Goal: Task Accomplishment & Management: Complete application form

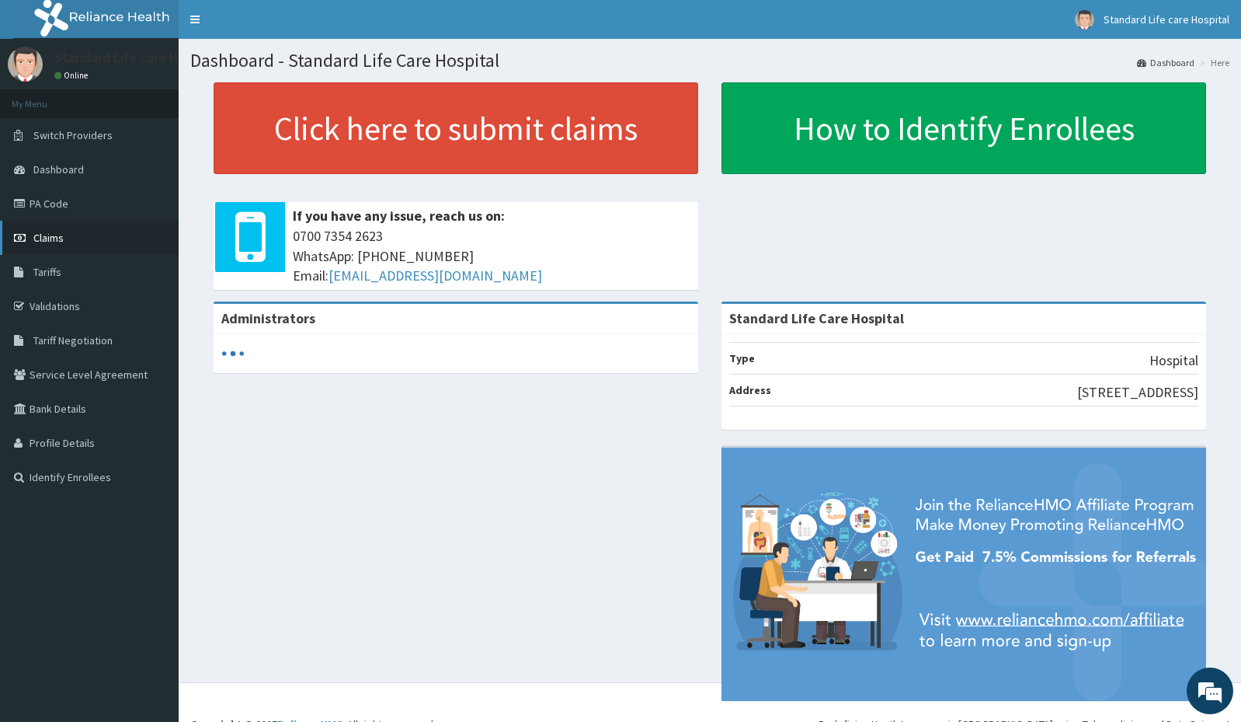
click at [60, 241] on span "Claims" at bounding box center [48, 238] width 30 height 14
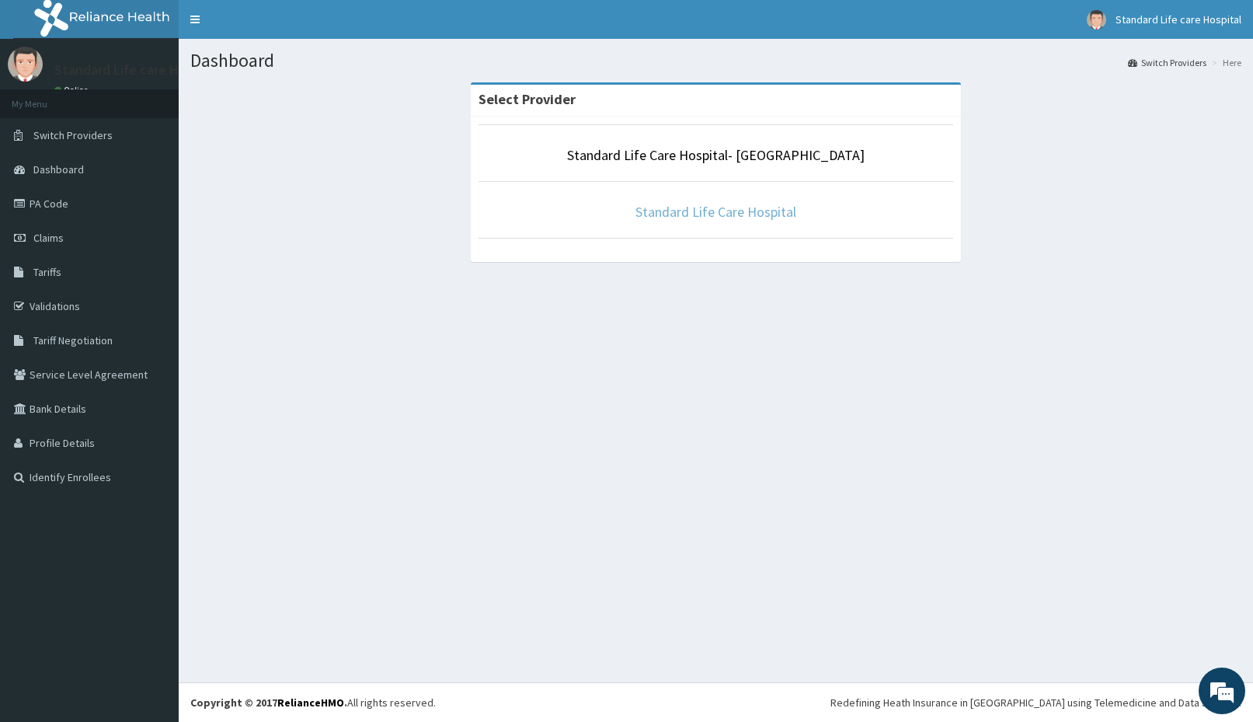
click at [718, 209] on link "Standard Life Care Hospital" at bounding box center [715, 212] width 161 height 18
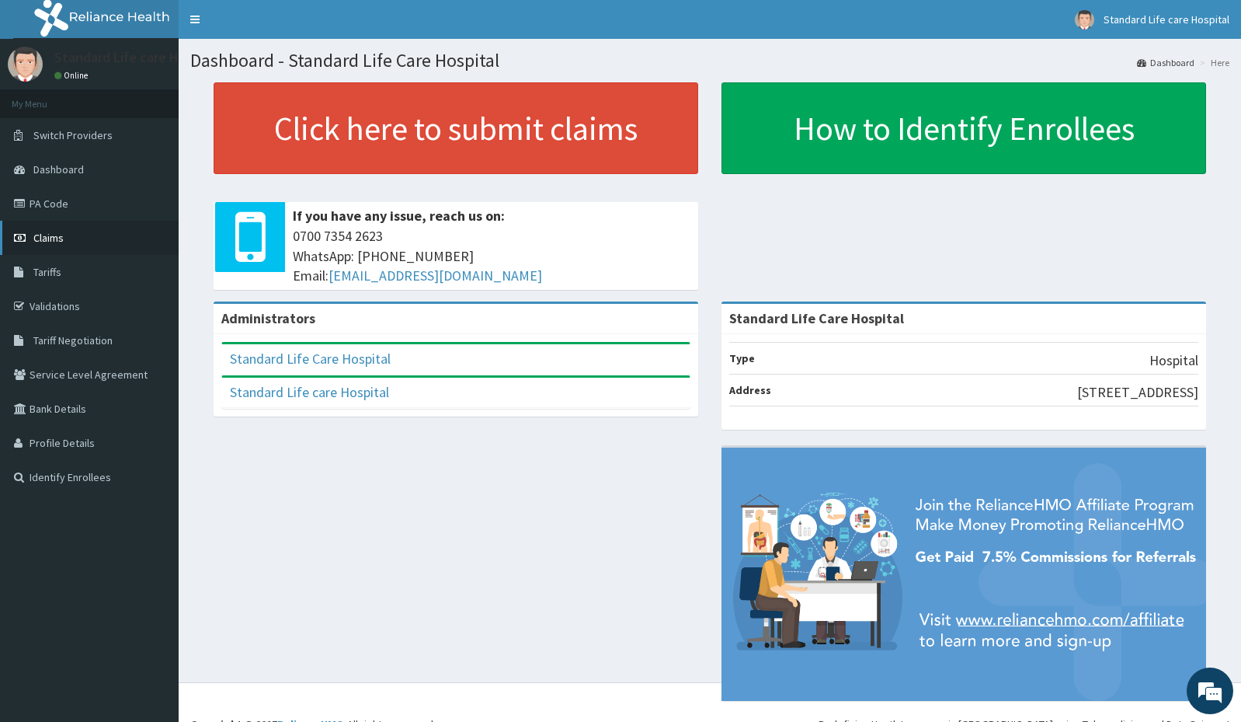
click at [76, 237] on link "Claims" at bounding box center [89, 238] width 179 height 34
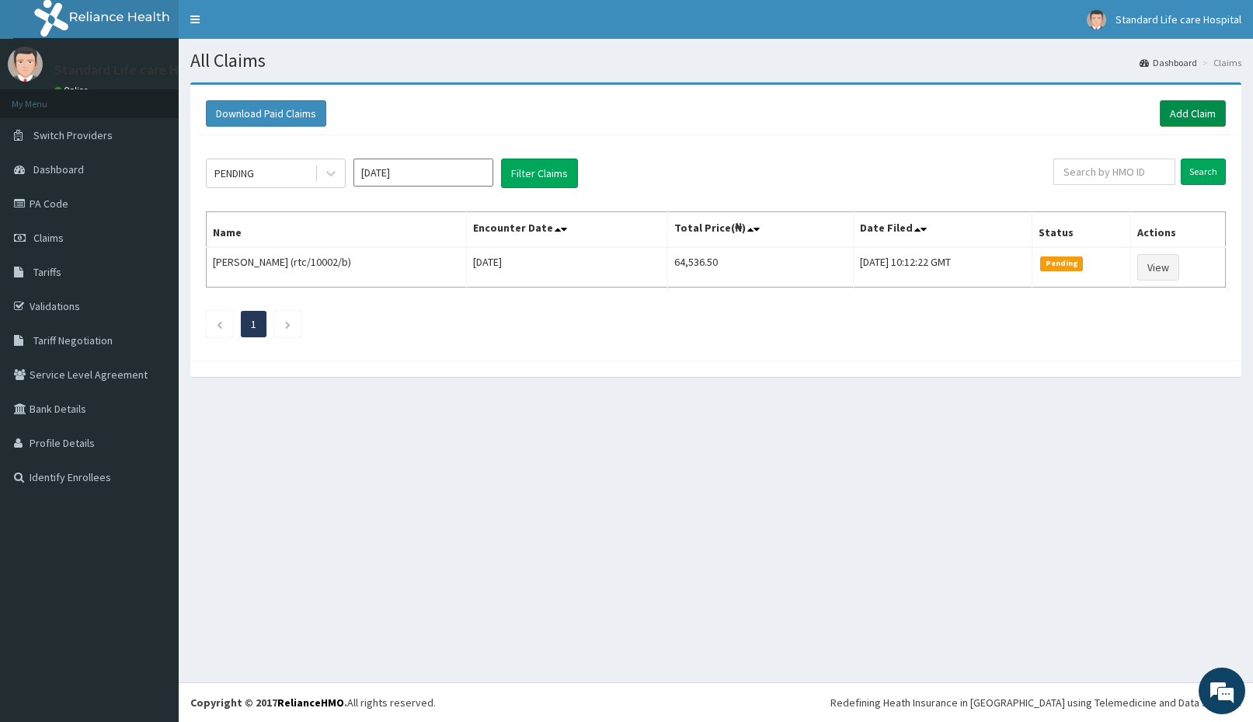
click at [1195, 117] on link "Add Claim" at bounding box center [1193, 113] width 66 height 26
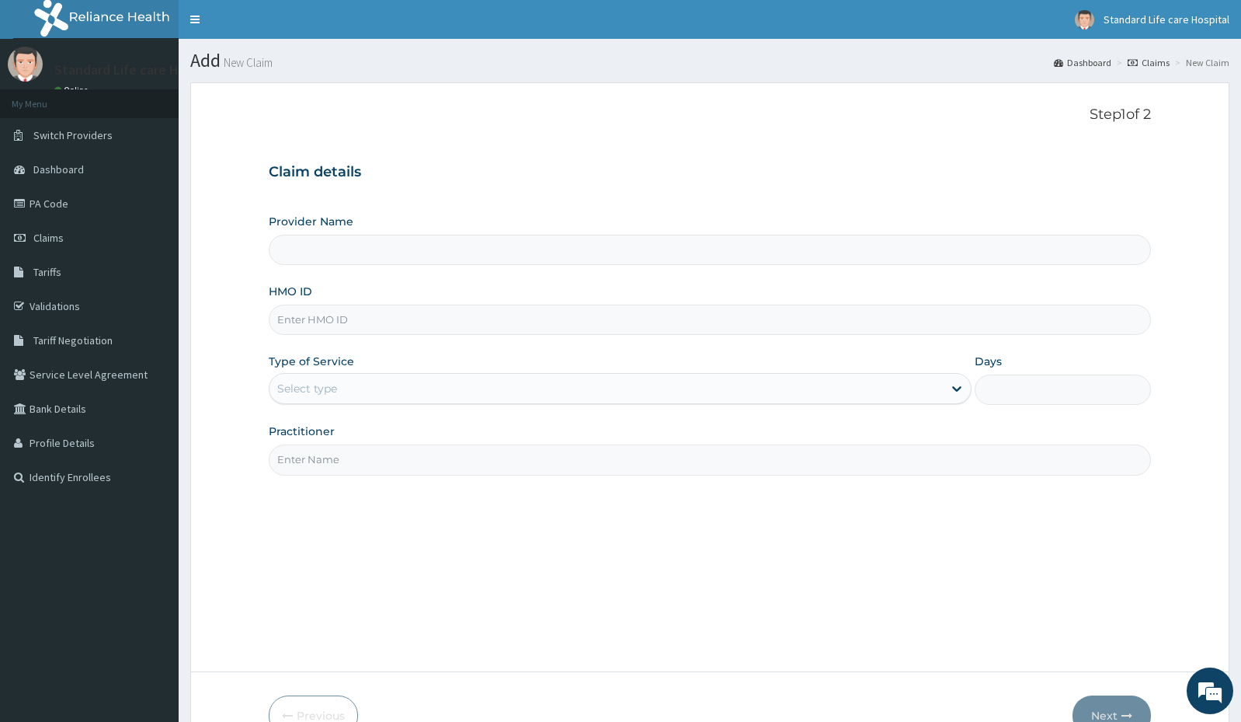
type input "Standard Life Care Hospital"
click at [451, 327] on input "HMO ID" at bounding box center [710, 319] width 882 height 30
type input "ORM/10019/A"
click at [730, 396] on div "Select type" at bounding box center [606, 388] width 673 height 25
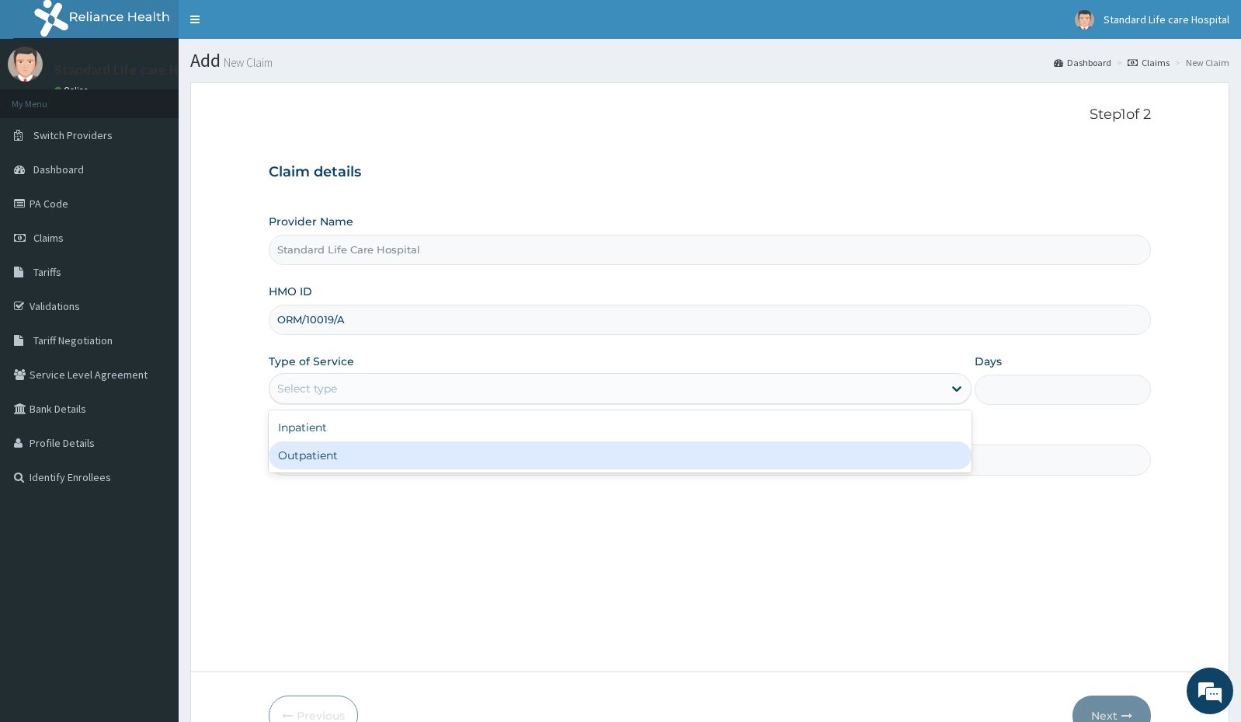
click at [376, 446] on div "Outpatient" at bounding box center [620, 455] width 703 height 28
type input "1"
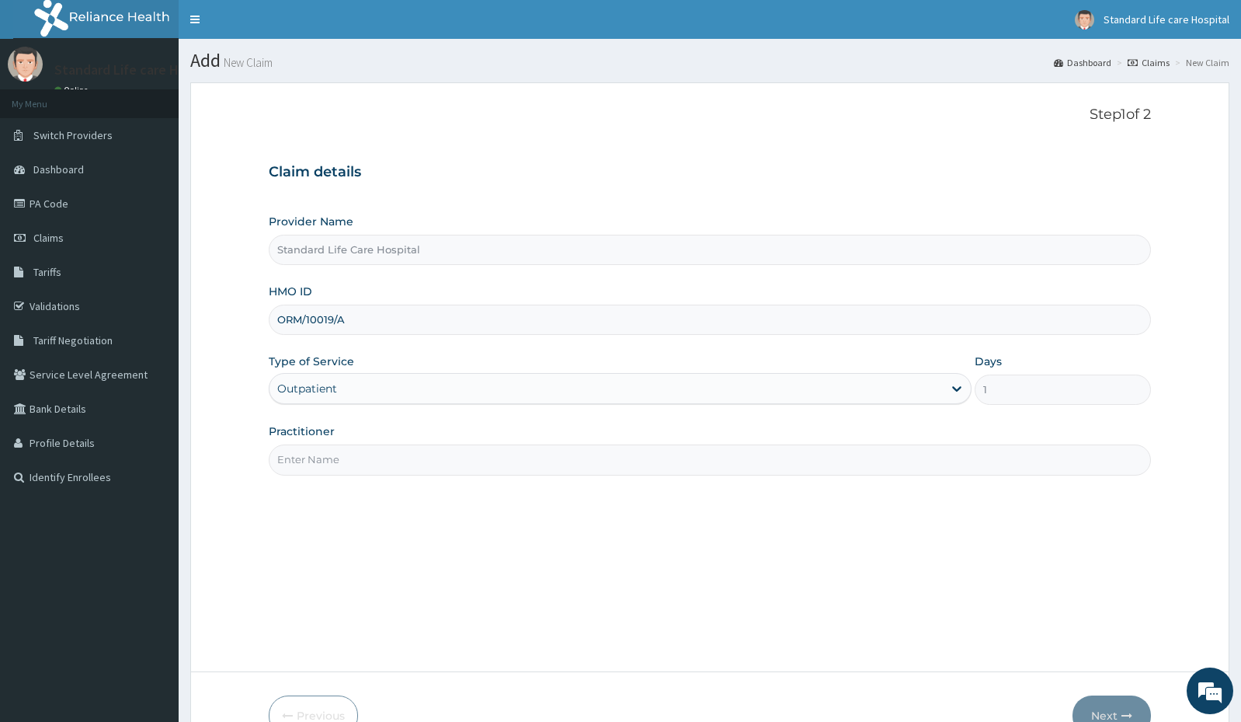
click at [579, 476] on div "Step 1 of 2 Claim details Provider Name Standard Life Care Hospital HMO ID ORM/…" at bounding box center [710, 376] width 882 height 541
click at [572, 459] on input "Practitioner" at bounding box center [710, 459] width 882 height 30
type input "Dr Korede"
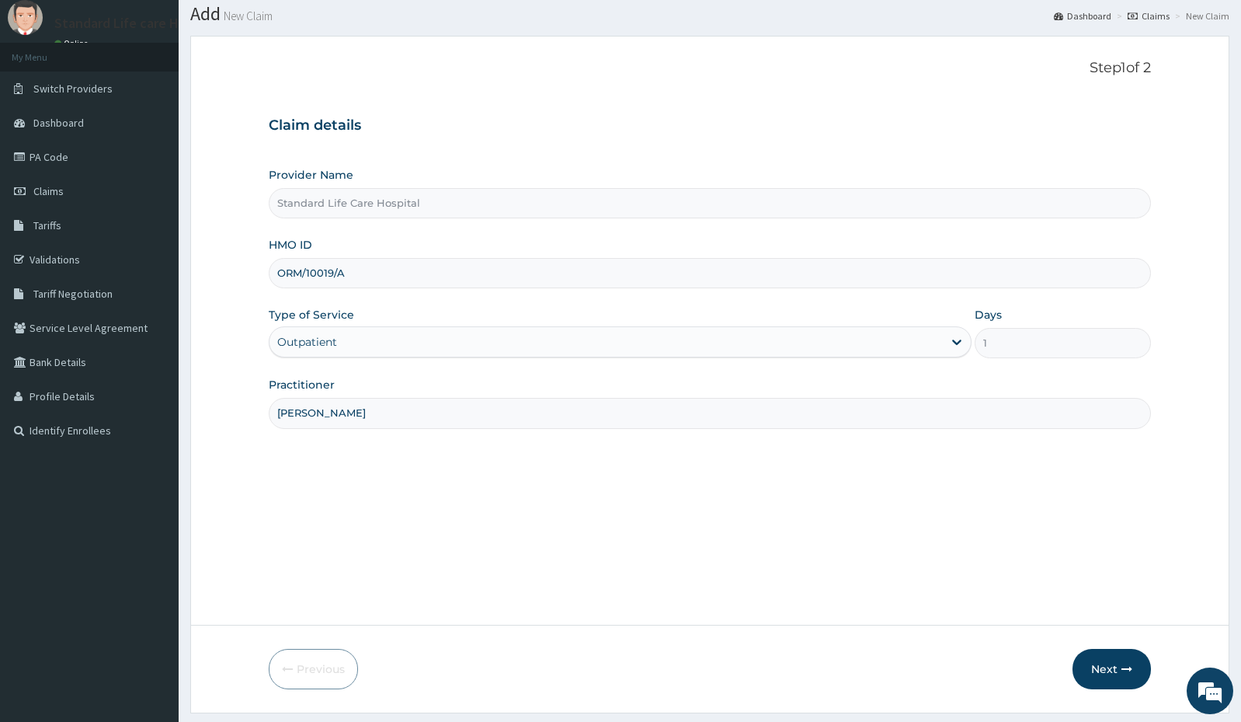
scroll to position [89, 0]
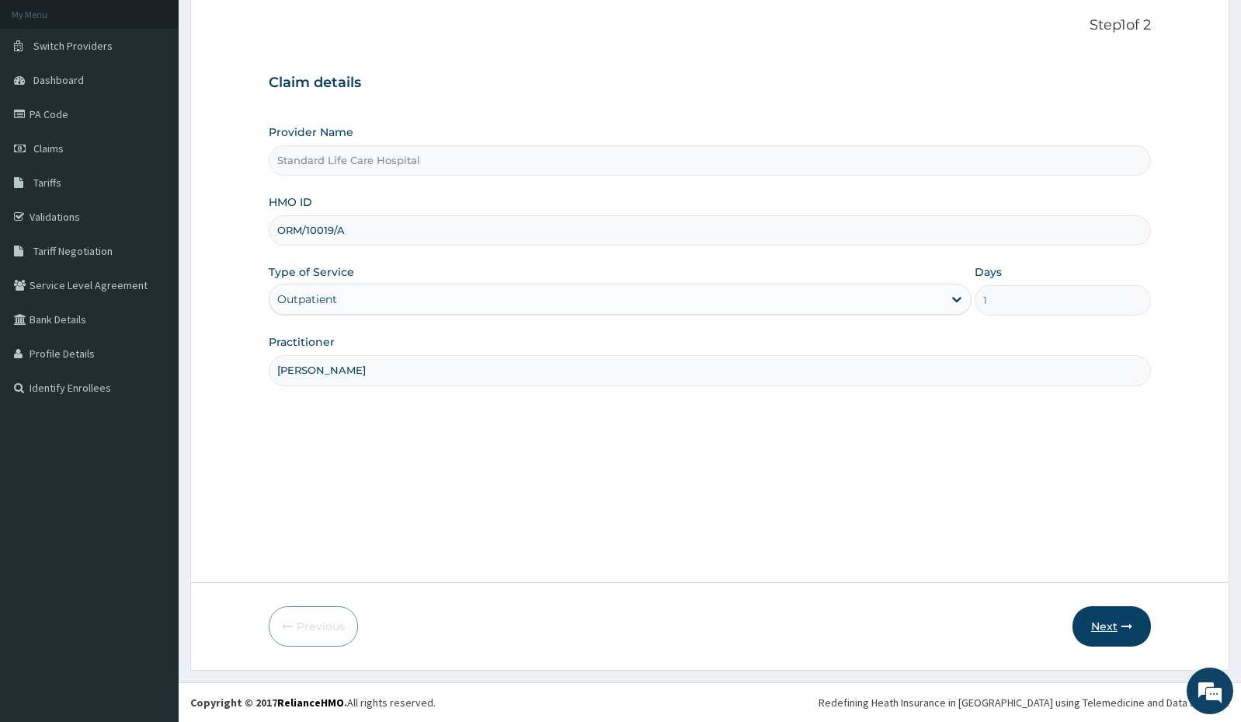
click at [1107, 618] on button "Next" at bounding box center [1112, 626] width 78 height 40
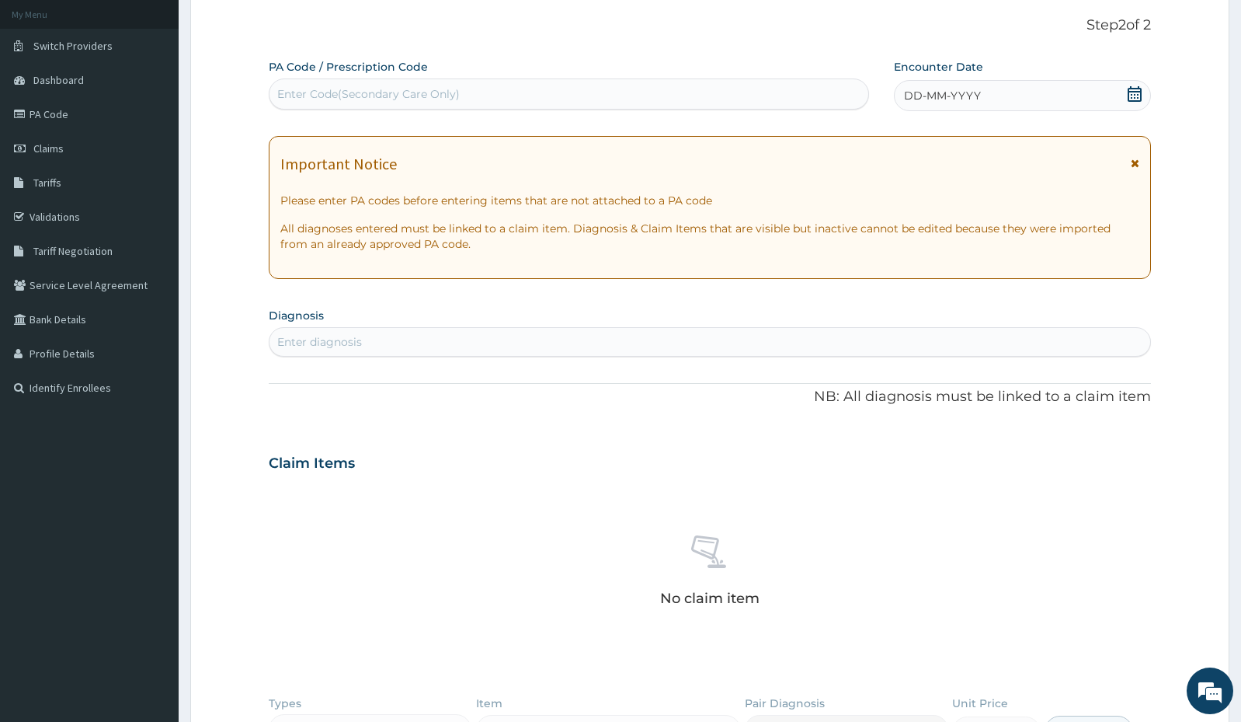
click at [1131, 91] on icon at bounding box center [1135, 94] width 14 height 16
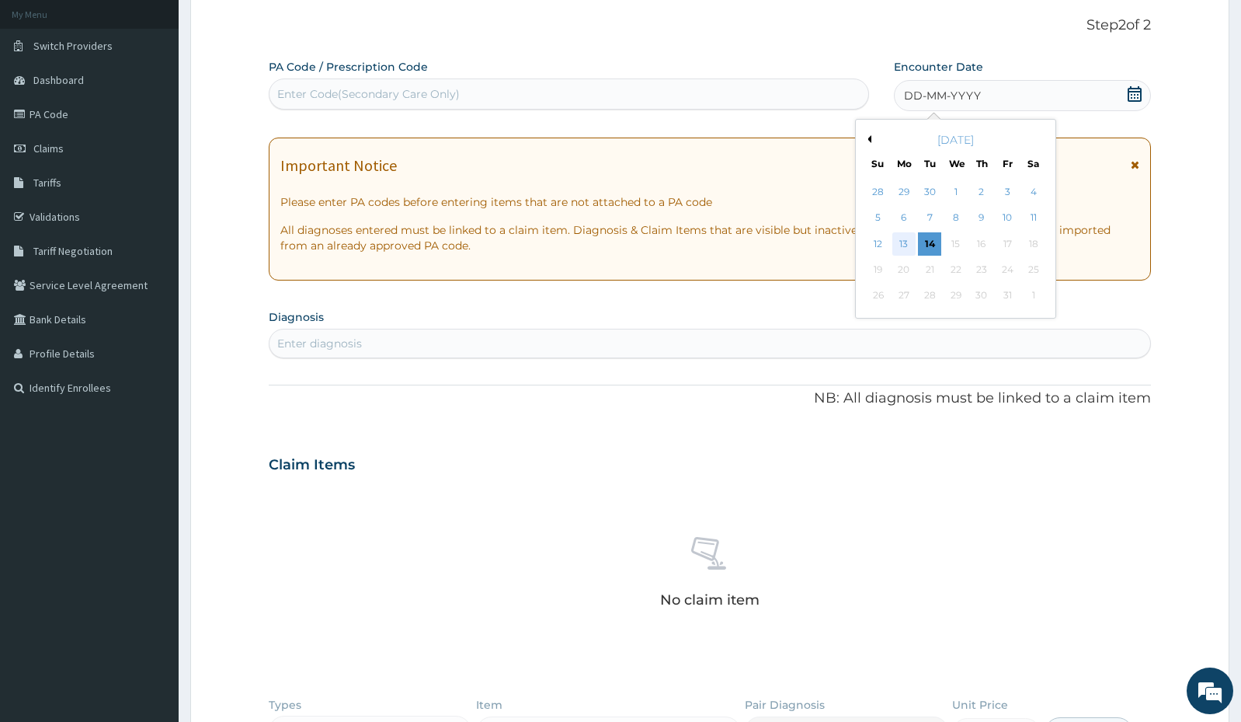
click at [906, 242] on div "13" at bounding box center [903, 243] width 23 height 23
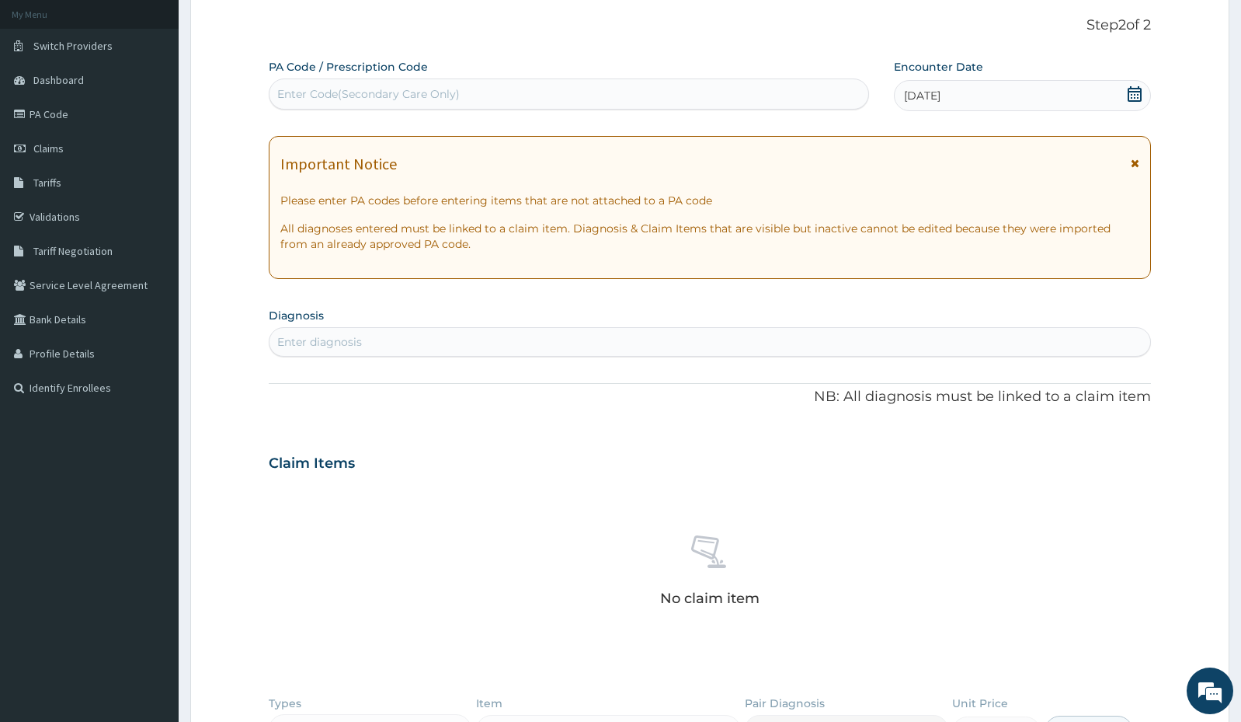
click at [400, 334] on div "Enter diagnosis" at bounding box center [710, 341] width 881 height 25
type input "B"
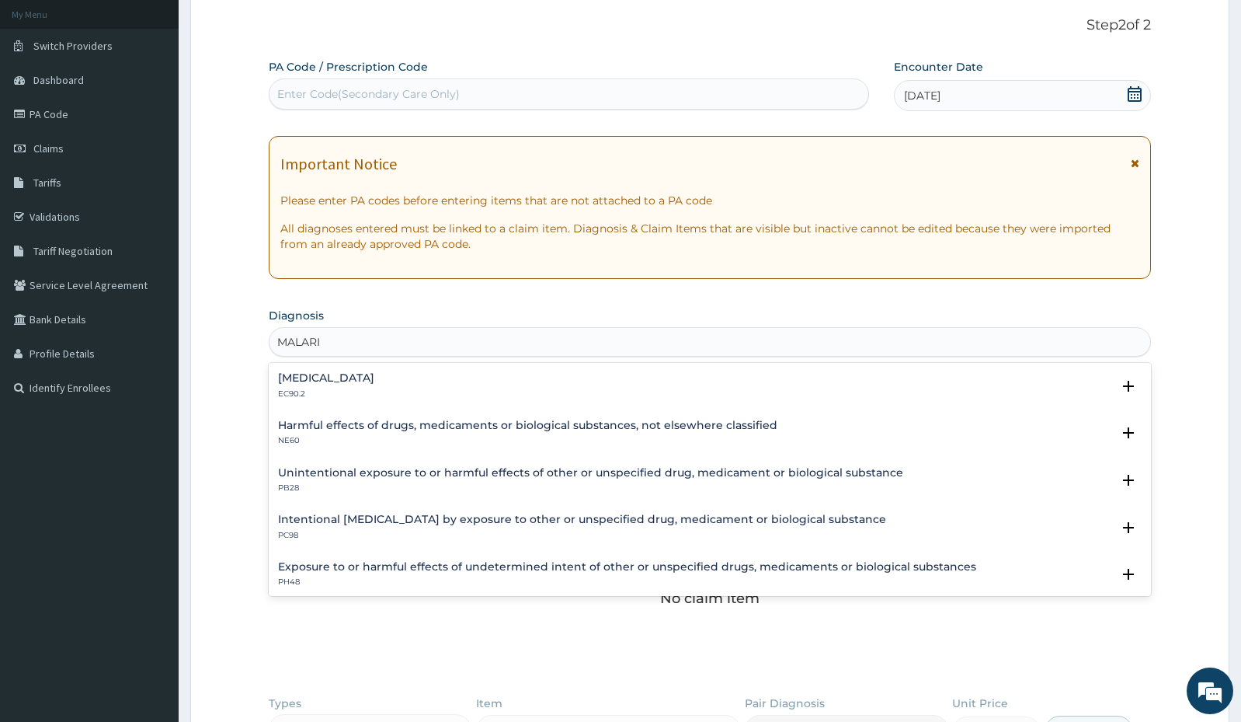
type input "MALARIA"
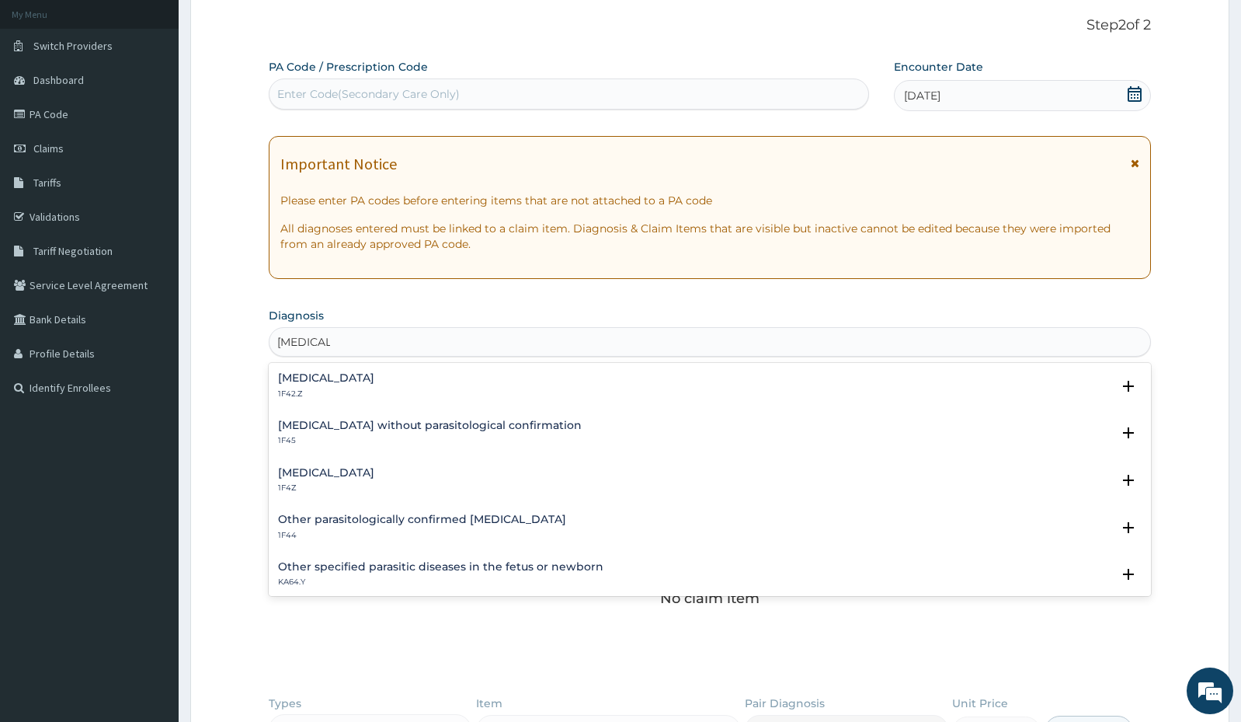
click at [370, 475] on h4 "Malaria, unspecified" at bounding box center [326, 473] width 96 height 12
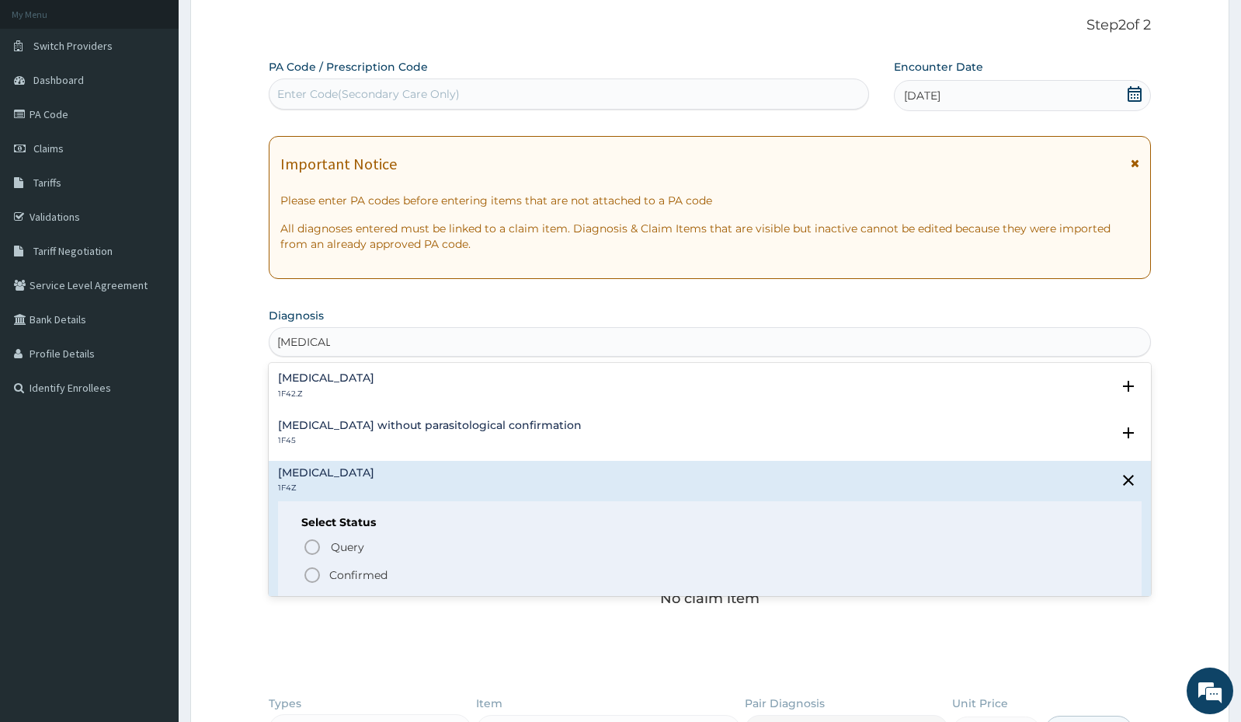
click at [365, 576] on p "Confirmed" at bounding box center [358, 575] width 58 height 16
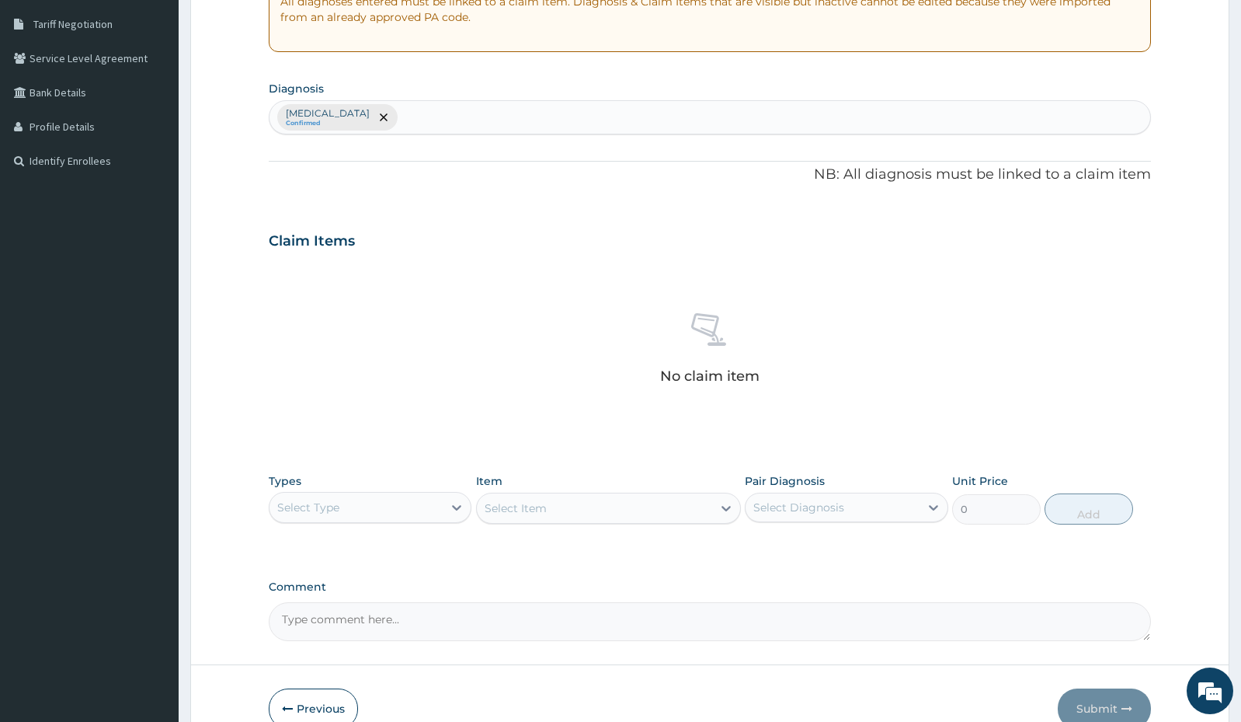
scroll to position [322, 0]
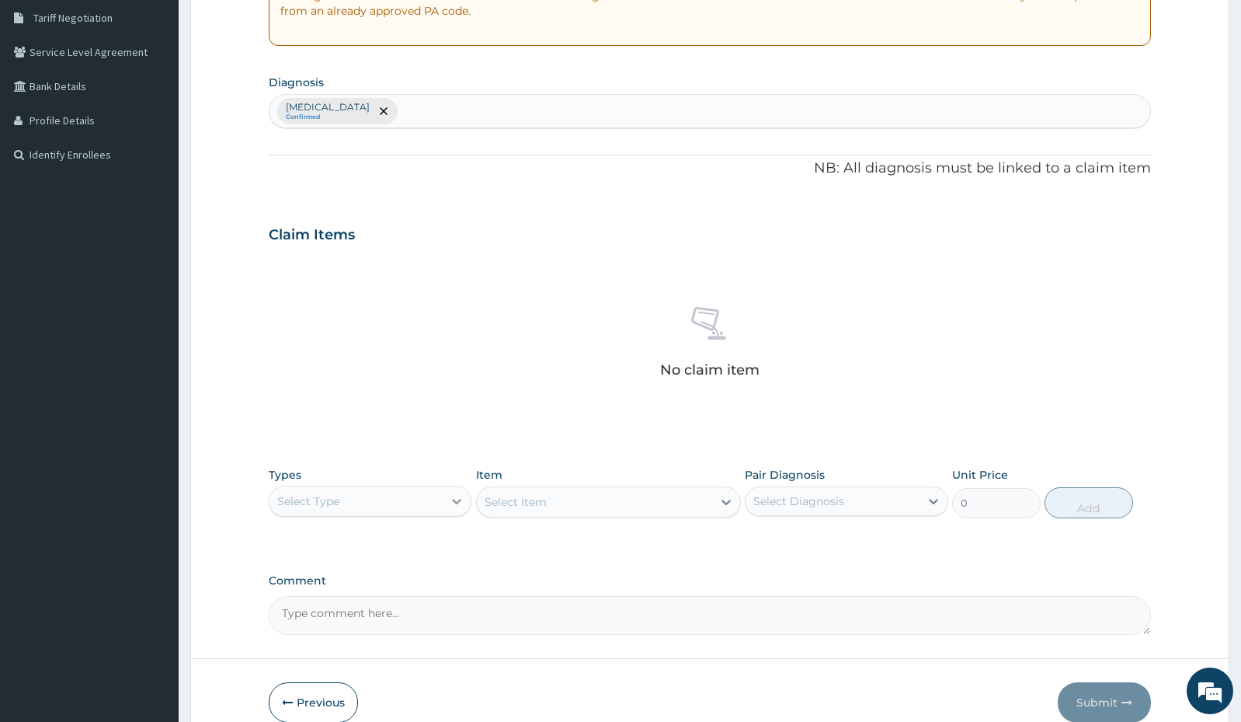
click at [460, 501] on icon at bounding box center [457, 501] width 9 height 5
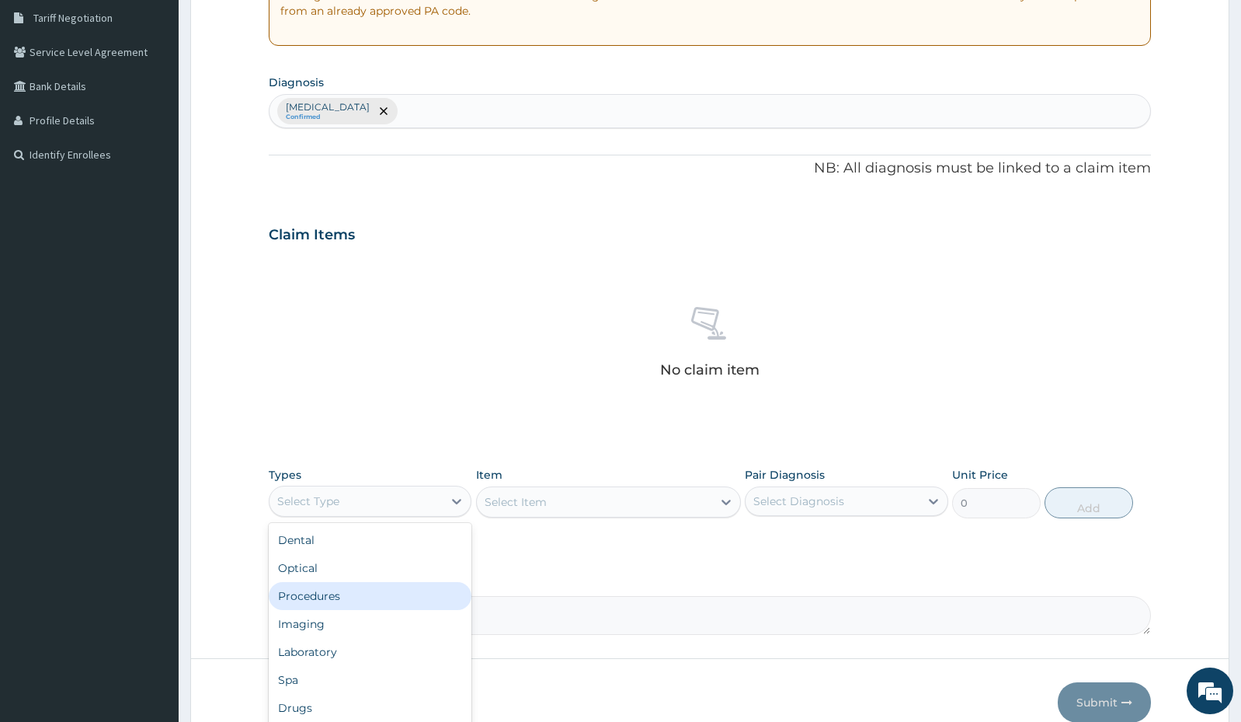
scroll to position [53, 0]
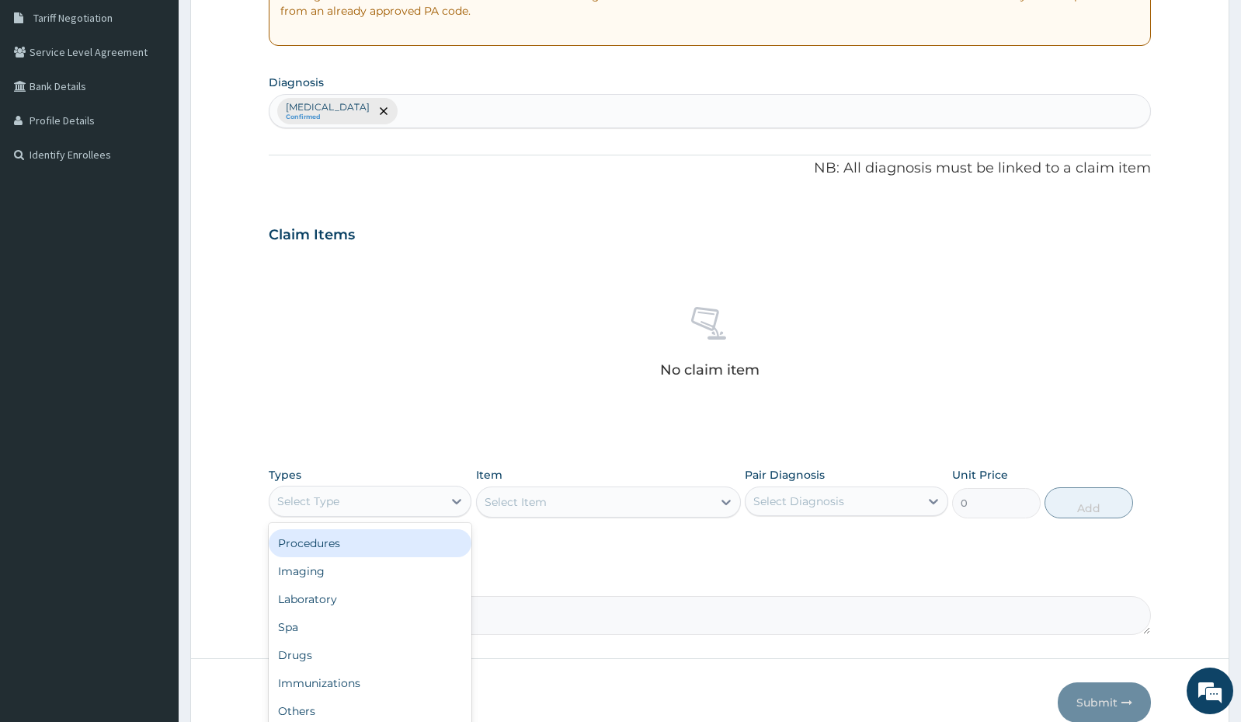
click at [350, 539] on div "Procedures" at bounding box center [370, 543] width 203 height 28
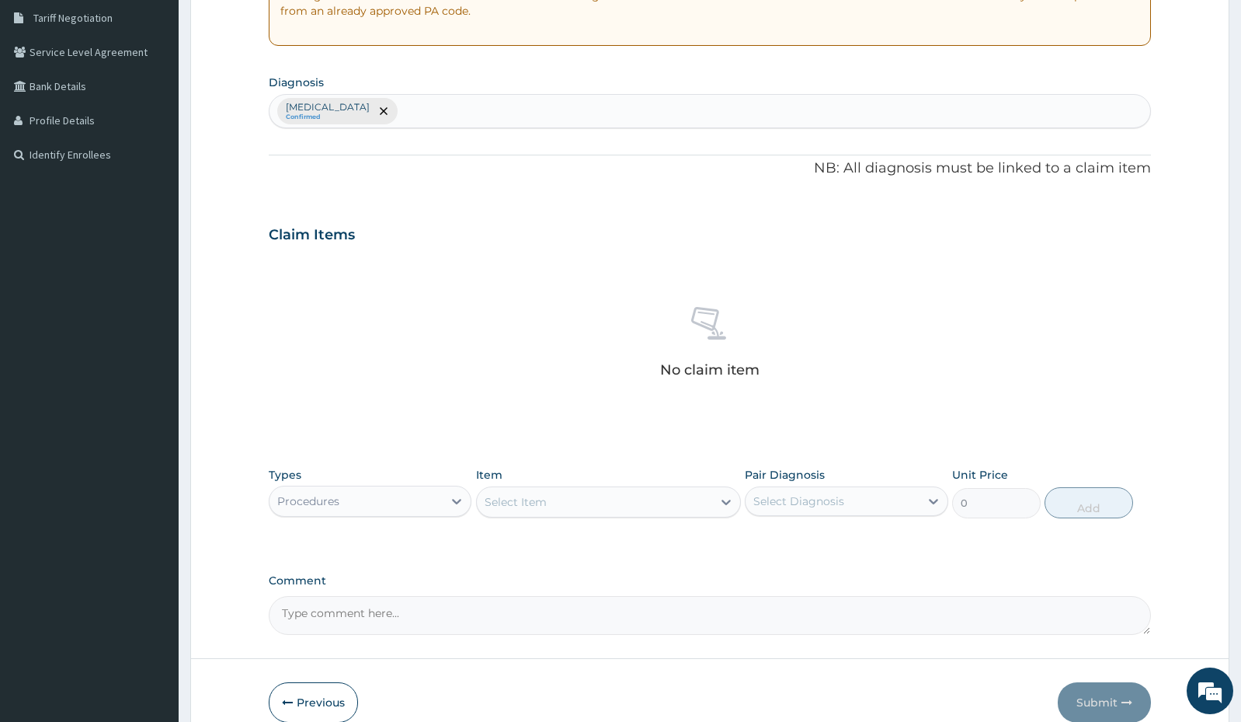
click at [662, 513] on div "Select Item" at bounding box center [594, 501] width 235 height 25
click at [663, 510] on div "Select Item" at bounding box center [594, 501] width 235 height 25
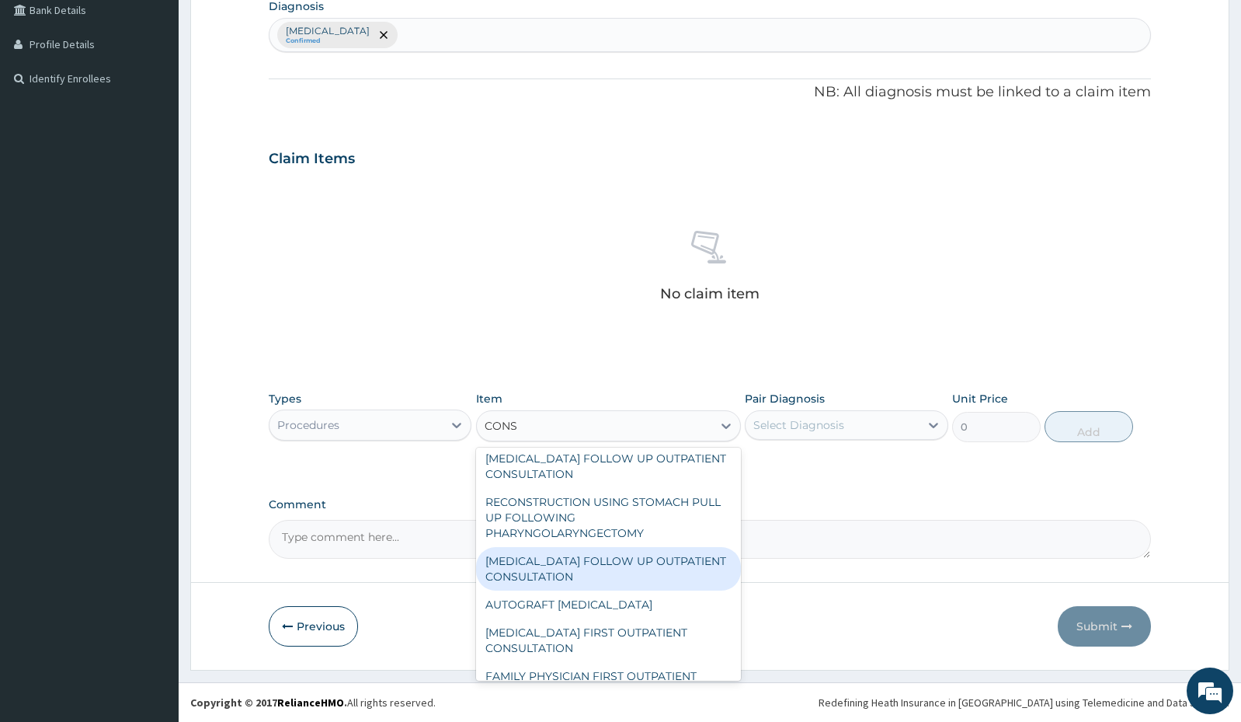
scroll to position [267, 0]
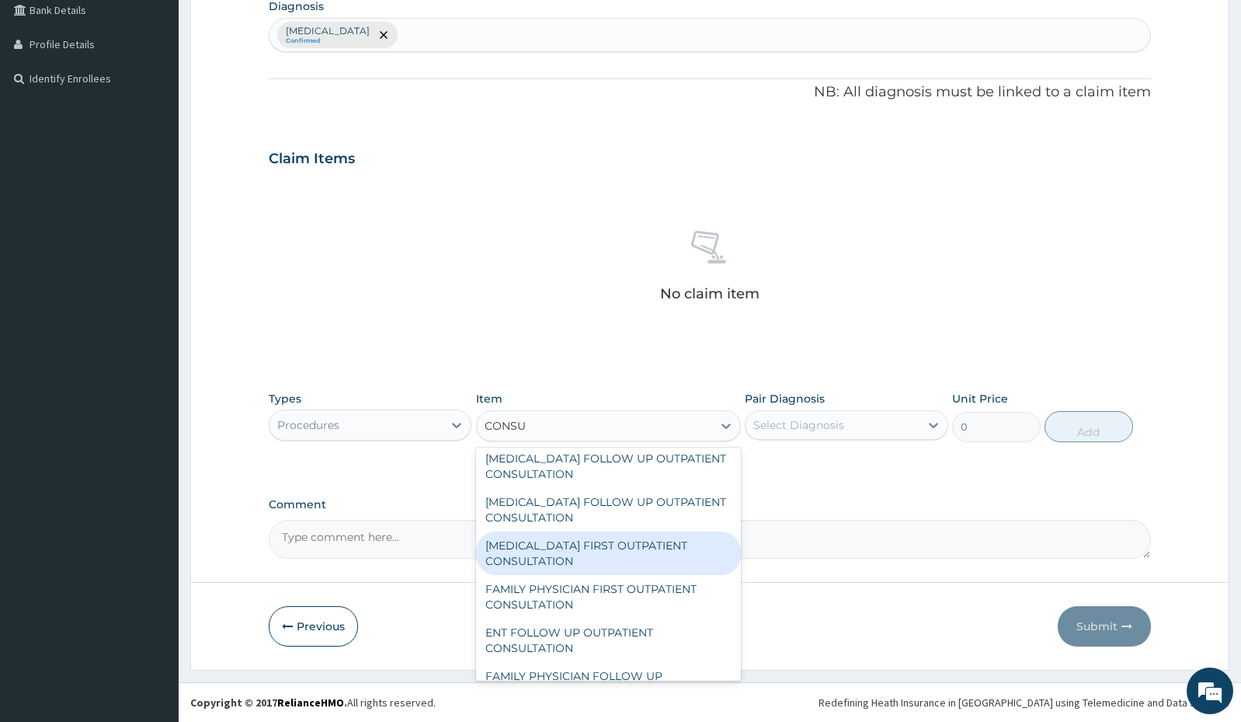
type input "CONSUL"
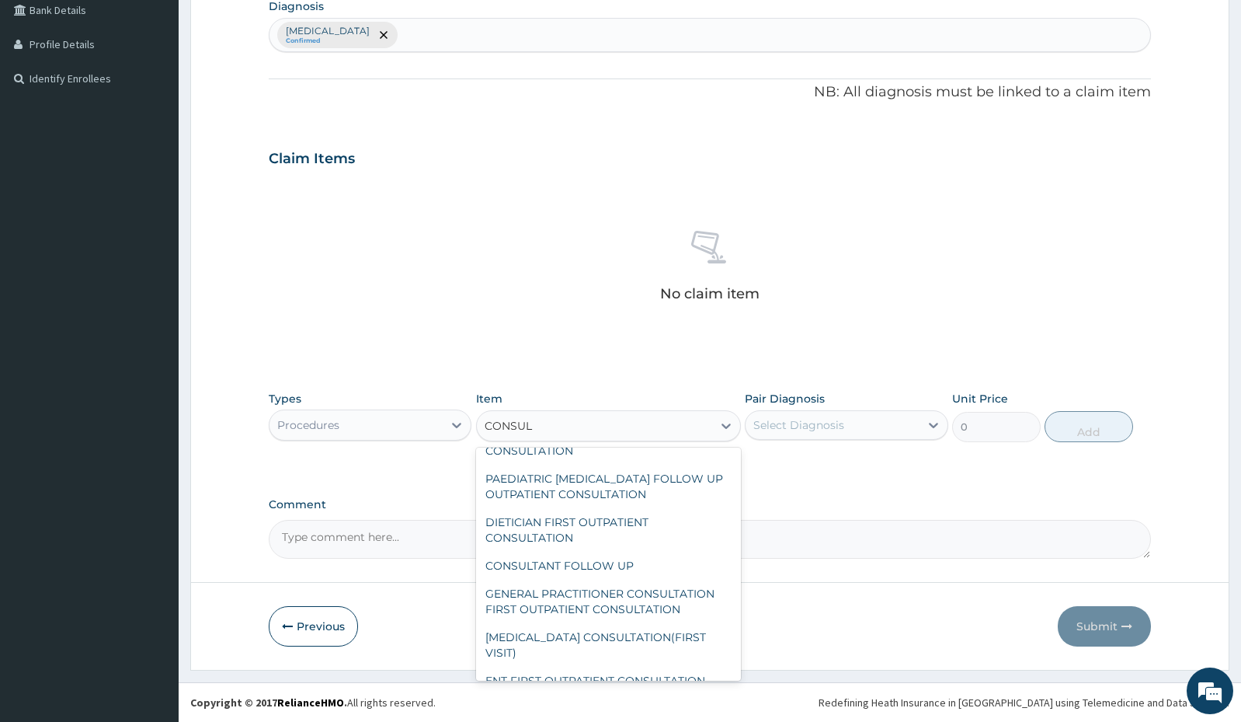
scroll to position [3141, 0]
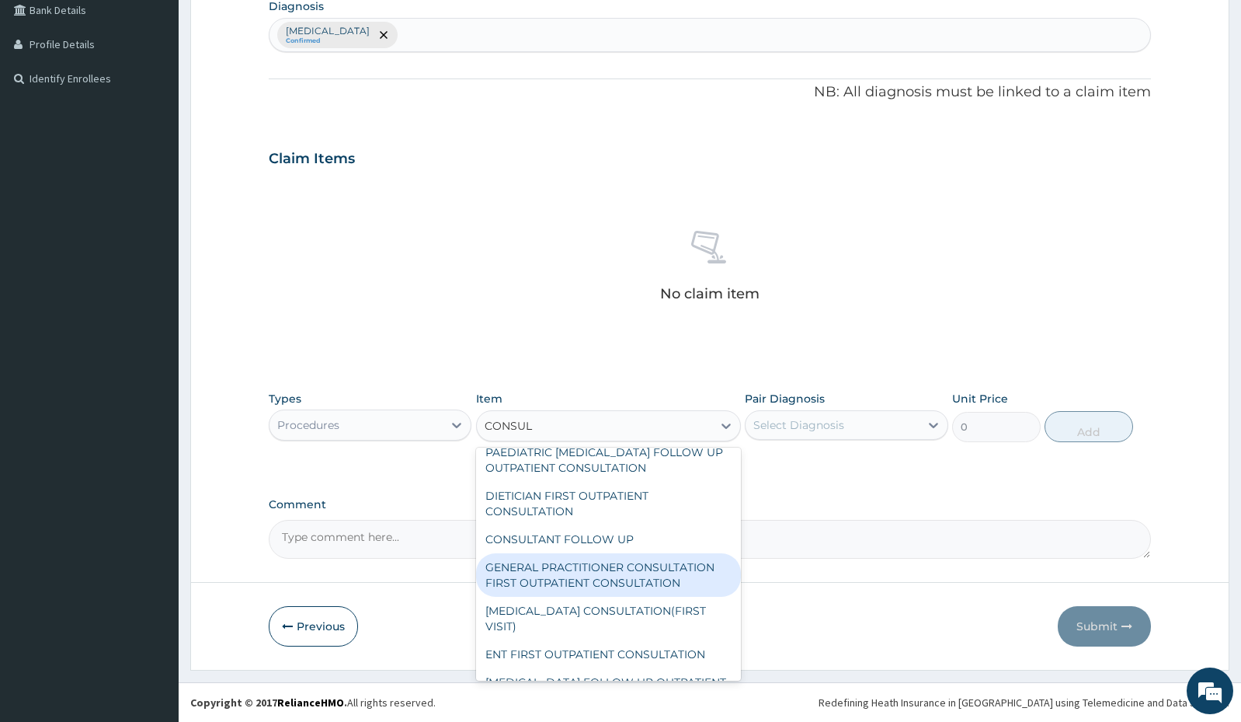
click at [552, 568] on div "GENERAL PRACTITIONER CONSULTATION FIRST OUTPATIENT CONSULTATION" at bounding box center [608, 574] width 265 height 43
type input "3000"
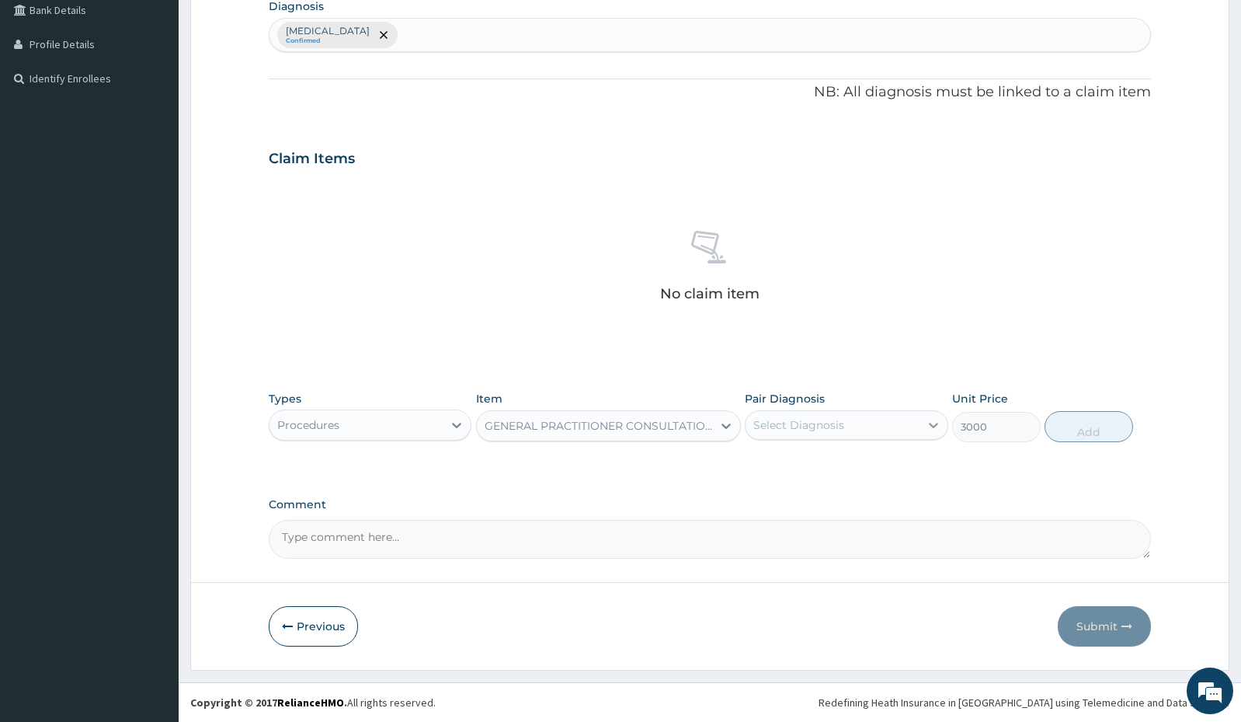
click at [935, 424] on icon at bounding box center [933, 425] width 9 height 5
click at [866, 458] on label "Malaria, unspecified" at bounding box center [819, 463] width 96 height 16
checkbox input "true"
click at [1078, 432] on button "Add" at bounding box center [1089, 426] width 89 height 31
type input "0"
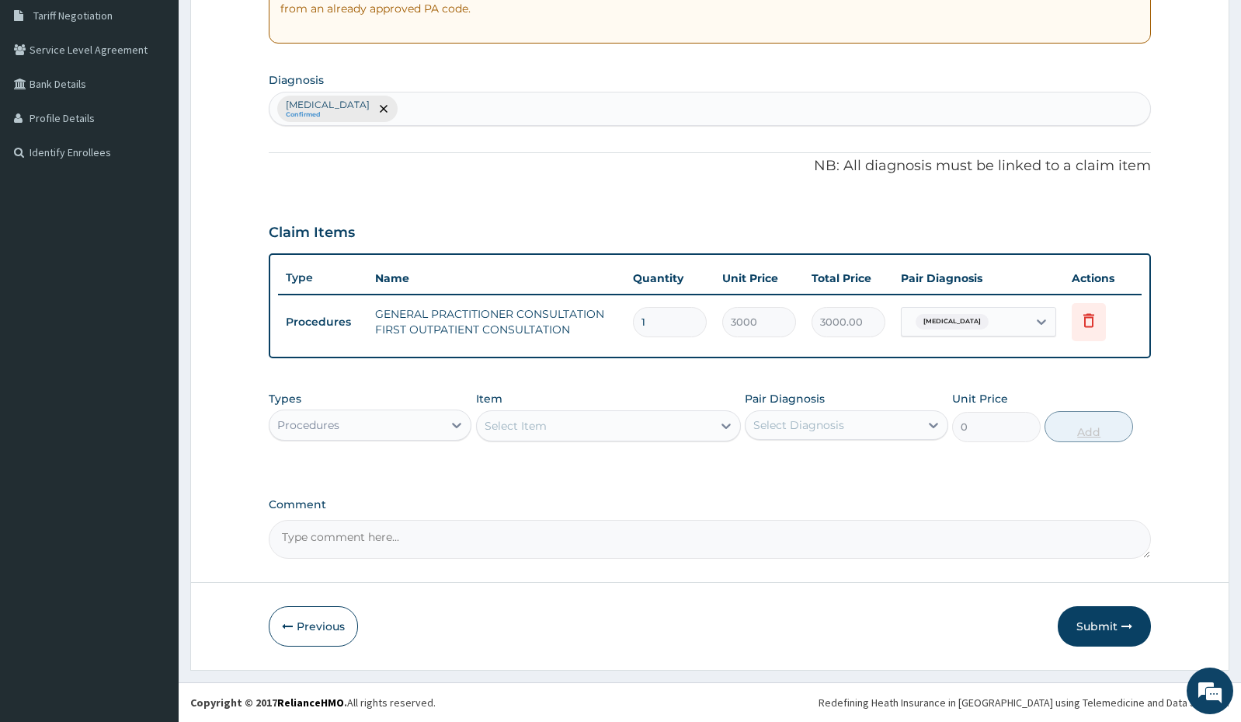
scroll to position [325, 0]
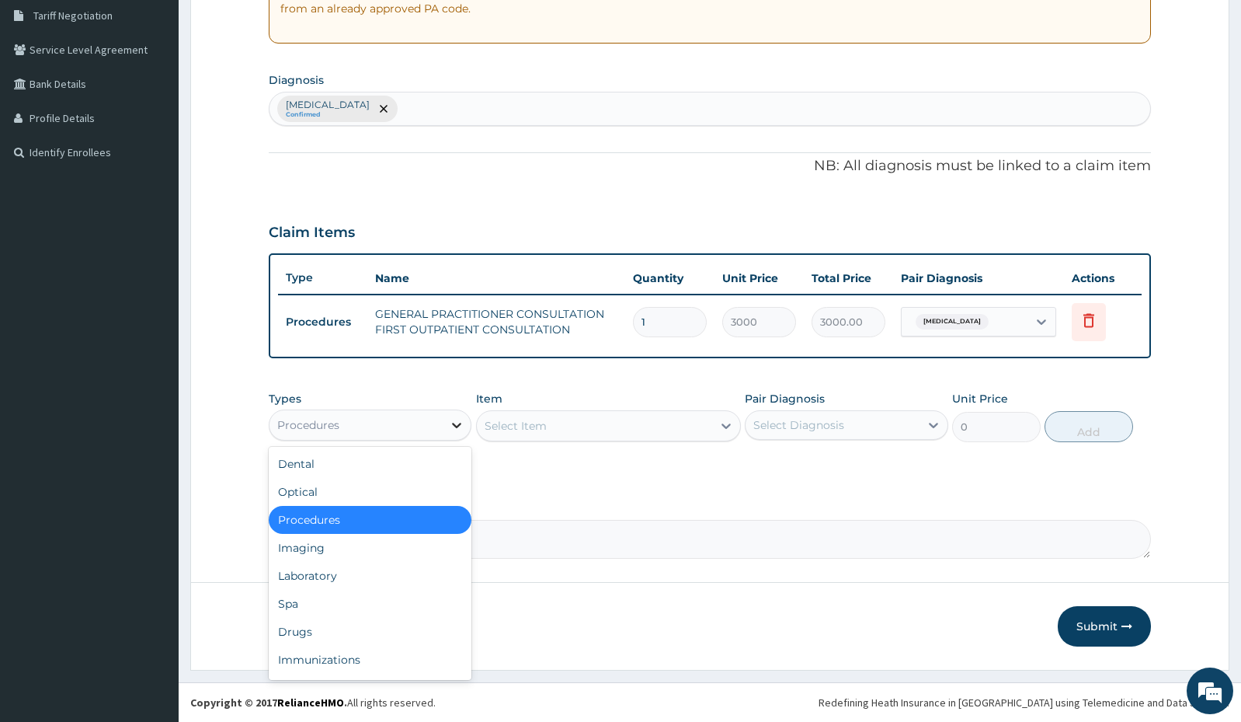
click at [455, 424] on icon at bounding box center [457, 425] width 9 height 5
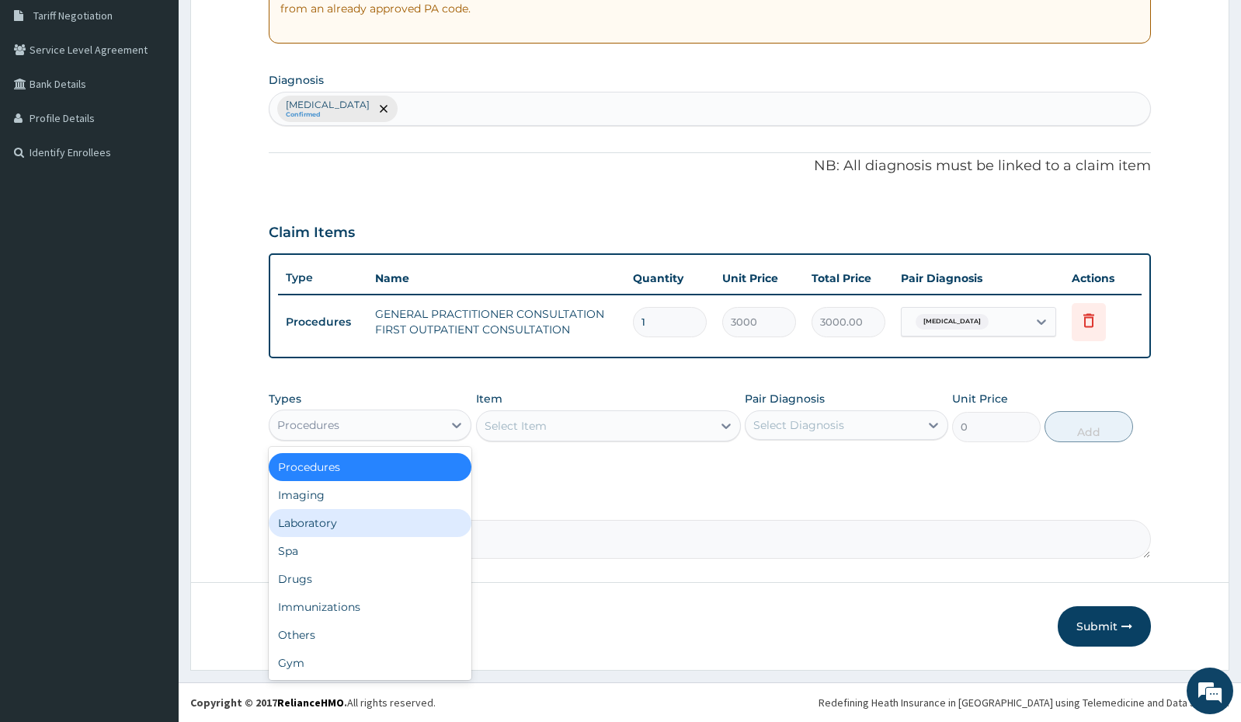
click at [364, 524] on div "Laboratory" at bounding box center [370, 523] width 203 height 28
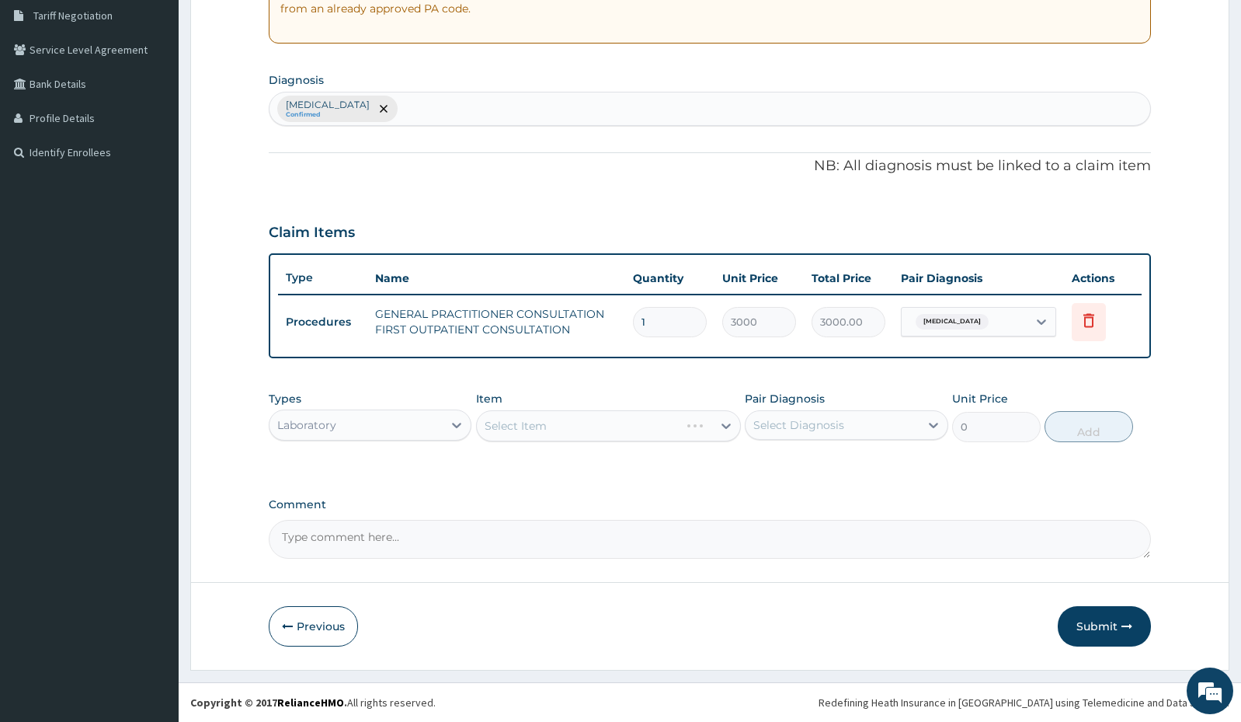
click at [556, 427] on div "Select Item" at bounding box center [608, 425] width 265 height 31
click at [552, 427] on div "Select Item" at bounding box center [594, 425] width 235 height 25
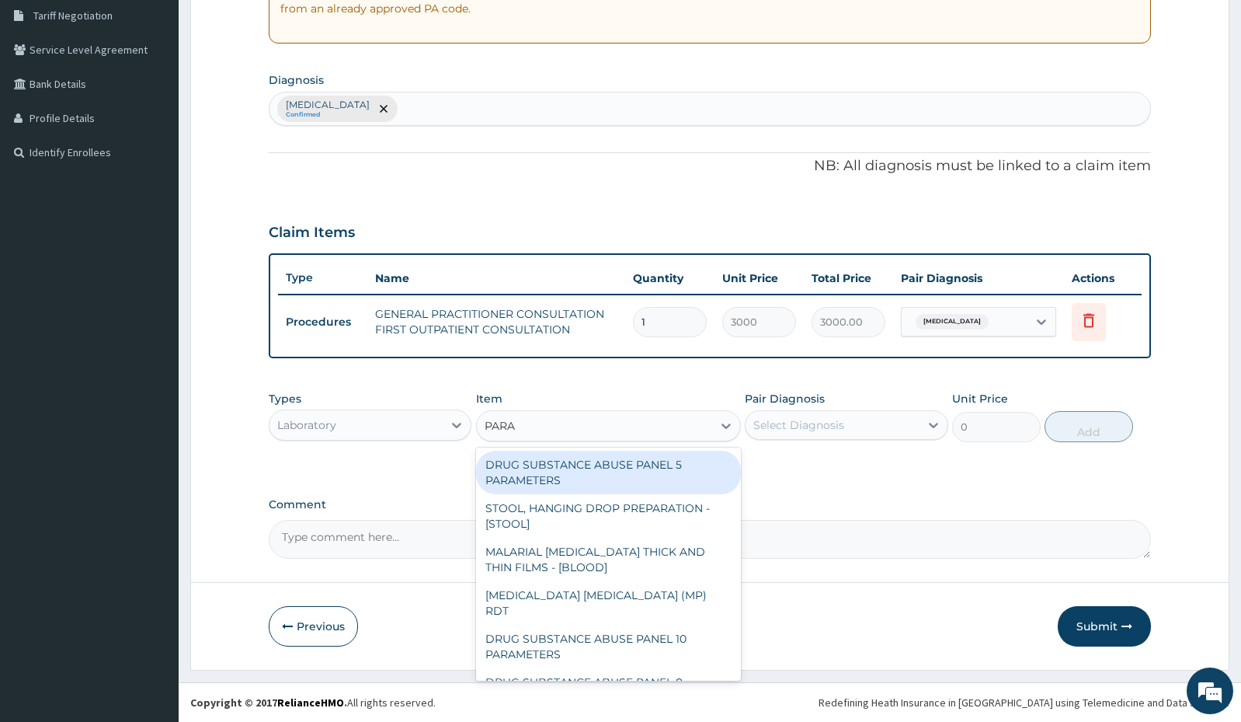
type input "PARAS"
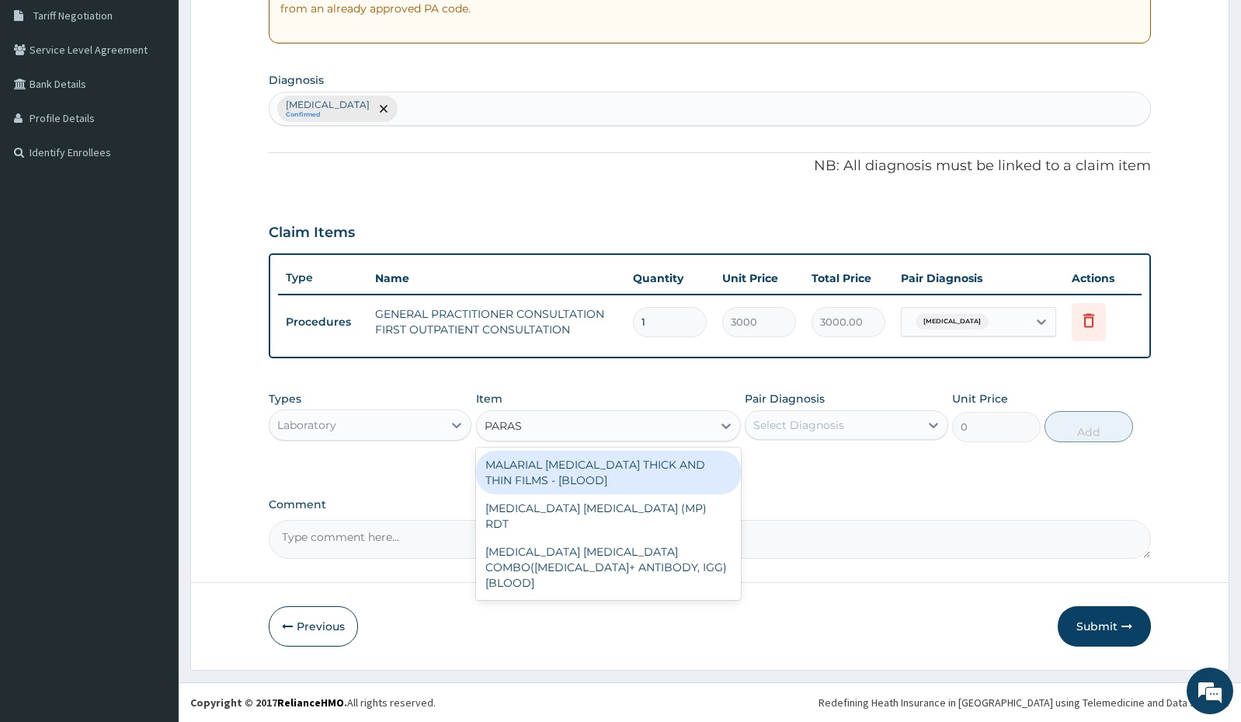
click at [577, 478] on div "MALARIAL [MEDICAL_DATA] THICK AND THIN FILMS - [BLOOD]" at bounding box center [608, 472] width 265 height 43
type input "1500"
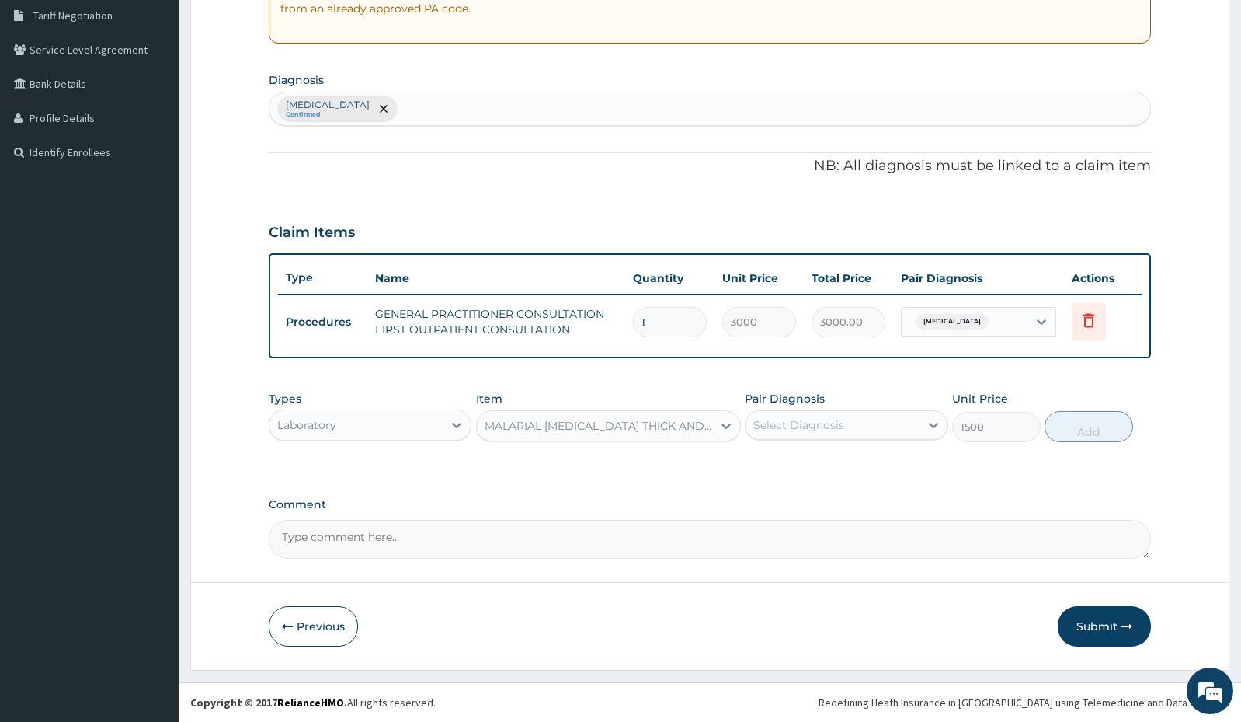
click at [908, 407] on div "Pair Diagnosis Select Diagnosis" at bounding box center [846, 416] width 203 height 51
click at [907, 423] on div "Select Diagnosis" at bounding box center [832, 424] width 173 height 25
click at [867, 467] on label "Malaria, unspecified" at bounding box center [819, 463] width 96 height 16
checkbox input "true"
click at [1110, 437] on button "Add" at bounding box center [1089, 426] width 89 height 31
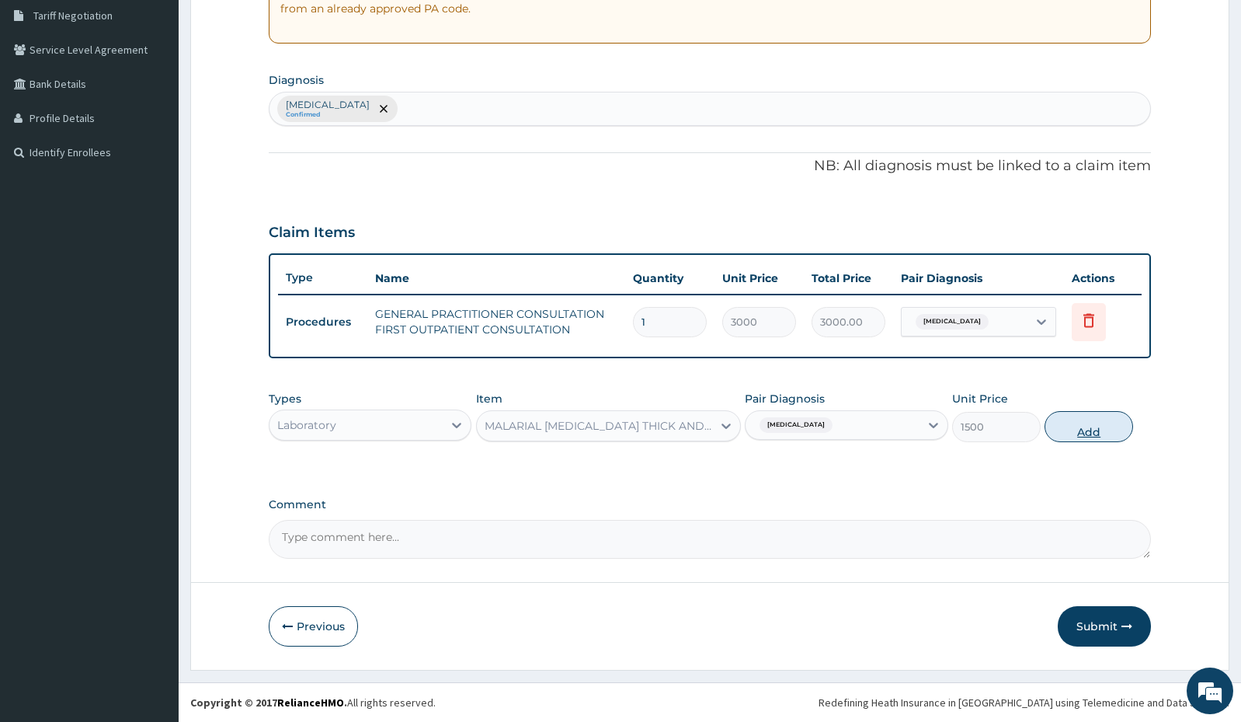
type input "0"
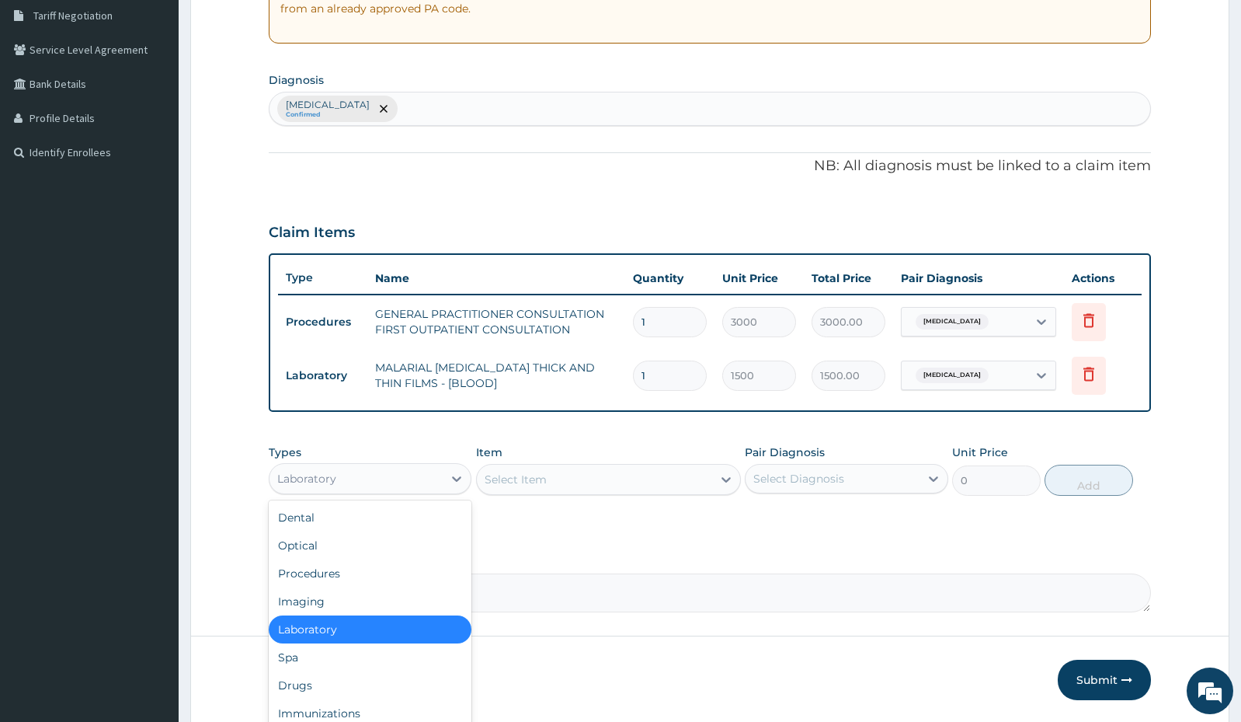
click at [434, 473] on div "Laboratory" at bounding box center [356, 478] width 173 height 25
click at [410, 678] on div "Drugs" at bounding box center [370, 685] width 203 height 28
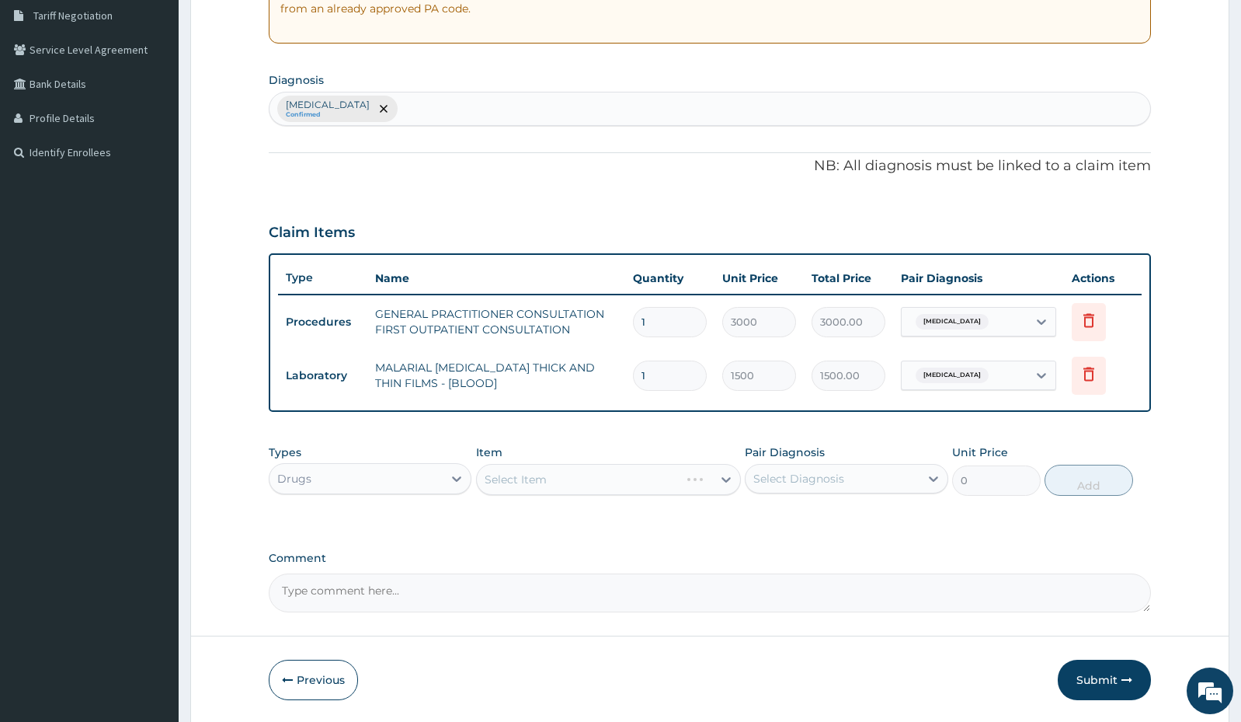
click at [716, 478] on div "Select Item" at bounding box center [608, 479] width 265 height 31
click at [719, 482] on icon at bounding box center [726, 479] width 16 height 16
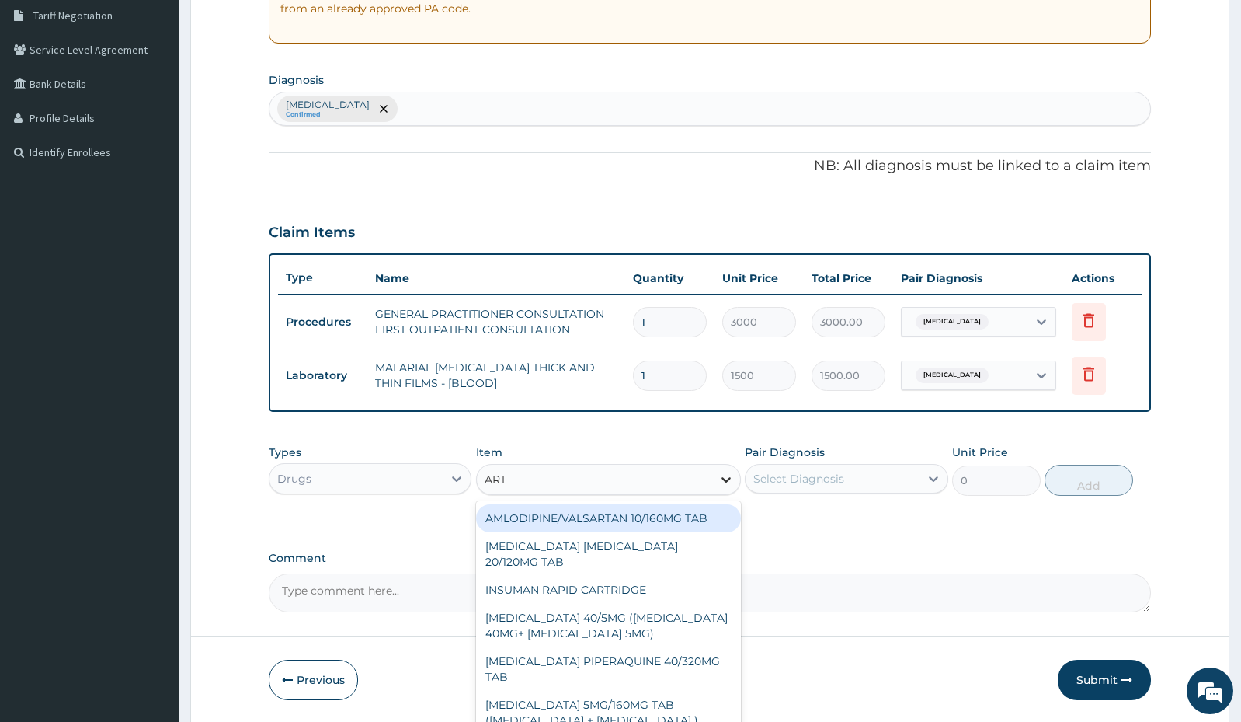
type input "ARTE"
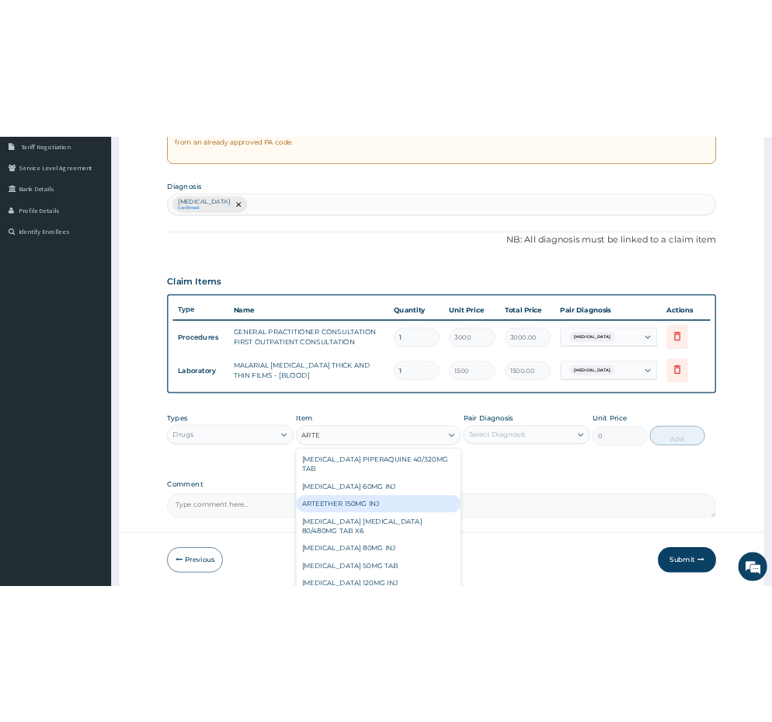
scroll to position [78, 0]
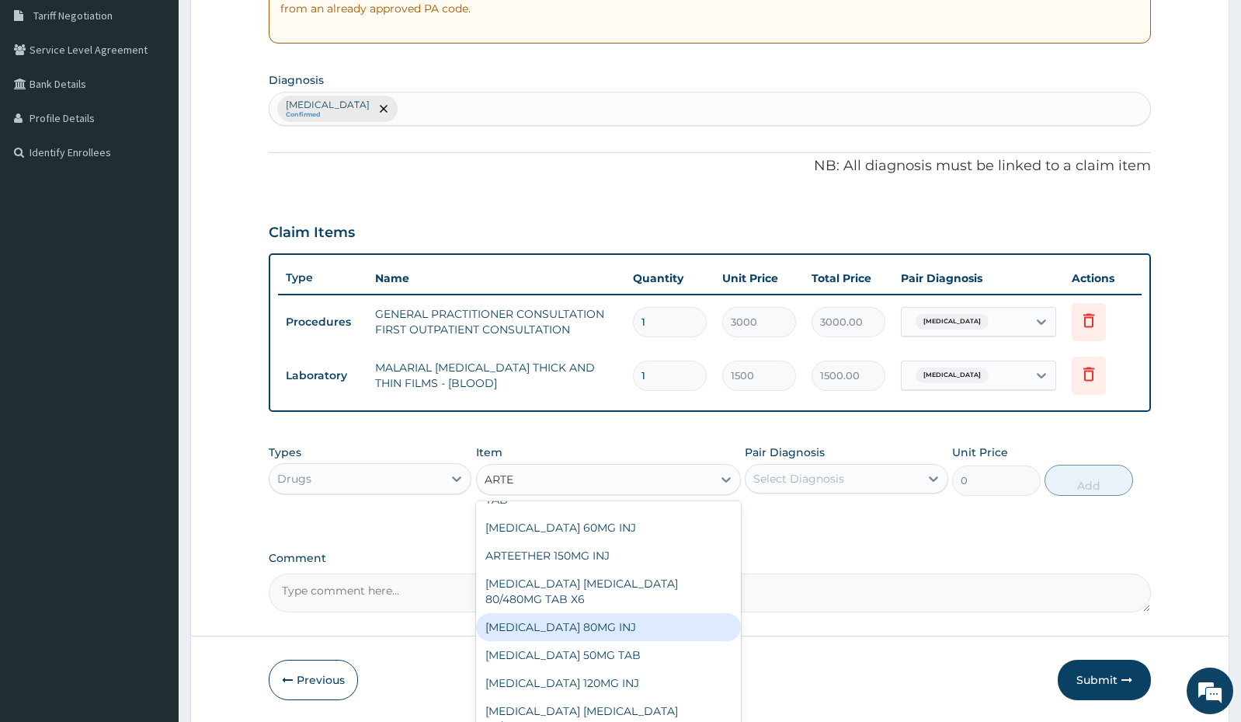
click at [582, 626] on div "ARTEMETHER 80MG INJ" at bounding box center [608, 627] width 265 height 28
type input "1400"
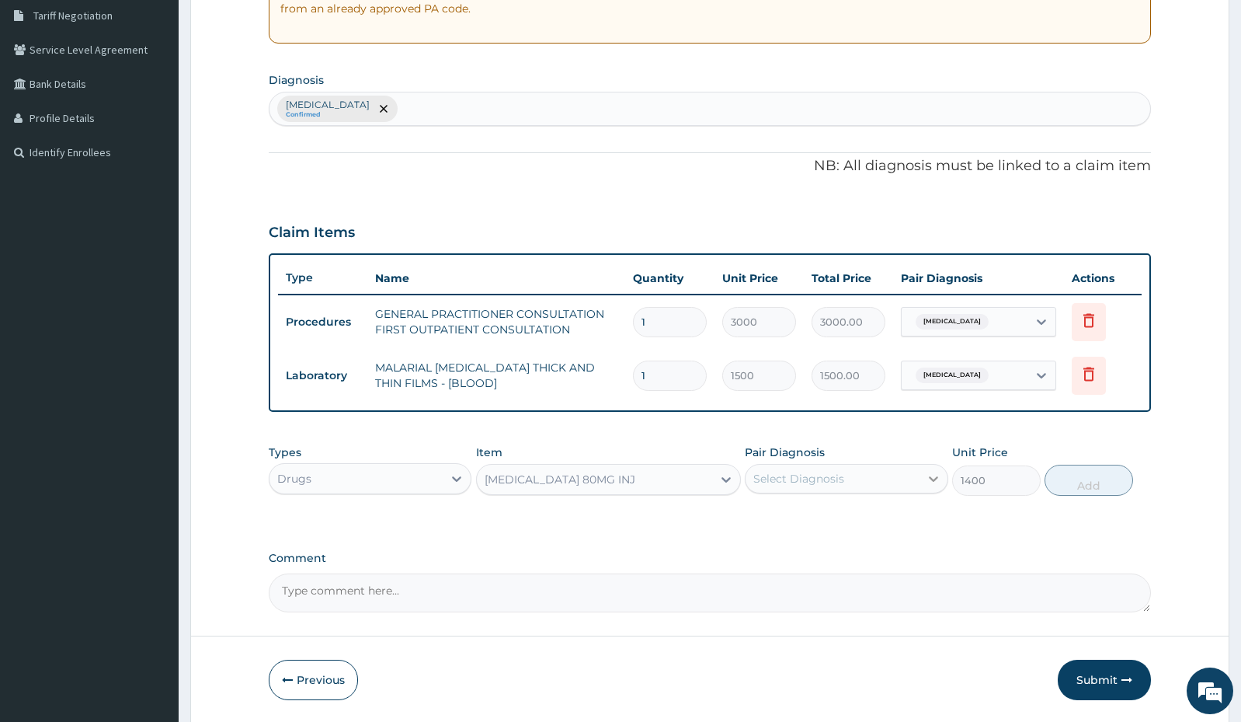
click at [924, 479] on div at bounding box center [934, 479] width 28 height 28
click at [886, 517] on div "Malaria, unspecified" at bounding box center [846, 519] width 203 height 32
checkbox input "true"
click at [1091, 474] on button "Add" at bounding box center [1089, 480] width 89 height 31
type input "0"
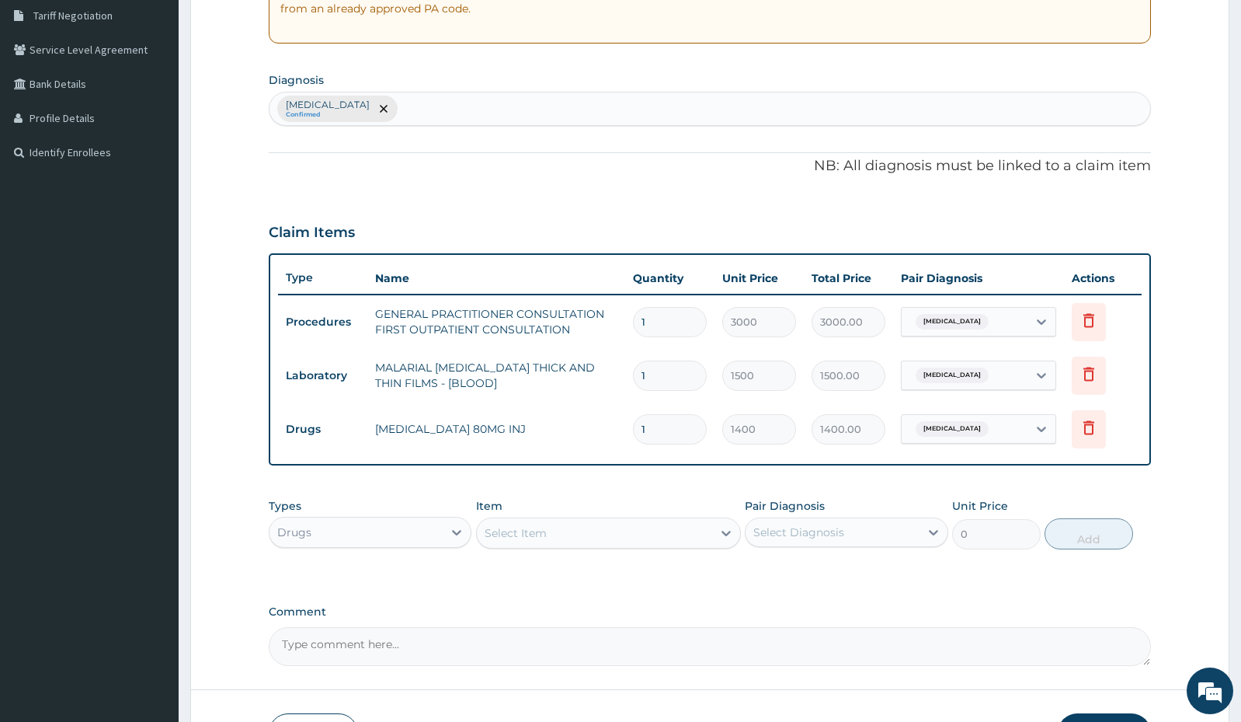
click at [683, 531] on div "Select Item" at bounding box center [594, 532] width 235 height 25
click at [684, 433] on input "1" at bounding box center [670, 429] width 74 height 30
type input "0.00"
type input "2"
type input "2800.00"
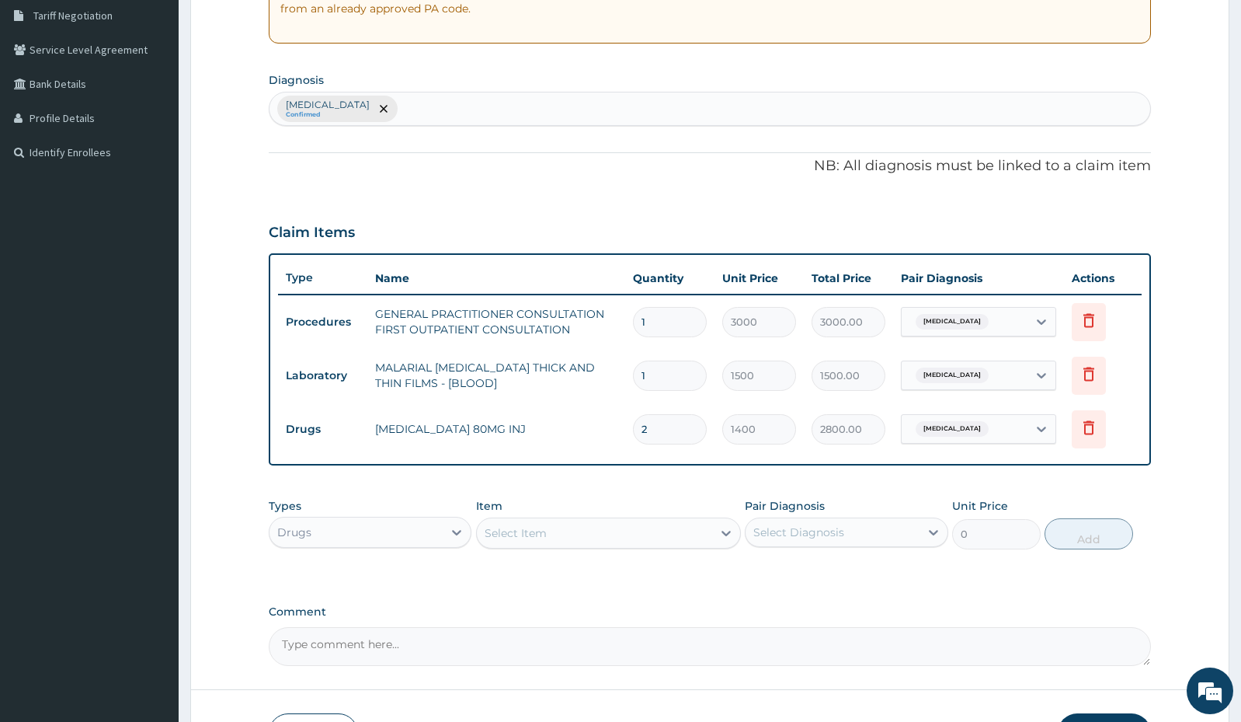
type input "2"
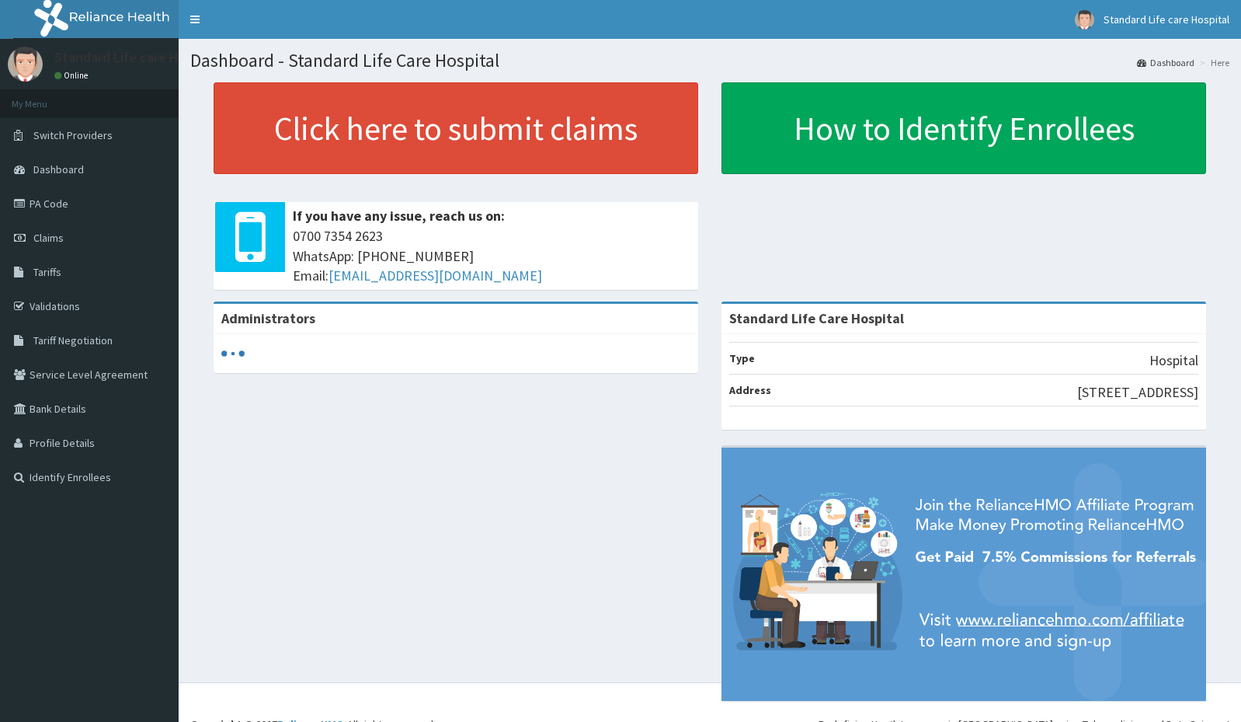
click at [78, 228] on link "Claims" at bounding box center [89, 238] width 179 height 34
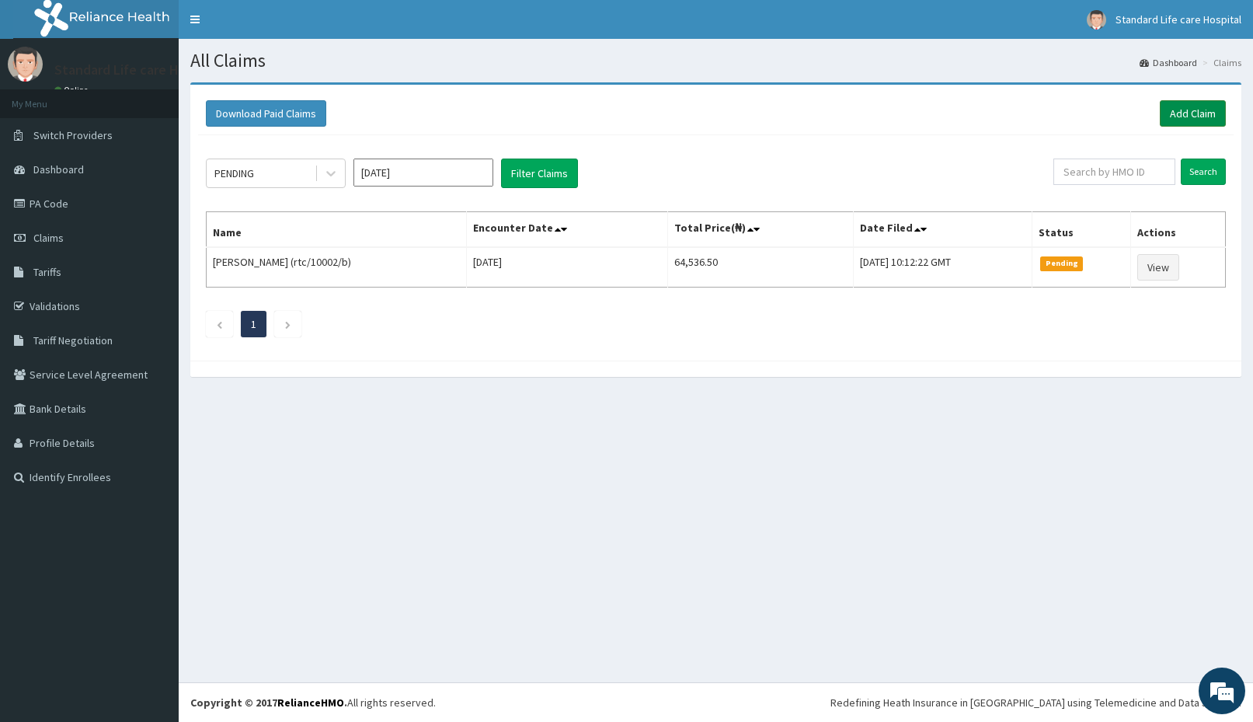
click at [1174, 114] on link "Add Claim" at bounding box center [1193, 113] width 66 height 26
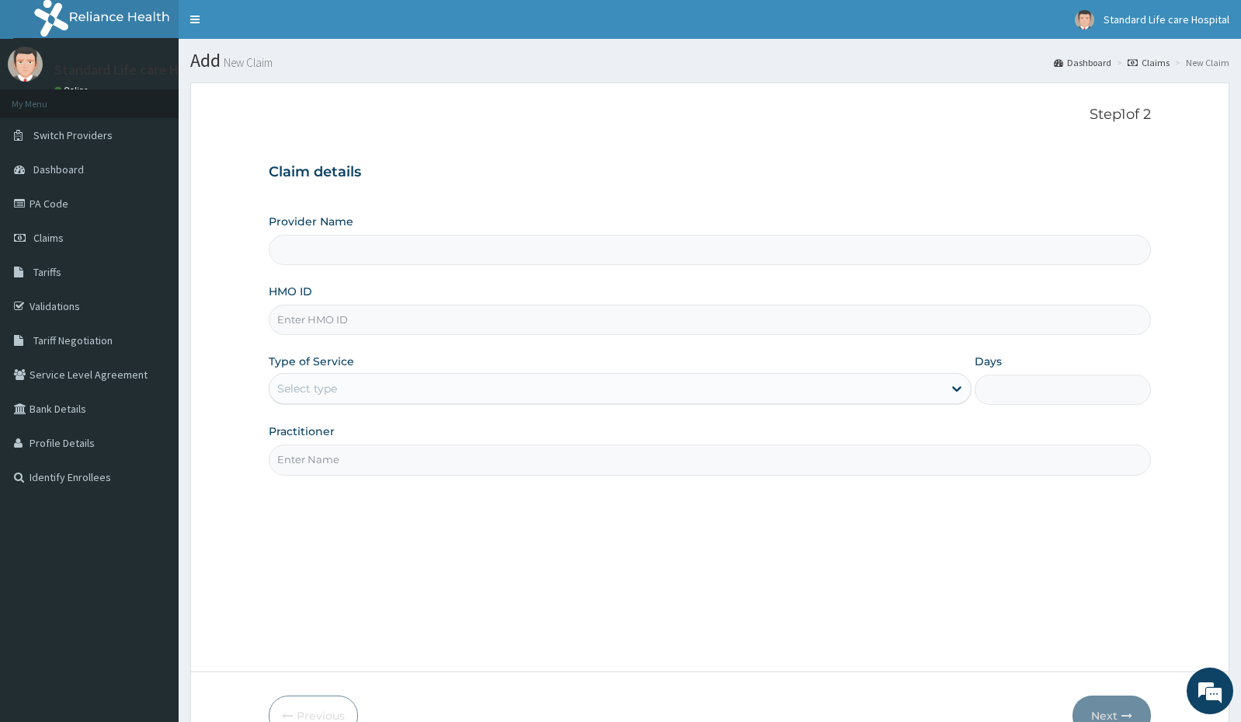
type input "Standard Life Care Hospital"
click at [569, 320] on input "HMO ID" at bounding box center [710, 319] width 882 height 30
type input "orm/10019/a"
click at [514, 392] on div "Select type" at bounding box center [606, 388] width 673 height 25
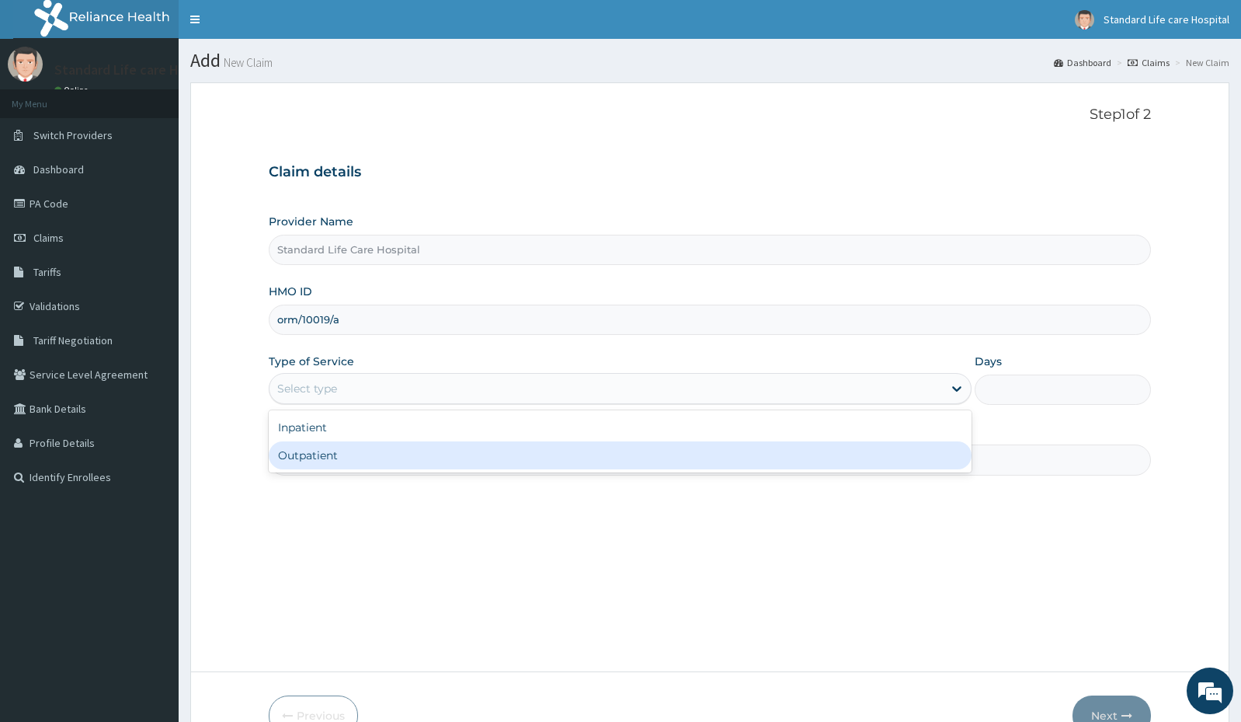
click at [444, 464] on div "Outpatient" at bounding box center [620, 455] width 703 height 28
type input "1"
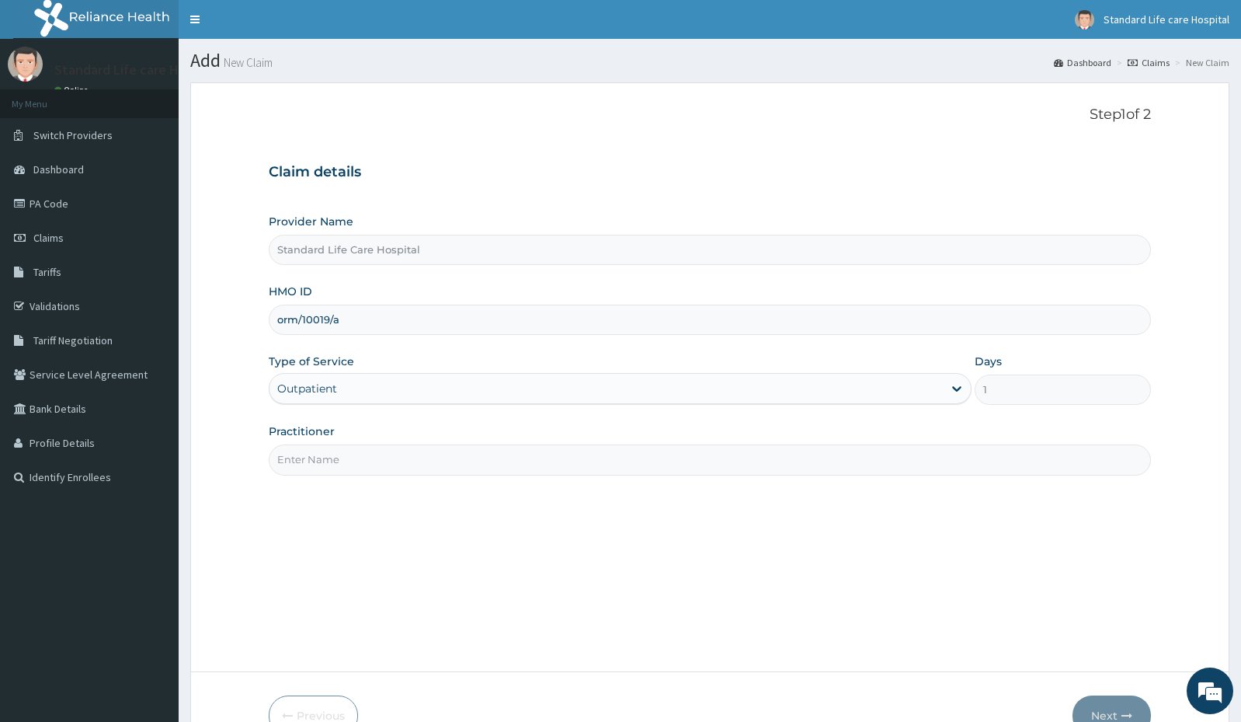
click at [446, 460] on input "Practitioner" at bounding box center [710, 459] width 882 height 30
type input "Dr Korede"
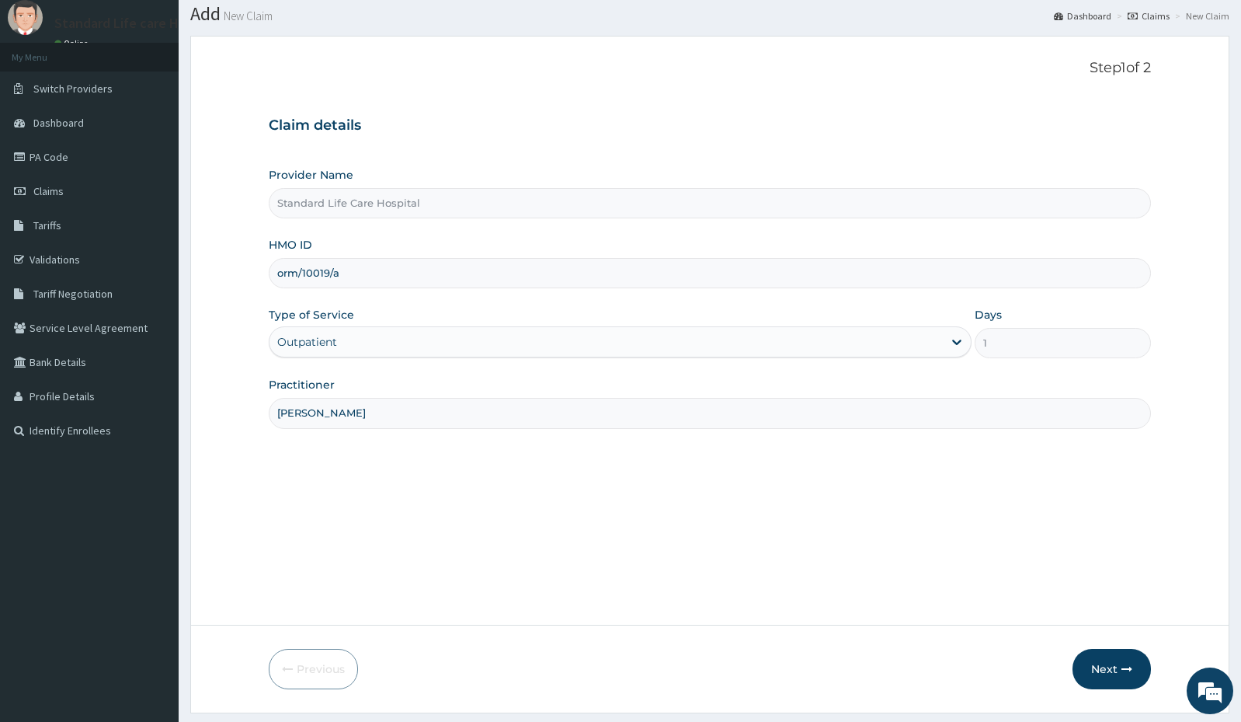
click at [1101, 696] on section "Step 1 of 2 Claim details Provider Name Standard Life Care Hospital HMO ID orm/…" at bounding box center [710, 374] width 1063 height 701
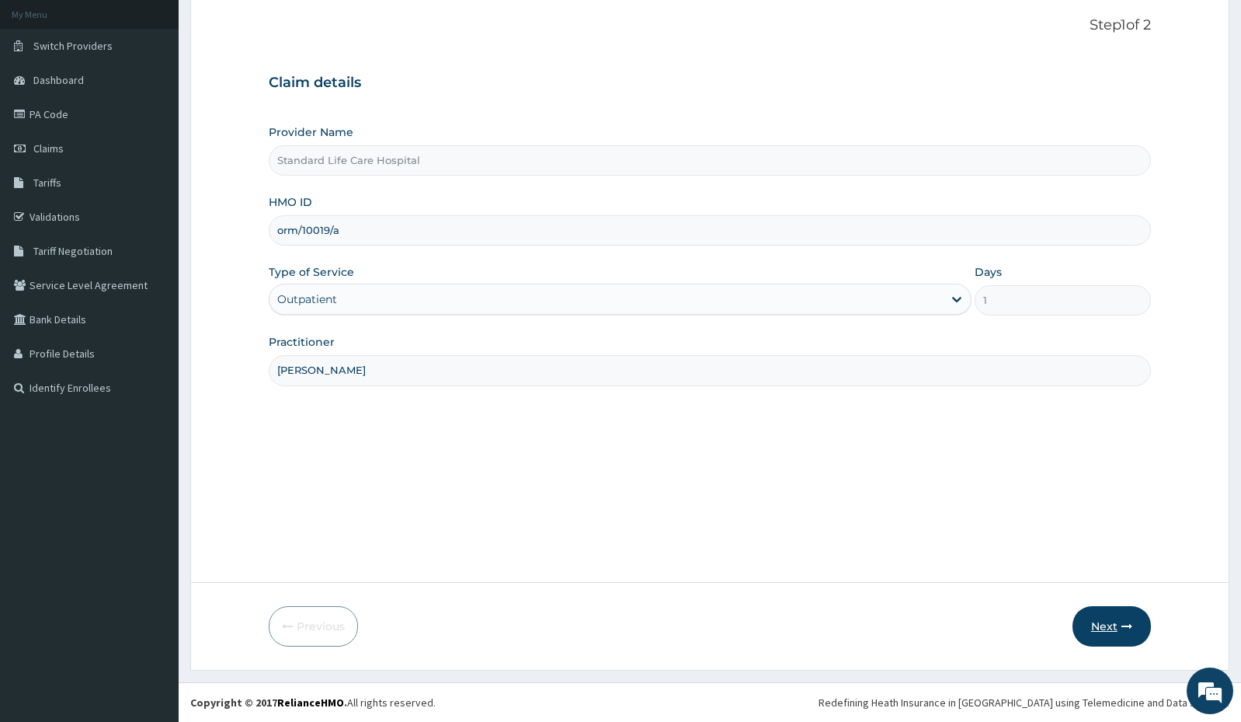
click at [1105, 625] on button "Next" at bounding box center [1112, 626] width 78 height 40
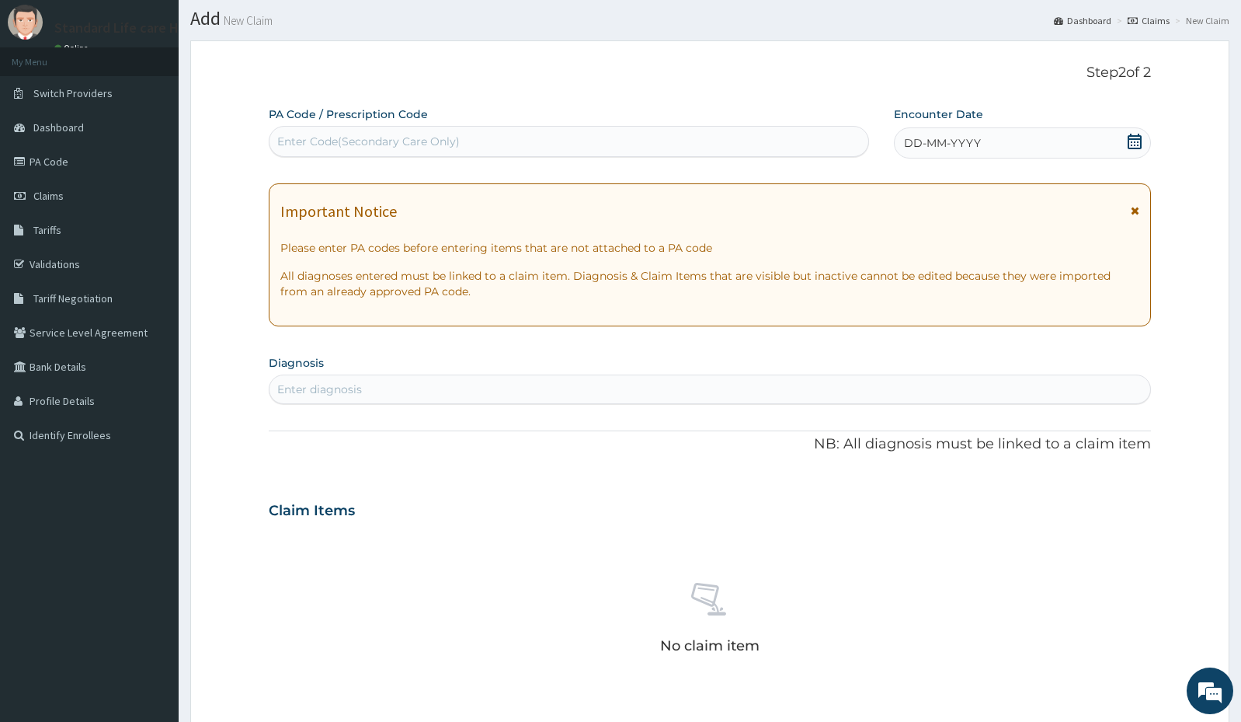
scroll to position [0, 0]
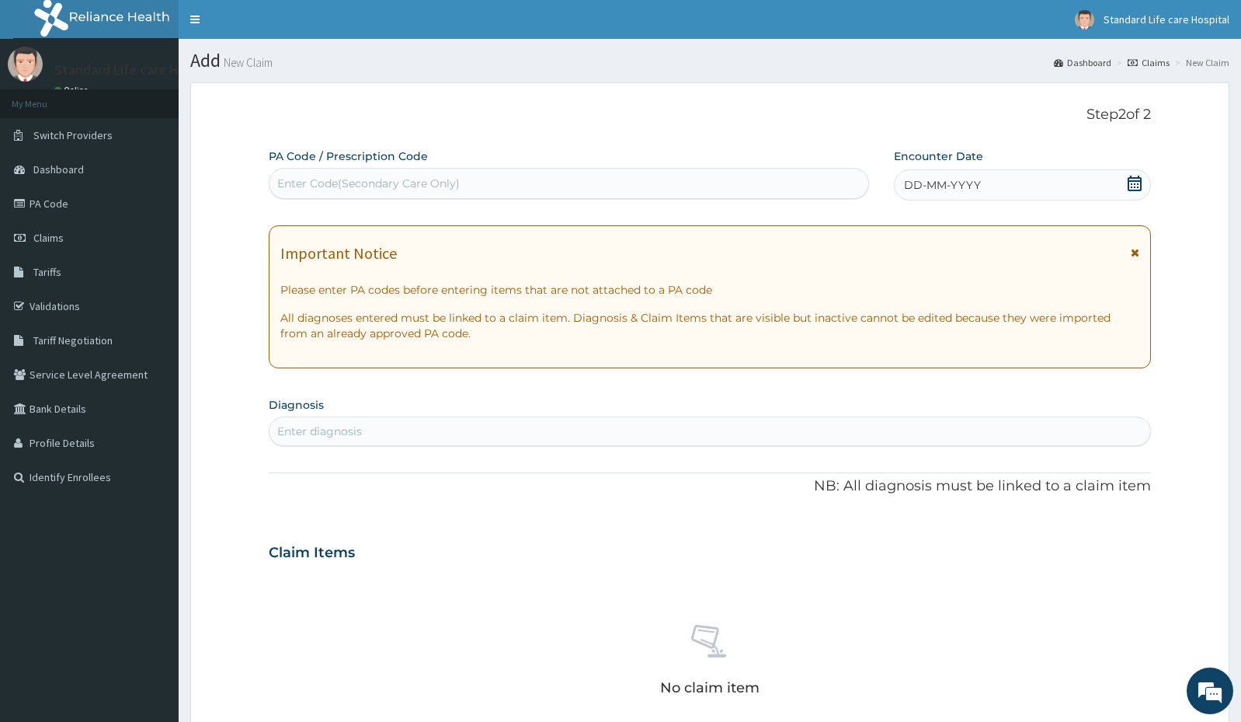
click at [1133, 179] on icon at bounding box center [1135, 184] width 16 height 16
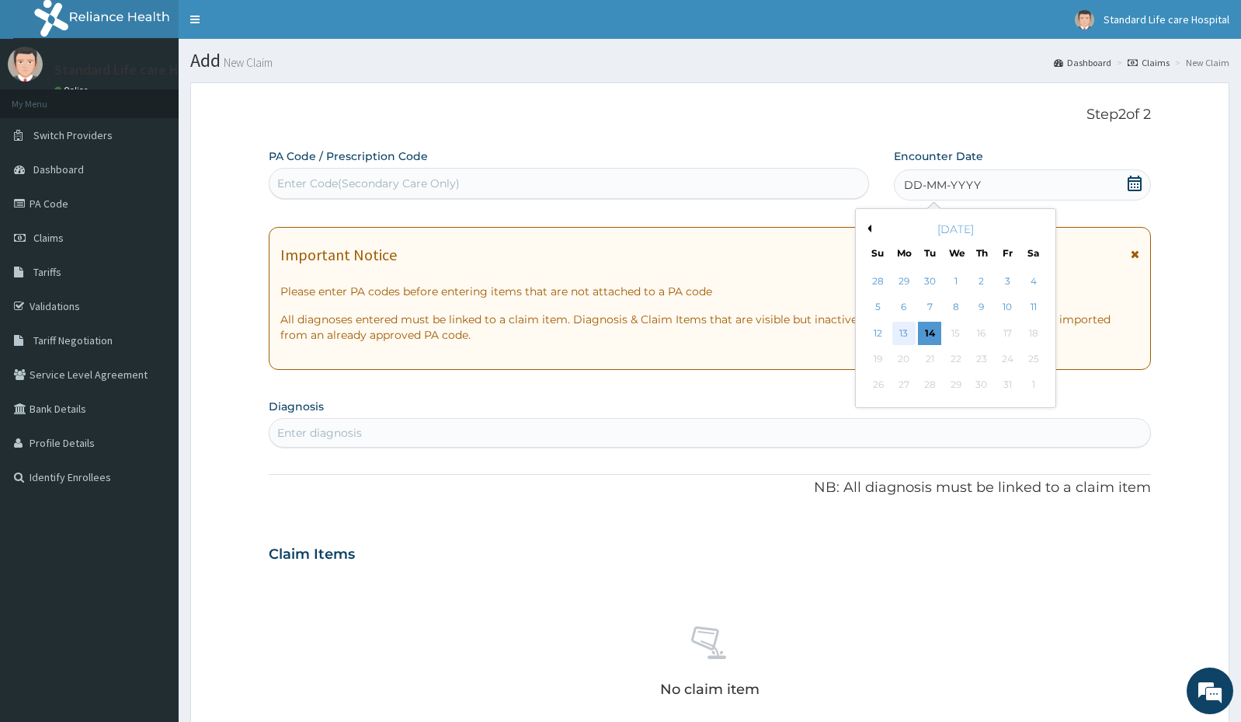
click at [914, 332] on div "13" at bounding box center [903, 333] width 23 height 23
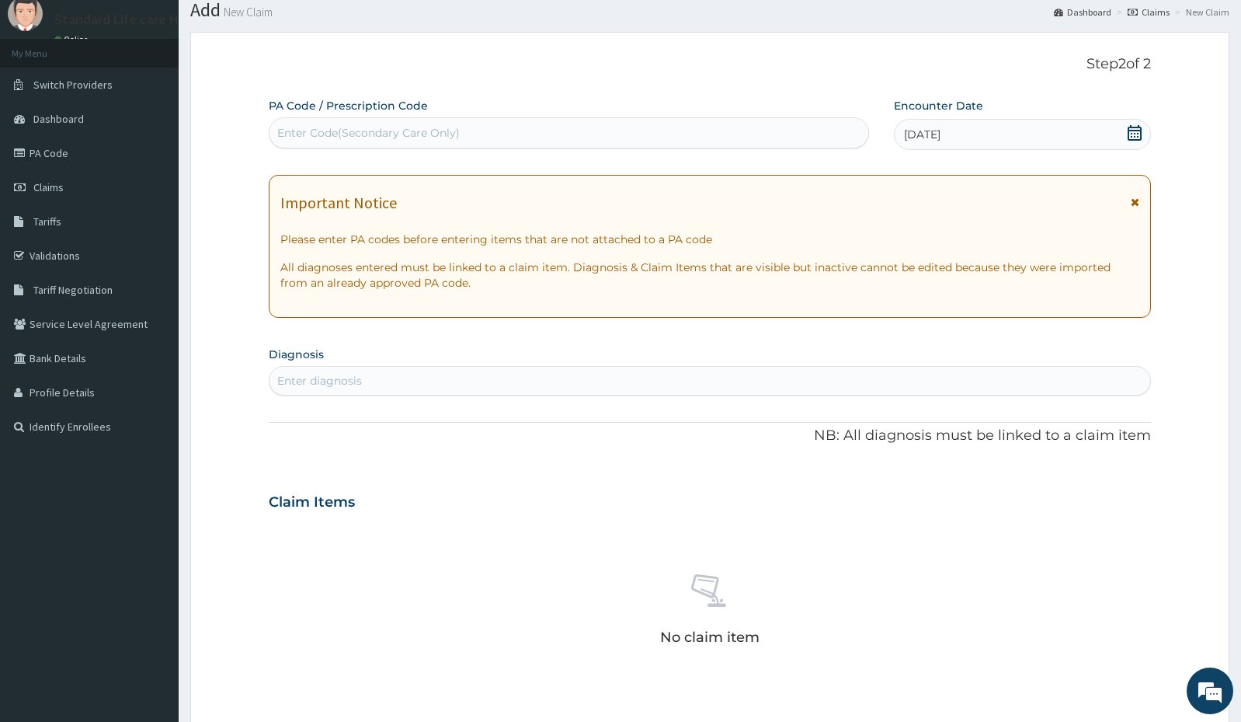
scroll to position [78, 0]
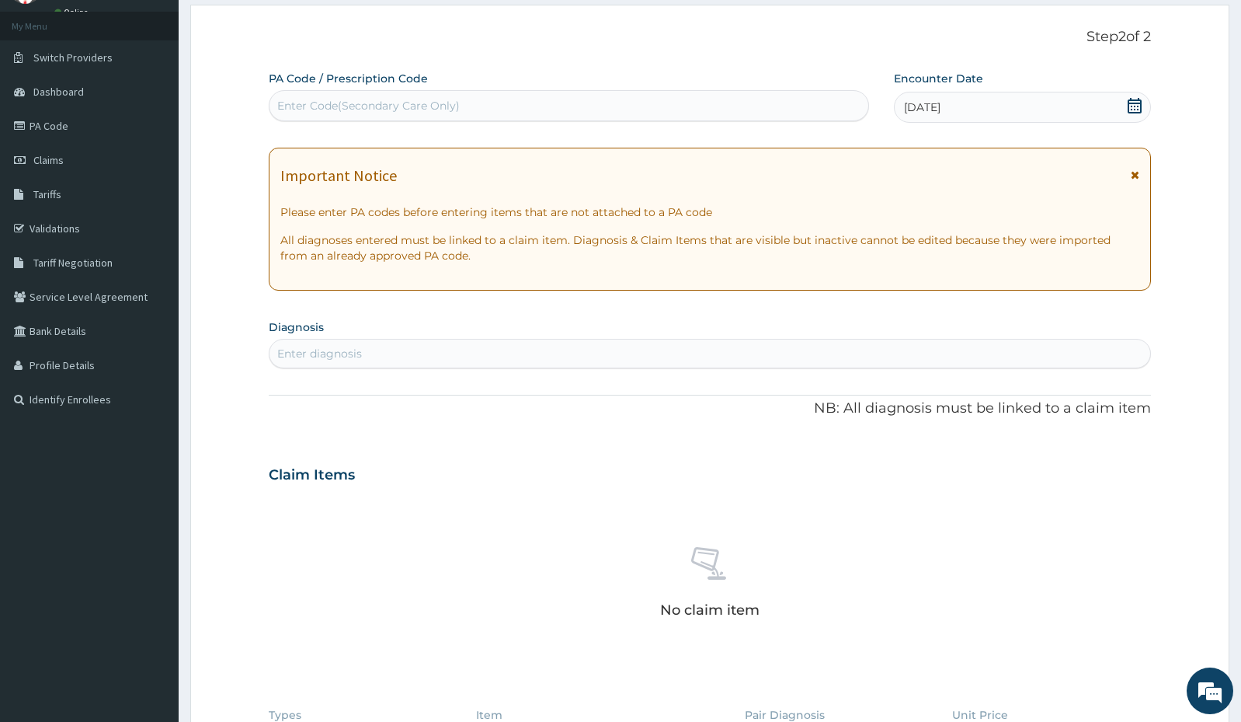
click at [749, 360] on div "Enter diagnosis" at bounding box center [710, 353] width 881 height 25
type input "[MEDICAL_DATA]"
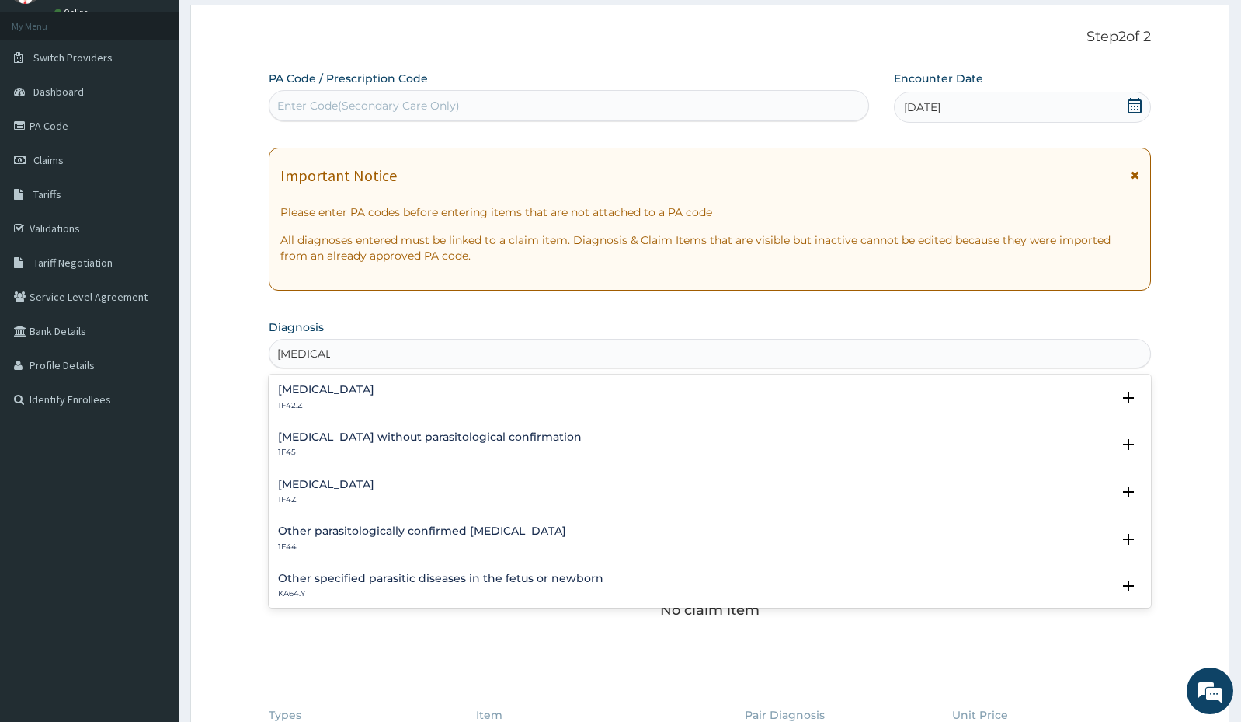
click at [357, 489] on h4 "[MEDICAL_DATA]" at bounding box center [326, 484] width 96 height 12
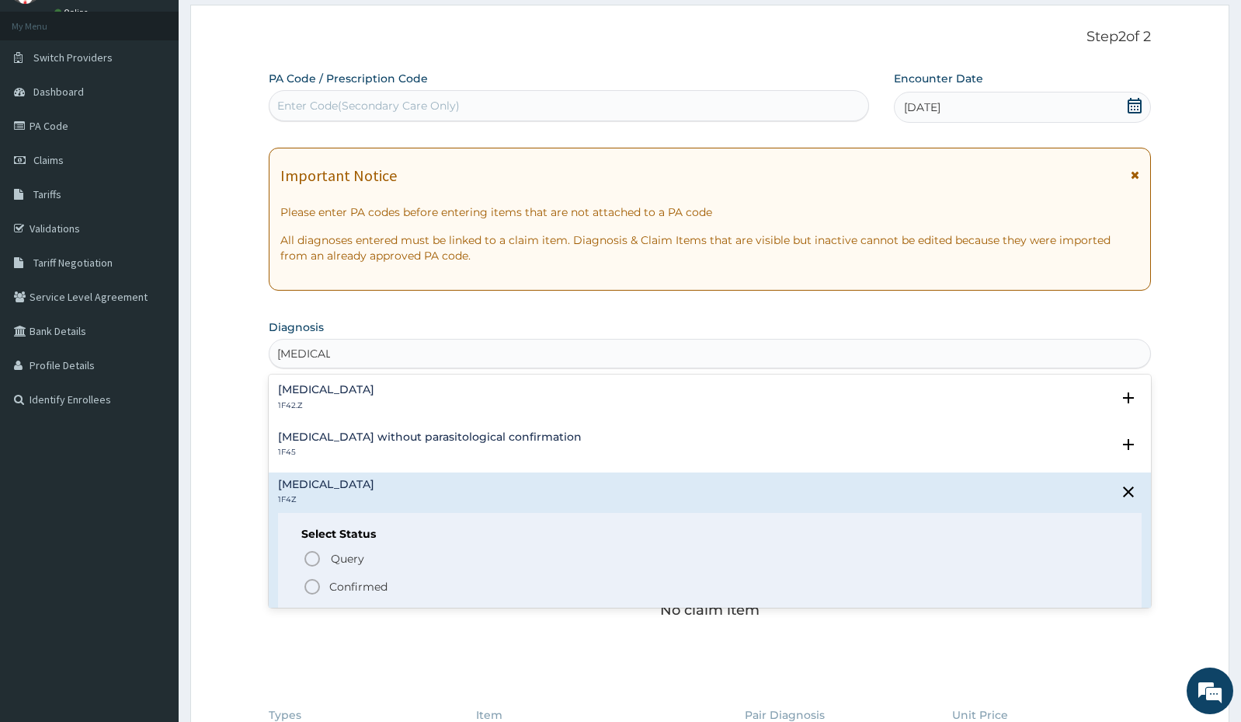
click at [304, 586] on icon "status option filled" at bounding box center [312, 586] width 19 height 19
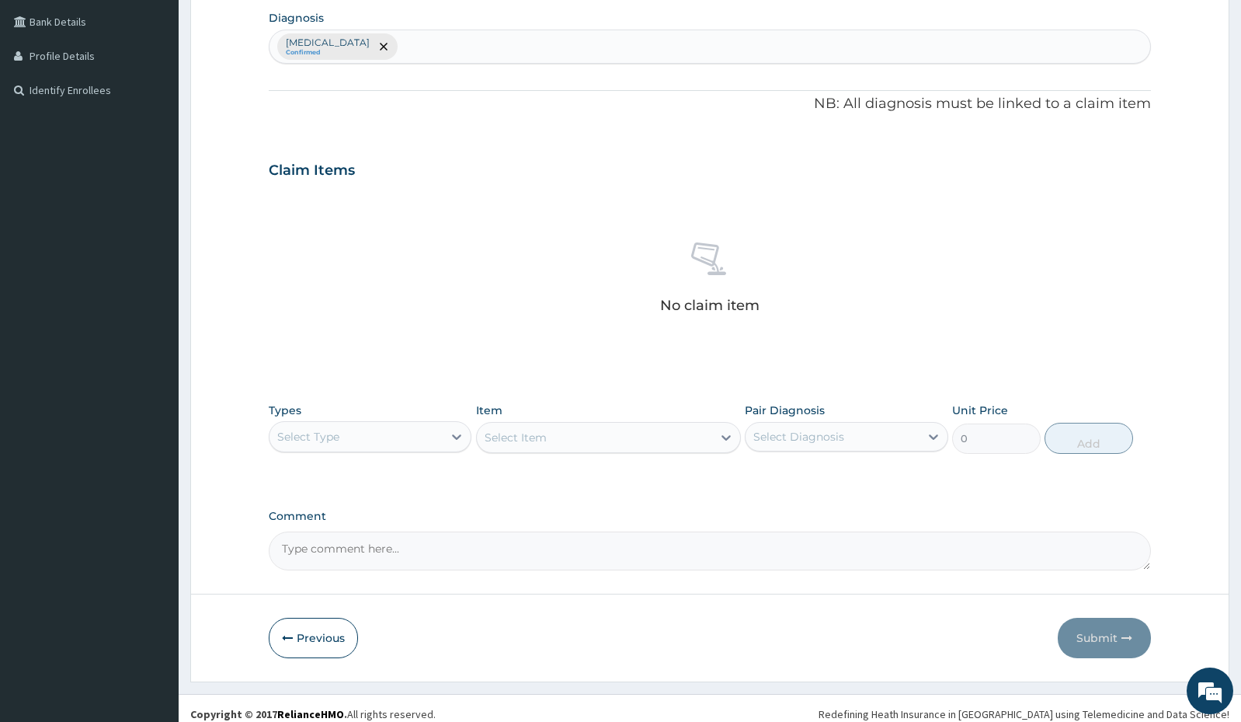
scroll to position [388, 0]
click at [455, 430] on icon at bounding box center [457, 435] width 16 height 16
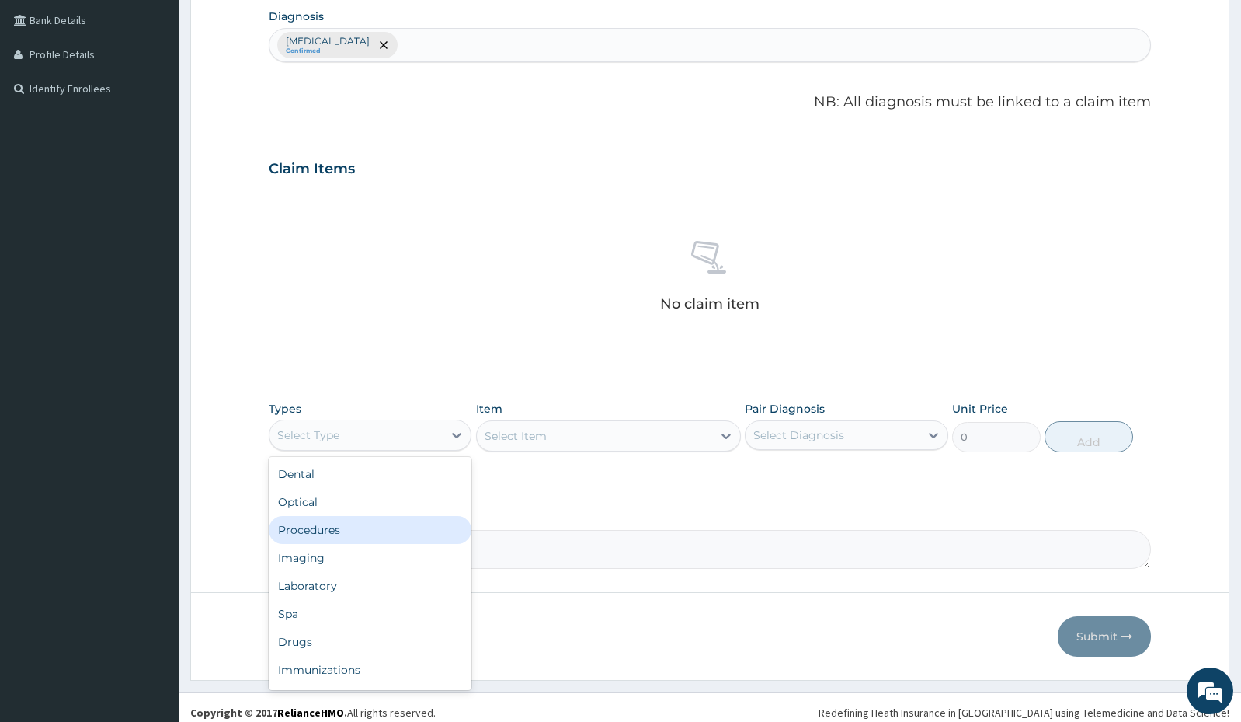
click at [350, 521] on div "Procedures" at bounding box center [370, 530] width 203 height 28
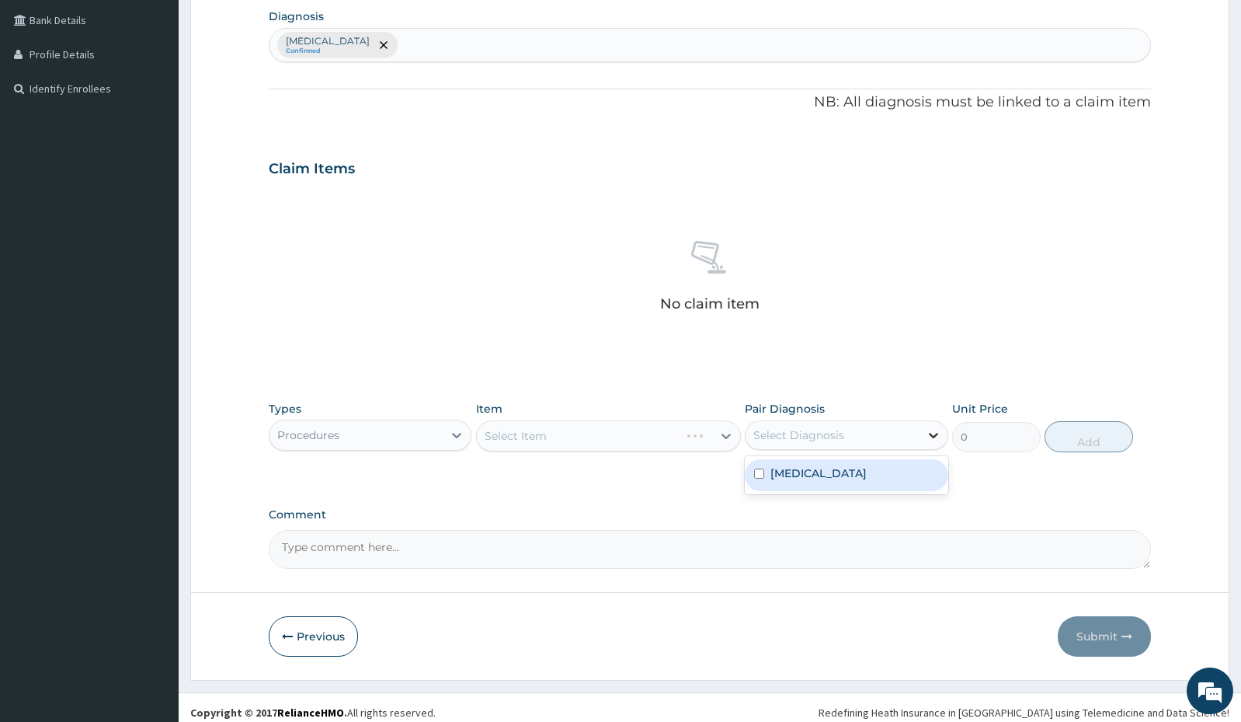
click at [930, 438] on icon at bounding box center [934, 435] width 16 height 16
click at [839, 473] on label "[MEDICAL_DATA]" at bounding box center [819, 473] width 96 height 16
checkbox input "true"
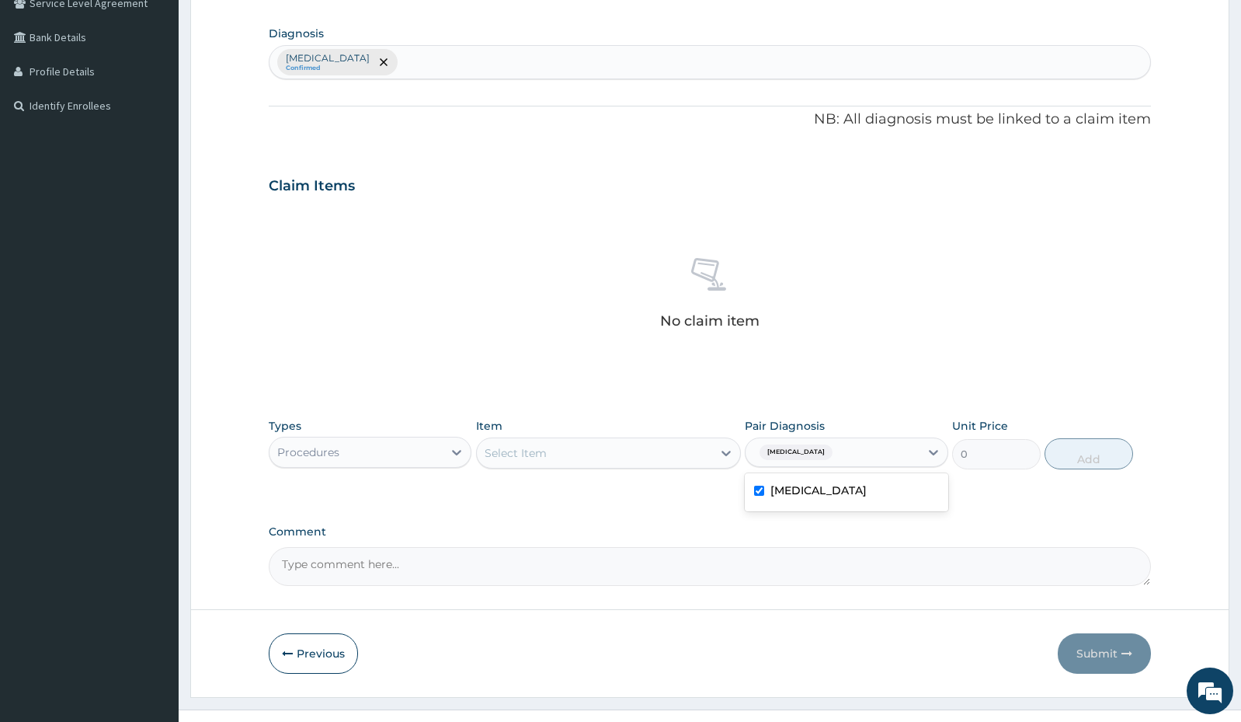
scroll to position [398, 0]
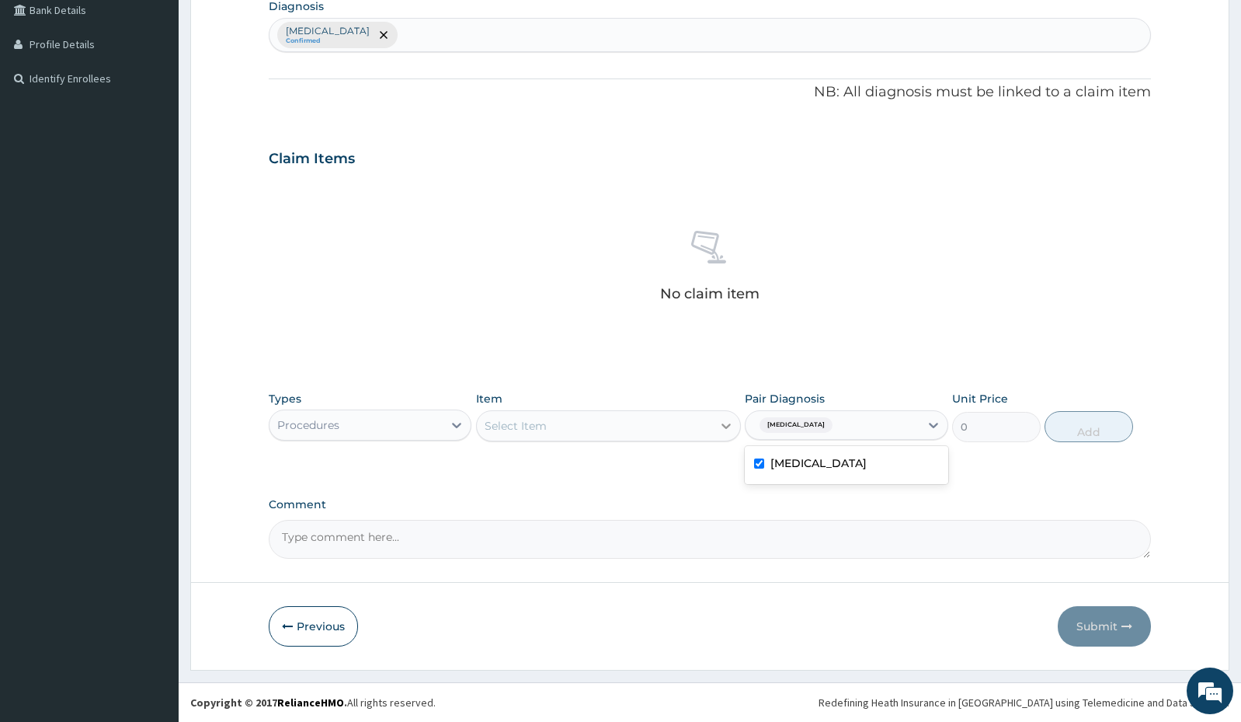
click at [718, 428] on icon at bounding box center [726, 426] width 16 height 16
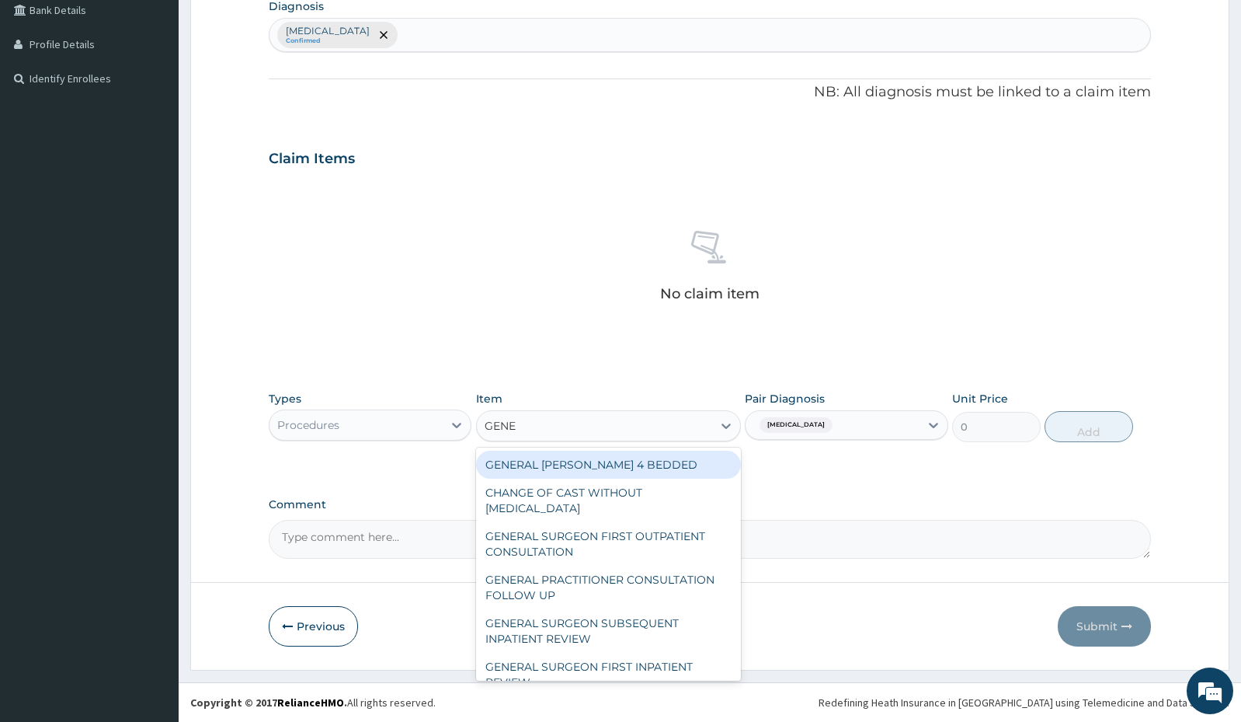
type input "GENER"
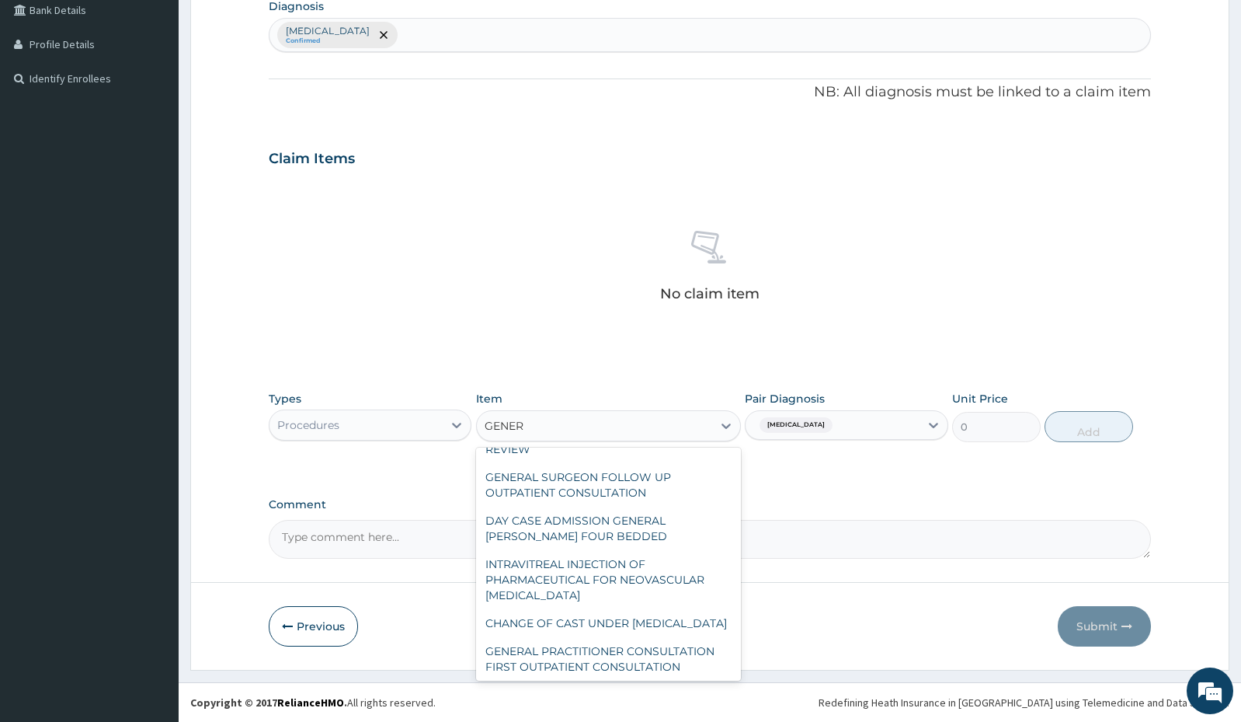
scroll to position [252, 0]
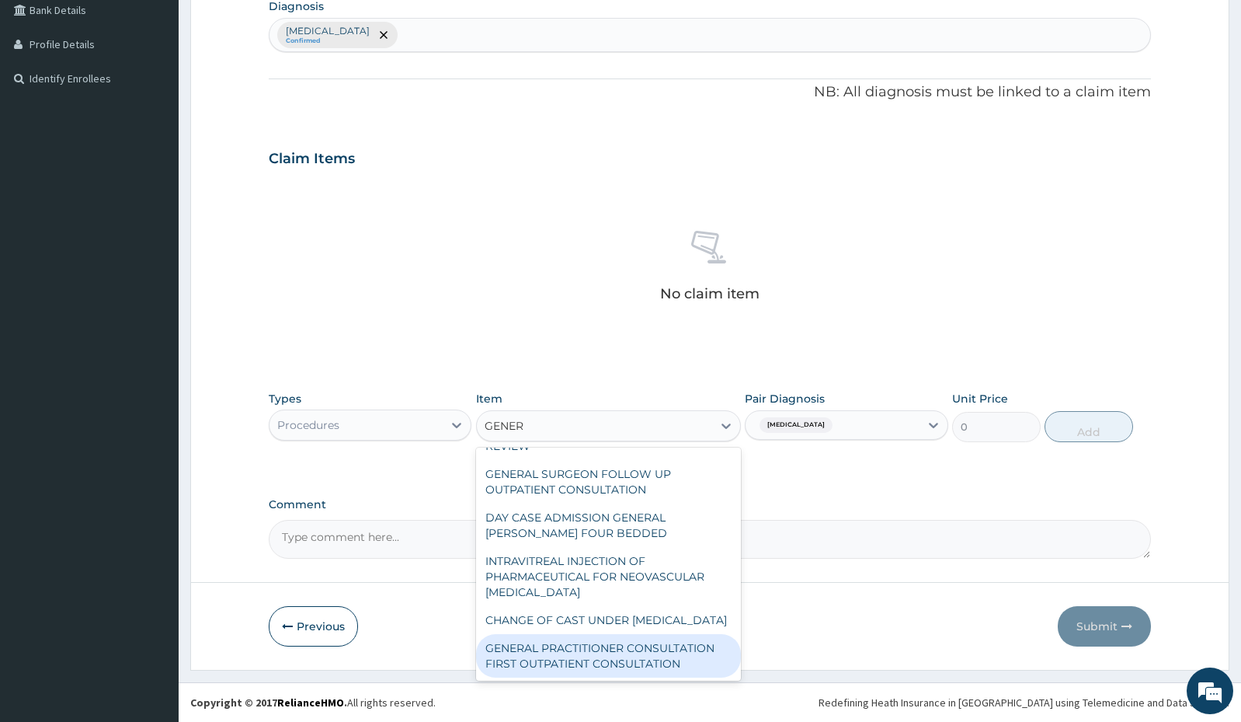
click at [601, 649] on div "GENERAL PRACTITIONER CONSULTATION FIRST OUTPATIENT CONSULTATION" at bounding box center [608, 655] width 265 height 43
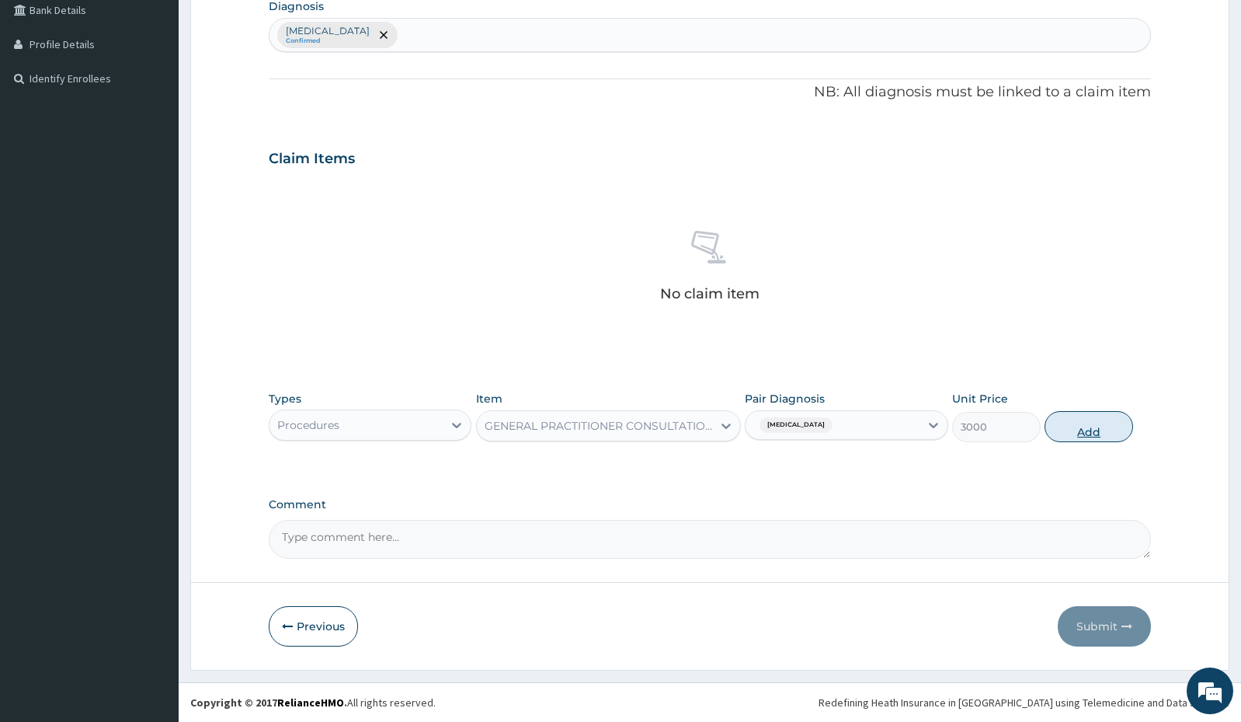
click at [1097, 412] on button "Add" at bounding box center [1089, 426] width 89 height 31
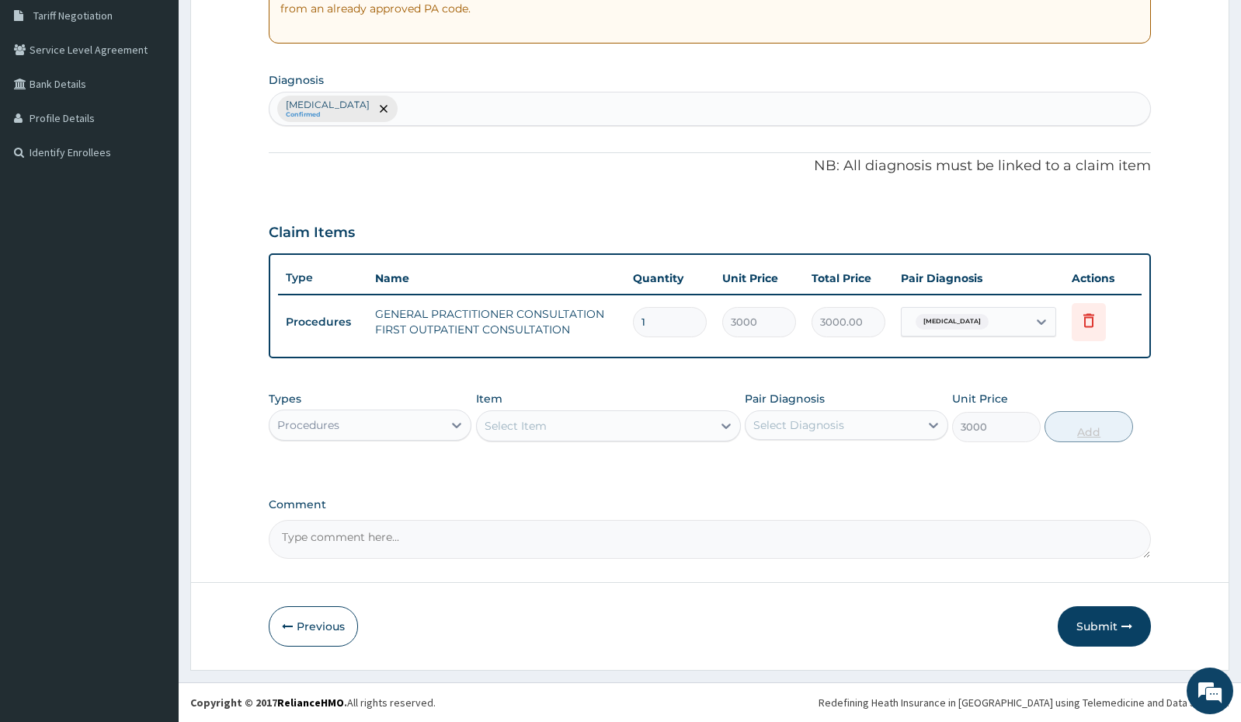
type input "0"
click at [731, 427] on icon at bounding box center [726, 426] width 16 height 16
type input "PARAS"
click at [412, 433] on div "Procedures" at bounding box center [356, 424] width 173 height 25
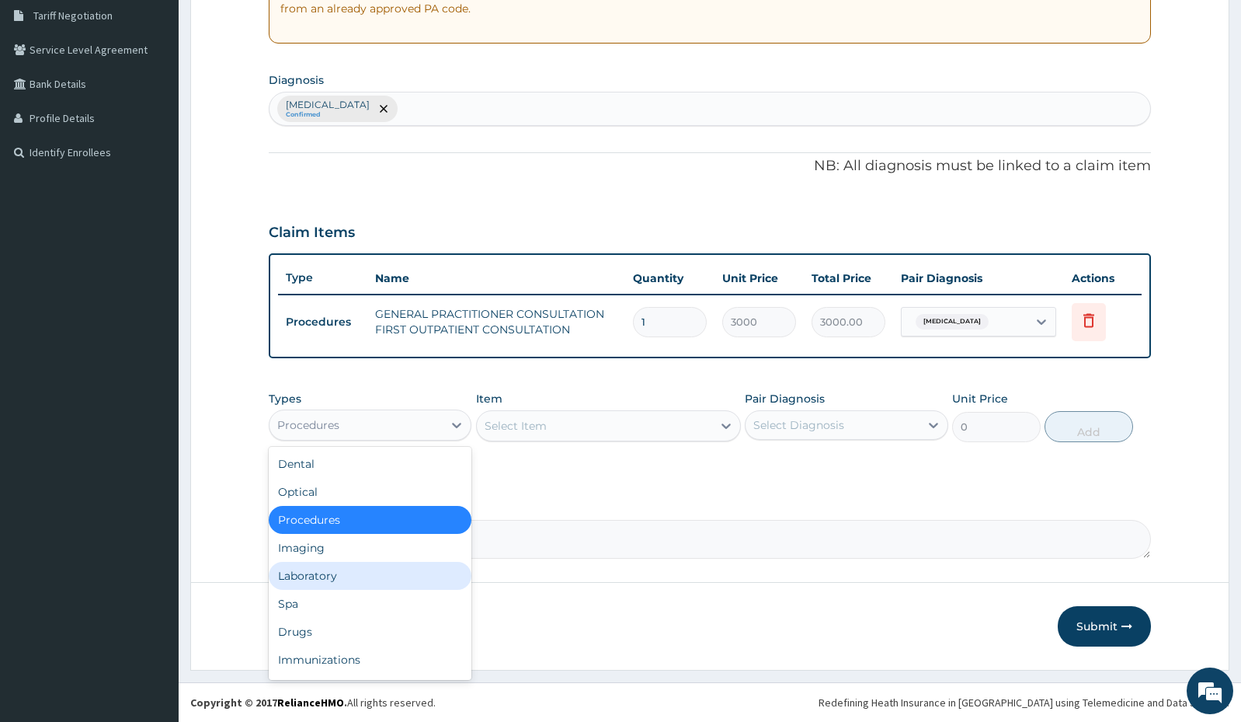
click at [304, 573] on div "Laboratory" at bounding box center [370, 576] width 203 height 28
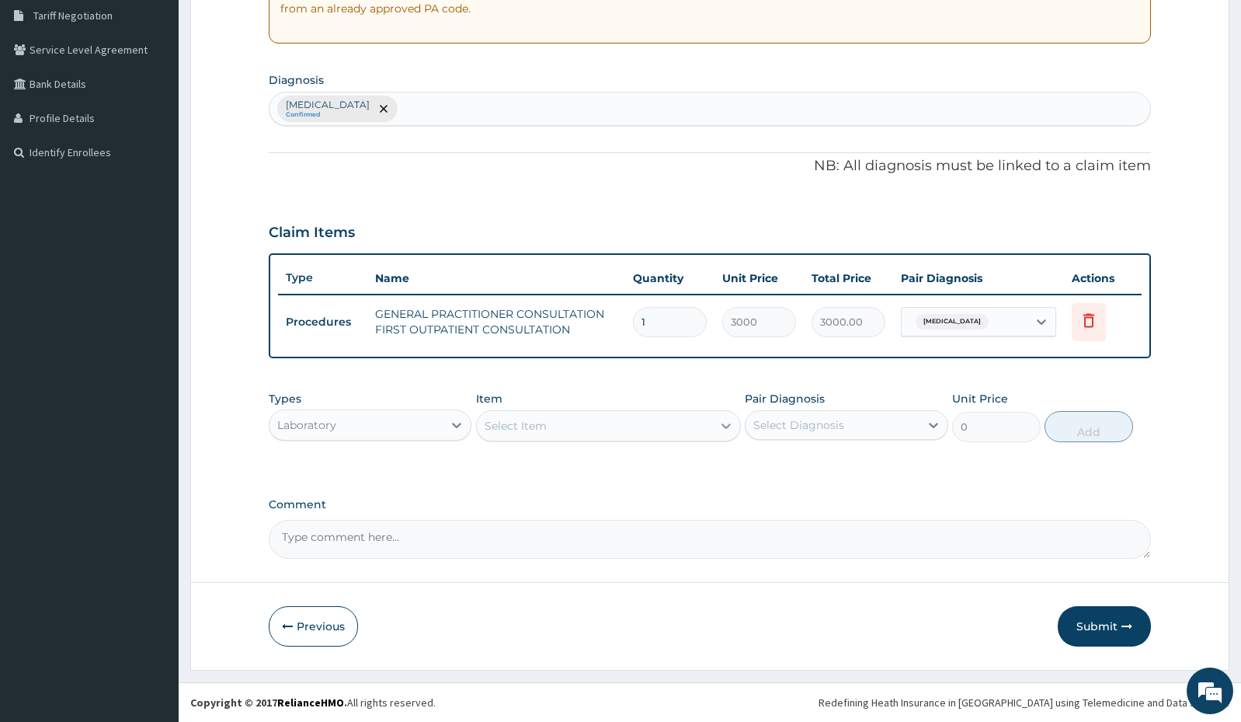
click at [719, 429] on icon at bounding box center [726, 426] width 16 height 16
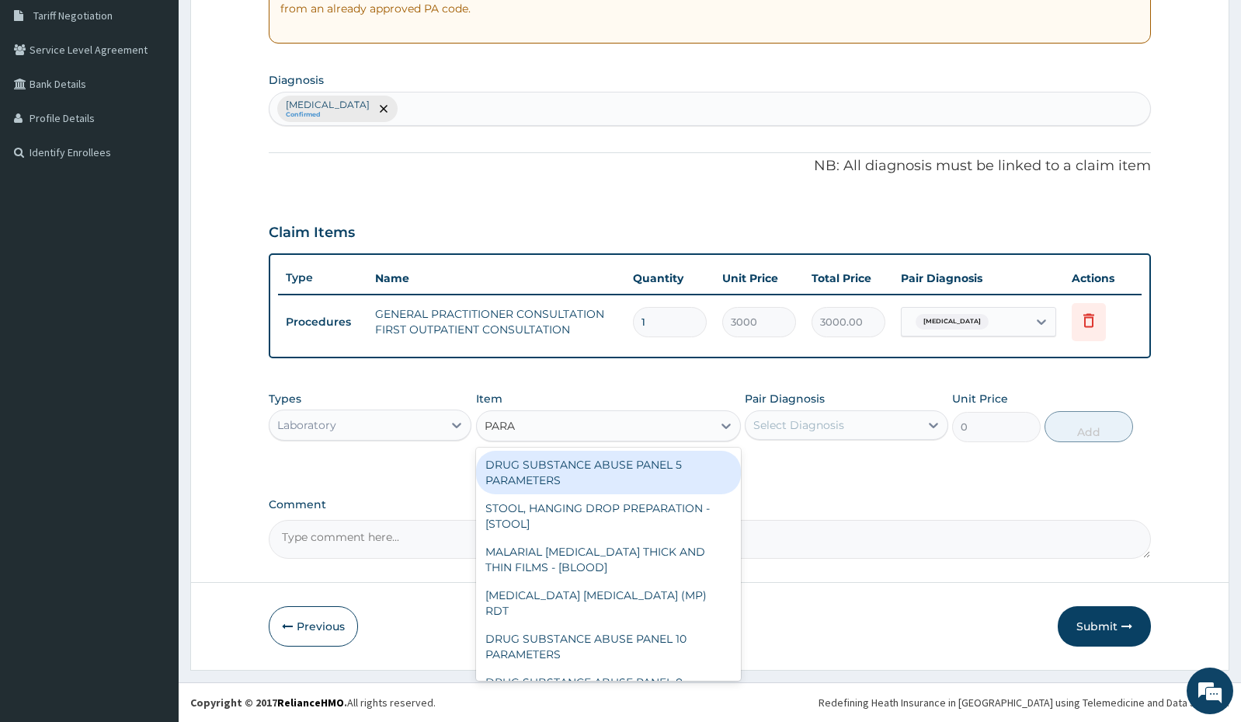
type input "PARAS"
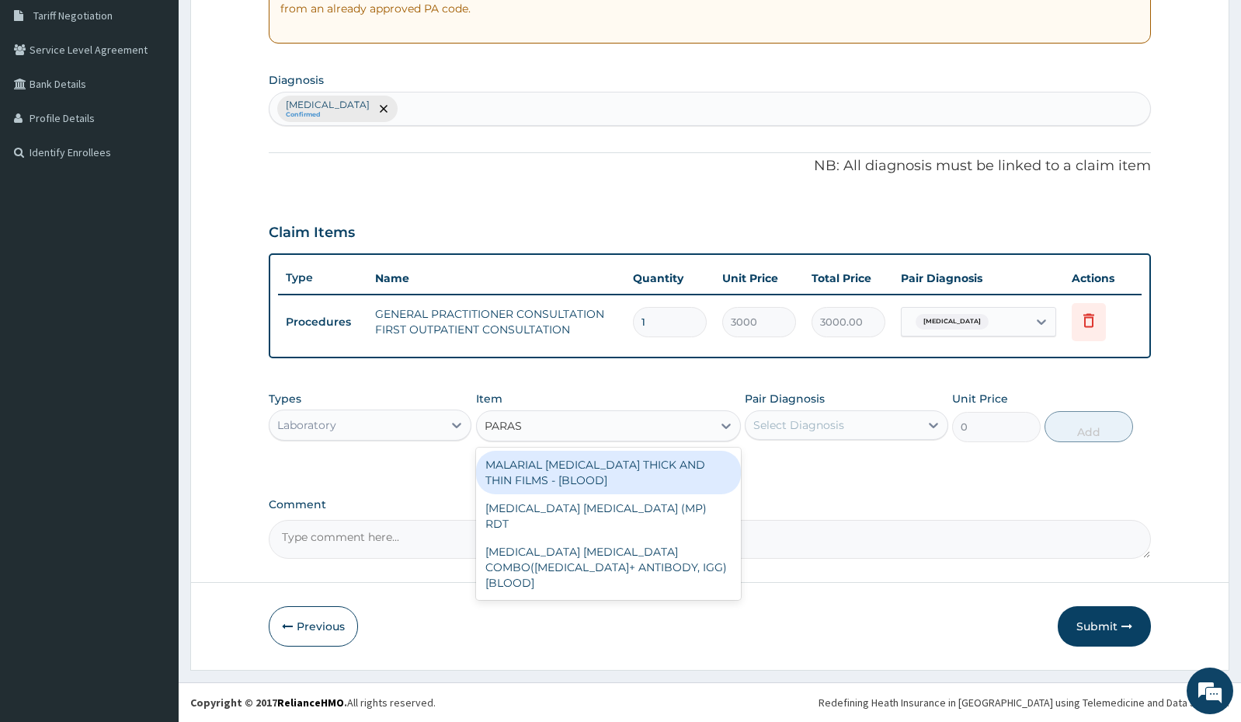
click at [620, 464] on div "MALARIAL [MEDICAL_DATA] THICK AND THIN FILMS - [BLOOD]" at bounding box center [608, 472] width 265 height 43
type input "1500"
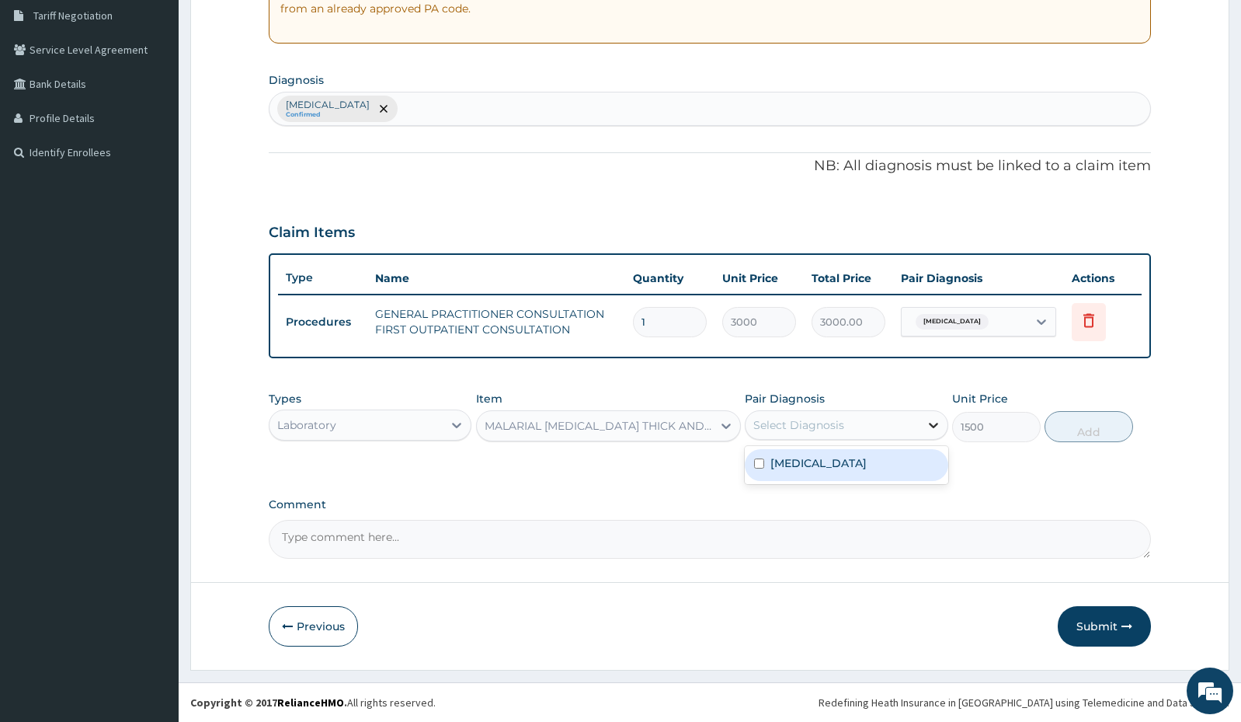
click at [933, 430] on icon at bounding box center [934, 425] width 16 height 16
click at [886, 474] on div "[MEDICAL_DATA]" at bounding box center [846, 465] width 203 height 32
checkbox input "true"
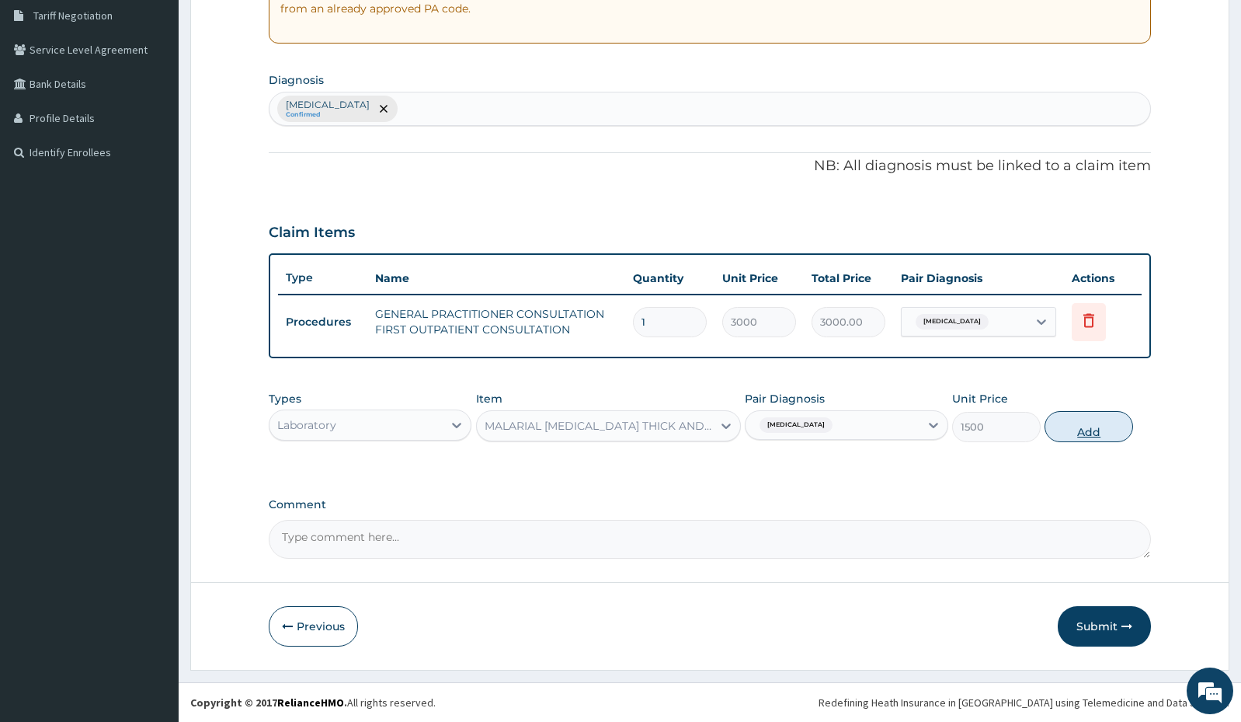
click at [1080, 433] on button "Add" at bounding box center [1089, 426] width 89 height 31
type input "0"
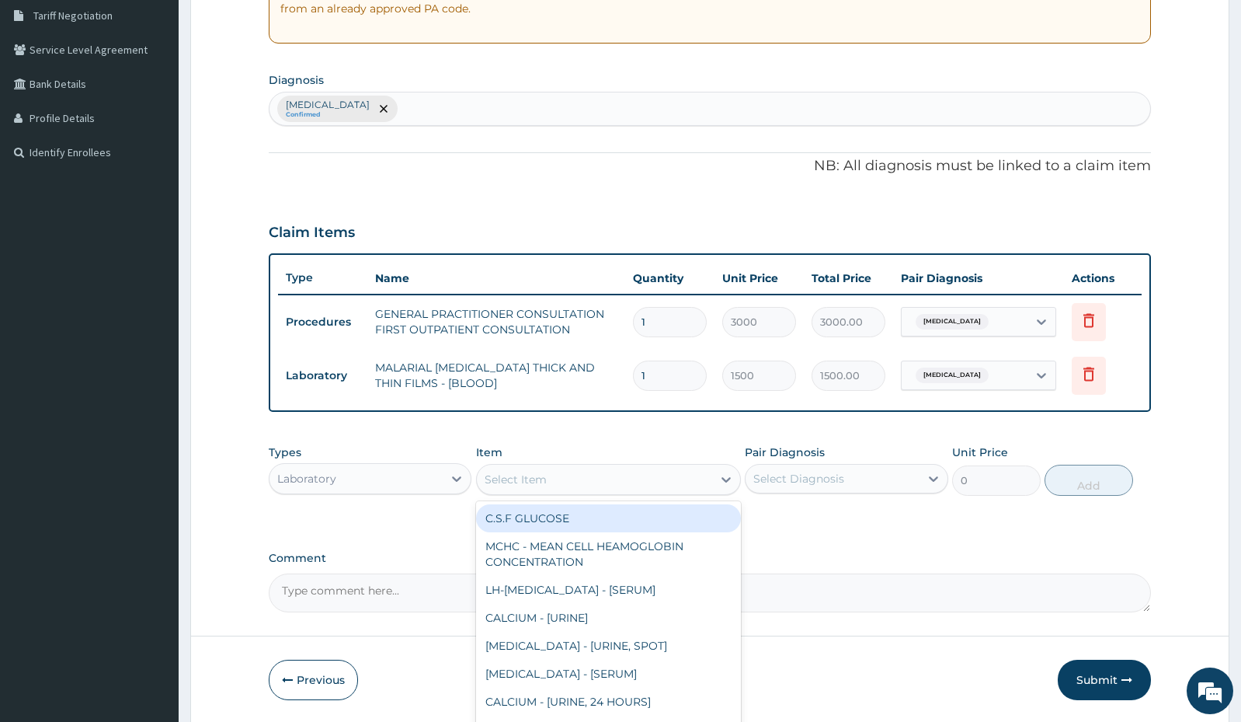
click at [598, 477] on div "Select Item" at bounding box center [594, 479] width 235 height 25
click at [406, 478] on div "Laboratory" at bounding box center [356, 478] width 173 height 25
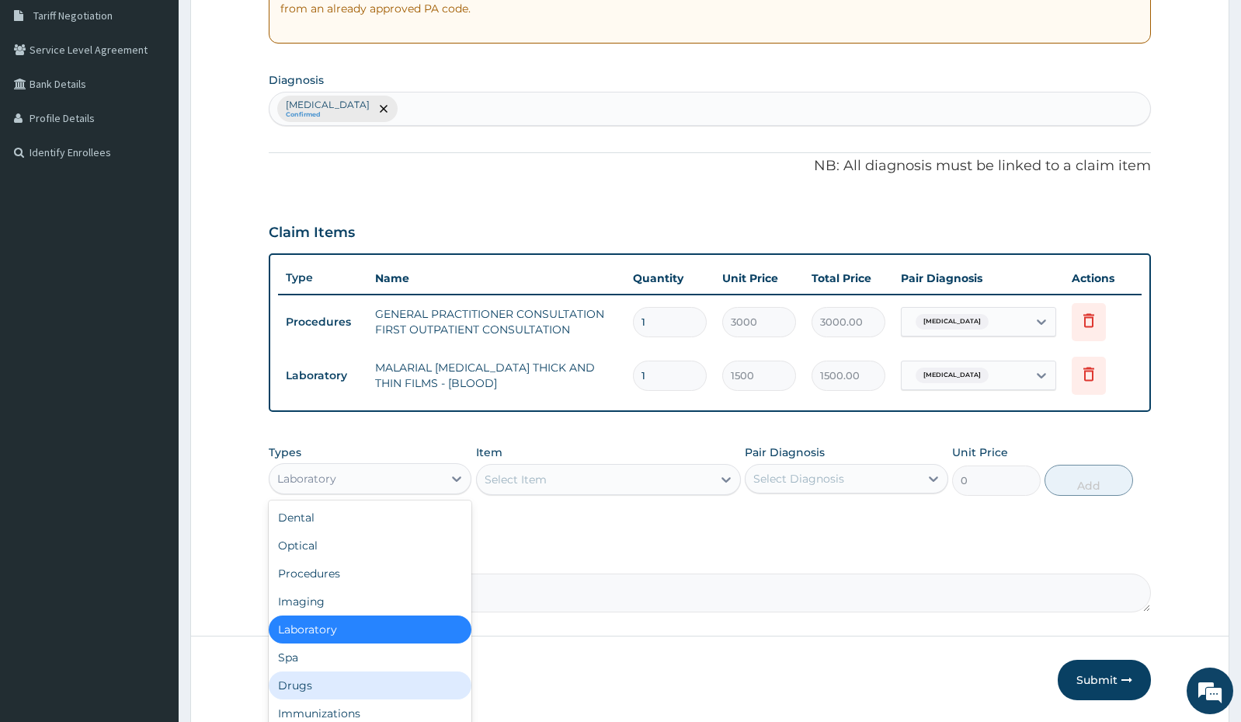
click at [372, 672] on div "Drugs" at bounding box center [370, 685] width 203 height 28
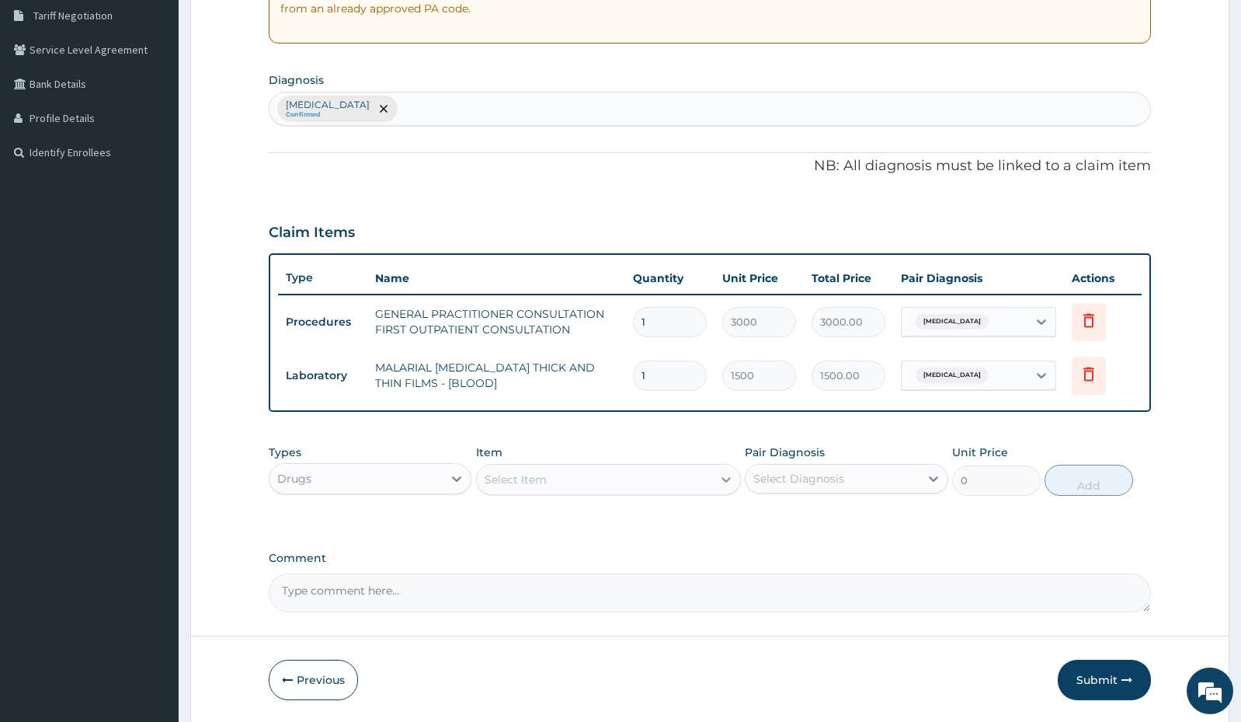
click at [721, 482] on icon at bounding box center [726, 479] width 16 height 16
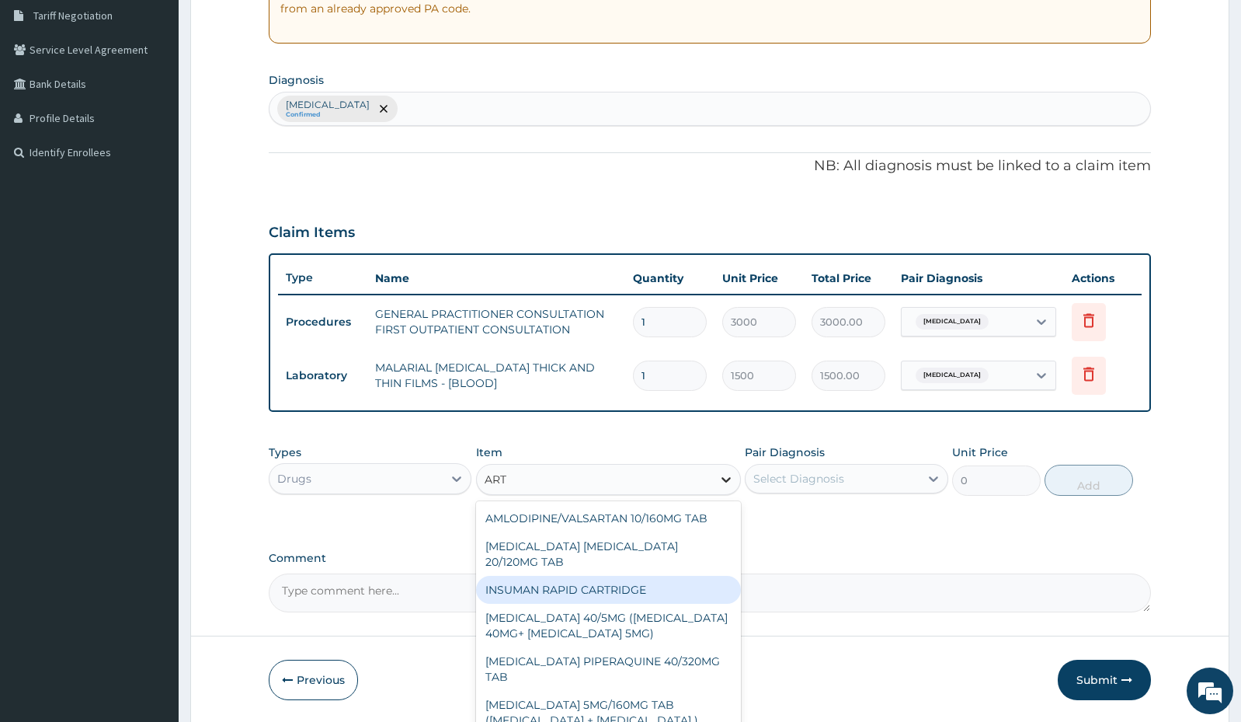
type input "ARTE"
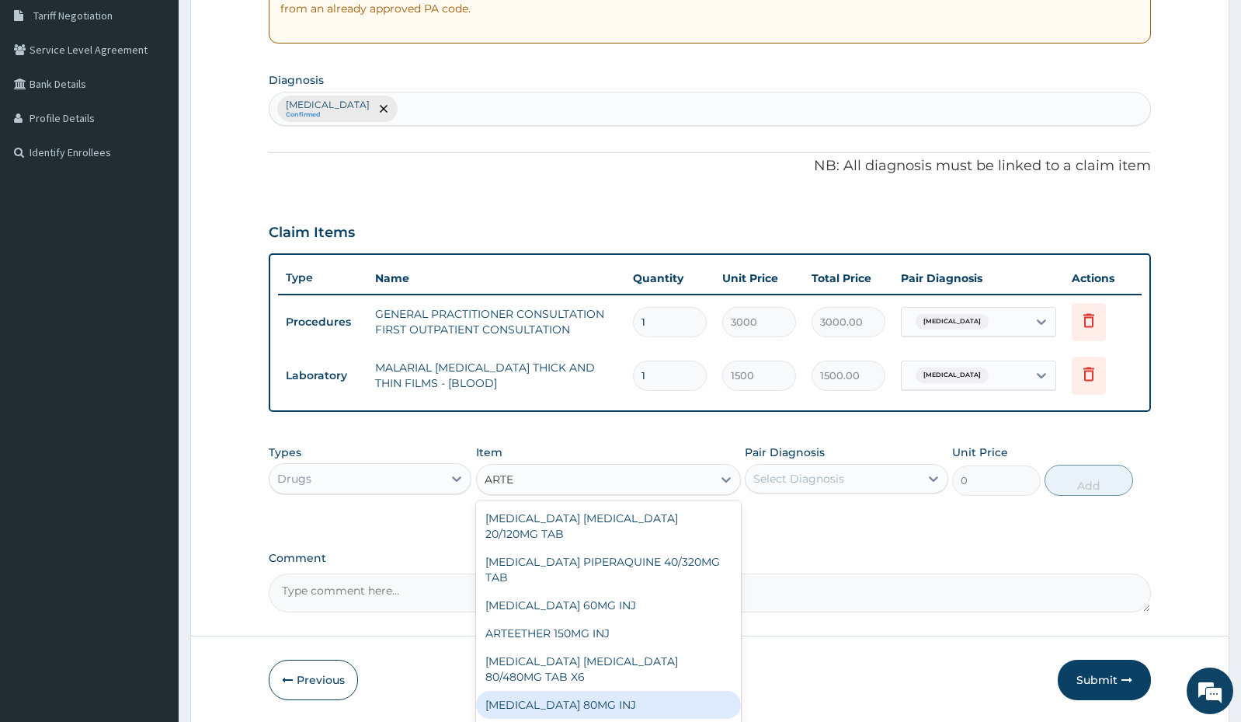
drag, startPoint x: 550, startPoint y: 702, endPoint x: 545, endPoint y: 681, distance: 21.7
click at [549, 702] on div "ARTEMETHER 80MG INJ" at bounding box center [608, 705] width 265 height 28
type input "1400"
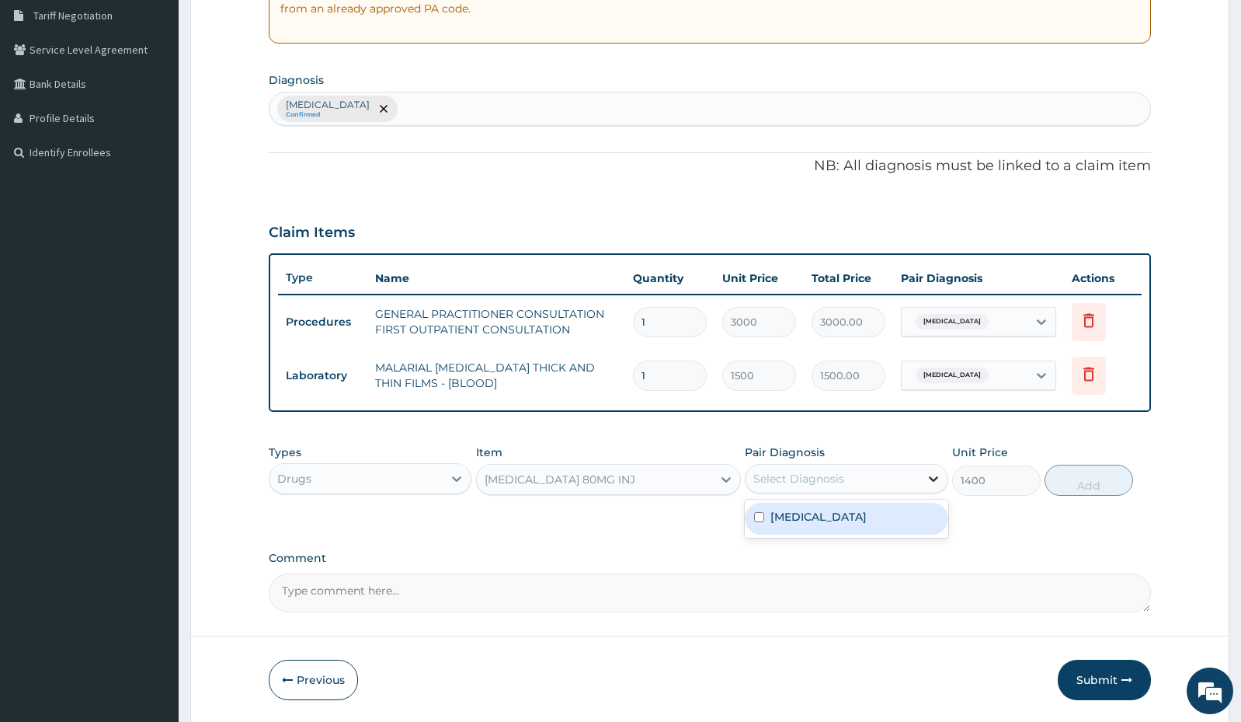
click at [928, 484] on icon at bounding box center [934, 479] width 16 height 16
drag, startPoint x: 903, startPoint y: 541, endPoint x: 903, endPoint y: 531, distance: 10.1
click at [903, 536] on div "PA Code / Prescription Code Enter Code(Secondary Care Only) Encounter Date 13-1…" at bounding box center [710, 218] width 882 height 788
click at [941, 468] on div at bounding box center [934, 479] width 28 height 28
click at [903, 514] on div "Malaria, unspecified" at bounding box center [846, 519] width 203 height 32
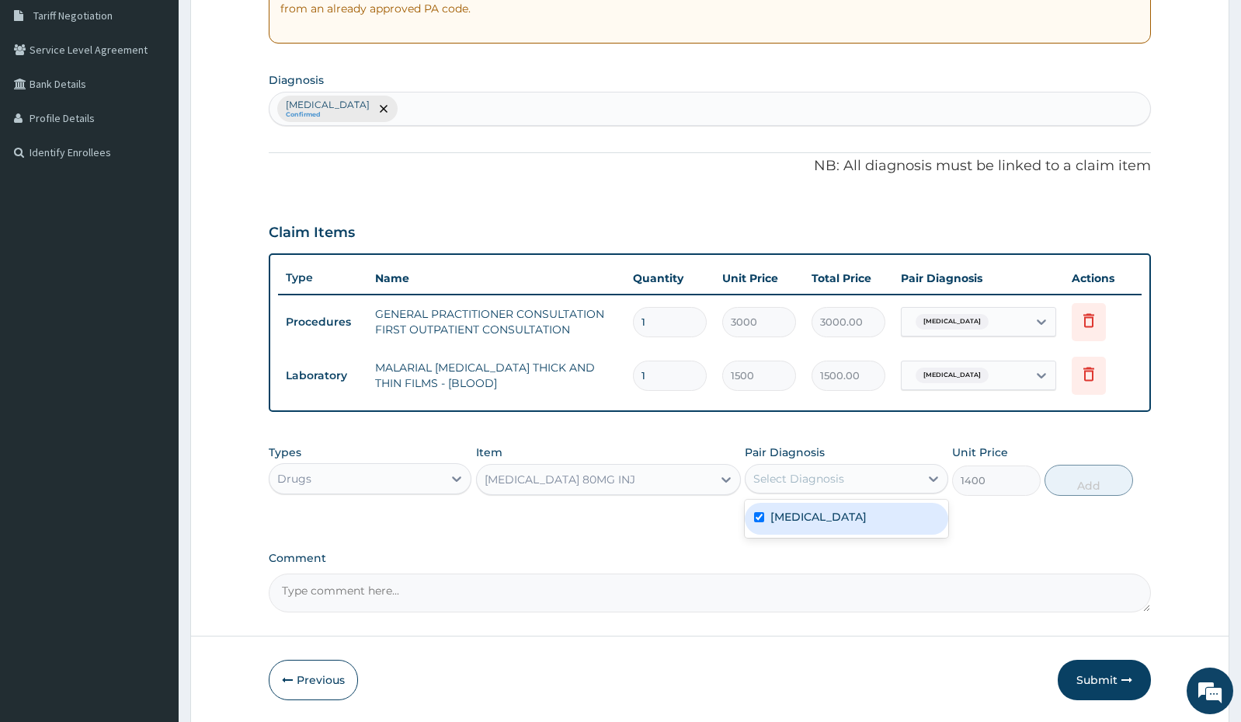
checkbox input "true"
click at [1101, 477] on button "Add" at bounding box center [1089, 480] width 89 height 31
type input "0"
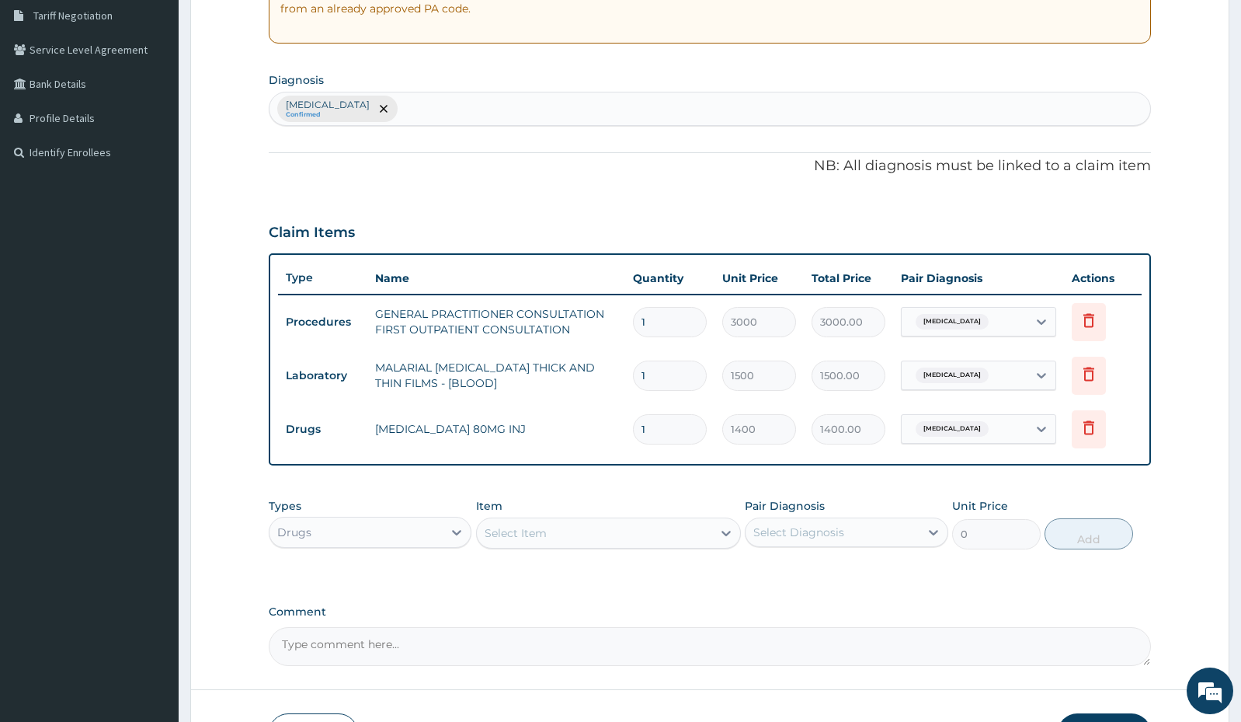
click at [649, 377] on input "1" at bounding box center [670, 375] width 74 height 30
type input "0.00"
type input "02"
type input "3000.00"
type input "0"
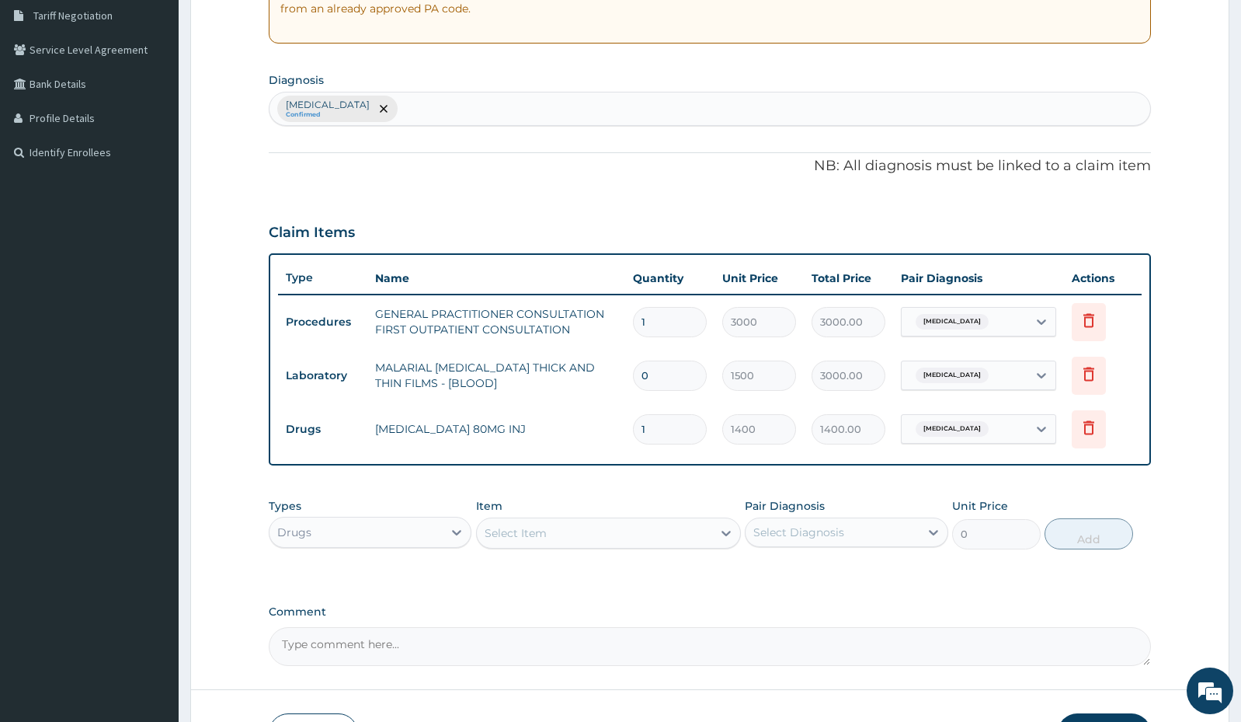
type input "0.00"
type input "2"
type input "3000.00"
type input "2"
click at [673, 522] on div "Select Item" at bounding box center [594, 532] width 235 height 25
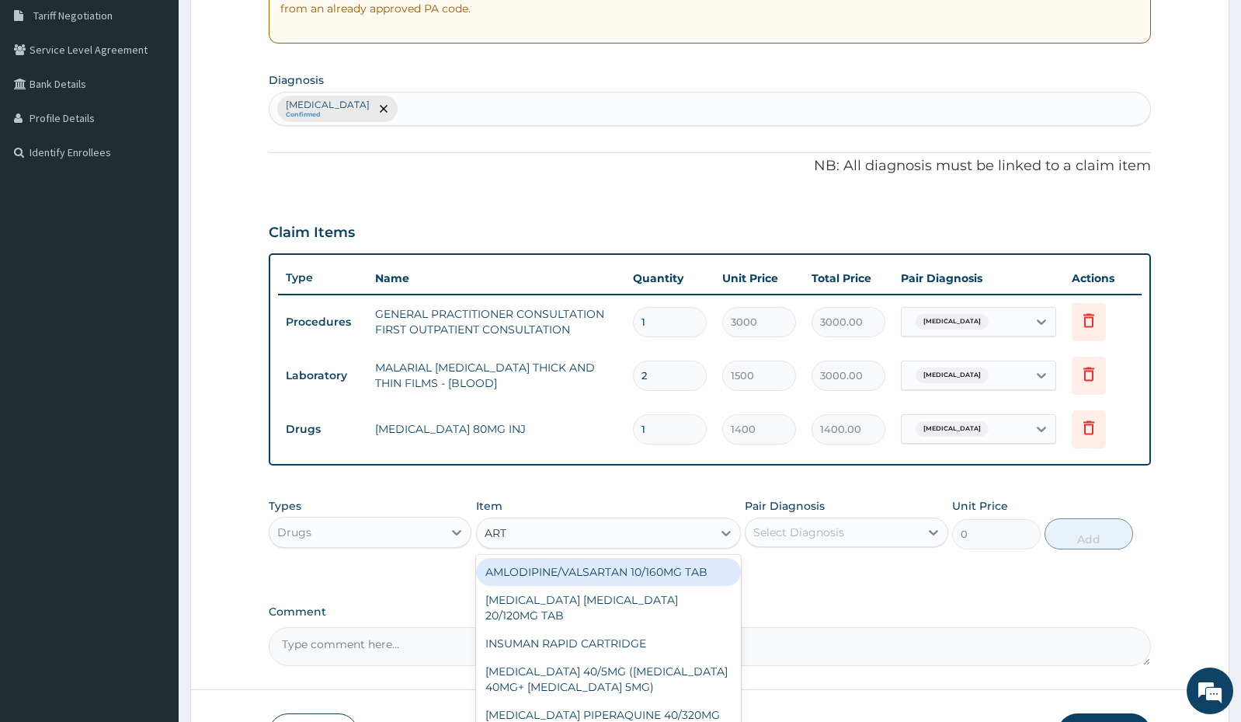
type input "ARTE"
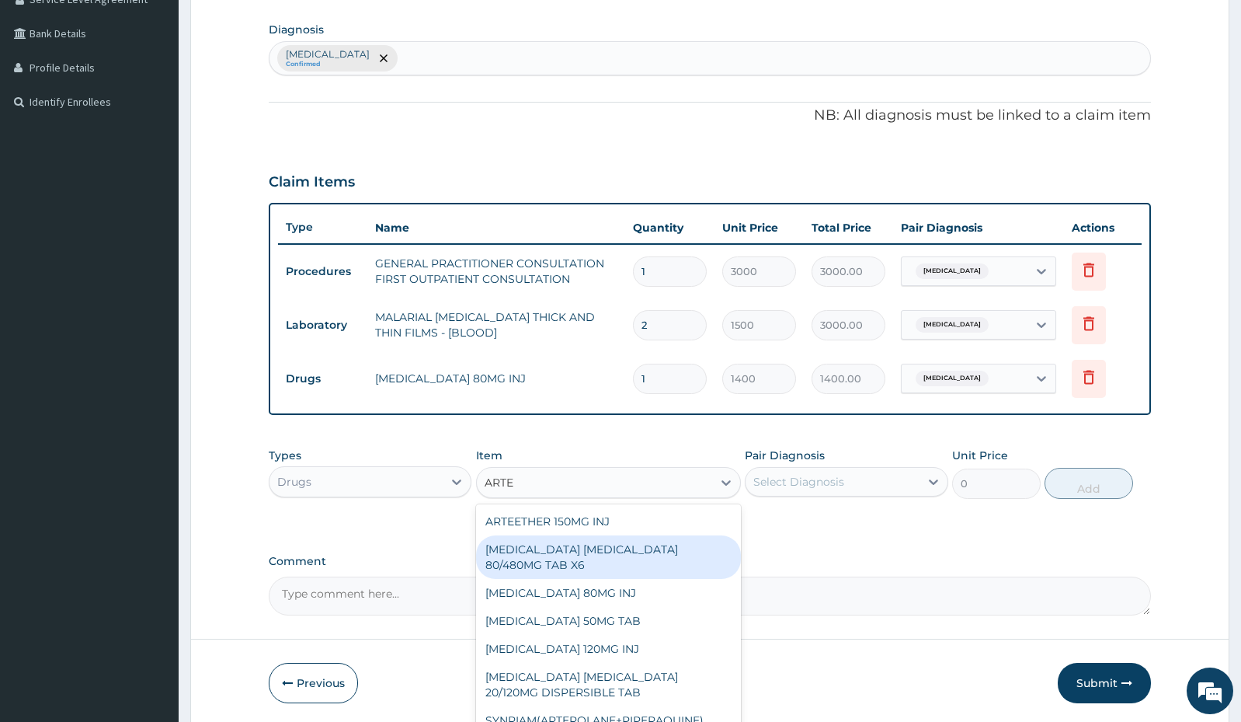
scroll to position [402, 0]
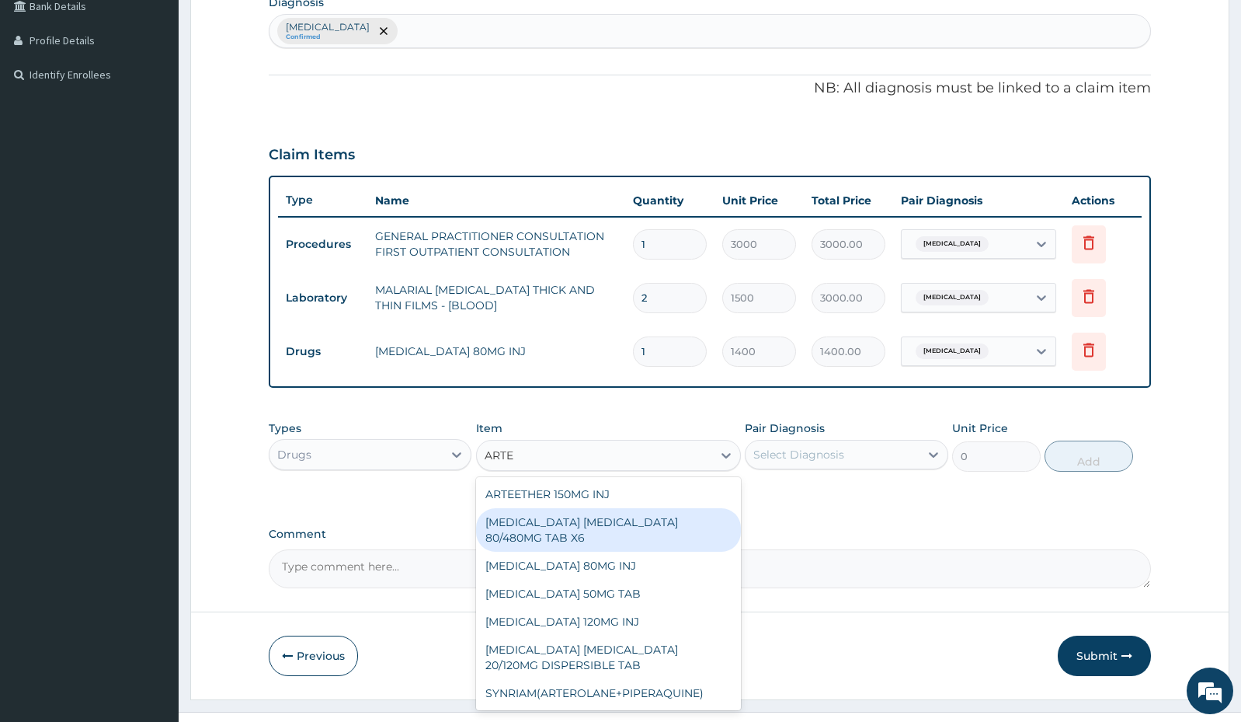
click at [644, 532] on div "[MEDICAL_DATA] [MEDICAL_DATA] 80/480MG TAB X6" at bounding box center [608, 529] width 265 height 43
type input "262.5"
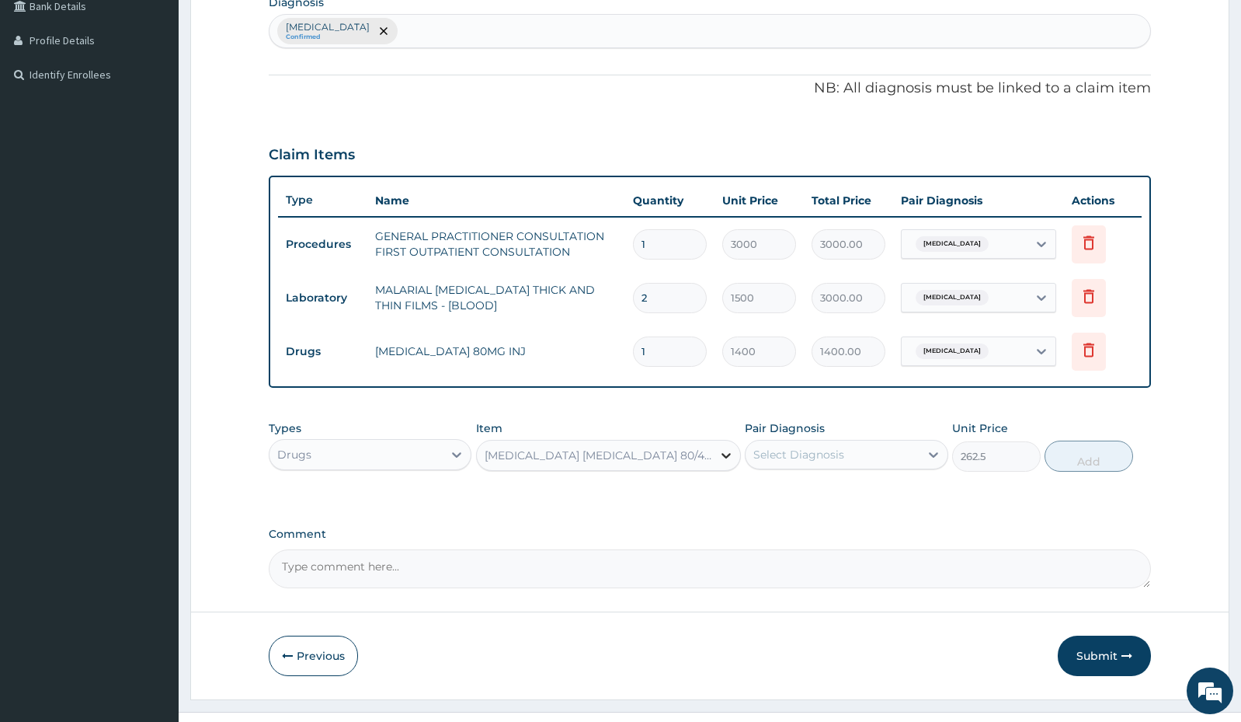
click at [715, 451] on div at bounding box center [726, 455] width 28 height 28
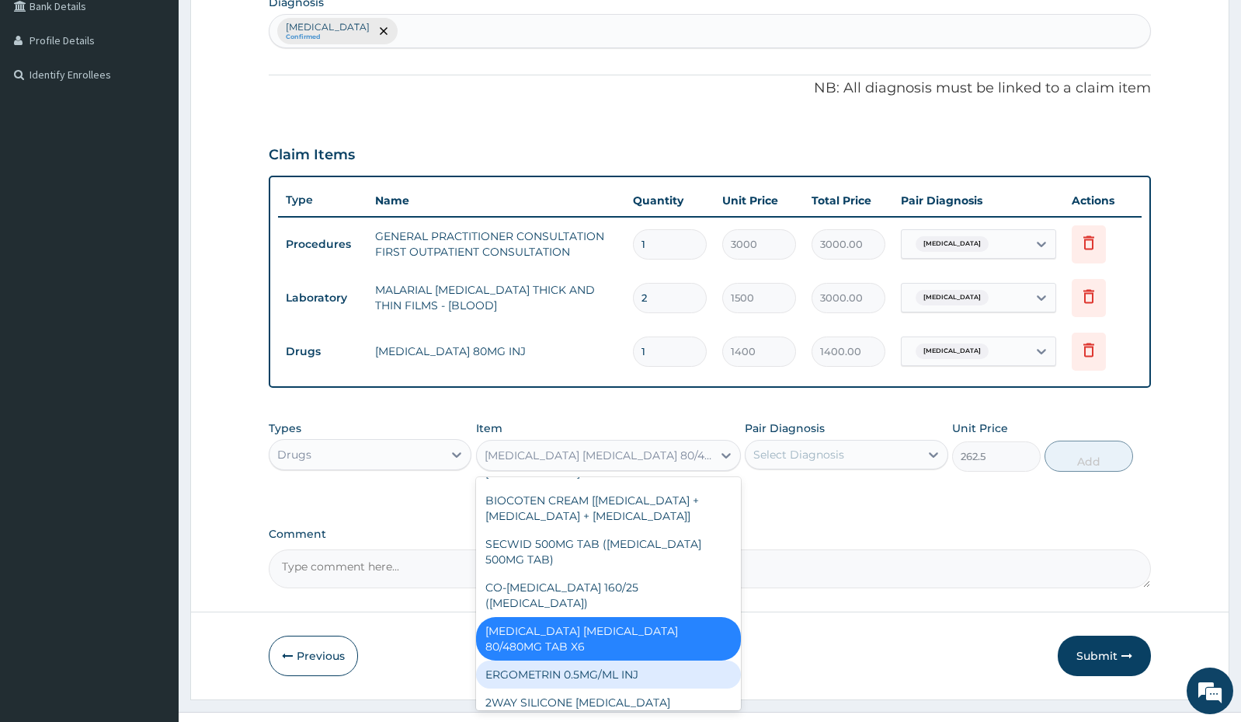
scroll to position [8811, 0]
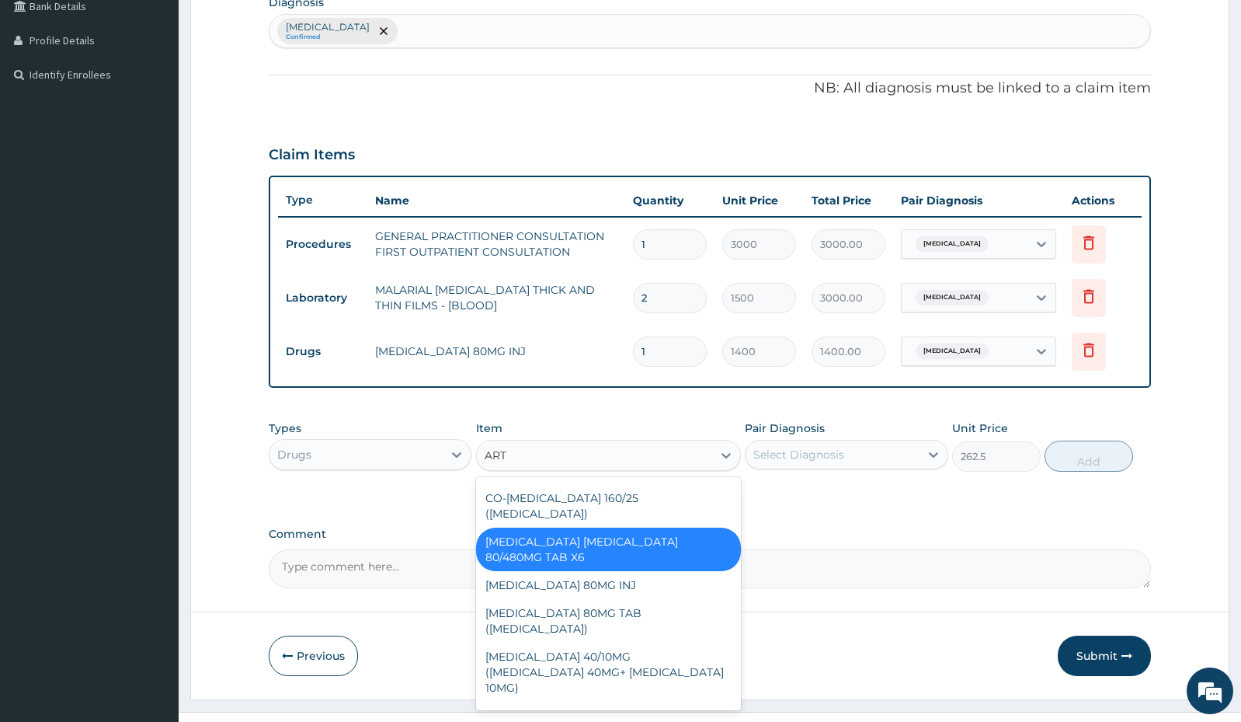
type input "ARTE"
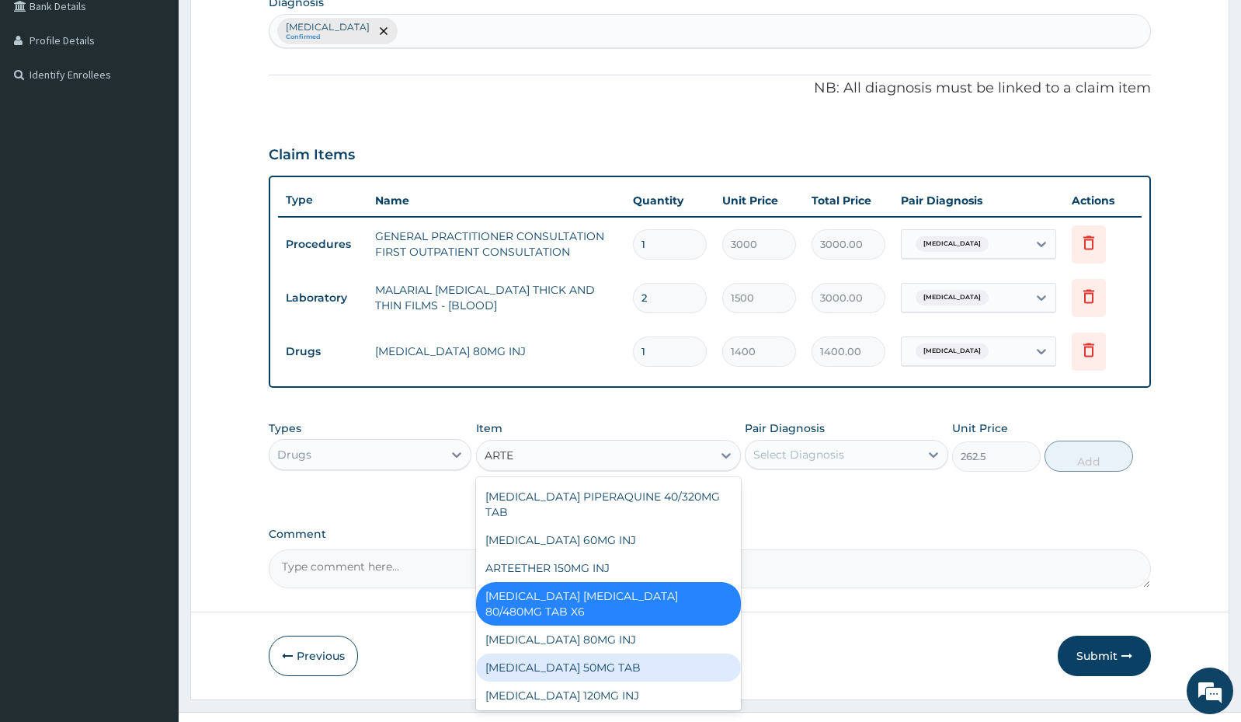
scroll to position [0, 0]
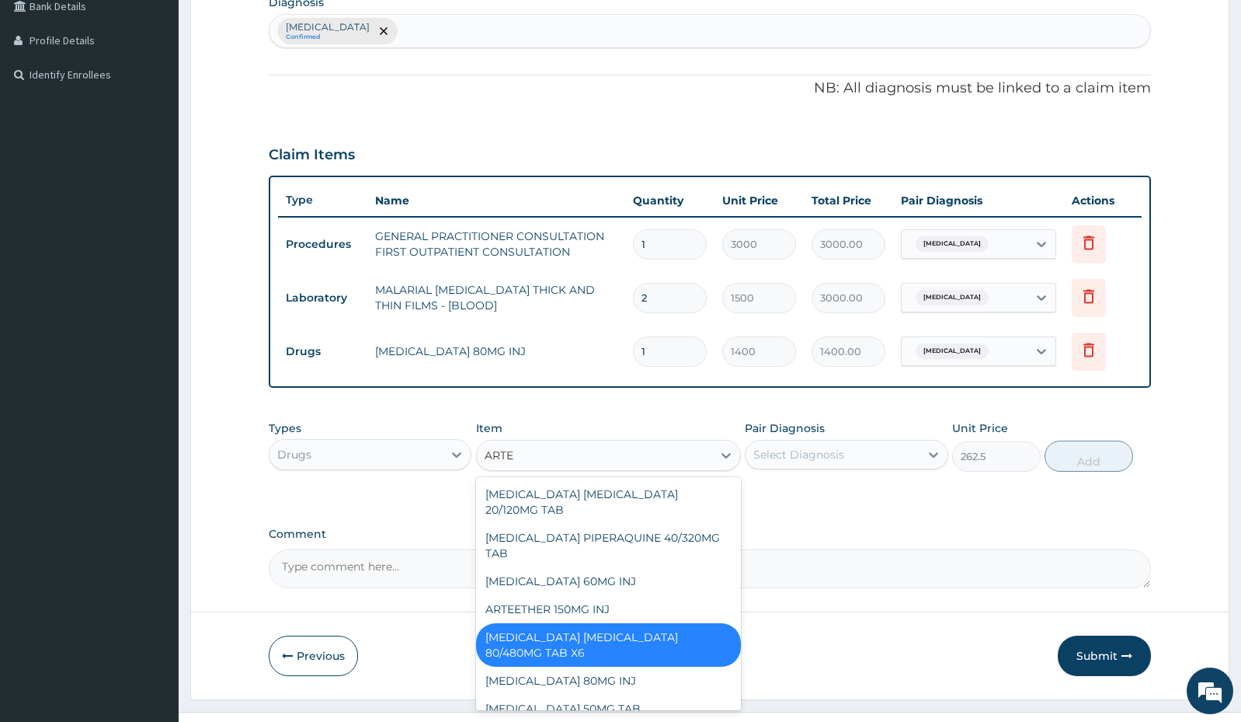
click at [621, 635] on div "[MEDICAL_DATA] [MEDICAL_DATA] 80/480MG TAB X6" at bounding box center [608, 644] width 265 height 43
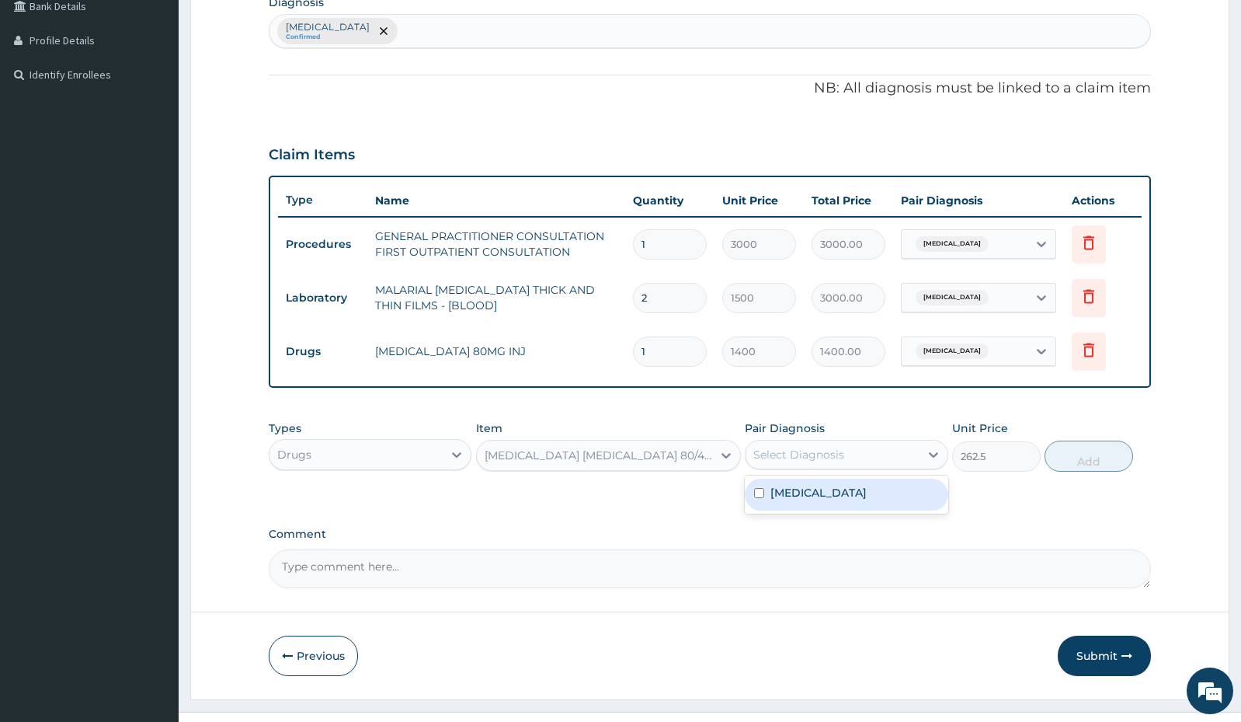
click at [883, 454] on div "Select Diagnosis" at bounding box center [832, 454] width 173 height 25
click at [857, 485] on label "[MEDICAL_DATA]" at bounding box center [819, 493] width 96 height 16
checkbox input "true"
click at [1084, 461] on button "Add" at bounding box center [1089, 455] width 89 height 31
type input "0"
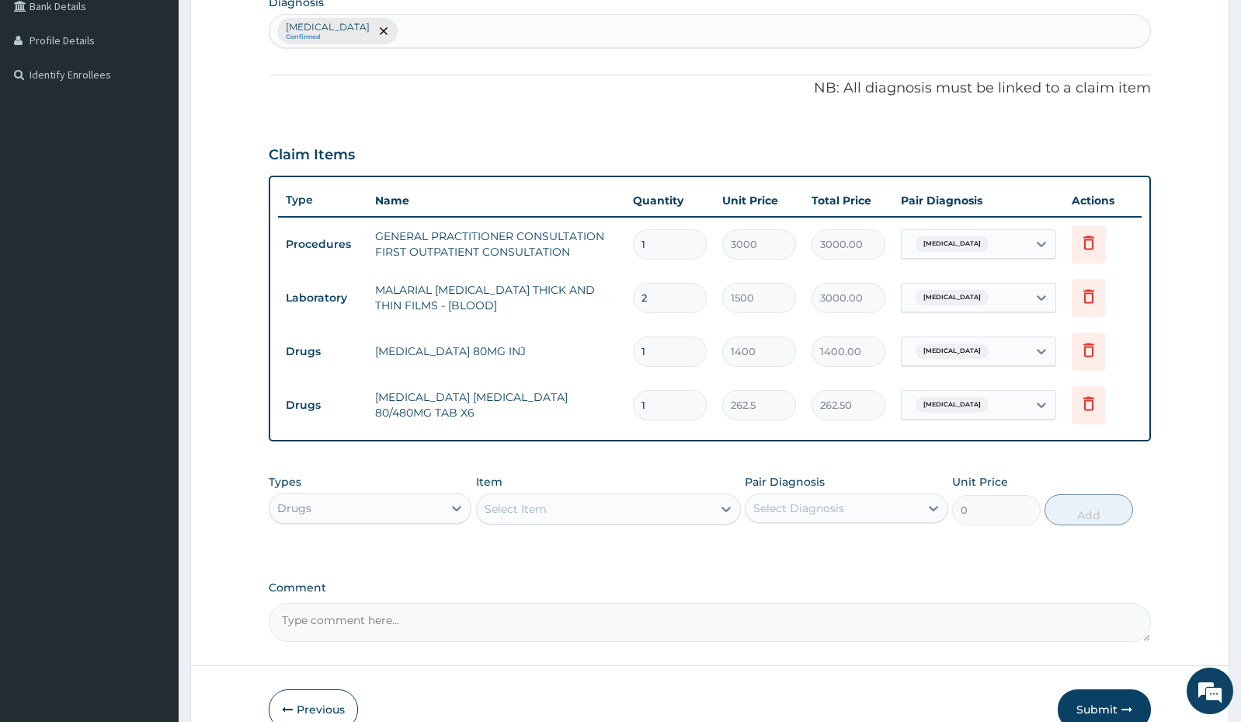
click at [676, 402] on input "1" at bounding box center [670, 405] width 74 height 30
type input "0.00"
type input "6"
type input "1575.00"
type input "0.00"
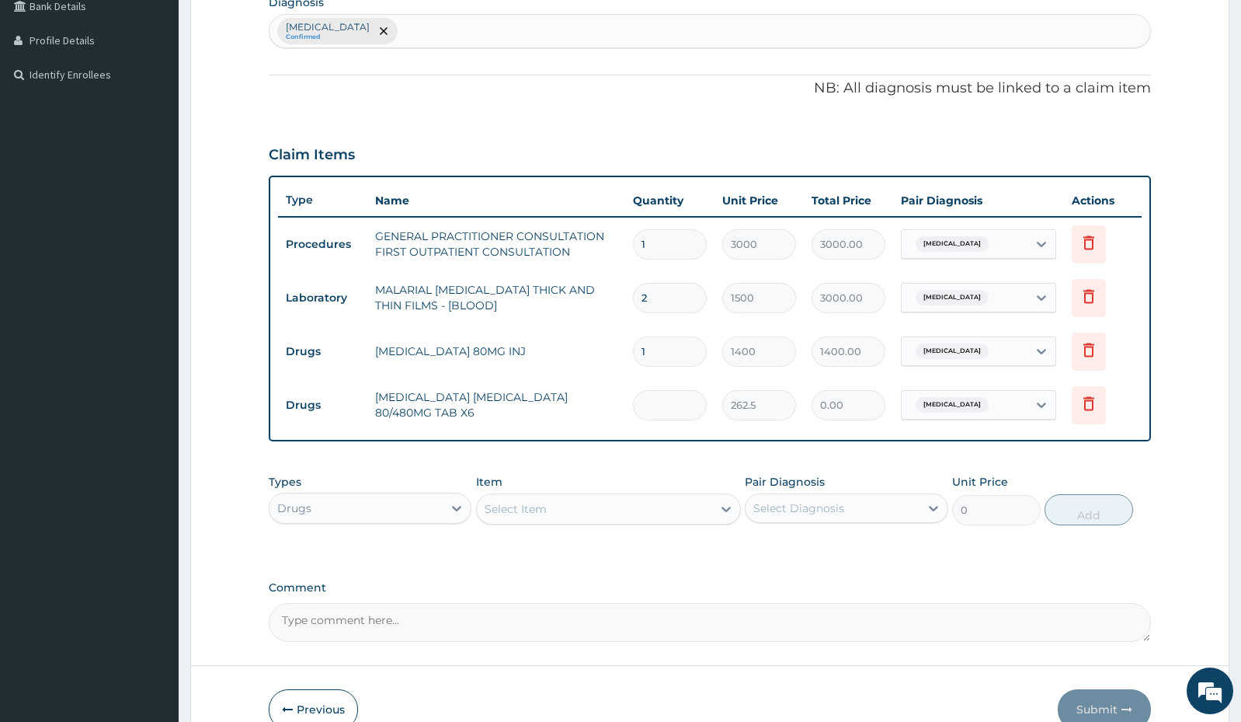
type input "3"
type input "787.50"
type input "0.00"
type input "2"
type input "525.00"
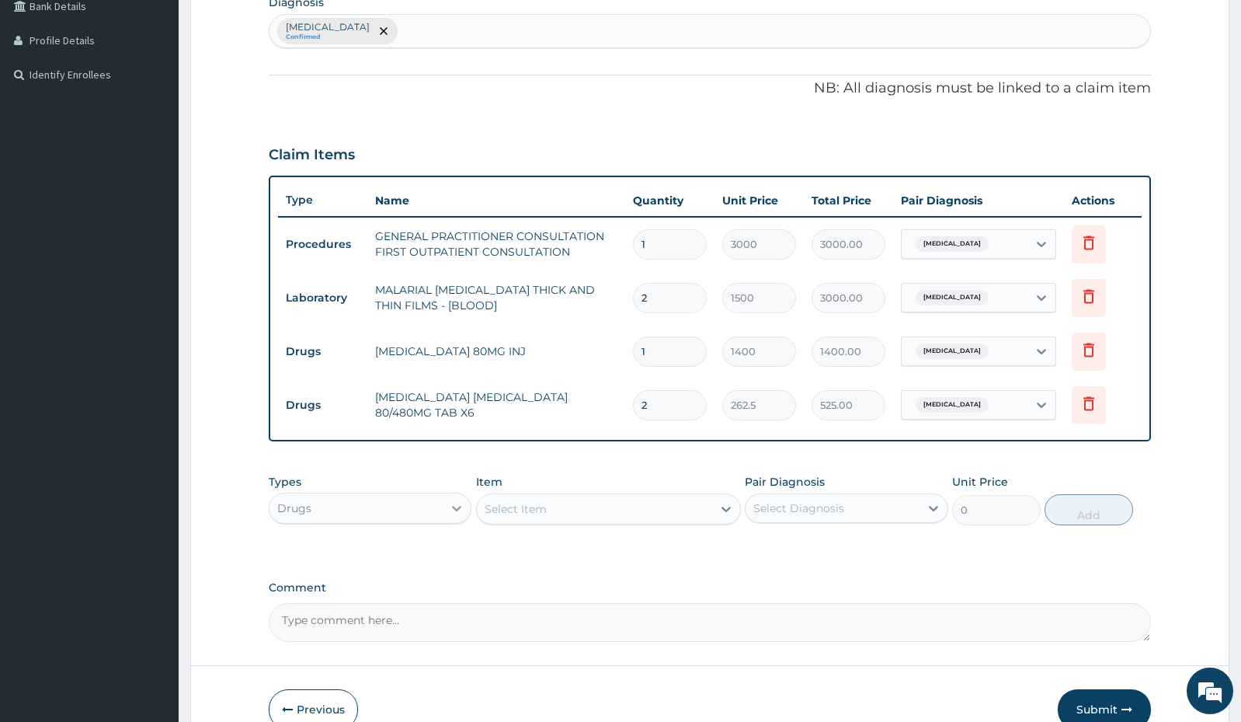
type input "2"
click at [460, 506] on icon at bounding box center [457, 508] width 16 height 16
click at [694, 496] on div "Select Item" at bounding box center [594, 508] width 235 height 25
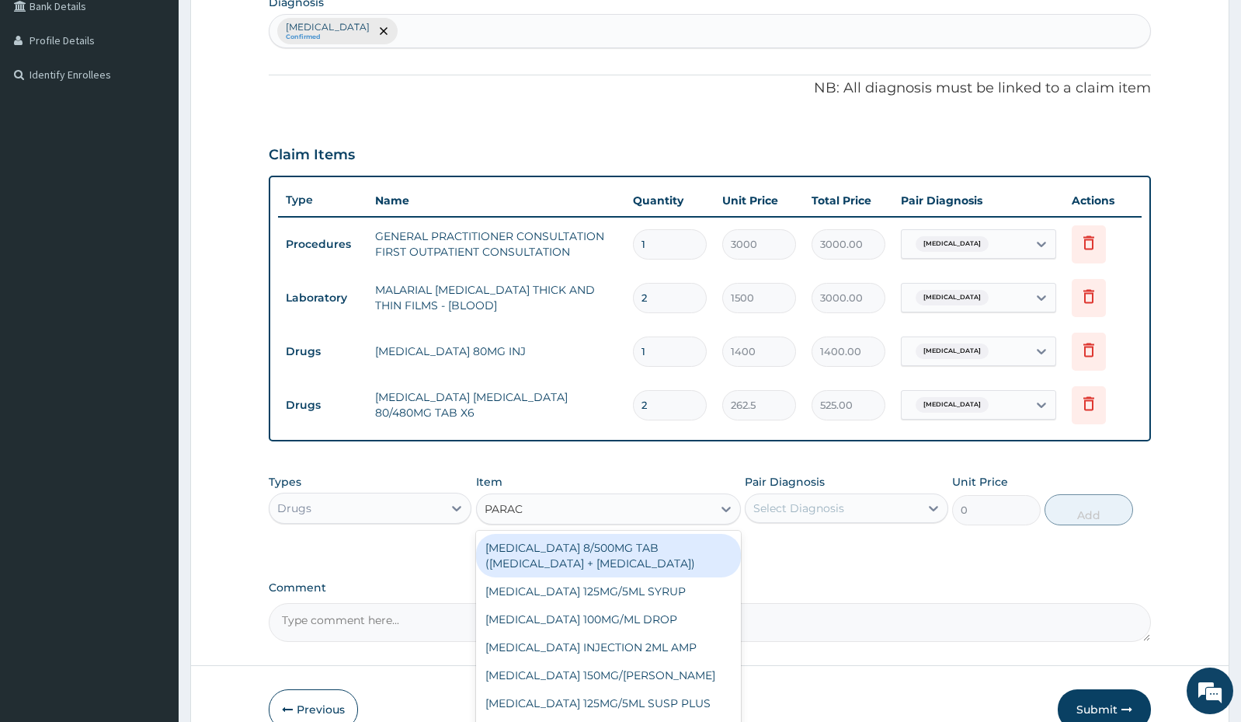
type input "PARACE"
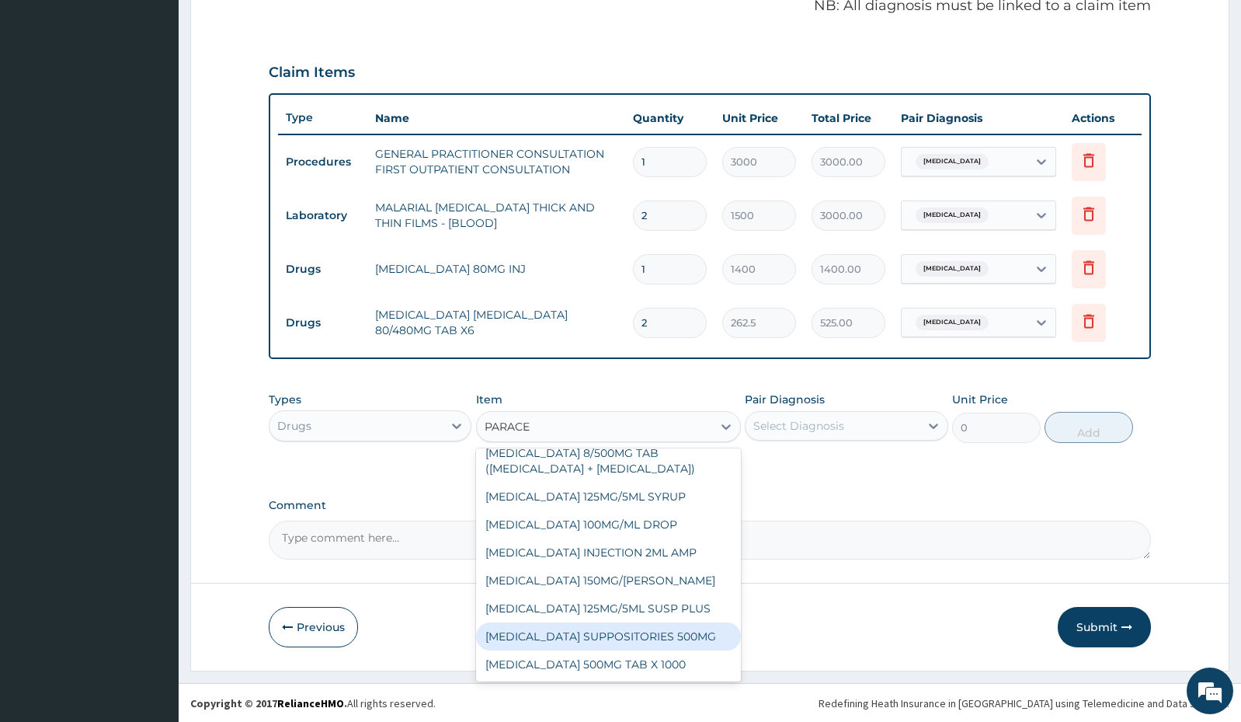
scroll to position [485, 0]
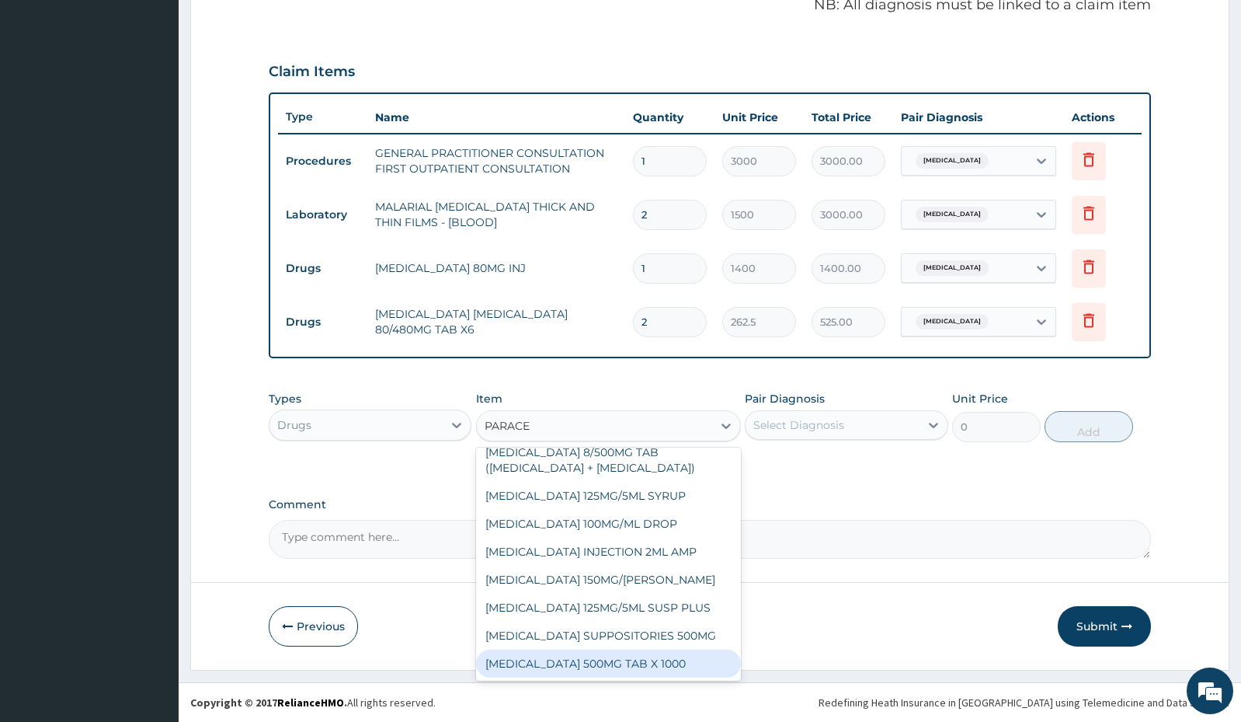
click at [642, 668] on div "[MEDICAL_DATA] 500MG TAB X 1000" at bounding box center [608, 663] width 265 height 28
type input "11.03"
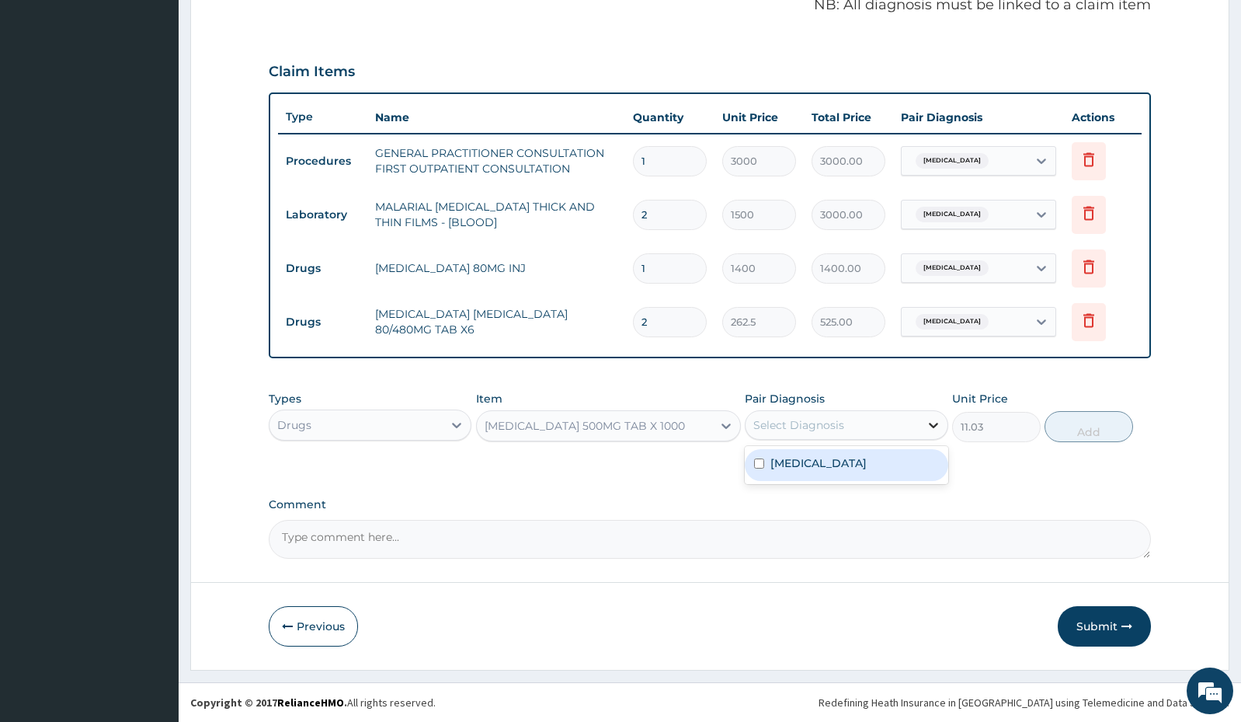
click at [925, 417] on div at bounding box center [934, 425] width 28 height 28
click at [902, 461] on div "[MEDICAL_DATA]" at bounding box center [846, 465] width 203 height 32
checkbox input "true"
click at [1084, 426] on button "Add" at bounding box center [1089, 426] width 89 height 31
type input "0"
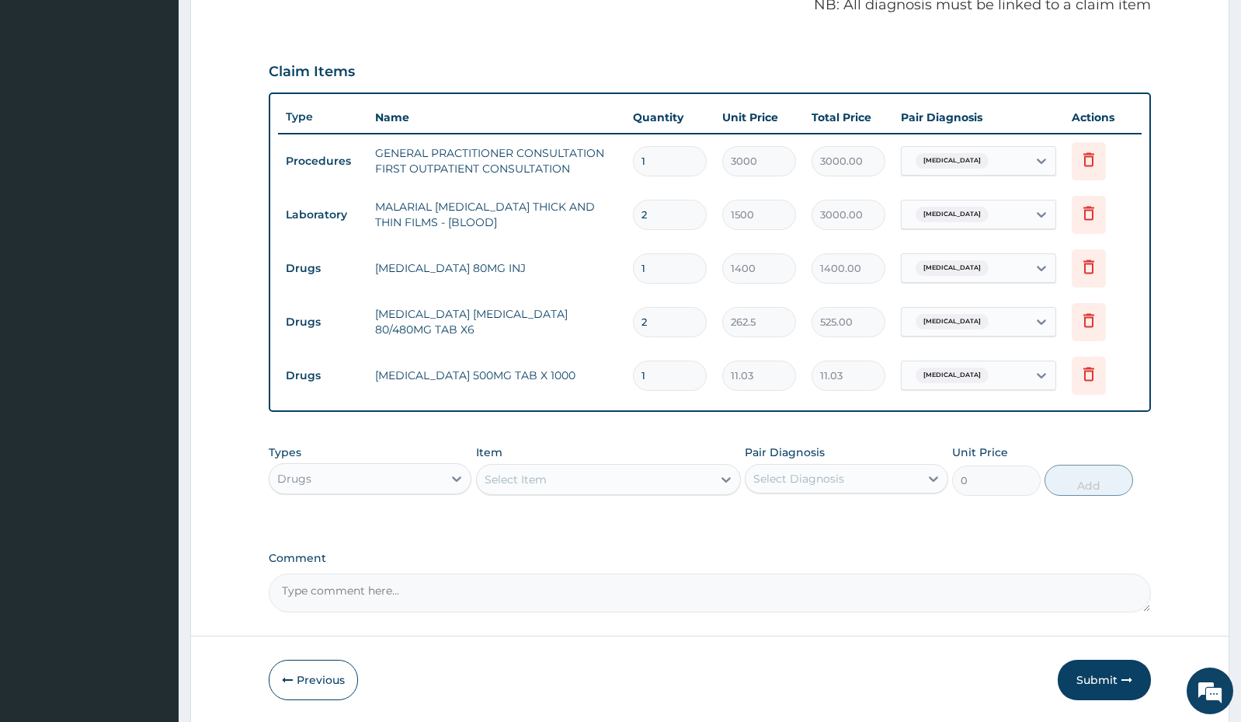
click at [680, 376] on input "1" at bounding box center [670, 375] width 74 height 30
type input "0.00"
type input "3"
type input "33.09"
type input "30"
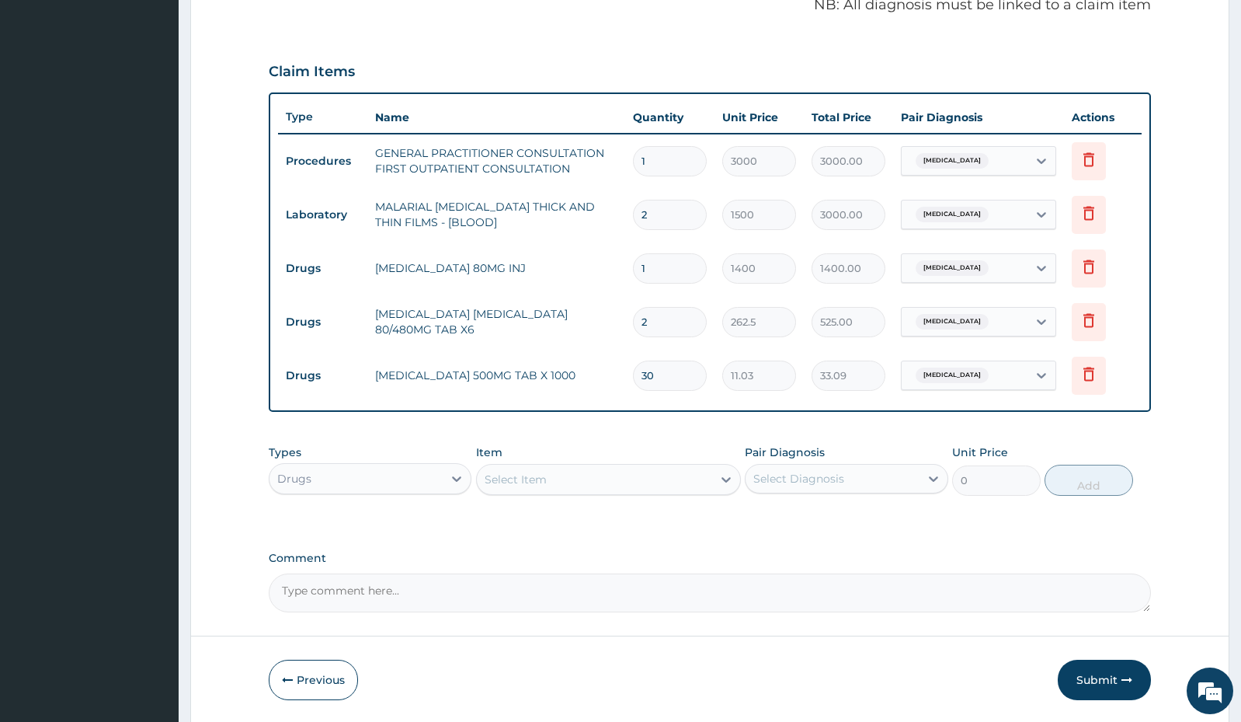
type input "330.90"
type input "30"
click at [540, 483] on div "Select Item" at bounding box center [516, 479] width 62 height 16
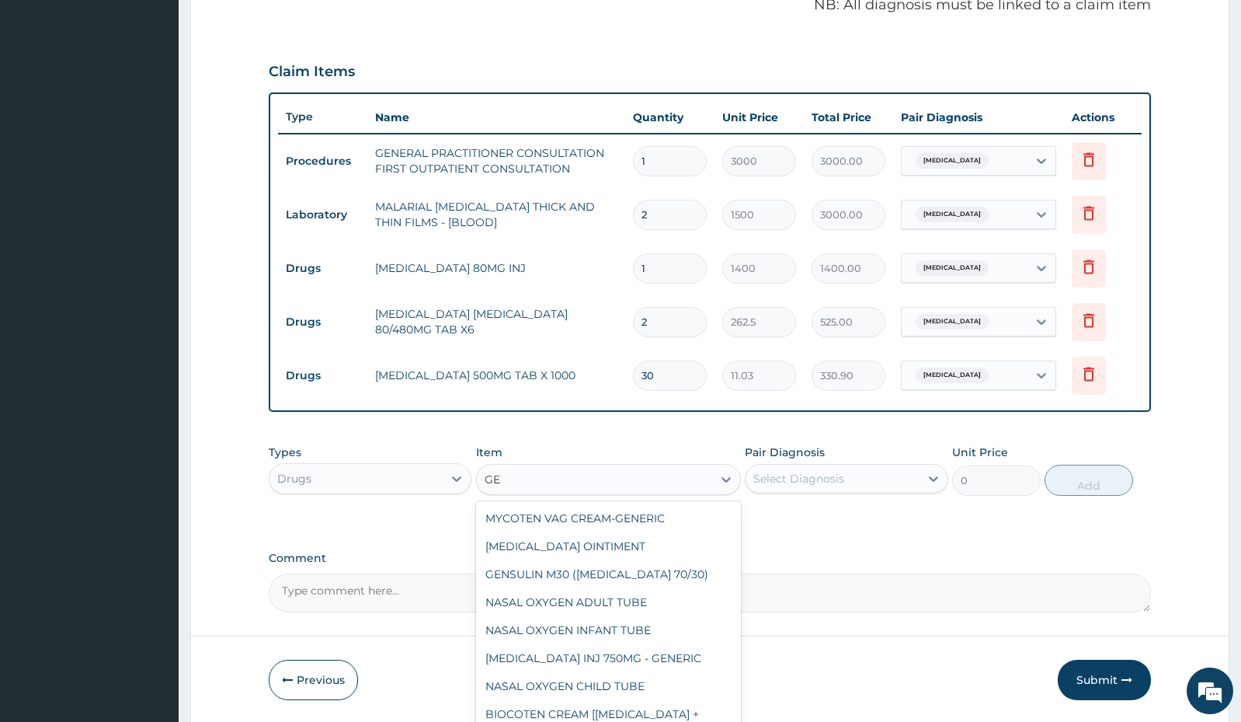
type input "G"
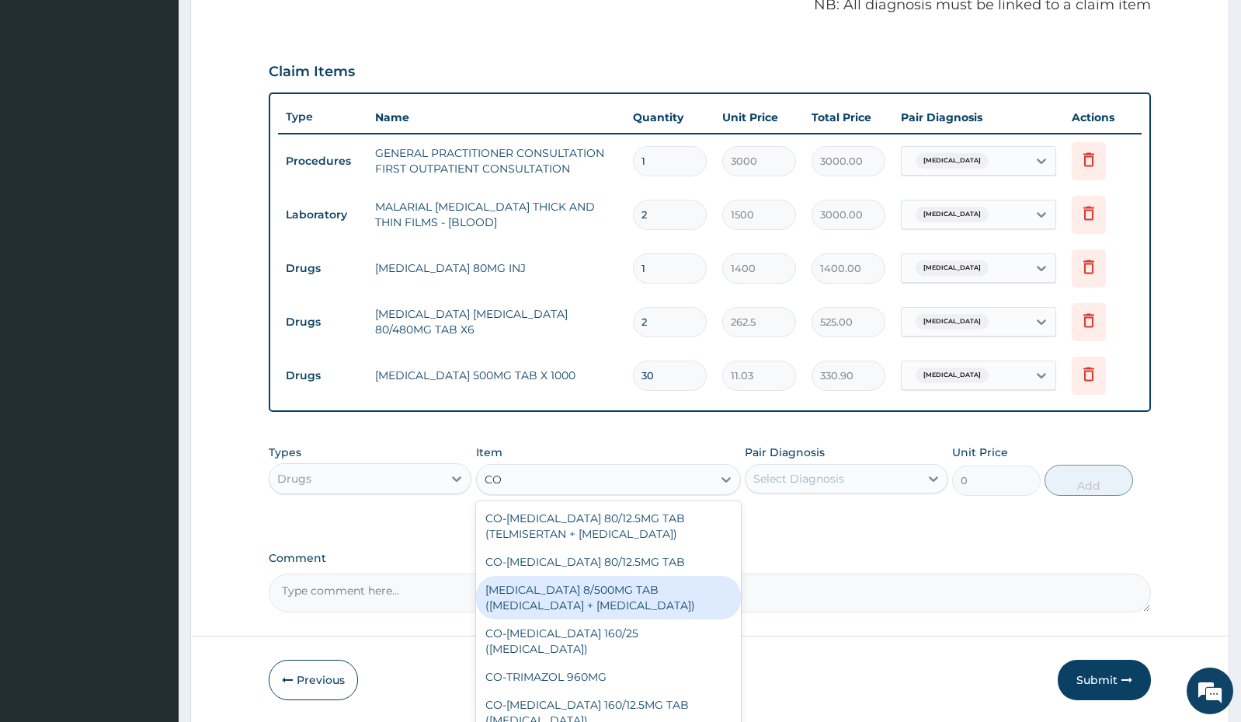
type input "C"
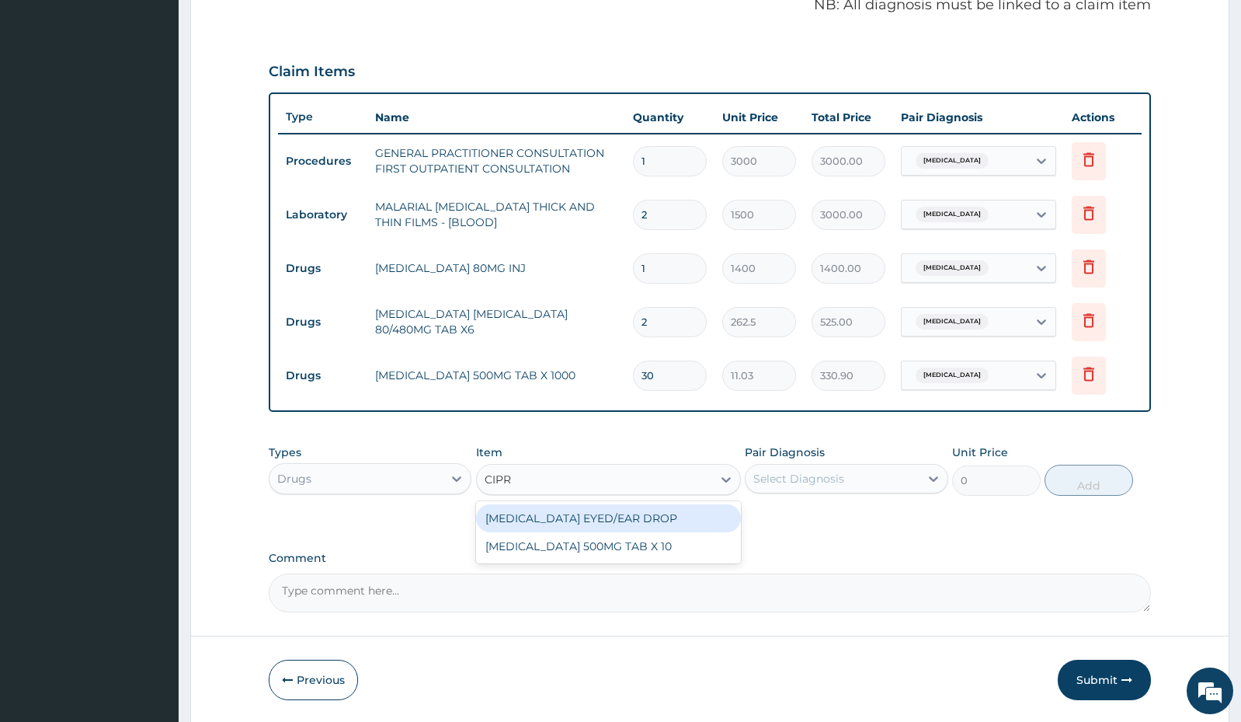
type input "CIPR"
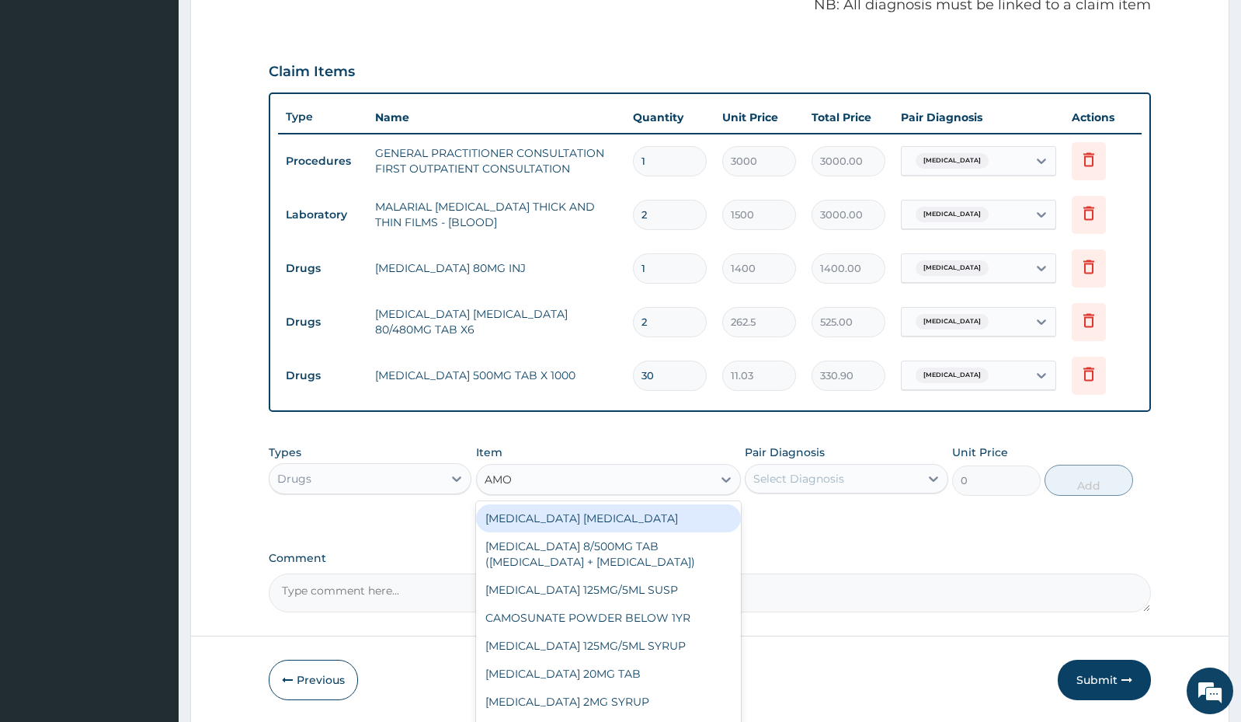
type input "AMOX"
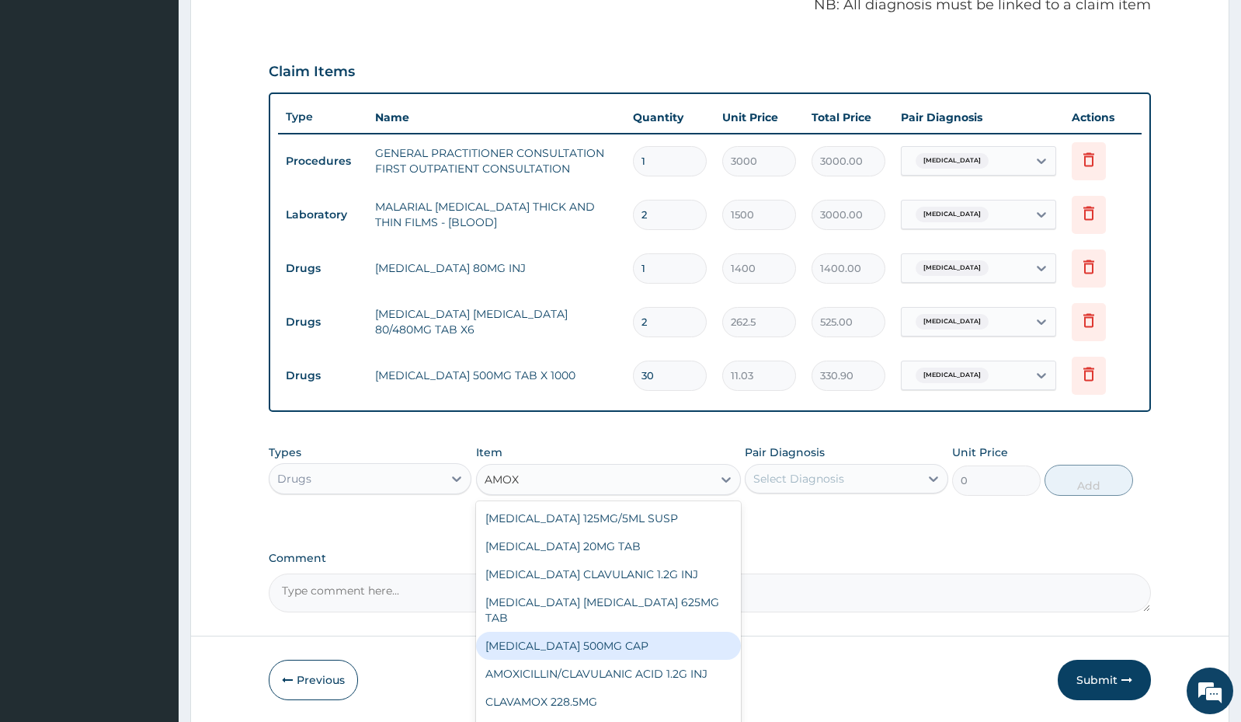
click at [576, 639] on div "[MEDICAL_DATA] 500MG CAP" at bounding box center [608, 646] width 265 height 28
type input "35"
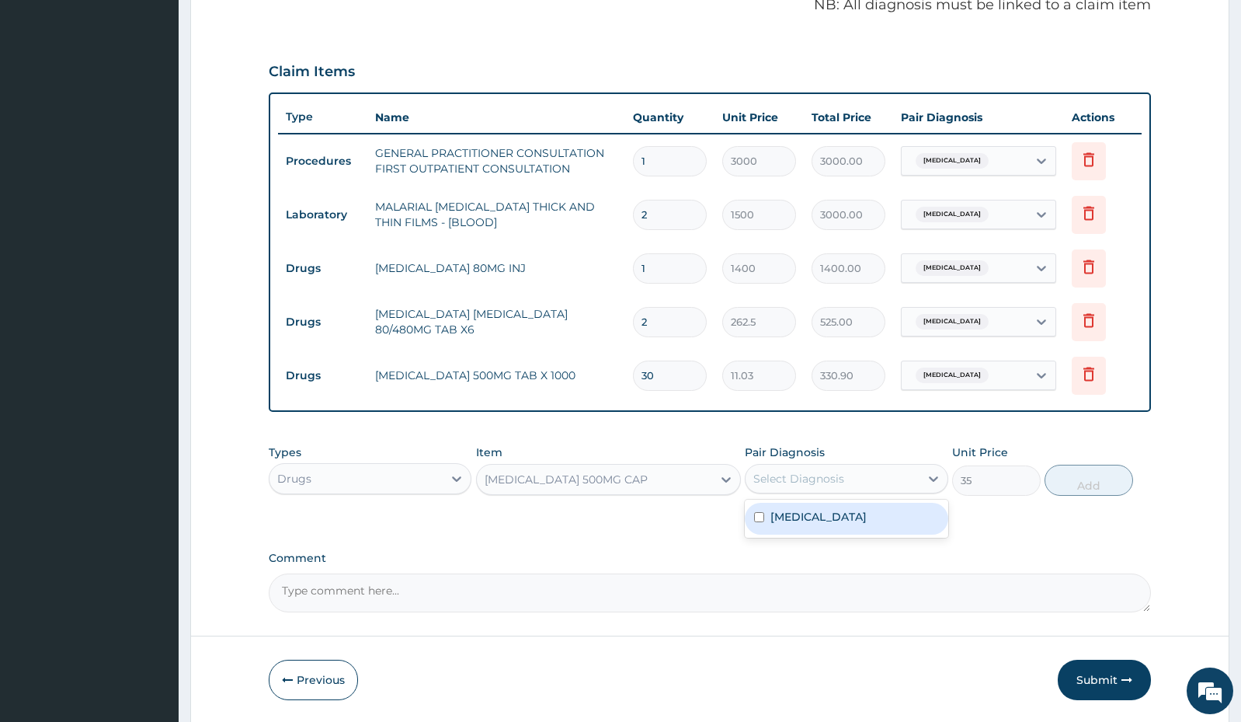
click at [878, 464] on div "Select Diagnosis" at bounding box center [846, 479] width 203 height 30
click at [856, 524] on label "[MEDICAL_DATA]" at bounding box center [819, 517] width 96 height 16
checkbox input "true"
click at [1086, 482] on button "Add" at bounding box center [1089, 480] width 89 height 31
type input "0"
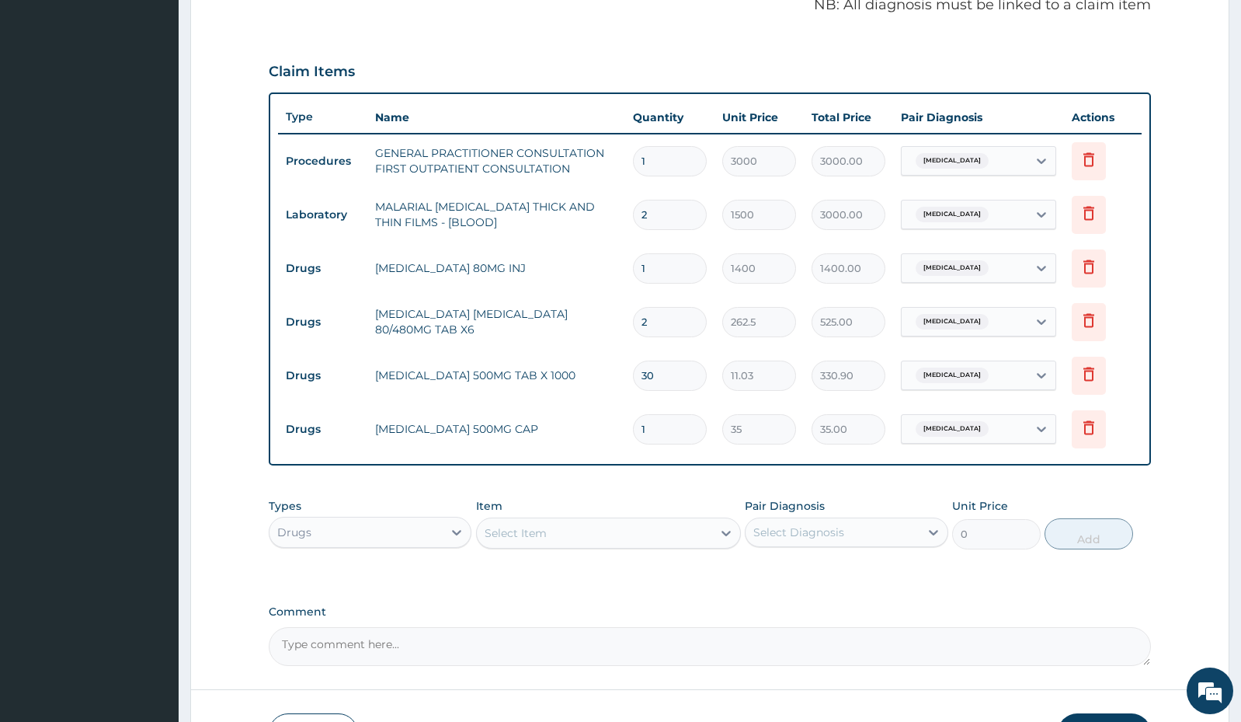
click at [663, 433] on input "1" at bounding box center [670, 429] width 74 height 30
type input "0.00"
type input "6"
type input "210.00"
type input "0.00"
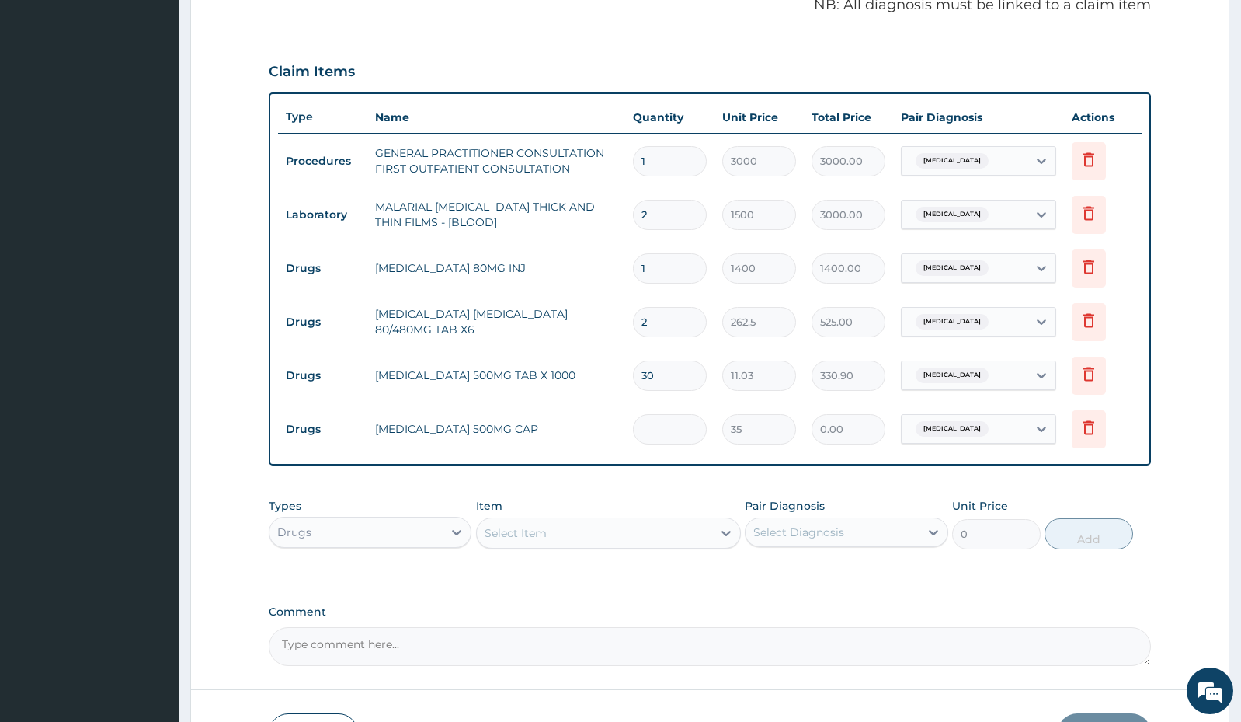
type input "1"
type input "35.00"
type input "10"
type input "350.00"
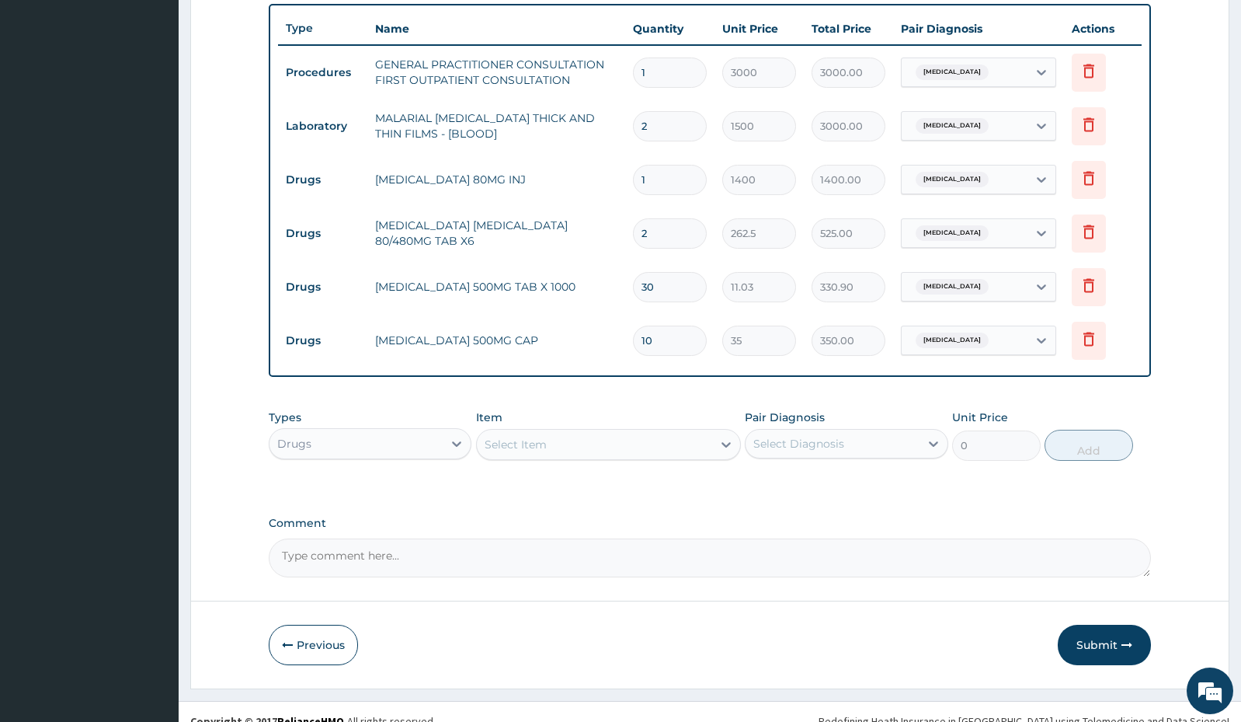
scroll to position [593, 0]
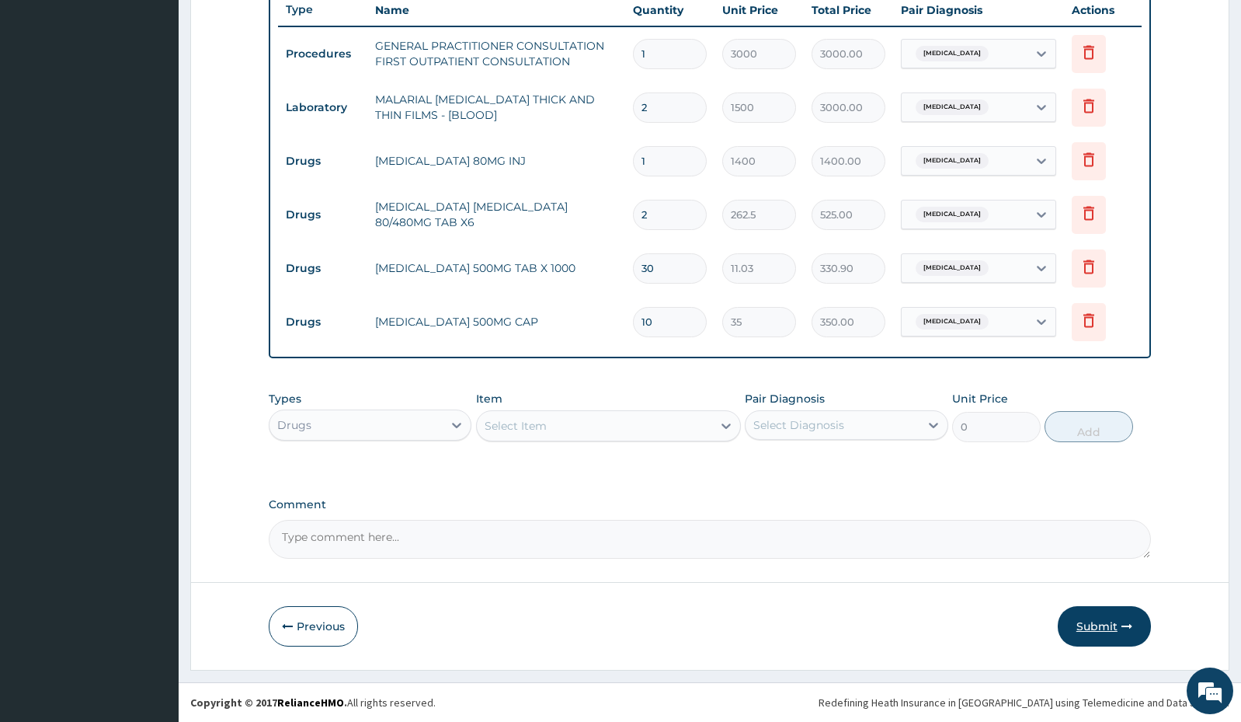
type input "10"
click at [1107, 625] on button "Submit" at bounding box center [1104, 626] width 93 height 40
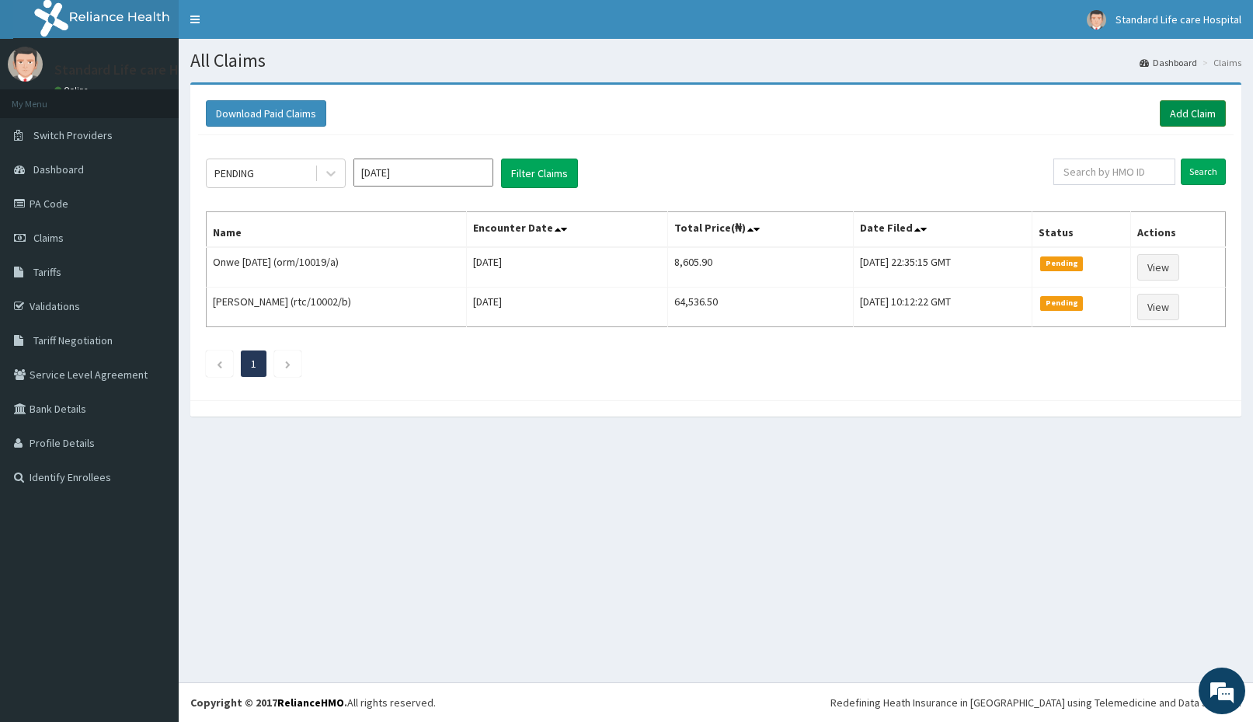
click at [1191, 110] on link "Add Claim" at bounding box center [1193, 113] width 66 height 26
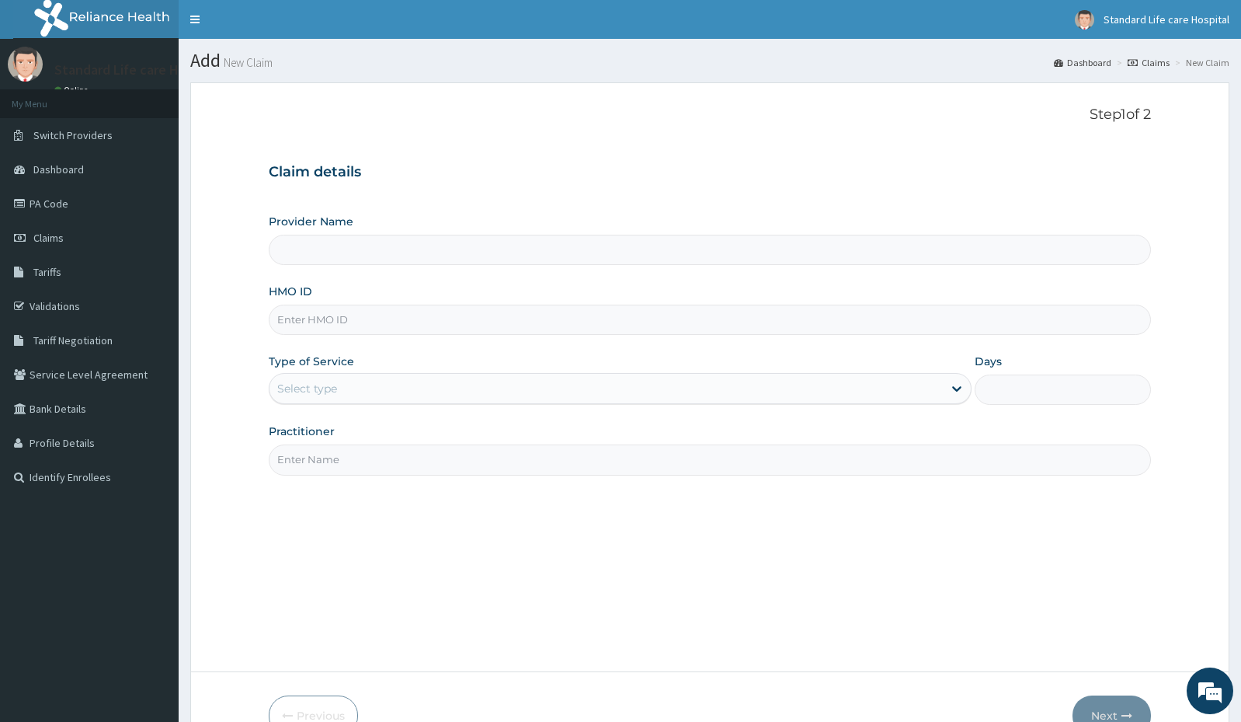
type input "Standard Life Care Hospital"
click at [529, 321] on input "HMO ID" at bounding box center [710, 319] width 882 height 30
type input "GSV/10045/D"
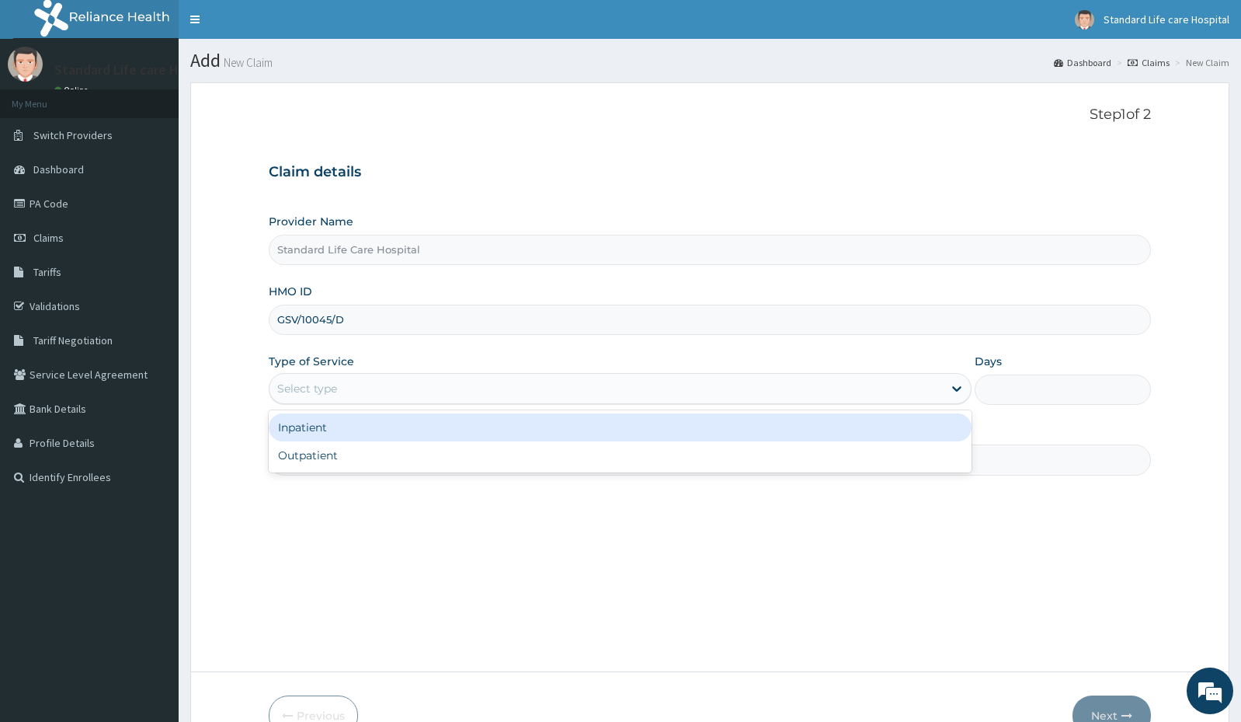
click at [771, 394] on div "Select type" at bounding box center [606, 388] width 673 height 25
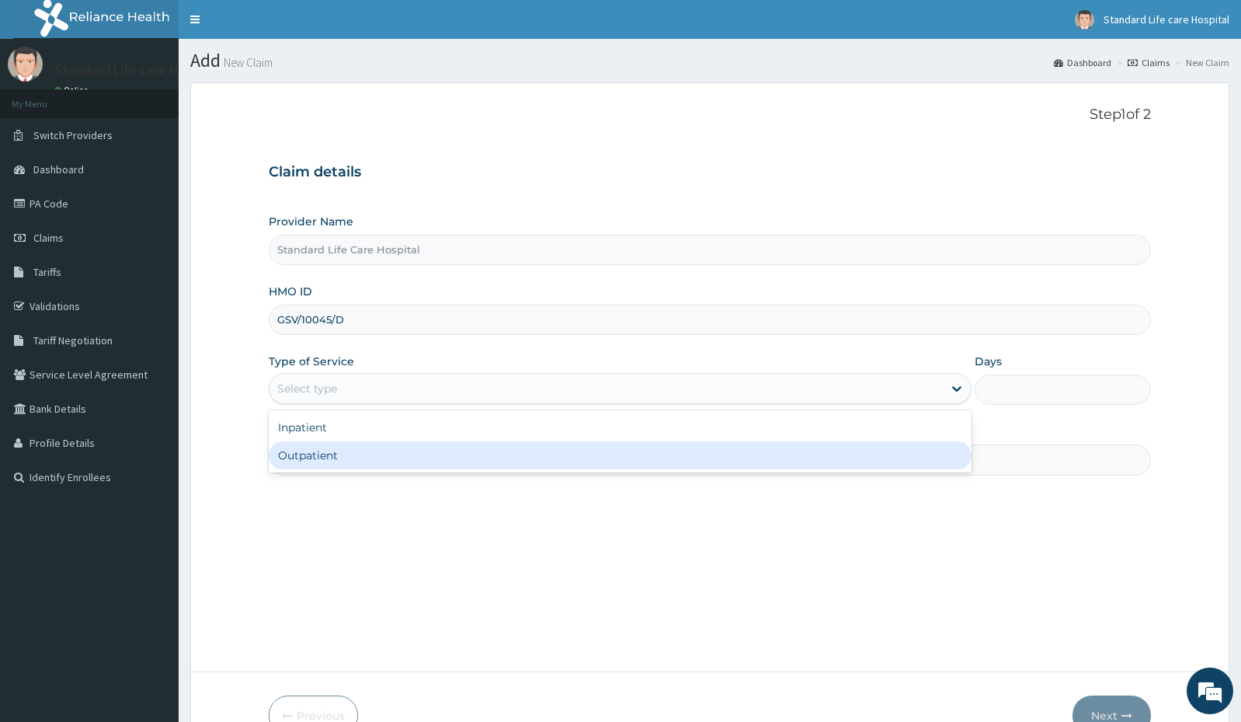
click at [752, 454] on div "Outpatient" at bounding box center [620, 455] width 703 height 28
type input "1"
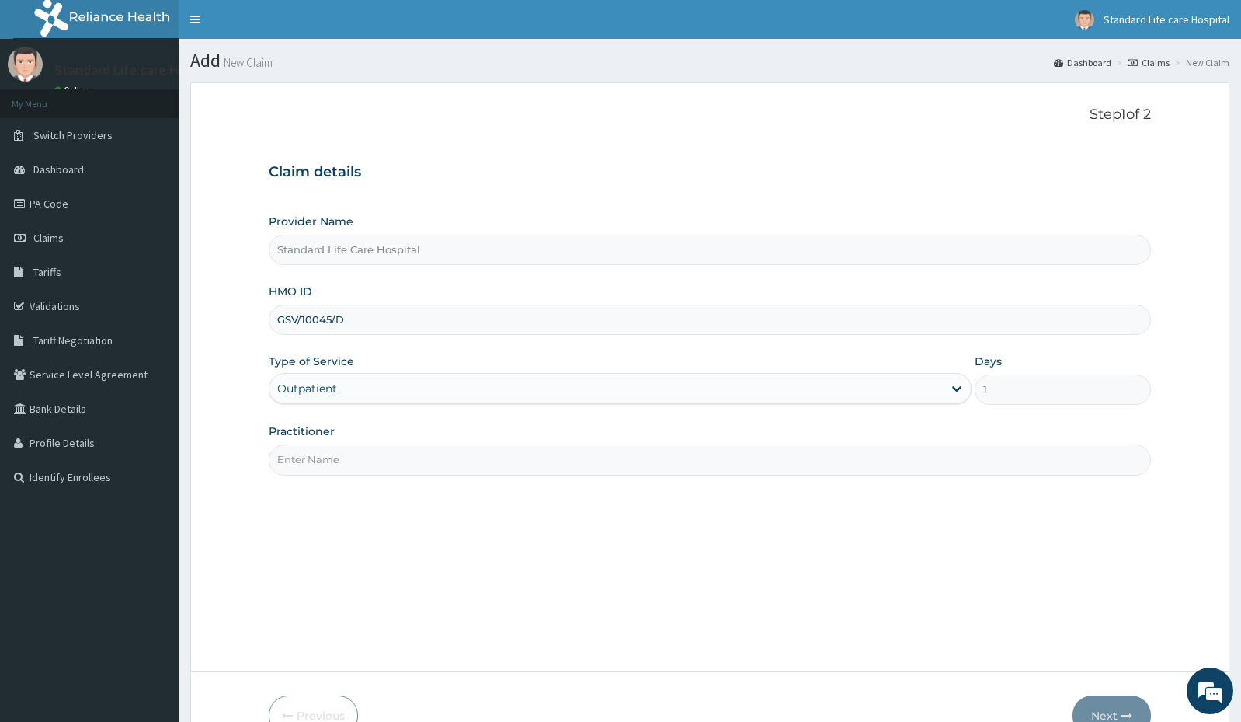
click at [752, 454] on input "Practitioner" at bounding box center [710, 459] width 882 height 30
type input "Dr Korede"
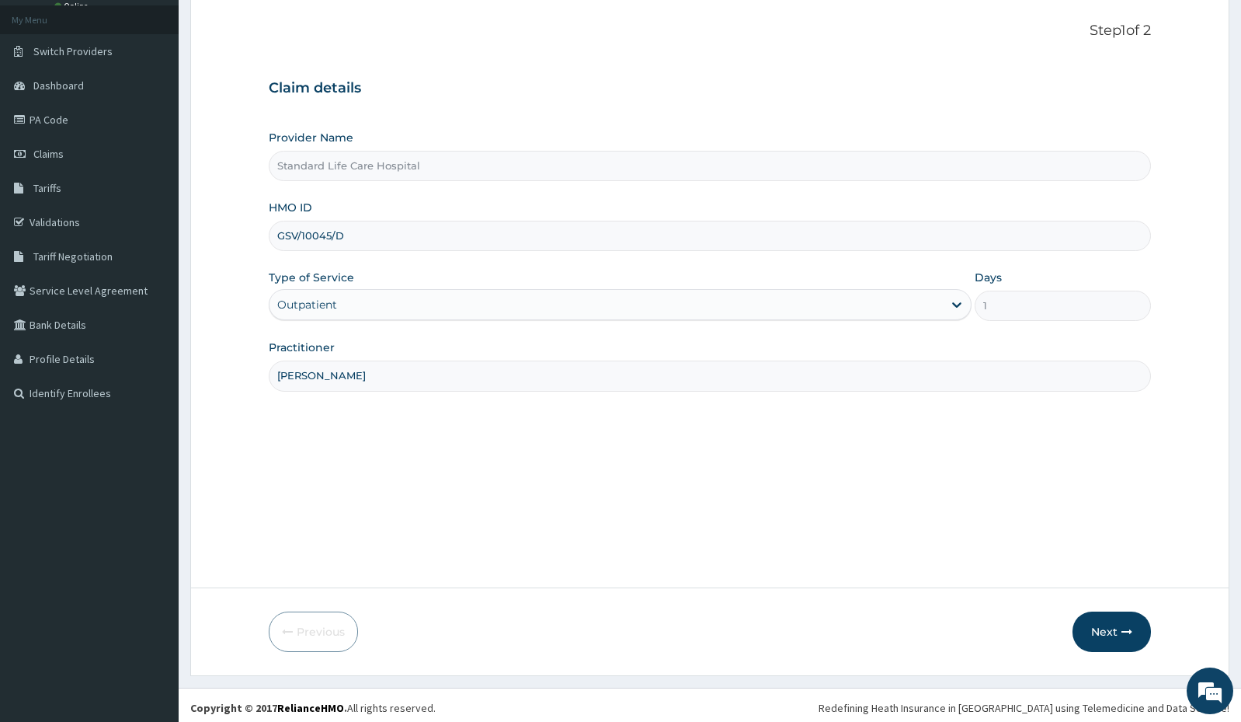
scroll to position [89, 0]
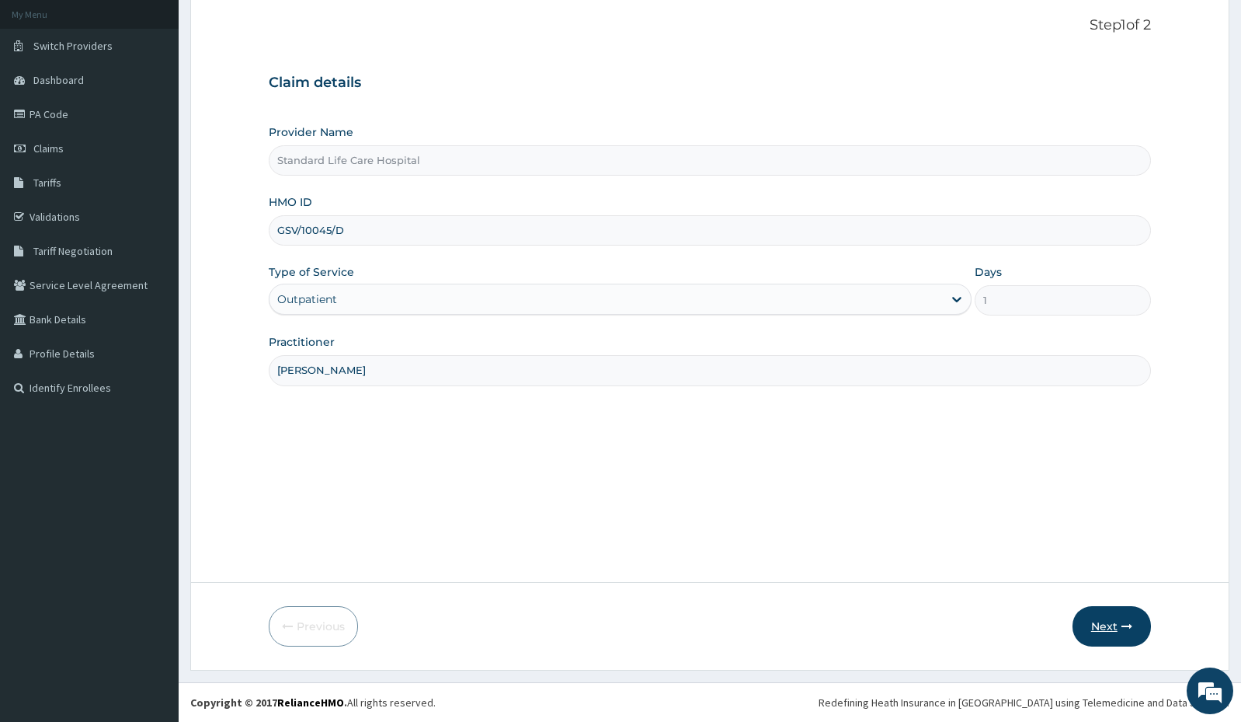
click at [1108, 632] on button "Next" at bounding box center [1112, 626] width 78 height 40
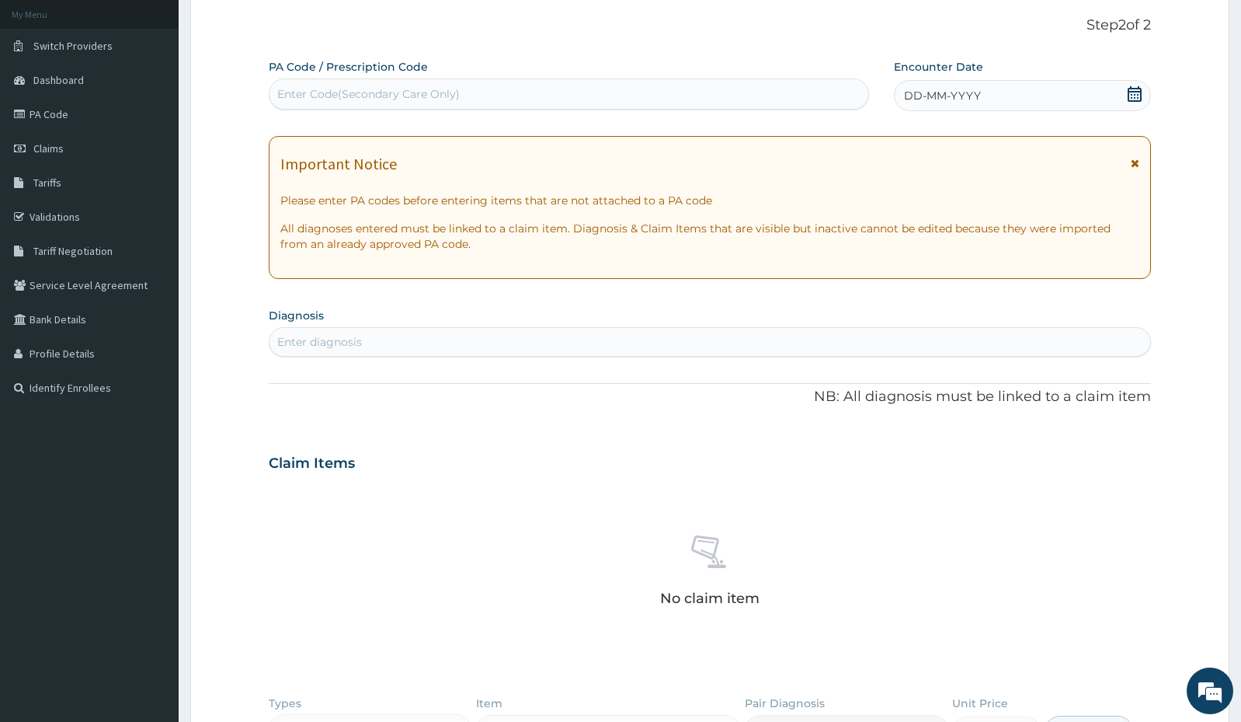
click at [1136, 96] on icon at bounding box center [1135, 94] width 16 height 16
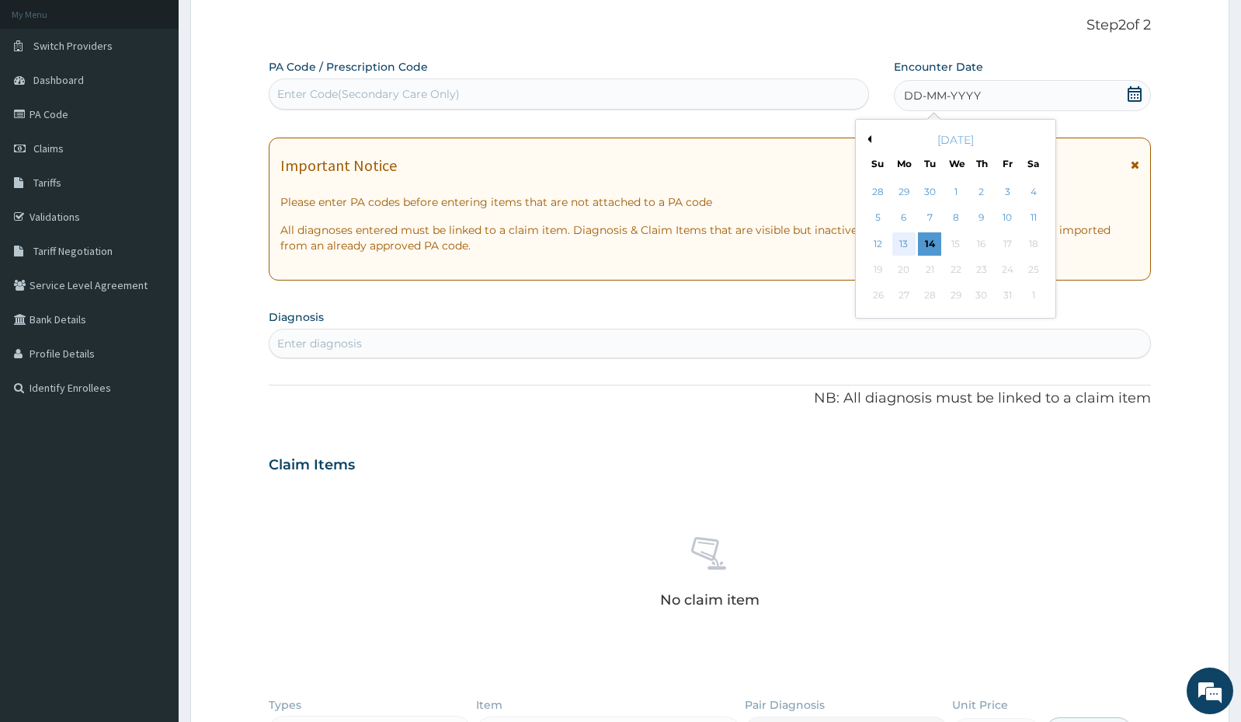
click at [911, 245] on div "13" at bounding box center [903, 243] width 23 height 23
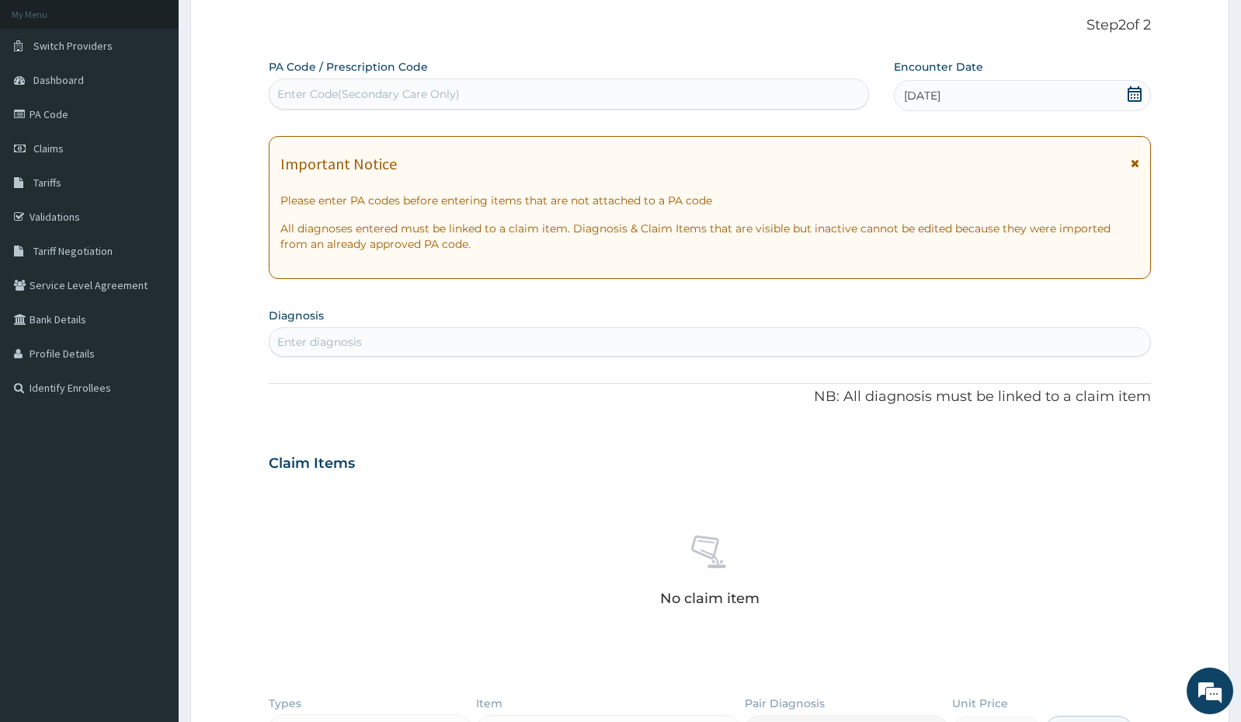
click at [615, 338] on div "Enter diagnosis" at bounding box center [710, 341] width 881 height 25
type input "MALARIA"
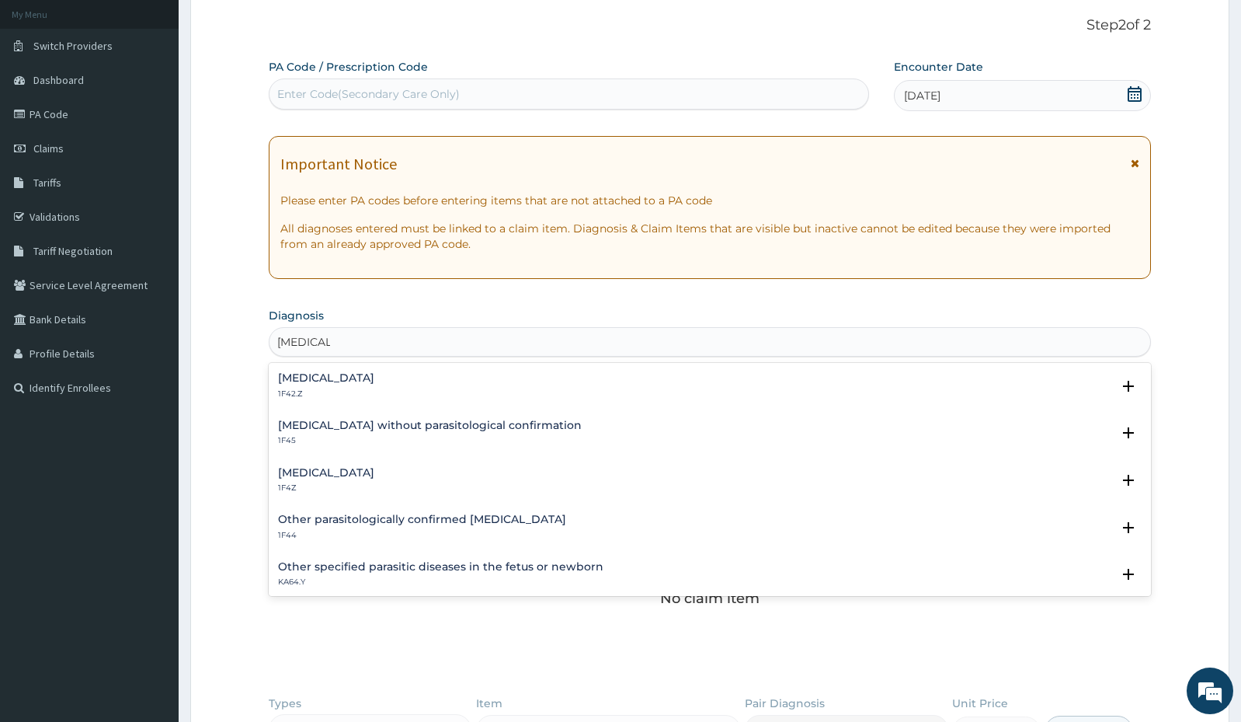
click at [411, 473] on div "Malaria, unspecified 1F4Z" at bounding box center [710, 480] width 864 height 27
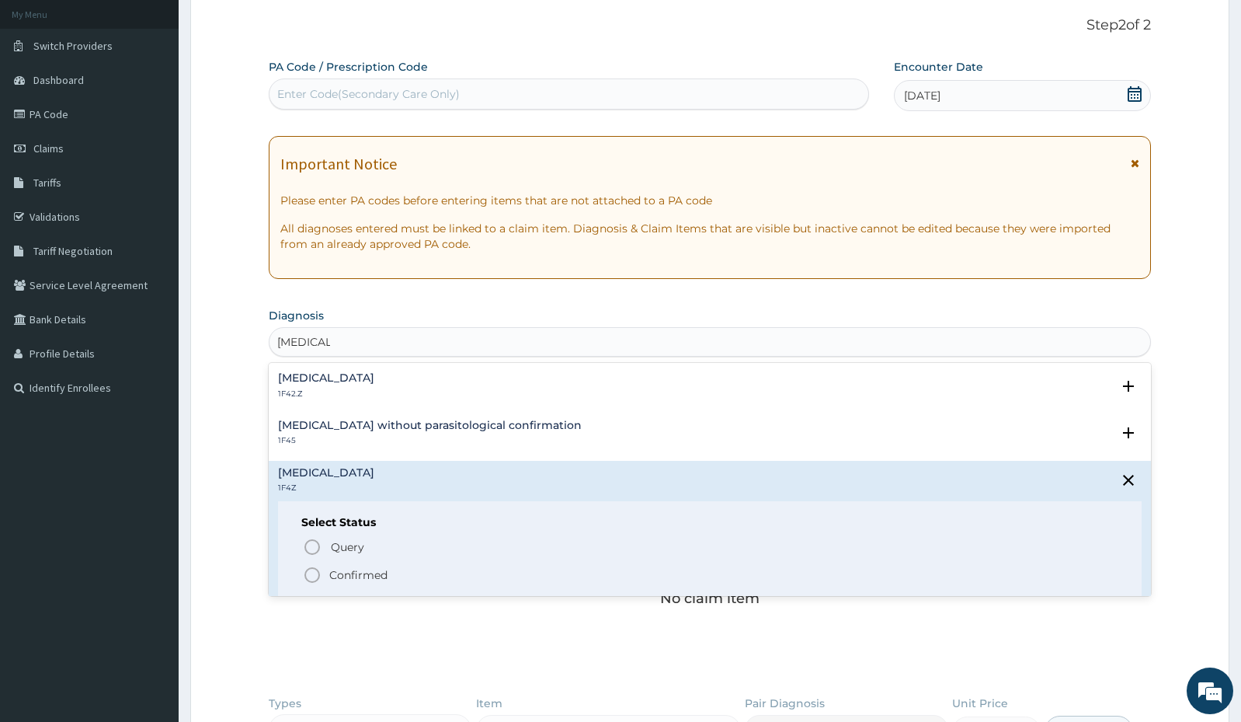
click at [331, 565] on span "Confirmed" at bounding box center [711, 574] width 816 height 19
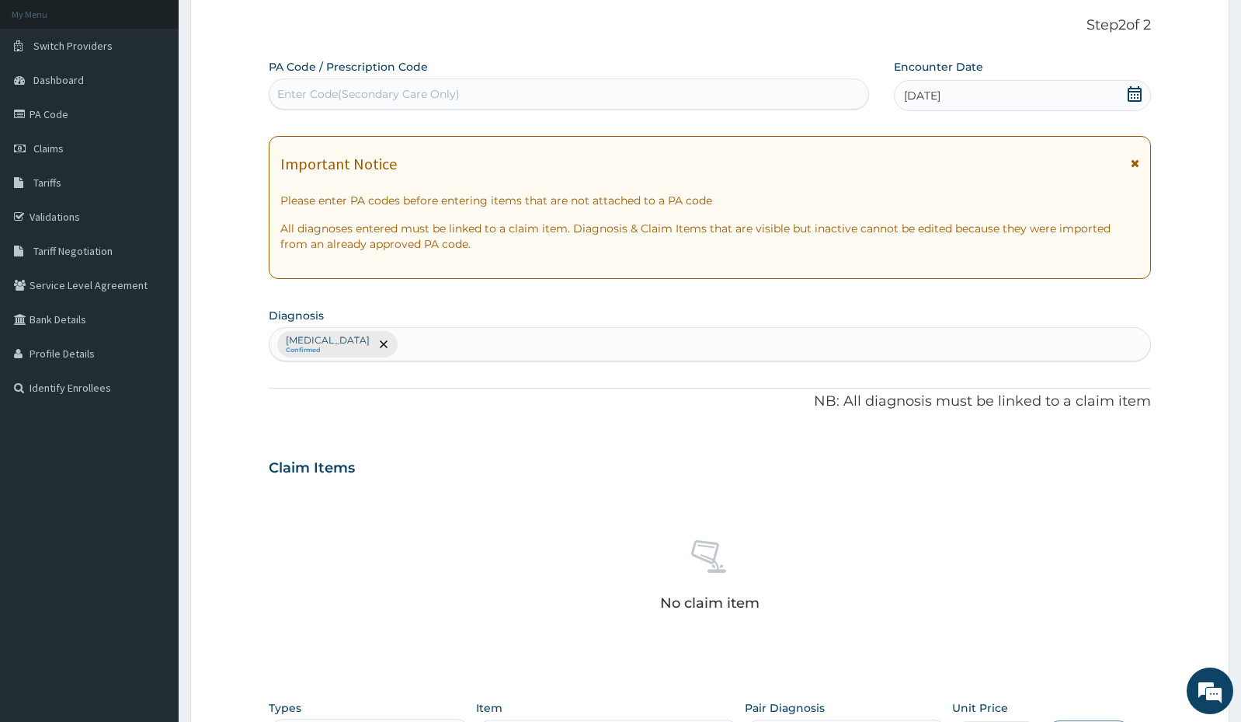
click at [512, 350] on div "Malaria, unspecified Confirmed" at bounding box center [710, 344] width 881 height 33
type input "URTI"
click at [505, 383] on h4 "Acute upper respiratory infection, site unspecified" at bounding box center [391, 383] width 227 height 12
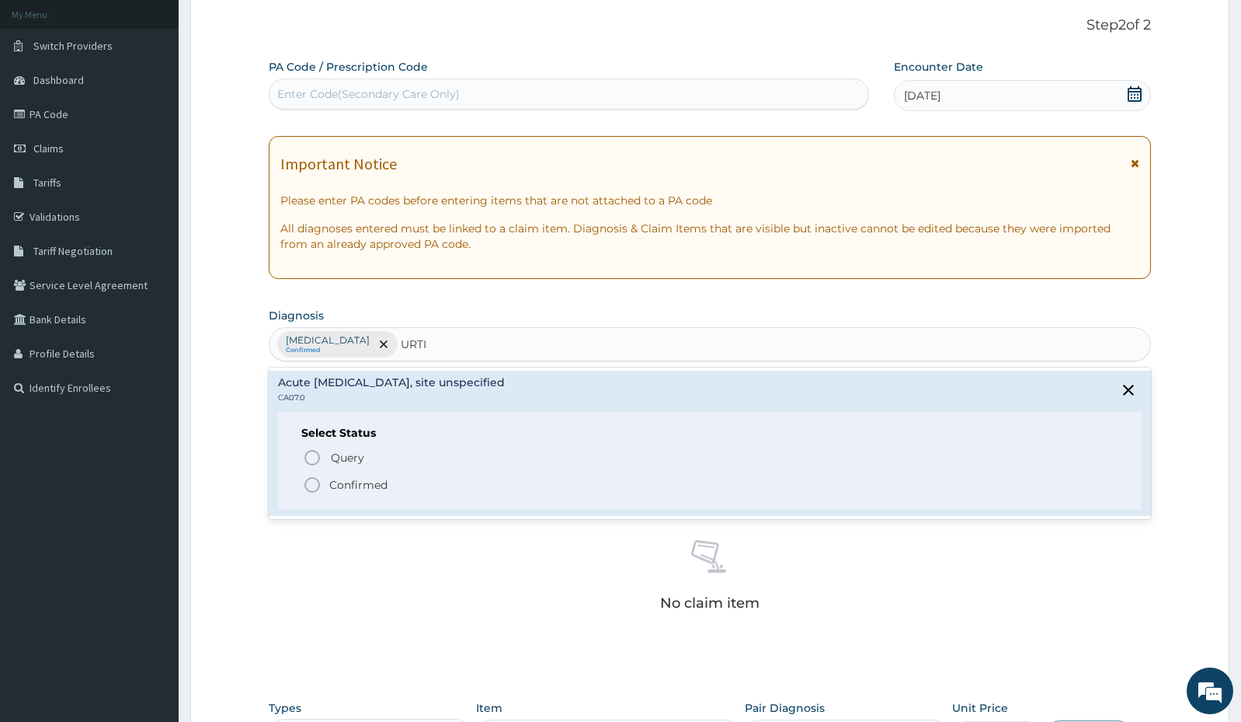
click at [353, 485] on p "Confirmed" at bounding box center [358, 485] width 58 height 16
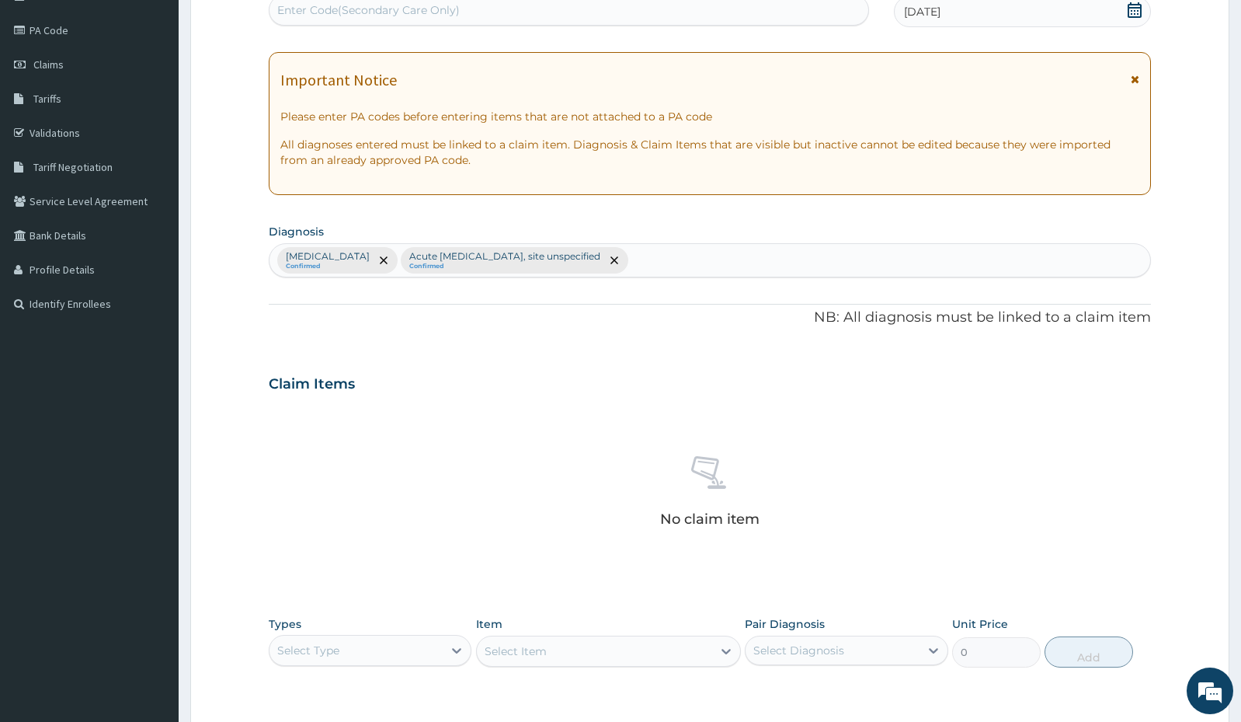
scroll to position [322, 0]
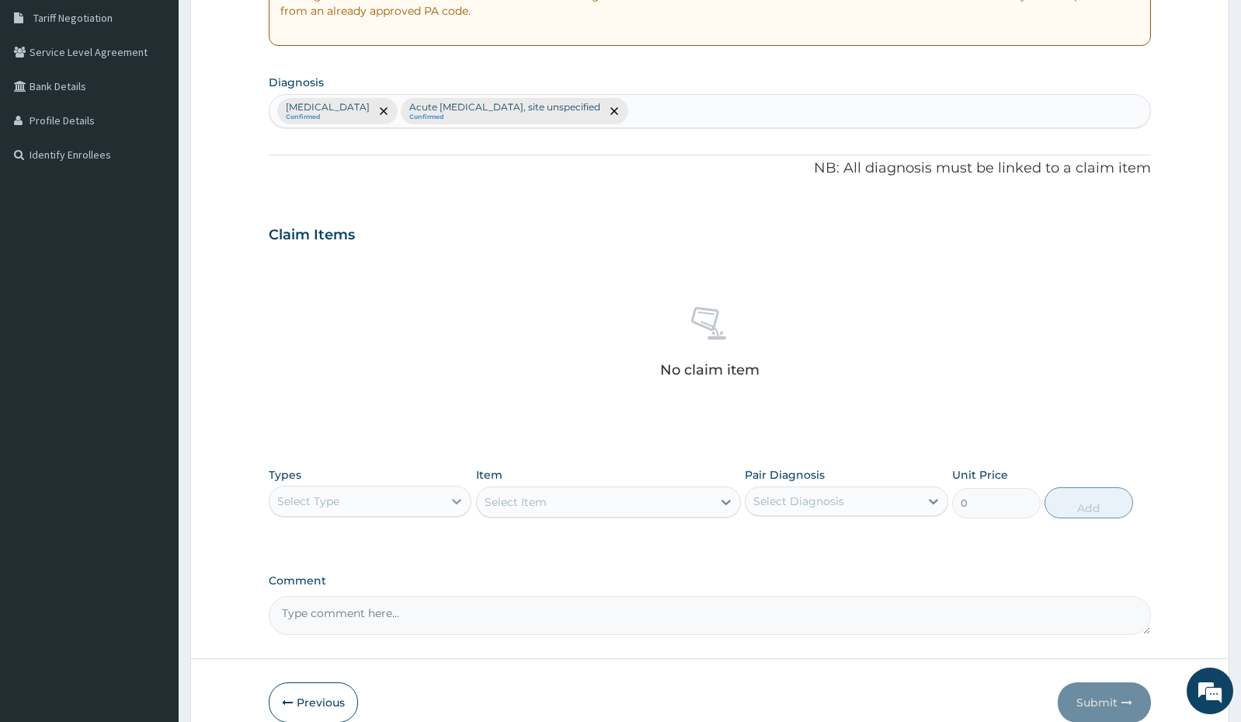
drag, startPoint x: 458, startPoint y: 485, endPoint x: 444, endPoint y: 499, distance: 19.8
click at [444, 499] on div "Select Type" at bounding box center [370, 500] width 203 height 31
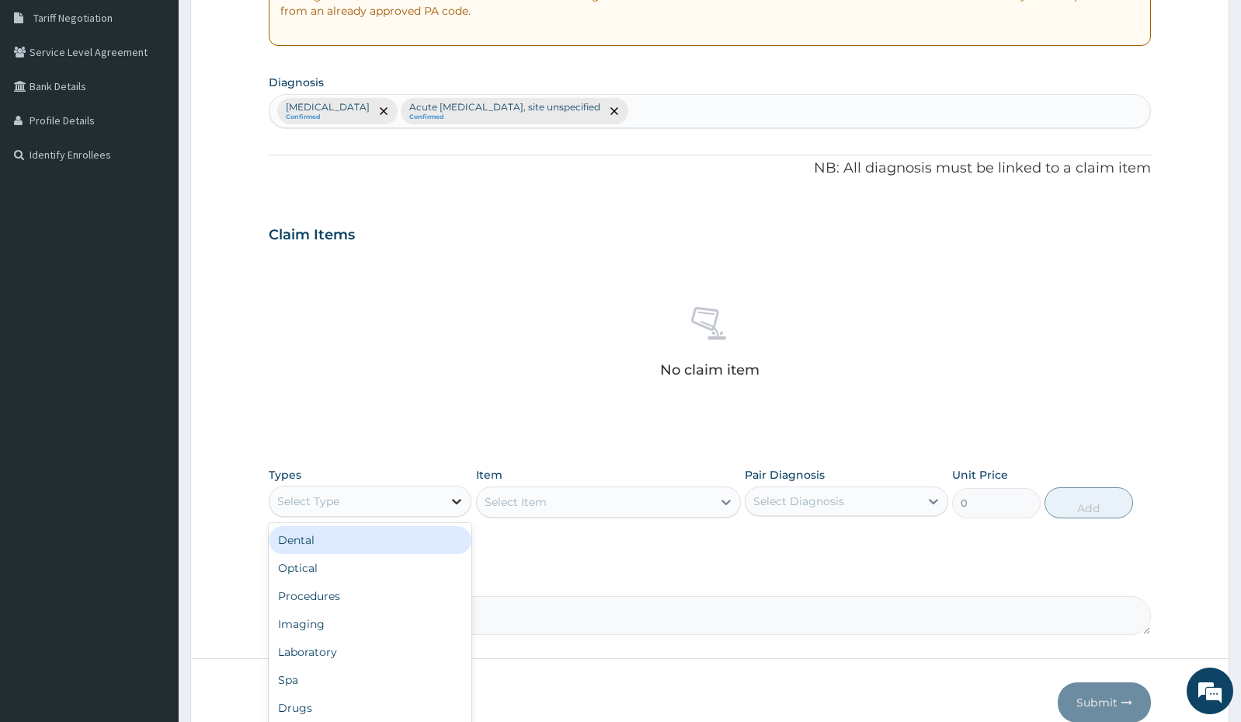
click at [444, 499] on div at bounding box center [457, 501] width 28 height 28
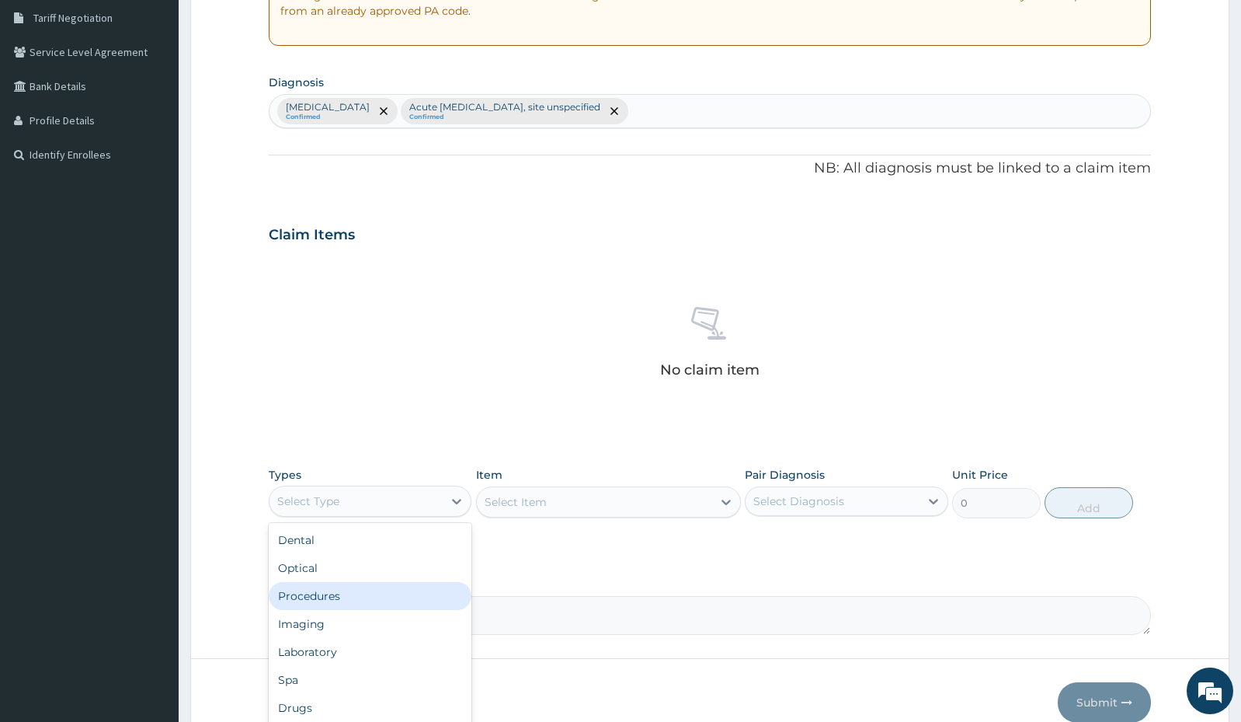
click at [385, 597] on div "Procedures" at bounding box center [370, 596] width 203 height 28
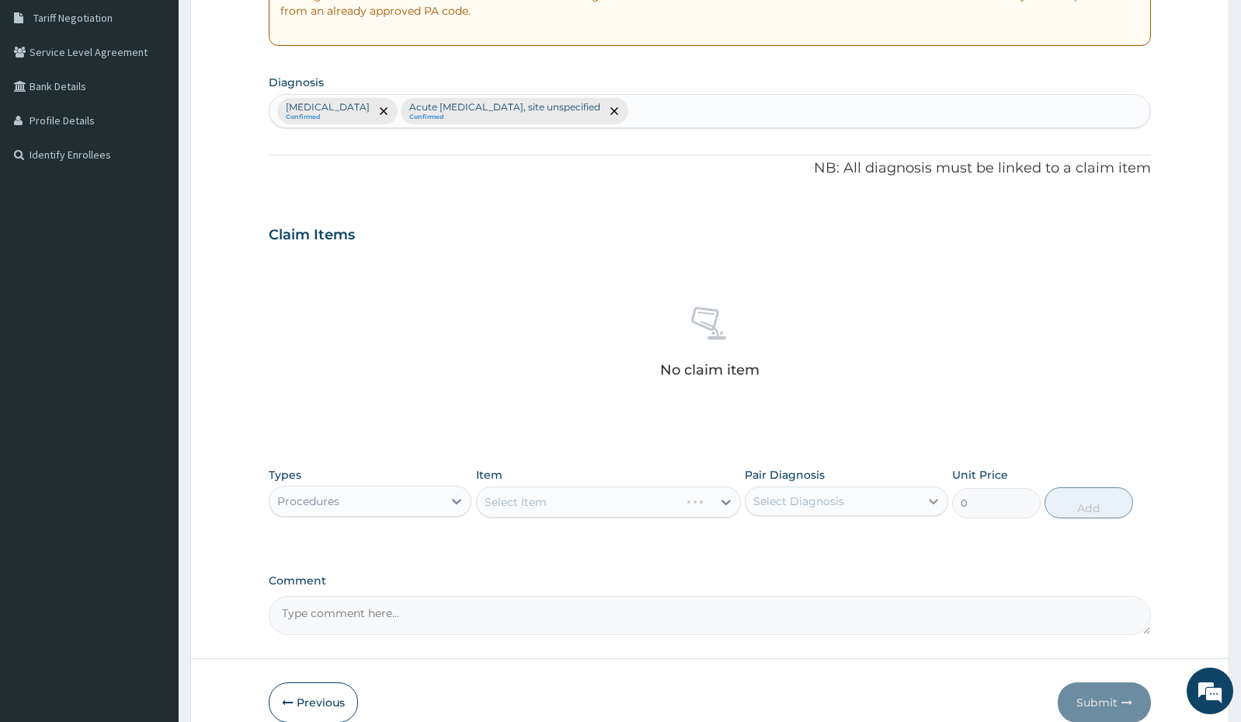
click at [926, 490] on div at bounding box center [934, 501] width 28 height 28
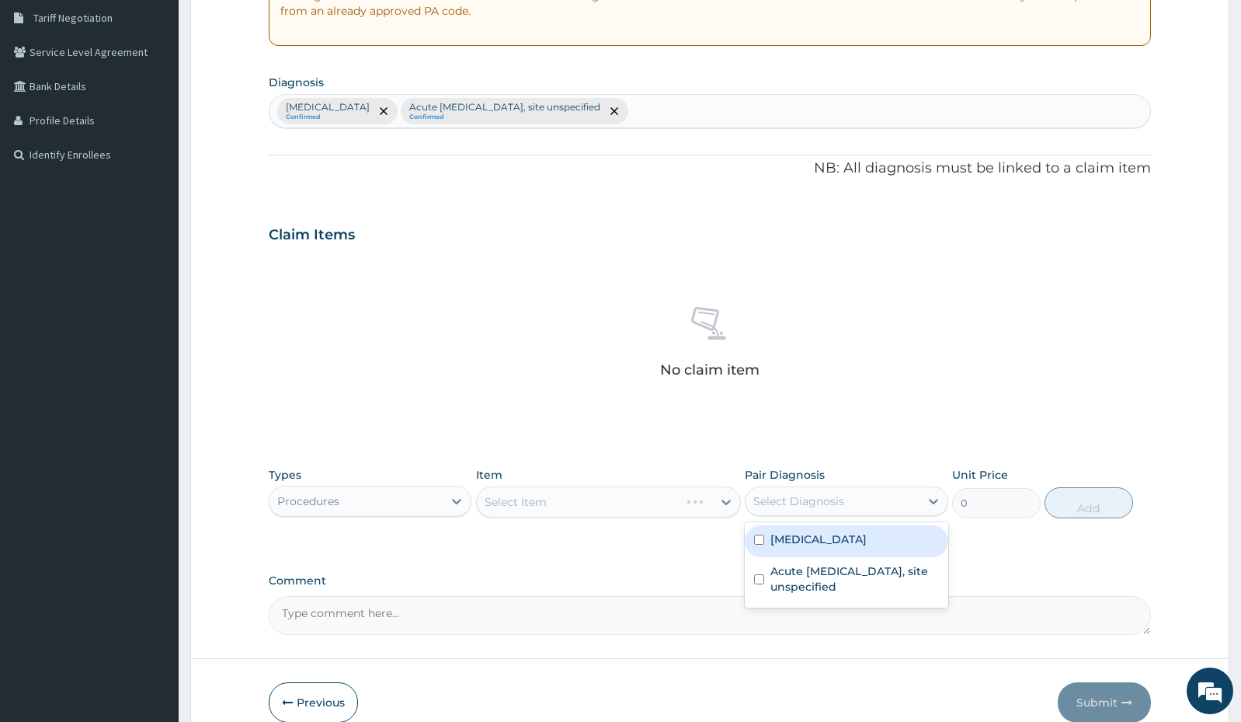
click at [884, 544] on div "[MEDICAL_DATA]" at bounding box center [846, 541] width 203 height 32
checkbox input "true"
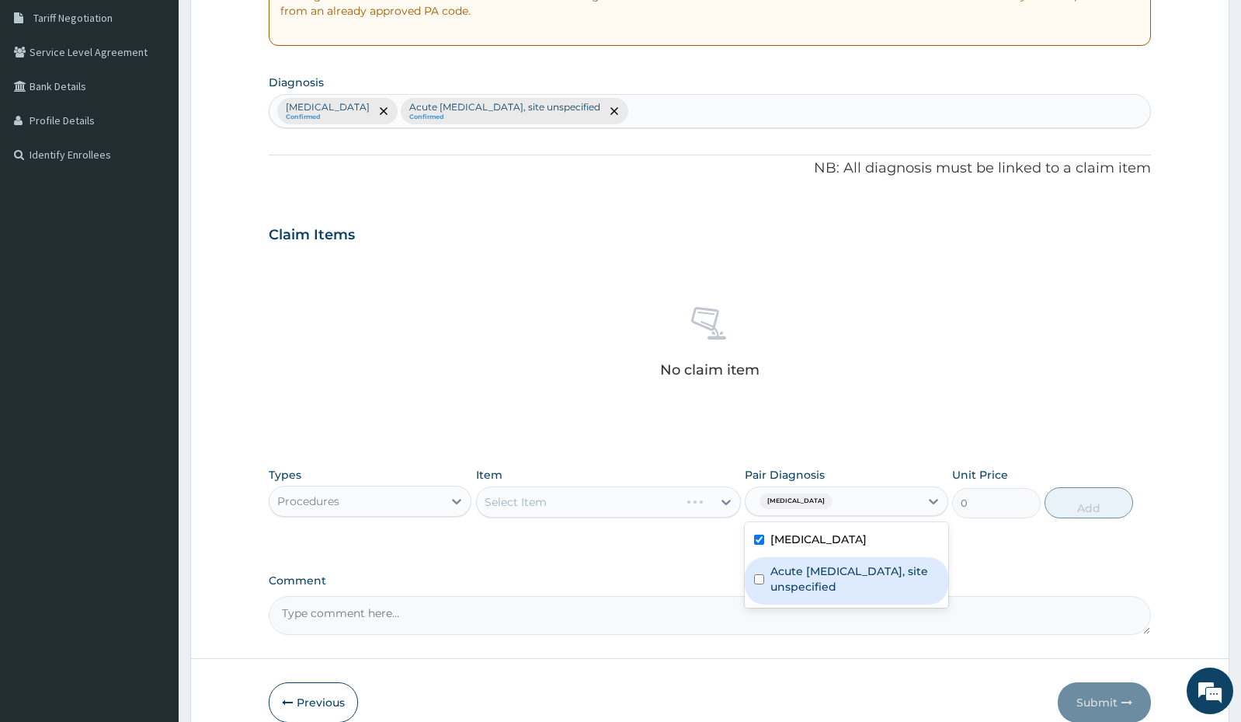
click at [866, 574] on label "Acute [MEDICAL_DATA], site unspecified" at bounding box center [855, 578] width 168 height 31
checkbox input "true"
click at [705, 482] on div "Item Select Item" at bounding box center [608, 492] width 265 height 51
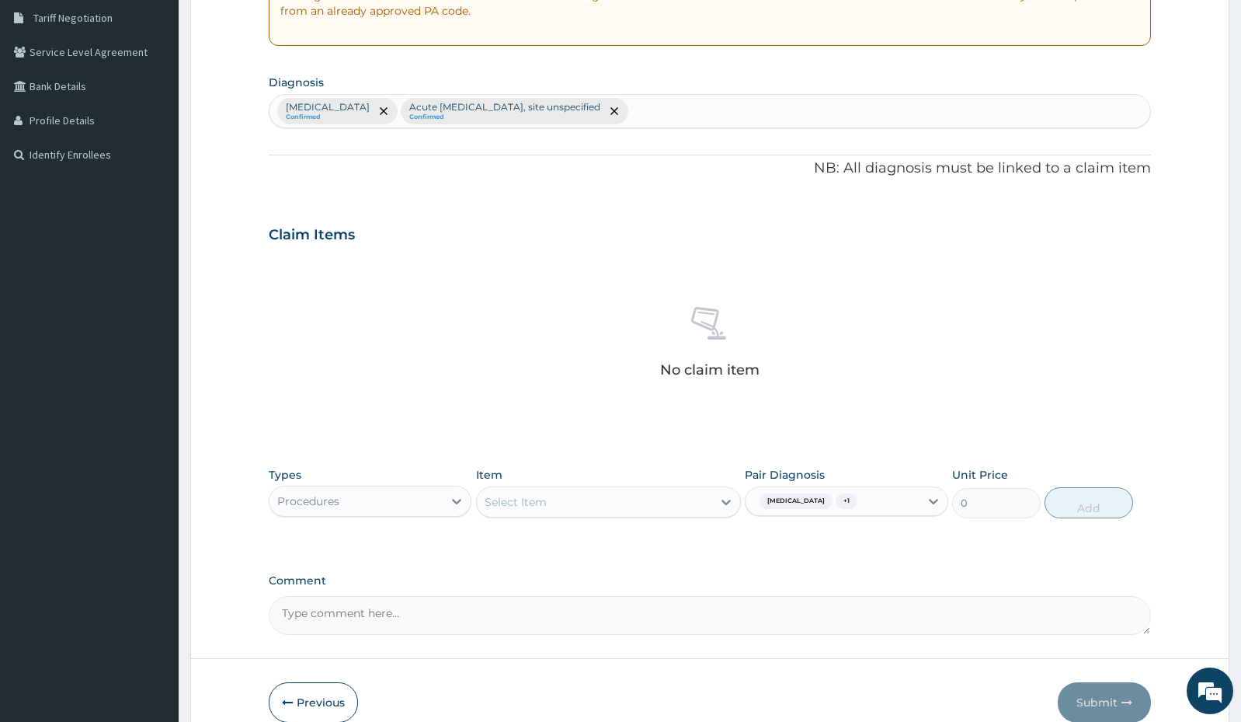
click at [701, 504] on div "Select Item" at bounding box center [594, 501] width 235 height 25
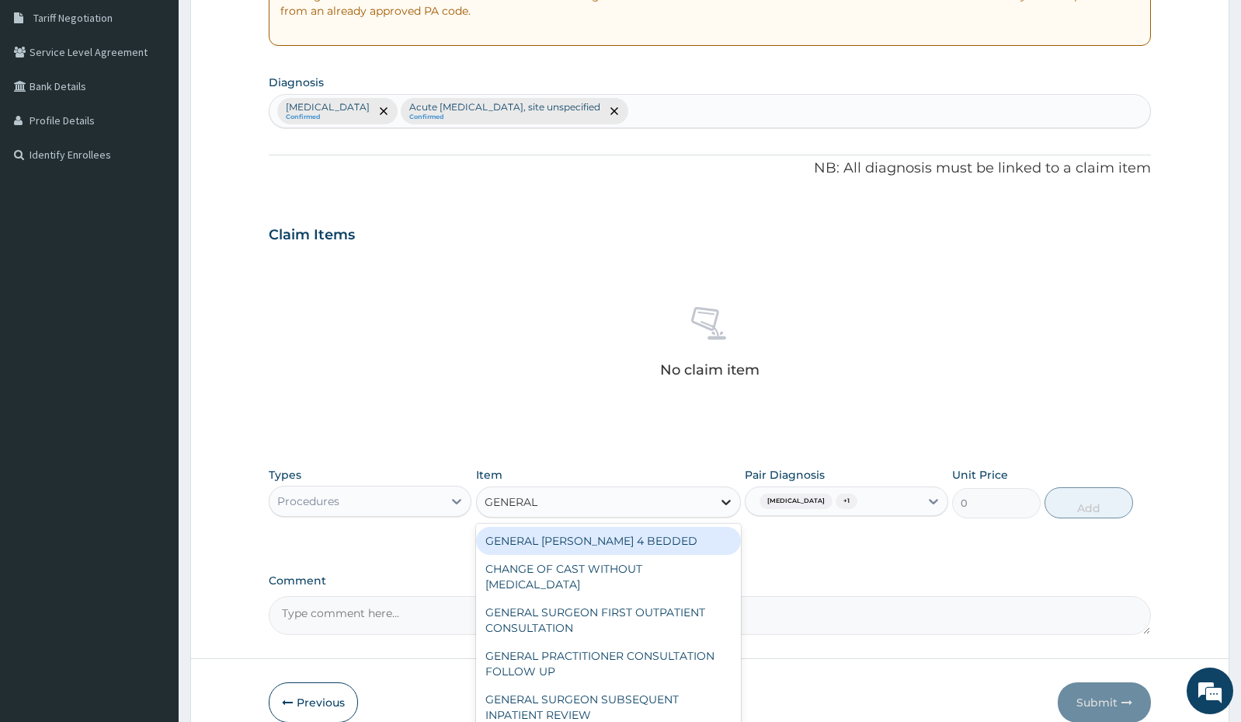
type input "GENERAL P"
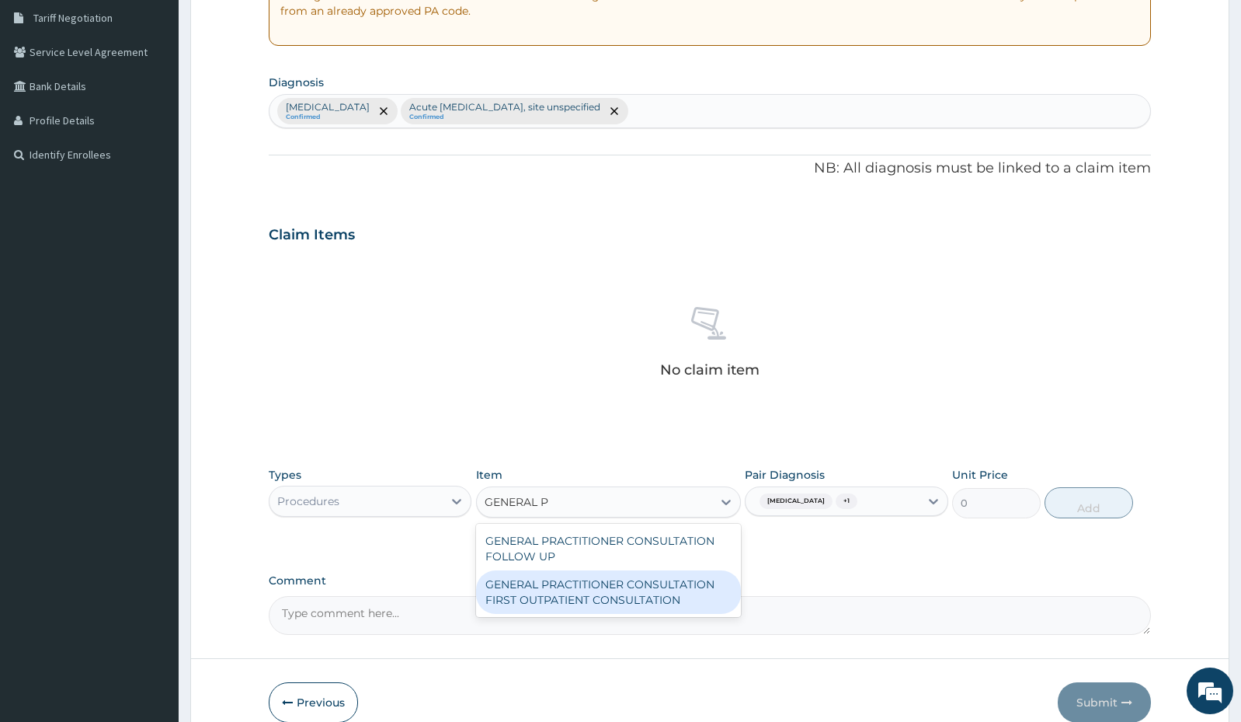
click at [683, 595] on div "GENERAL PRACTITIONER CONSULTATION FIRST OUTPATIENT CONSULTATION" at bounding box center [608, 591] width 265 height 43
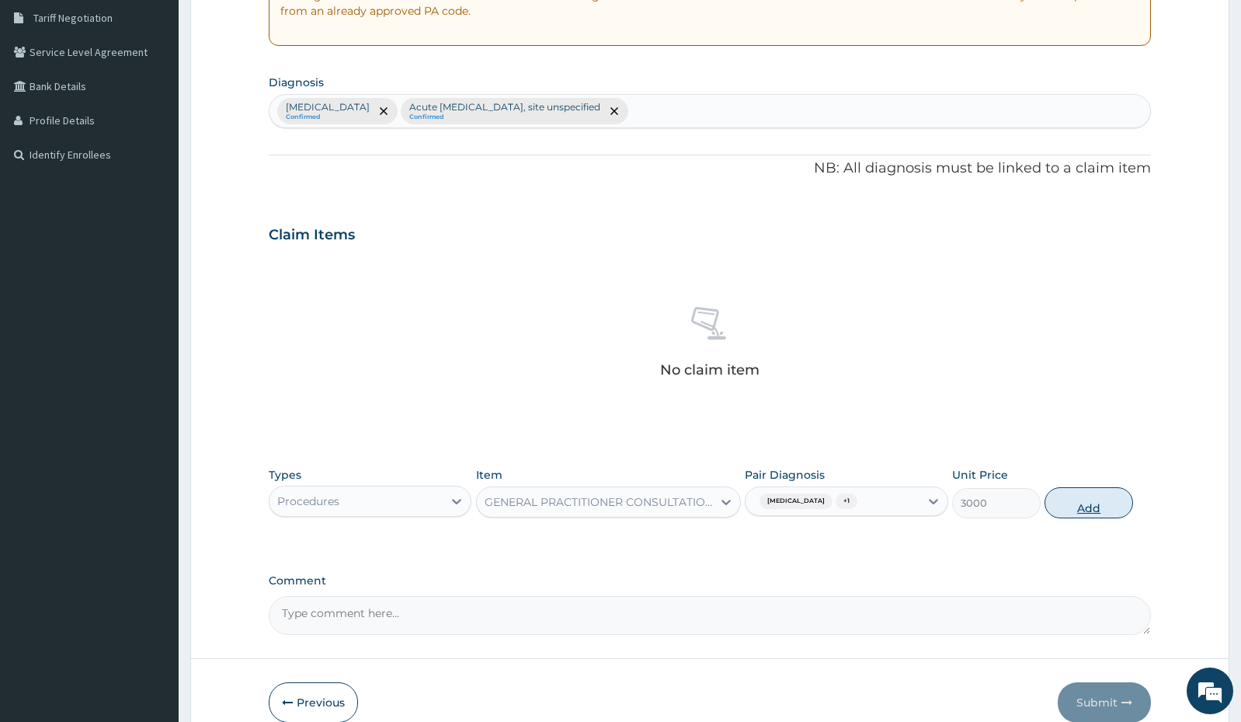
click at [1097, 503] on button "Add" at bounding box center [1089, 502] width 89 height 31
type input "0"
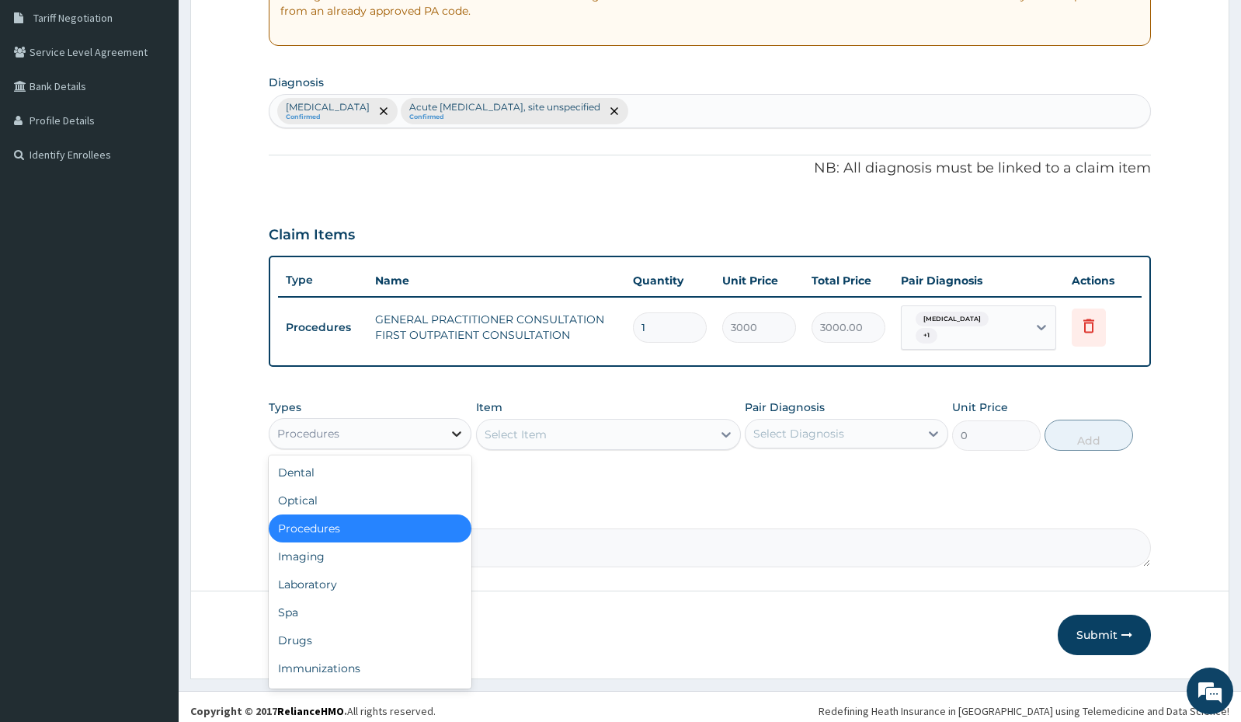
click at [456, 424] on div at bounding box center [457, 433] width 28 height 28
click at [328, 582] on div "Laboratory" at bounding box center [370, 584] width 203 height 28
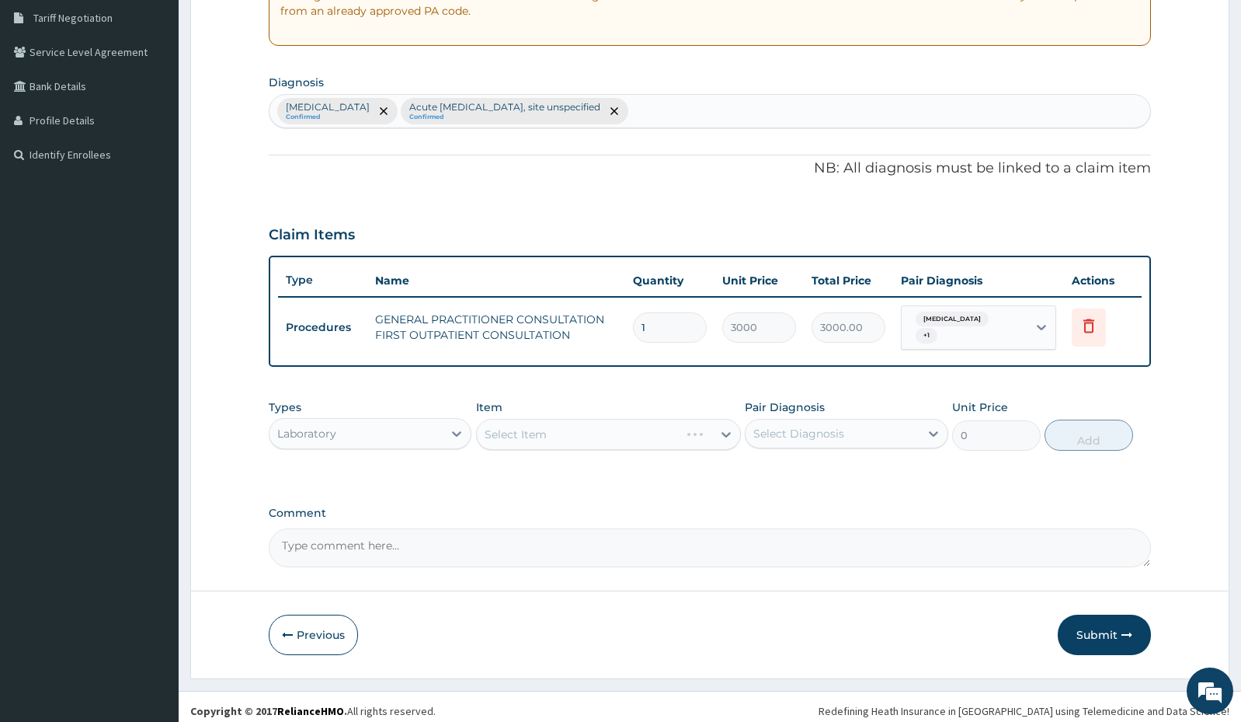
click at [680, 434] on div "Select Item" at bounding box center [578, 434] width 203 height 25
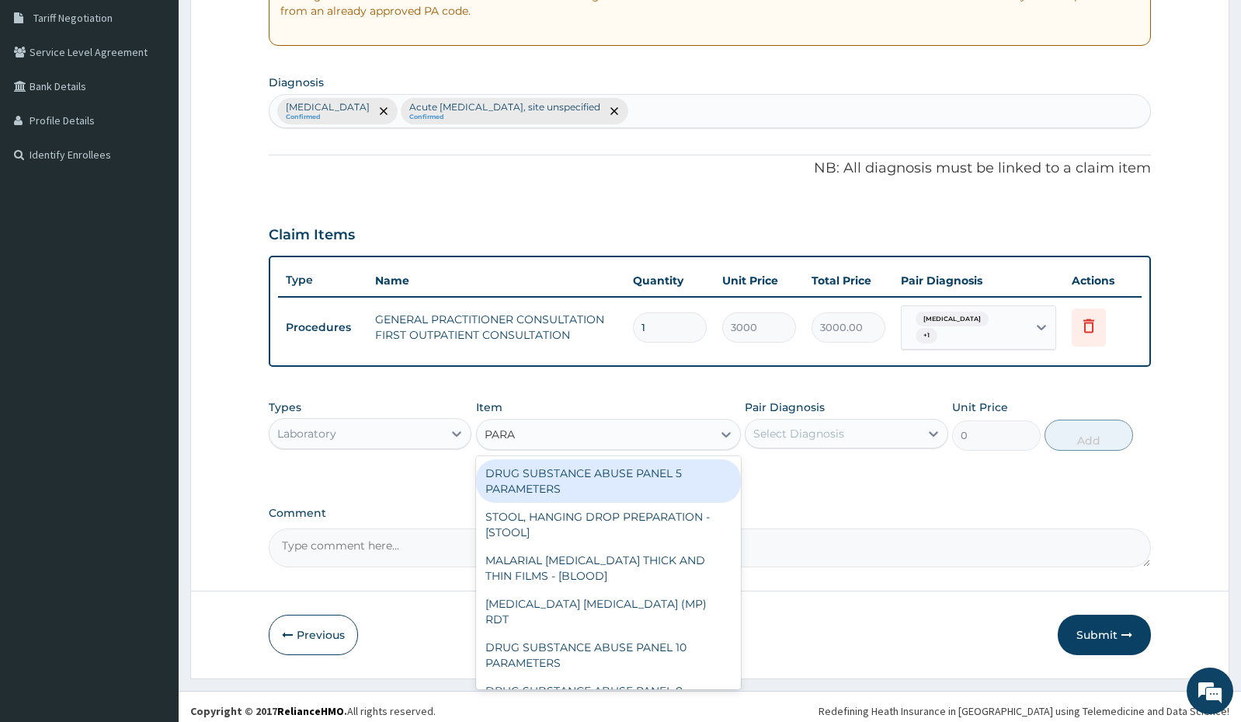
type input "PARAS"
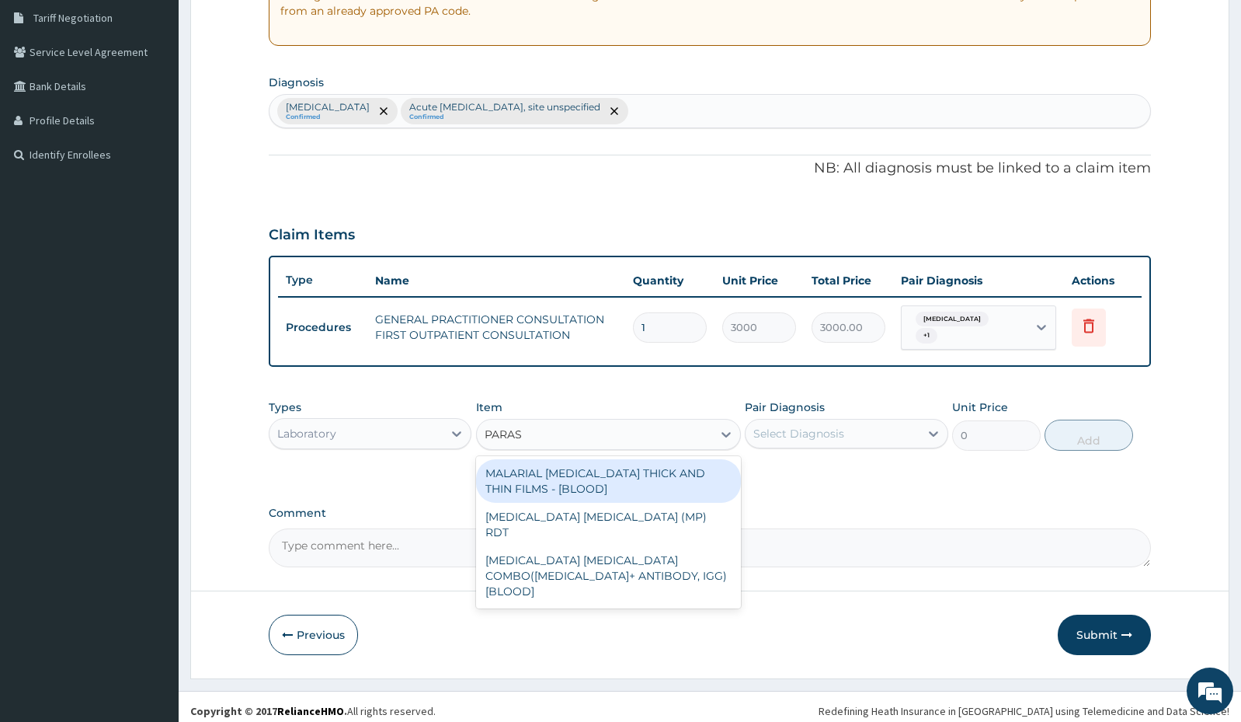
click at [661, 472] on div "MALARIAL [MEDICAL_DATA] THICK AND THIN FILMS - [BLOOD]" at bounding box center [608, 480] width 265 height 43
type input "1500"
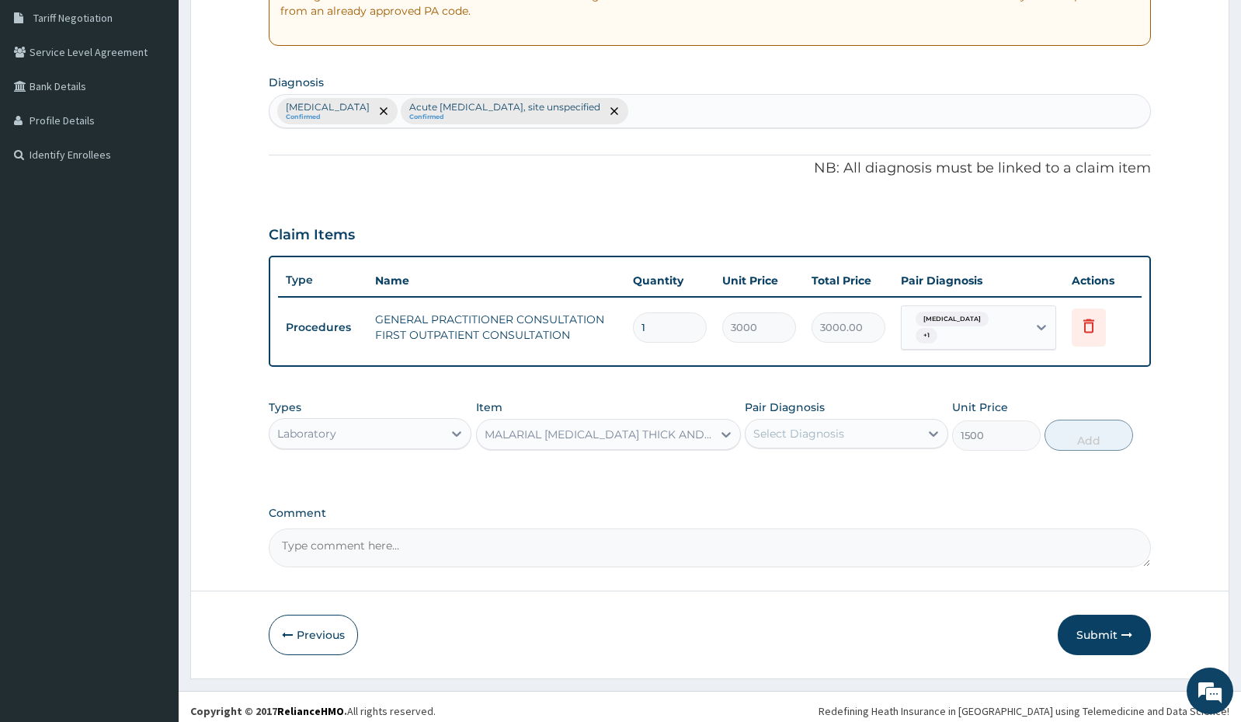
click at [911, 438] on div "Select Diagnosis" at bounding box center [832, 433] width 173 height 25
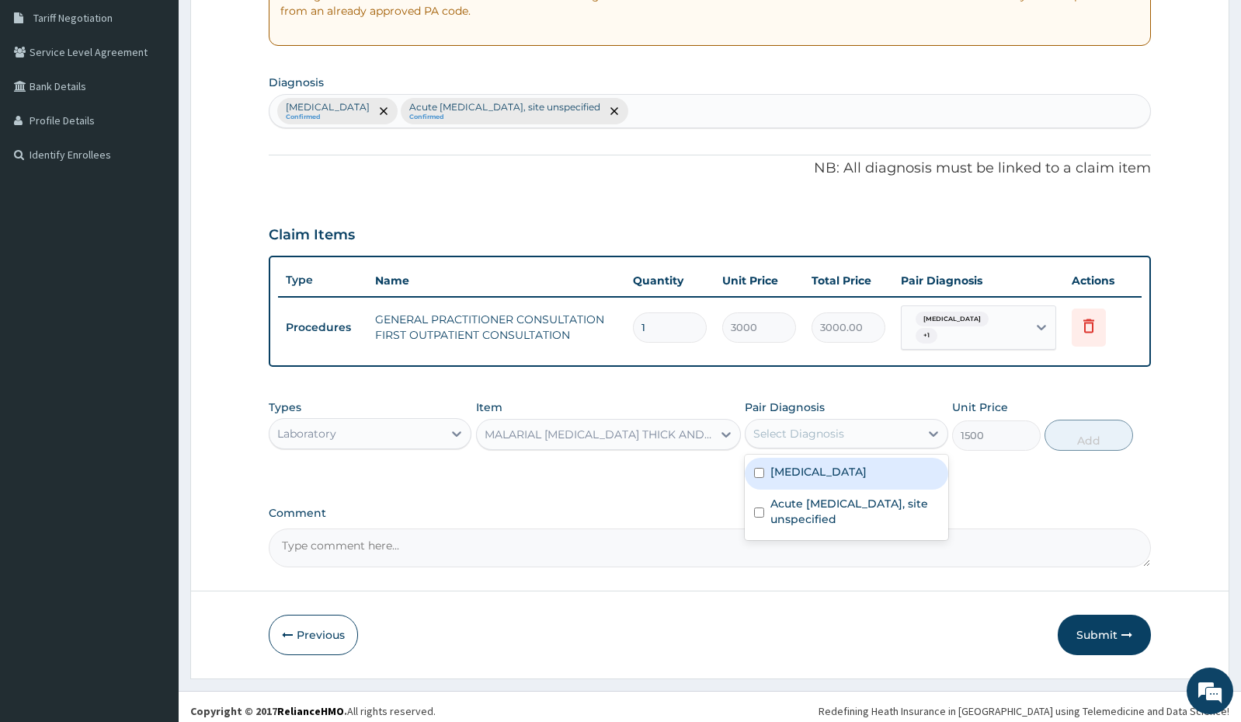
click at [851, 476] on label "[MEDICAL_DATA]" at bounding box center [819, 472] width 96 height 16
checkbox input "true"
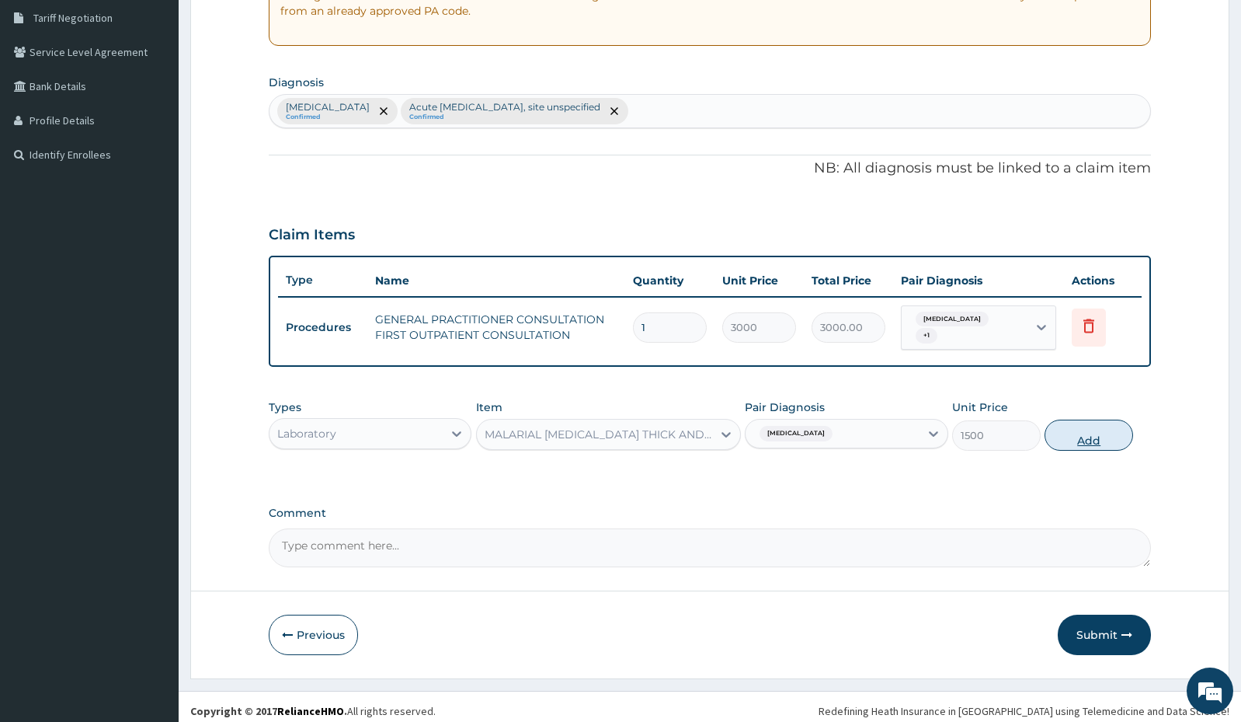
click at [1092, 433] on button "Add" at bounding box center [1089, 434] width 89 height 31
type input "0"
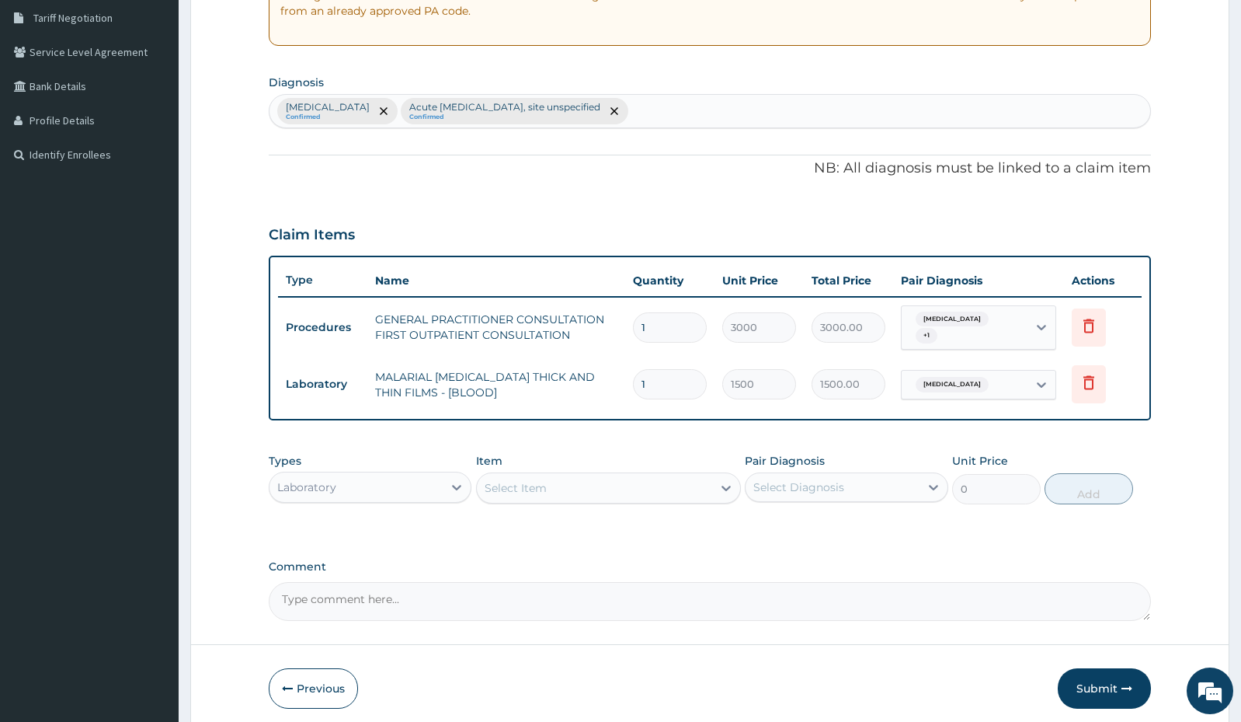
click at [412, 479] on div "Laboratory" at bounding box center [356, 487] width 173 height 25
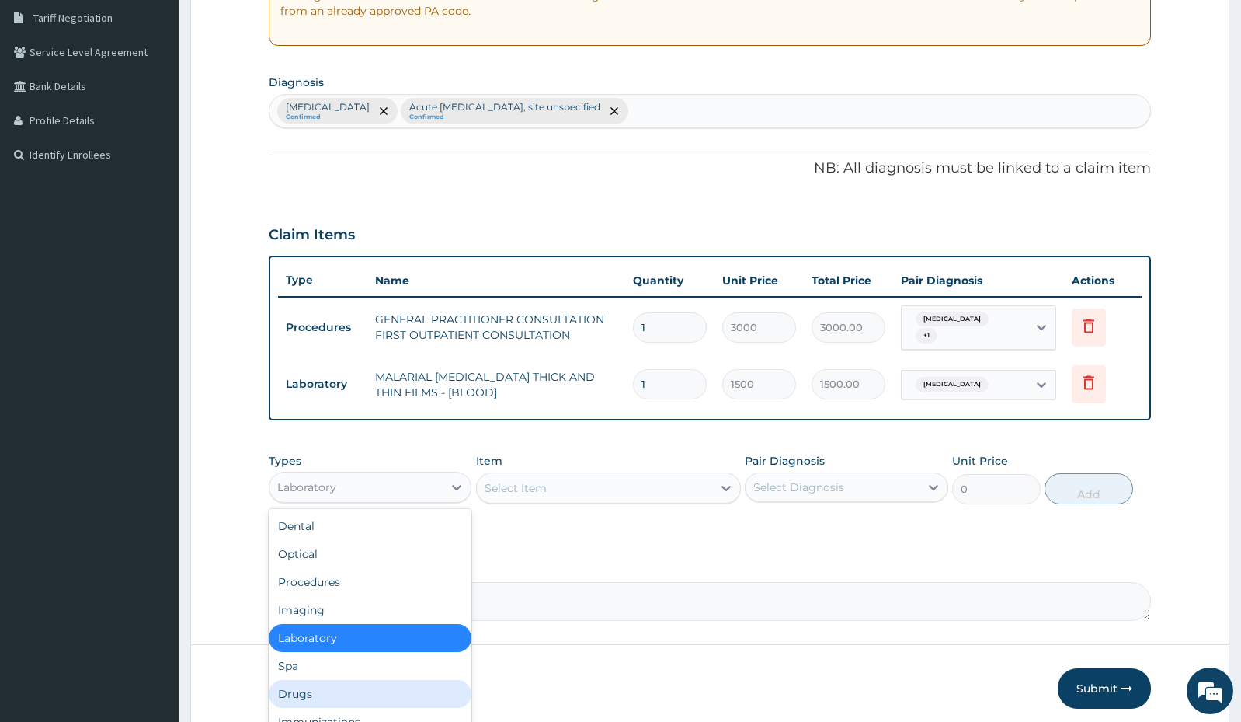
click at [311, 695] on div "Drugs" at bounding box center [370, 694] width 203 height 28
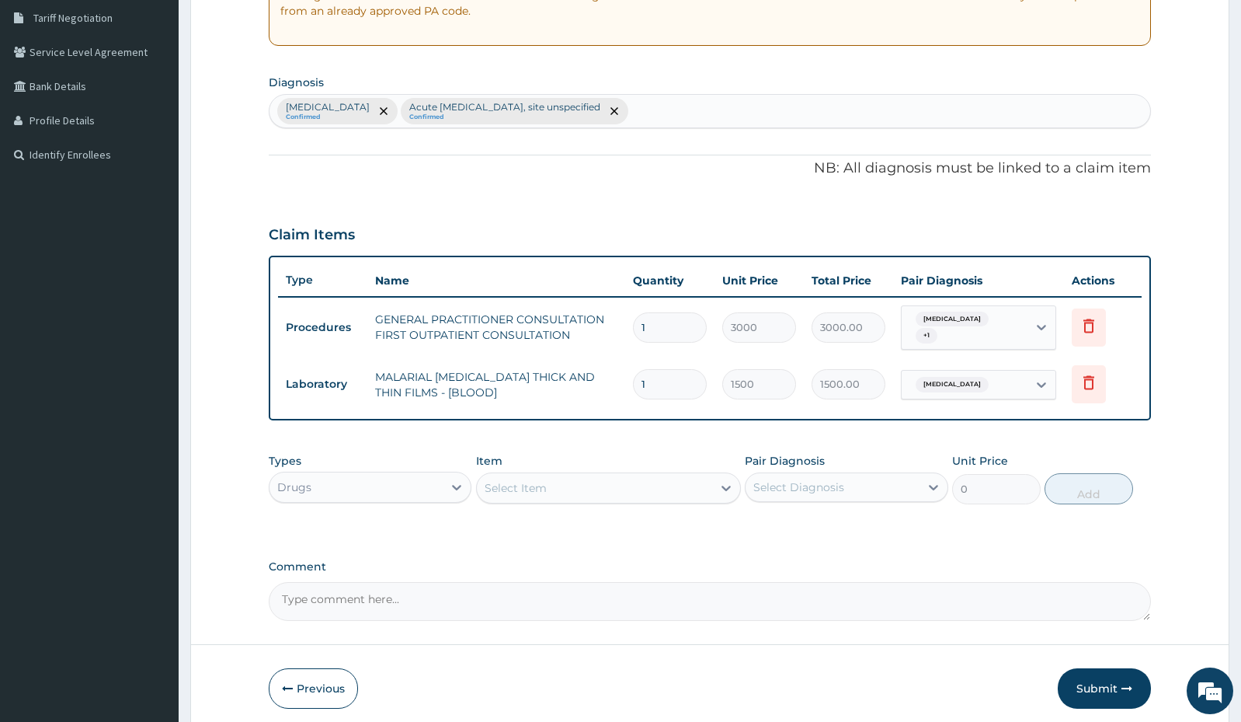
click at [710, 489] on div "Select Item" at bounding box center [594, 487] width 235 height 25
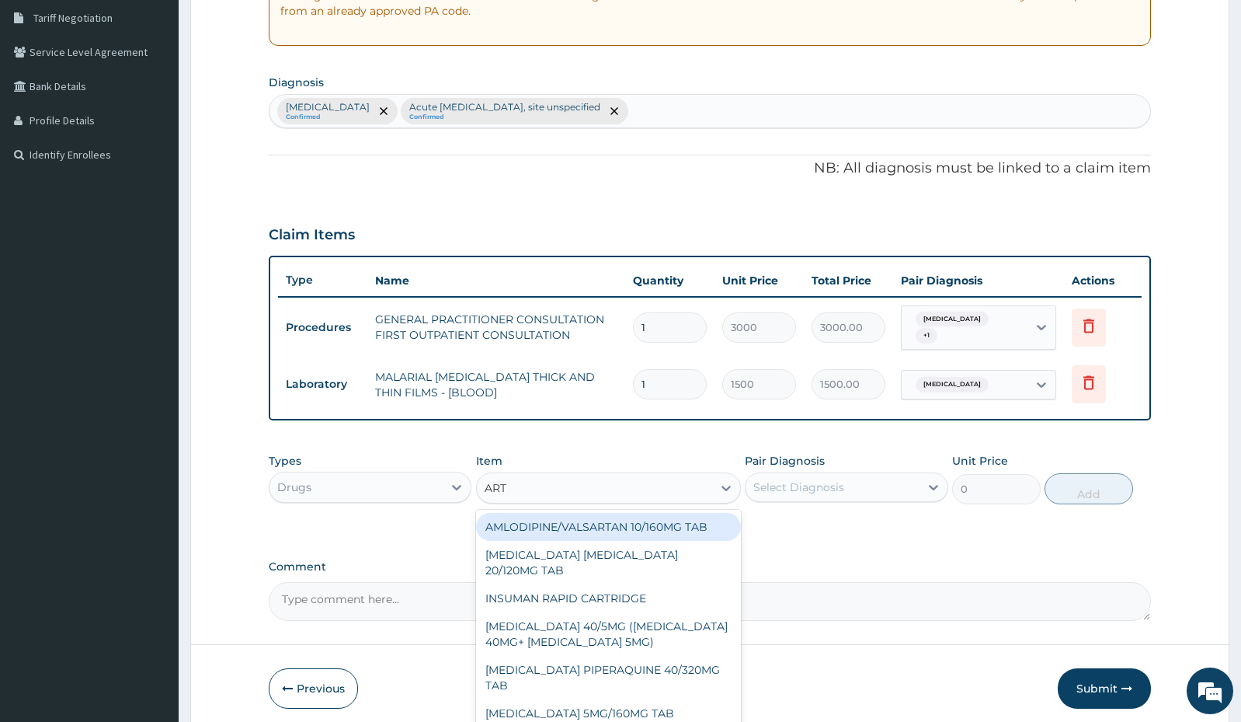
type input "ARTE"
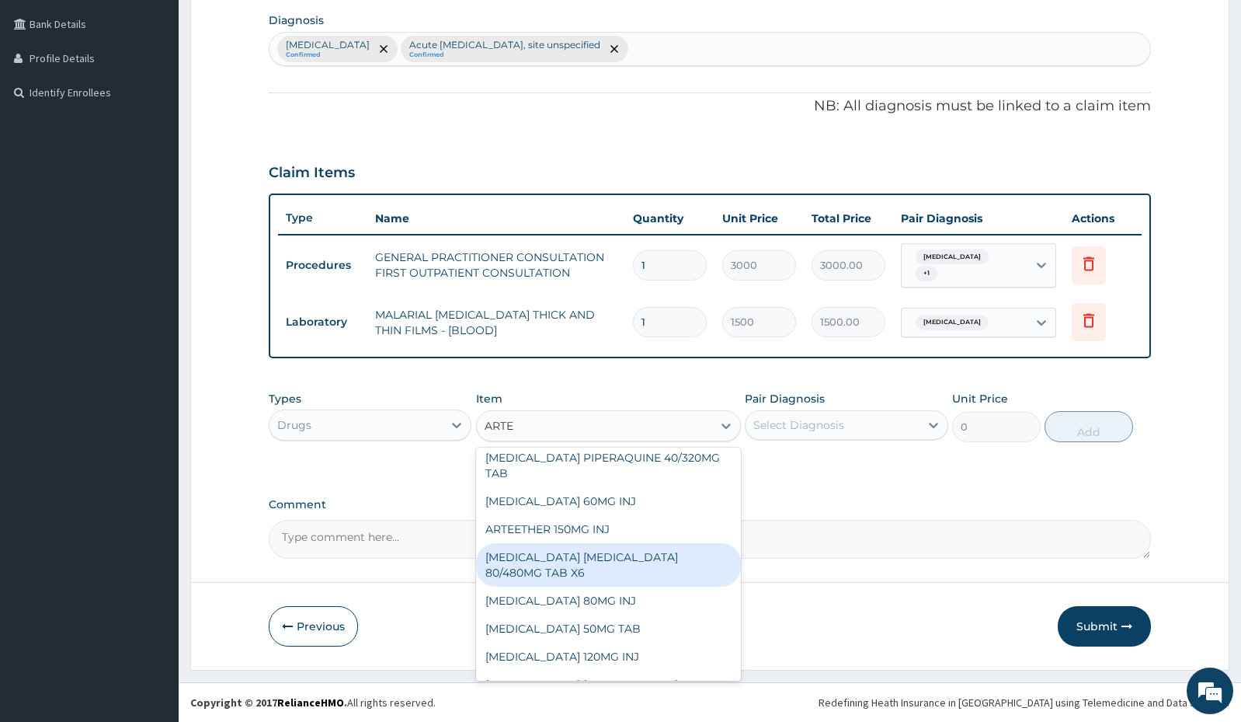
scroll to position [115, 0]
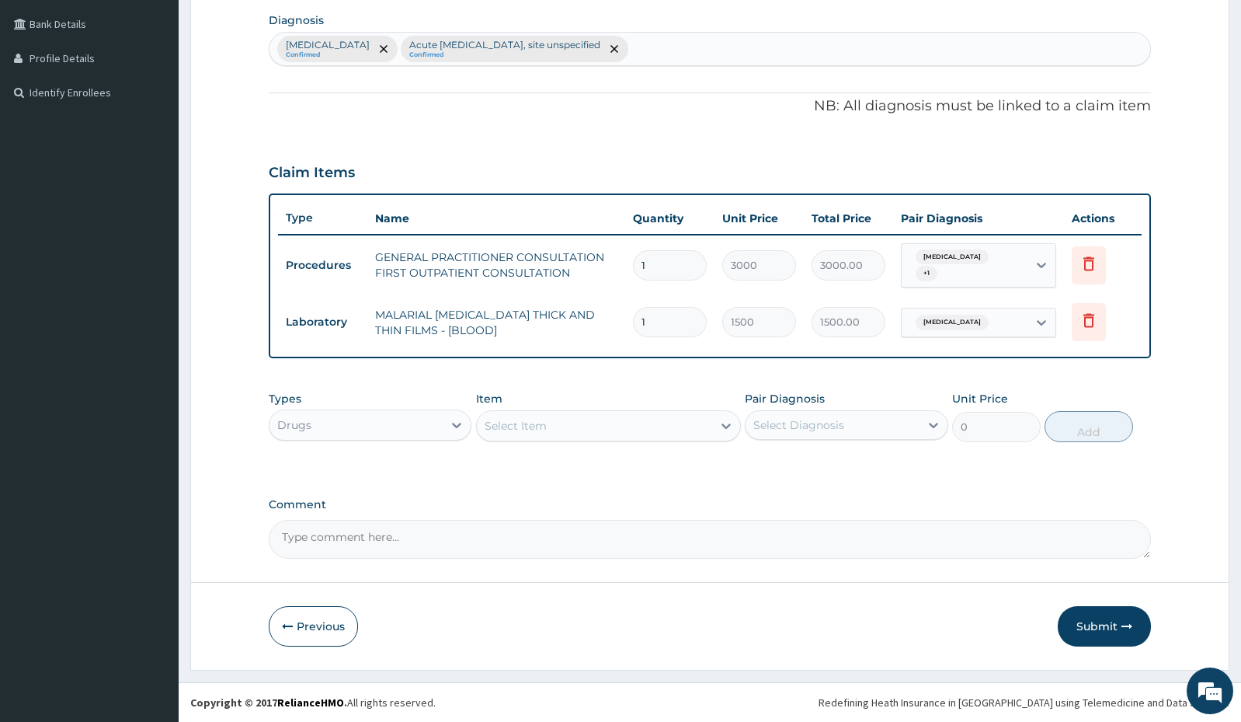
click at [565, 425] on div "Select Item" at bounding box center [594, 425] width 235 height 25
type input "ARTH"
click at [491, 428] on div "Select Item" at bounding box center [516, 426] width 62 height 16
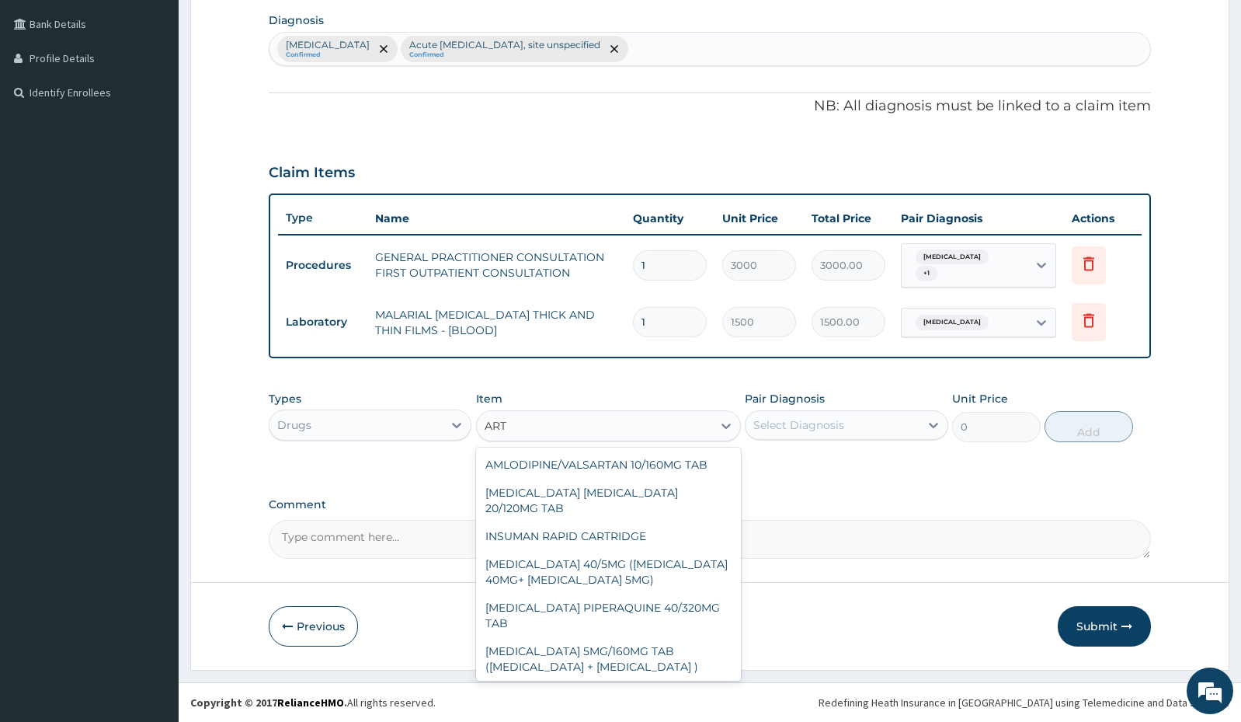
type input "ARTE"
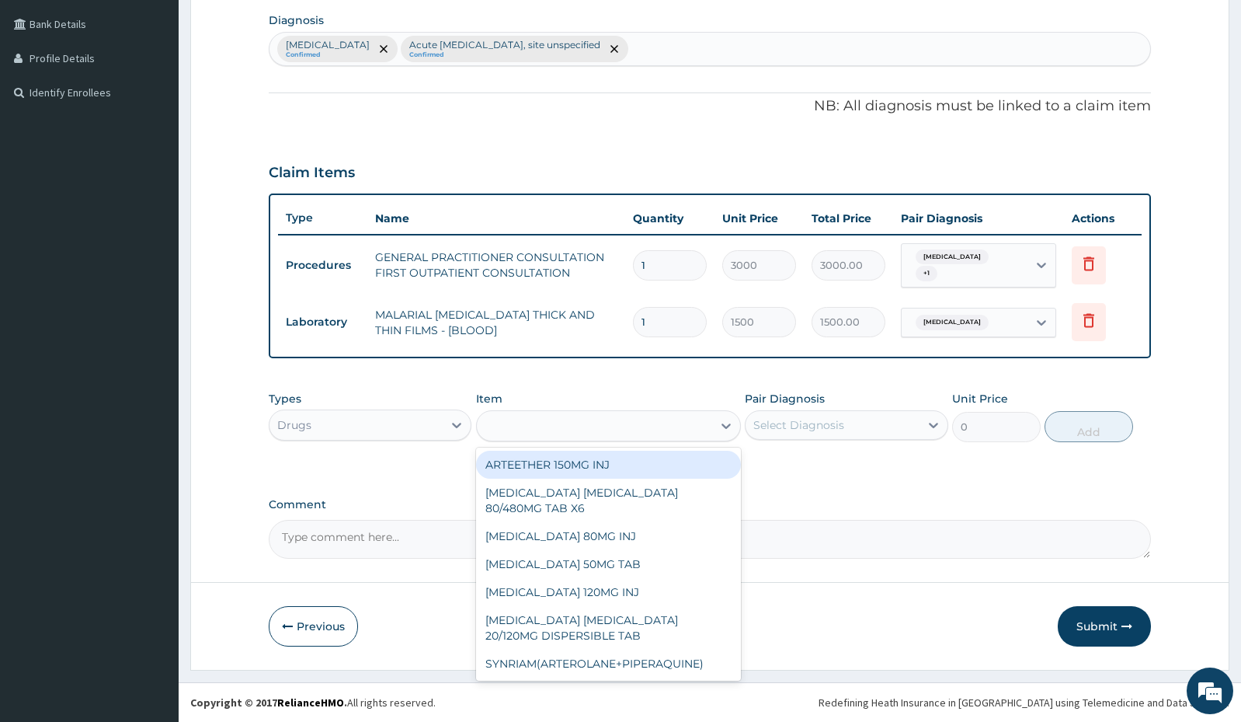
click at [619, 420] on div "ARTE" at bounding box center [594, 425] width 235 height 25
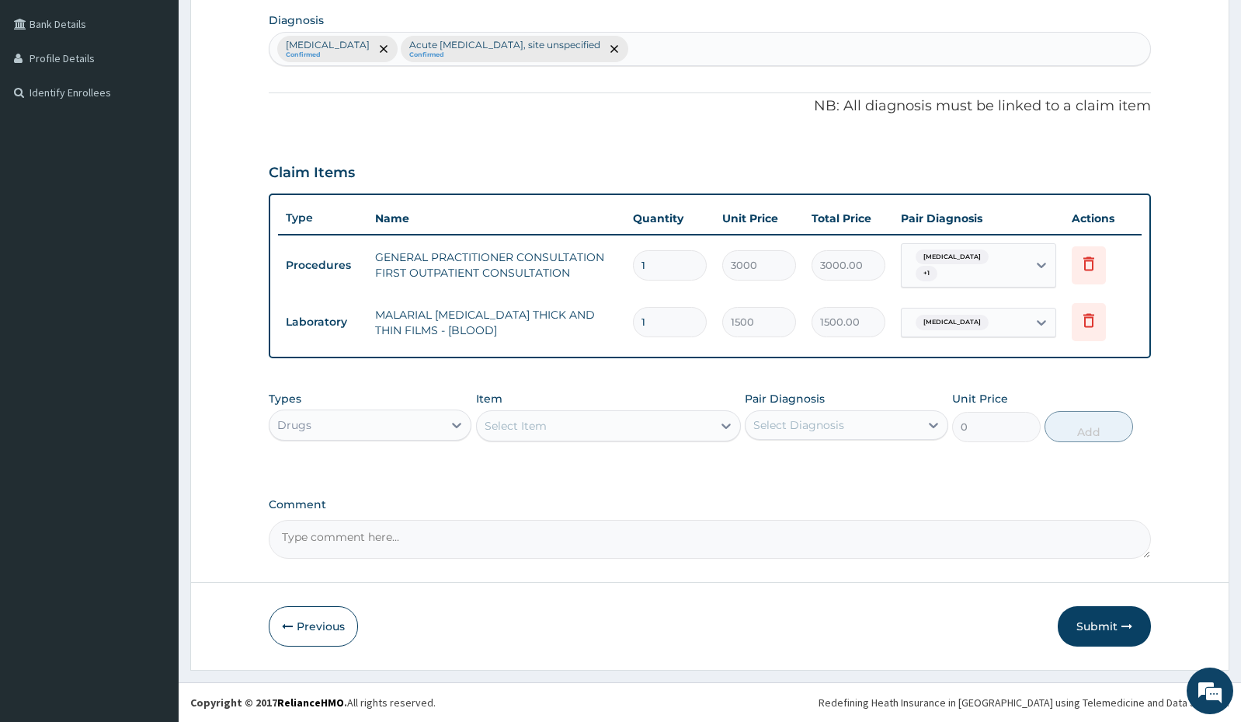
paste input "Co-Artesiane"
type input "C"
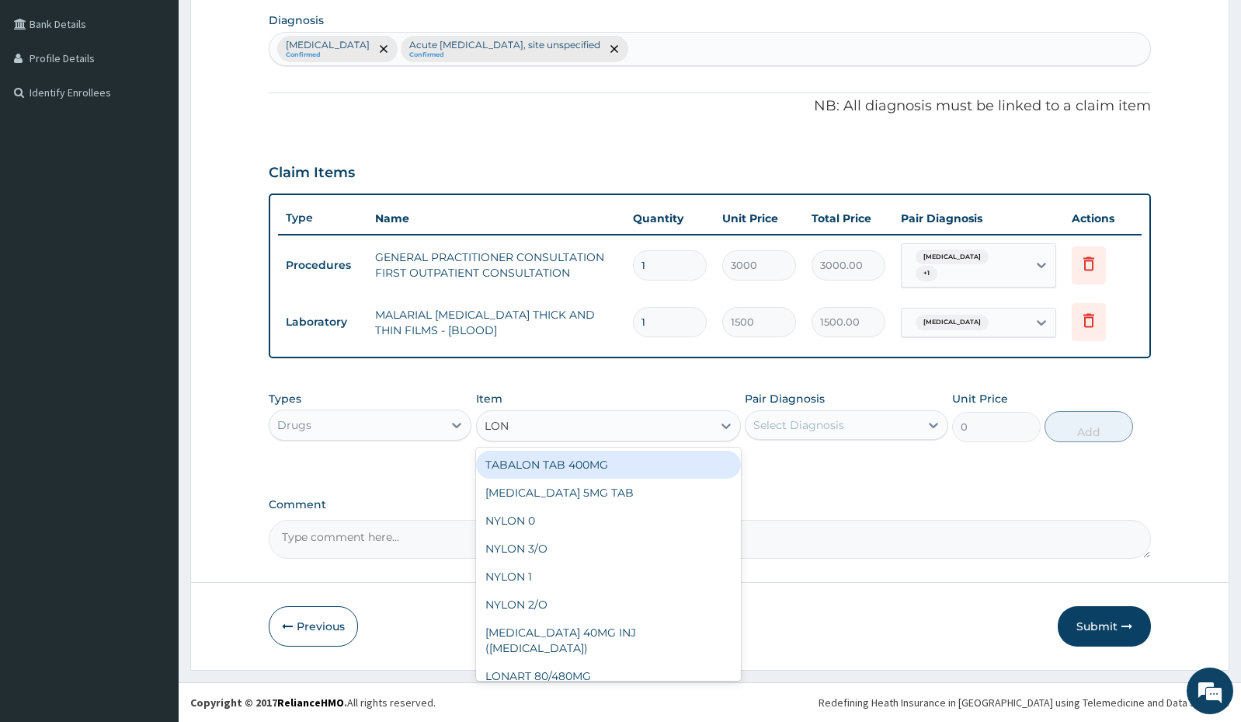
type input "LONA"
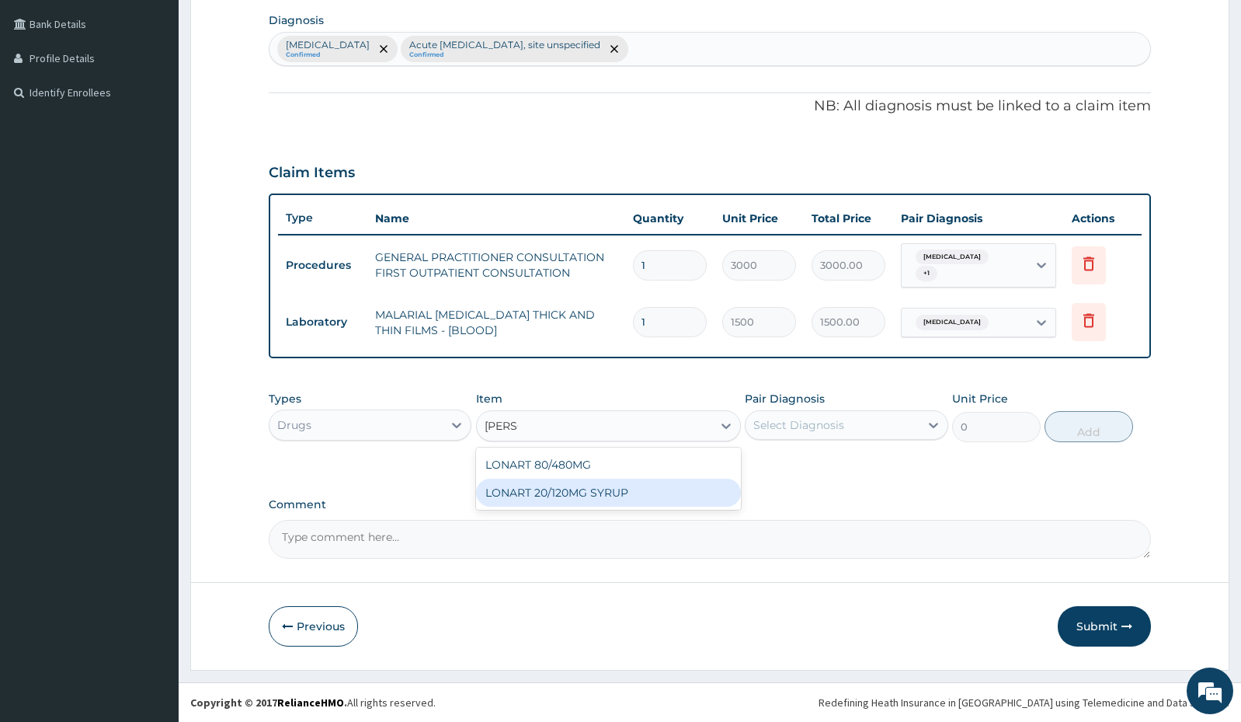
click at [680, 502] on div "LONART 20/120MG SYRUP" at bounding box center [608, 492] width 265 height 28
type input "2992.5"
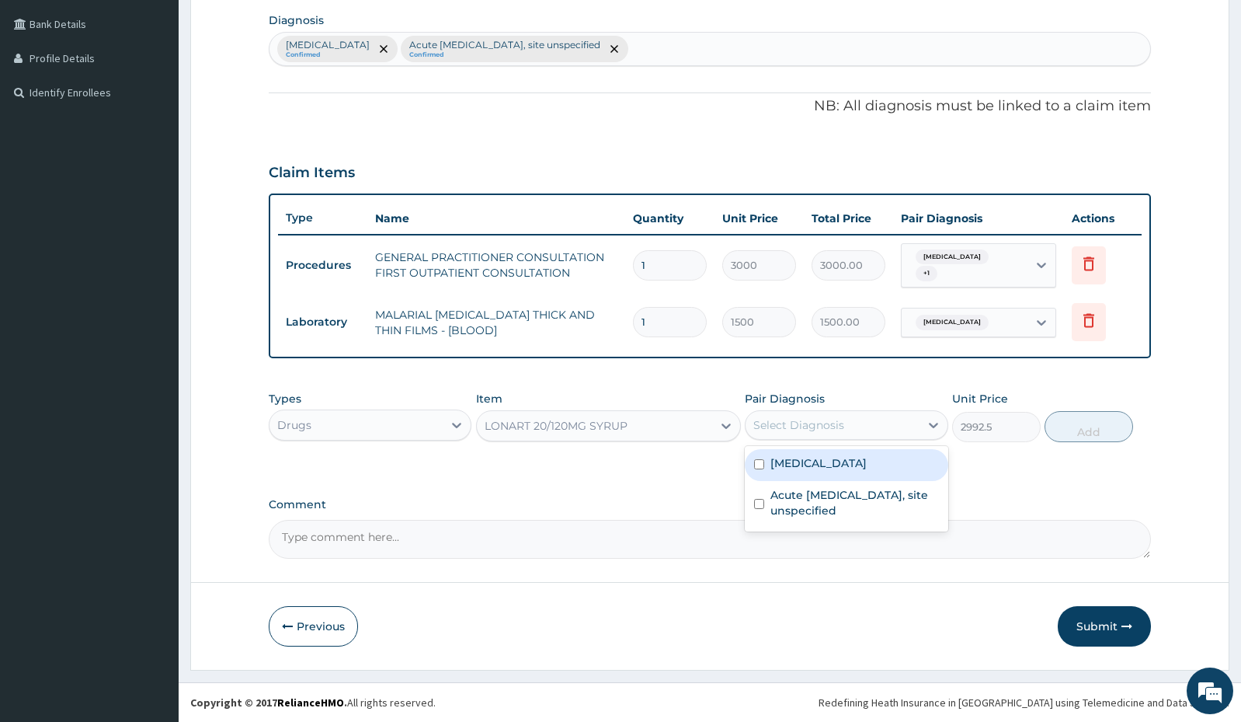
click at [917, 428] on div "Select Diagnosis" at bounding box center [832, 424] width 173 height 25
drag, startPoint x: 882, startPoint y: 459, endPoint x: 869, endPoint y: 481, distance: 25.4
click at [882, 459] on div "[MEDICAL_DATA]" at bounding box center [846, 465] width 203 height 32
checkbox input "true"
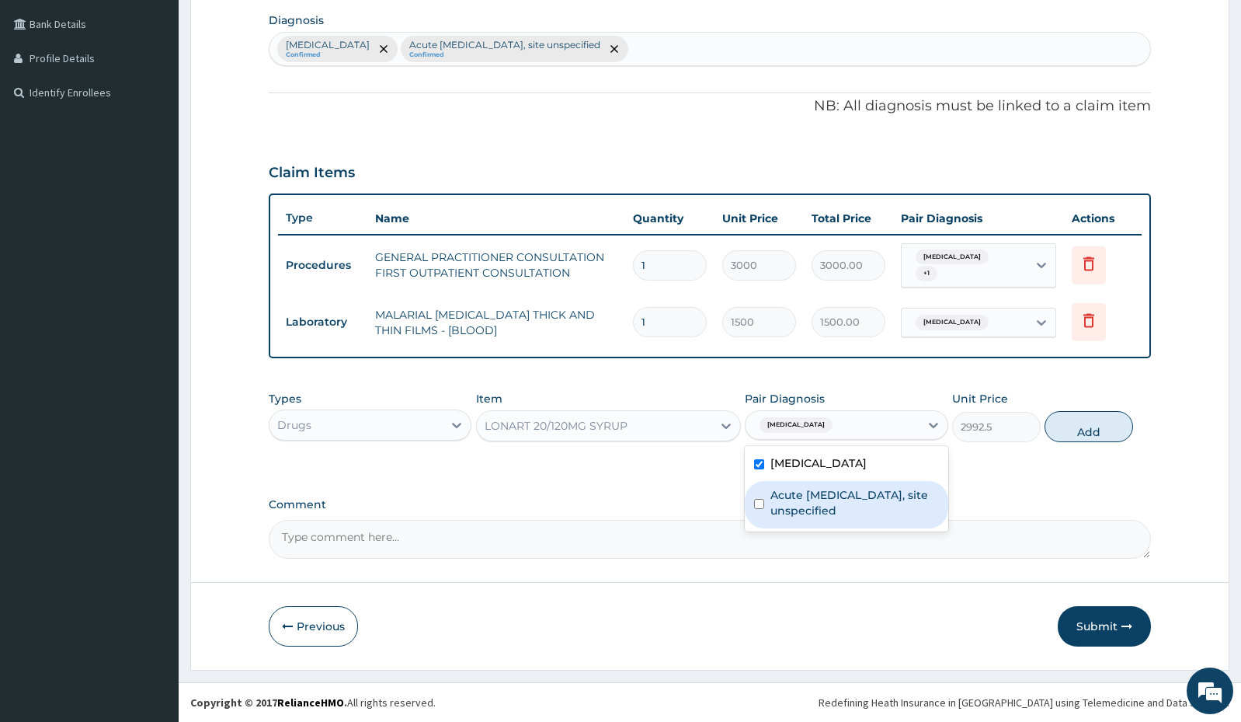
click at [865, 497] on label "Acute [MEDICAL_DATA], site unspecified" at bounding box center [855, 502] width 168 height 31
checkbox input "true"
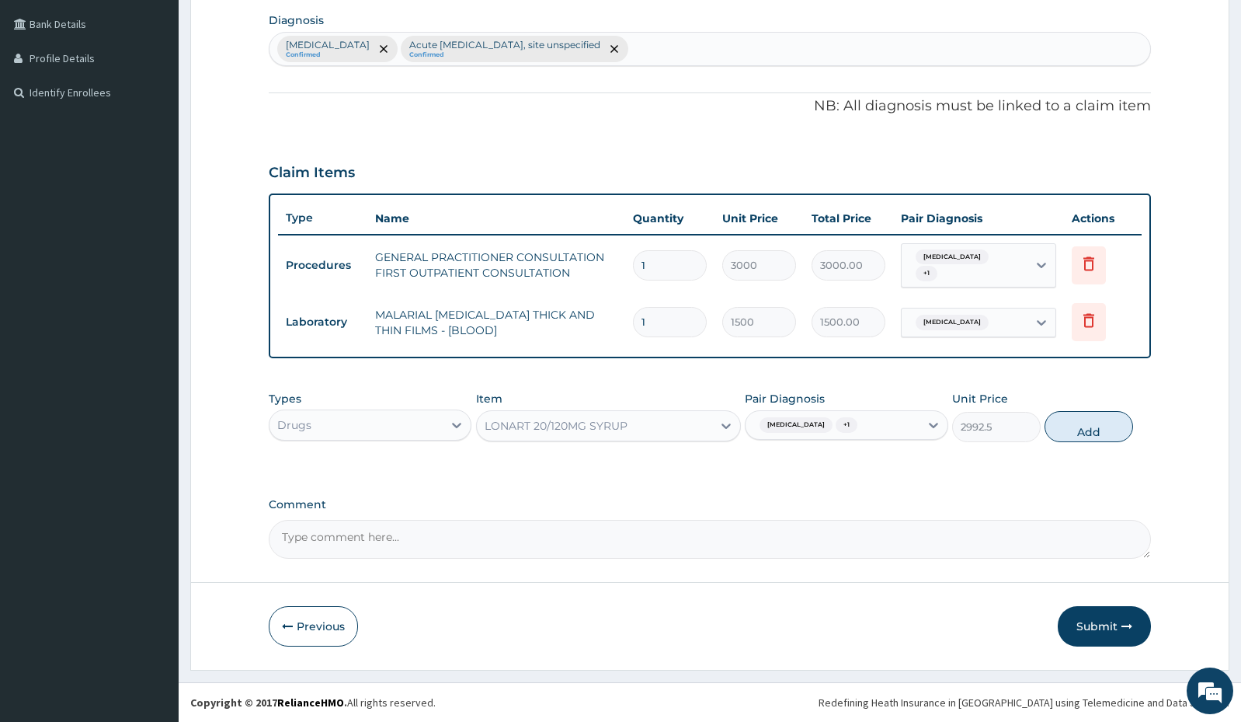
click at [1088, 435] on button "Add" at bounding box center [1089, 426] width 89 height 31
type input "0"
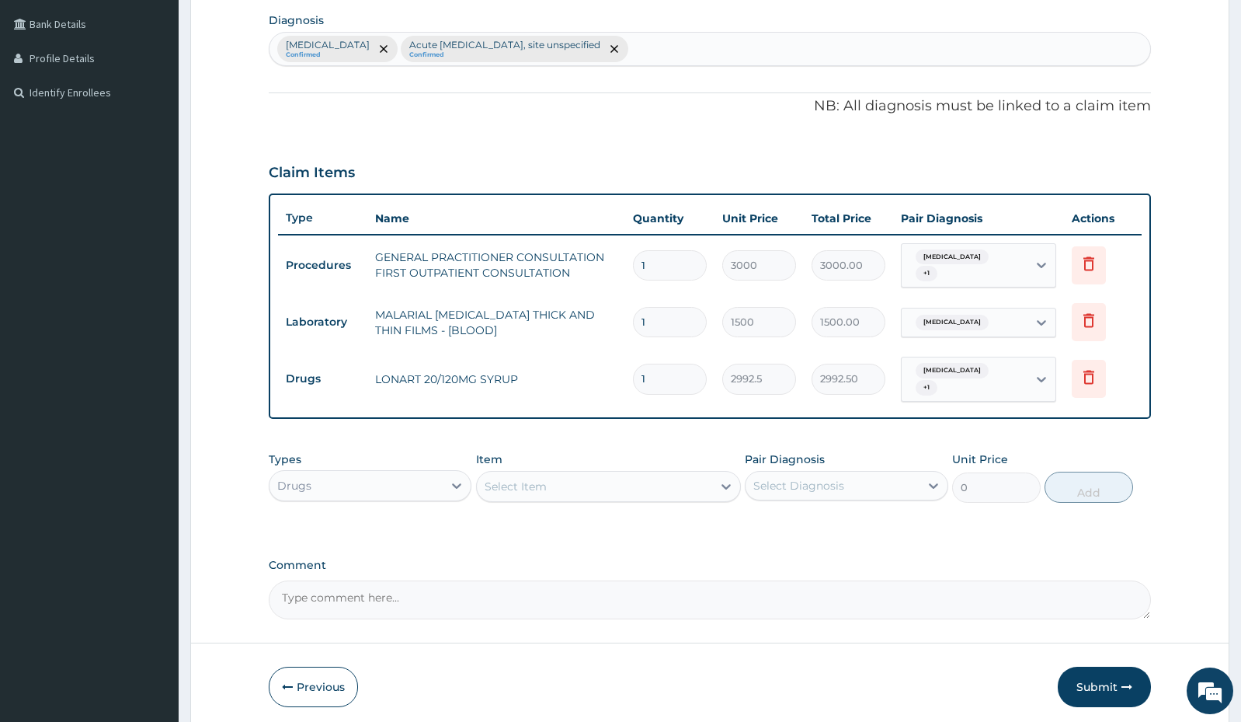
click at [676, 485] on div "Select Item" at bounding box center [594, 486] width 235 height 25
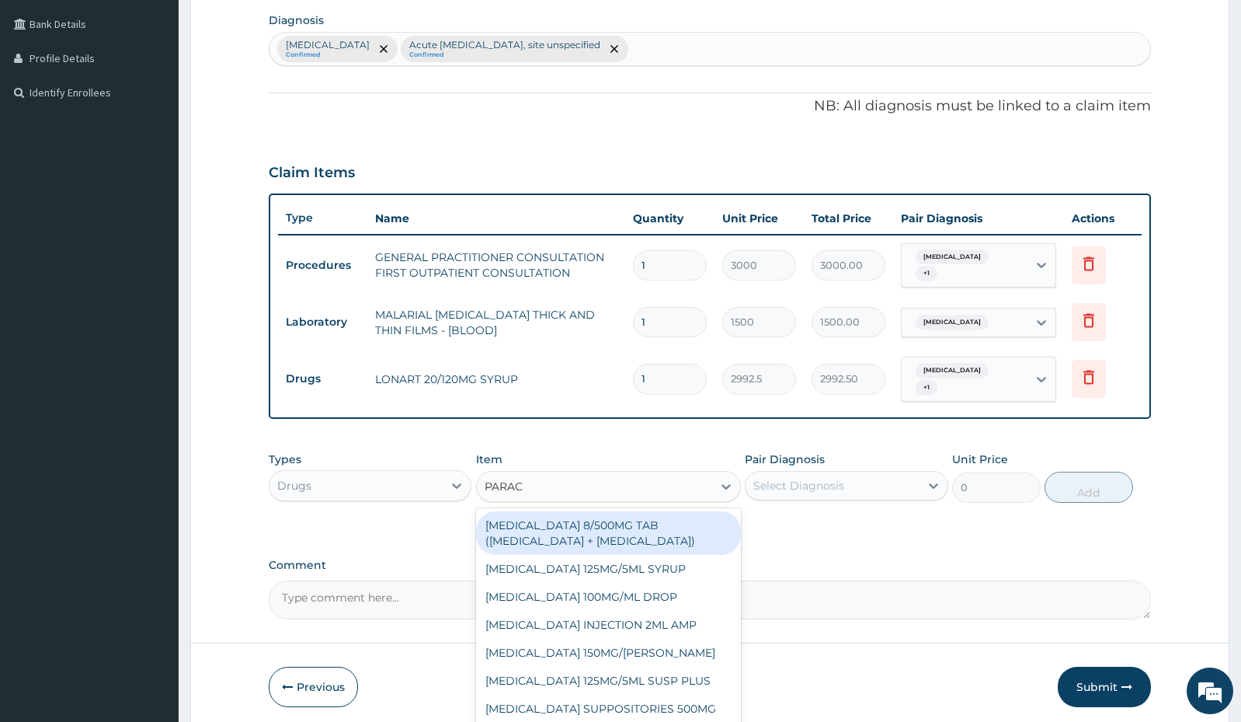
type input "PARACE"
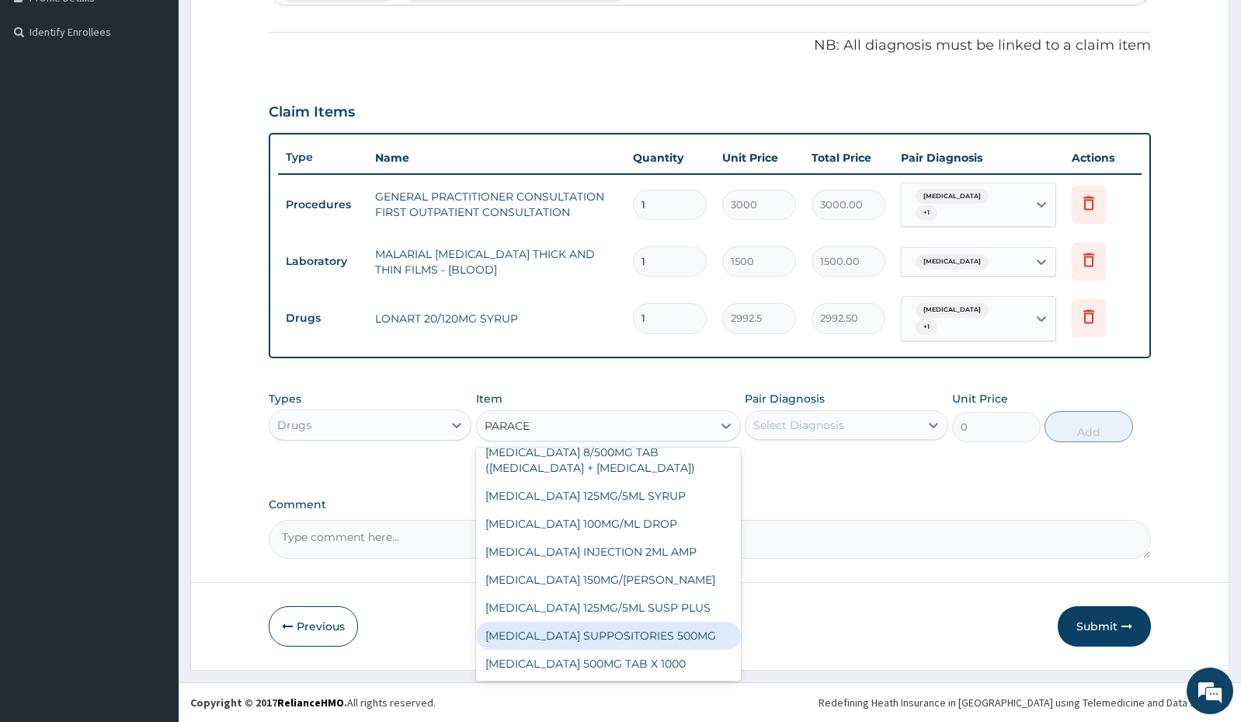
scroll to position [0, 0]
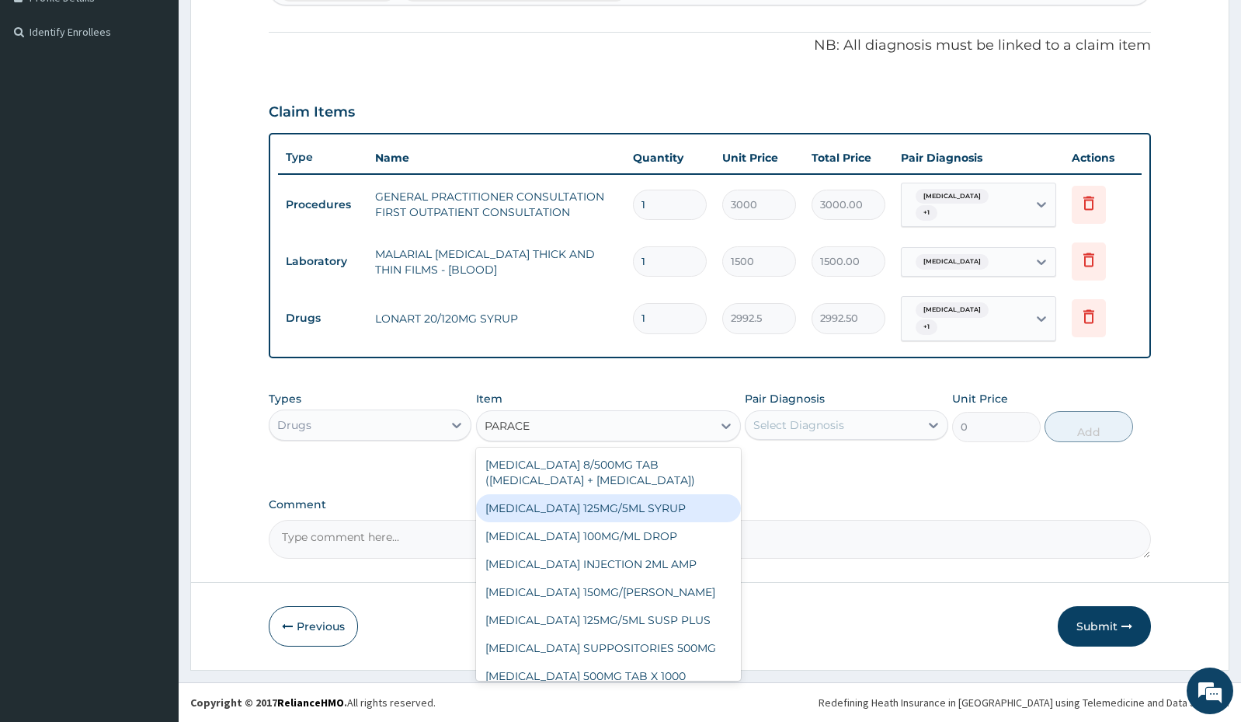
click at [638, 509] on div "[MEDICAL_DATA] 125MG/5ML SYRUP" at bounding box center [608, 508] width 265 height 28
type input "525"
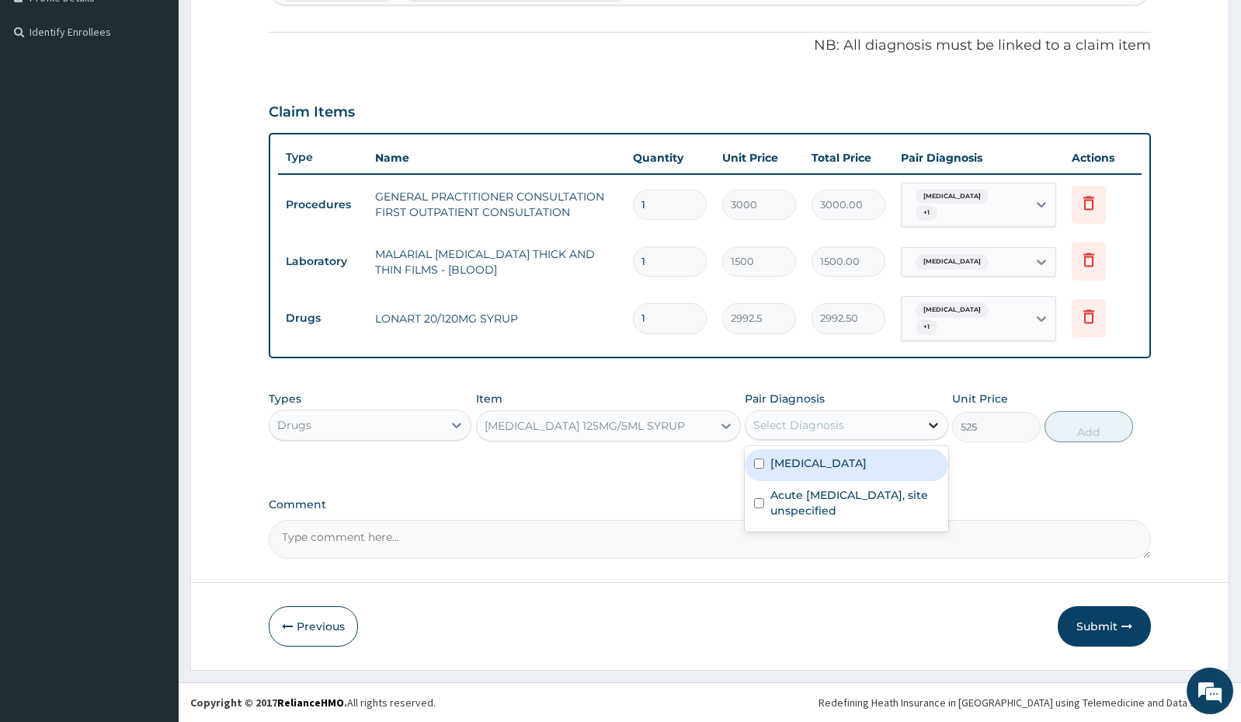
click at [934, 426] on icon at bounding box center [933, 425] width 9 height 5
click at [872, 454] on div "[MEDICAL_DATA]" at bounding box center [846, 465] width 203 height 32
checkbox input "true"
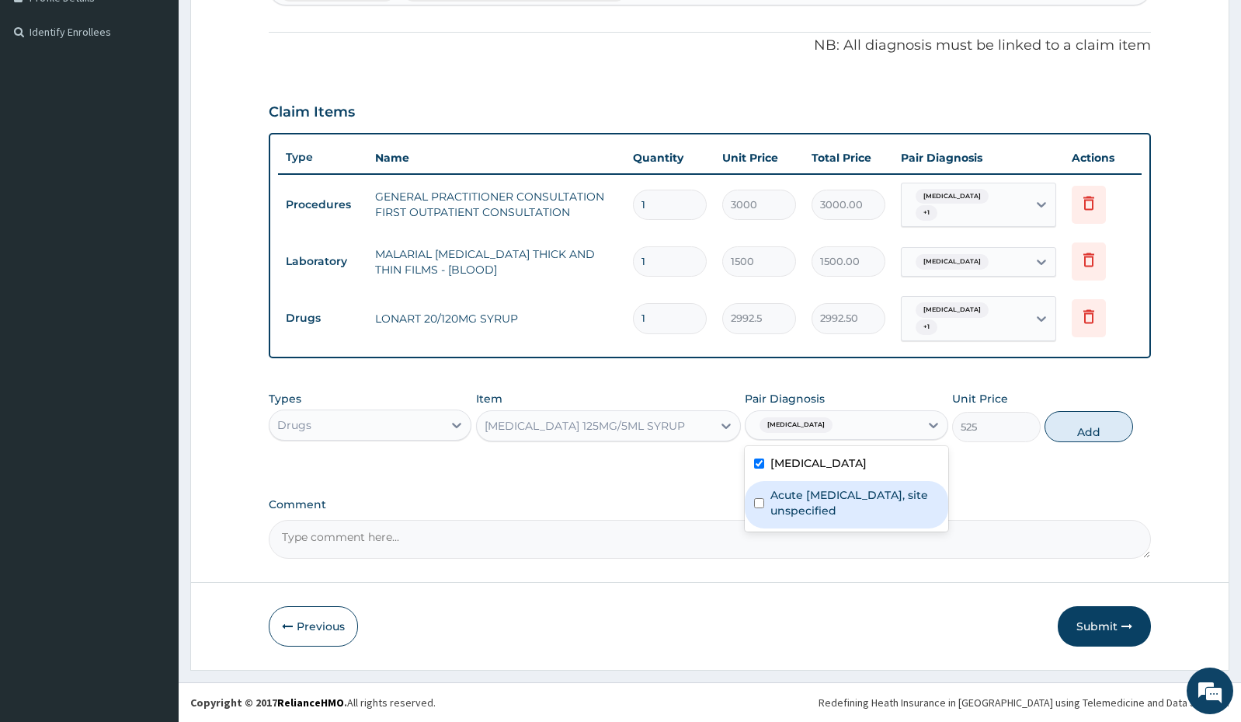
click at [854, 513] on label "Acute [MEDICAL_DATA], site unspecified" at bounding box center [855, 502] width 168 height 31
checkbox input "true"
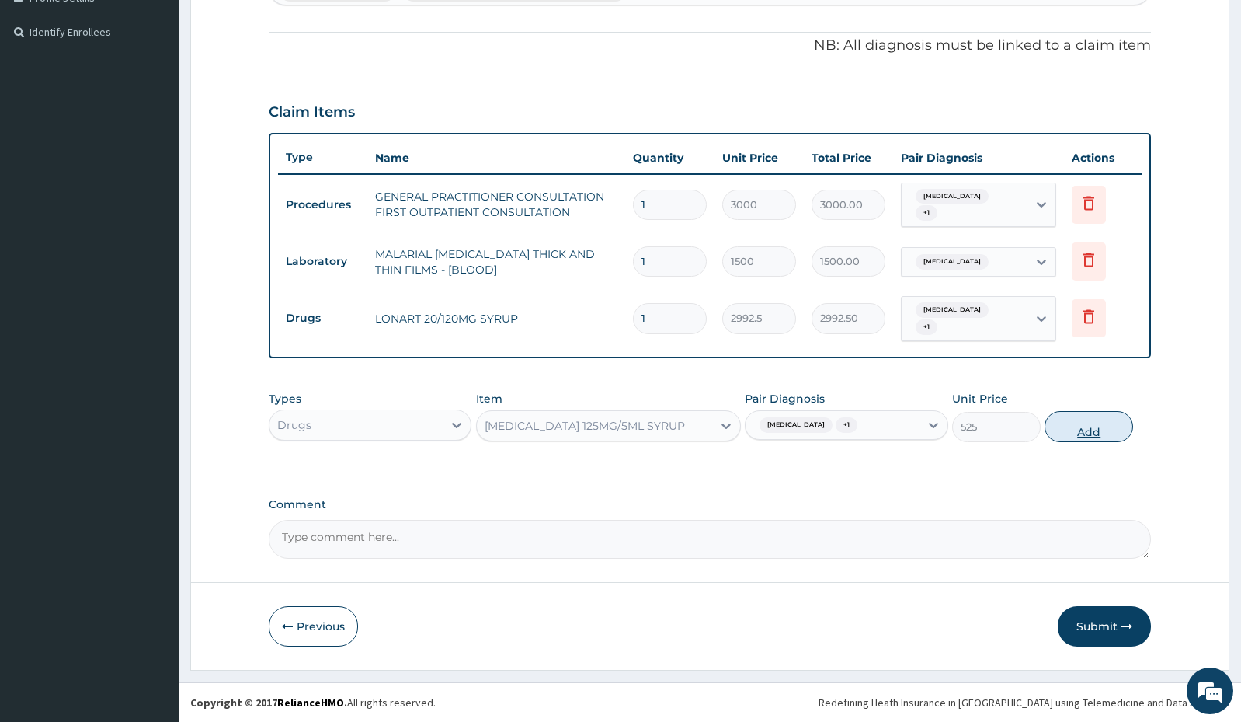
click at [1087, 438] on button "Add" at bounding box center [1089, 426] width 89 height 31
type input "0"
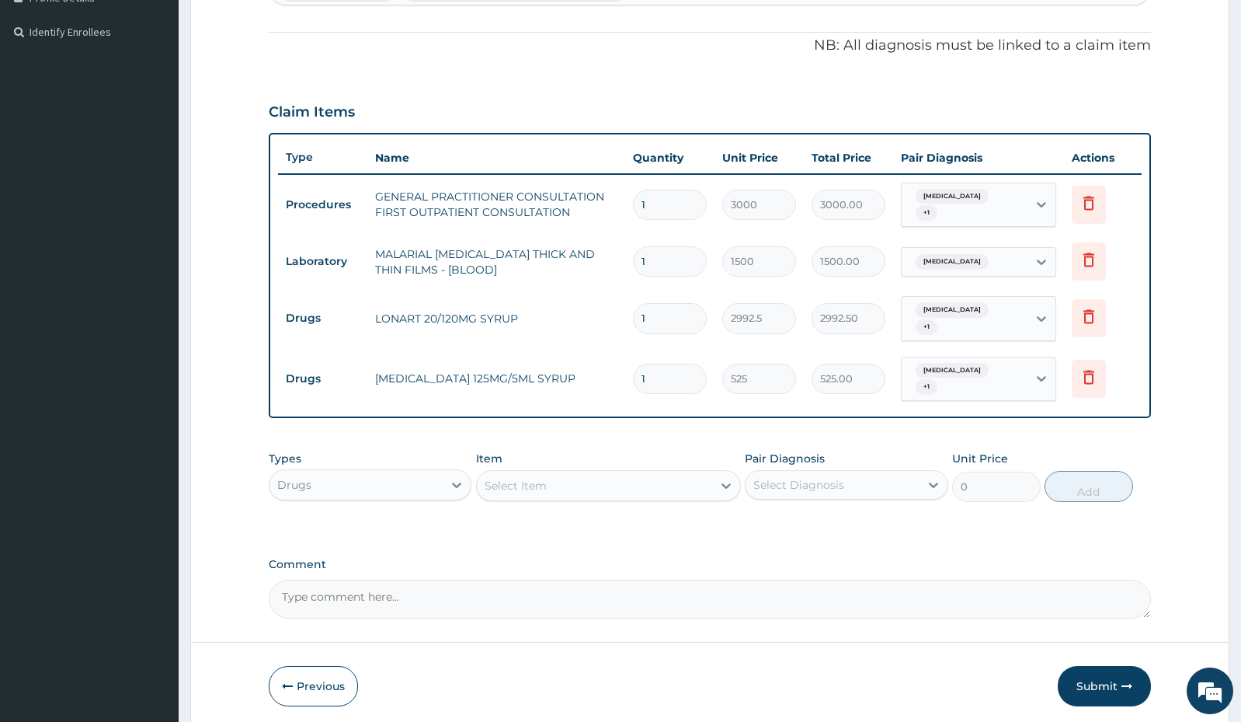
click at [681, 488] on div "Select Item" at bounding box center [594, 485] width 235 height 25
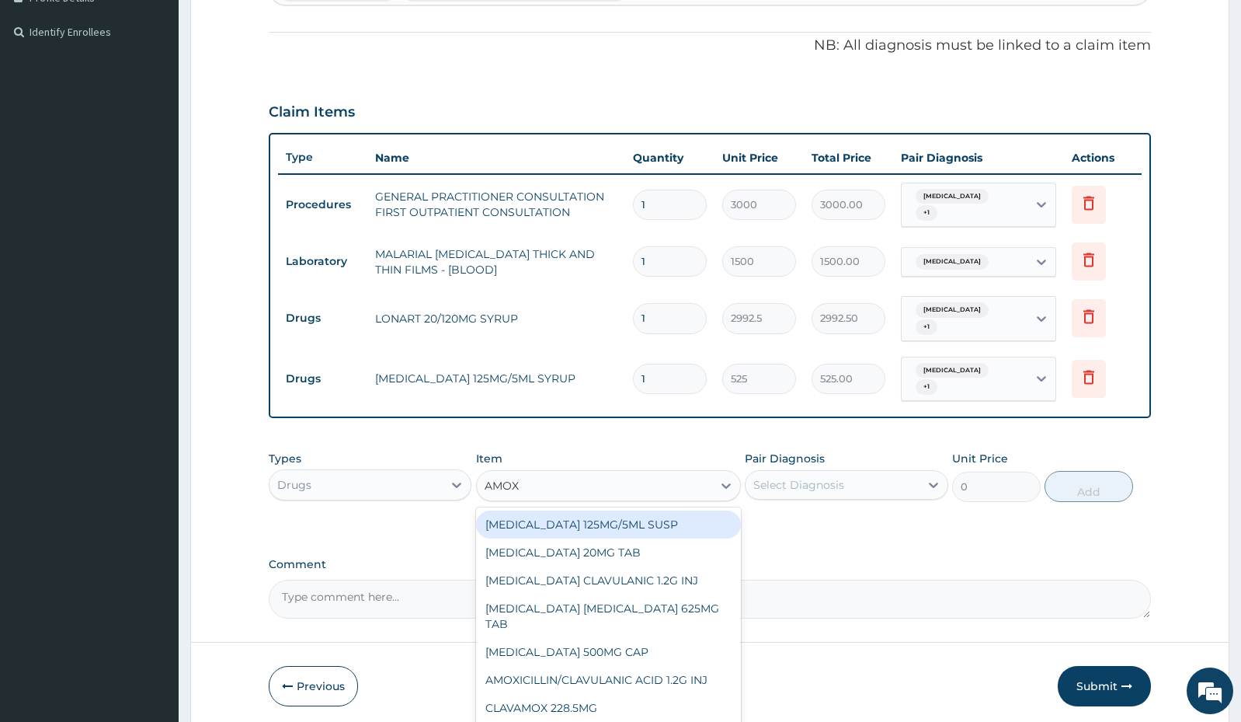
type input "AMOXI"
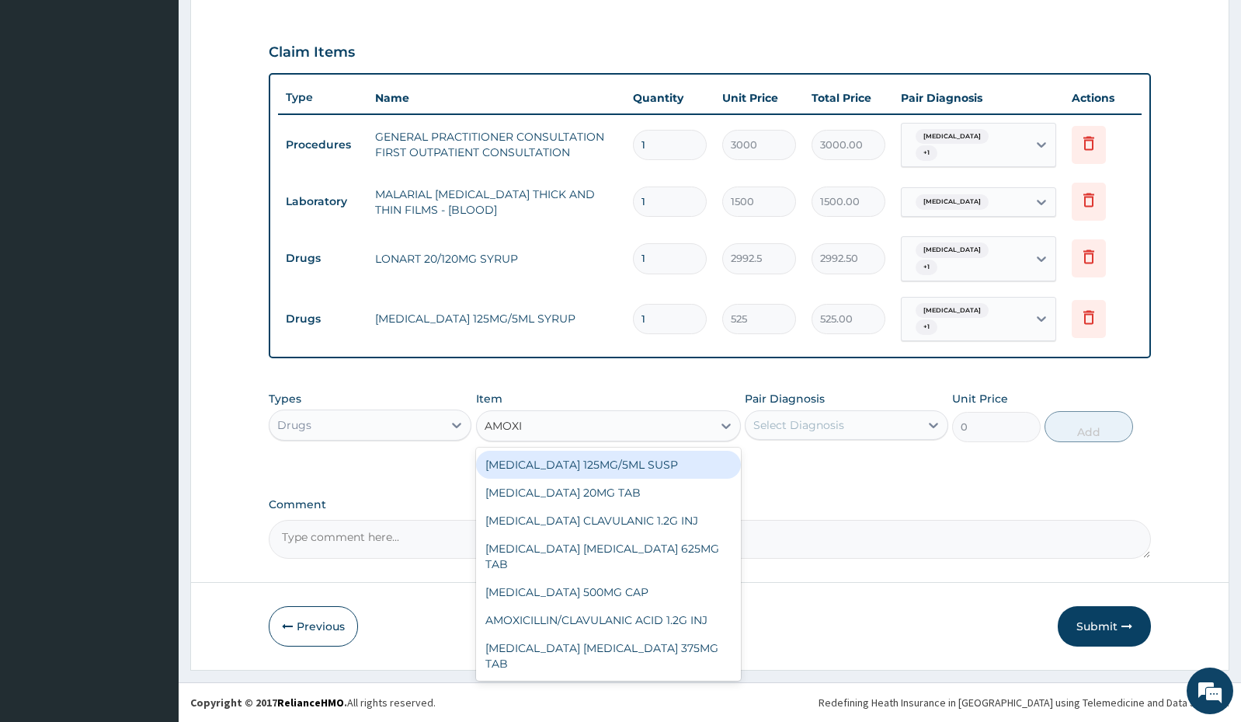
click at [655, 465] on div "[MEDICAL_DATA] 125MG/5ML SUSP" at bounding box center [608, 465] width 265 height 28
type input "840"
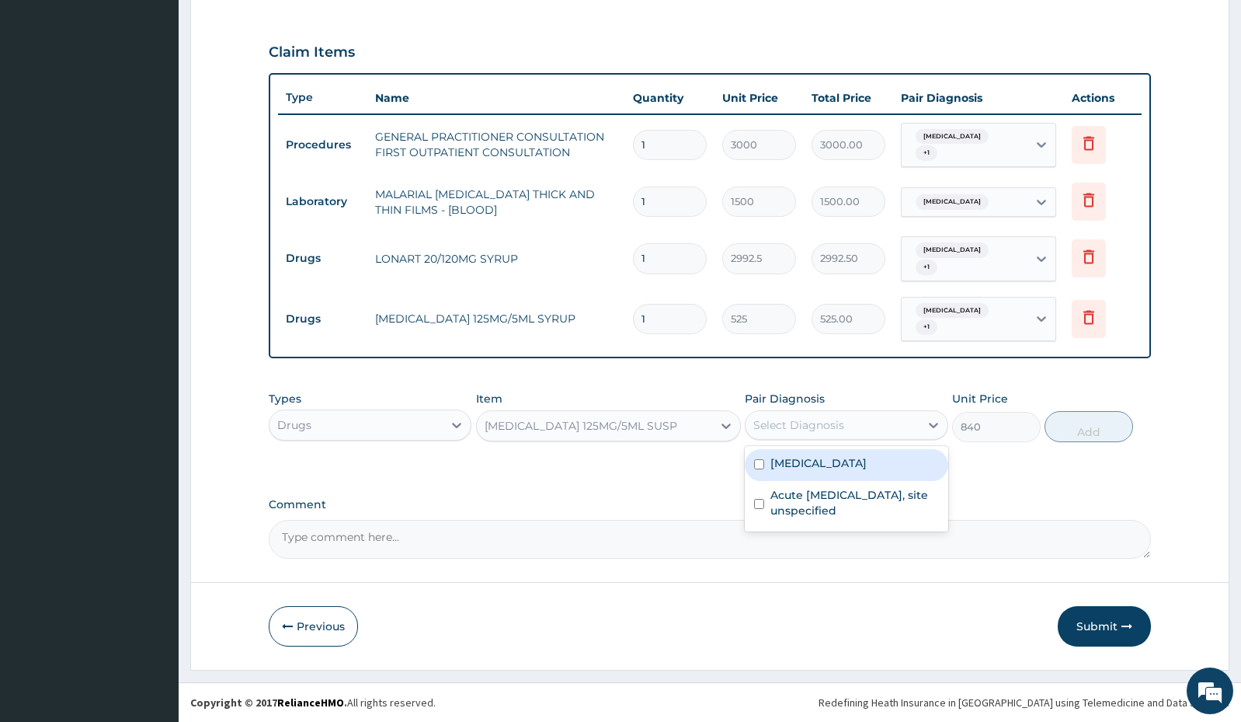
click at [894, 414] on div "Select Diagnosis" at bounding box center [832, 424] width 173 height 25
click at [867, 466] on label "[MEDICAL_DATA]" at bounding box center [819, 463] width 96 height 16
checkbox input "true"
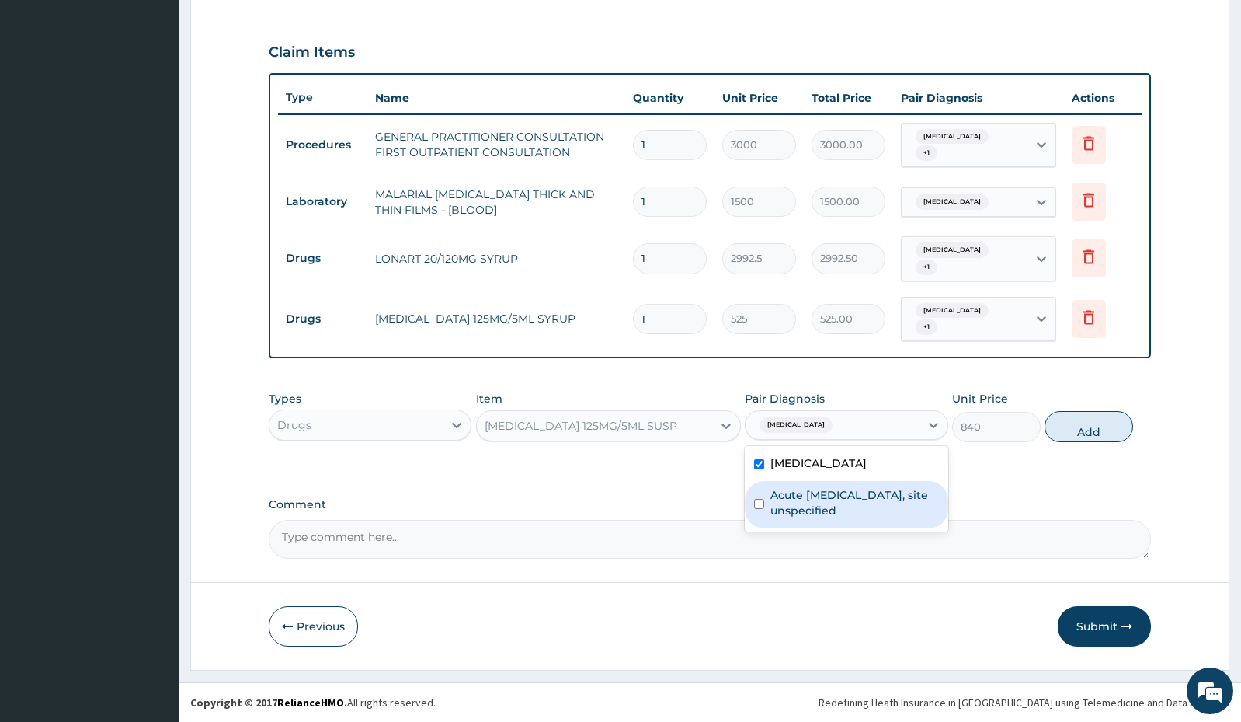
click at [865, 493] on label "Acute [MEDICAL_DATA], site unspecified" at bounding box center [855, 502] width 168 height 31
checkbox input "true"
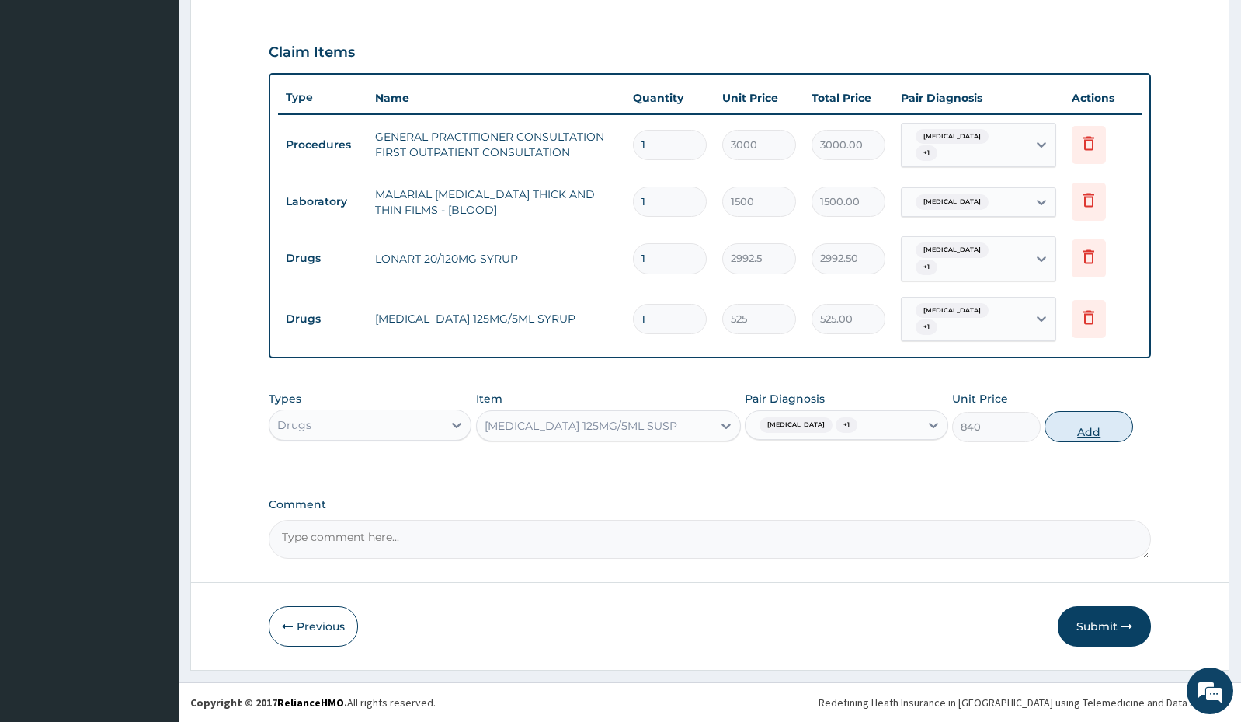
click at [1087, 418] on button "Add" at bounding box center [1089, 426] width 89 height 31
type input "0"
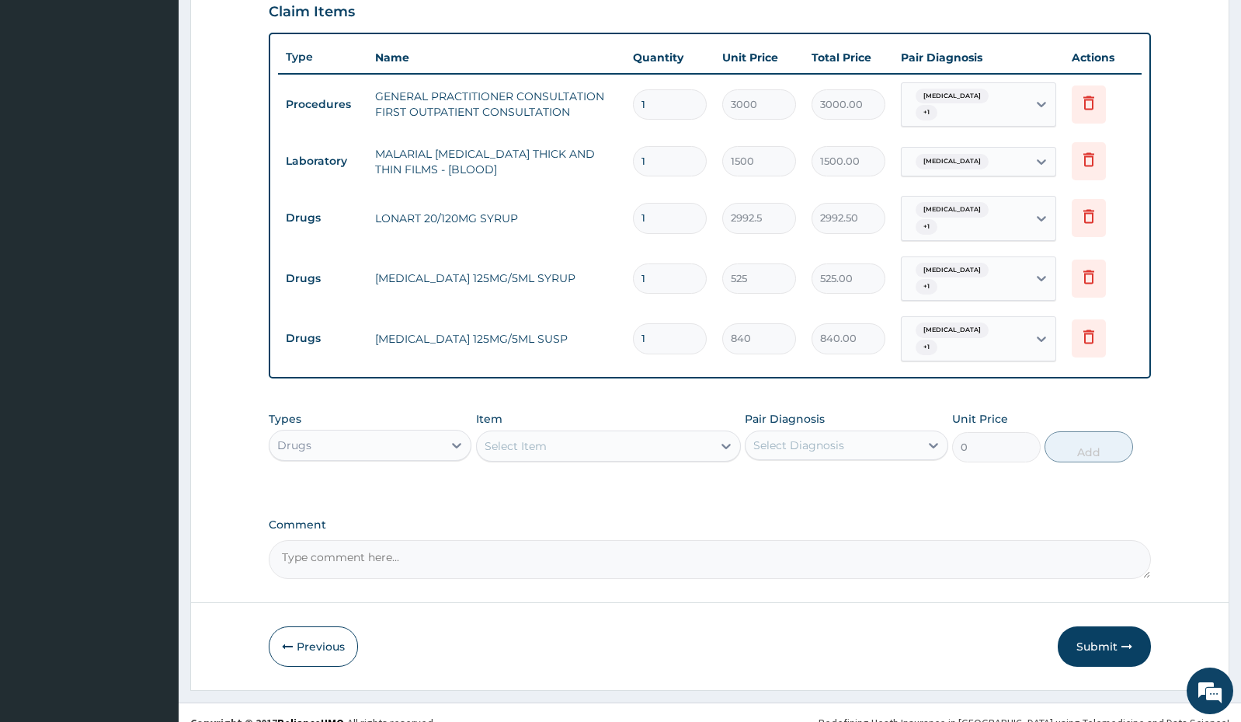
scroll to position [565, 0]
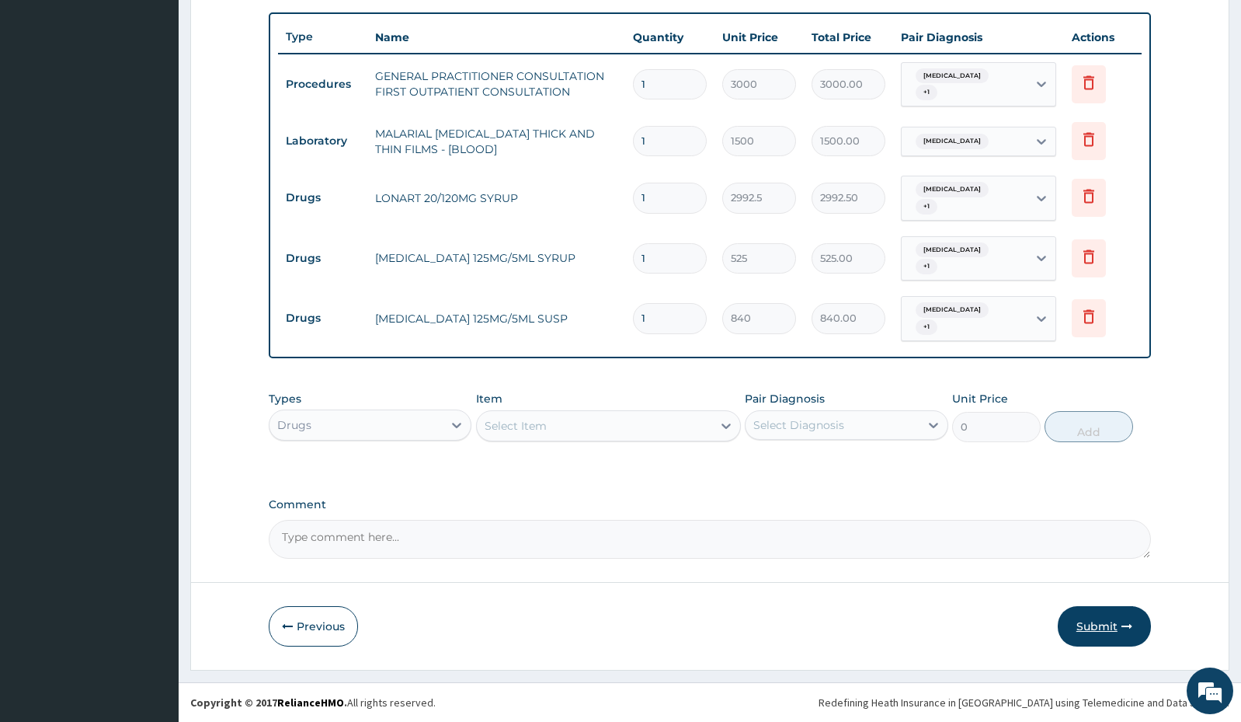
click at [1119, 611] on button "Submit" at bounding box center [1104, 626] width 93 height 40
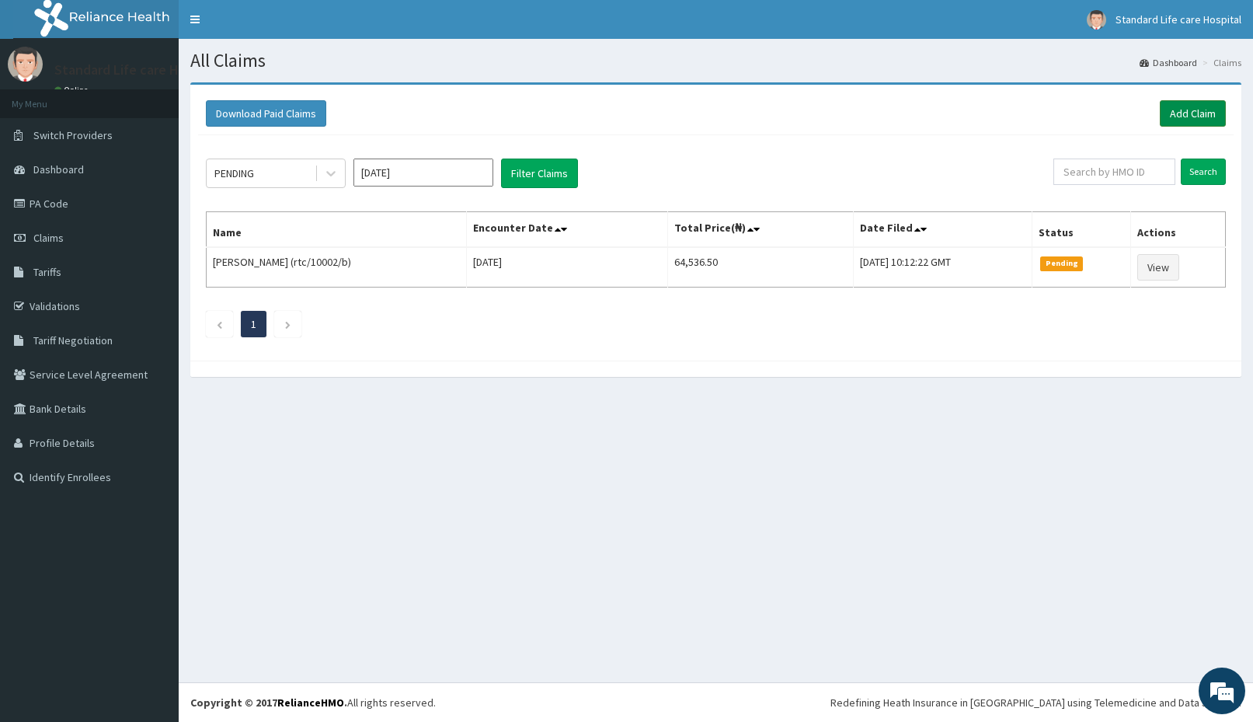
click at [1201, 105] on link "Add Claim" at bounding box center [1193, 113] width 66 height 26
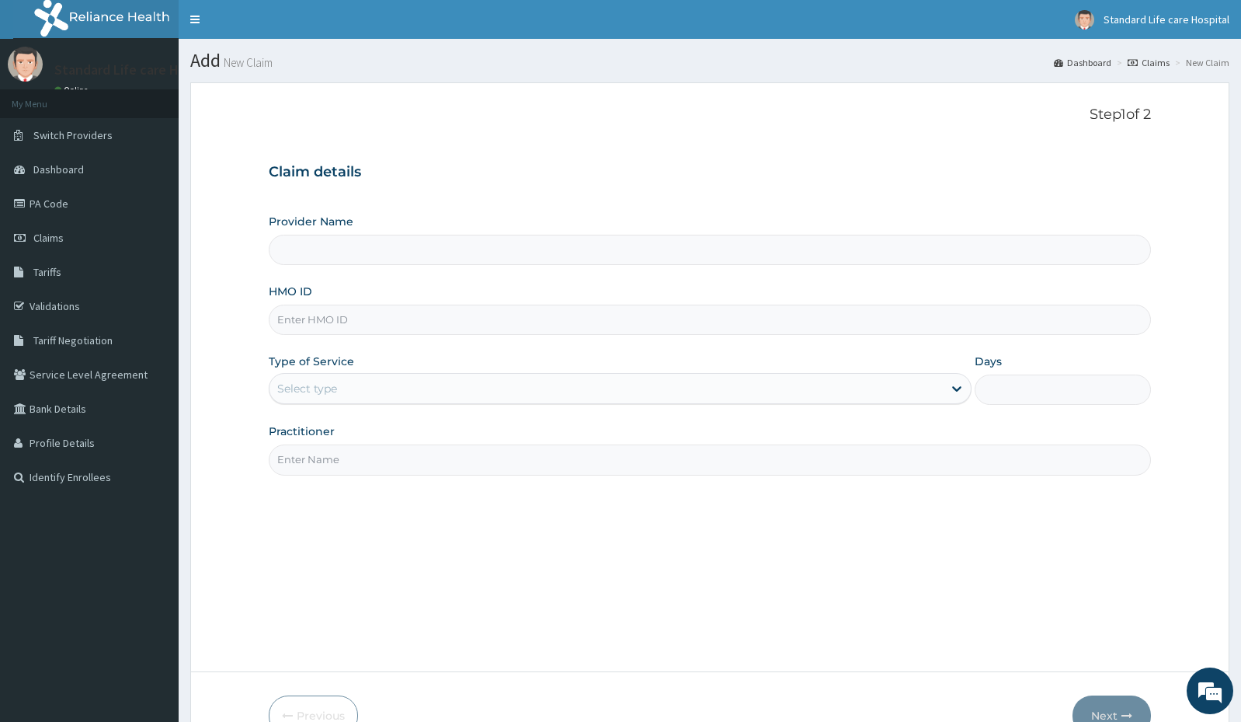
type input "Standard Life Care Hospital"
click at [596, 316] on input "HMO ID" at bounding box center [710, 319] width 882 height 30
click at [377, 311] on input "HMO ID" at bounding box center [710, 319] width 882 height 30
type input "OKB/10180/A"
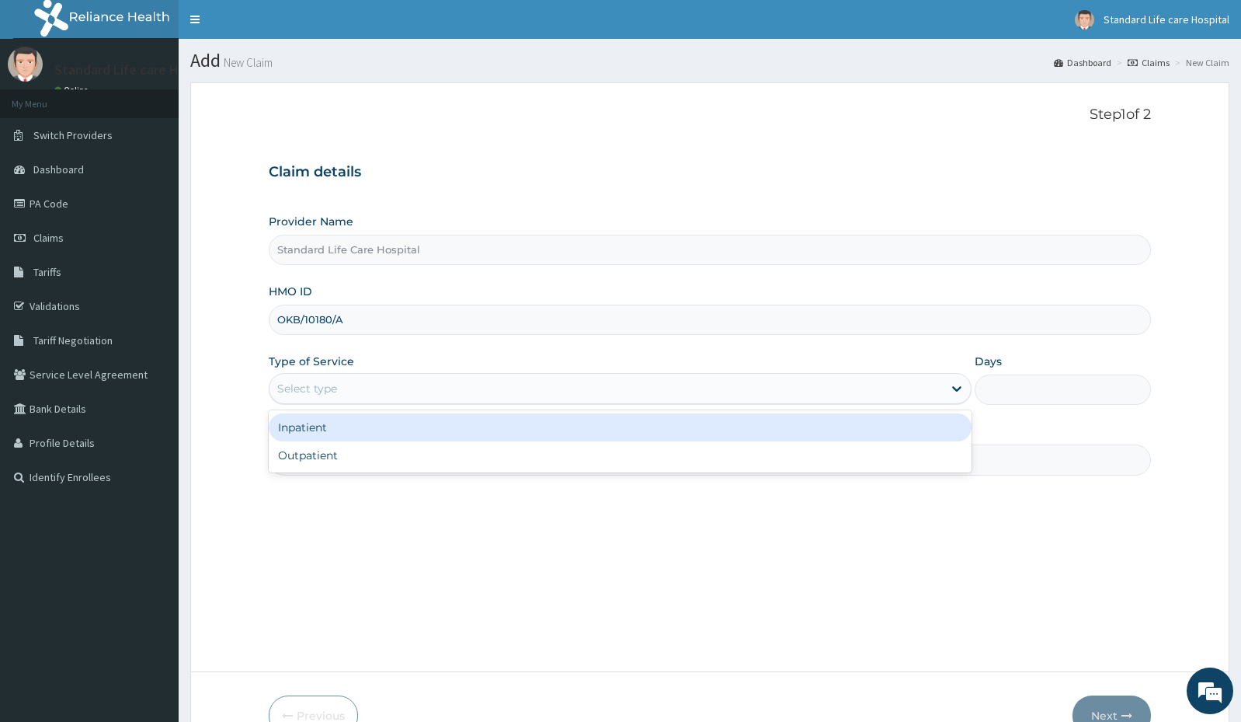
click at [385, 393] on div "Select type" at bounding box center [606, 388] width 673 height 25
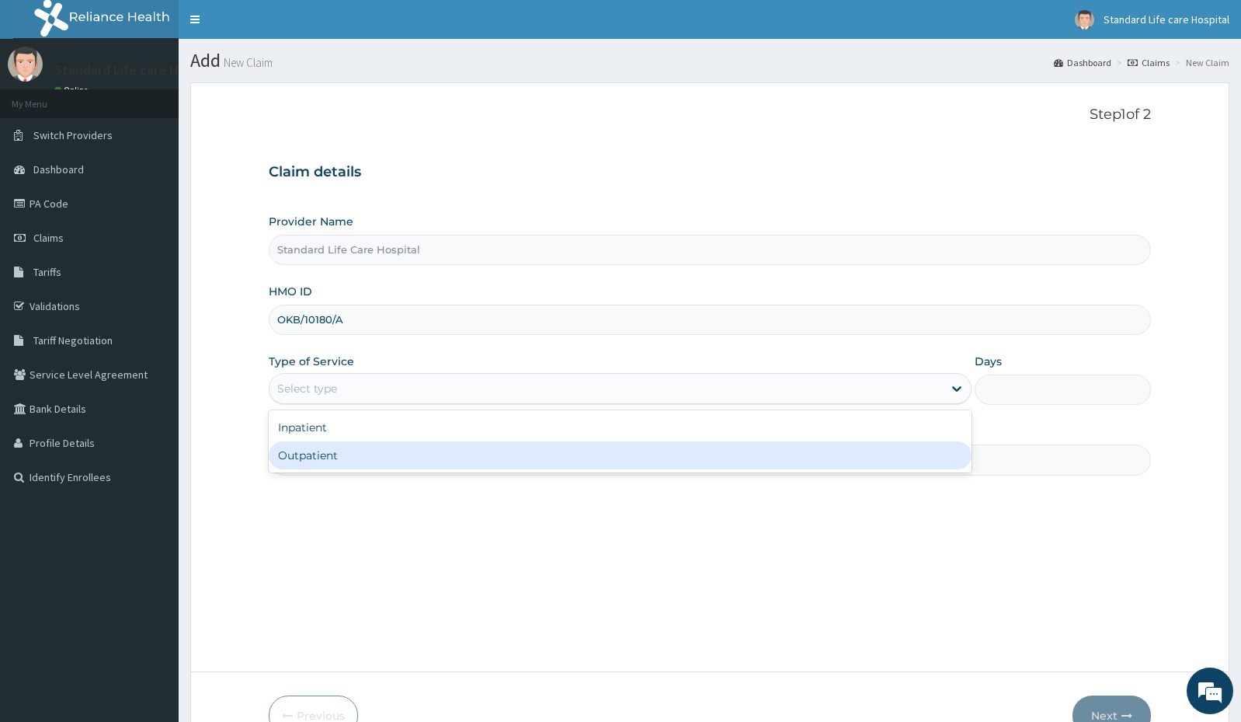
click at [384, 444] on div "Outpatient" at bounding box center [620, 455] width 703 height 28
type input "1"
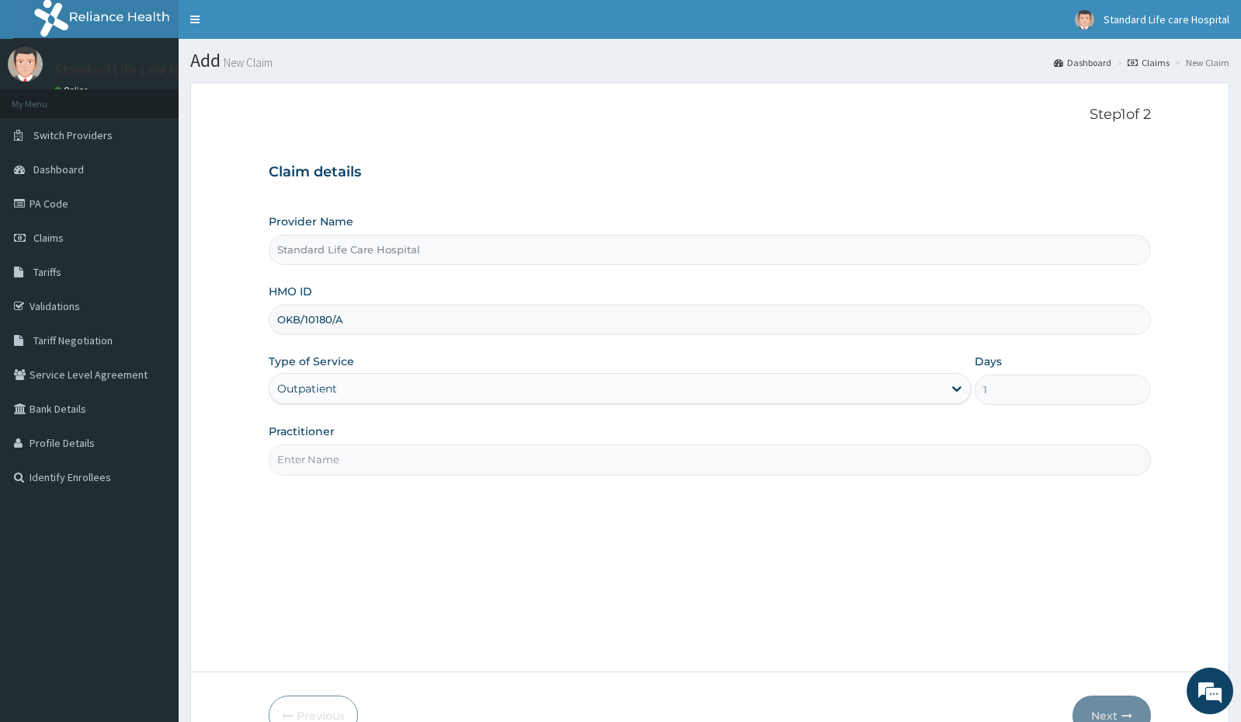
click at [386, 462] on input "Practitioner" at bounding box center [710, 459] width 882 height 30
type input "[PERSON_NAME]"
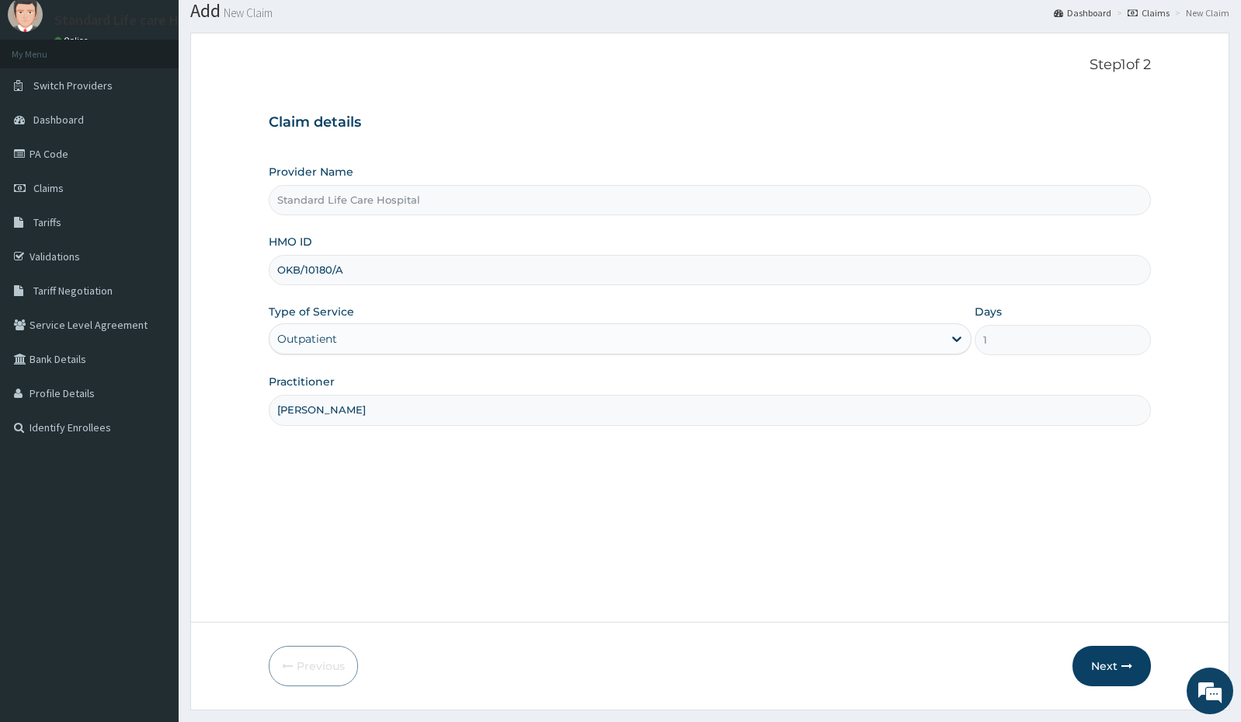
scroll to position [78, 0]
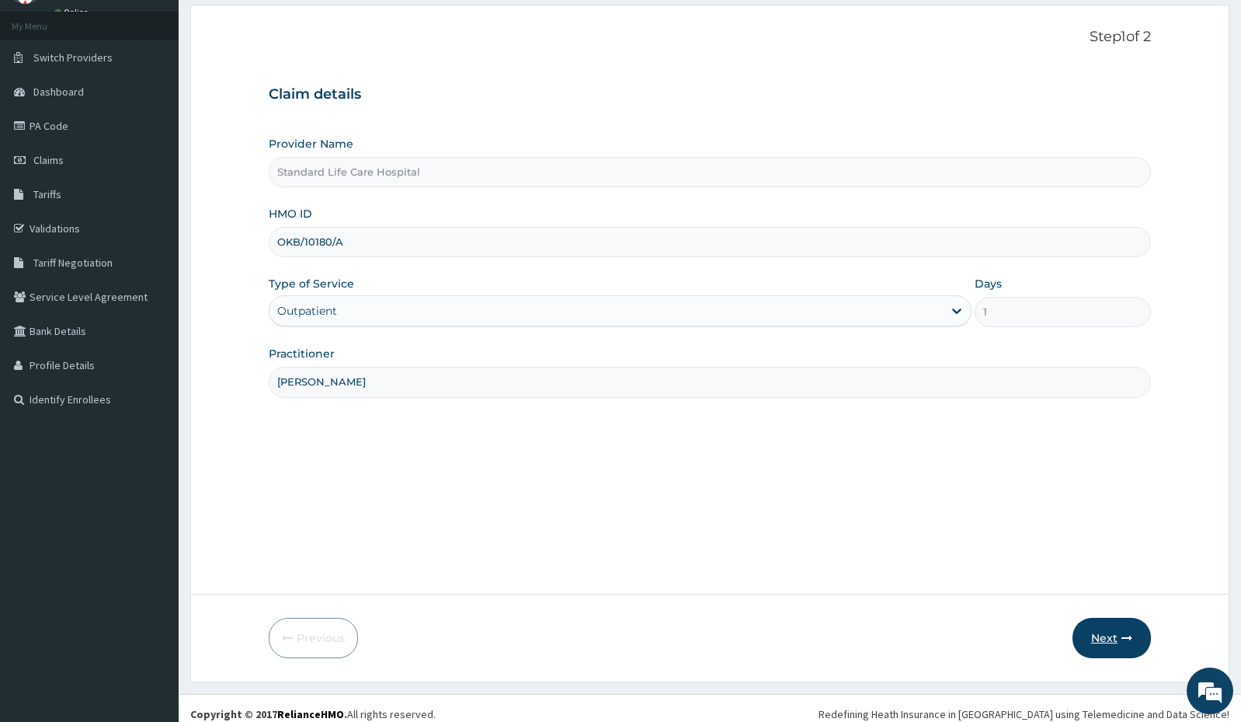
click at [1103, 632] on button "Next" at bounding box center [1112, 638] width 78 height 40
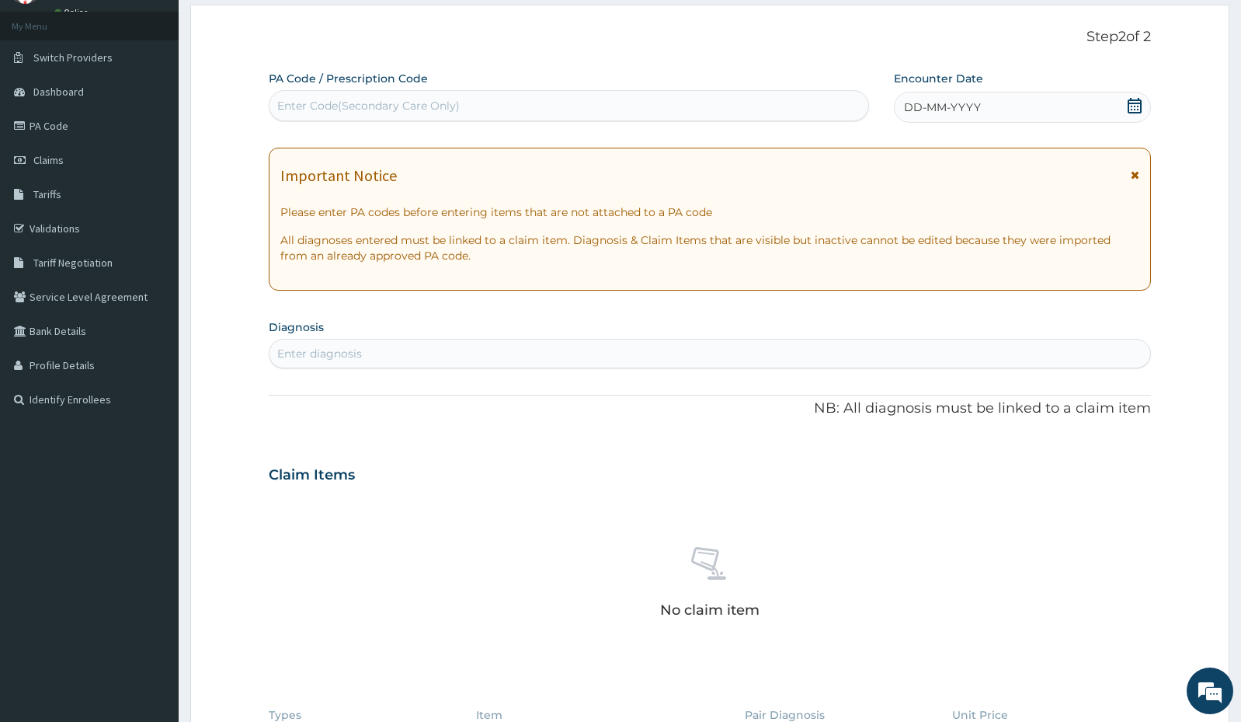
drag, startPoint x: 1125, startPoint y: 89, endPoint x: 1125, endPoint y: 102, distance: 12.4
click at [1124, 98] on div "Encounter Date DD-MM-YYYY" at bounding box center [1022, 97] width 257 height 52
click at [1125, 102] on div "DD-MM-YYYY" at bounding box center [1022, 107] width 257 height 31
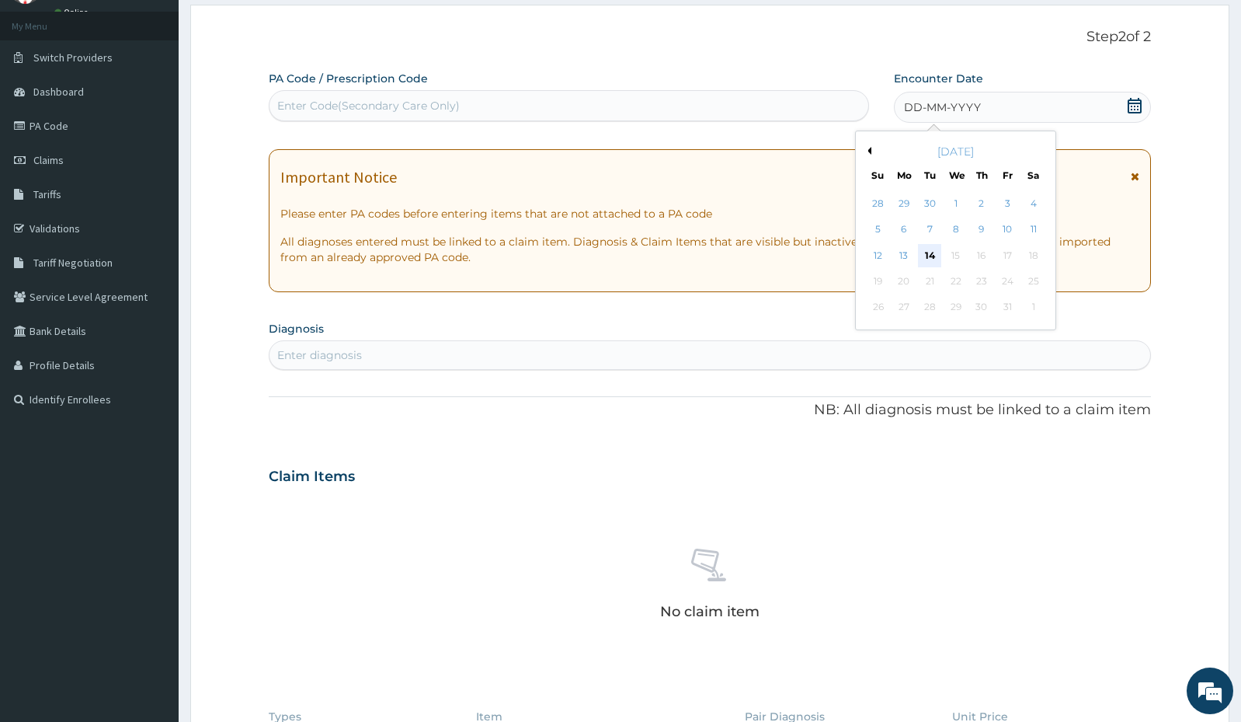
click at [933, 252] on div "14" at bounding box center [929, 255] width 23 height 23
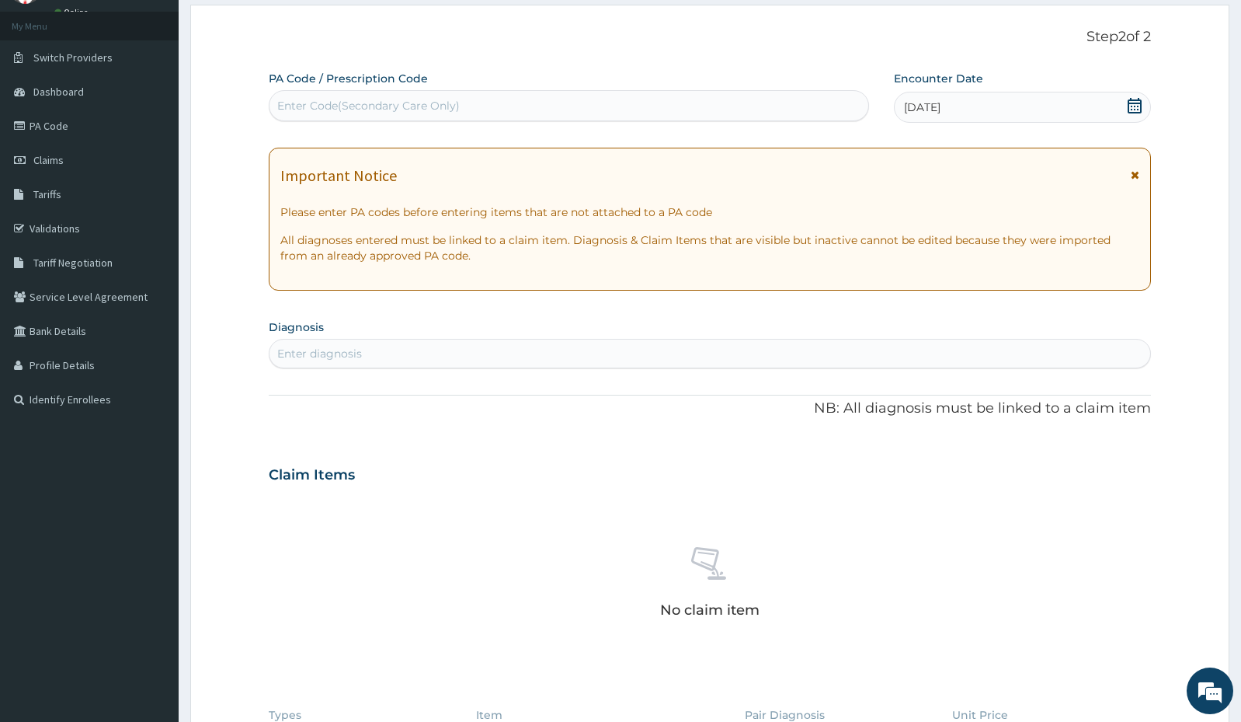
click at [398, 347] on div "Enter diagnosis" at bounding box center [710, 353] width 881 height 25
click at [304, 90] on div "Enter Code(Secondary Care Only)" at bounding box center [569, 105] width 600 height 31
type input "C"
type input "PA/C1986C"
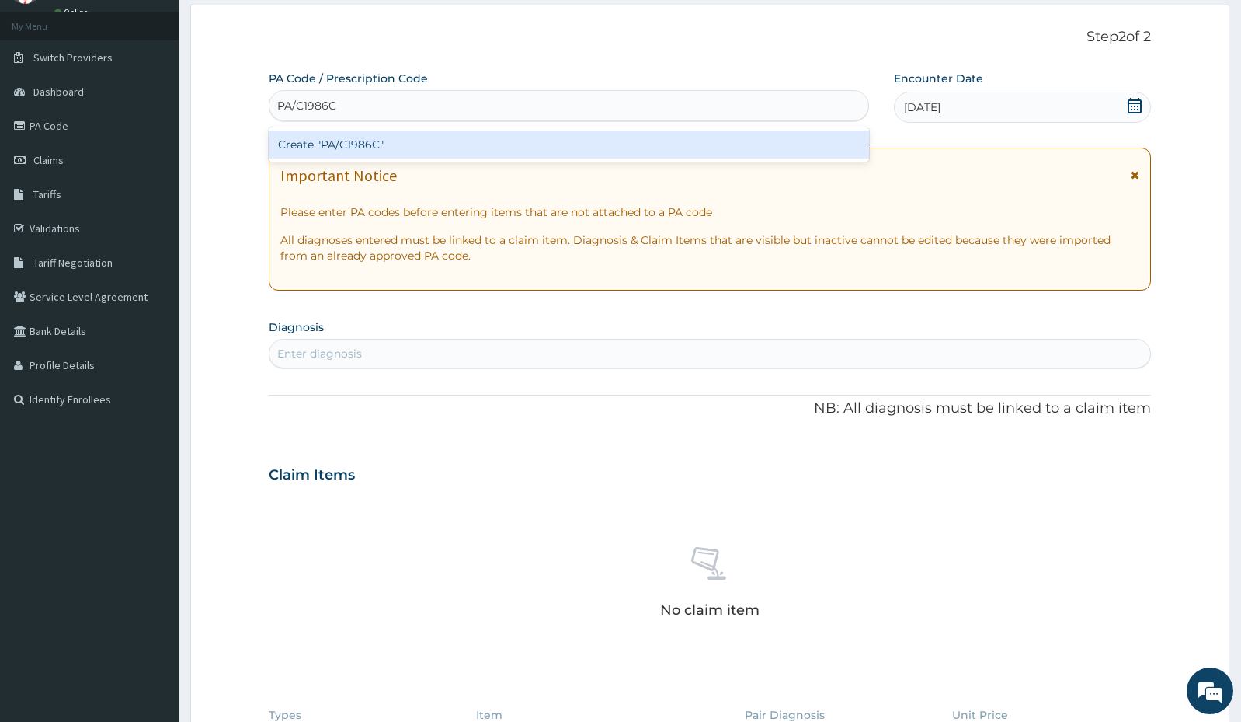
click at [455, 151] on div "Create "PA/C1986C"" at bounding box center [569, 144] width 600 height 28
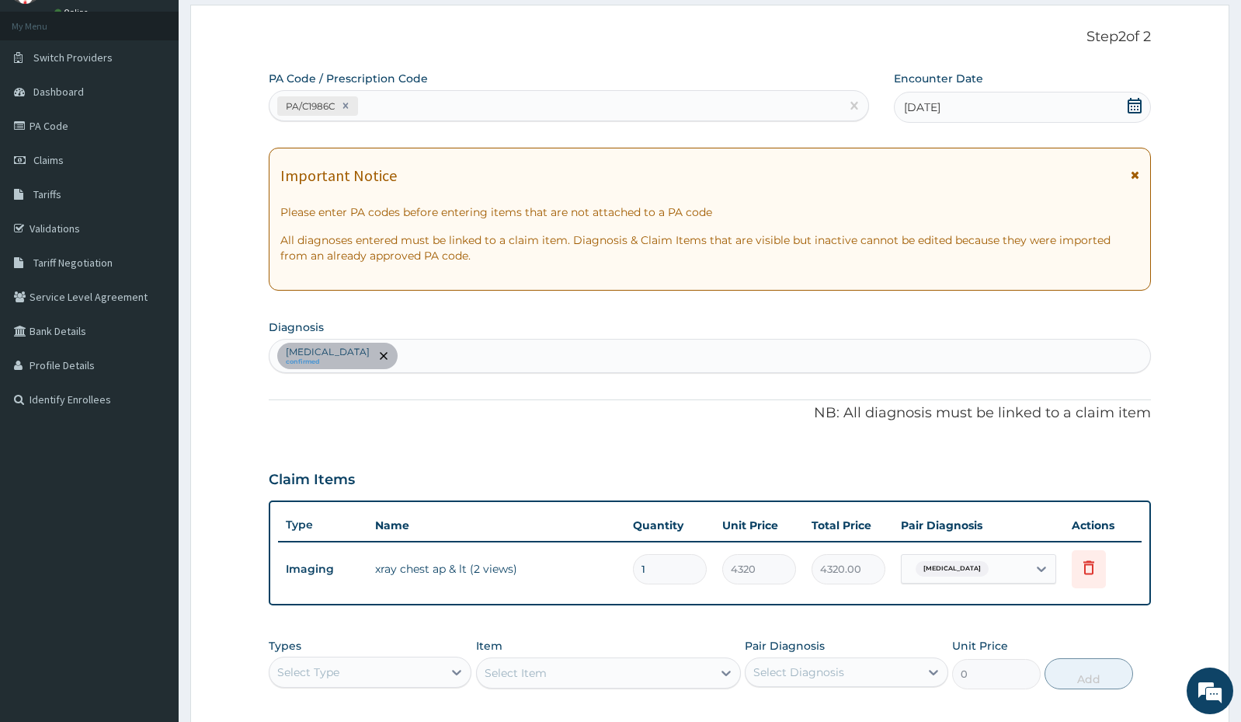
click at [447, 346] on div "Chest pain, unspecified confirmed" at bounding box center [710, 355] width 881 height 33
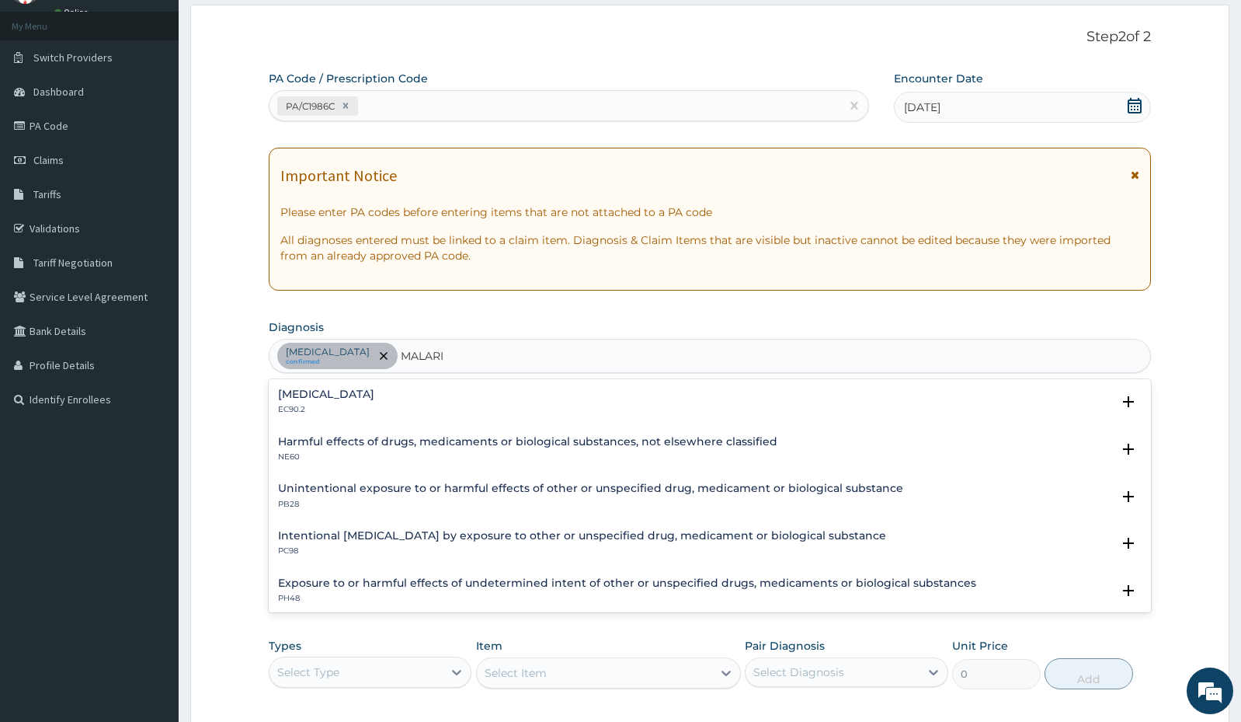
type input "[MEDICAL_DATA]"
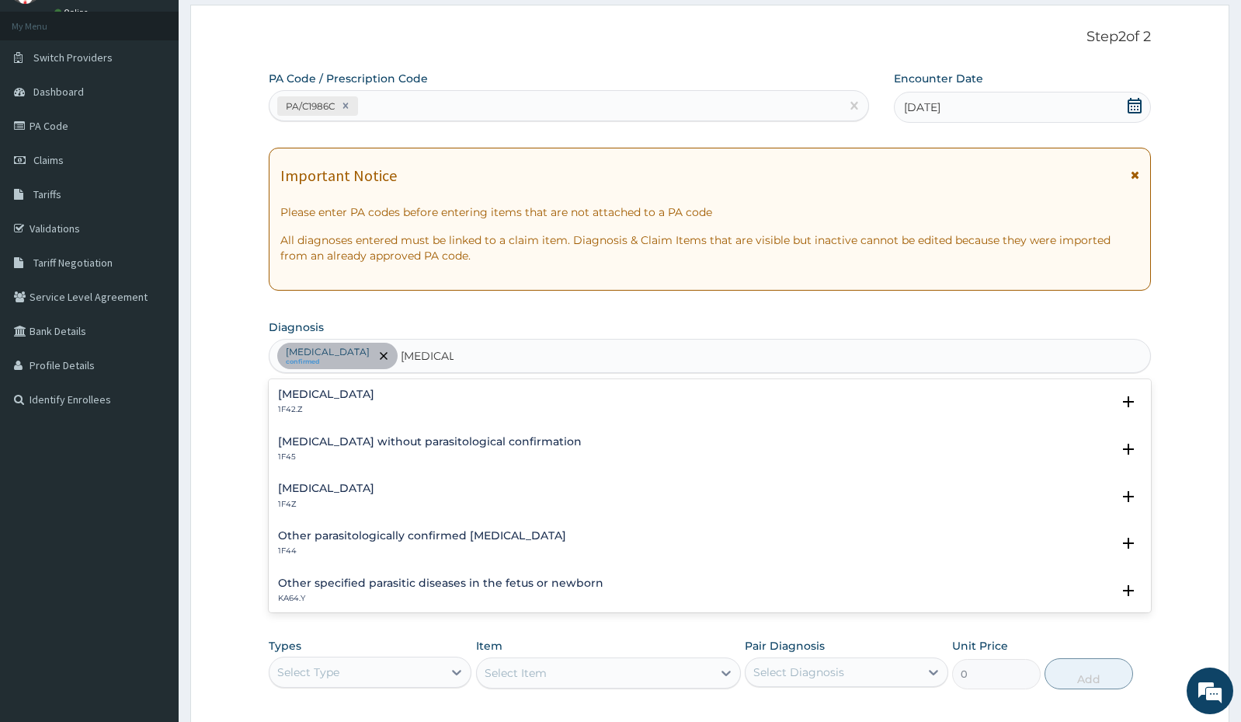
click at [404, 491] on div "[MEDICAL_DATA] 1F4Z" at bounding box center [710, 495] width 864 height 27
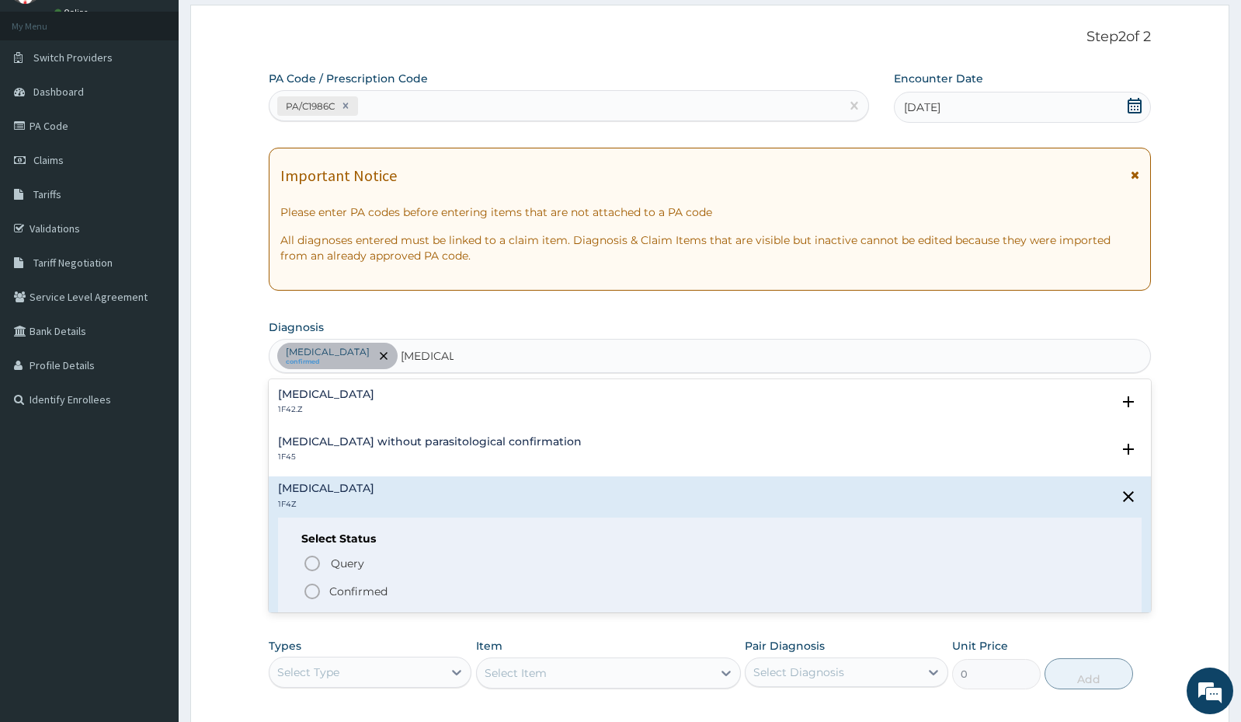
click at [317, 585] on circle "status option filled" at bounding box center [312, 591] width 14 height 14
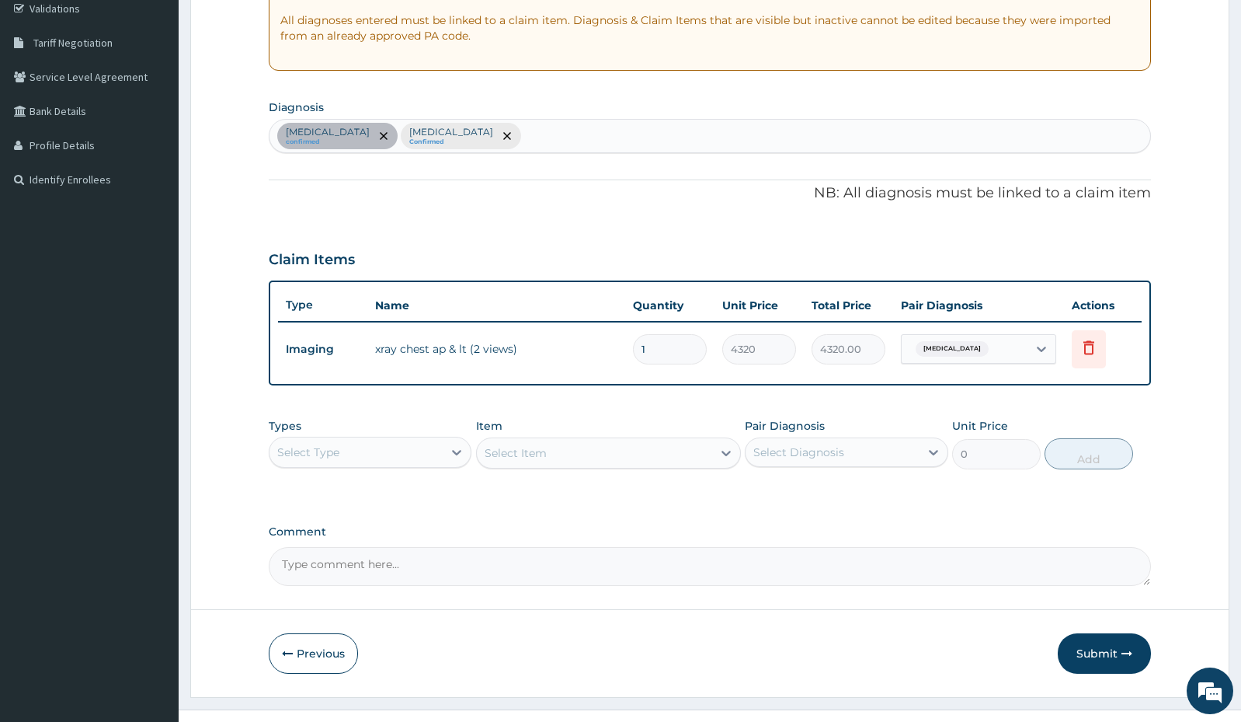
scroll to position [325, 0]
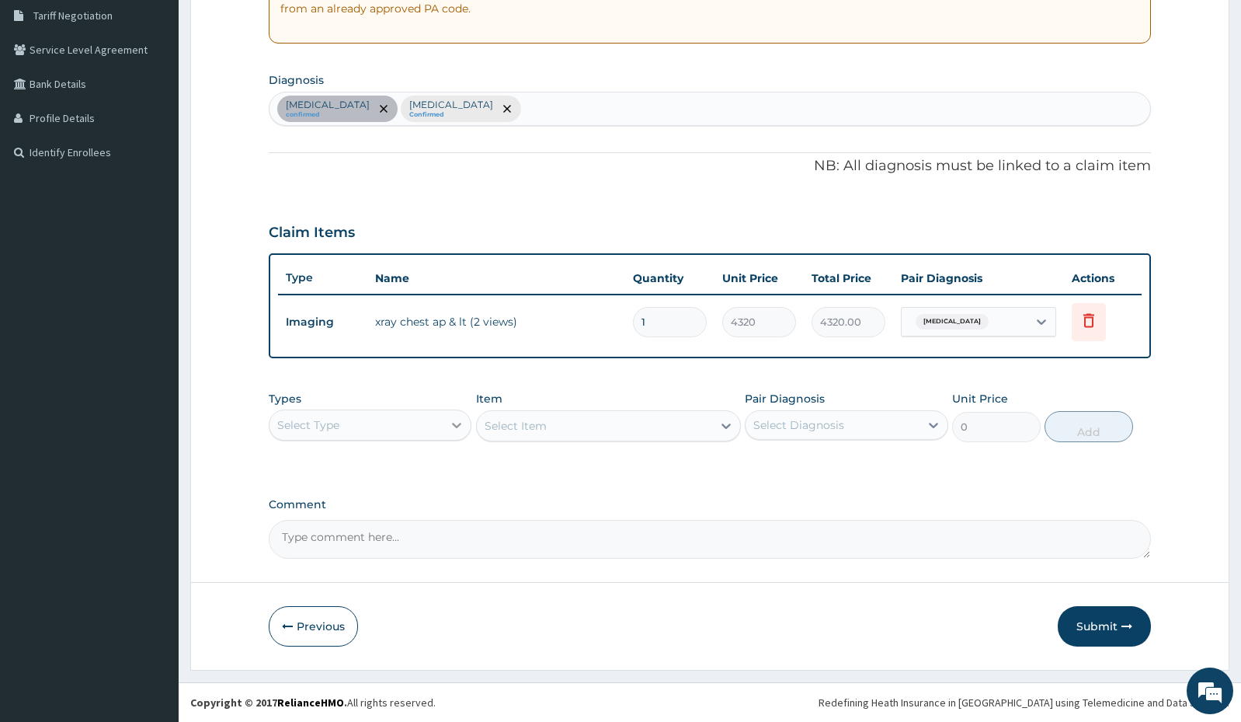
click at [461, 420] on icon at bounding box center [457, 425] width 16 height 16
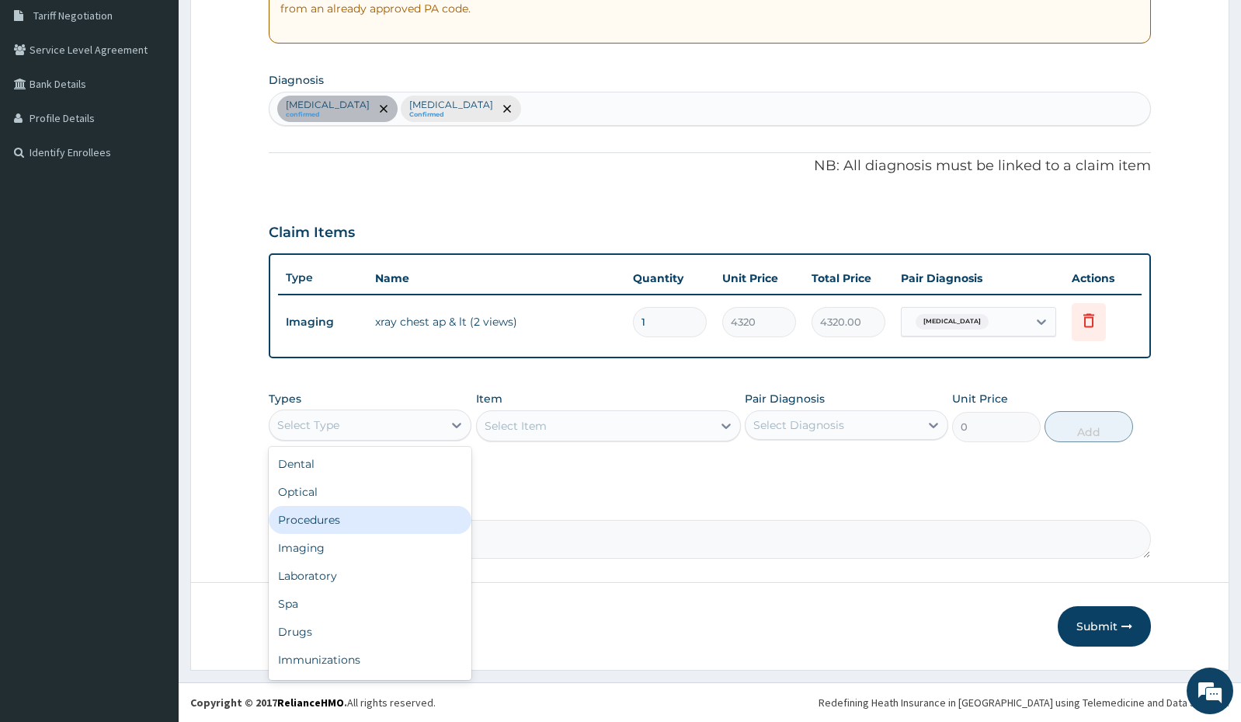
drag, startPoint x: 405, startPoint y: 523, endPoint x: 419, endPoint y: 517, distance: 14.3
click at [419, 517] on div "Procedures" at bounding box center [370, 520] width 203 height 28
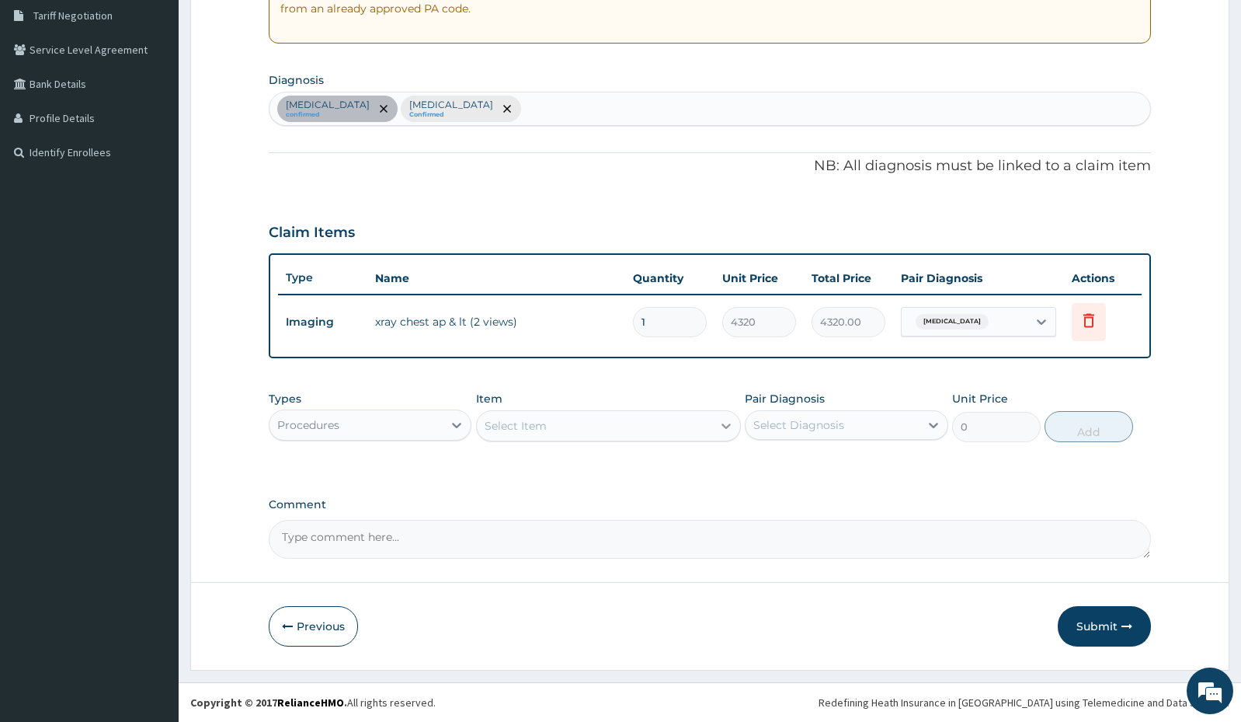
click at [723, 418] on icon at bounding box center [726, 426] width 16 height 16
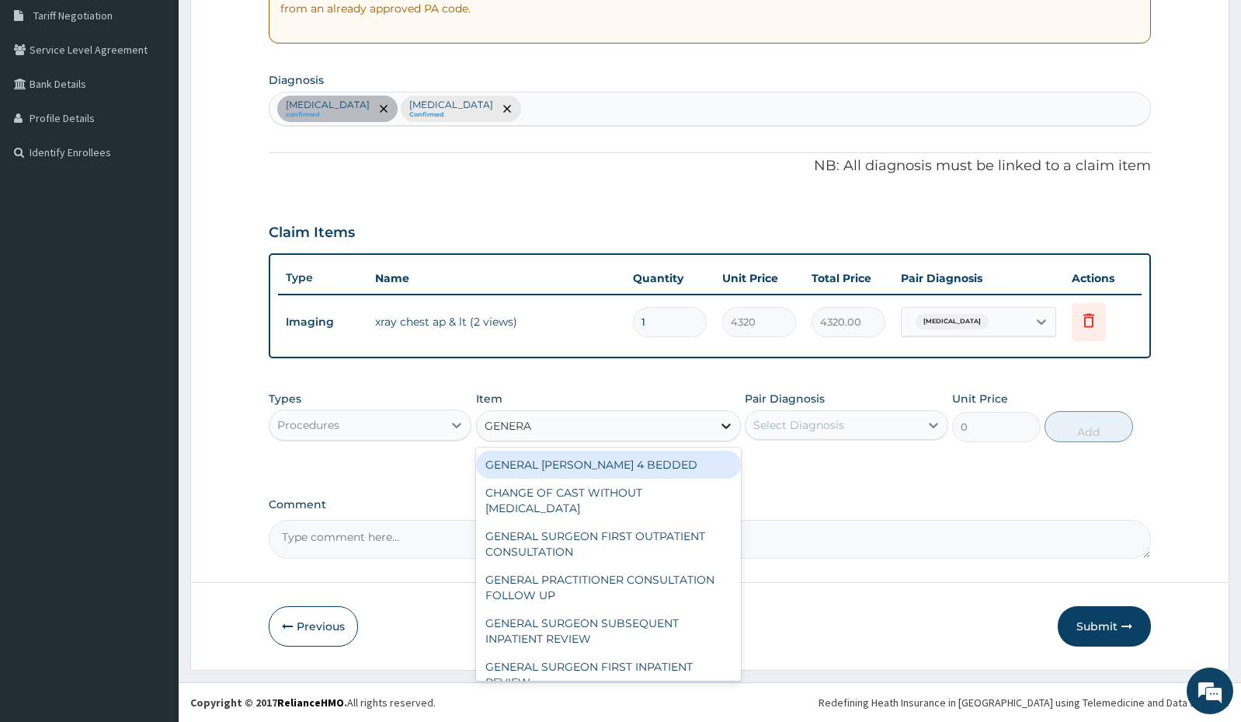
type input "GENERAL"
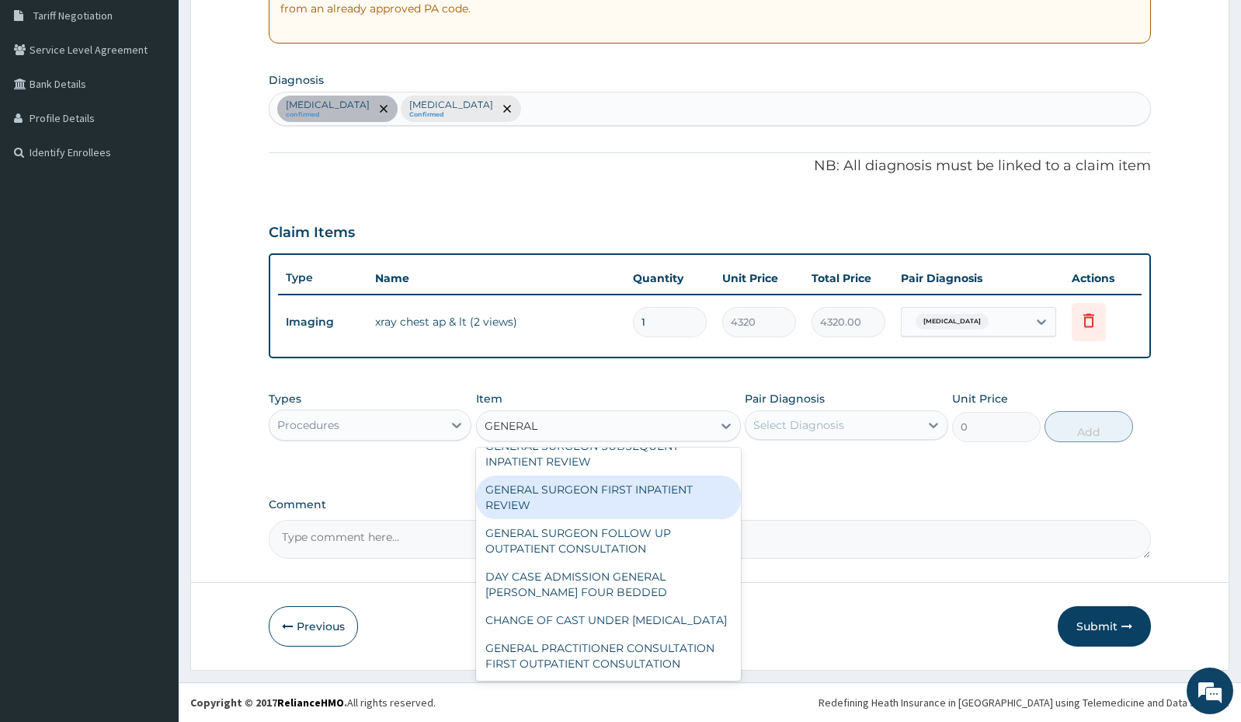
scroll to position [193, 0]
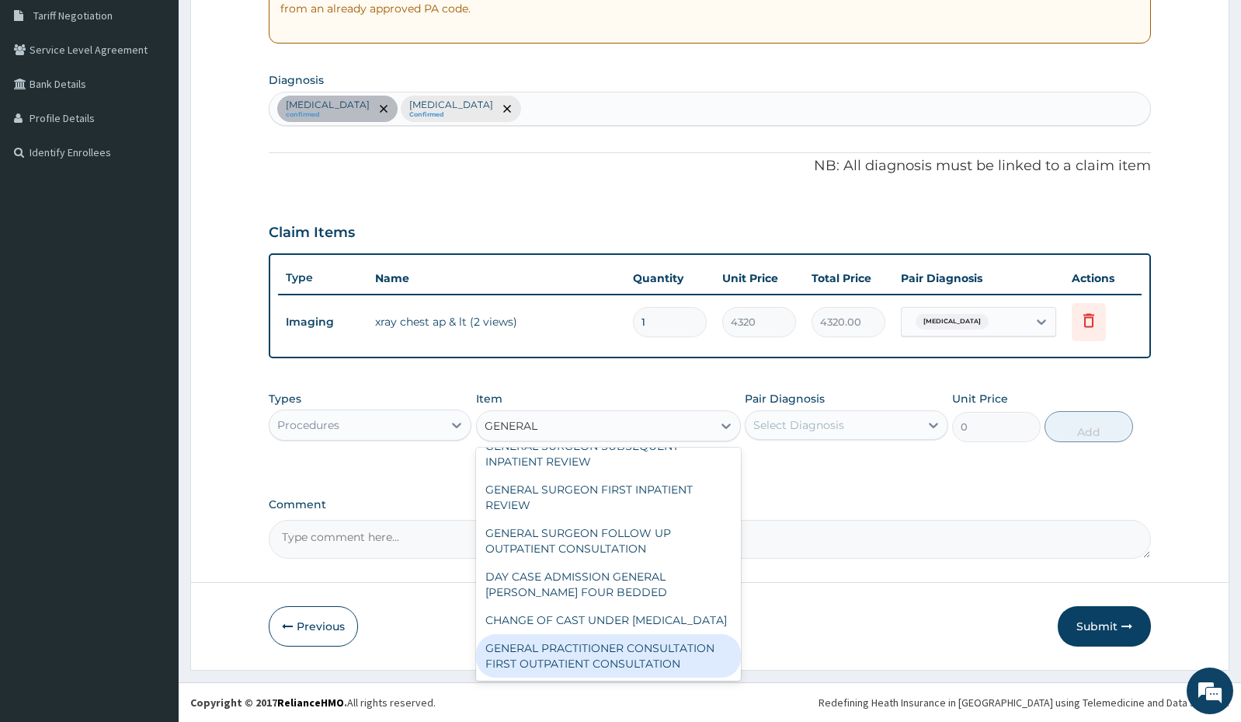
click at [565, 669] on div "GENERAL PRACTITIONER CONSULTATION FIRST OUTPATIENT CONSULTATION" at bounding box center [608, 655] width 265 height 43
type input "3000"
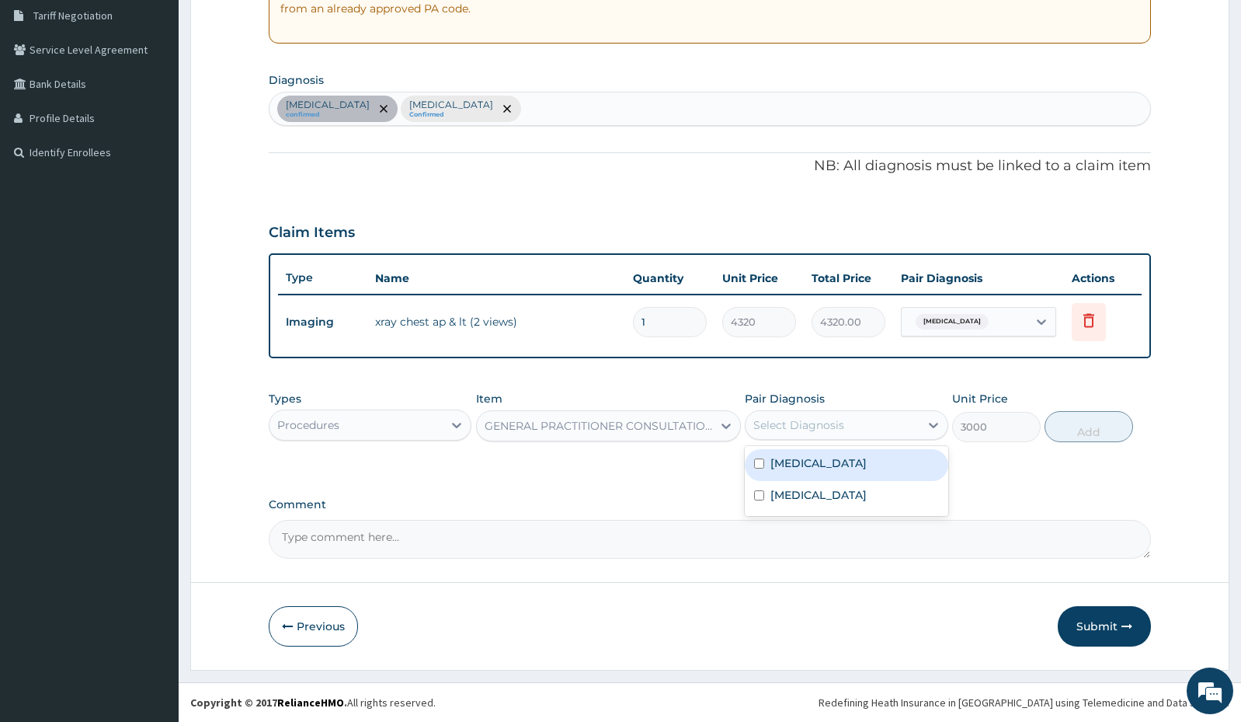
click at [909, 433] on div "Select Diagnosis" at bounding box center [832, 424] width 173 height 25
click at [867, 458] on label "Chest pain, unspecified" at bounding box center [819, 463] width 96 height 16
checkbox input "true"
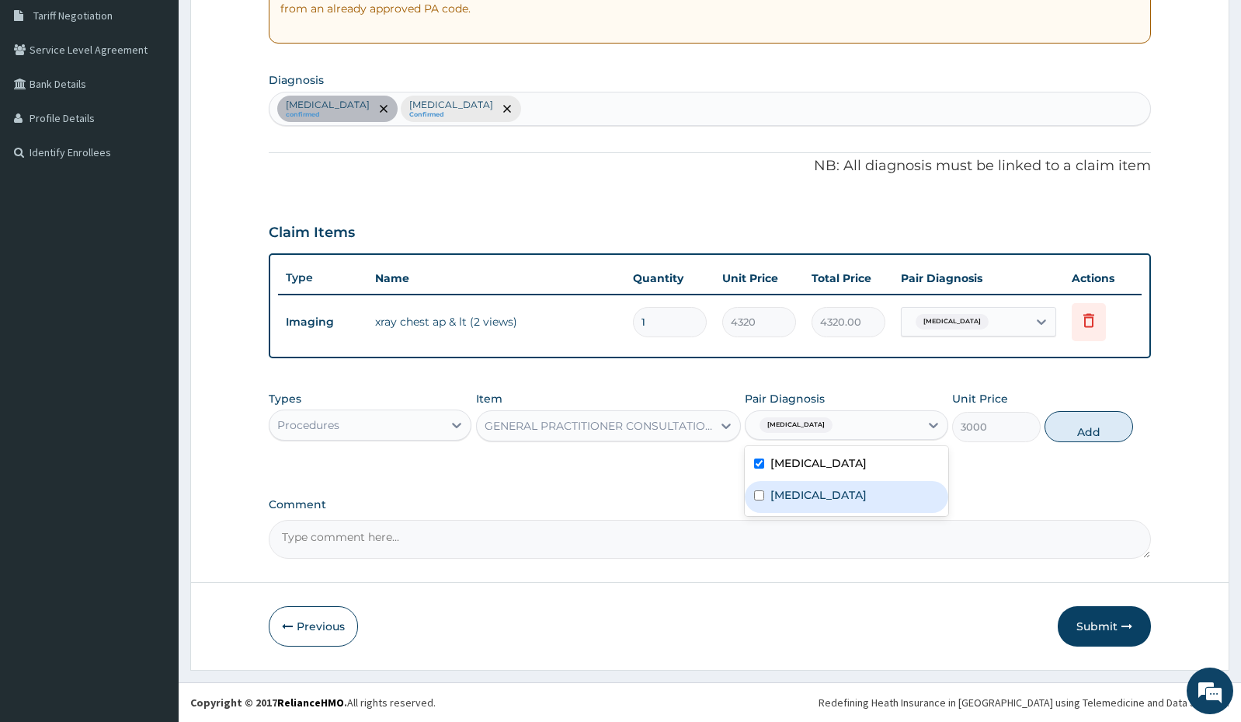
click at [867, 496] on label "Malaria, unspecified" at bounding box center [819, 495] width 96 height 16
checkbox input "true"
click at [1070, 432] on button "Add" at bounding box center [1089, 426] width 89 height 31
type input "0"
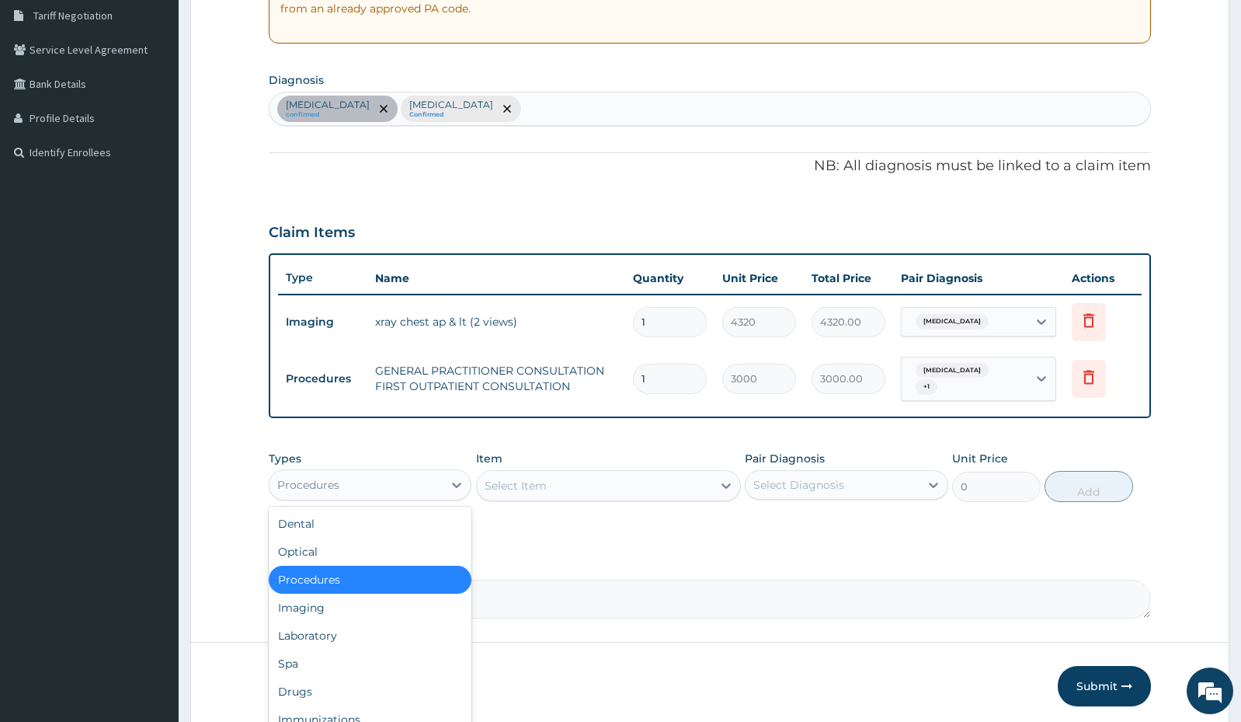
click at [442, 485] on div "Procedures" at bounding box center [356, 484] width 173 height 25
drag, startPoint x: 353, startPoint y: 619, endPoint x: 342, endPoint y: 641, distance: 24.3
click at [342, 641] on div "Dental Optical Procedures Imaging Laboratory Spa Drugs Immunizations Others Gym" at bounding box center [370, 622] width 203 height 233
click at [342, 641] on div "Laboratory" at bounding box center [370, 635] width 203 height 28
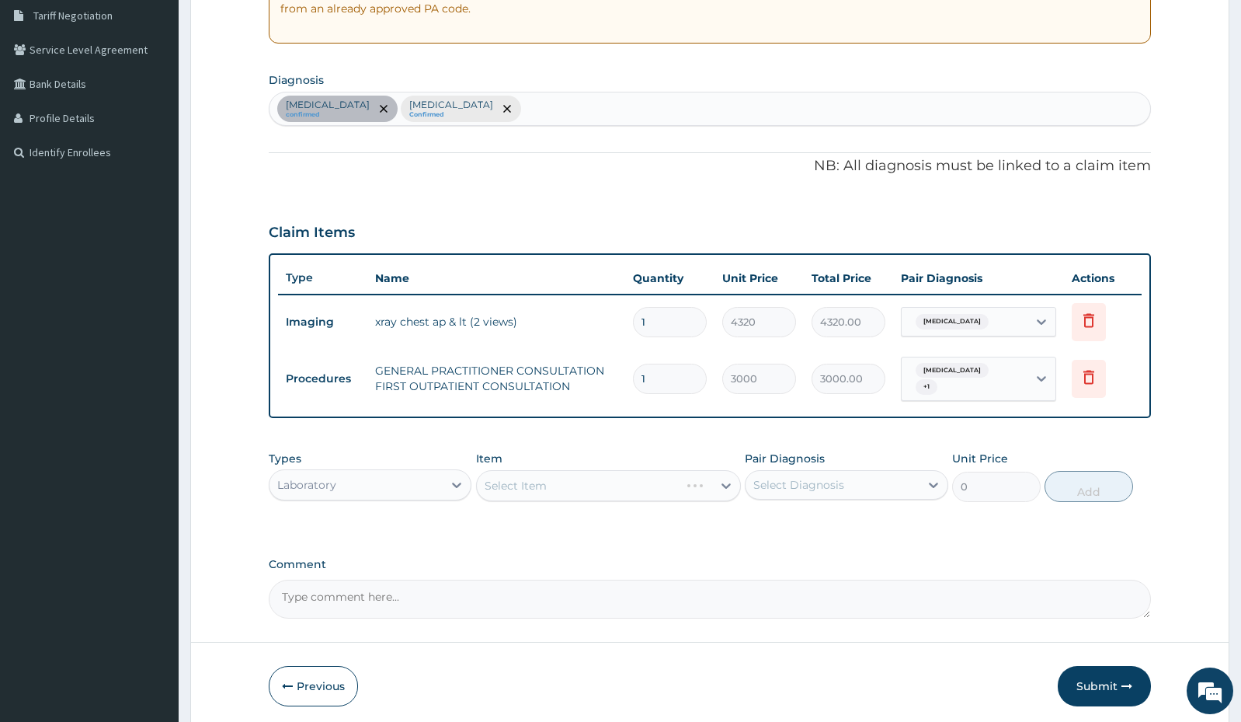
click at [659, 484] on div "Select Item" at bounding box center [608, 485] width 265 height 31
click at [718, 486] on icon at bounding box center [726, 486] width 16 height 16
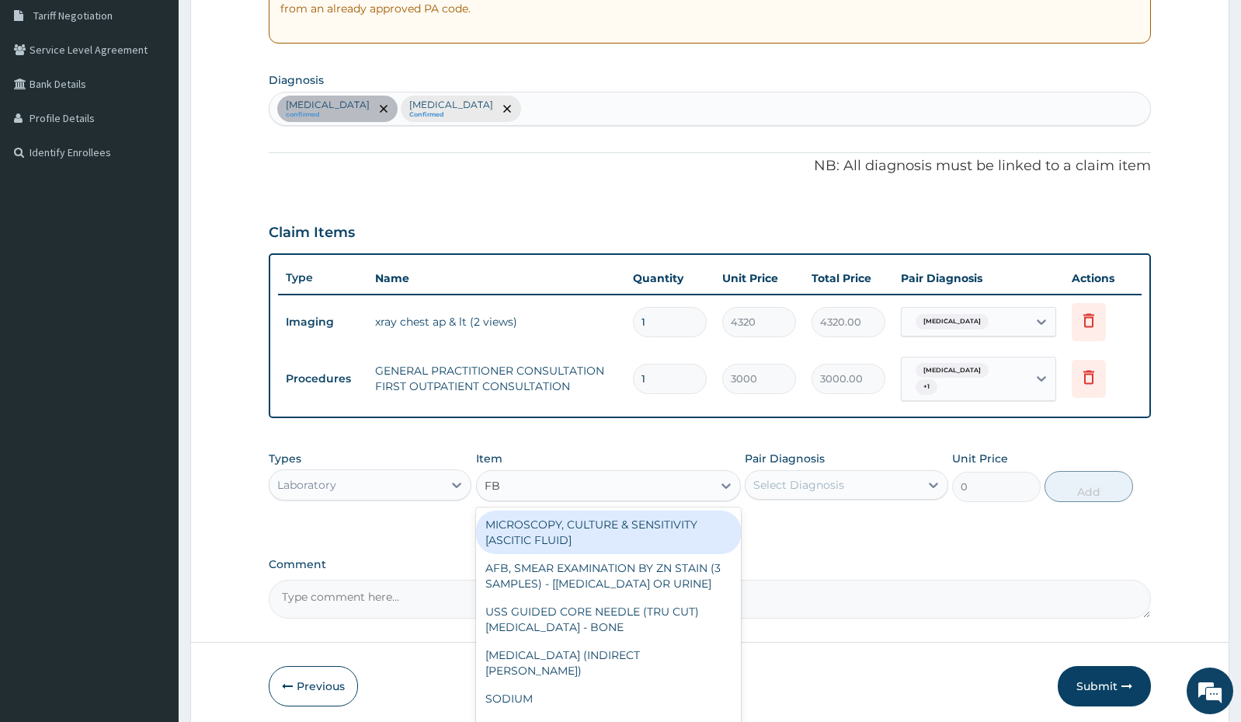
type input "FBC"
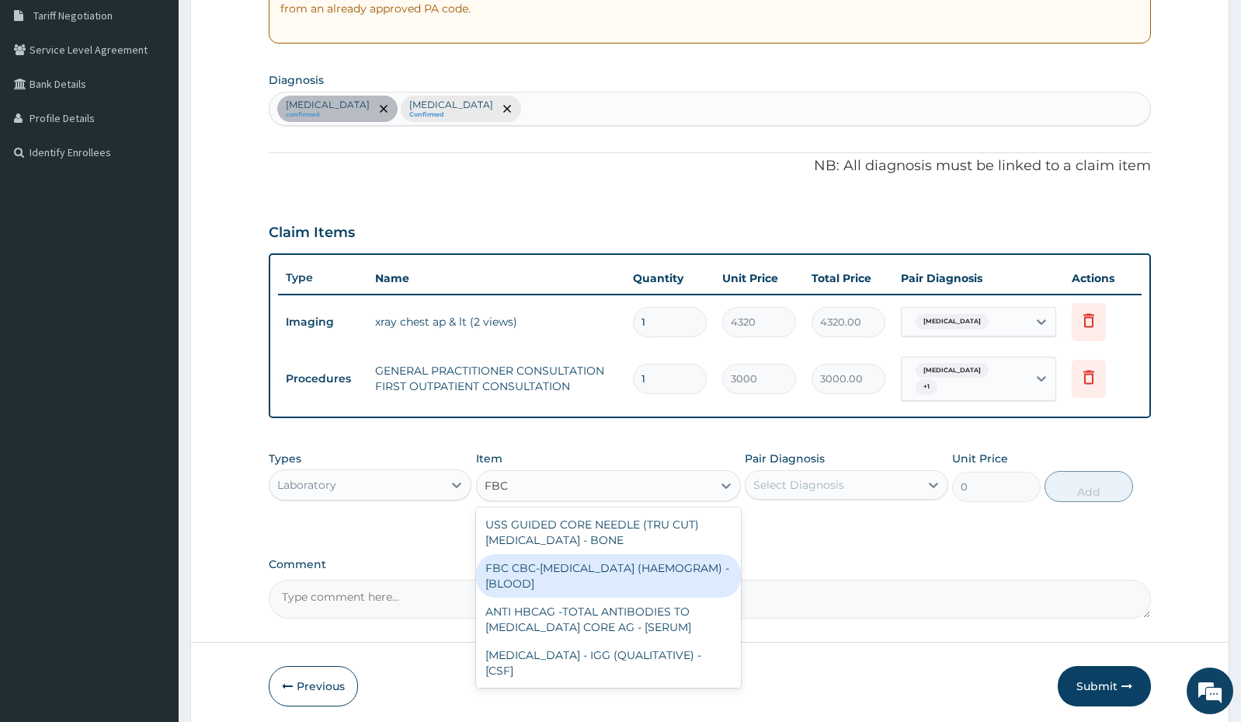
click at [607, 568] on div "FBC CBC-[MEDICAL_DATA] (HAEMOGRAM) - [BLOOD]" at bounding box center [608, 575] width 265 height 43
type input "3000"
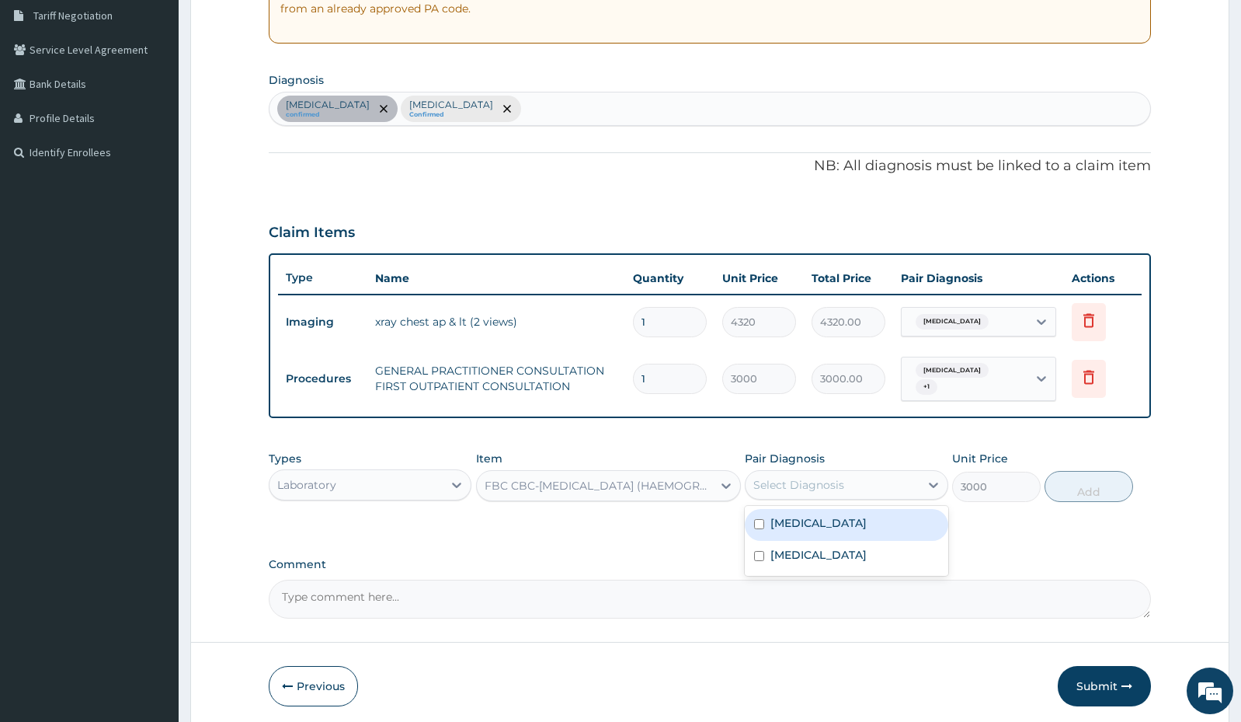
click at [889, 474] on div "Select Diagnosis" at bounding box center [832, 484] width 173 height 25
click at [848, 524] on label "Chest pain, unspecified" at bounding box center [819, 523] width 96 height 16
checkbox input "true"
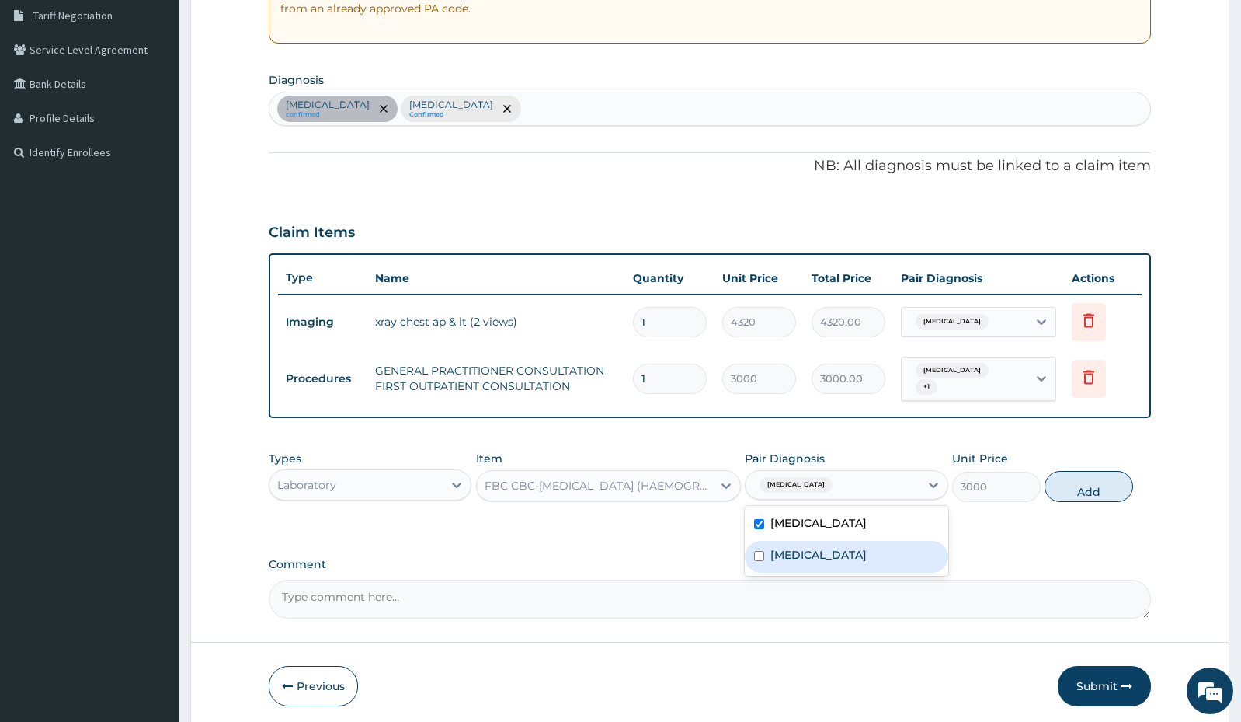
click at [830, 548] on label "[MEDICAL_DATA]" at bounding box center [819, 555] width 96 height 16
checkbox input "true"
click at [1113, 484] on button "Add" at bounding box center [1089, 486] width 89 height 31
type input "0"
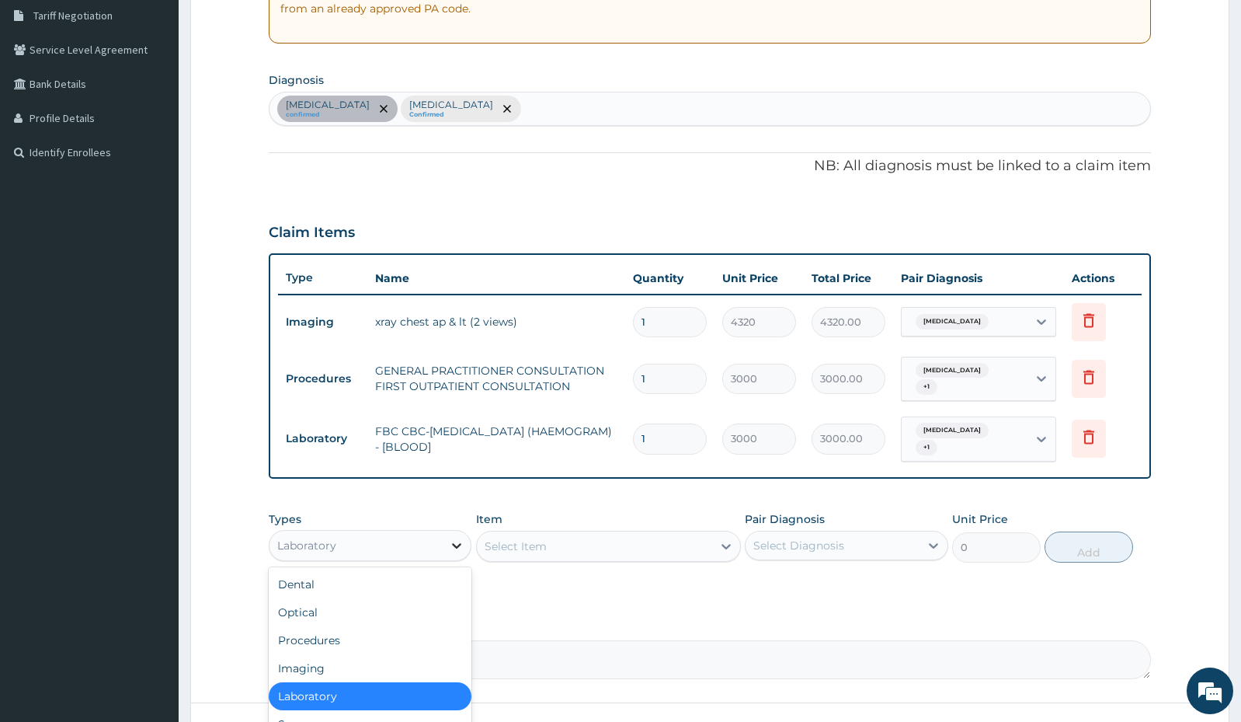
click at [448, 533] on div at bounding box center [457, 545] width 28 height 28
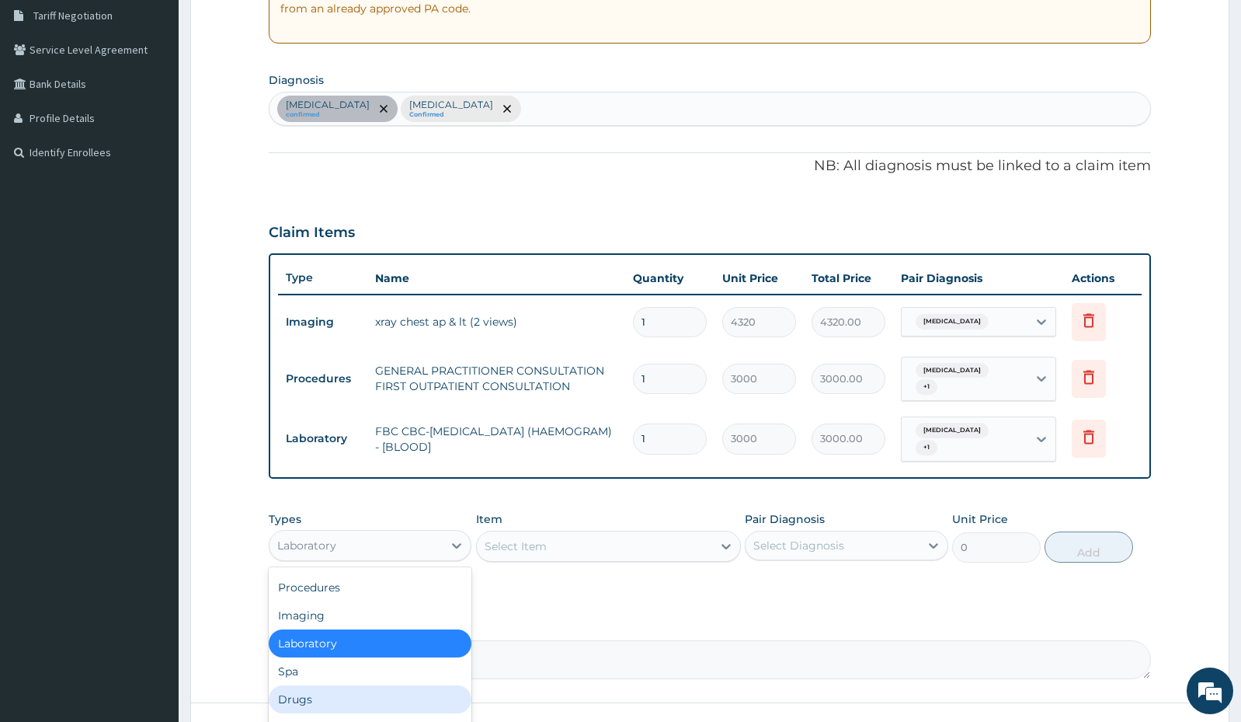
click at [341, 688] on div "Drugs" at bounding box center [370, 699] width 203 height 28
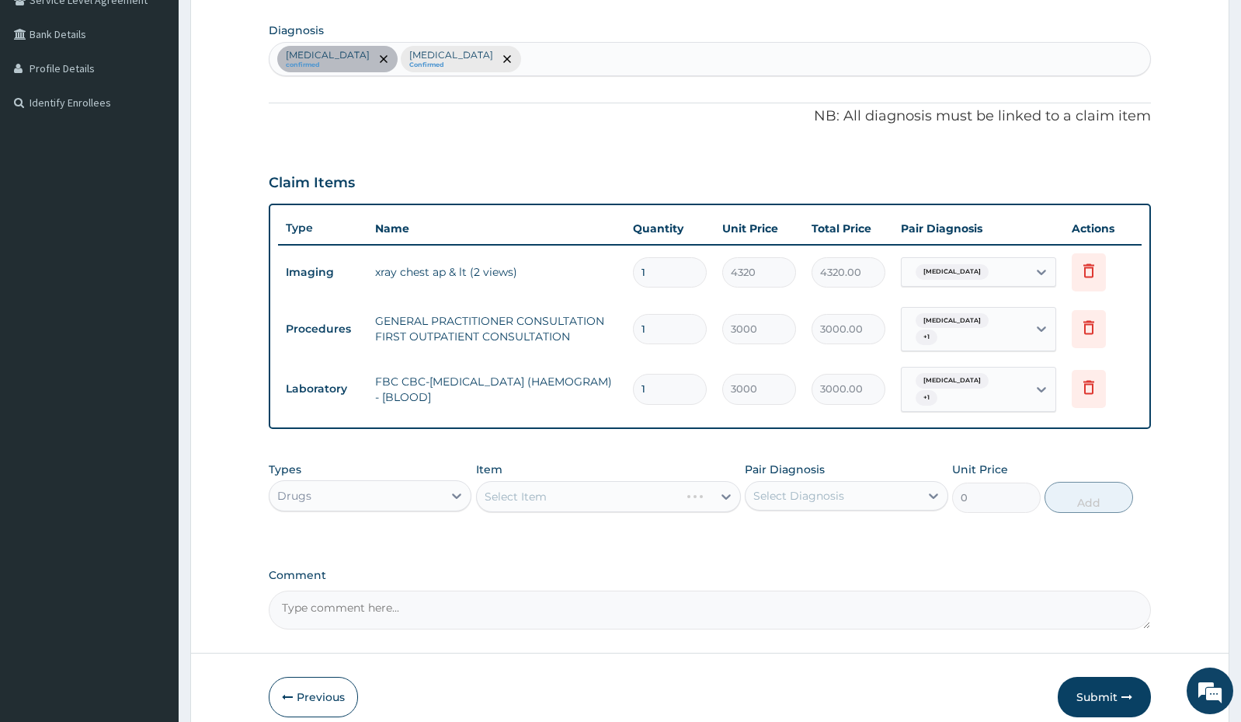
scroll to position [402, 0]
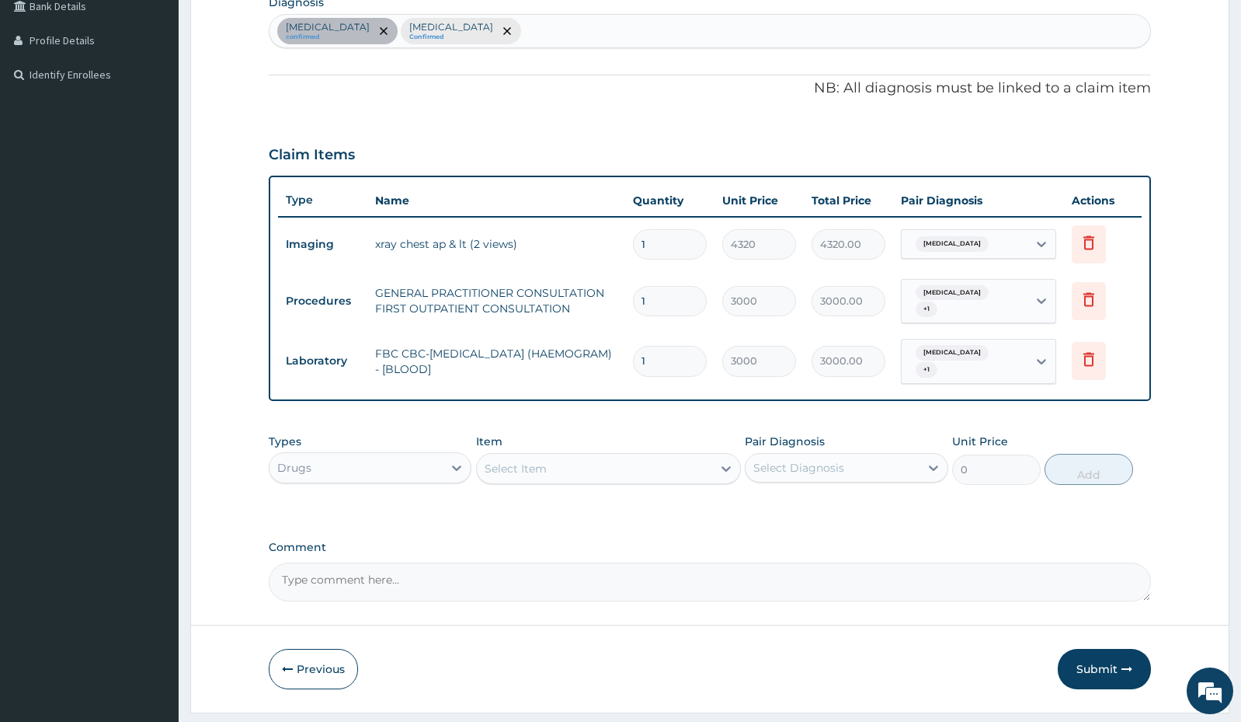
click at [715, 470] on div at bounding box center [726, 468] width 28 height 28
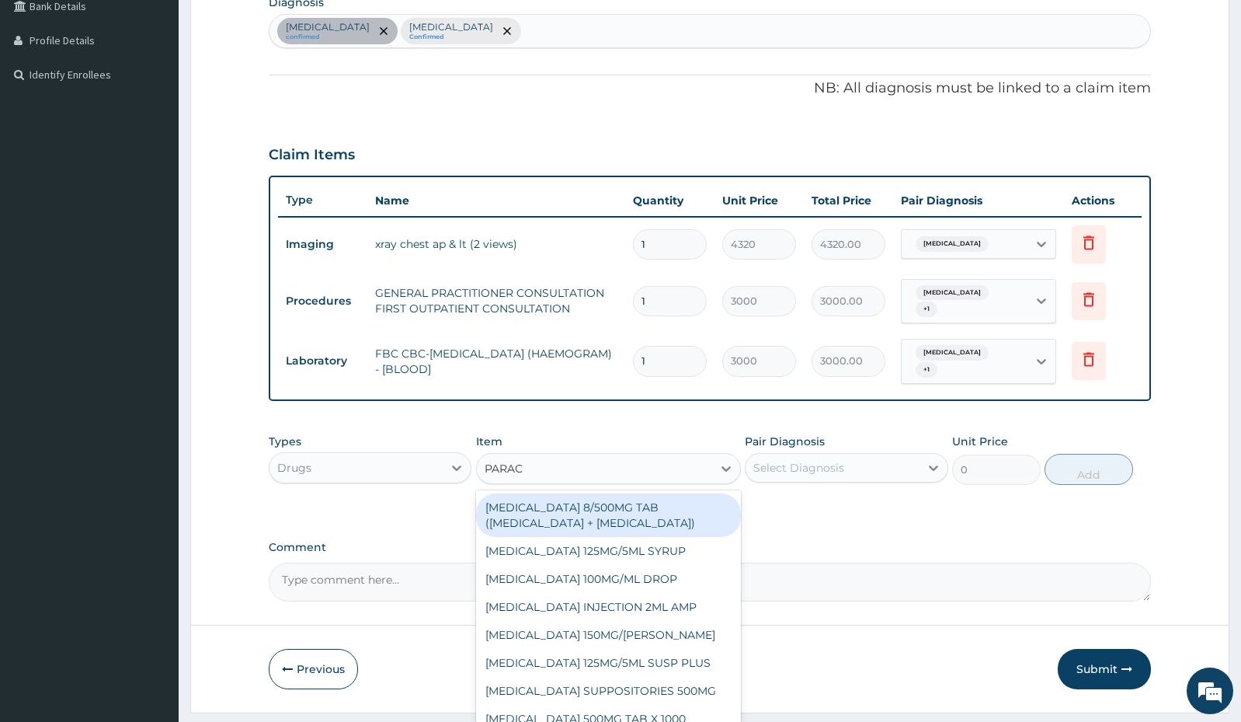
type input "PARACE"
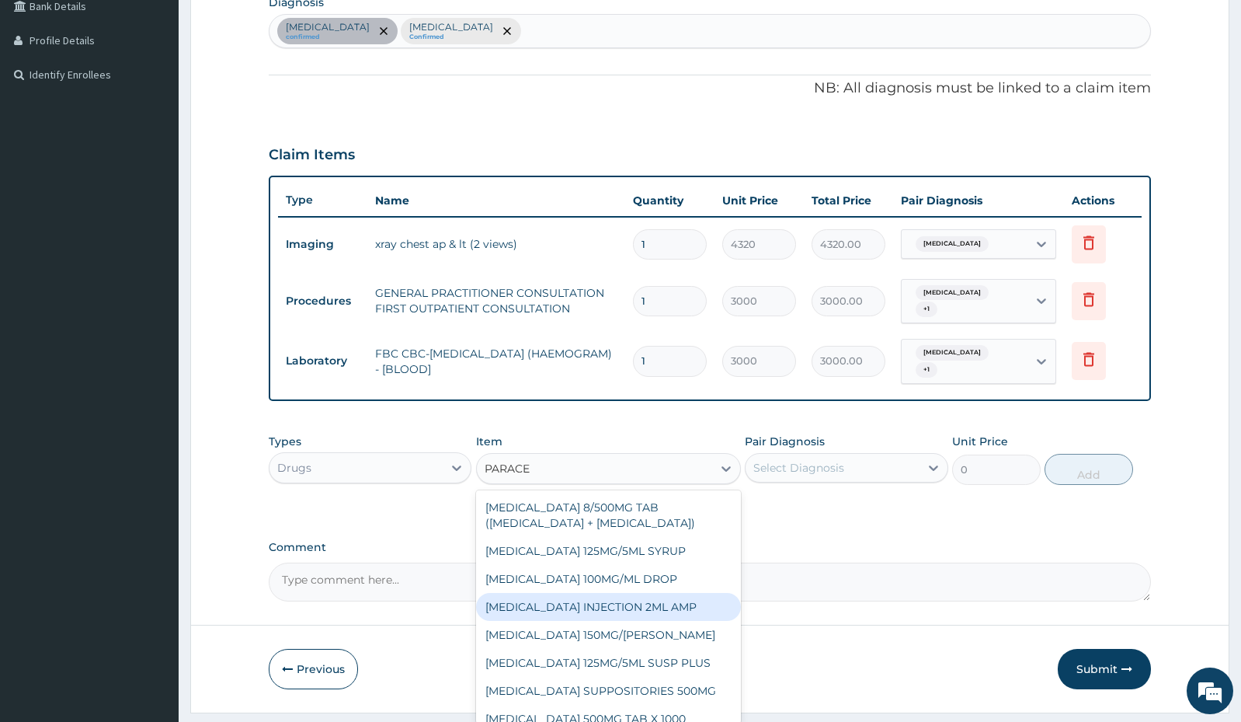
scroll to position [12, 0]
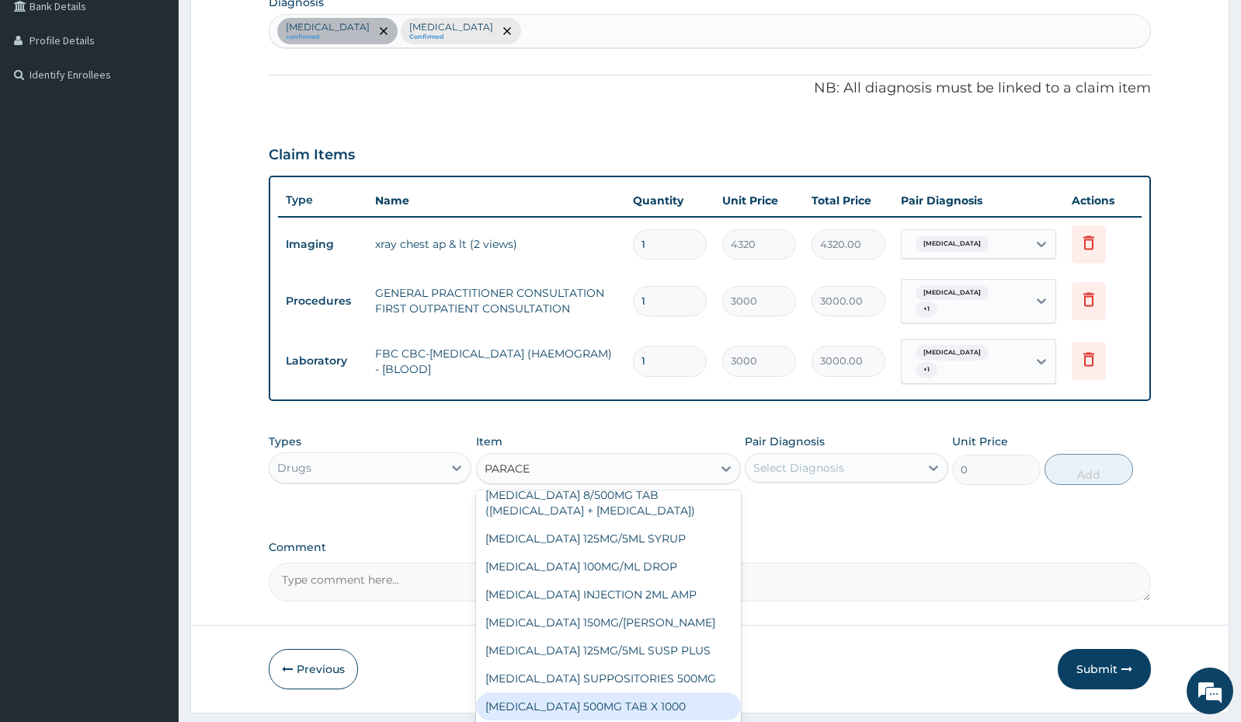
click at [646, 715] on div "[MEDICAL_DATA] 500MG TAB X 1000" at bounding box center [608, 706] width 265 height 28
type input "11.03"
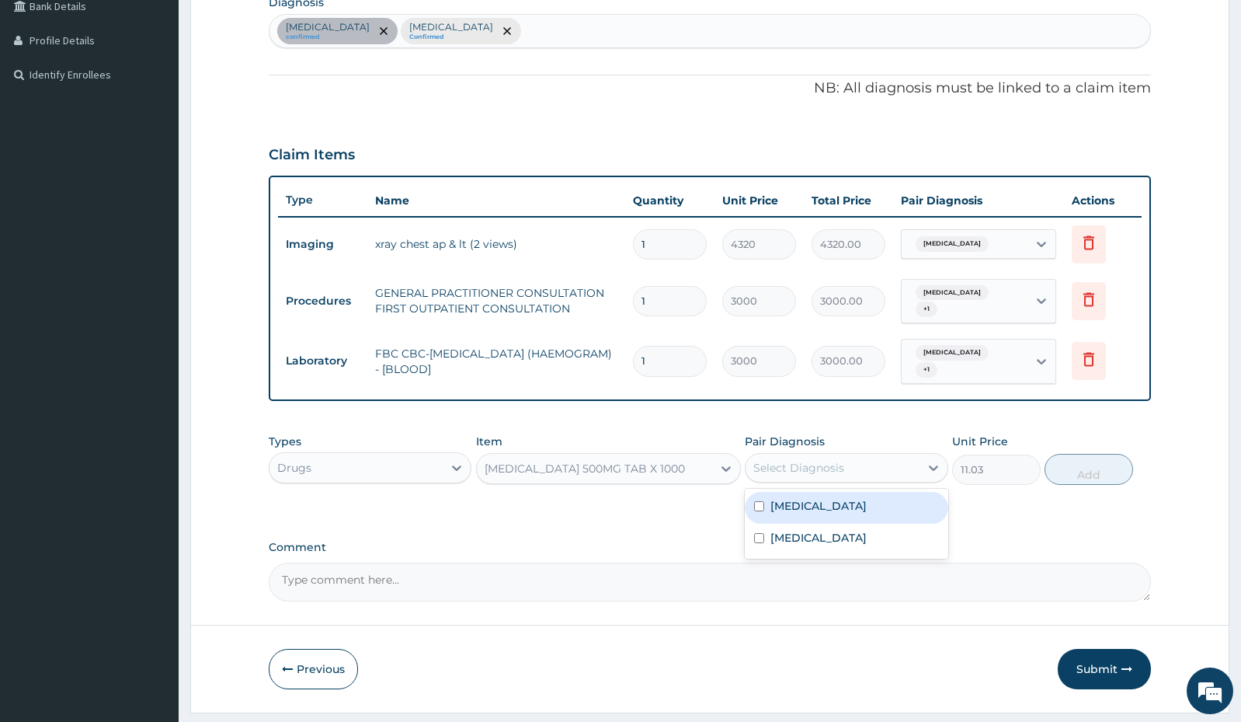
click at [910, 467] on div "Select Diagnosis" at bounding box center [832, 467] width 173 height 25
click at [883, 527] on div "[MEDICAL_DATA]" at bounding box center [846, 540] width 203 height 32
checkbox input "true"
click at [867, 503] on label "Chest pain, unspecified" at bounding box center [819, 506] width 96 height 16
checkbox input "true"
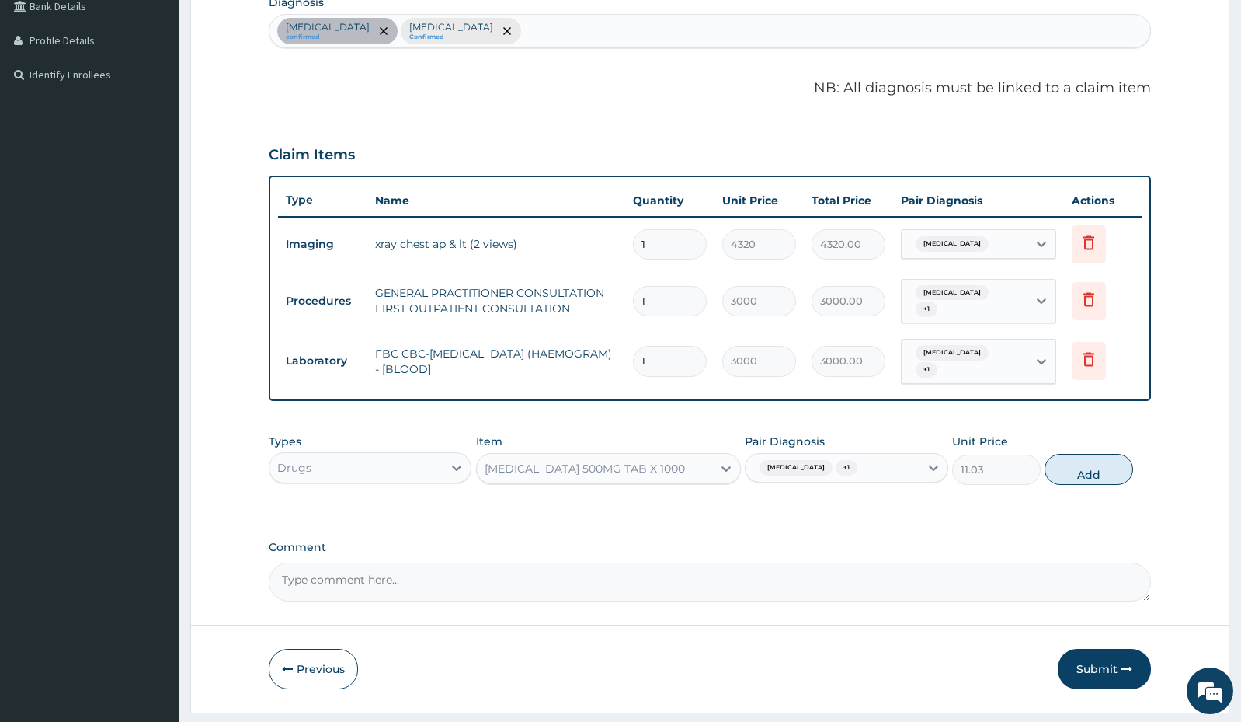
click at [1081, 468] on button "Add" at bounding box center [1089, 469] width 89 height 31
type input "0"
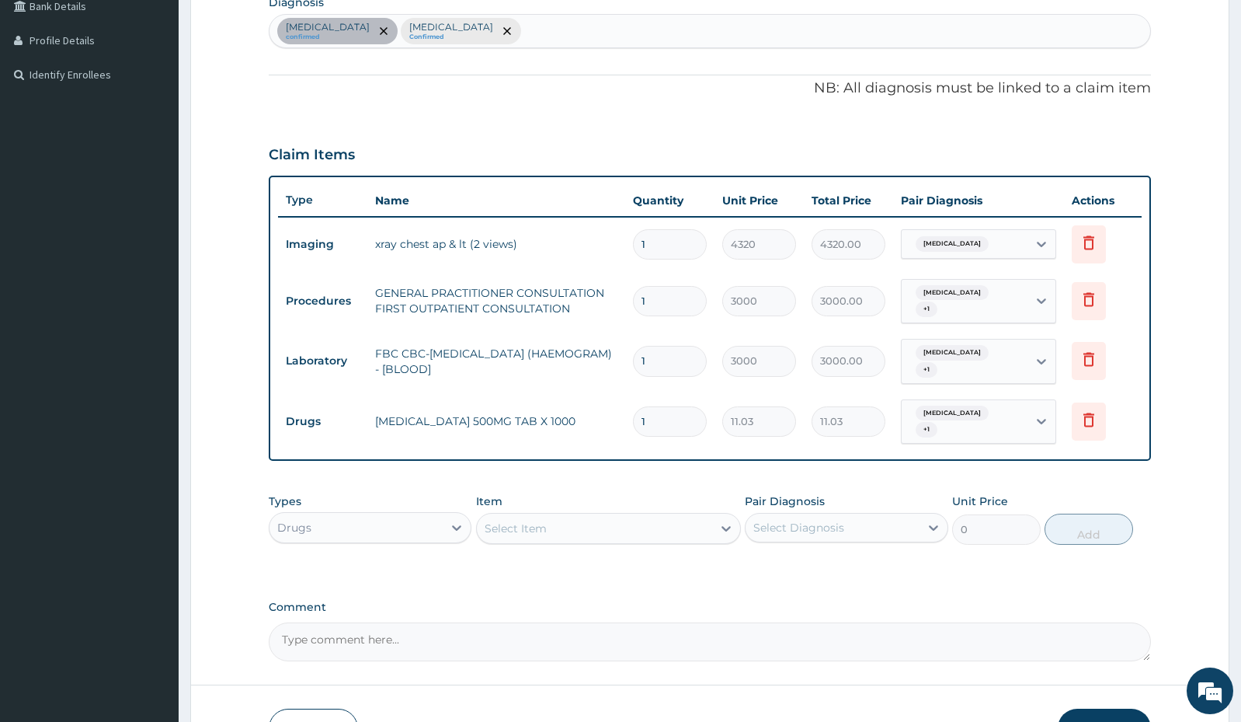
click at [597, 538] on div "Select Item" at bounding box center [594, 528] width 235 height 25
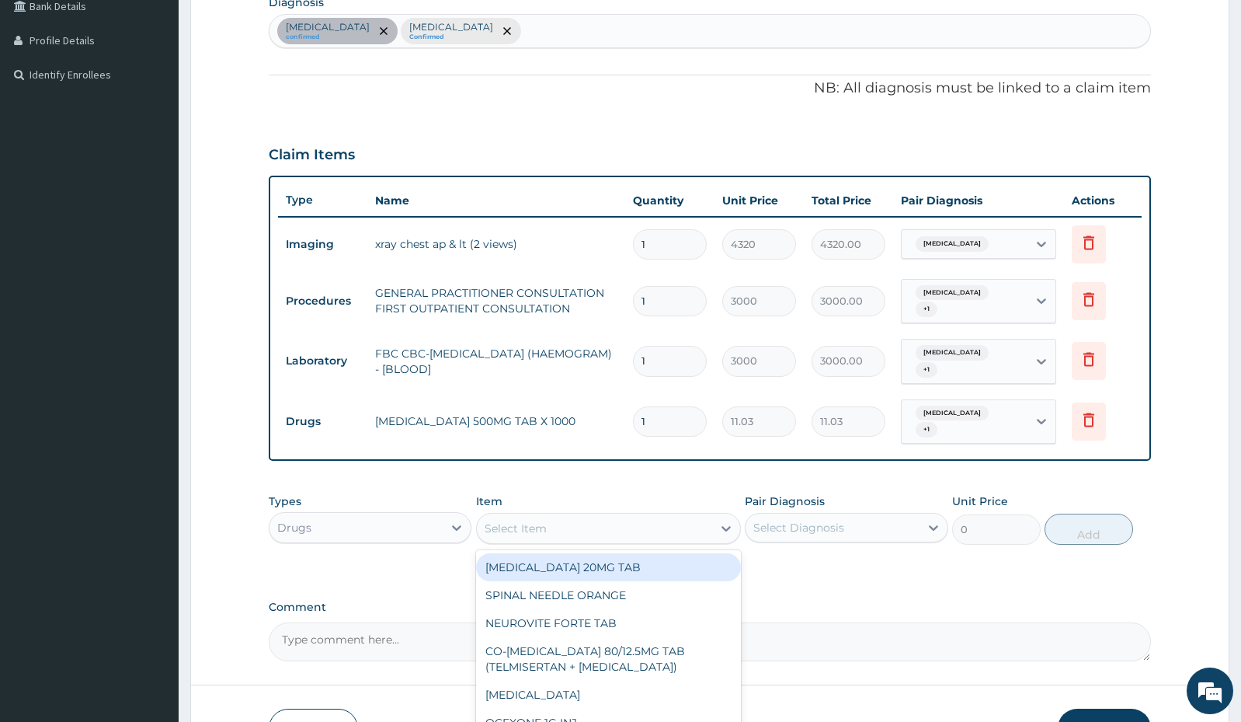
click at [601, 538] on div "Select Item" at bounding box center [594, 528] width 235 height 25
type input "CIP"
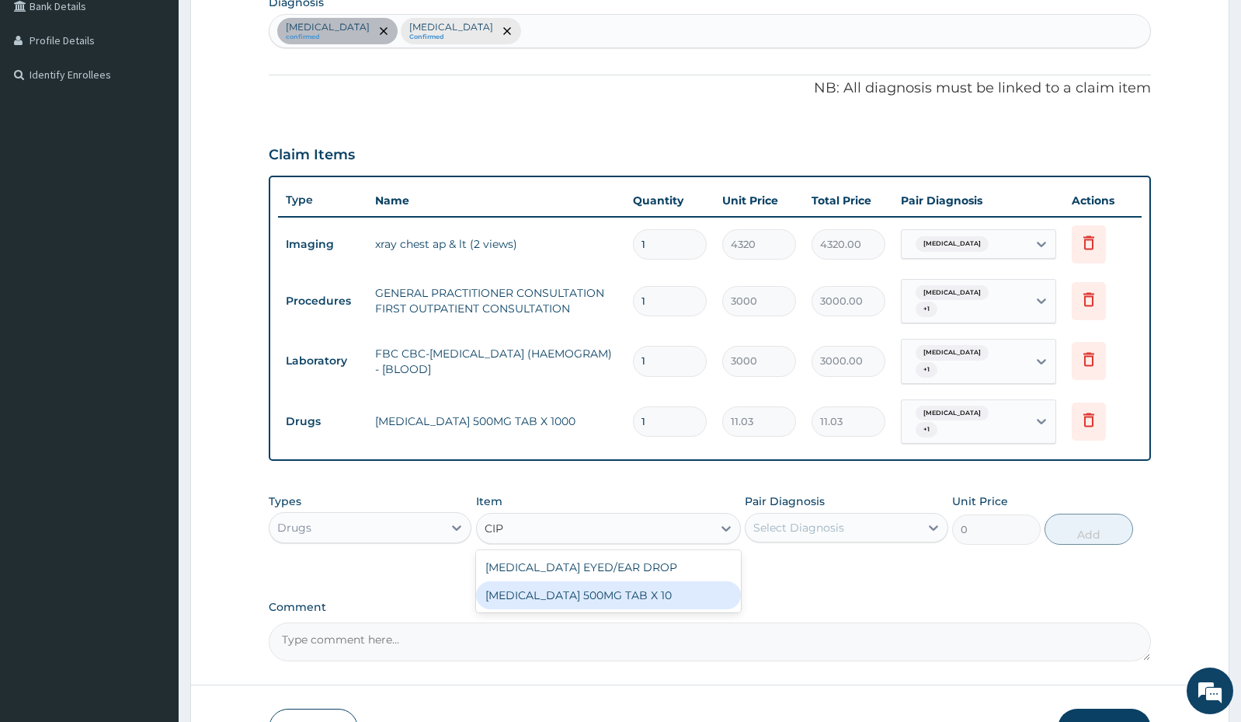
click at [673, 600] on div "[MEDICAL_DATA] 500MG TAB X 10" at bounding box center [608, 595] width 265 height 28
type input "63"
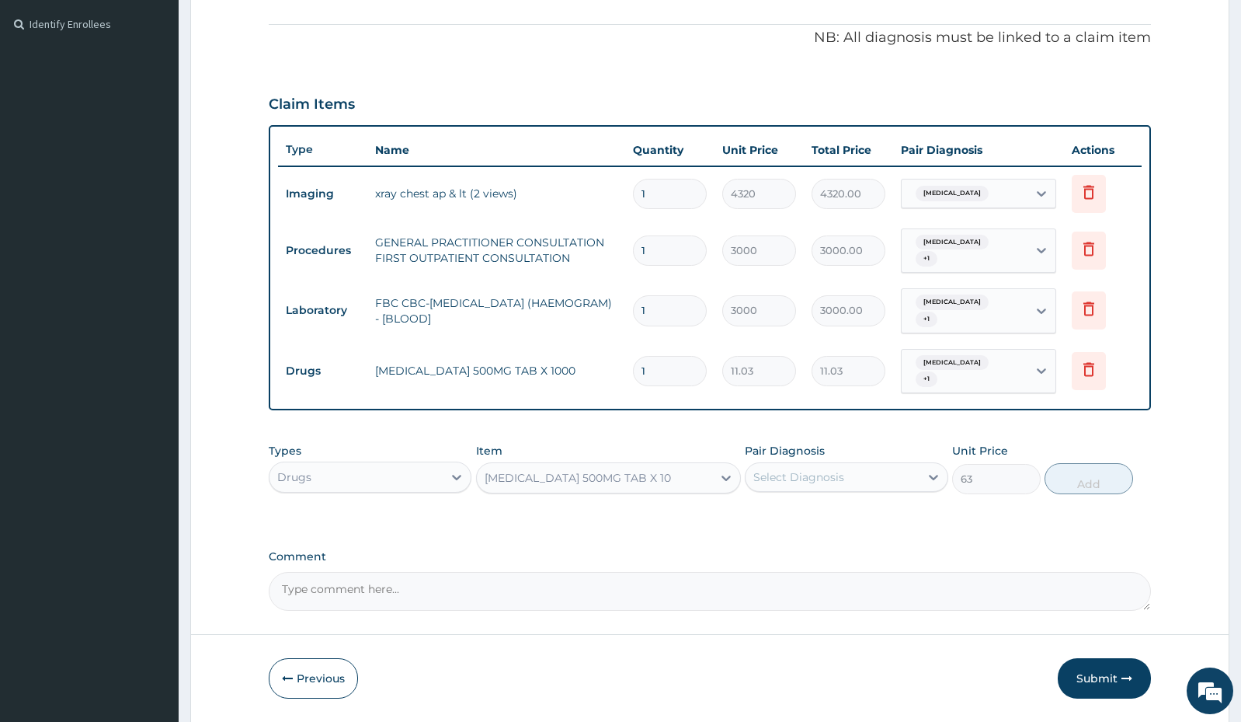
scroll to position [480, 0]
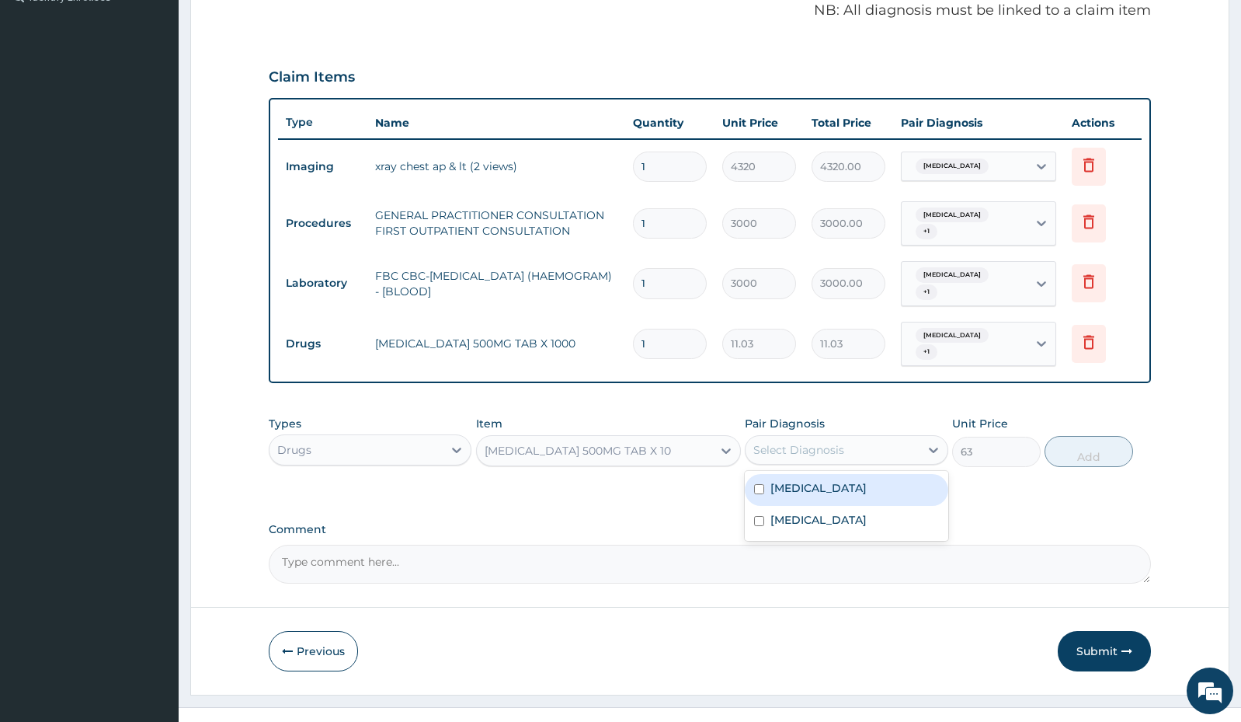
click at [782, 451] on div "Select Diagnosis" at bounding box center [798, 450] width 91 height 16
click at [781, 495] on label "Chest pain, unspecified" at bounding box center [819, 488] width 96 height 16
checkbox input "true"
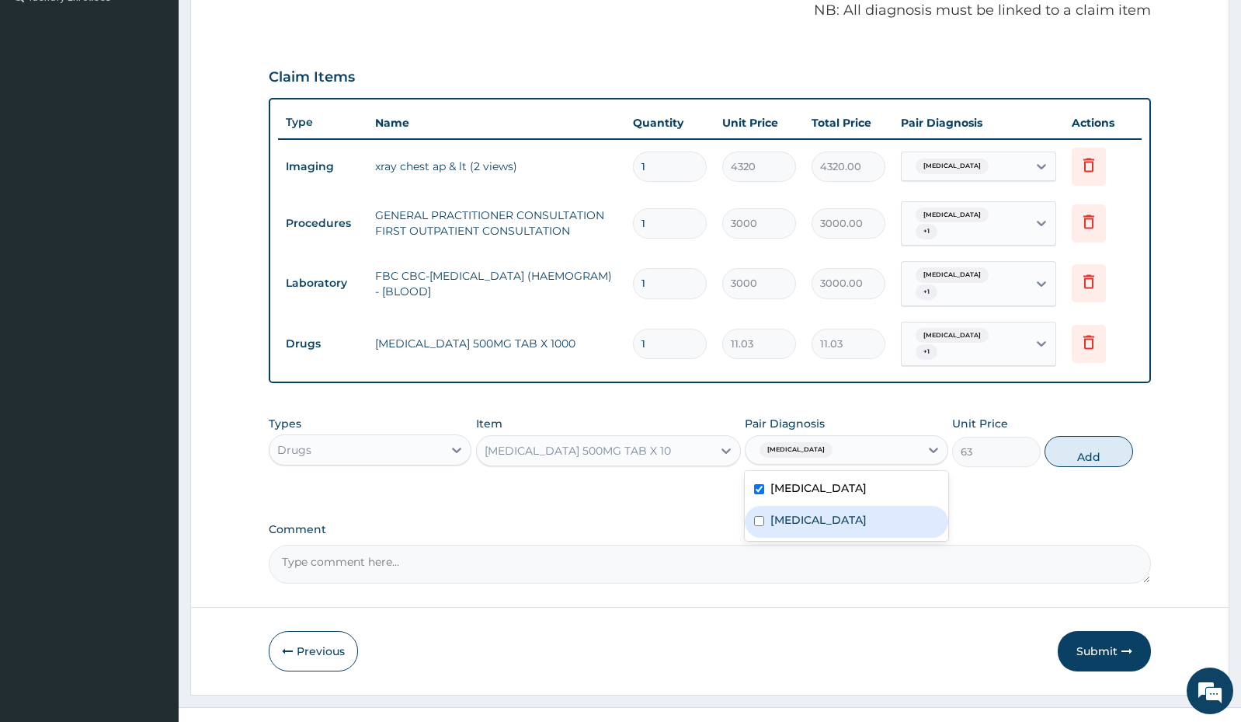
click at [778, 523] on label "[MEDICAL_DATA]" at bounding box center [819, 520] width 96 height 16
checkbox input "true"
drag, startPoint x: 1073, startPoint y: 441, endPoint x: 1034, endPoint y: 435, distance: 40.1
click at [1073, 442] on button "Add" at bounding box center [1089, 451] width 89 height 31
type input "0"
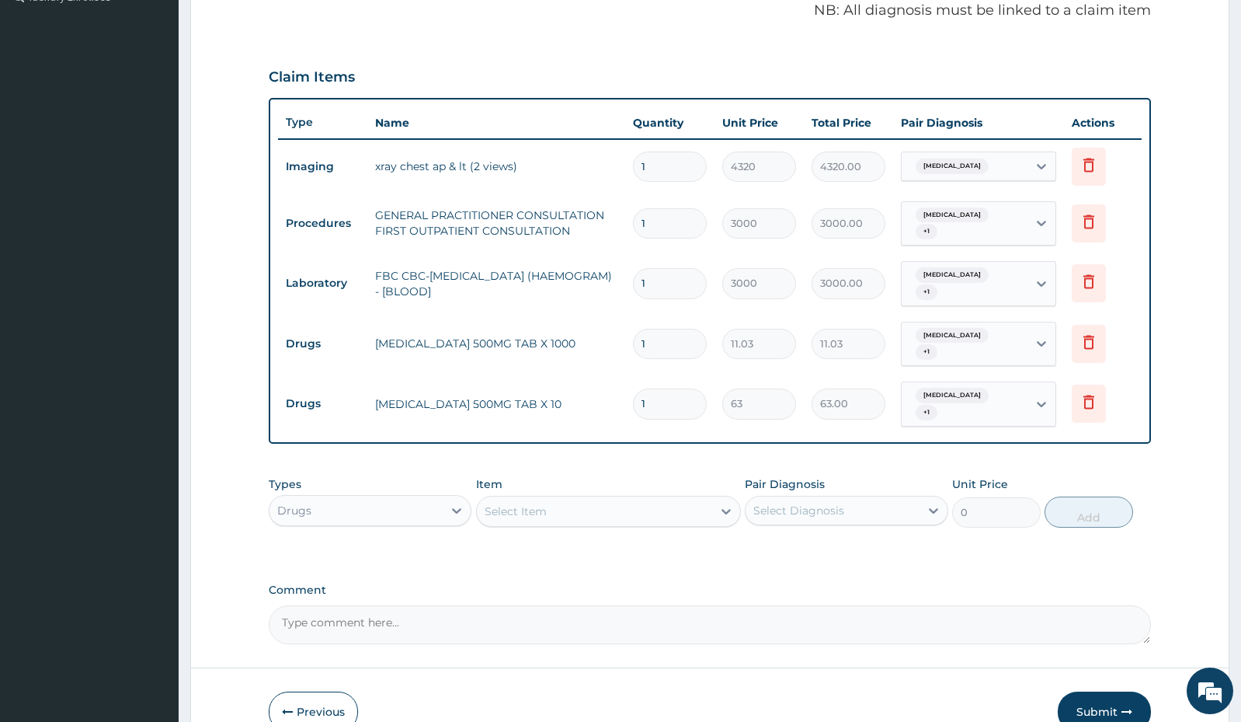
click at [659, 345] on input "1" at bounding box center [670, 344] width 74 height 30
type input "0.00"
type input "3"
type input "33.09"
type input "30"
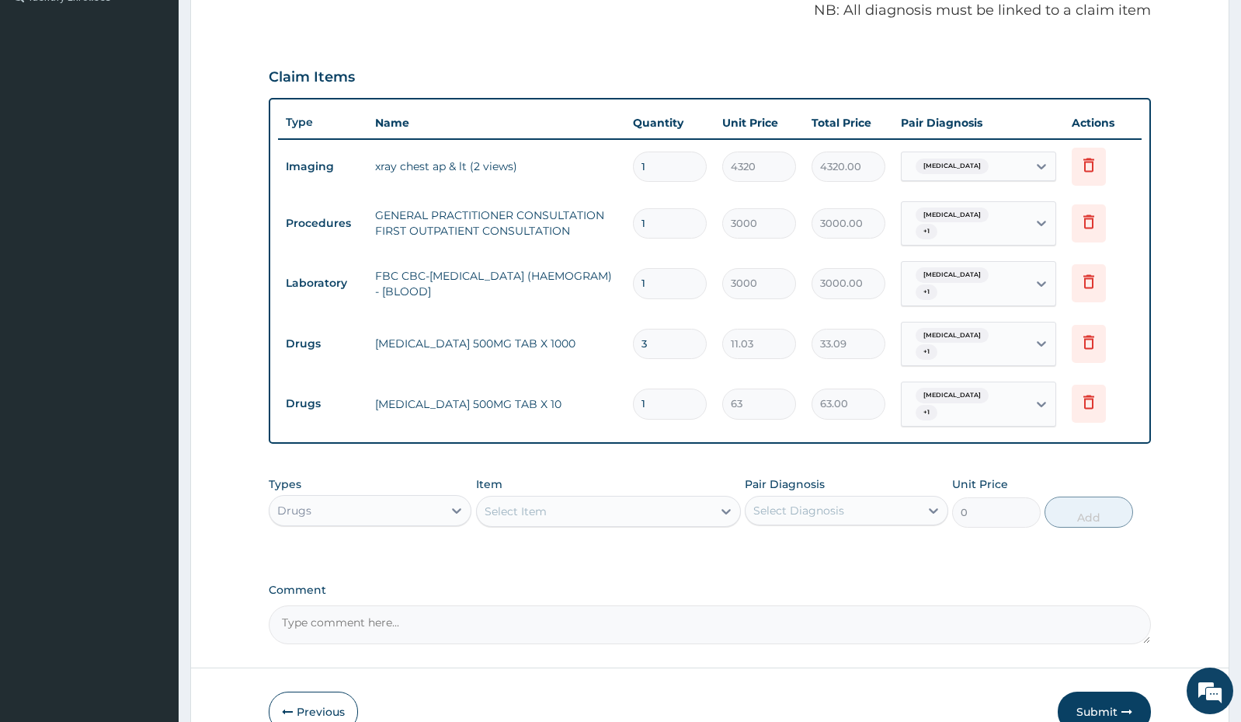
type input "330.90"
type input "30"
click at [682, 405] on input "1" at bounding box center [670, 403] width 74 height 30
type input "10"
type input "630.00"
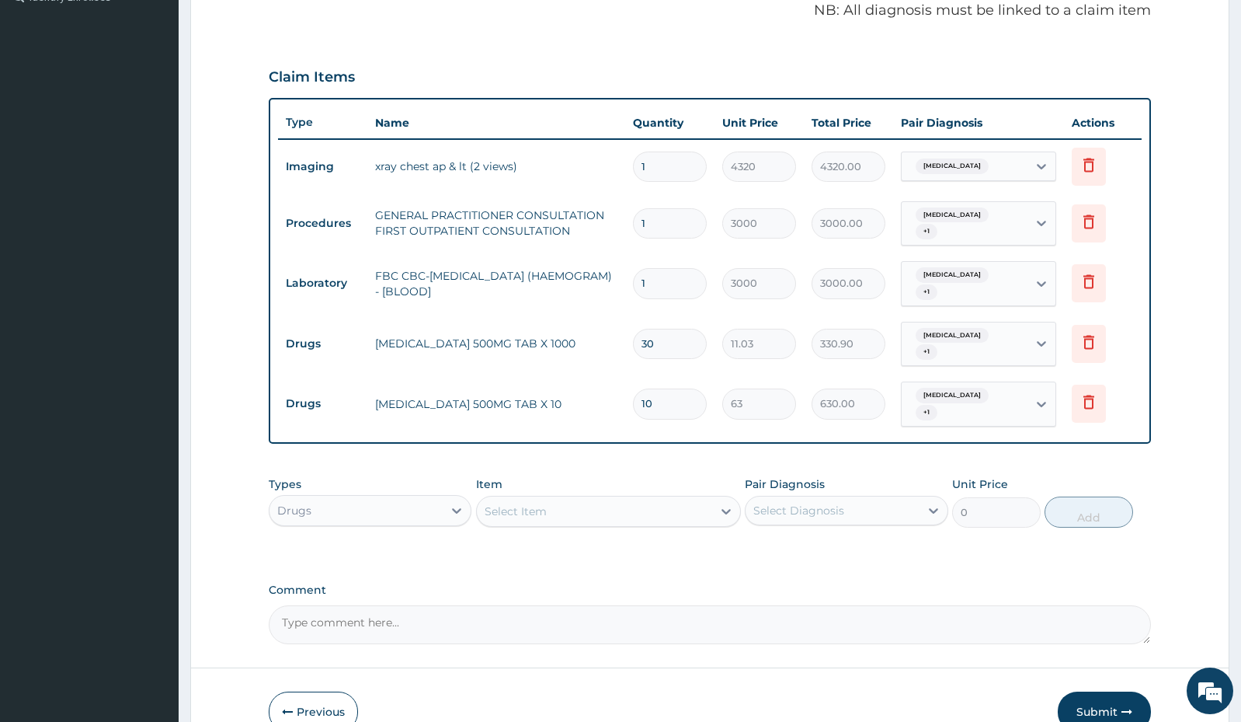
type input "10"
click at [702, 506] on div "Select Item" at bounding box center [594, 511] width 235 height 25
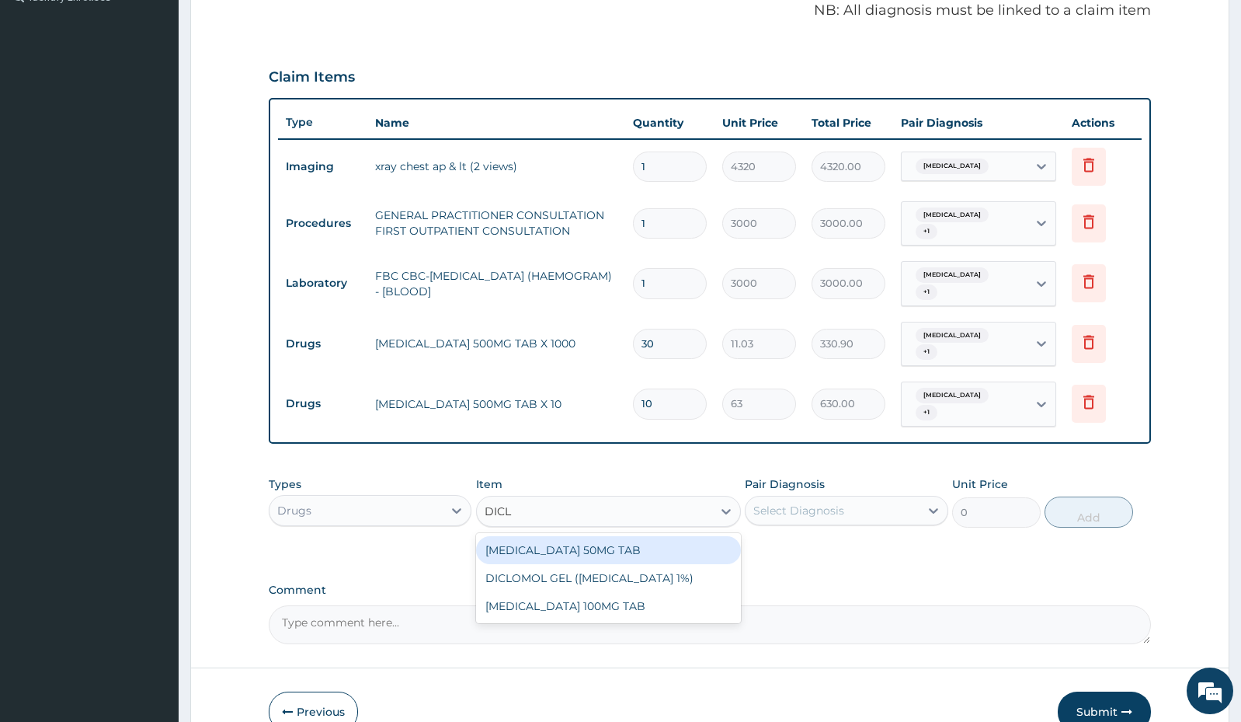
type input "DICLO"
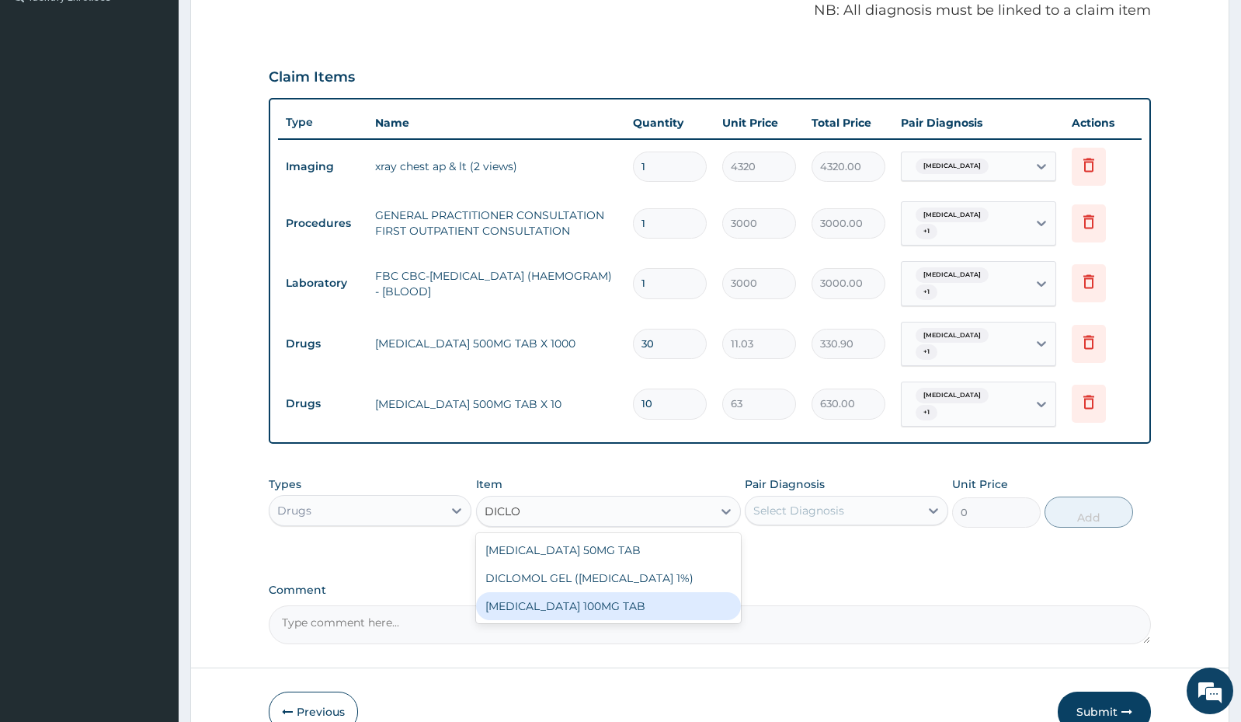
click at [590, 606] on div "[MEDICAL_DATA] 100MG TAB" at bounding box center [608, 606] width 265 height 28
type input "63"
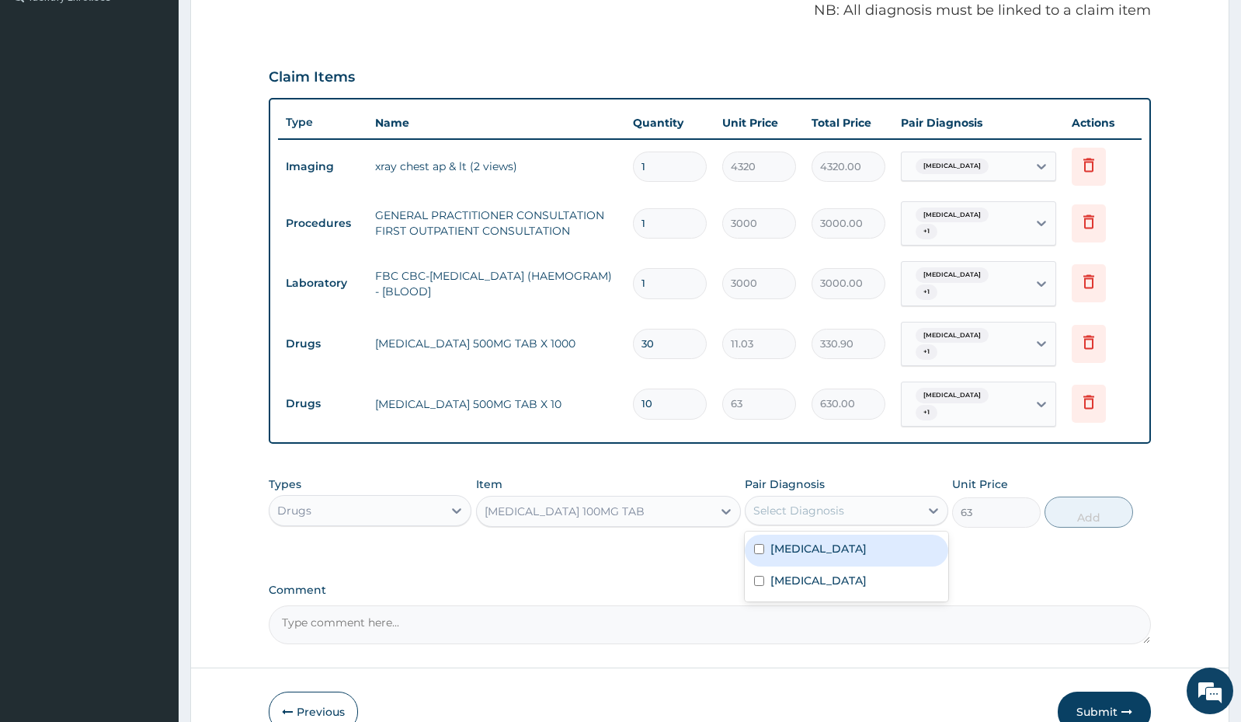
click at [914, 513] on div "Select Diagnosis" at bounding box center [832, 510] width 173 height 25
click at [862, 553] on label "Chest pain, unspecified" at bounding box center [819, 549] width 96 height 16
checkbox input "true"
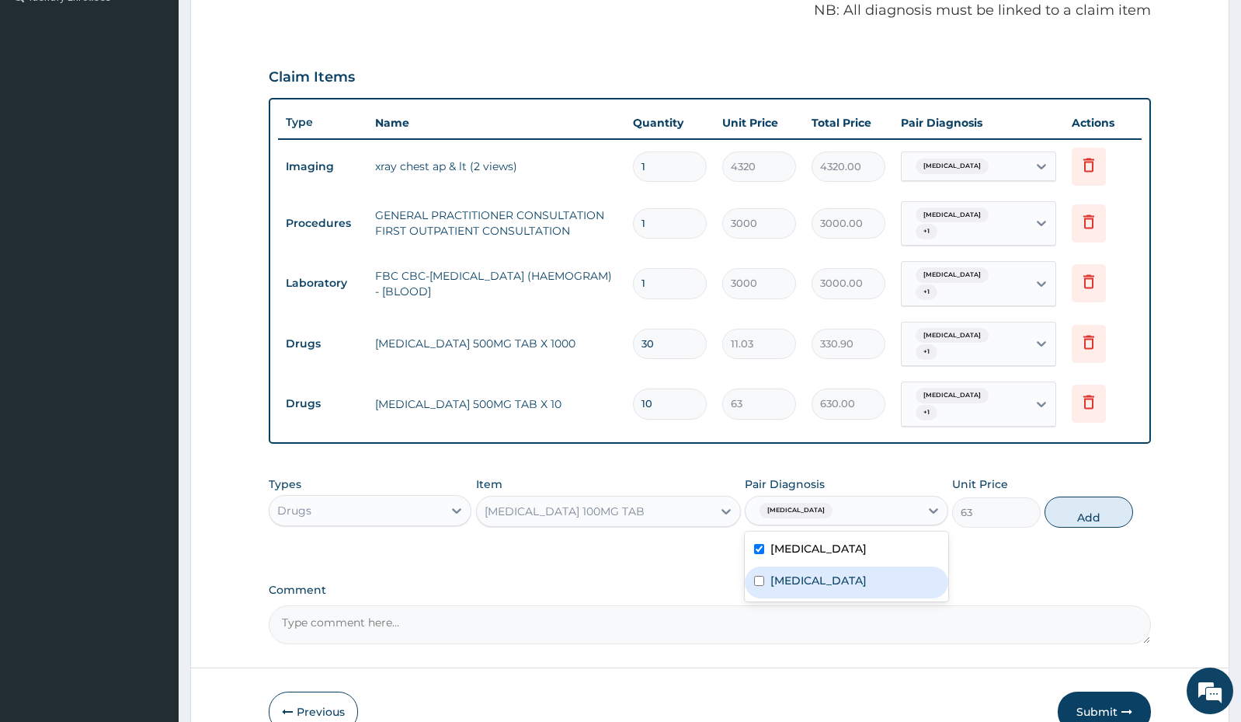
click at [854, 572] on label "[MEDICAL_DATA]" at bounding box center [819, 580] width 96 height 16
checkbox input "true"
click at [1093, 508] on button "Add" at bounding box center [1089, 511] width 89 height 31
type input "0"
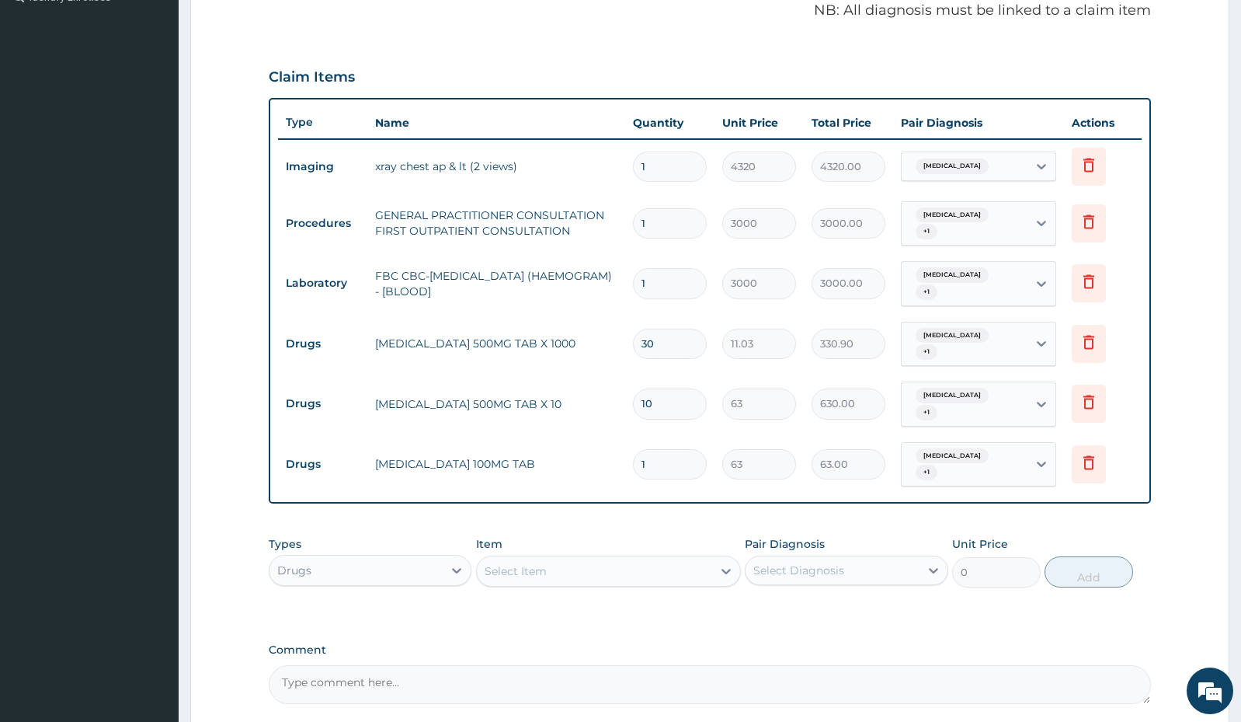
click at [654, 468] on input "1" at bounding box center [670, 464] width 74 height 30
type input "0.00"
type input "1"
type input "63.00"
type input "10"
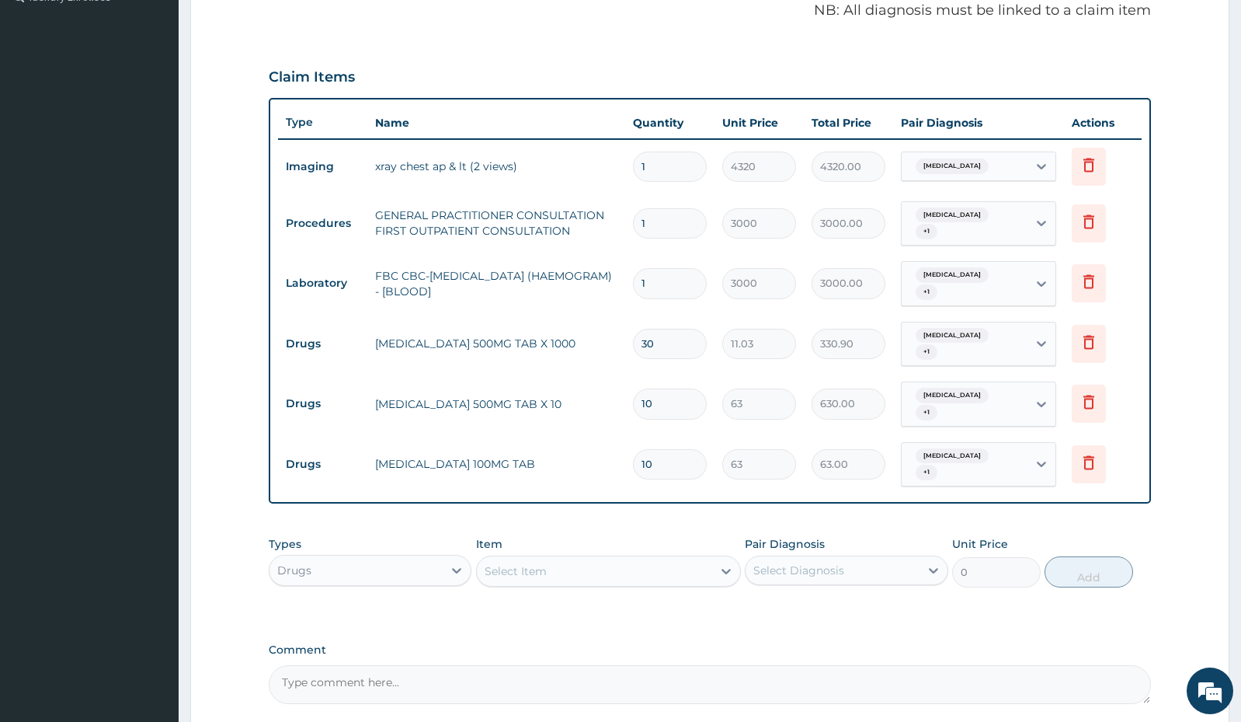
type input "630.00"
type input "10"
click at [673, 574] on div "Select Item" at bounding box center [594, 570] width 235 height 25
type input "G"
type input "N"
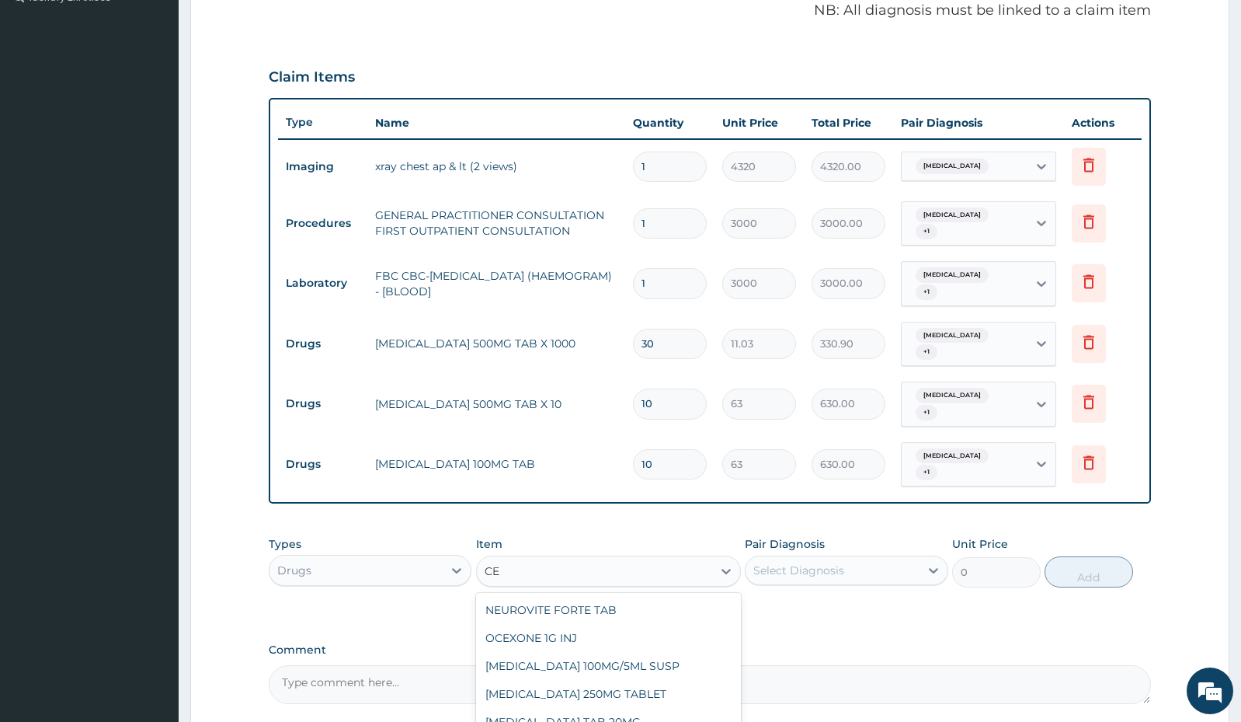
type input "C"
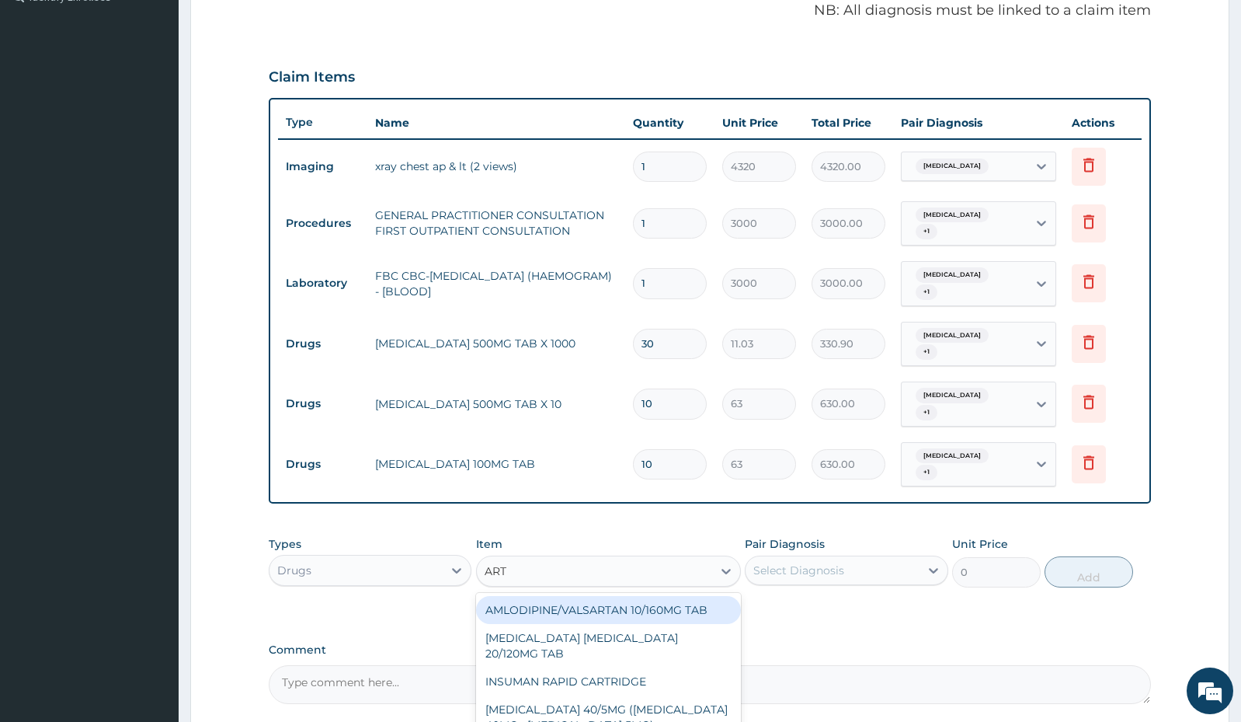
type input "ARTE"
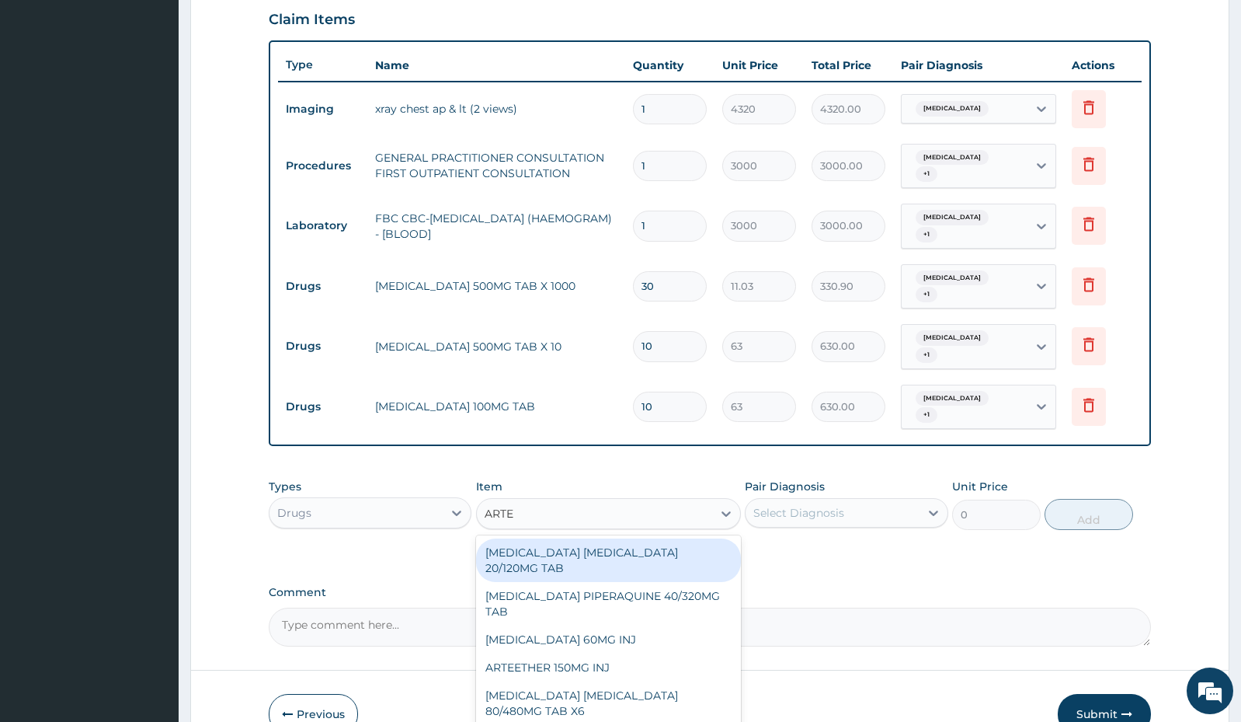
scroll to position [625, 0]
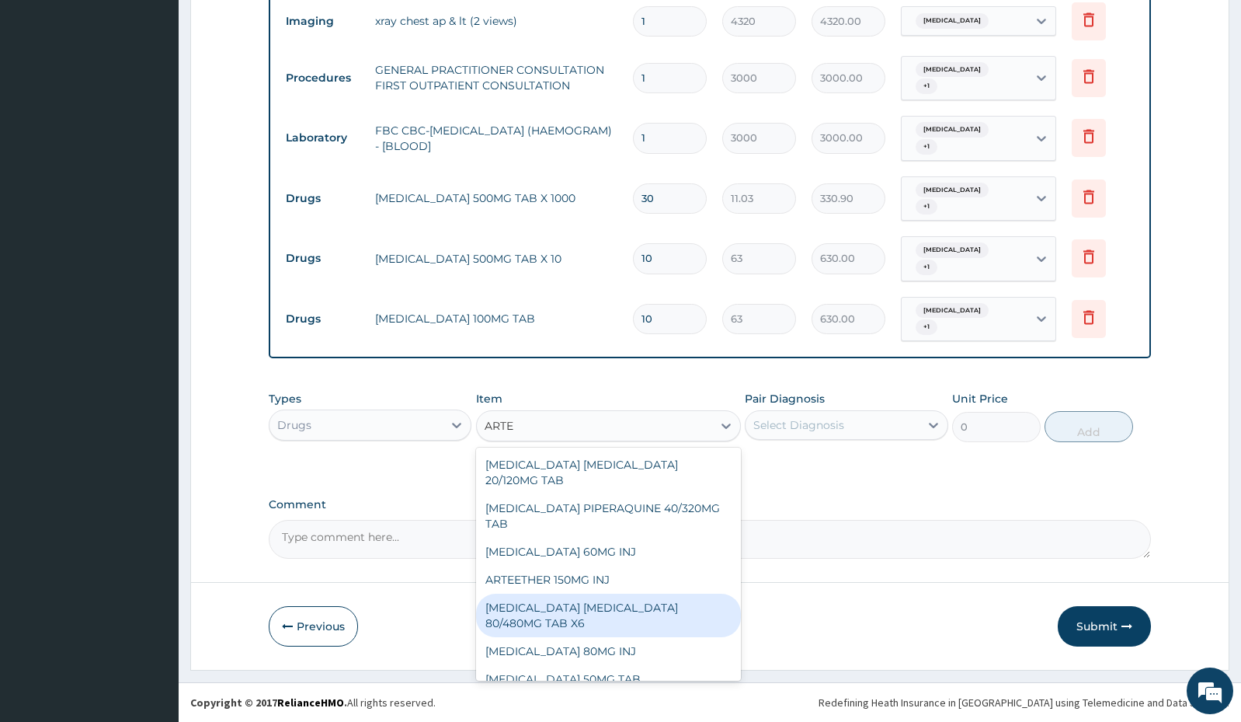
click at [644, 616] on div "[MEDICAL_DATA] [MEDICAL_DATA] 80/480MG TAB X6" at bounding box center [608, 614] width 265 height 43
type input "262.5"
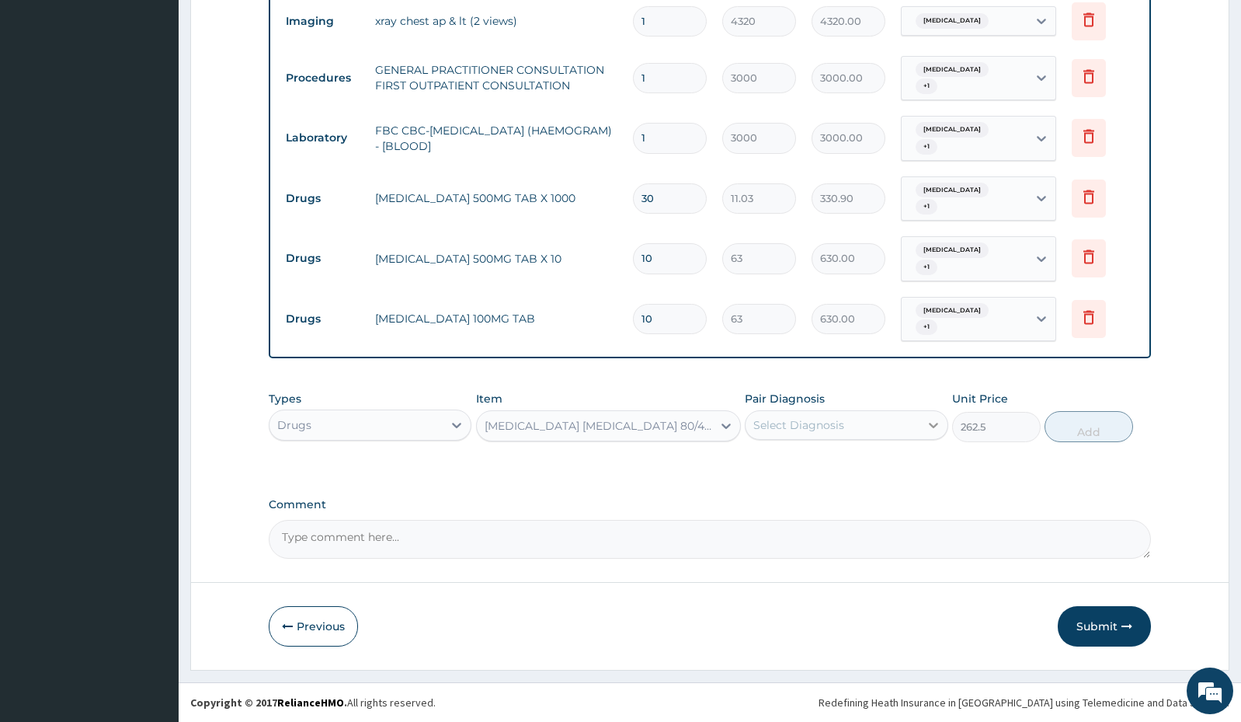
click at [926, 418] on icon at bounding box center [934, 425] width 16 height 16
click at [867, 471] on label "Chest pain, unspecified" at bounding box center [819, 463] width 96 height 16
checkbox input "true"
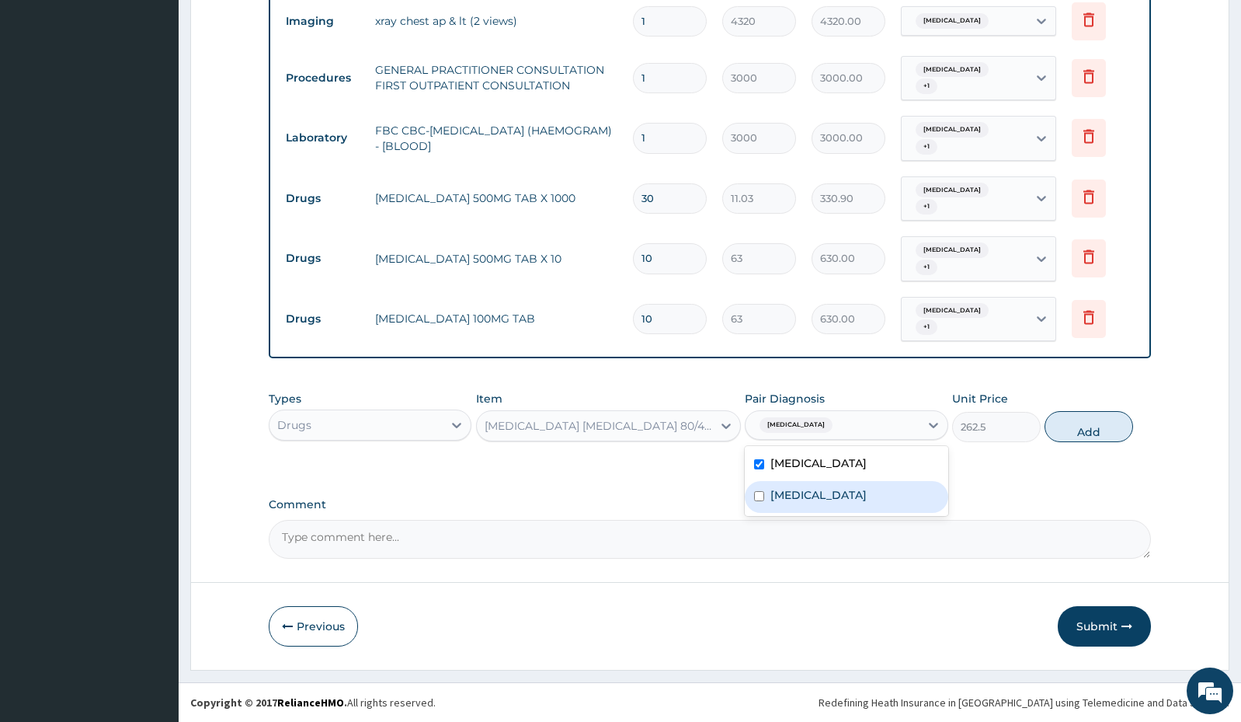
click at [854, 504] on div "[MEDICAL_DATA]" at bounding box center [846, 497] width 203 height 32
checkbox input "true"
click at [1099, 413] on button "Add" at bounding box center [1089, 426] width 89 height 31
type input "0"
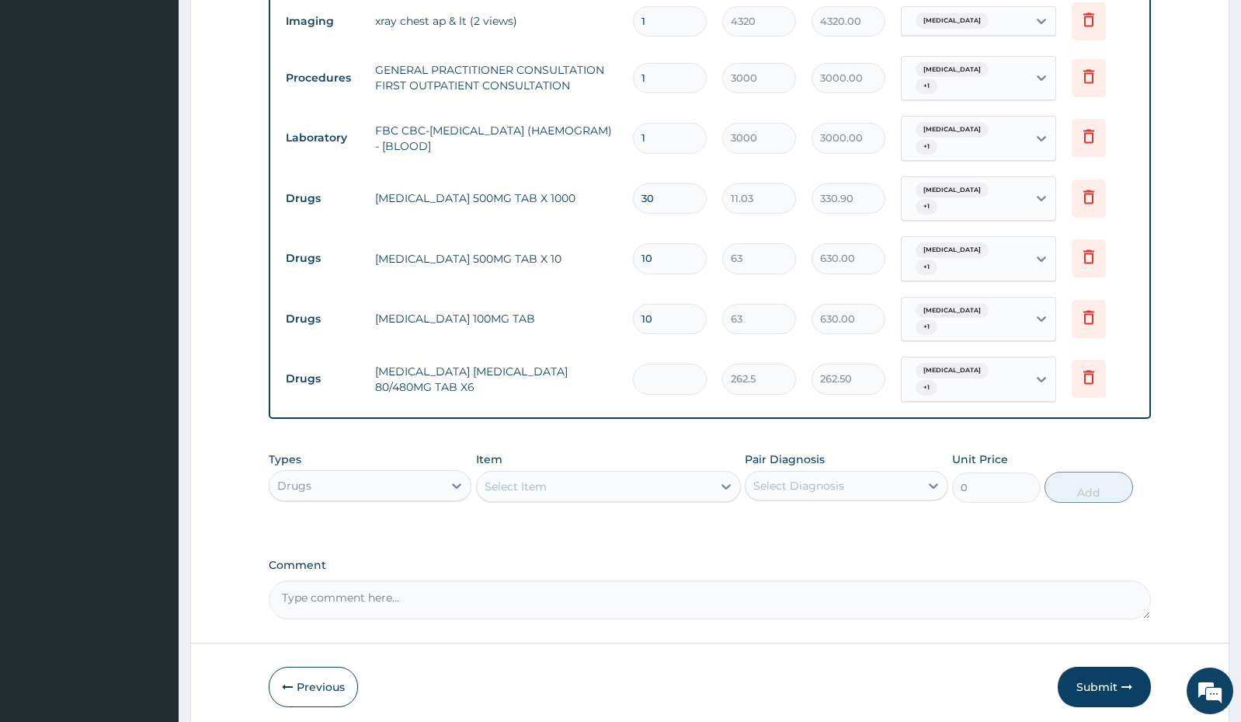
type input "0.00"
type input "3"
type input "787.50"
type input "0.00"
type input "2"
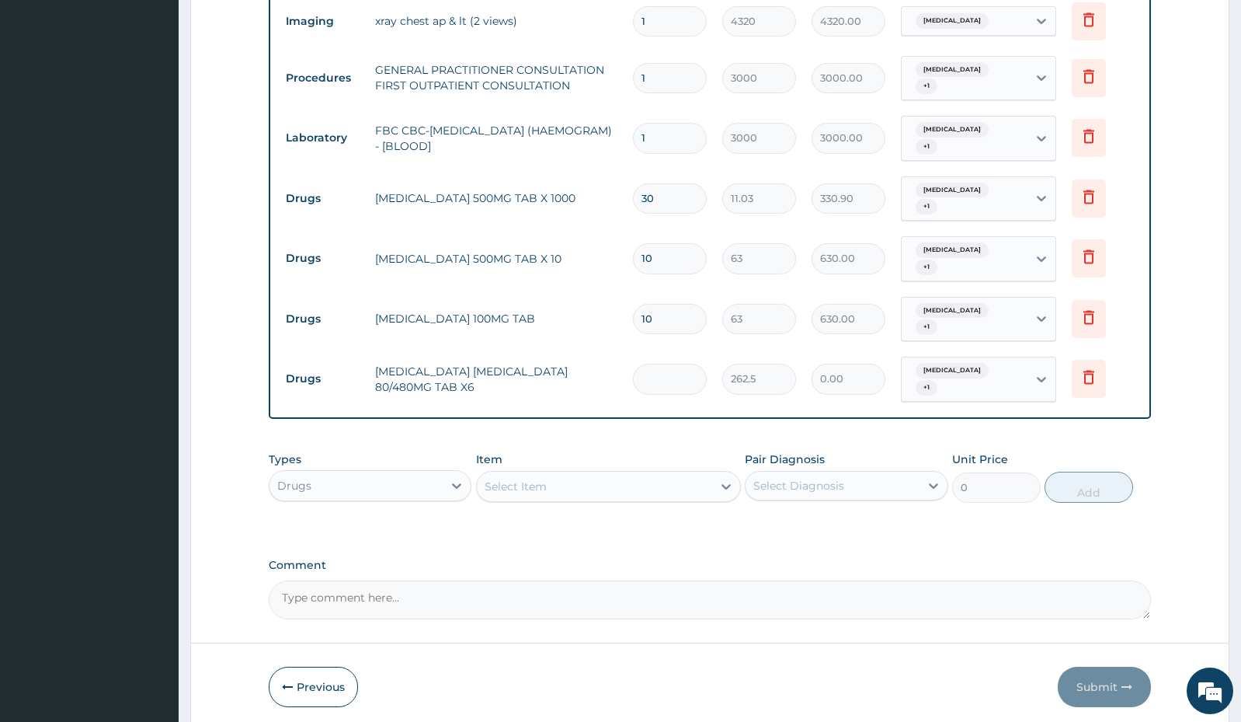
type input "525.00"
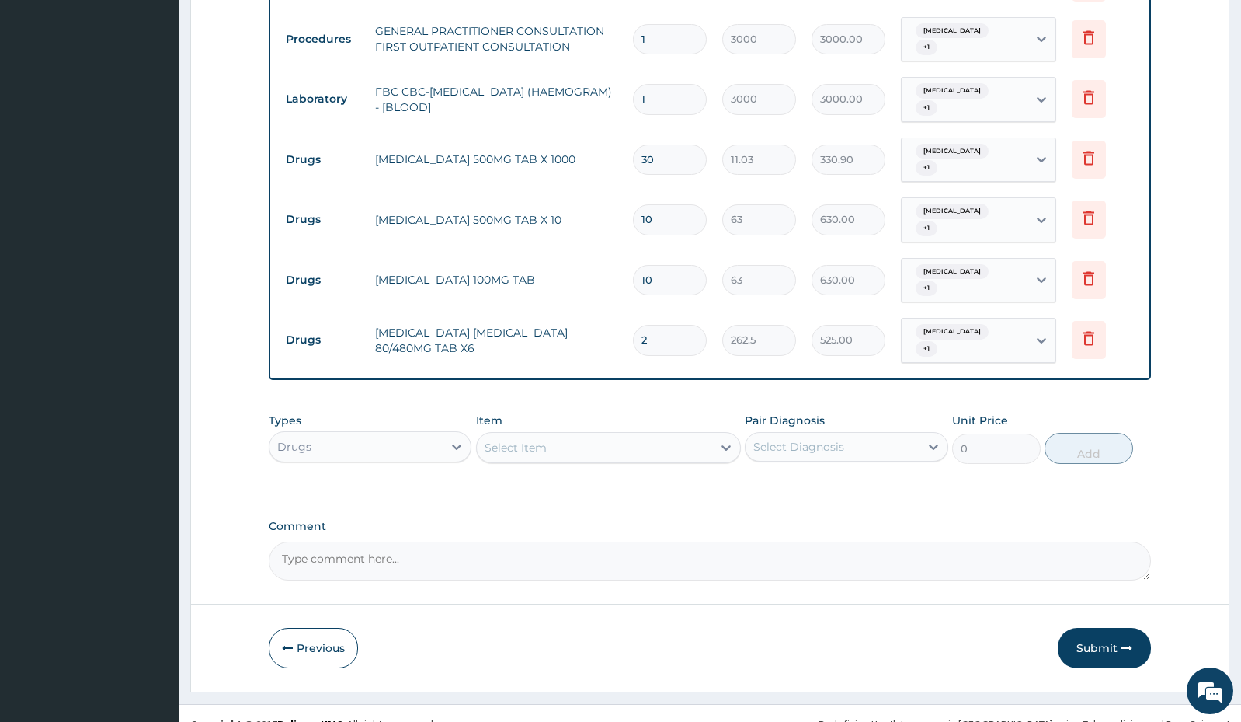
scroll to position [686, 0]
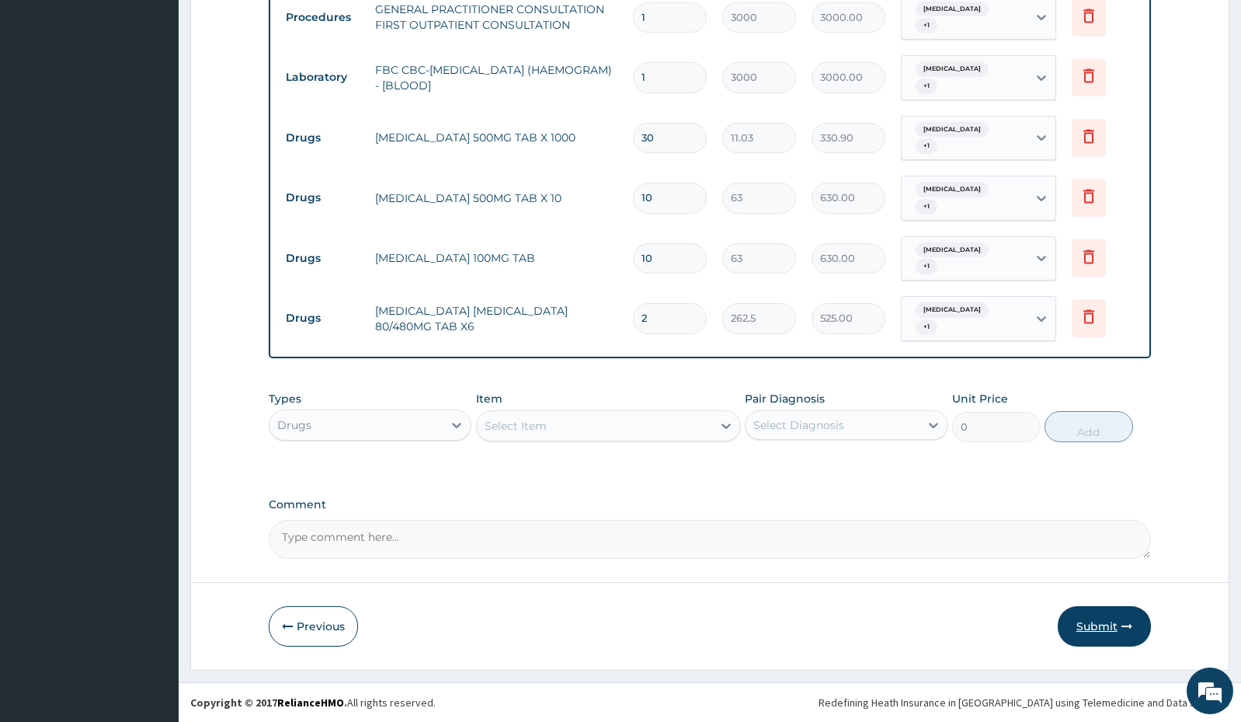
type input "2"
click at [1096, 619] on button "Submit" at bounding box center [1104, 626] width 93 height 40
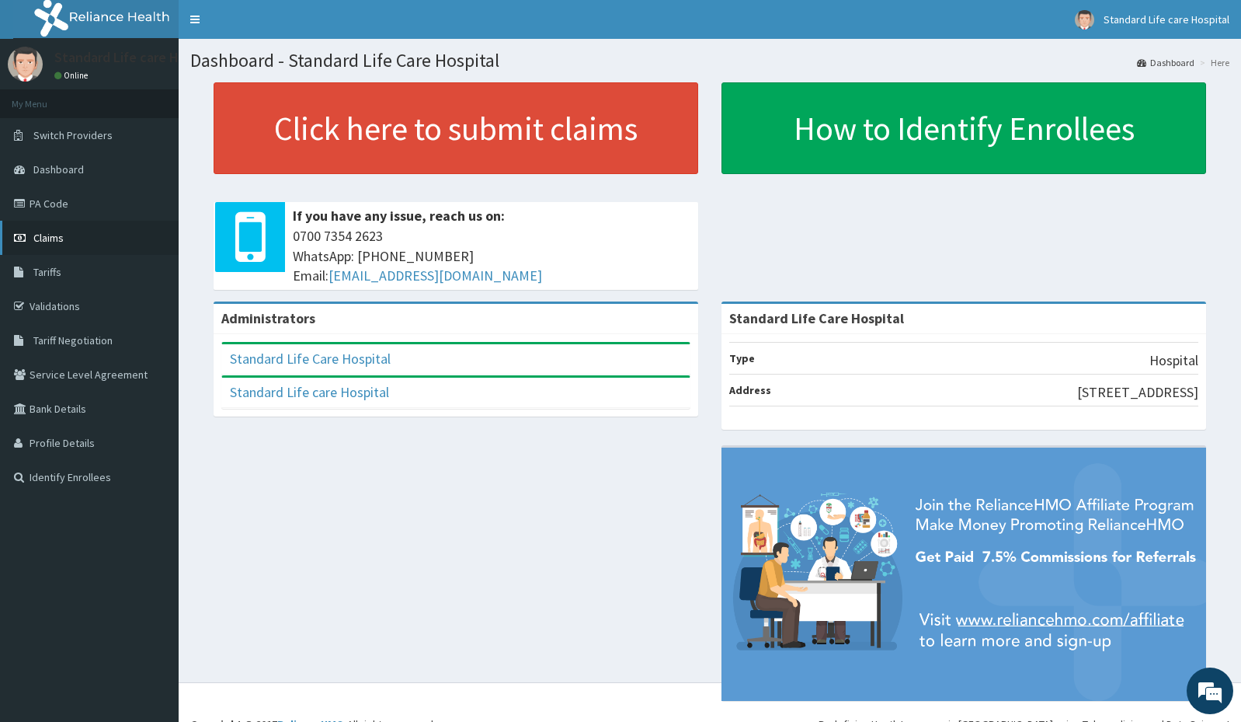
click at [115, 238] on link "Claims" at bounding box center [89, 238] width 179 height 34
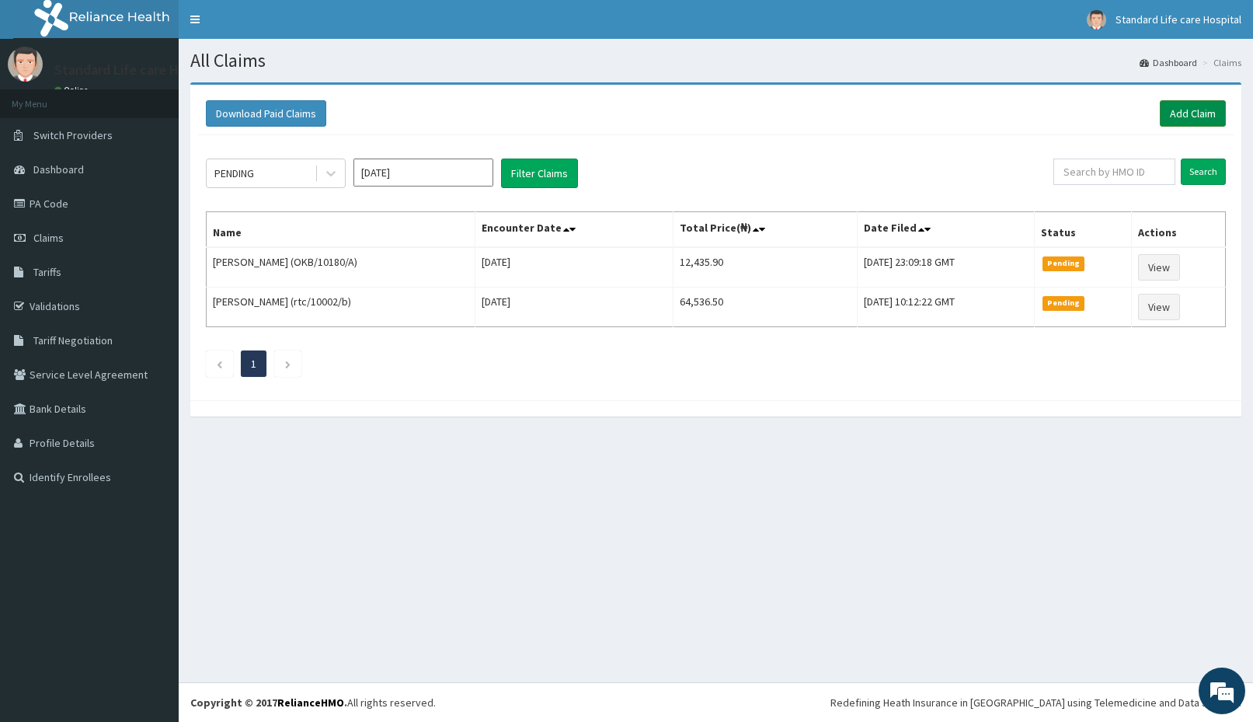
click at [1167, 104] on link "Add Claim" at bounding box center [1193, 113] width 66 height 26
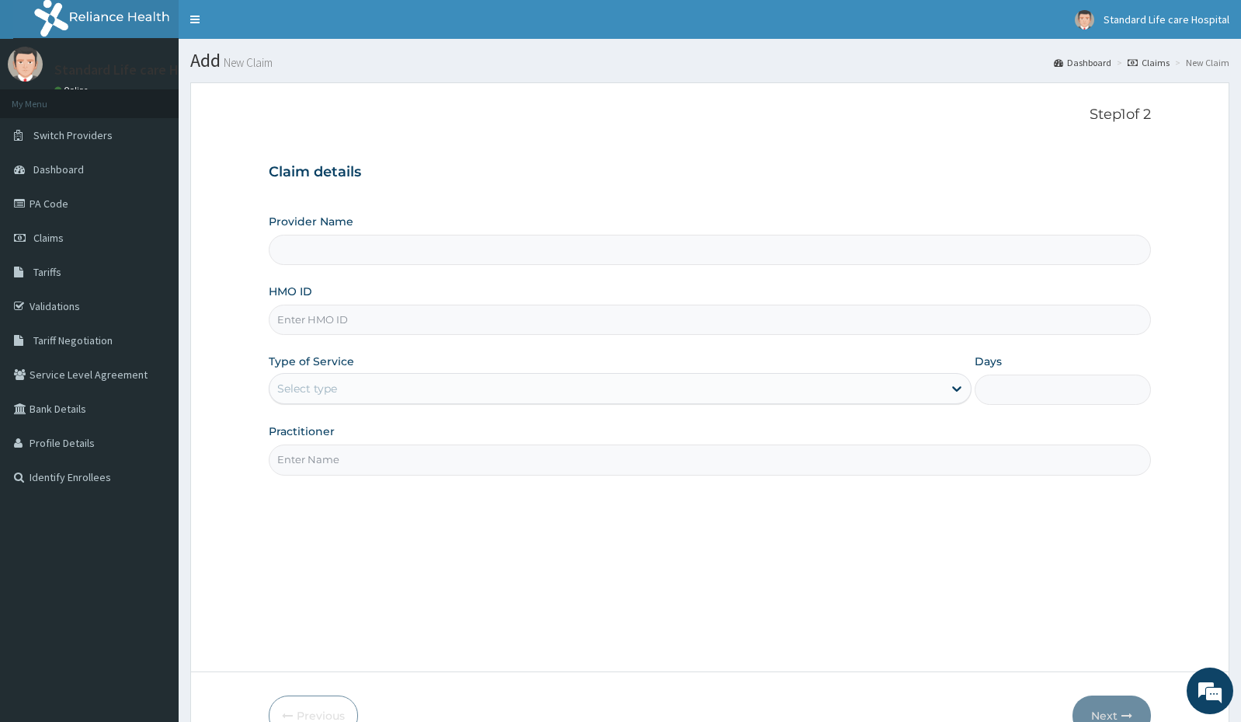
type input "Standard Life Care Hospital"
click at [352, 324] on input "HMO ID" at bounding box center [710, 319] width 882 height 30
type input "CID/10067/A"
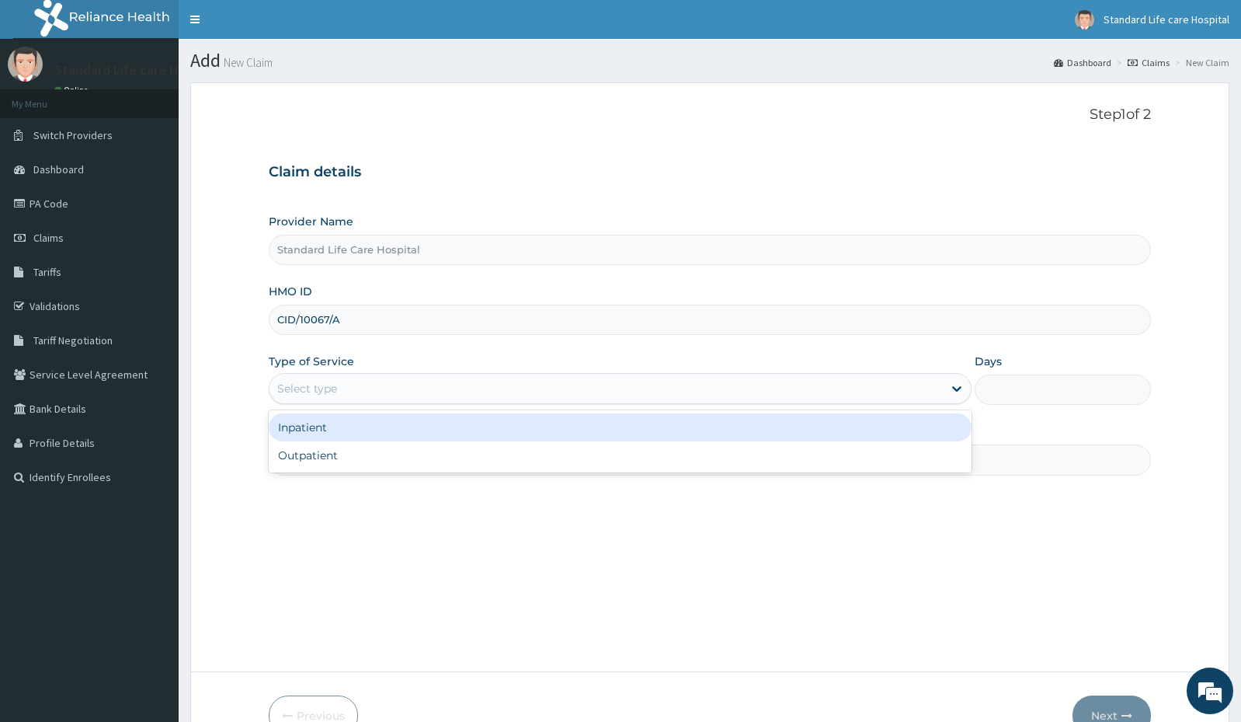
click at [915, 381] on div "Select type" at bounding box center [606, 388] width 673 height 25
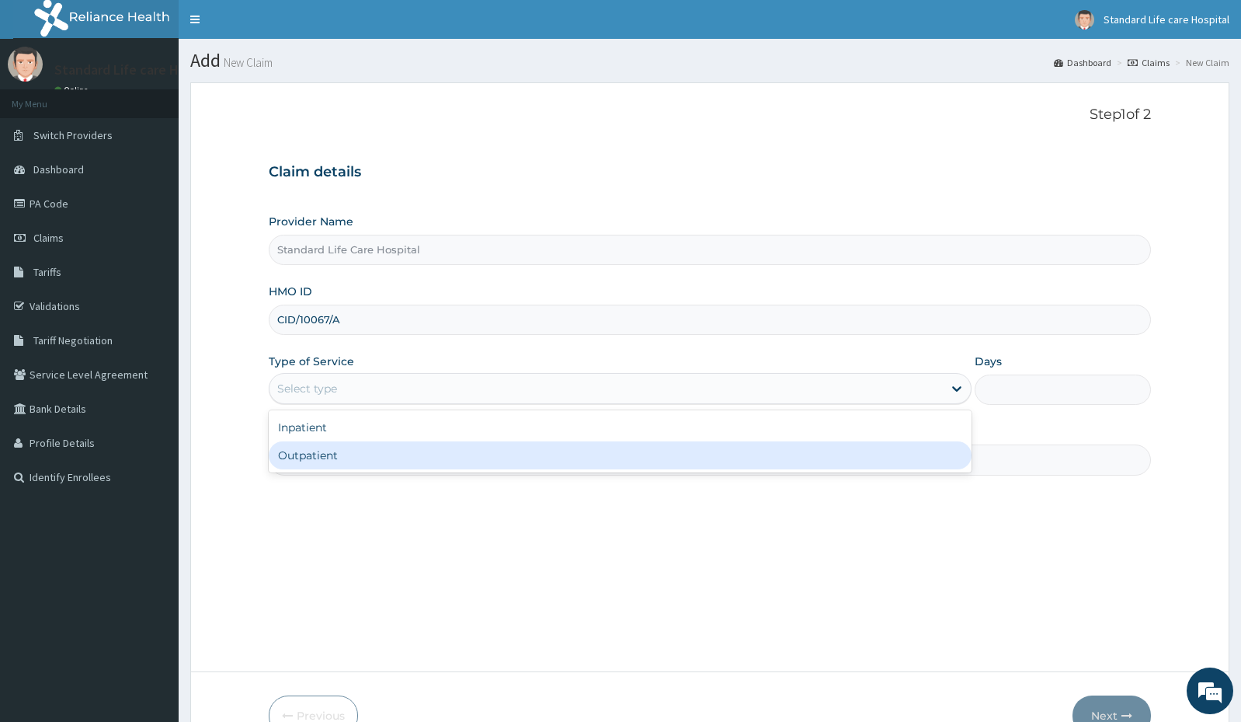
click at [843, 464] on div "Outpatient" at bounding box center [620, 455] width 703 height 28
type input "1"
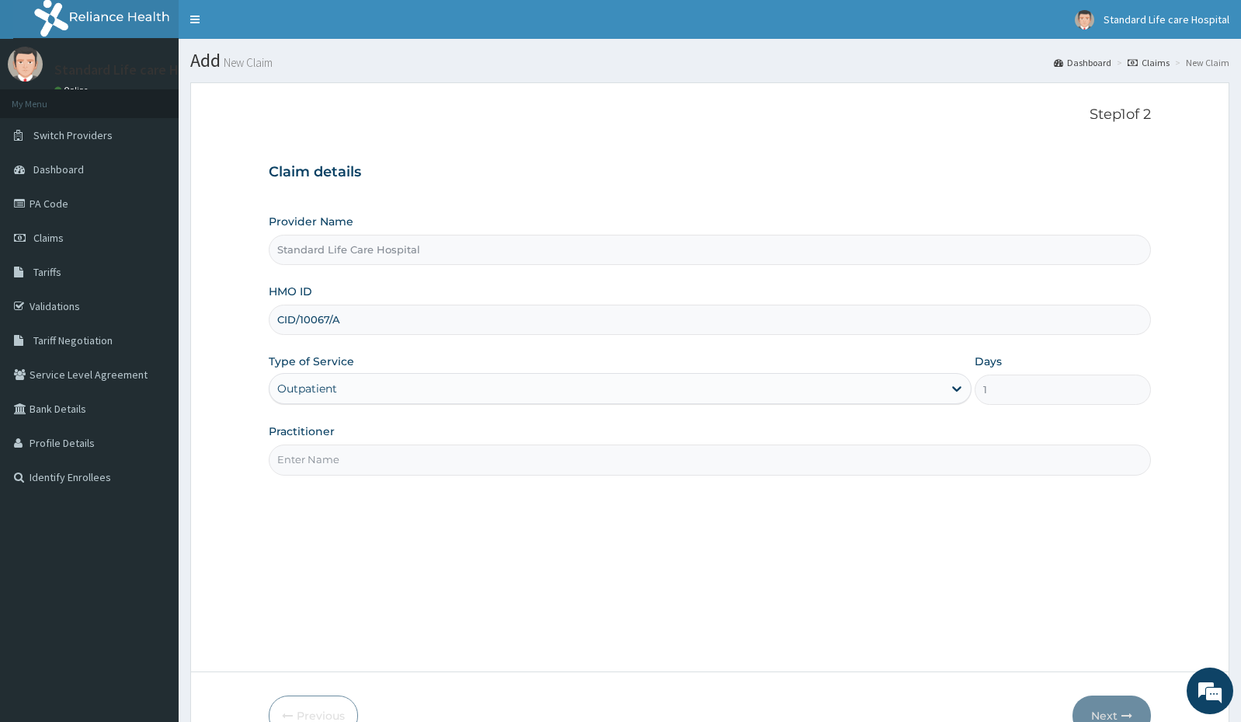
click at [704, 461] on input "Practitioner" at bounding box center [710, 459] width 882 height 30
type input "[PERSON_NAME]"
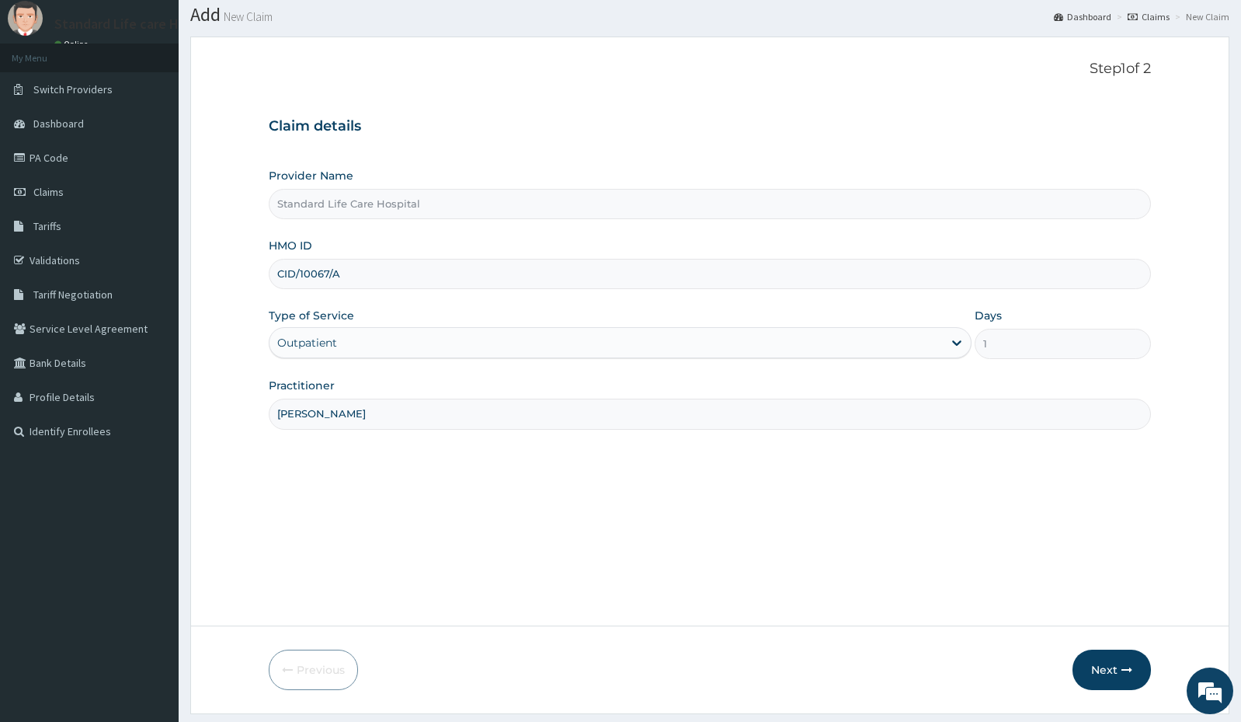
scroll to position [89, 0]
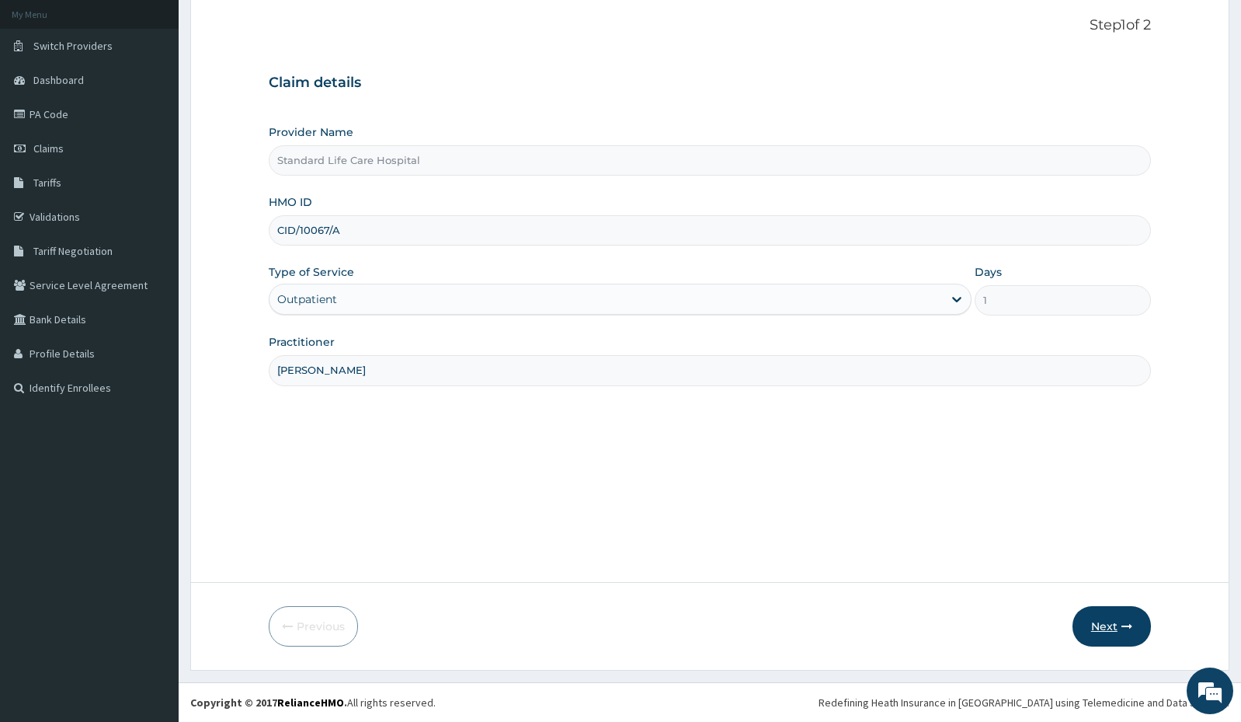
click at [1122, 638] on button "Next" at bounding box center [1112, 626] width 78 height 40
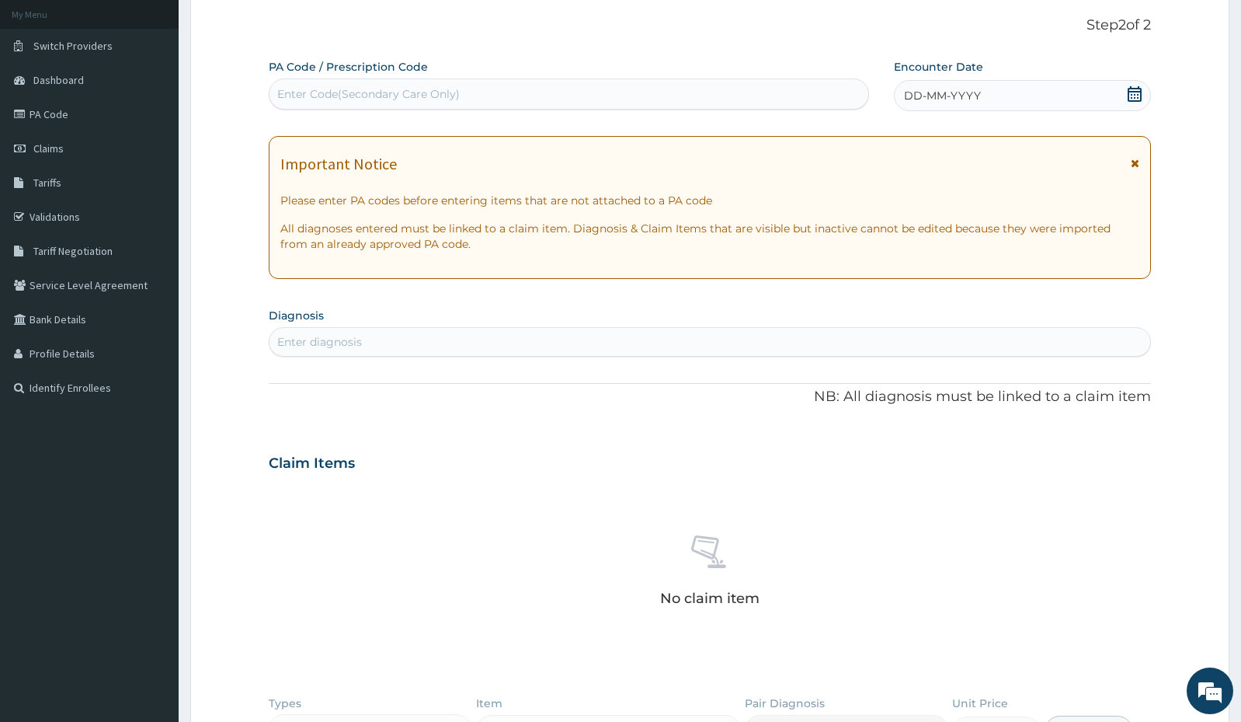
click at [1133, 90] on icon at bounding box center [1135, 94] width 16 height 16
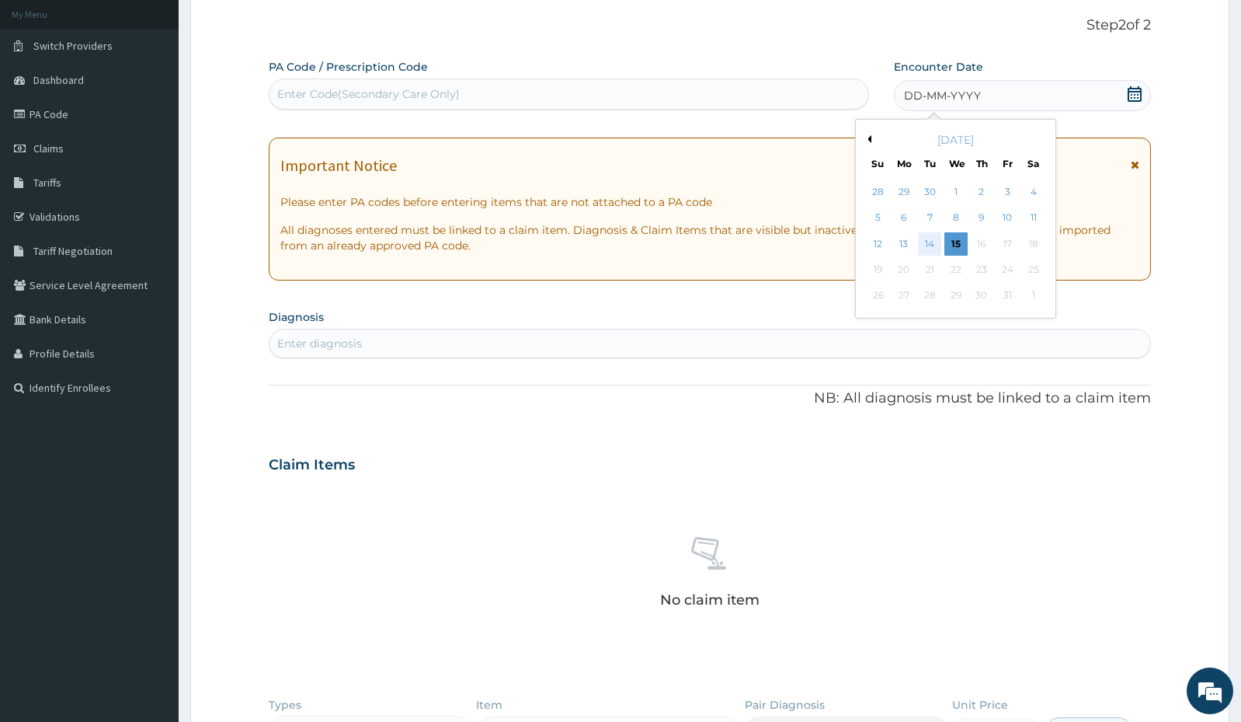
click at [935, 245] on div "14" at bounding box center [929, 243] width 23 height 23
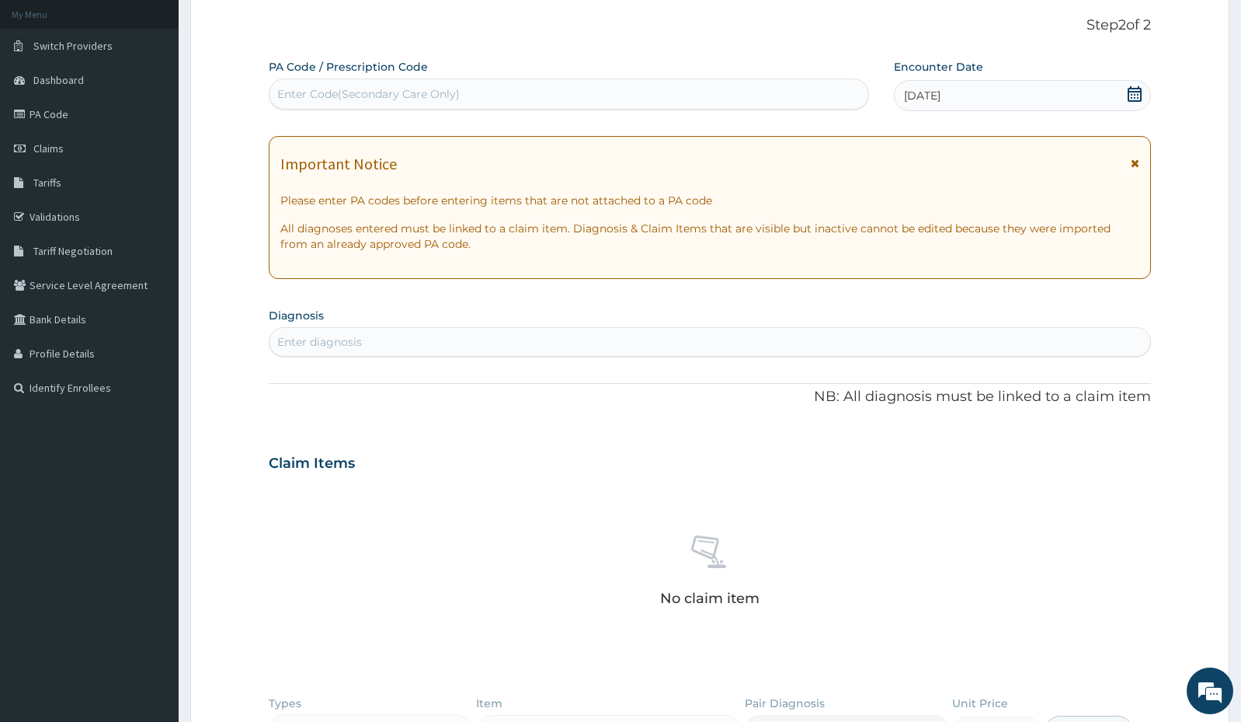
click at [439, 345] on div "Enter diagnosis" at bounding box center [710, 341] width 881 height 25
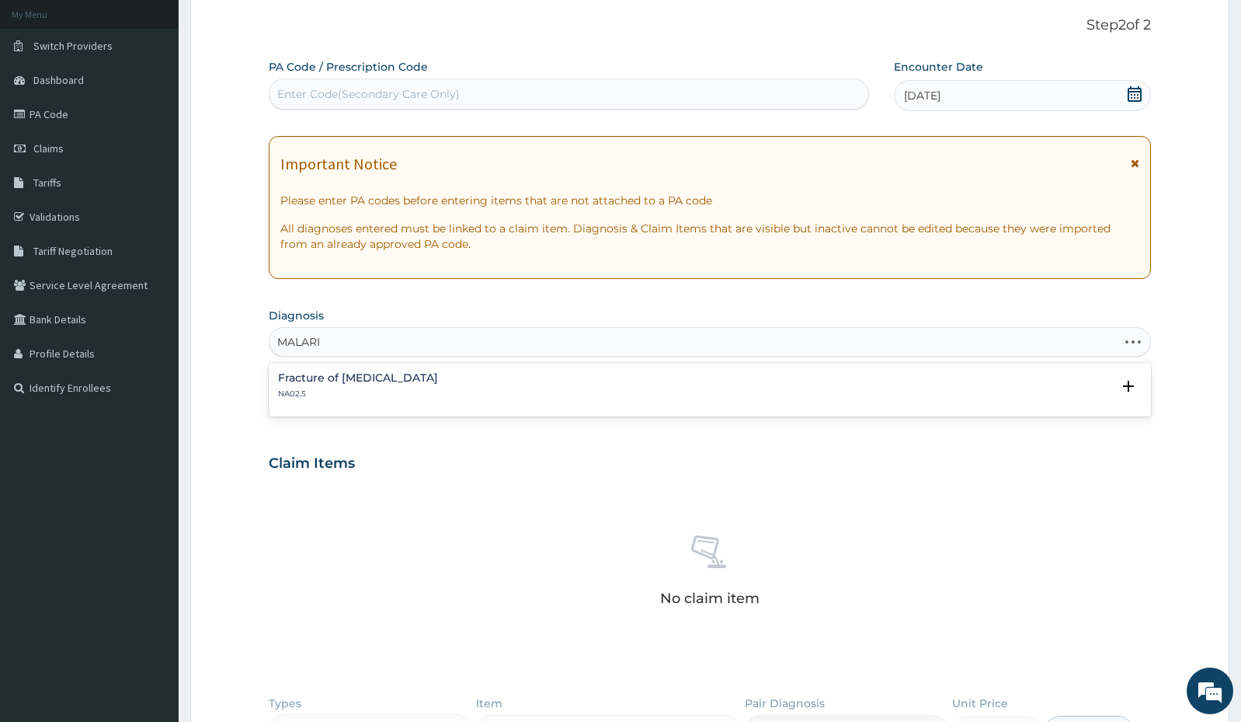
type input "[MEDICAL_DATA]"
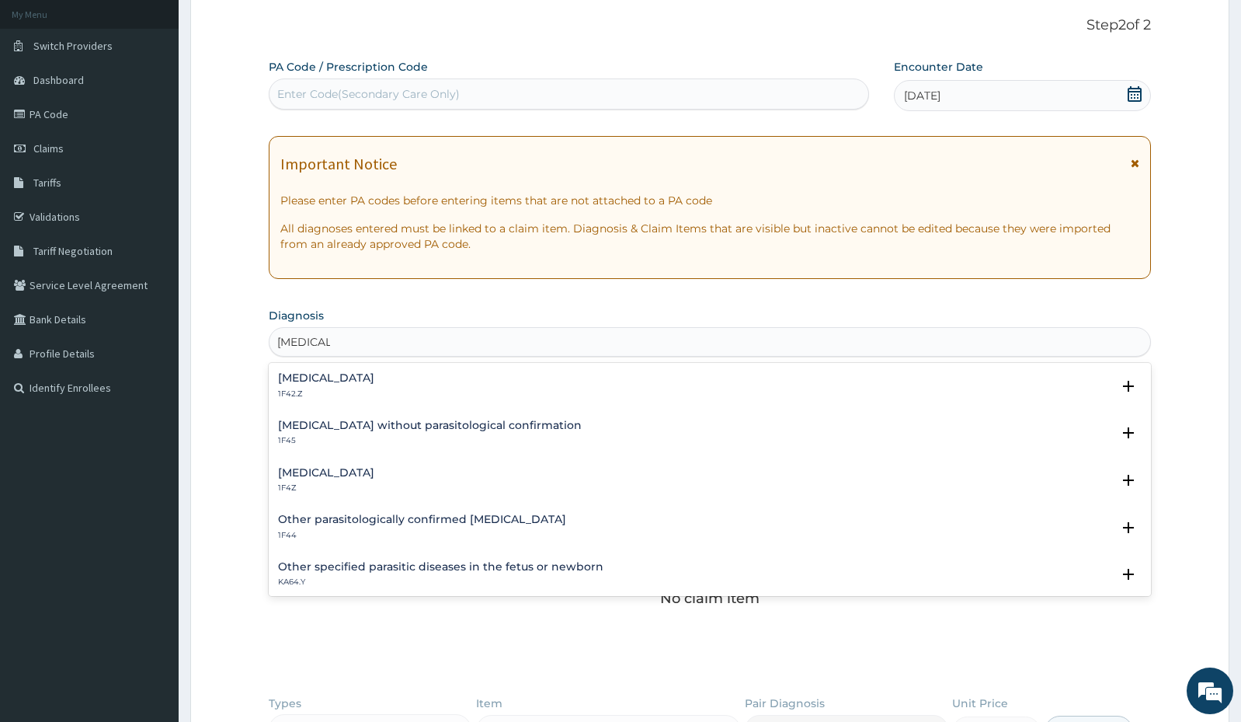
click at [402, 471] on div "Malaria, unspecified 1F4Z" at bounding box center [710, 480] width 864 height 27
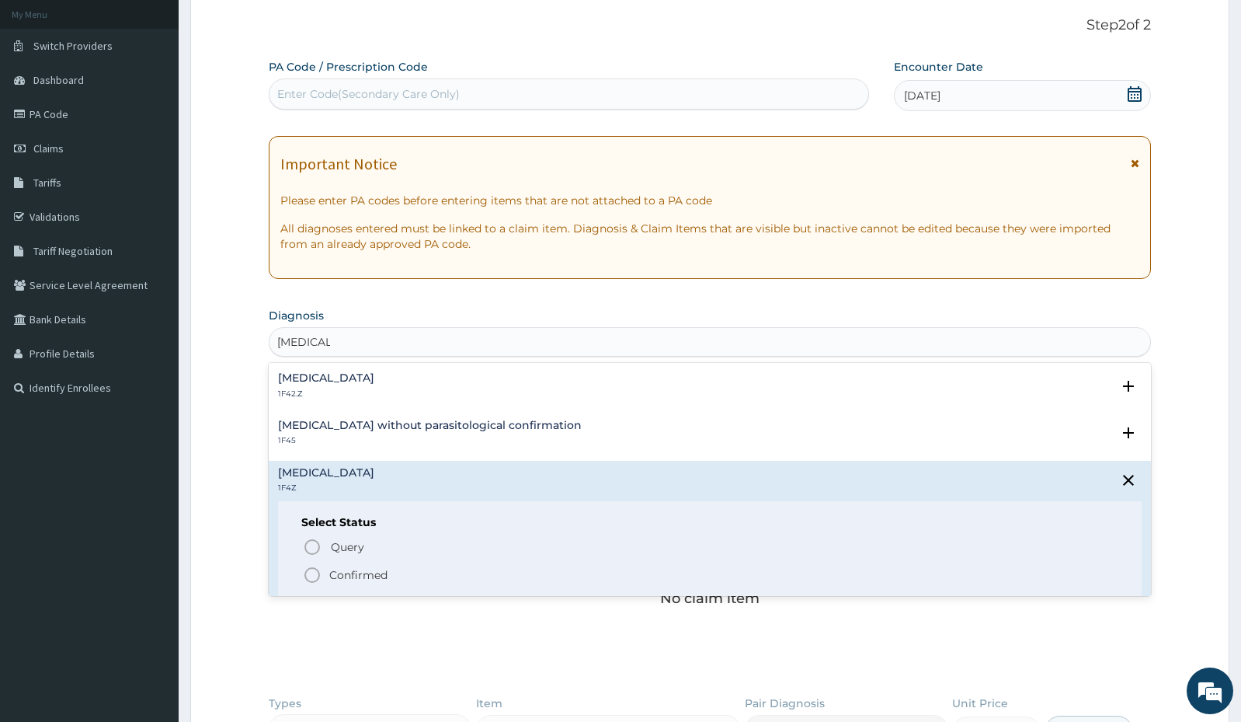
click at [320, 565] on icon "status option filled" at bounding box center [312, 574] width 19 height 19
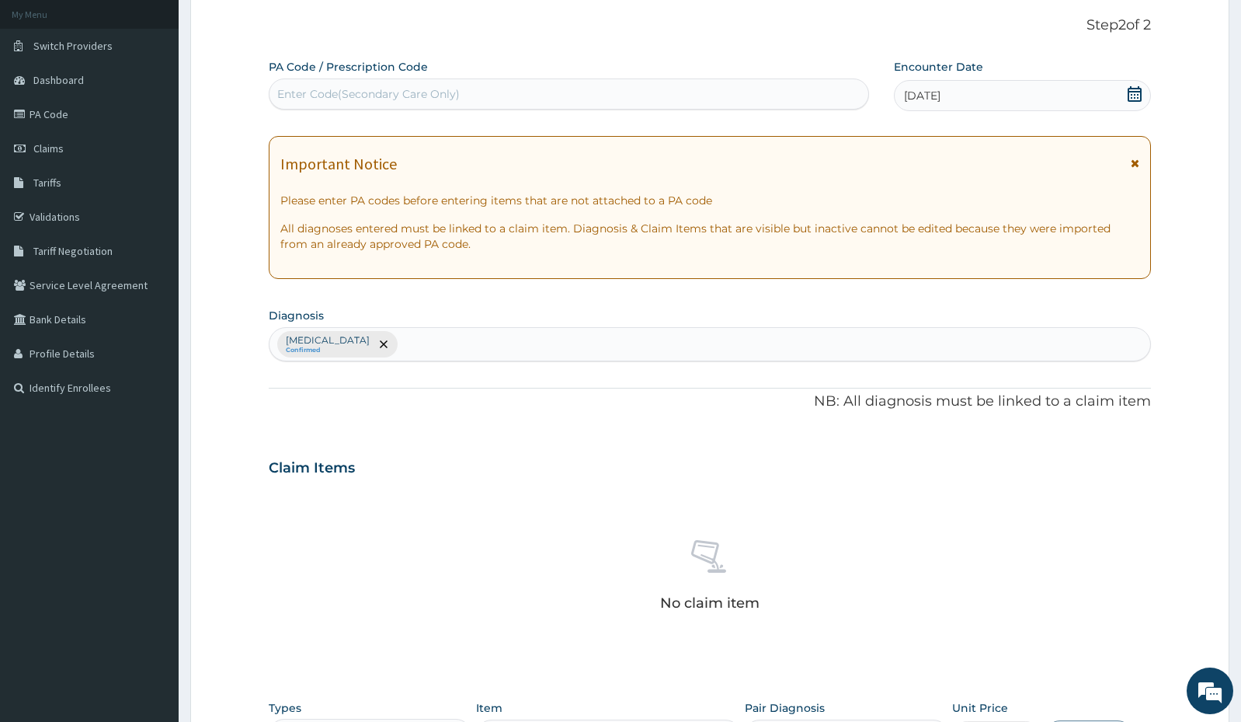
click at [505, 349] on div "Malaria, unspecified Confirmed" at bounding box center [710, 344] width 881 height 33
type input "URTI"
click at [438, 392] on p "CA07.0" at bounding box center [391, 397] width 227 height 11
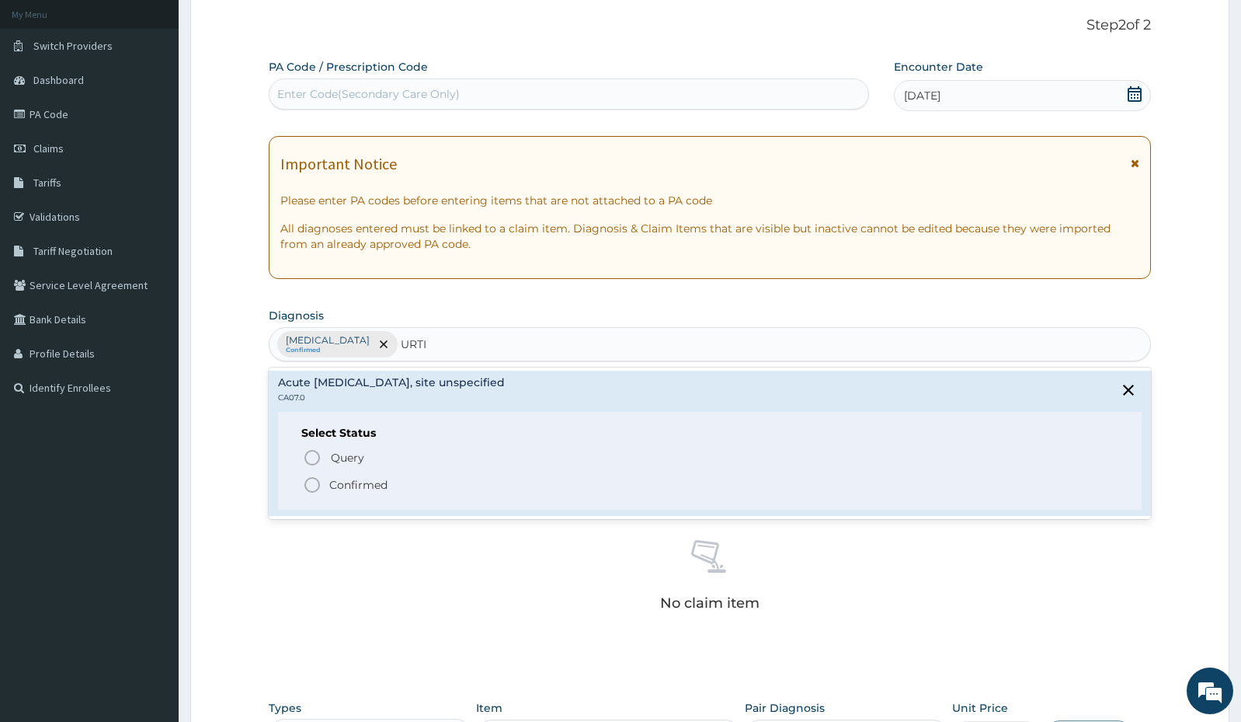
click at [318, 484] on icon "status option filled" at bounding box center [312, 484] width 19 height 19
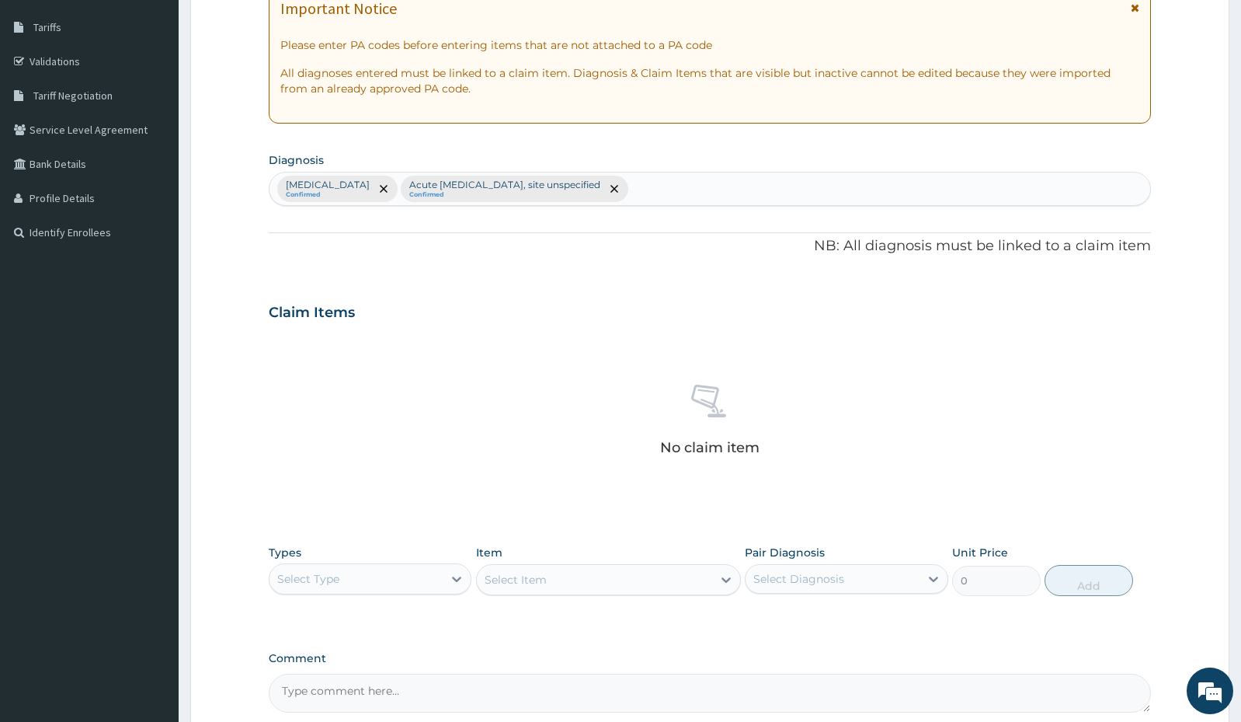
scroll to position [322, 0]
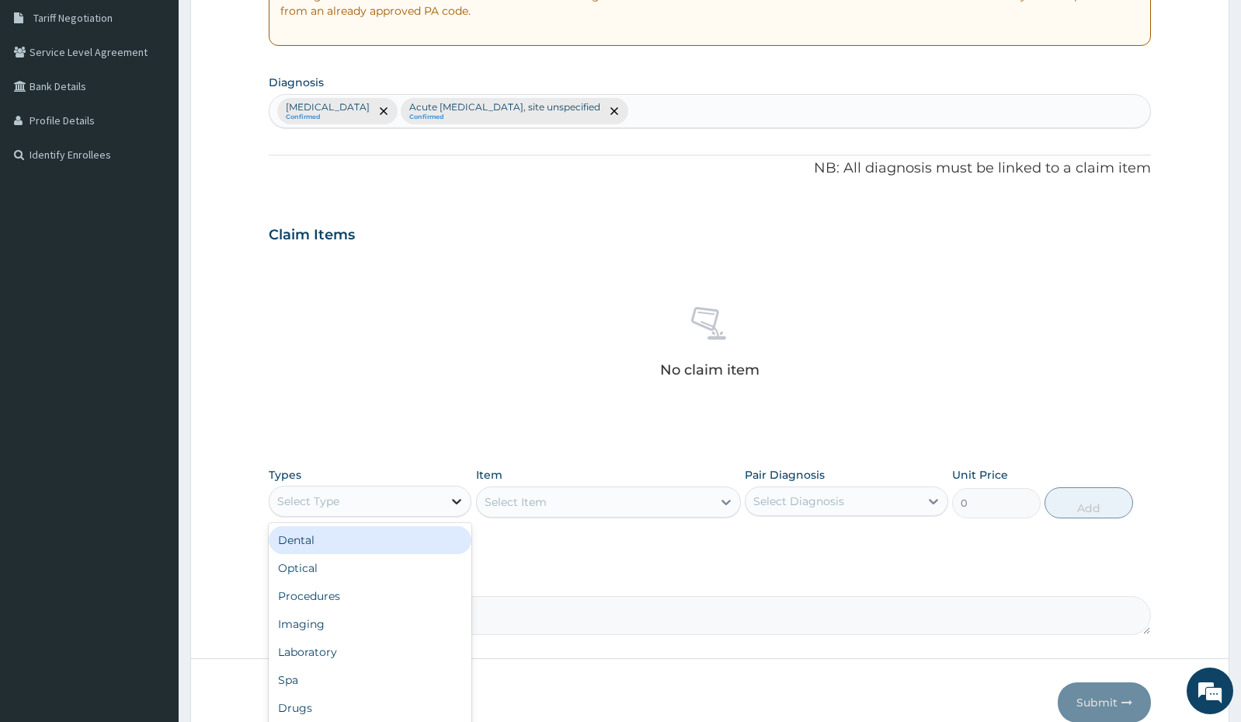
click at [451, 502] on icon at bounding box center [457, 501] width 16 height 16
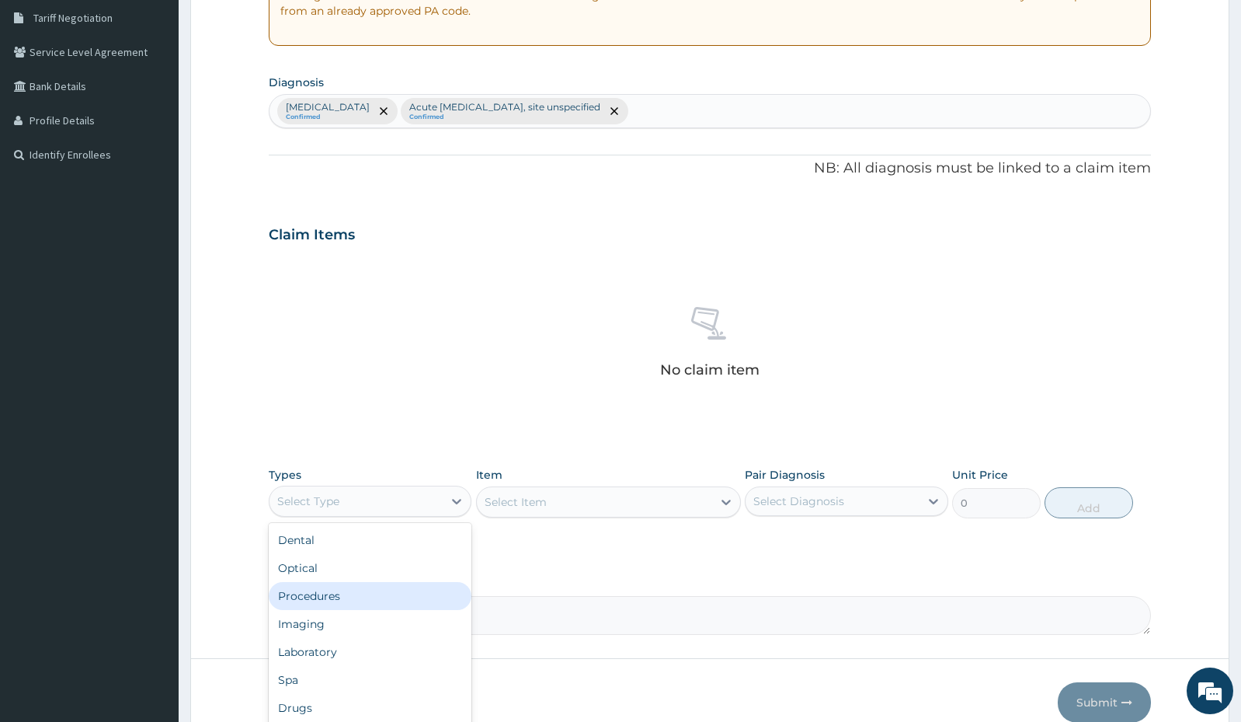
click at [378, 596] on div "Procedures" at bounding box center [370, 596] width 203 height 28
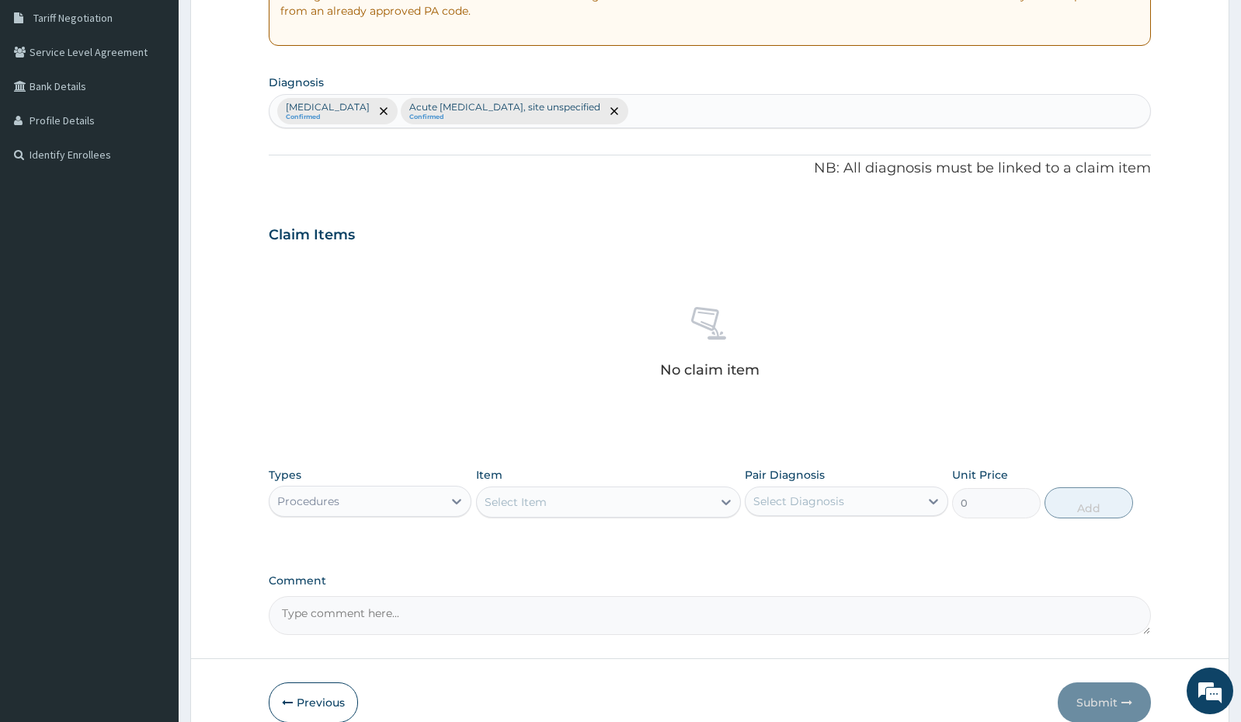
click at [679, 509] on div "Select Item" at bounding box center [594, 501] width 235 height 25
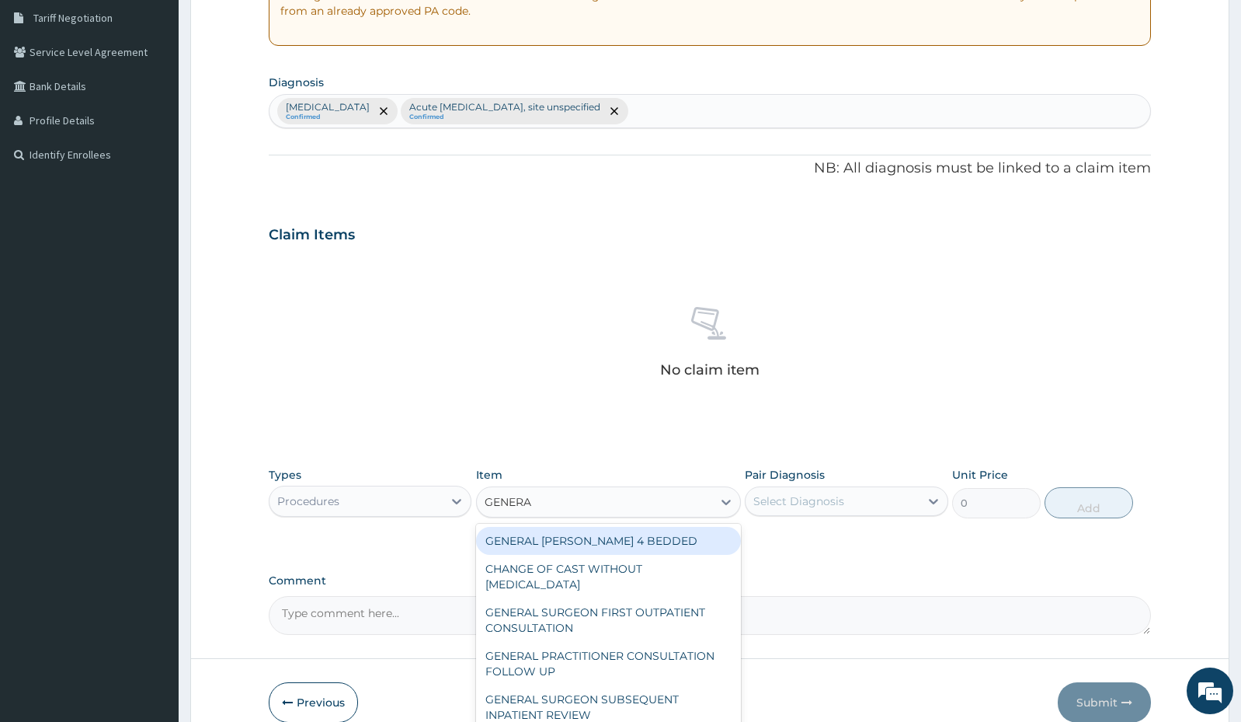
type input "GENERAL"
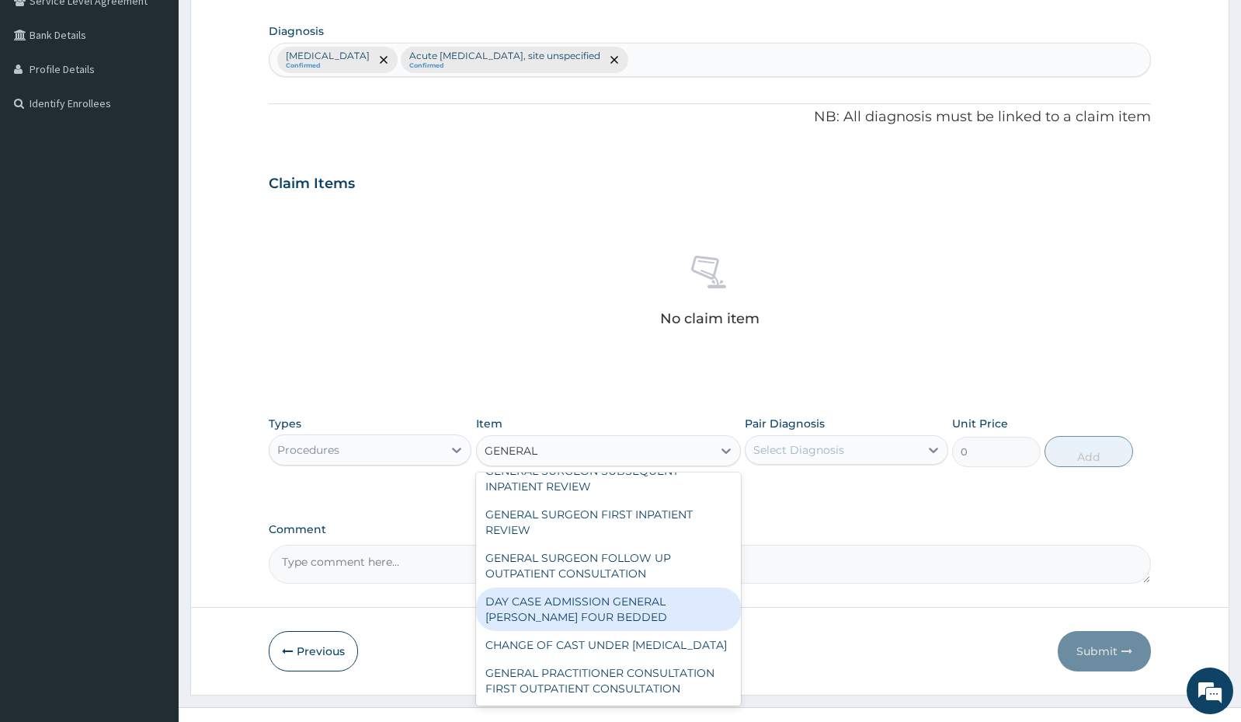
scroll to position [398, 0]
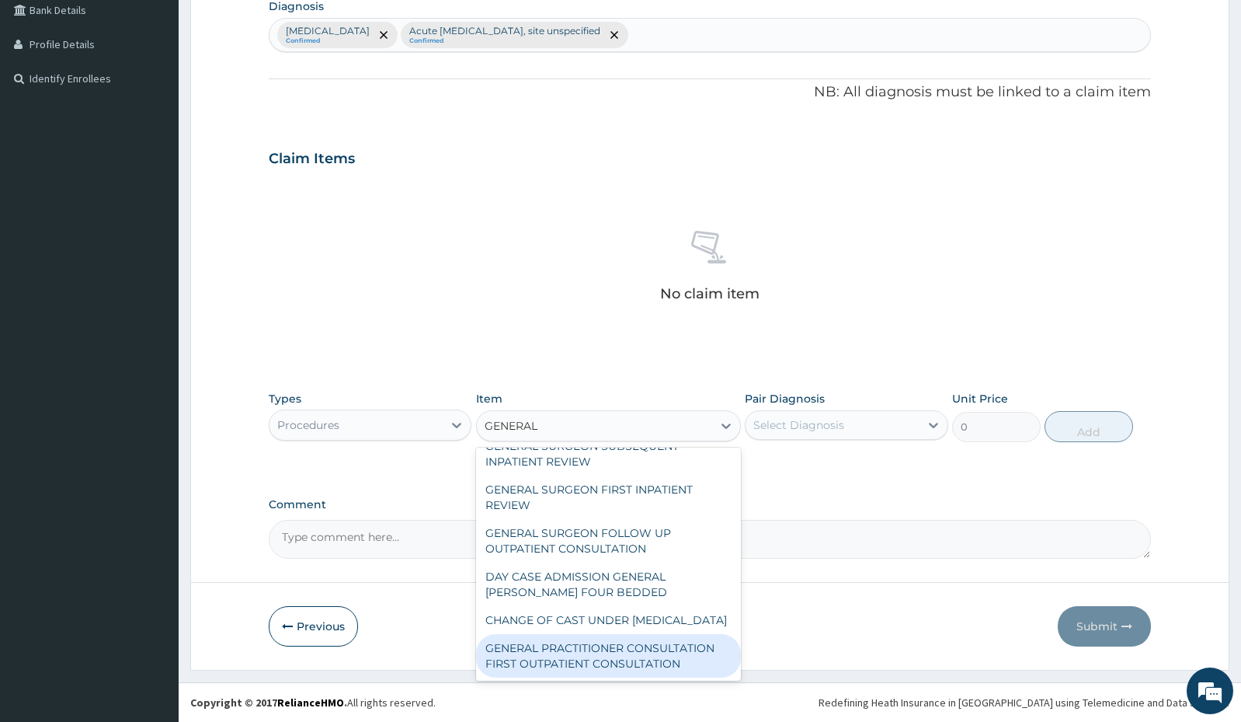
click at [665, 658] on div "GENERAL PRACTITIONER CONSULTATION FIRST OUTPATIENT CONSULTATION" at bounding box center [608, 655] width 265 height 43
type input "3000"
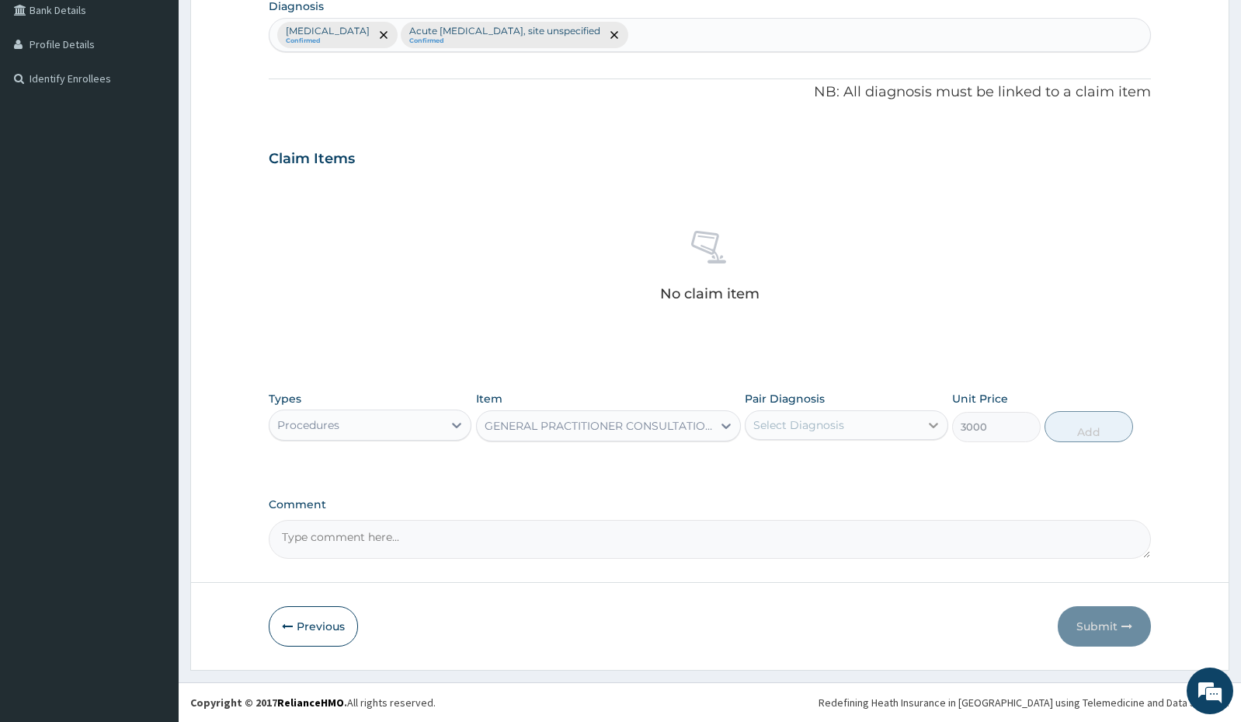
click at [928, 430] on icon at bounding box center [934, 425] width 16 height 16
click at [895, 474] on div "[MEDICAL_DATA]" at bounding box center [846, 465] width 203 height 32
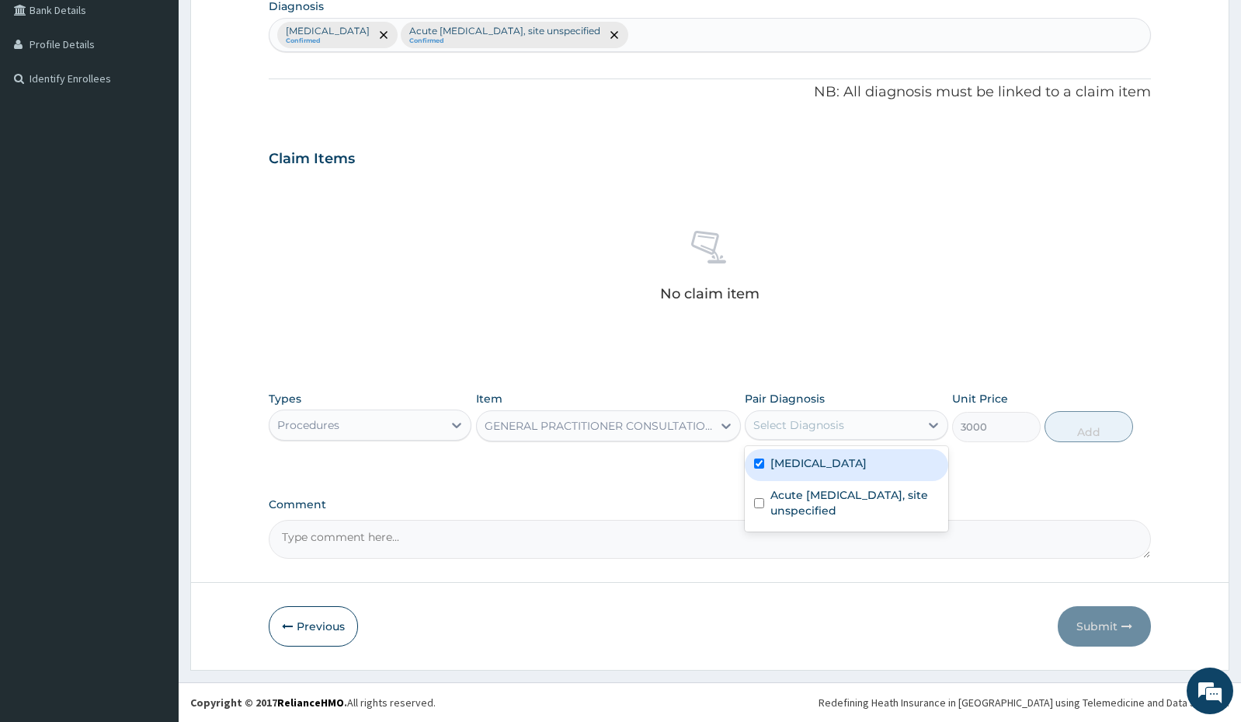
checkbox input "true"
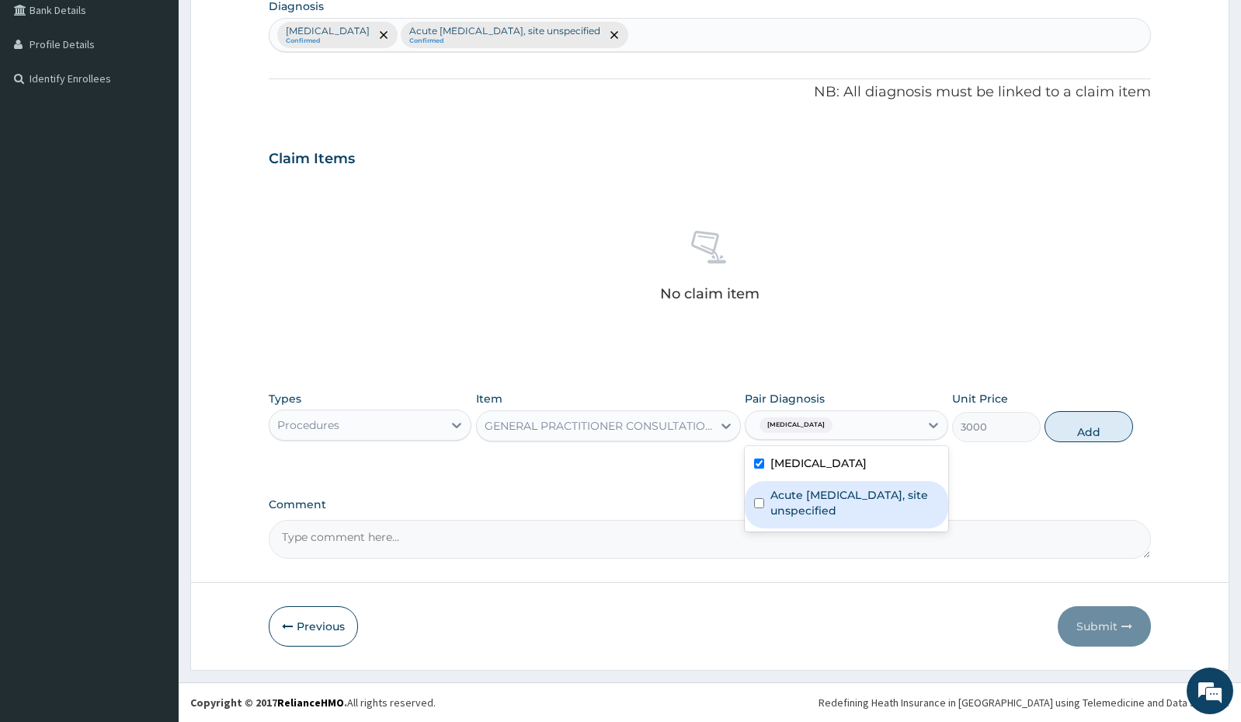
drag, startPoint x: 886, startPoint y: 513, endPoint x: 906, endPoint y: 503, distance: 22.2
click at [886, 513] on label "Acute [MEDICAL_DATA], site unspecified" at bounding box center [855, 502] width 168 height 31
checkbox input "true"
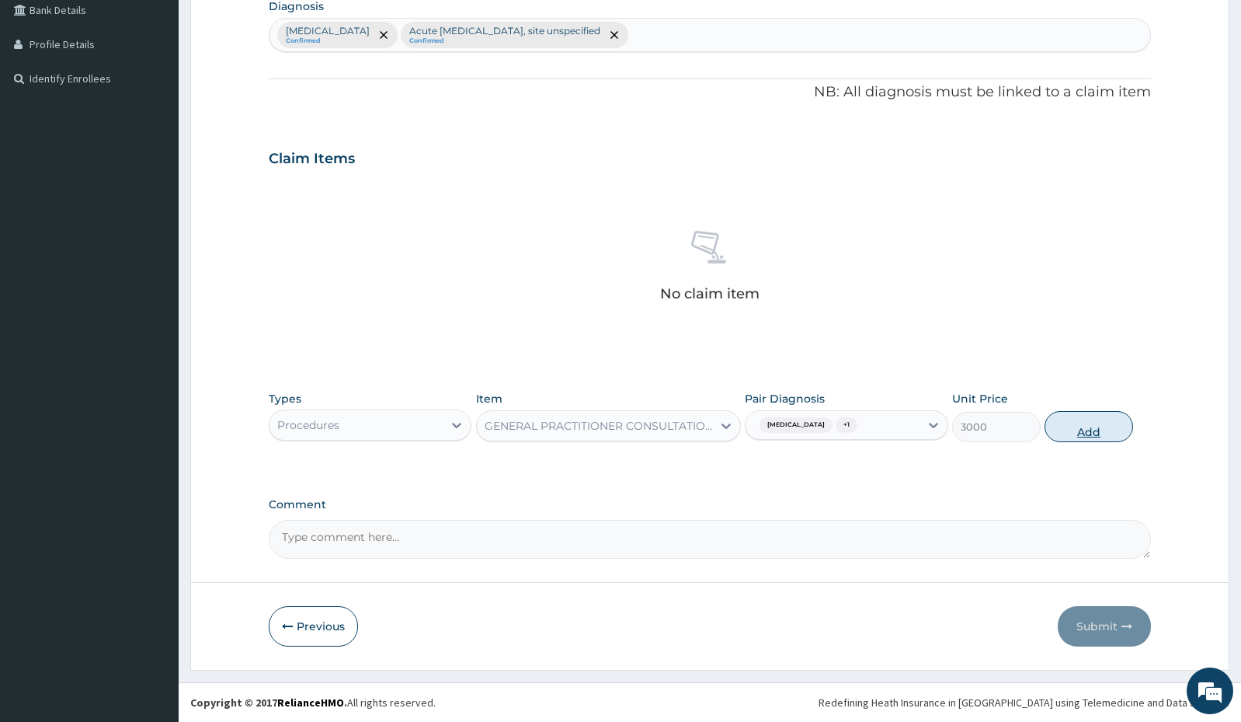
click at [1070, 433] on button "Add" at bounding box center [1089, 426] width 89 height 31
type input "0"
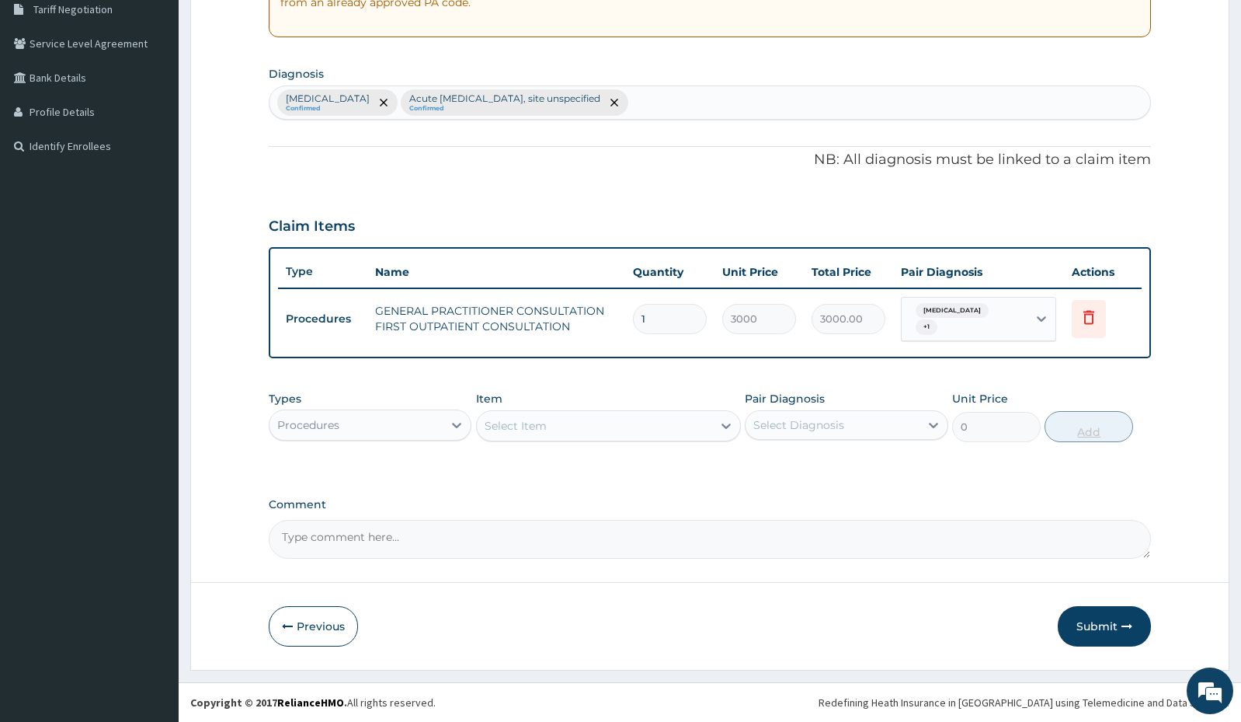
scroll to position [331, 0]
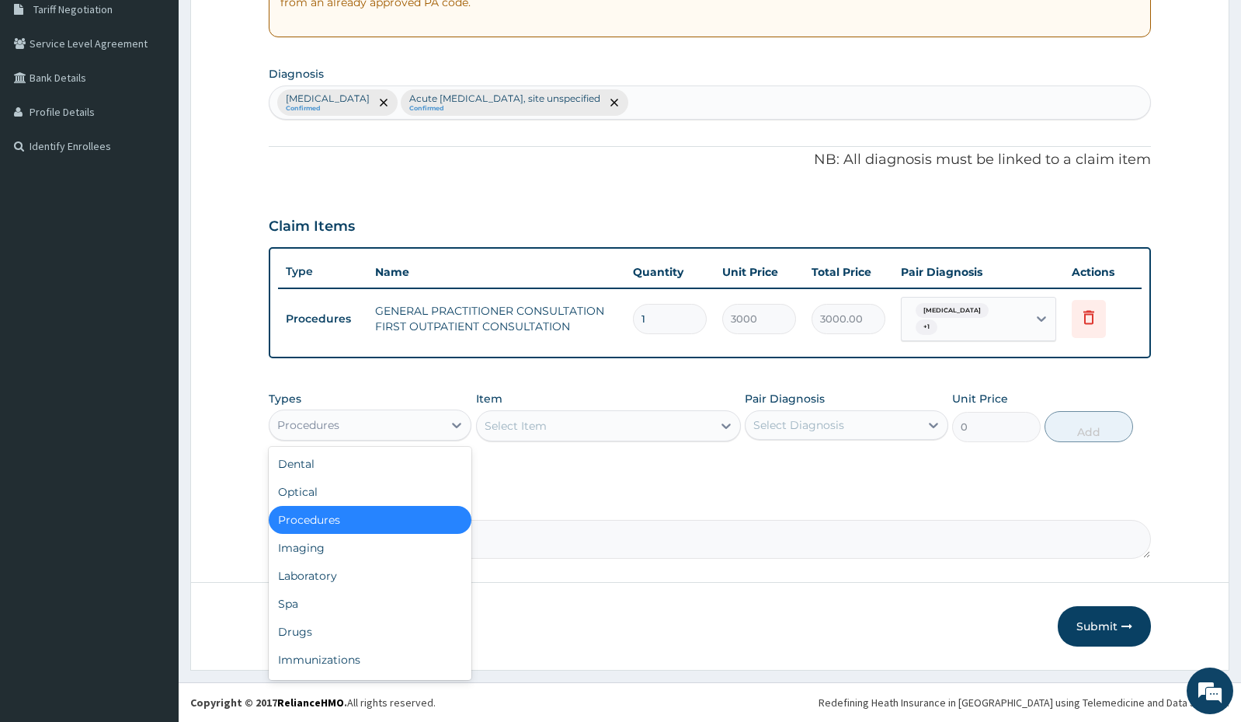
click at [426, 426] on div "Procedures" at bounding box center [356, 424] width 173 height 25
click at [398, 571] on div "Laboratory" at bounding box center [370, 576] width 203 height 28
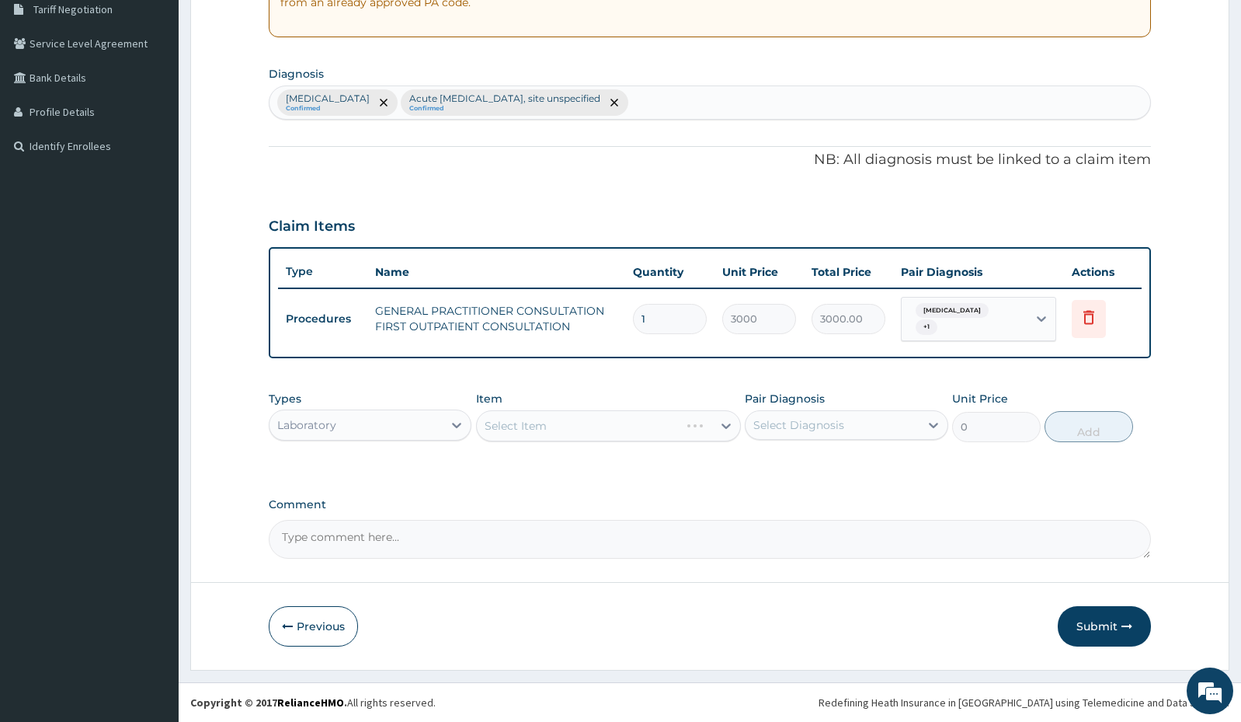
click at [664, 423] on div "Select Item" at bounding box center [608, 425] width 265 height 31
click at [664, 423] on div "Select Item" at bounding box center [594, 425] width 235 height 25
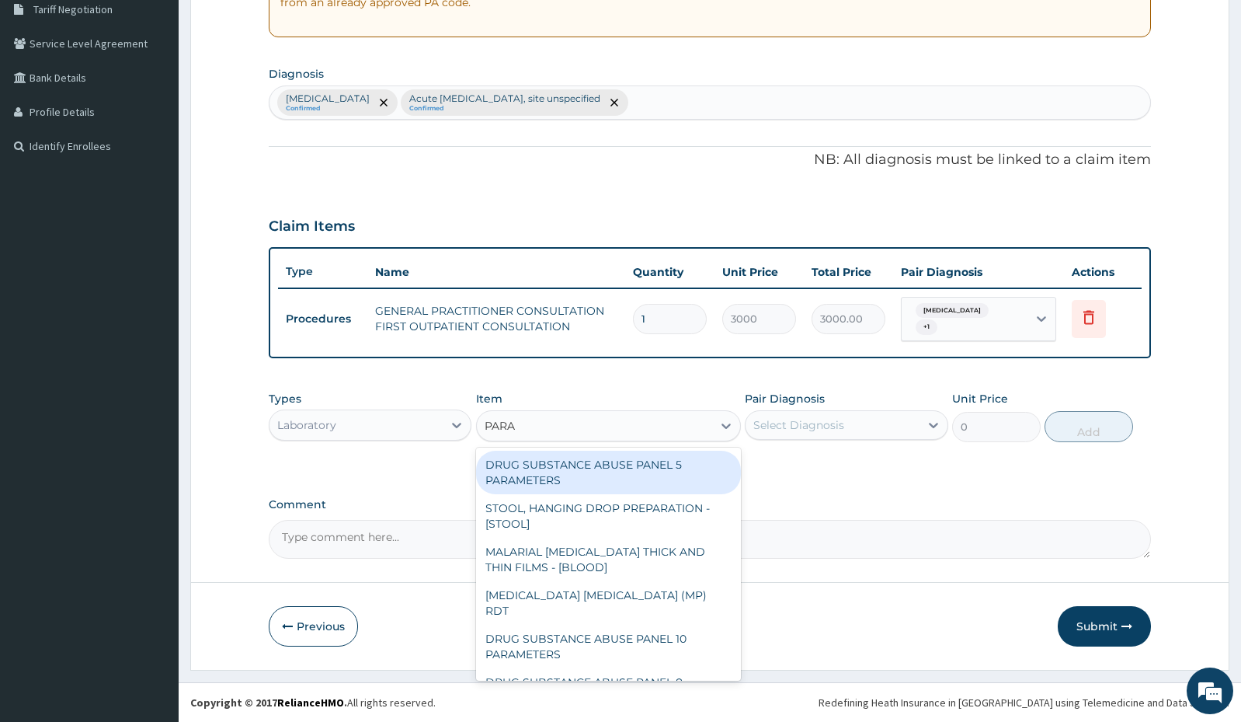
type input "PARAS"
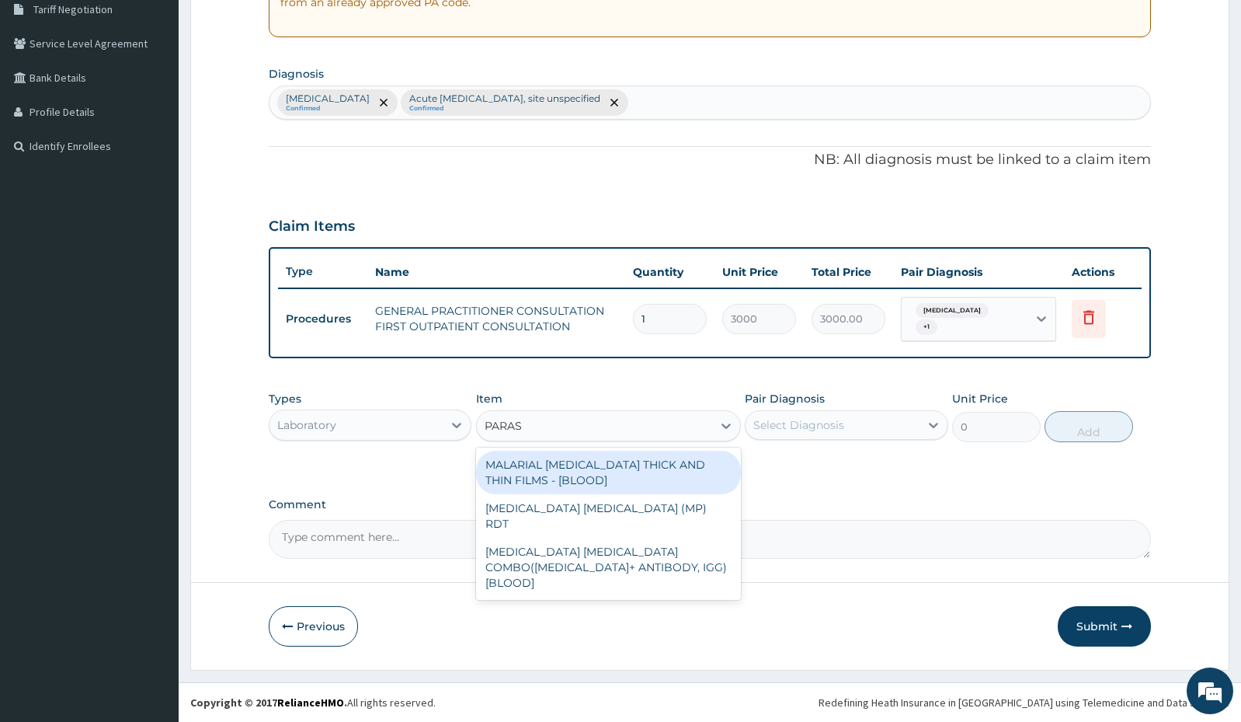
click at [673, 469] on div "MALARIAL [MEDICAL_DATA] THICK AND THIN FILMS - [BLOOD]" at bounding box center [608, 472] width 265 height 43
type input "1500"
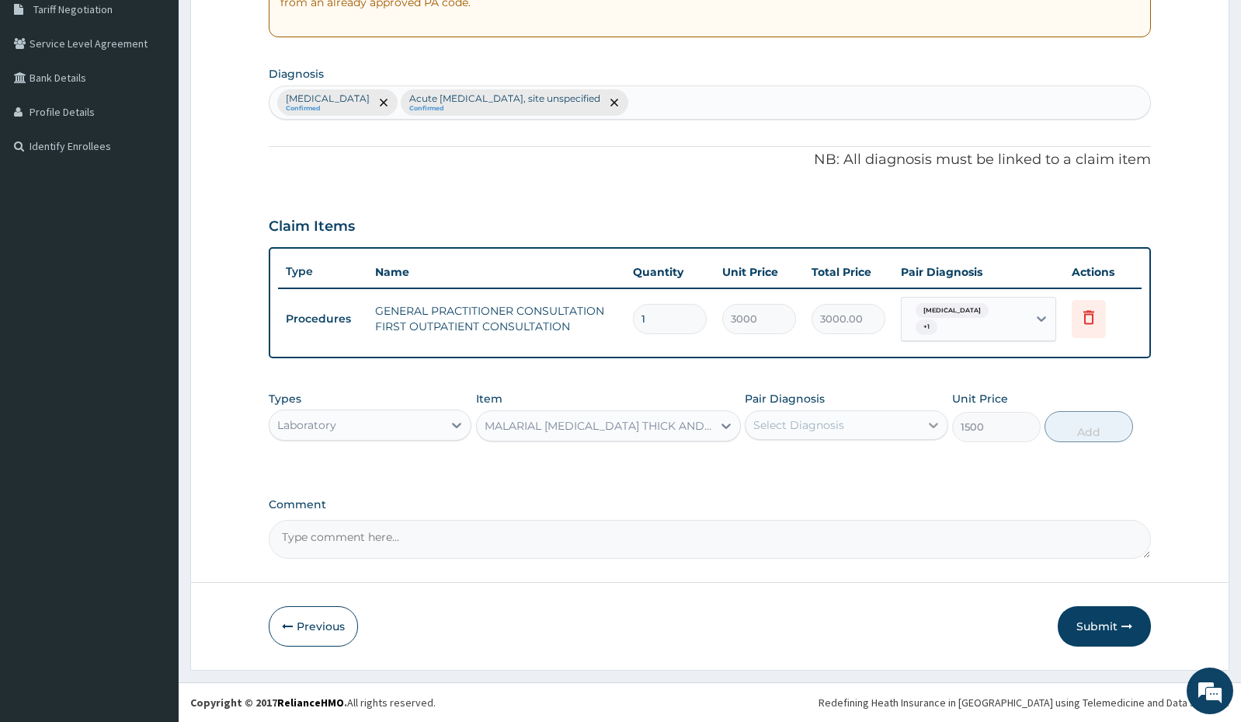
click at [938, 423] on icon at bounding box center [934, 425] width 16 height 16
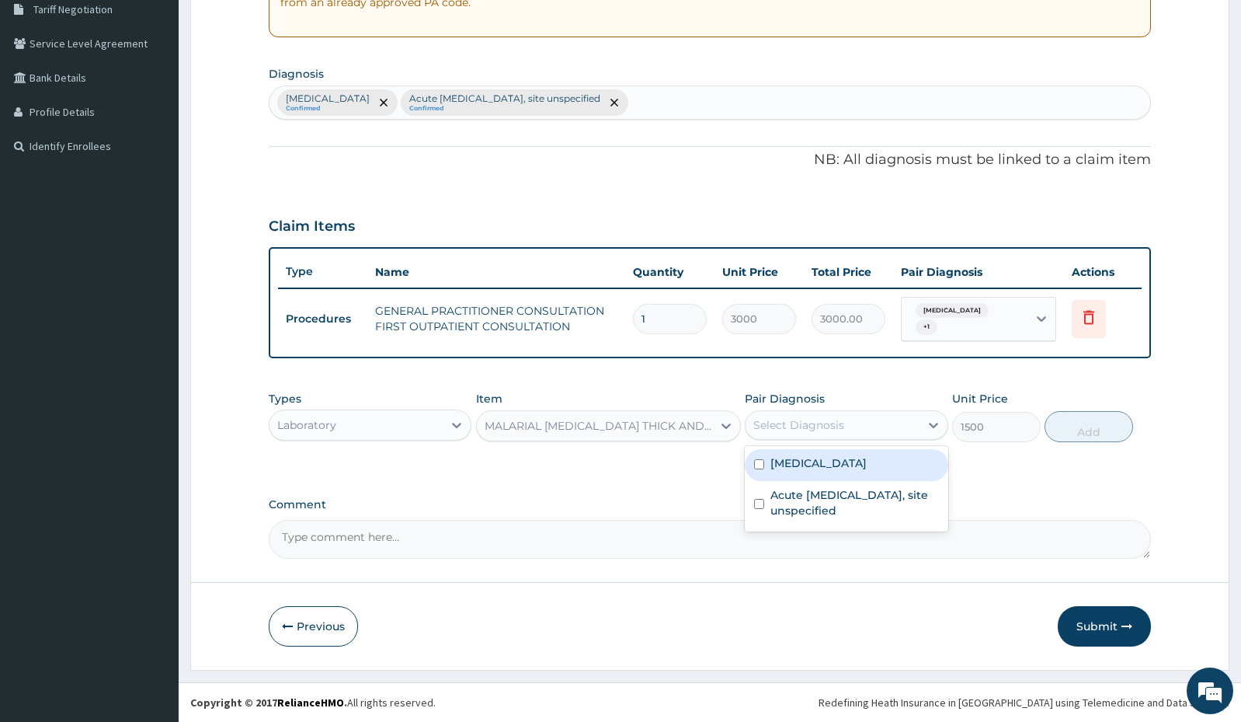
click at [867, 465] on label "[MEDICAL_DATA]" at bounding box center [819, 463] width 96 height 16
checkbox input "true"
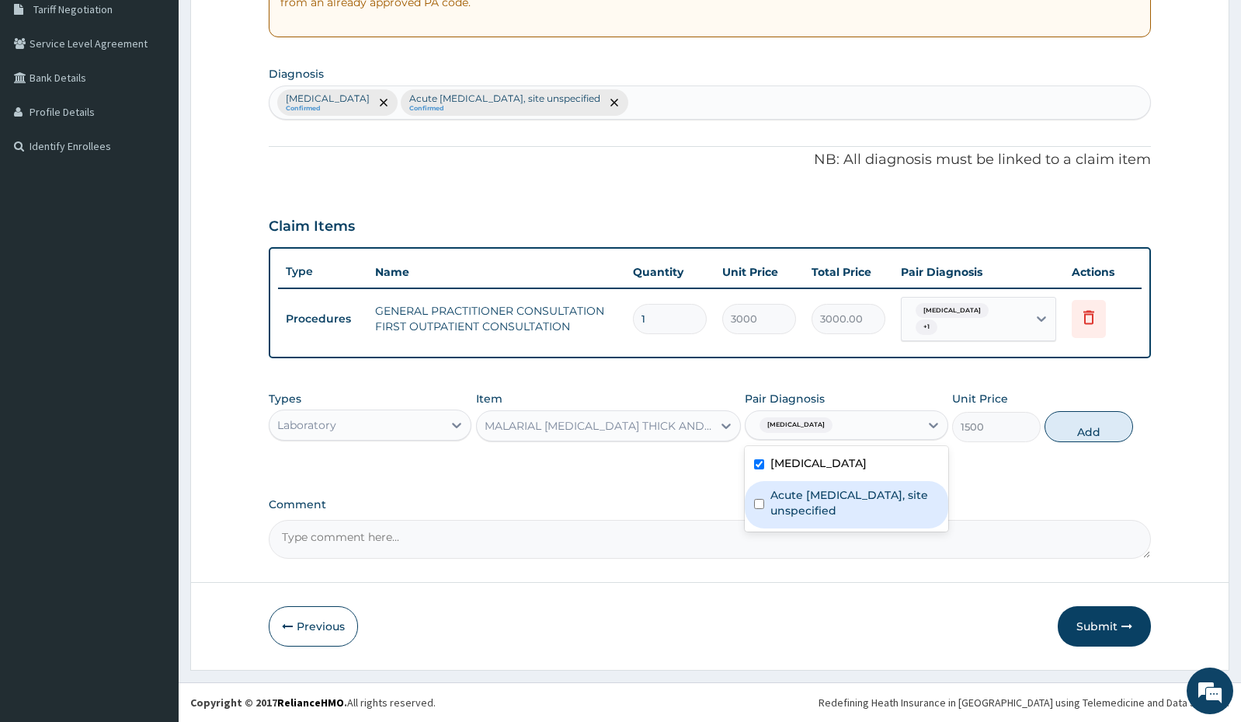
click at [861, 495] on label "Acute [MEDICAL_DATA], site unspecified" at bounding box center [855, 502] width 168 height 31
checkbox input "true"
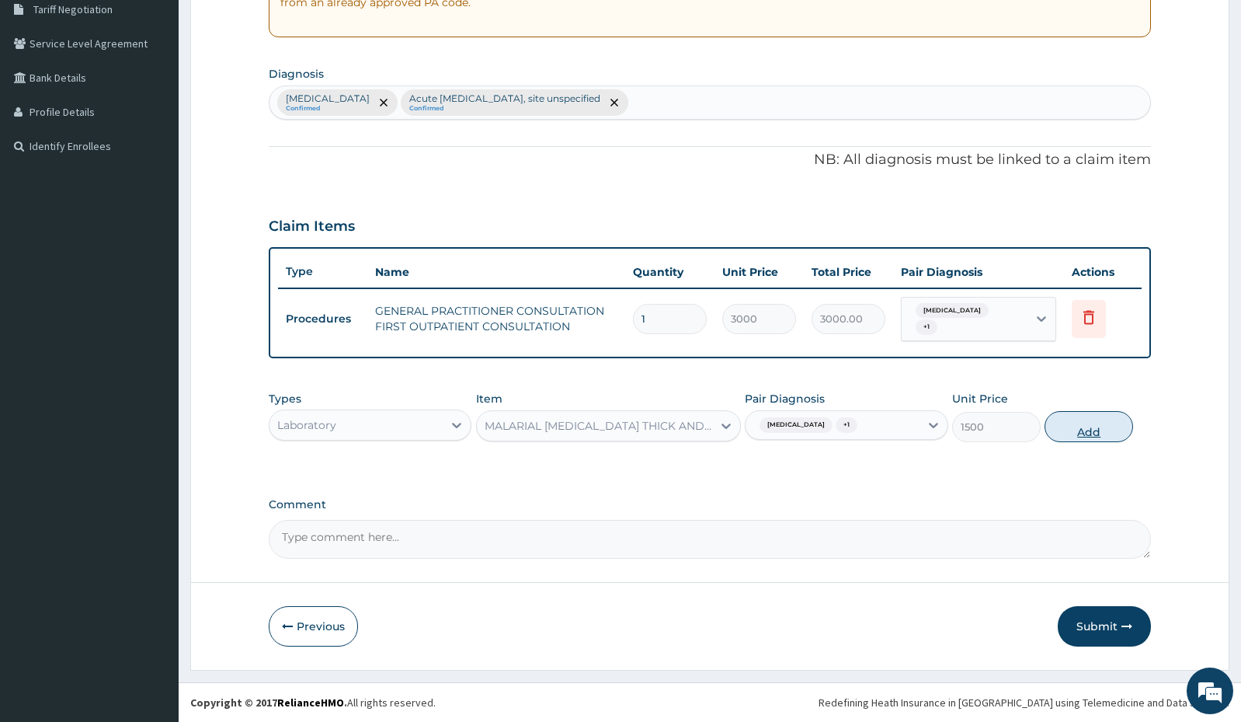
click at [1073, 435] on button "Add" at bounding box center [1089, 426] width 89 height 31
type input "0"
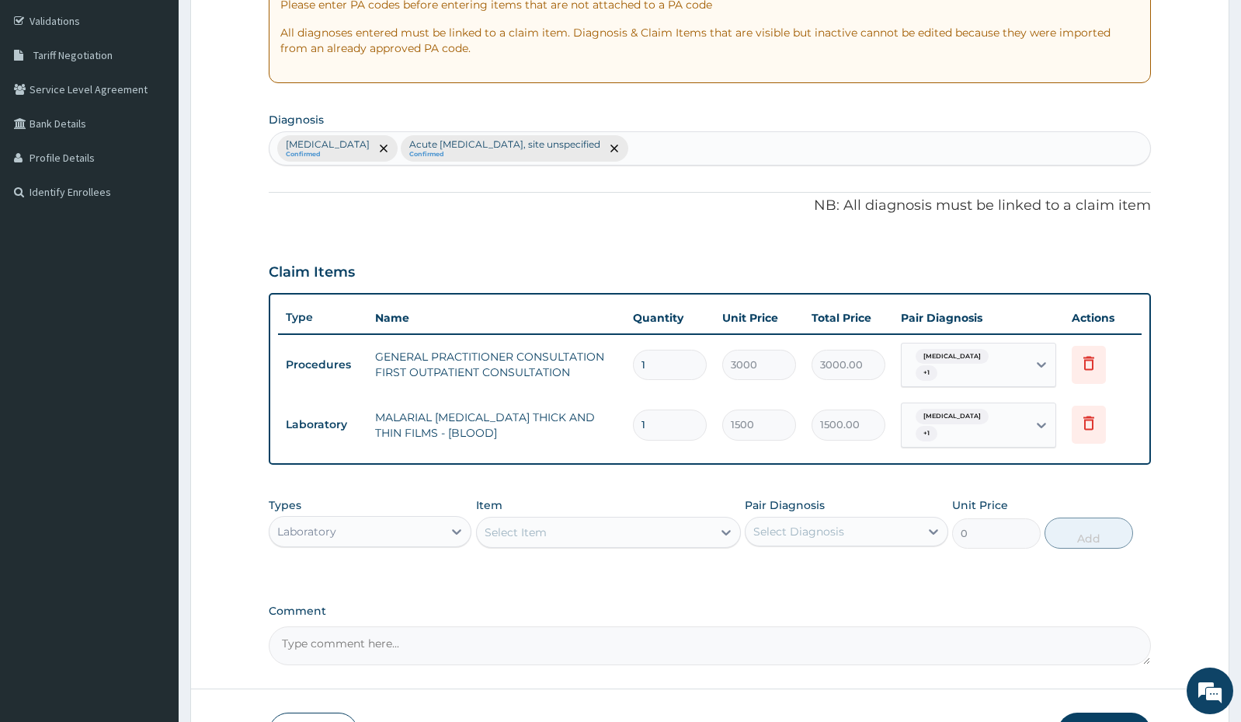
scroll to position [311, 0]
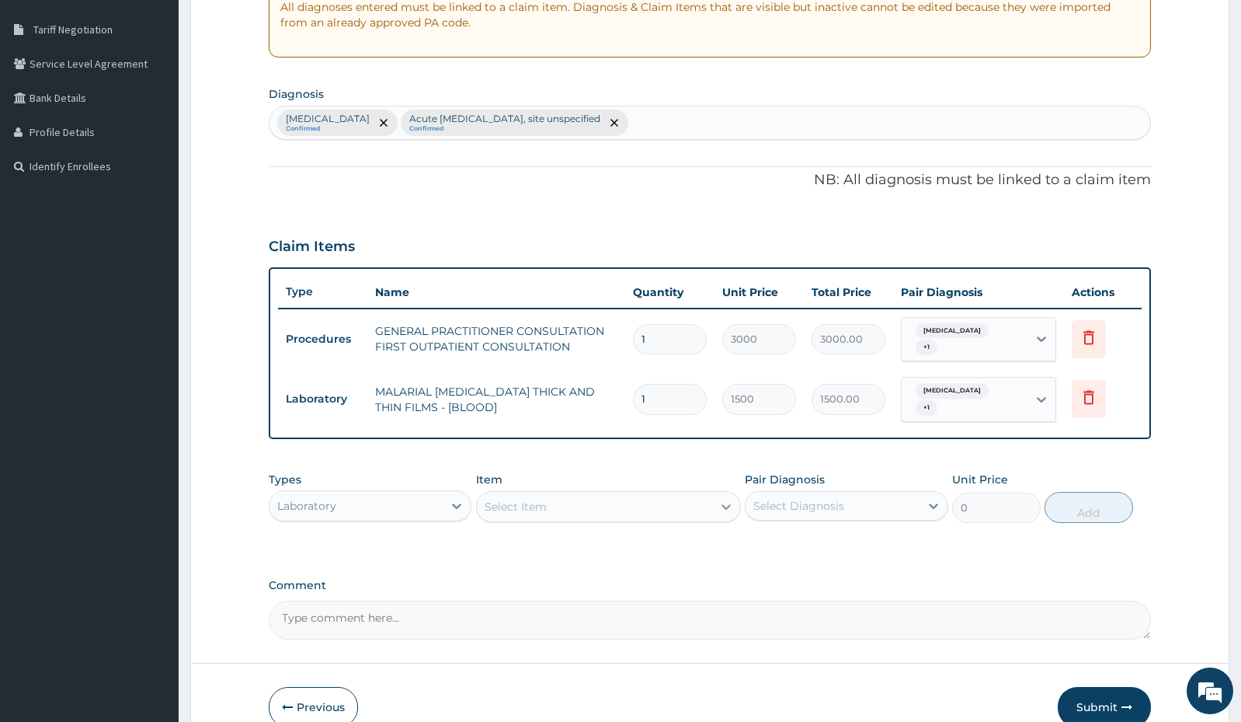
click at [727, 506] on icon at bounding box center [726, 506] width 9 height 5
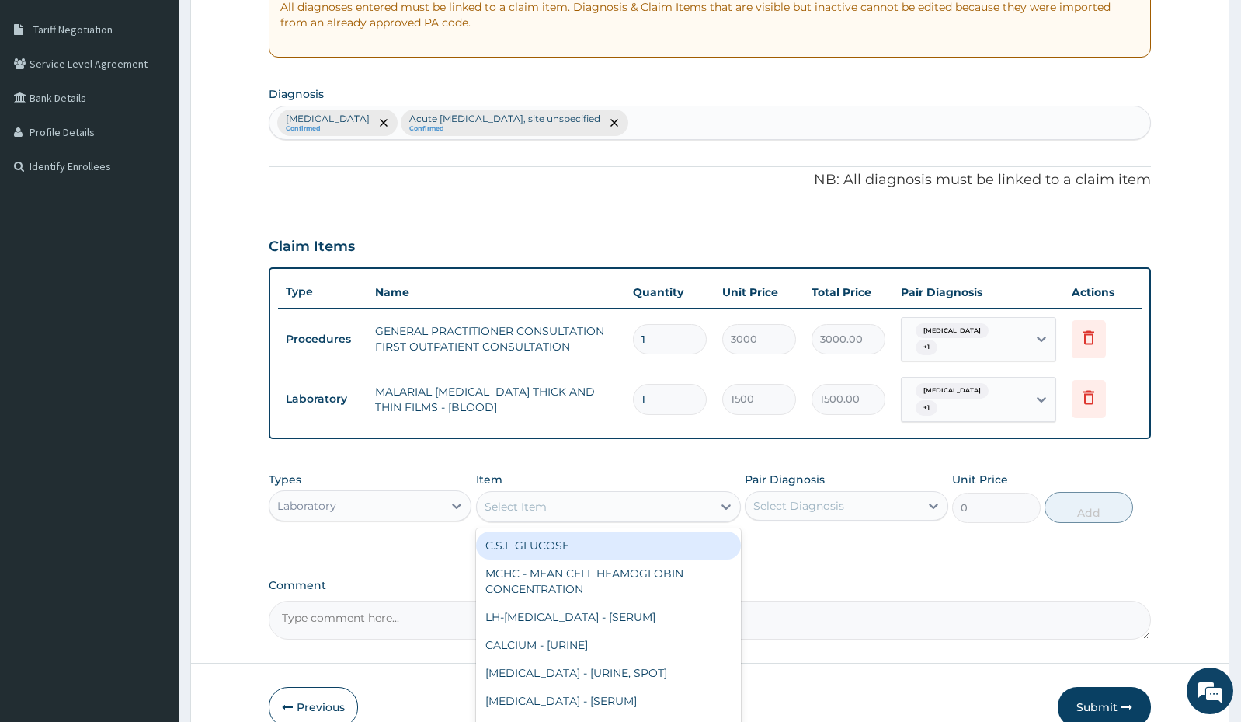
click at [412, 509] on div "Laboratory" at bounding box center [356, 505] width 173 height 25
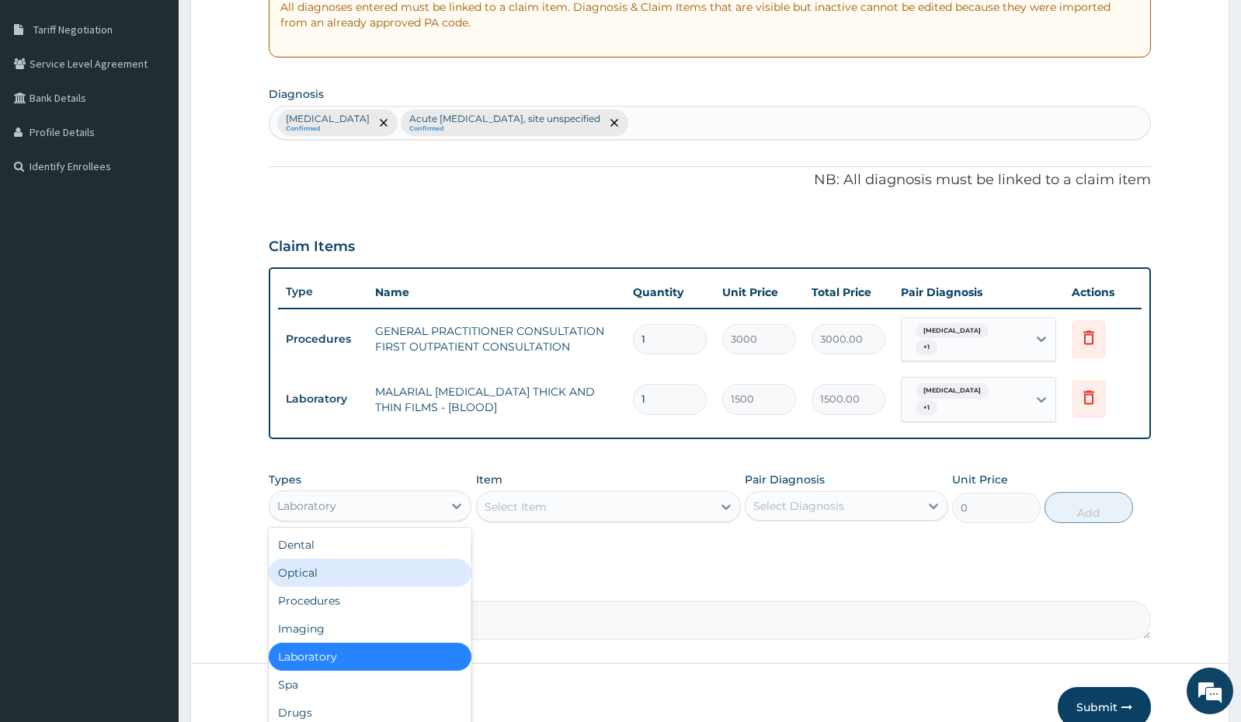
scroll to position [53, 0]
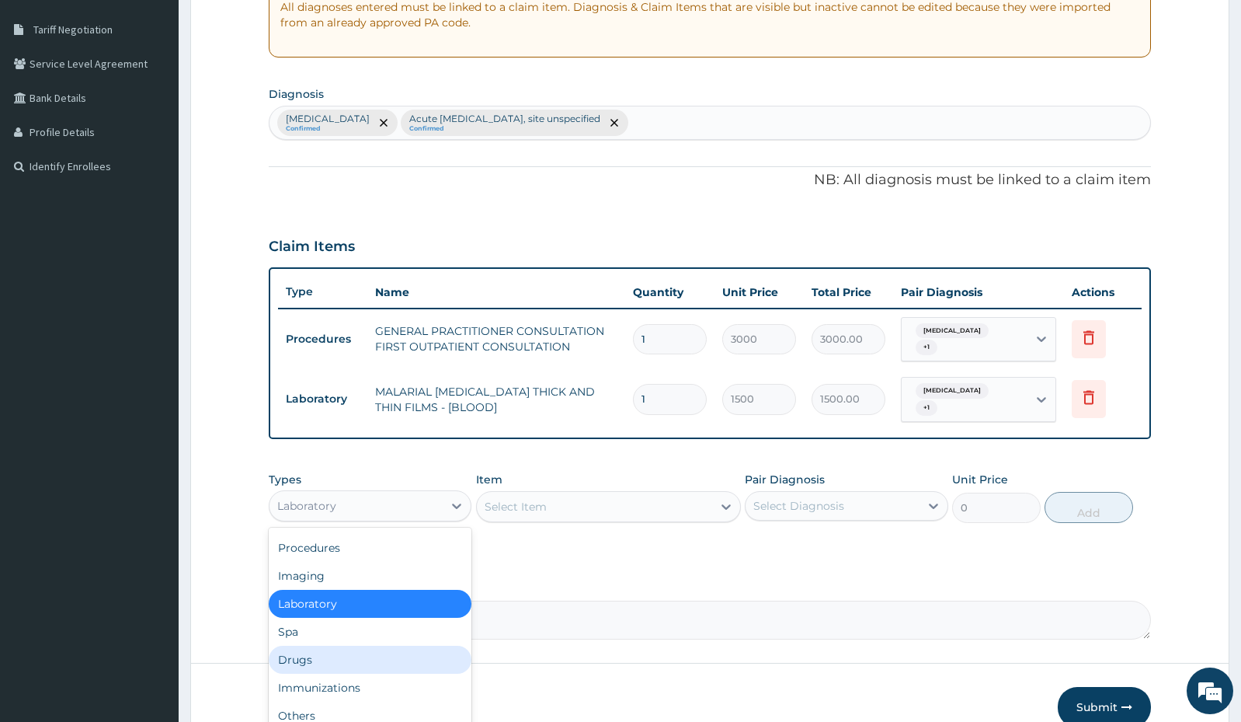
click at [342, 651] on div "Drugs" at bounding box center [370, 659] width 203 height 28
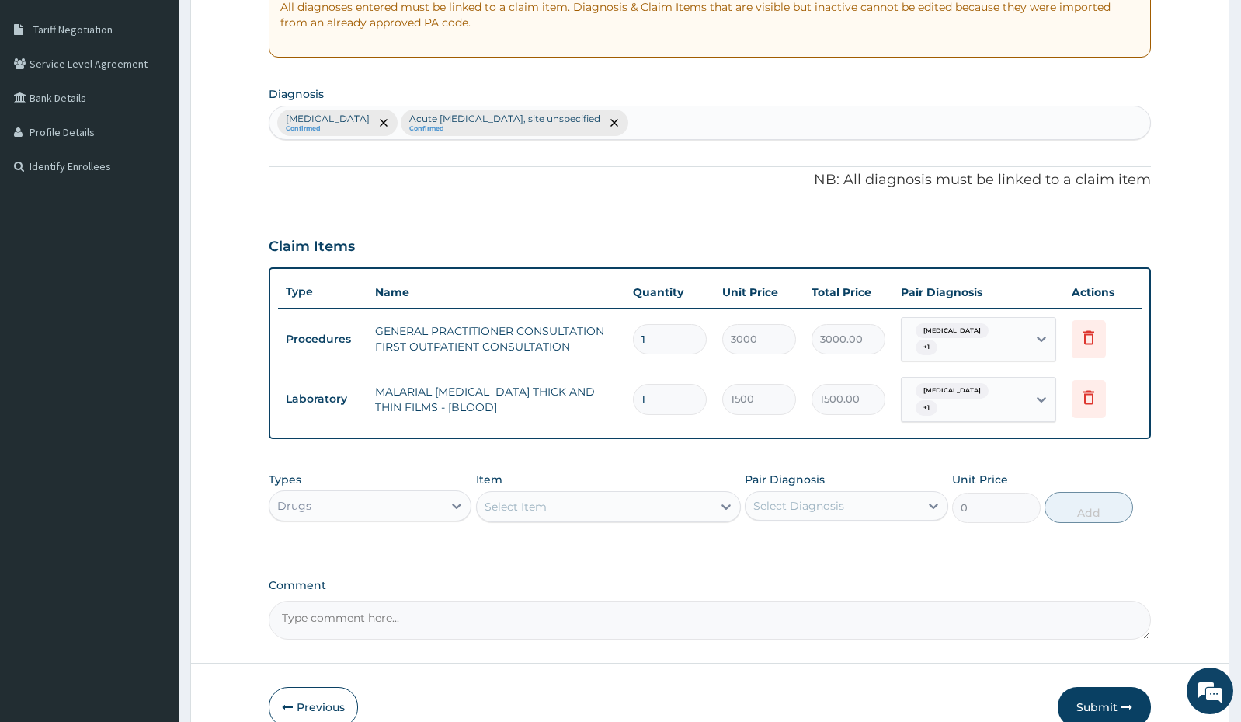
click at [593, 503] on div "Select Item" at bounding box center [594, 506] width 235 height 25
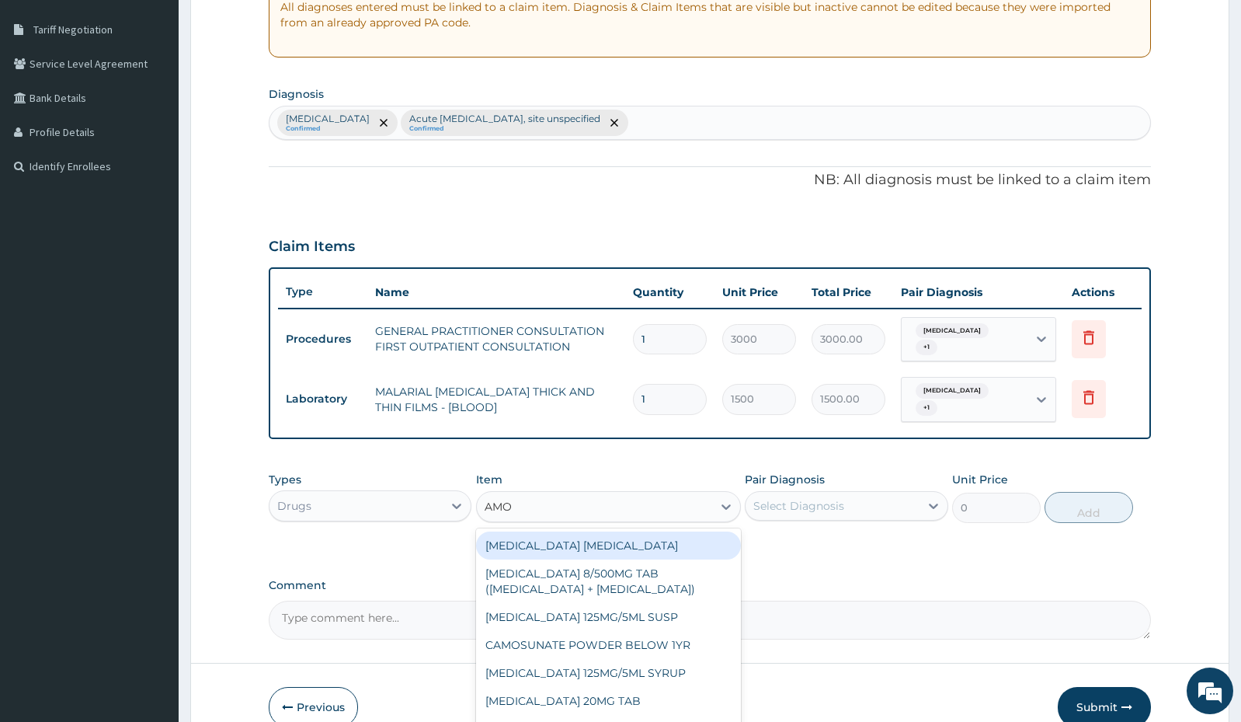
type input "AMOX"
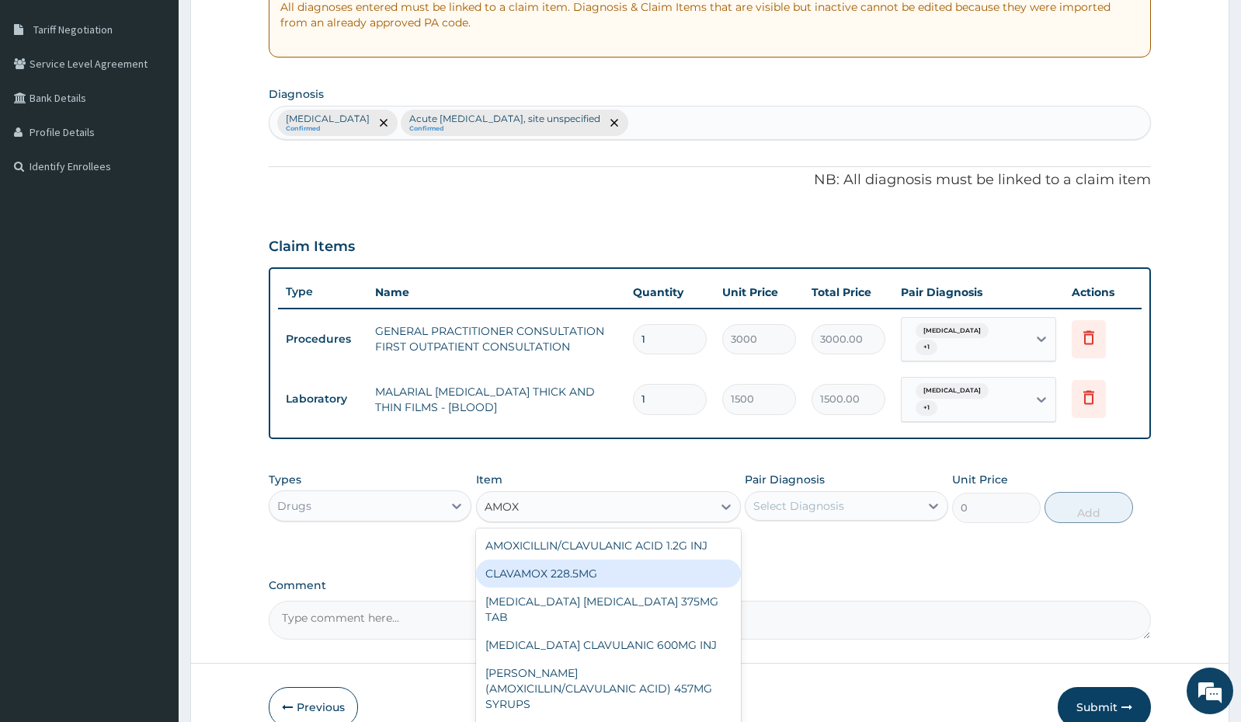
scroll to position [214, 0]
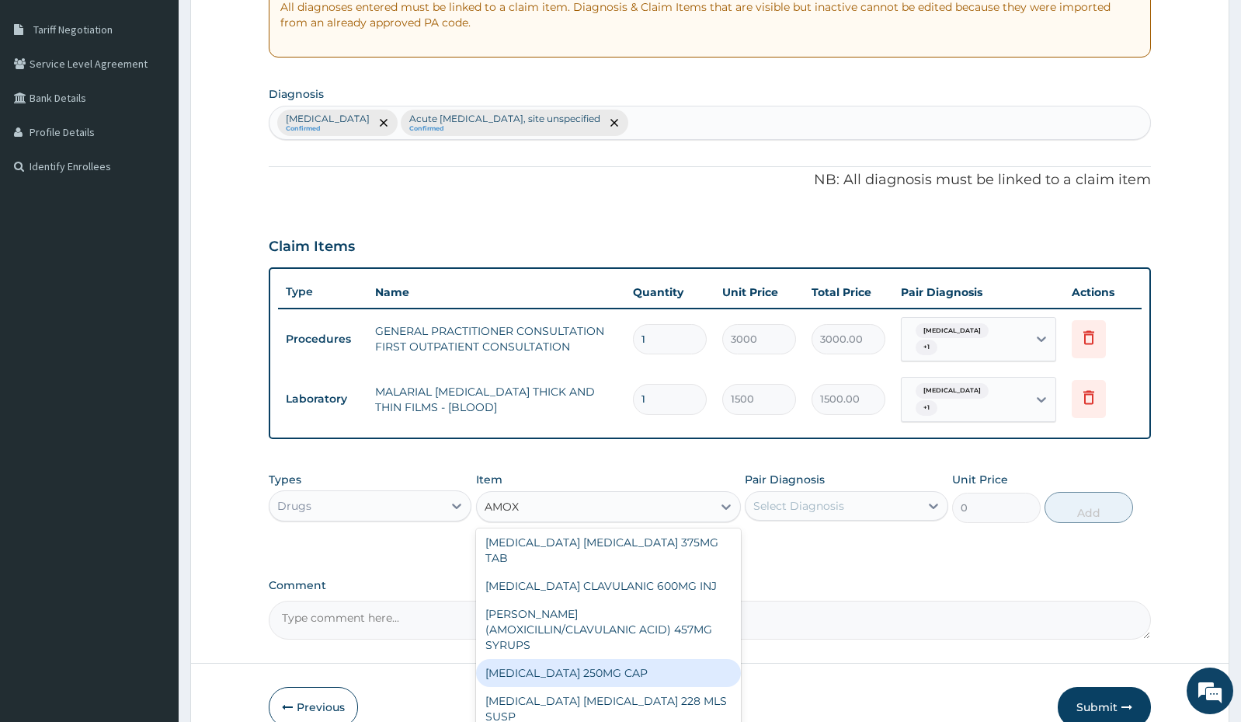
click at [601, 659] on div "[MEDICAL_DATA] 250MG CAP" at bounding box center [608, 673] width 265 height 28
type input "35"
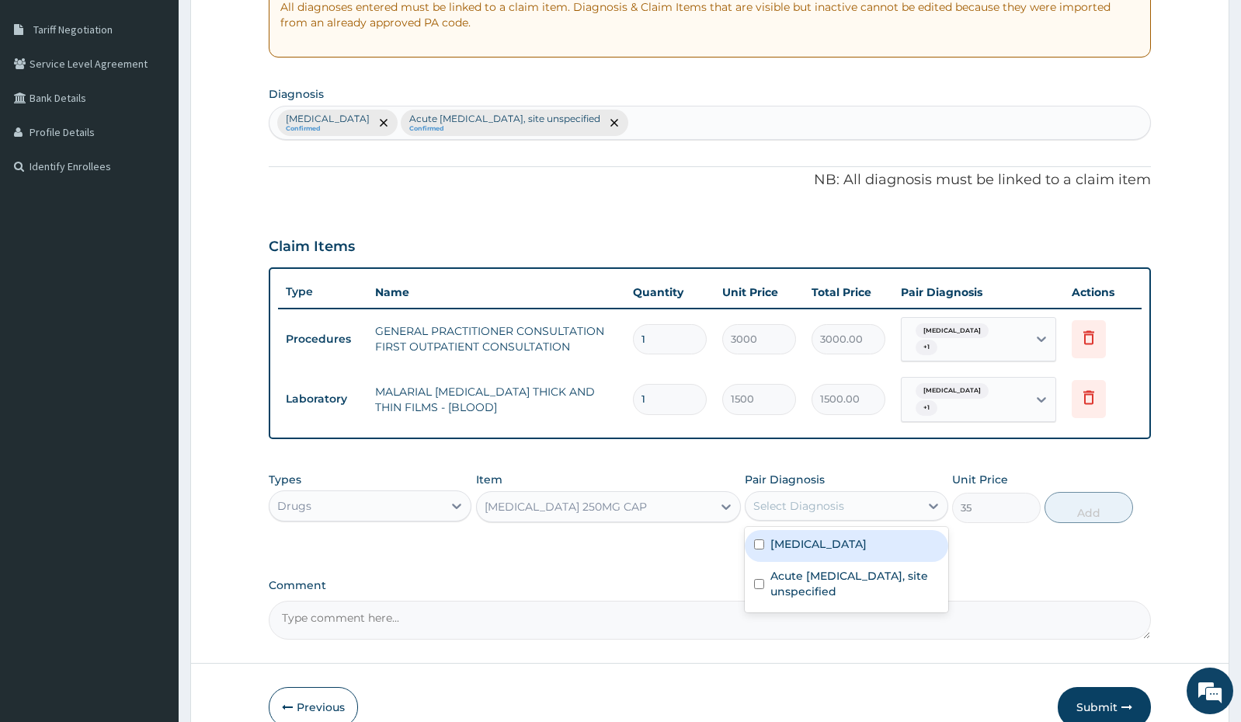
click at [837, 517] on div "Select Diagnosis" at bounding box center [832, 505] width 173 height 25
click at [774, 545] on label "[MEDICAL_DATA]" at bounding box center [819, 544] width 96 height 16
checkbox input "true"
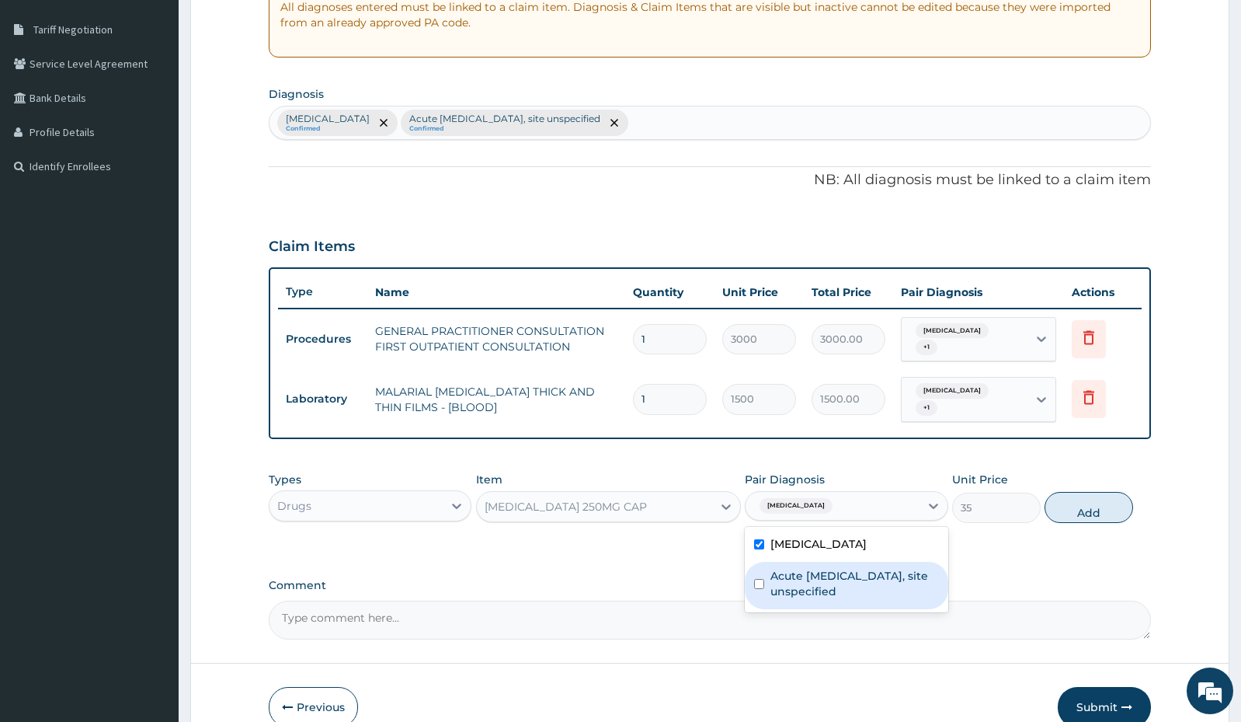
click at [767, 576] on div "Acute [MEDICAL_DATA], site unspecified" at bounding box center [846, 585] width 203 height 47
checkbox input "true"
click at [1078, 496] on button "Add" at bounding box center [1089, 507] width 89 height 31
type input "0"
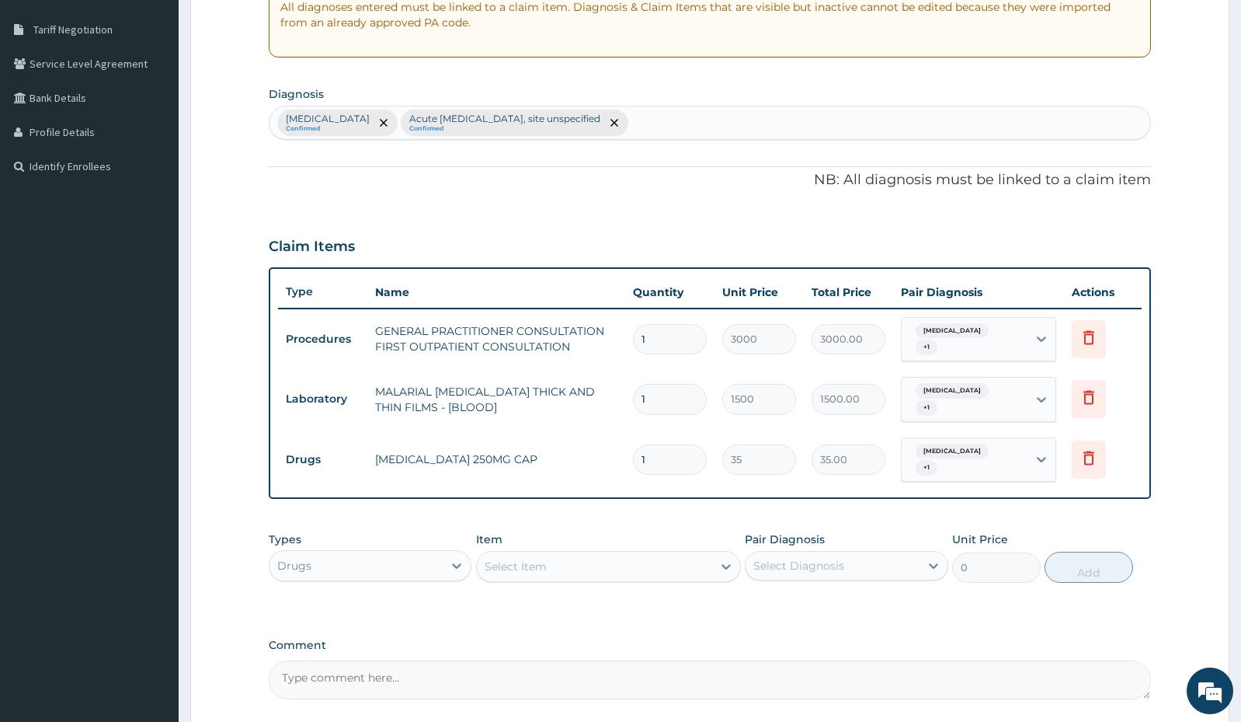
click at [674, 561] on div "Select Item" at bounding box center [594, 566] width 235 height 25
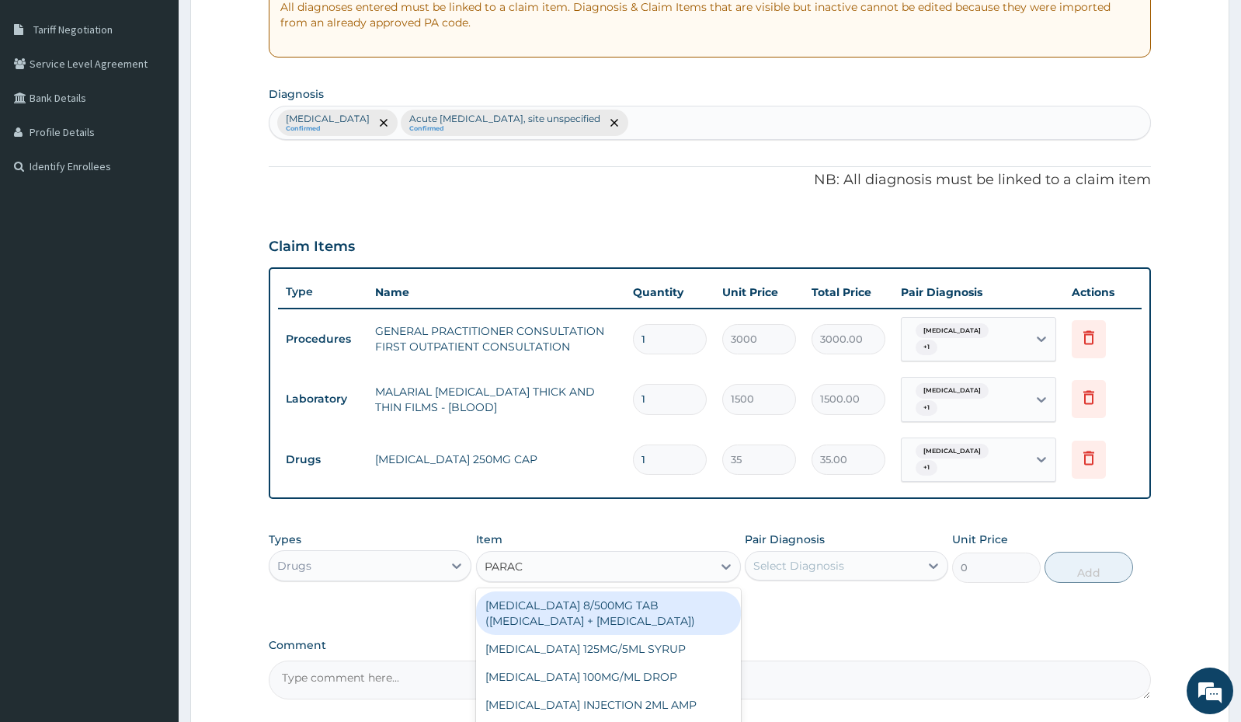
type input "PARACE"
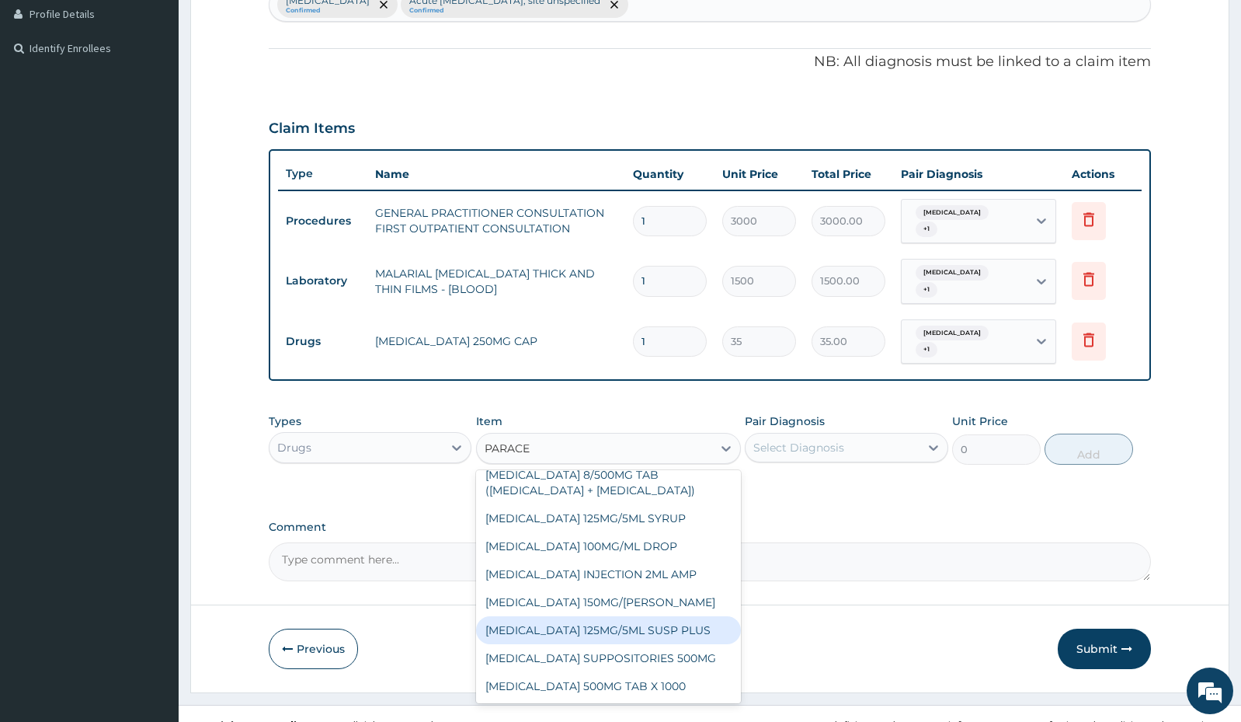
scroll to position [451, 0]
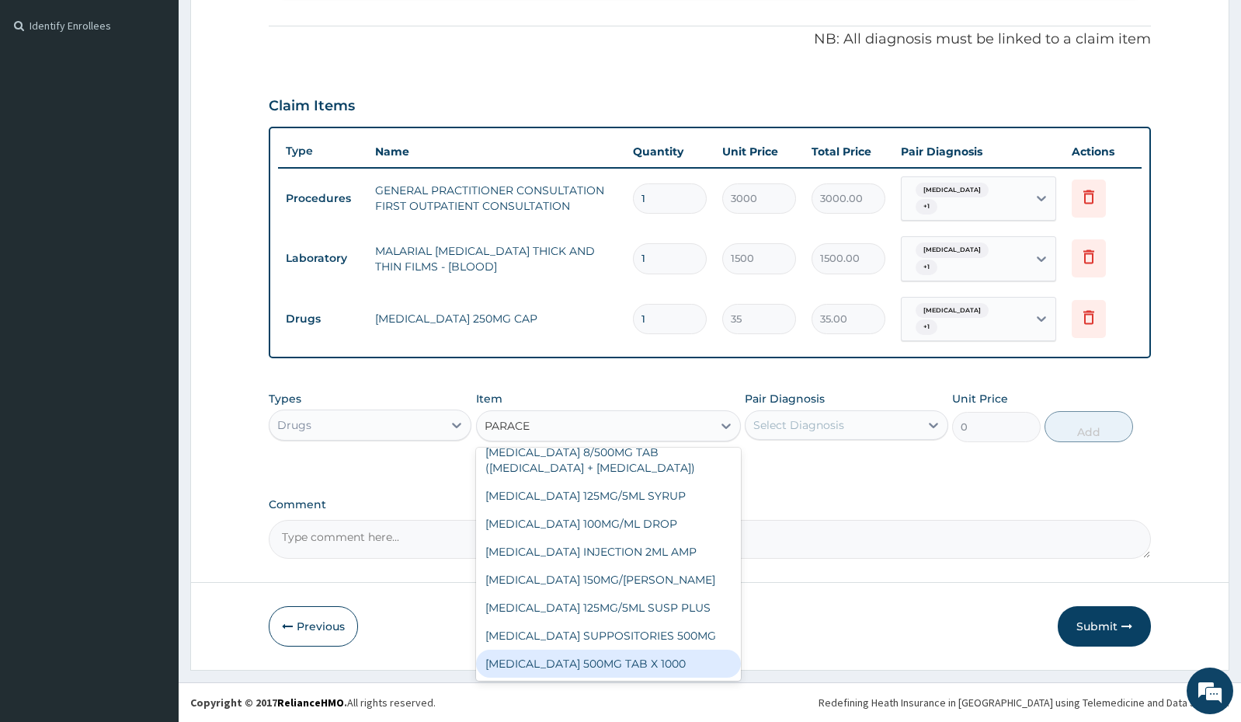
click at [662, 666] on div "[MEDICAL_DATA] 500MG TAB X 1000" at bounding box center [608, 663] width 265 height 28
type input "11.03"
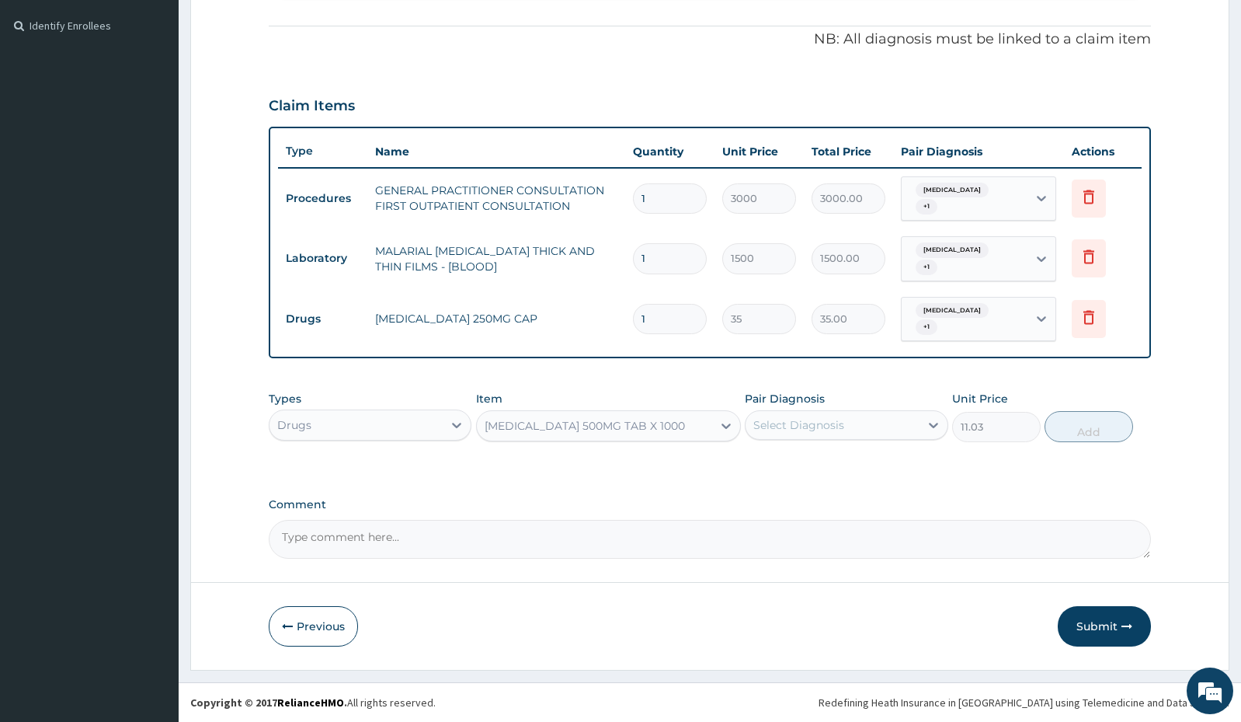
click at [869, 426] on div "Select Diagnosis" at bounding box center [832, 424] width 173 height 25
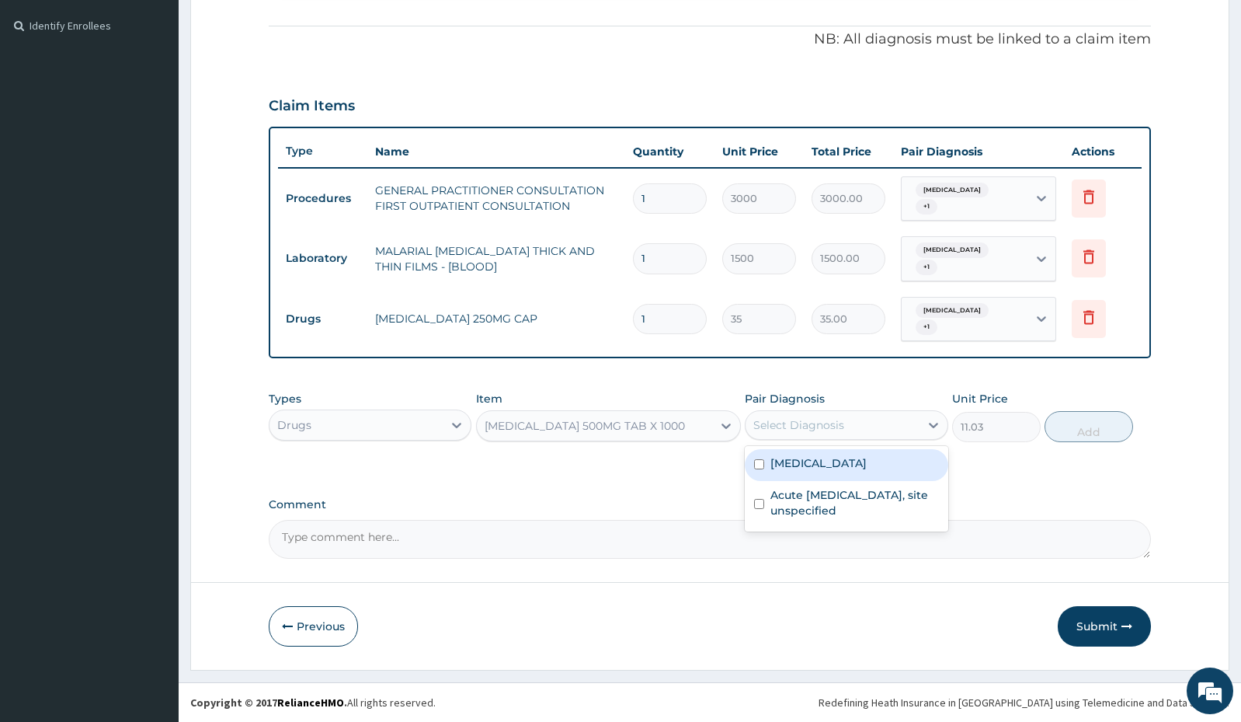
click at [867, 461] on label "[MEDICAL_DATA]" at bounding box center [819, 463] width 96 height 16
checkbox input "true"
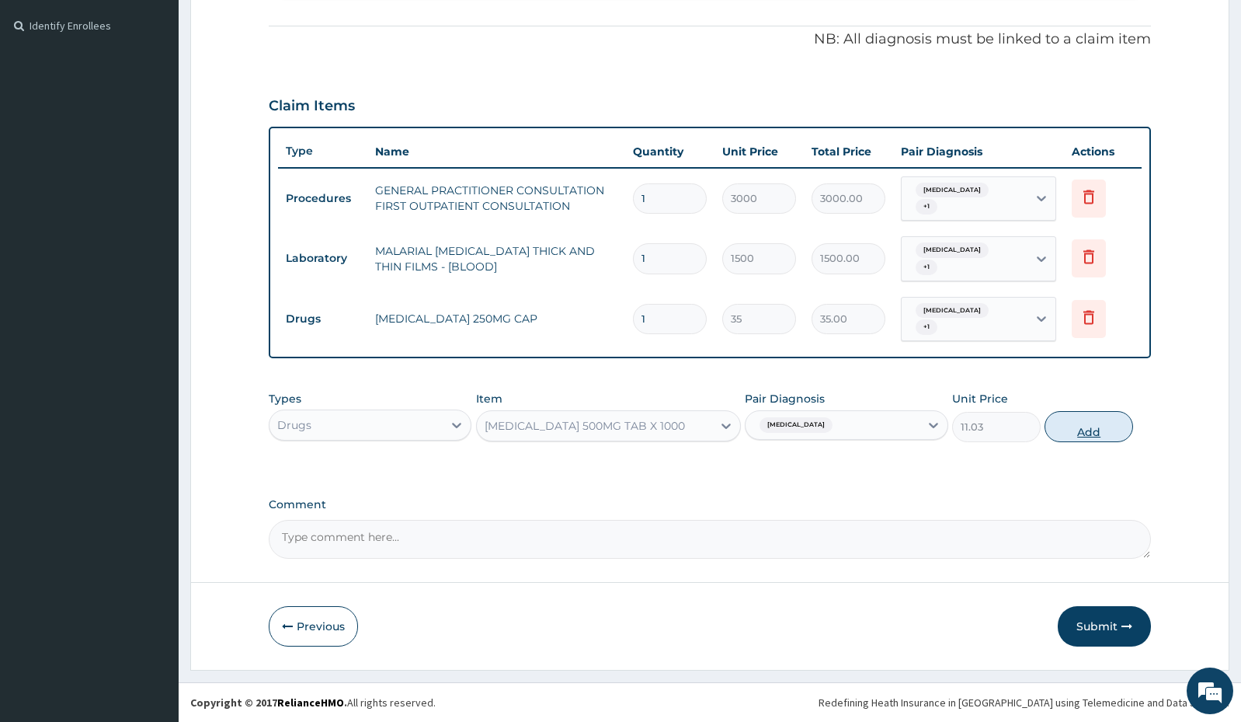
click at [1098, 436] on button "Add" at bounding box center [1089, 426] width 89 height 31
type input "0"
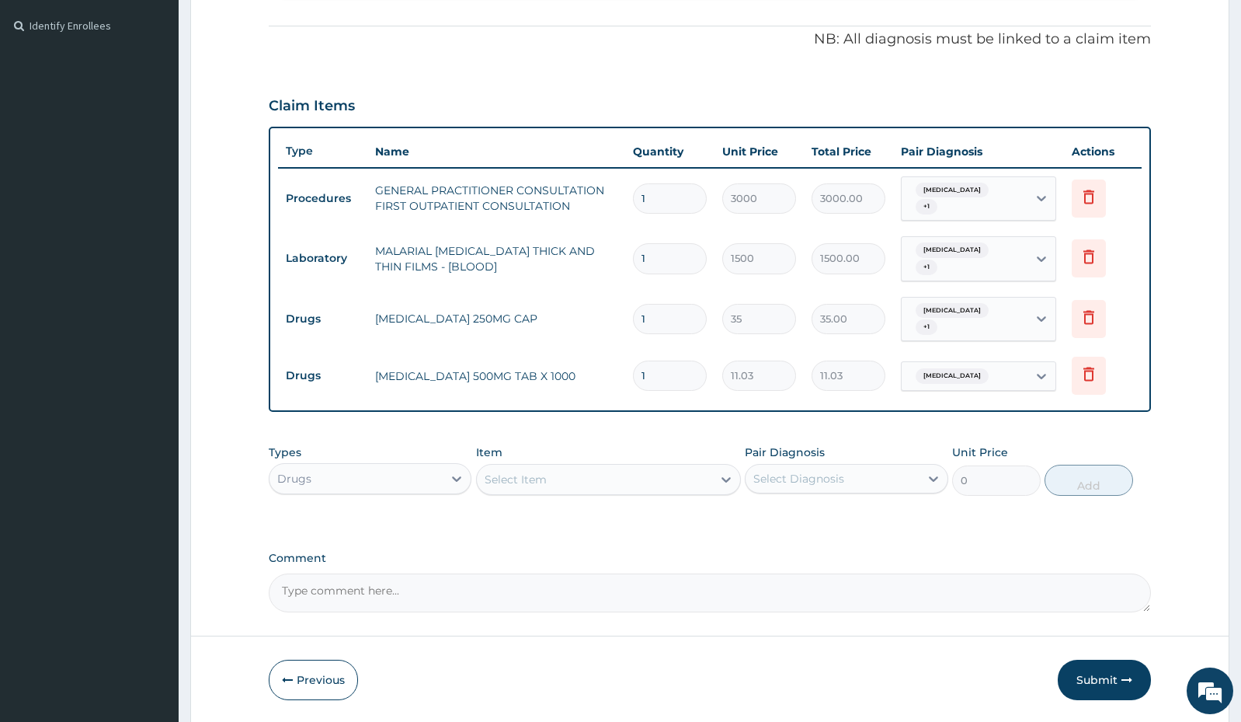
click at [600, 480] on div "Select Item" at bounding box center [594, 479] width 235 height 25
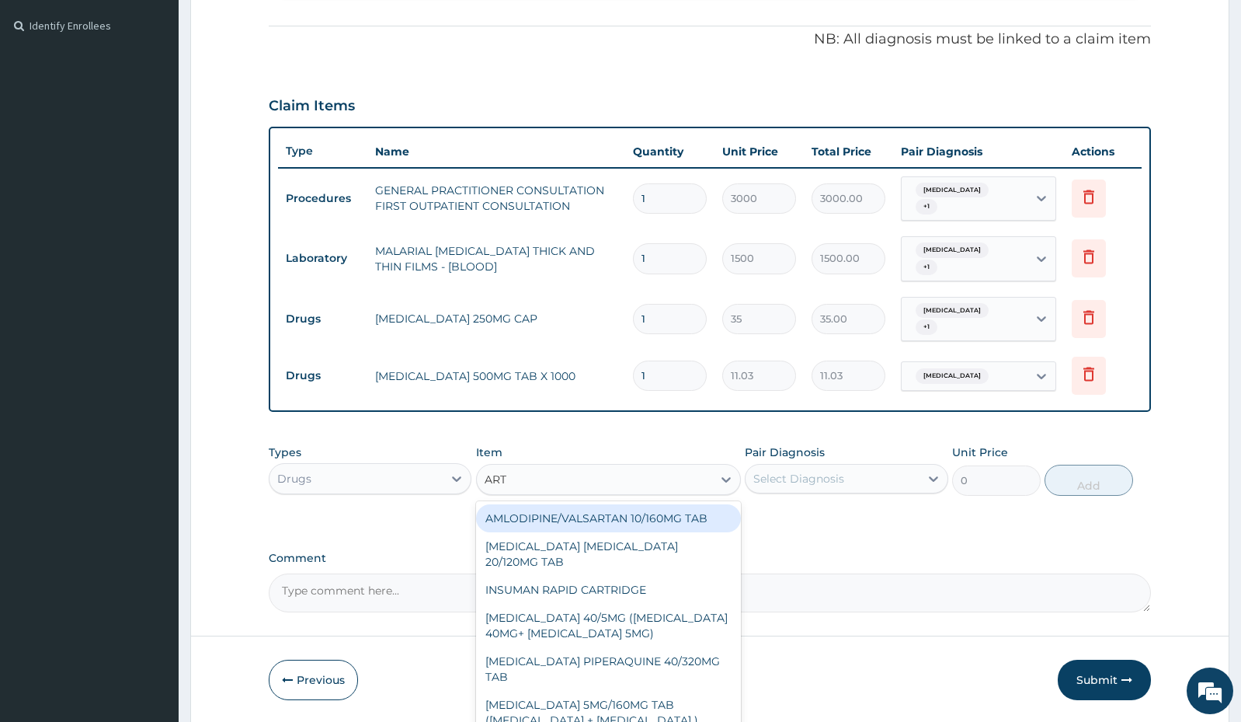
type input "ARTE"
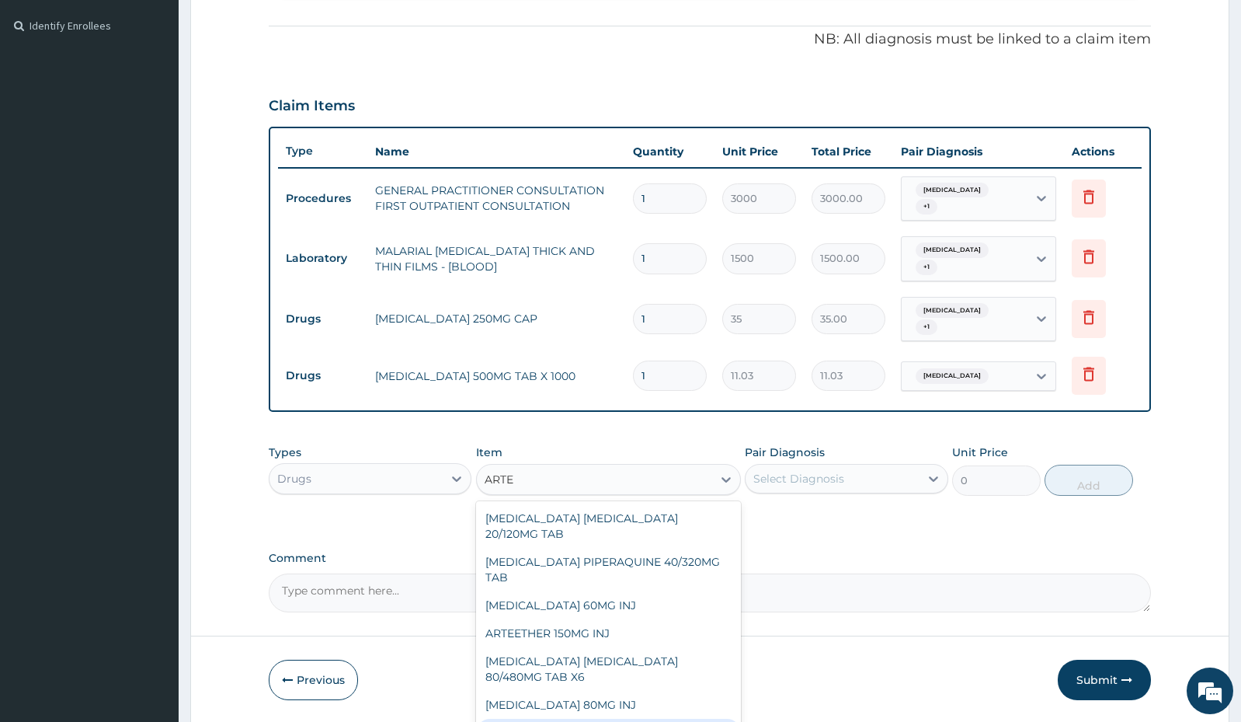
scroll to position [78, 0]
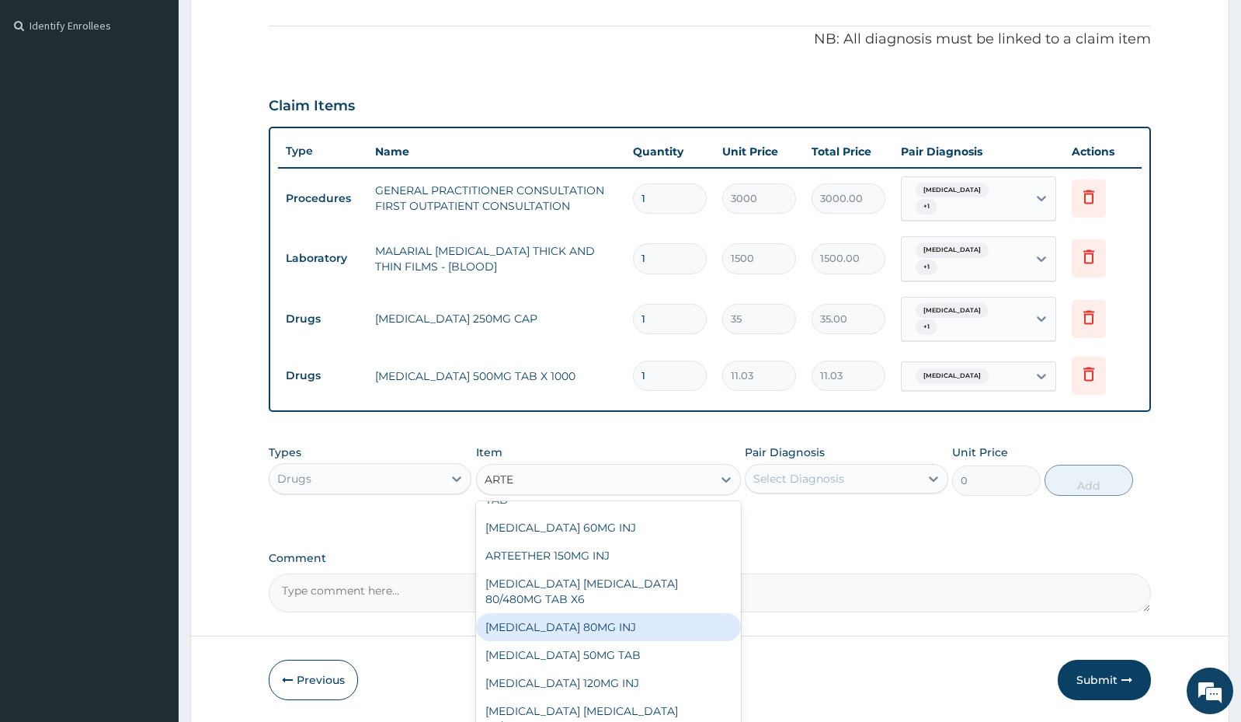
click at [574, 632] on div "[MEDICAL_DATA] 80MG INJ" at bounding box center [608, 627] width 265 height 28
type input "1400"
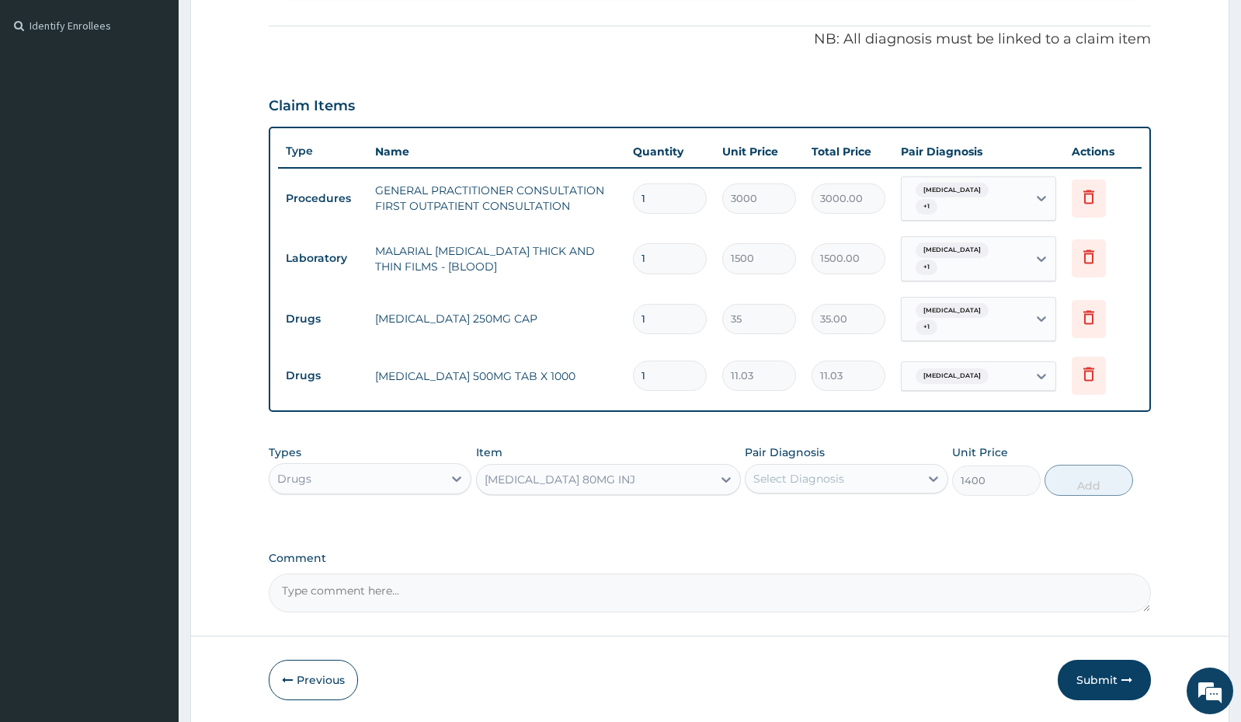
click at [886, 471] on div "Select Diagnosis" at bounding box center [832, 478] width 173 height 25
click at [858, 509] on label "[MEDICAL_DATA]" at bounding box center [819, 517] width 96 height 16
checkbox input "true"
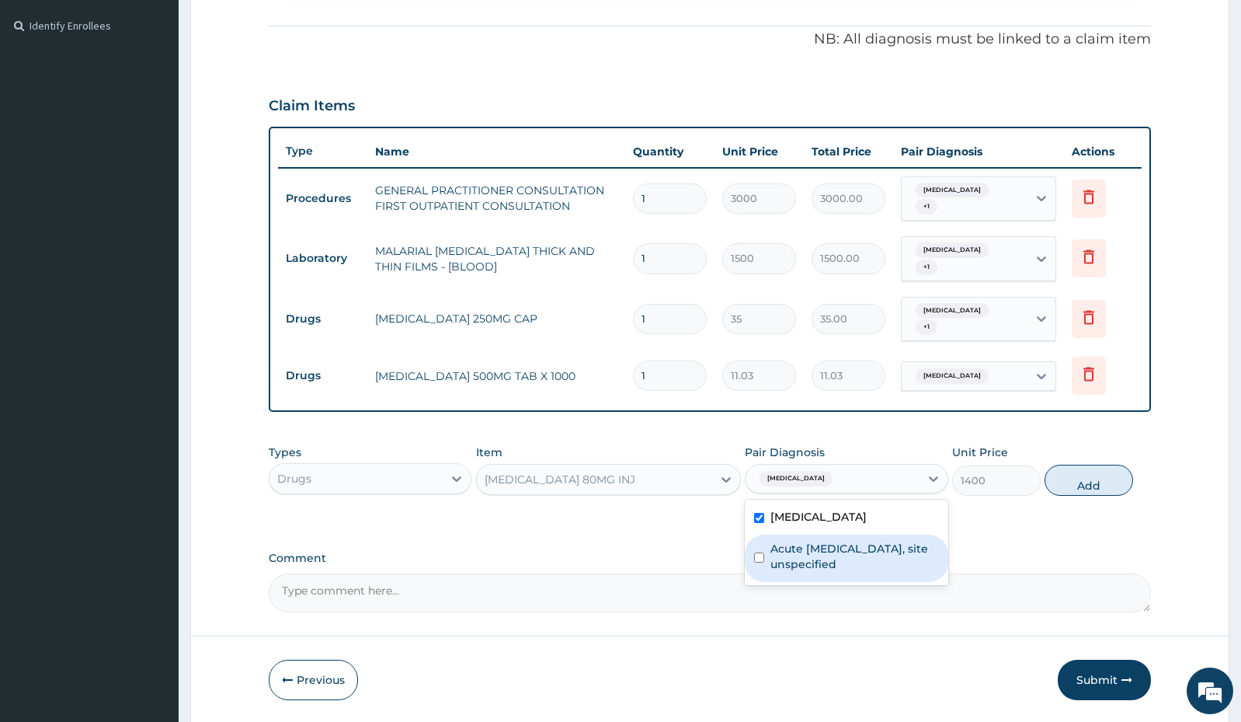
click at [848, 556] on label "Acute [MEDICAL_DATA], site unspecified" at bounding box center [855, 556] width 168 height 31
checkbox input "true"
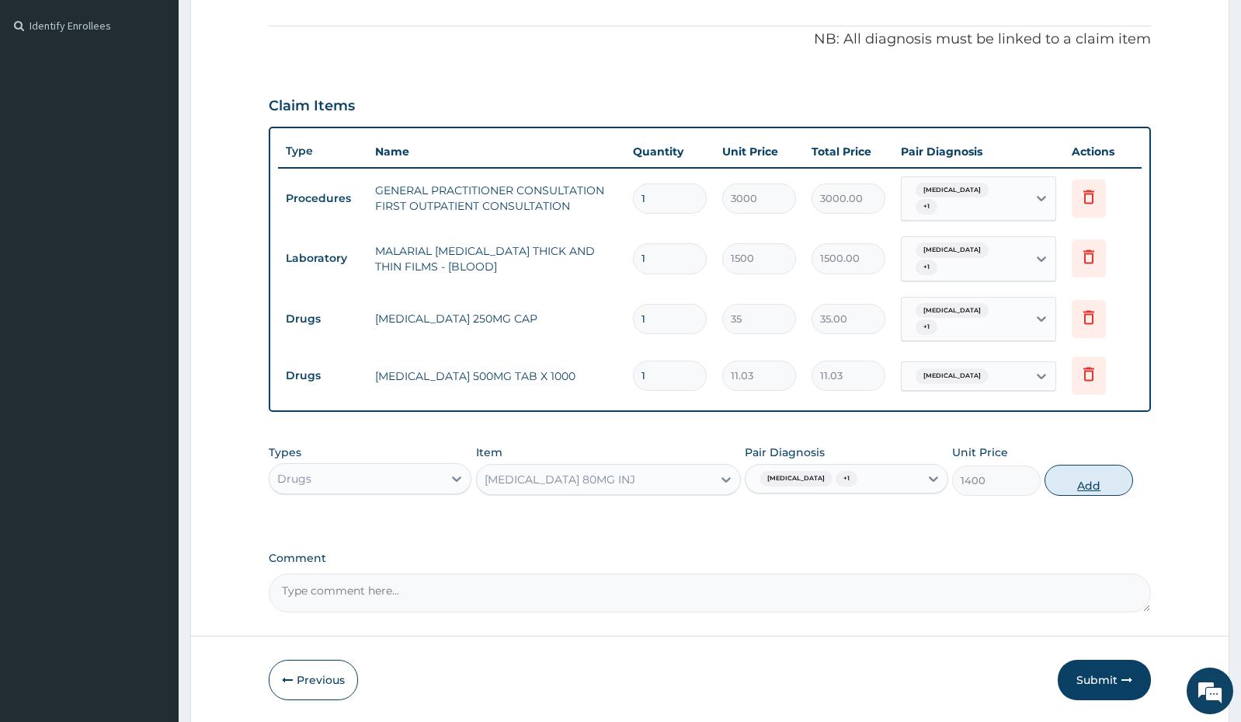
click at [1089, 478] on button "Add" at bounding box center [1089, 480] width 89 height 31
type input "0"
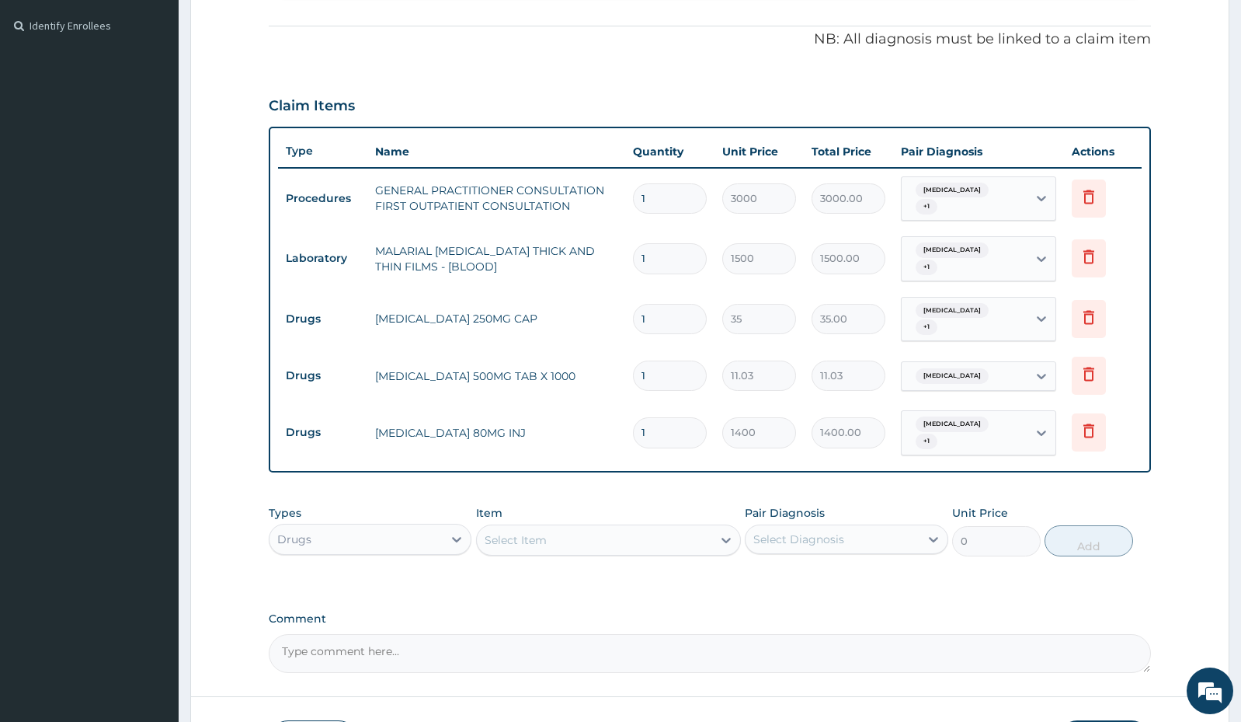
type input "0.00"
type input "2"
type input "2800.00"
type input "2"
click at [666, 380] on input "1" at bounding box center [670, 375] width 74 height 30
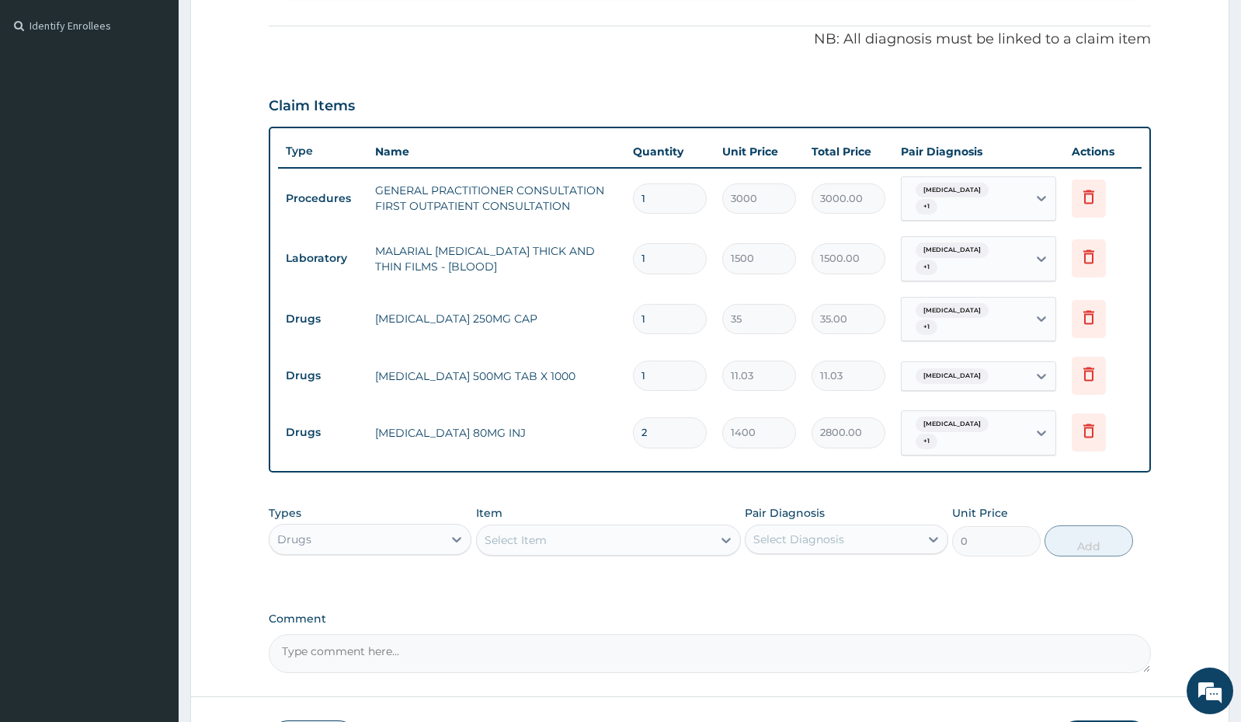
type input "0.00"
type input "3"
type input "33.09"
type input "39"
type input "430.17"
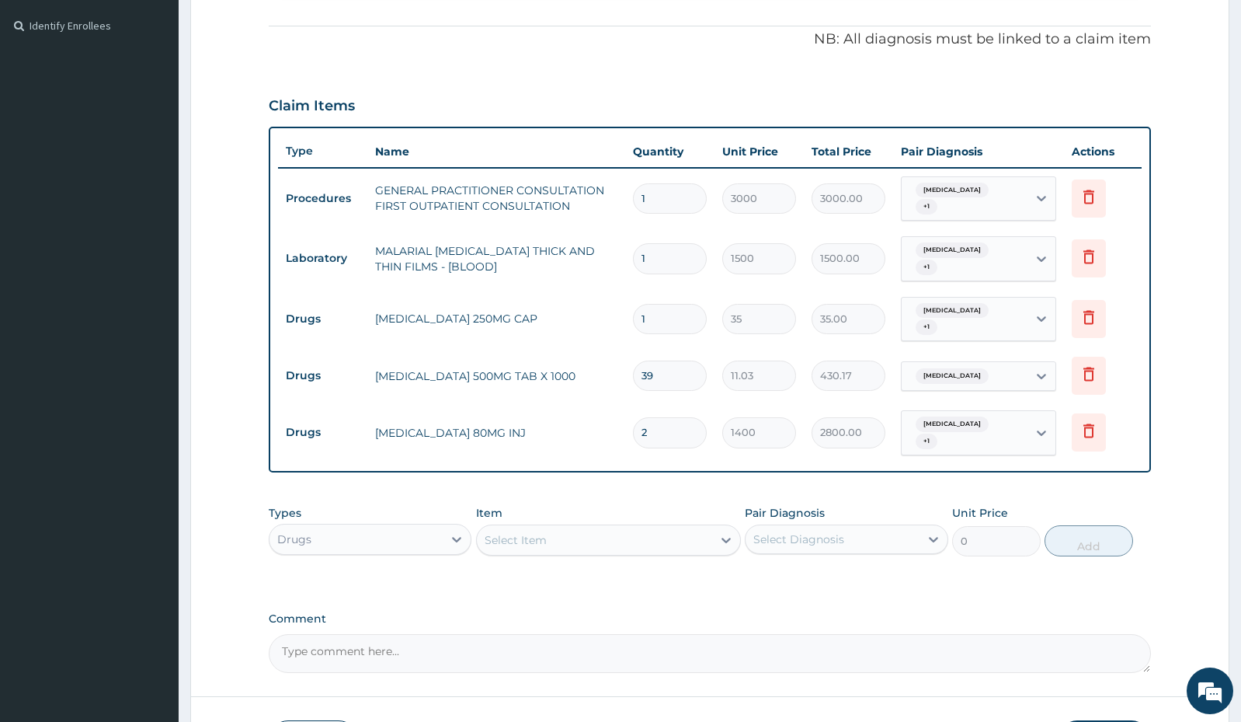
type input "3"
type input "33.09"
type input "30"
type input "330.90"
type input "30"
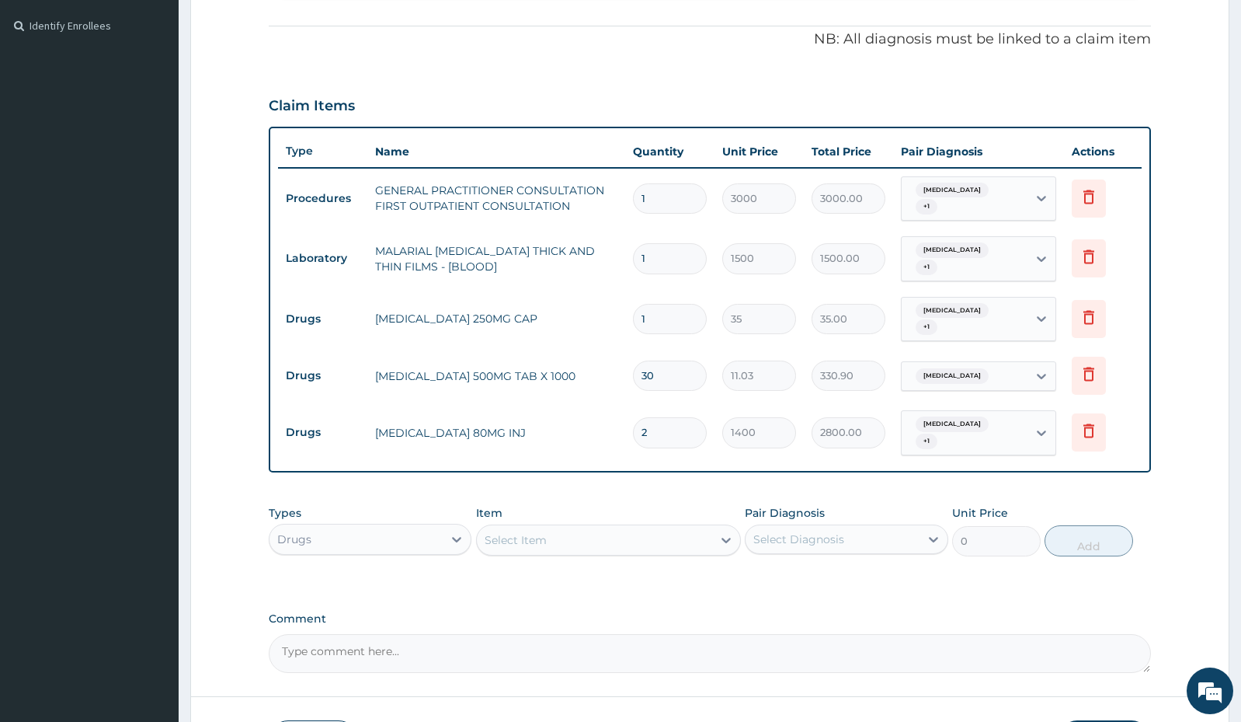
click at [677, 310] on input "1" at bounding box center [670, 319] width 74 height 30
type input "0.00"
type input "6"
type input "210.00"
type input "6"
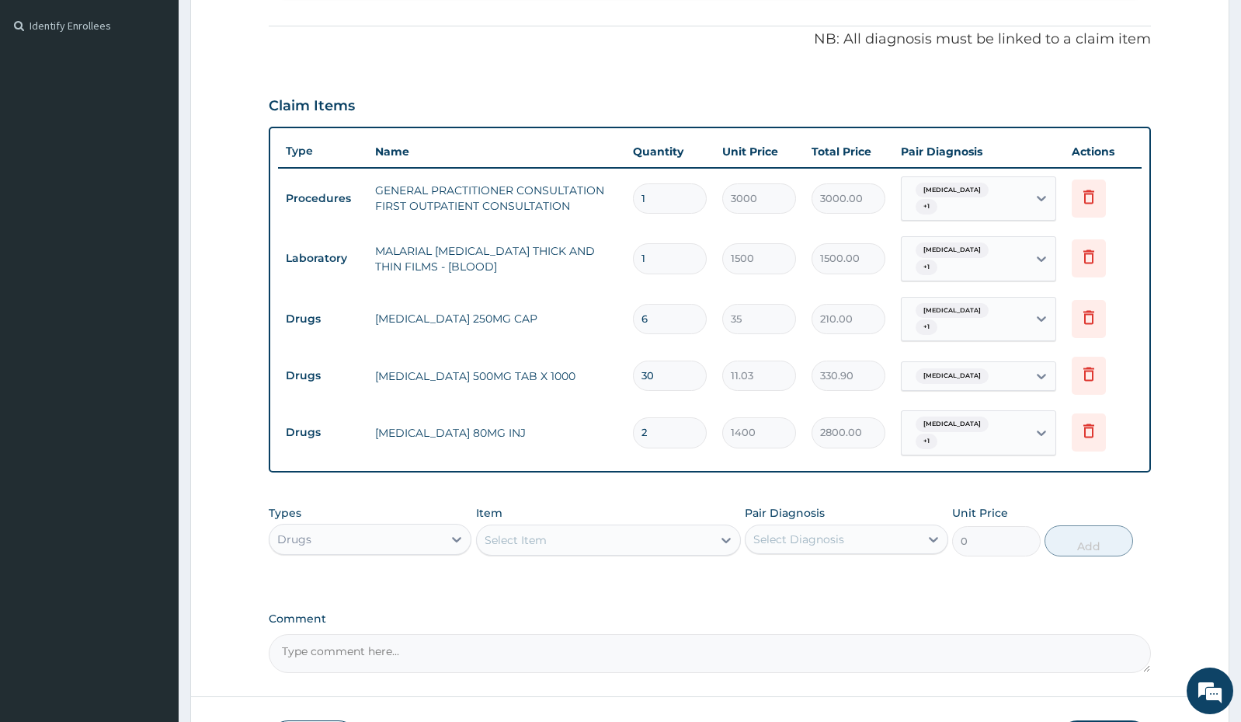
click at [670, 543] on div "Select Item" at bounding box center [594, 539] width 235 height 25
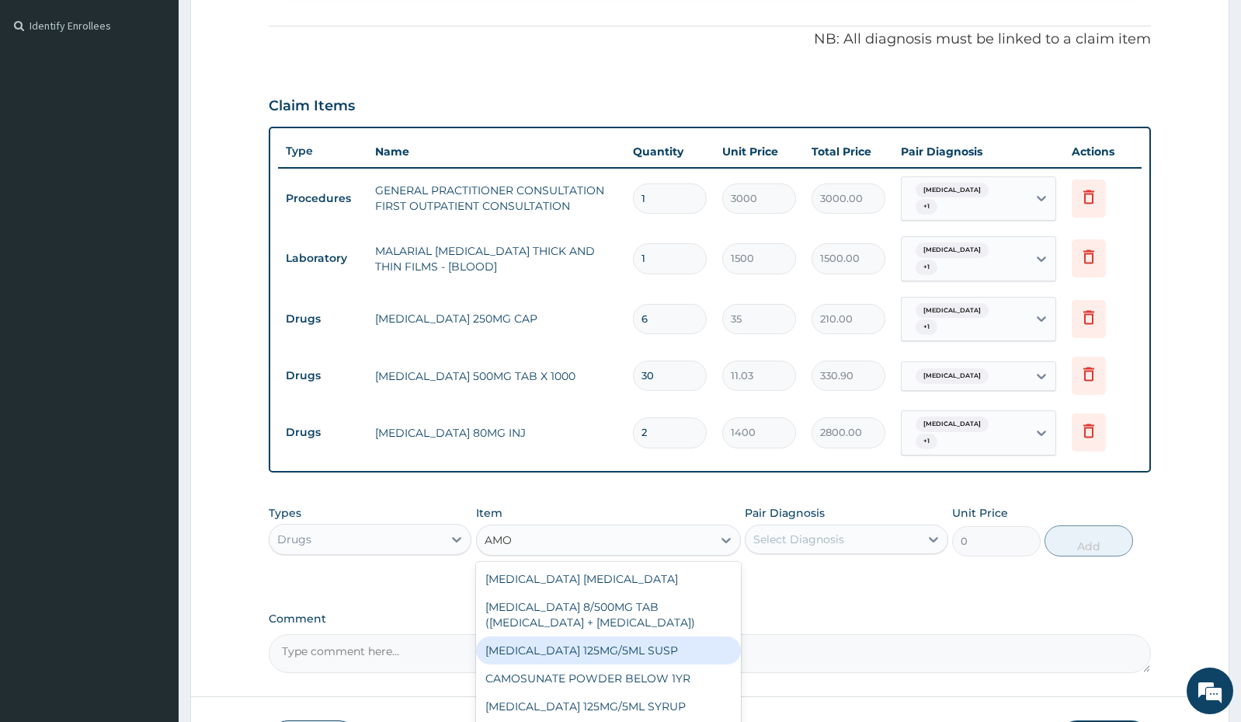
type input "AMOX"
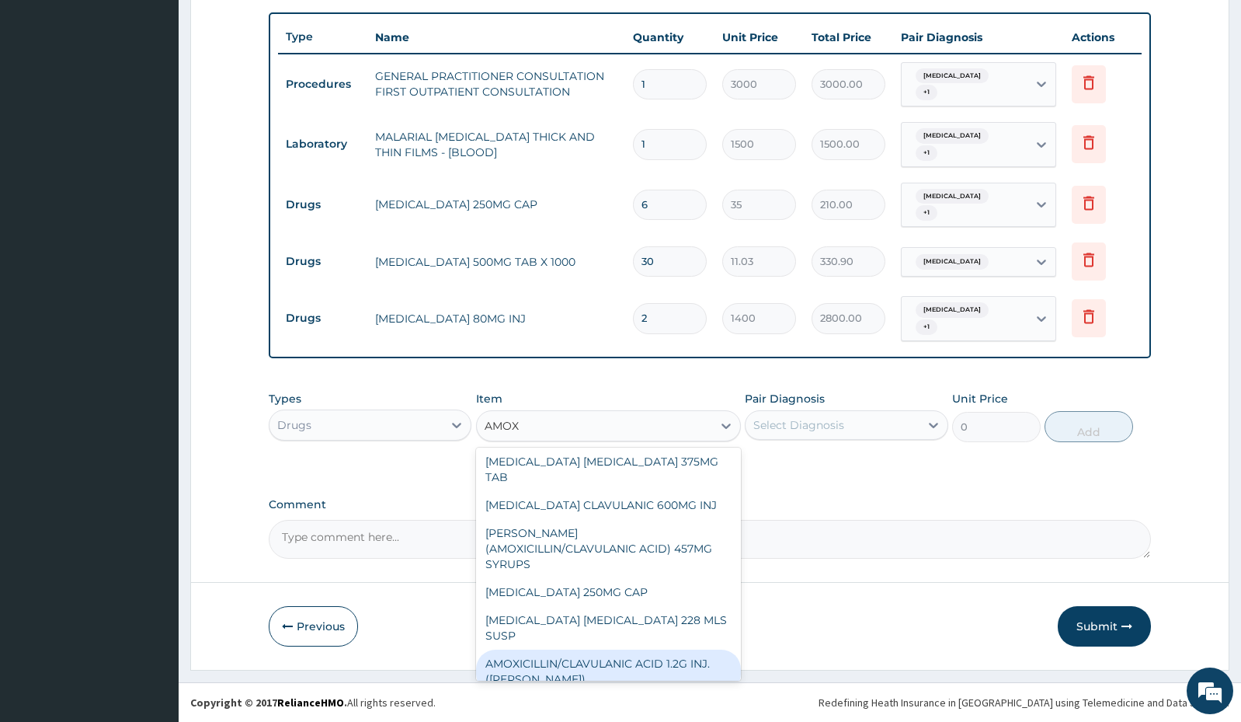
scroll to position [0, 0]
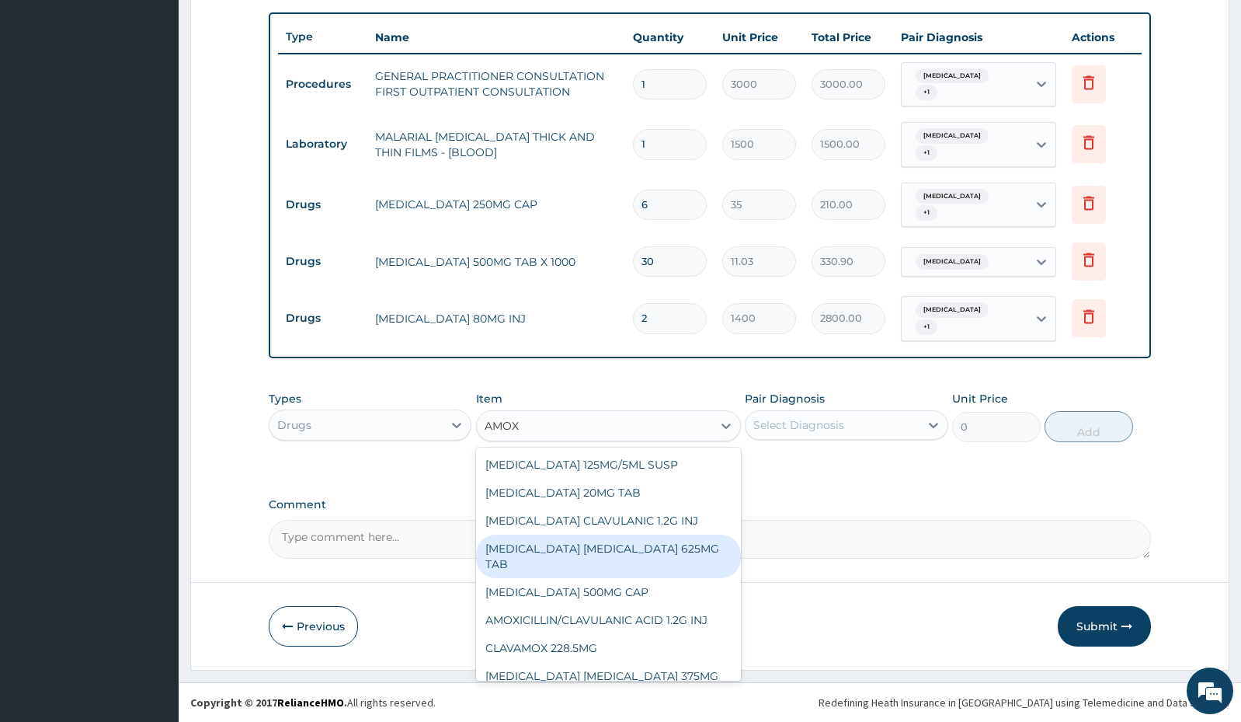
click at [635, 558] on div "[MEDICAL_DATA] [MEDICAL_DATA] 625MG TAB" at bounding box center [608, 555] width 265 height 43
type input "140.63"
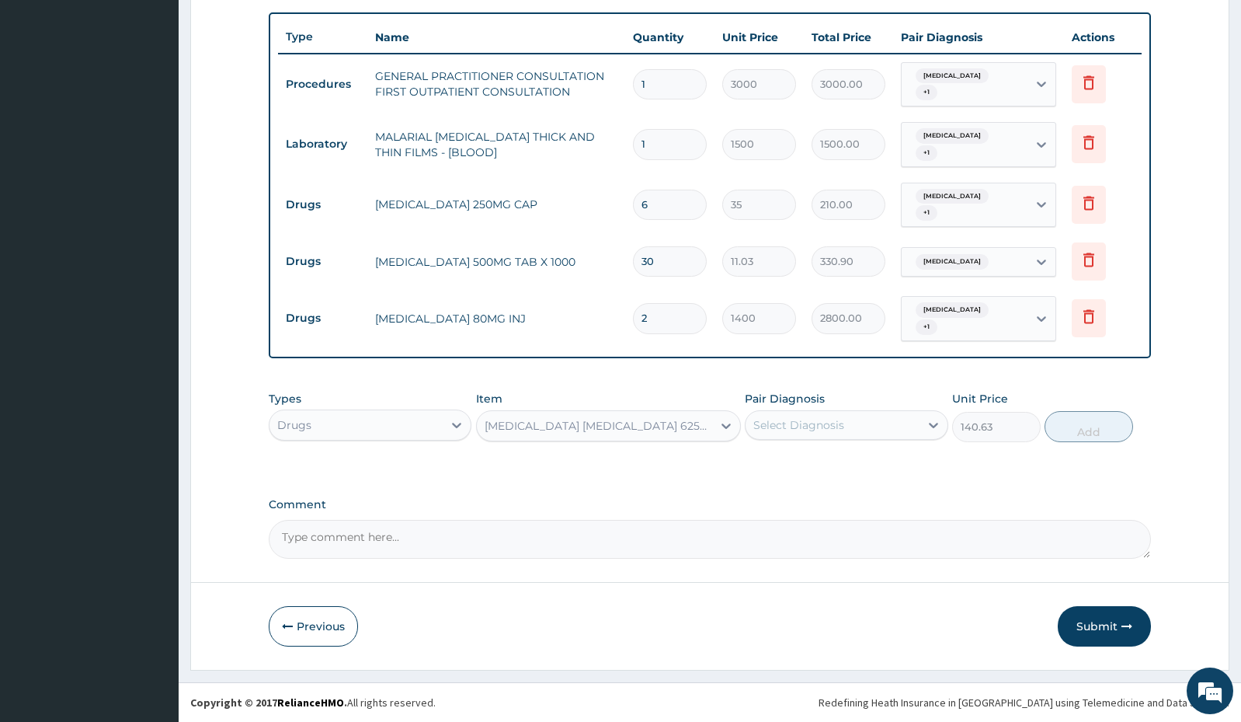
click at [886, 412] on div "Select Diagnosis" at bounding box center [832, 424] width 173 height 25
click at [870, 476] on div "[MEDICAL_DATA]" at bounding box center [846, 465] width 203 height 32
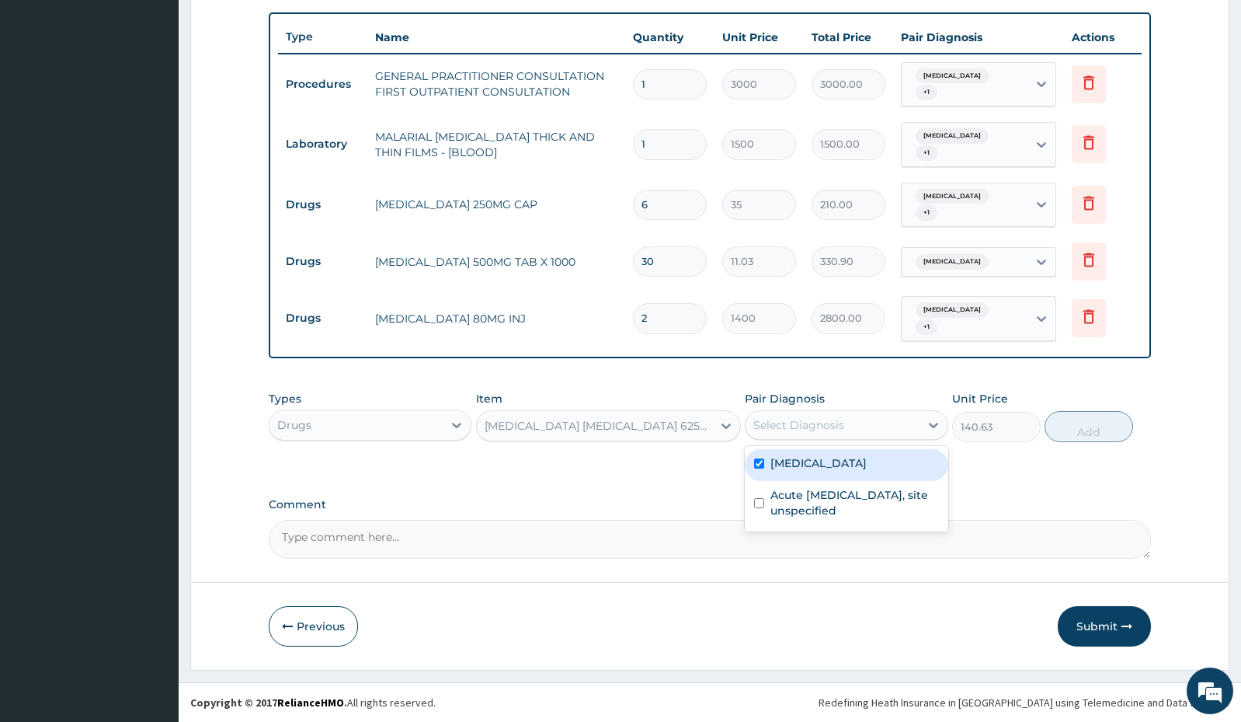
checkbox input "true"
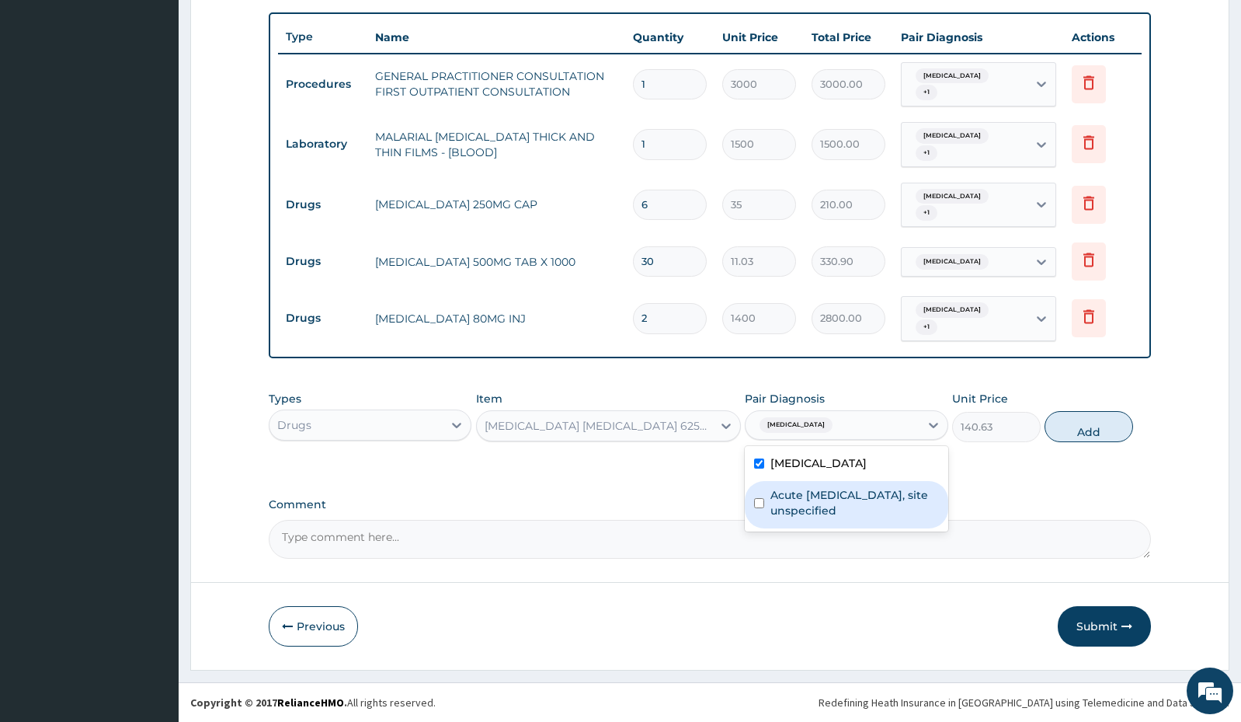
click at [865, 499] on label "Acute [MEDICAL_DATA], site unspecified" at bounding box center [855, 502] width 168 height 31
checkbox input "true"
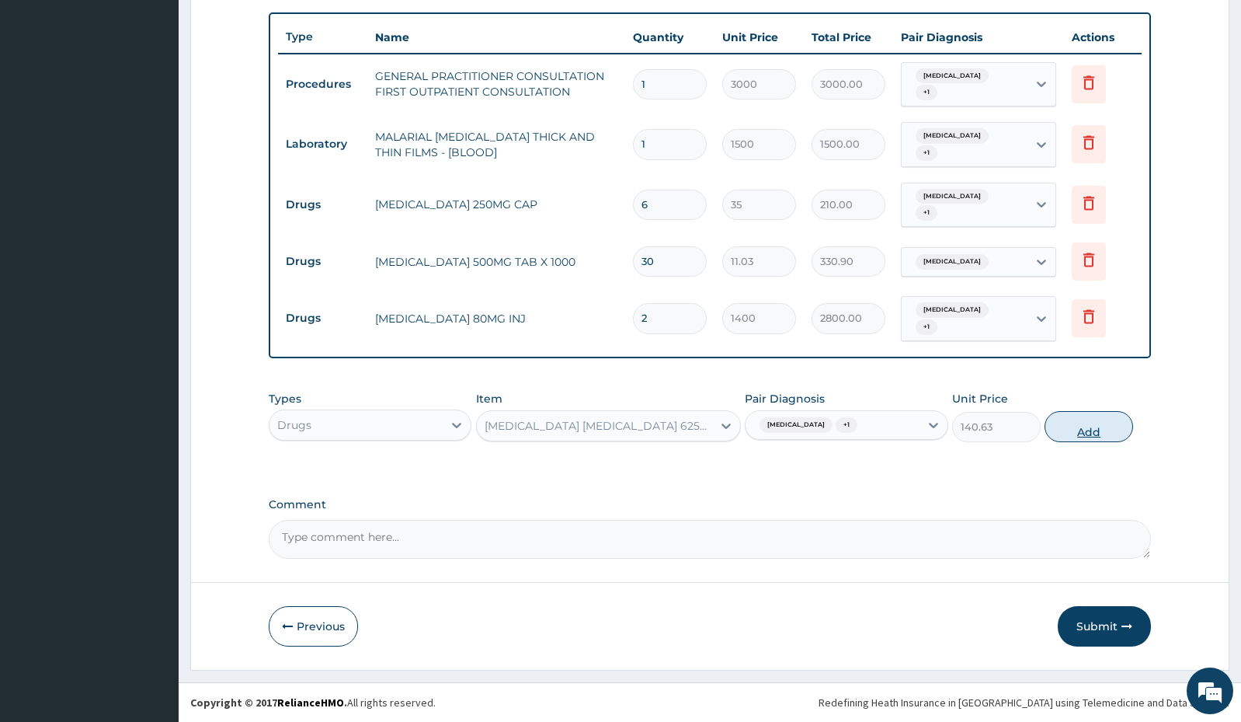
click at [1090, 423] on button "Add" at bounding box center [1089, 426] width 89 height 31
type input "0"
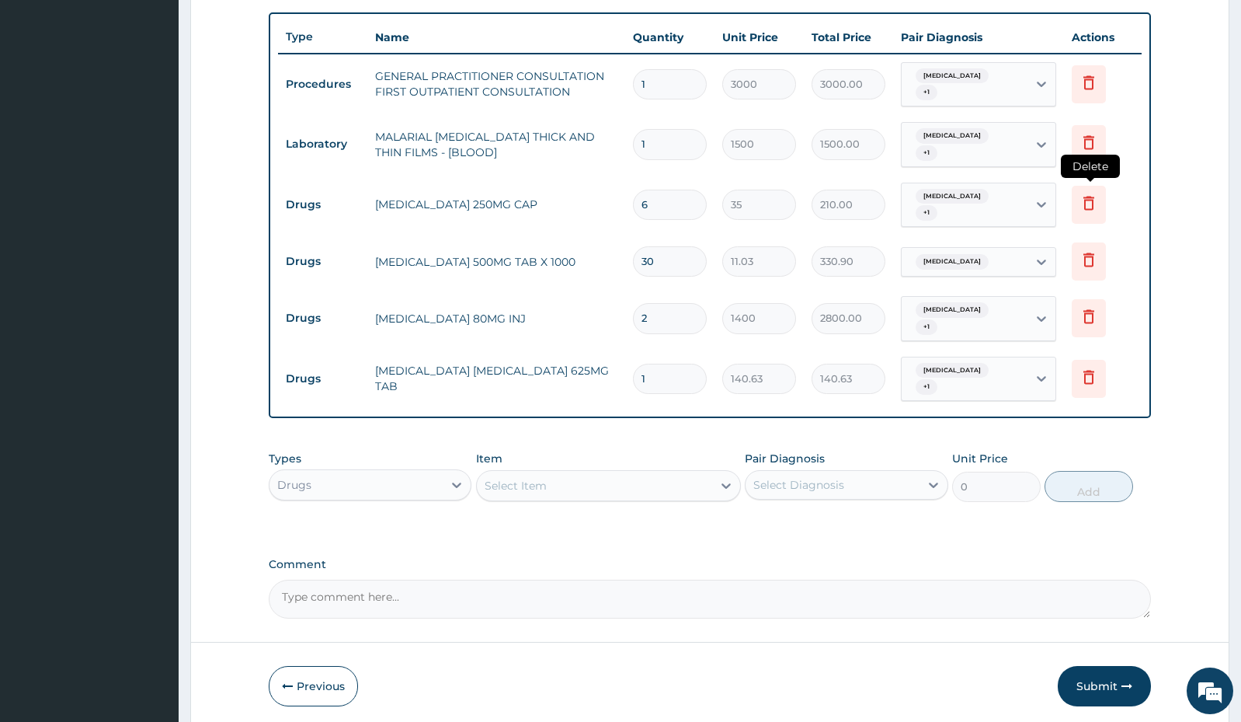
click at [1084, 204] on icon at bounding box center [1089, 203] width 11 height 14
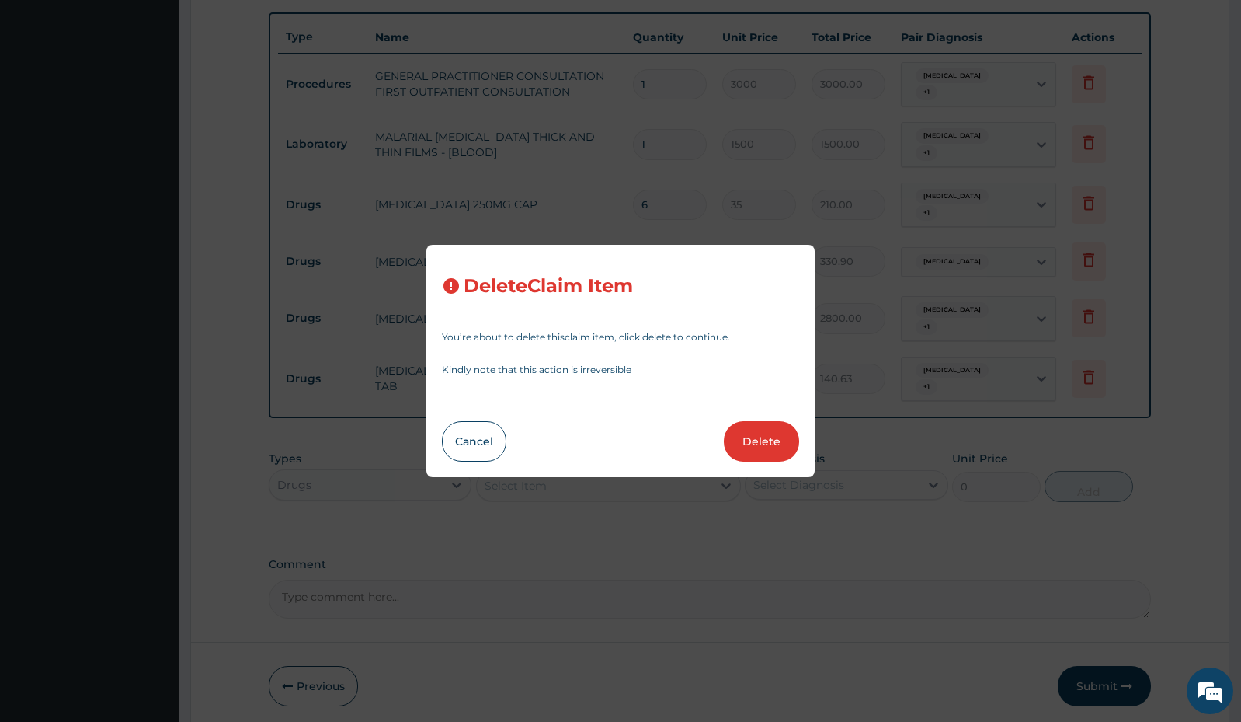
click at [759, 444] on button "Delete" at bounding box center [761, 441] width 75 height 40
type input "30"
type input "11.03"
type input "330.90"
type input "2"
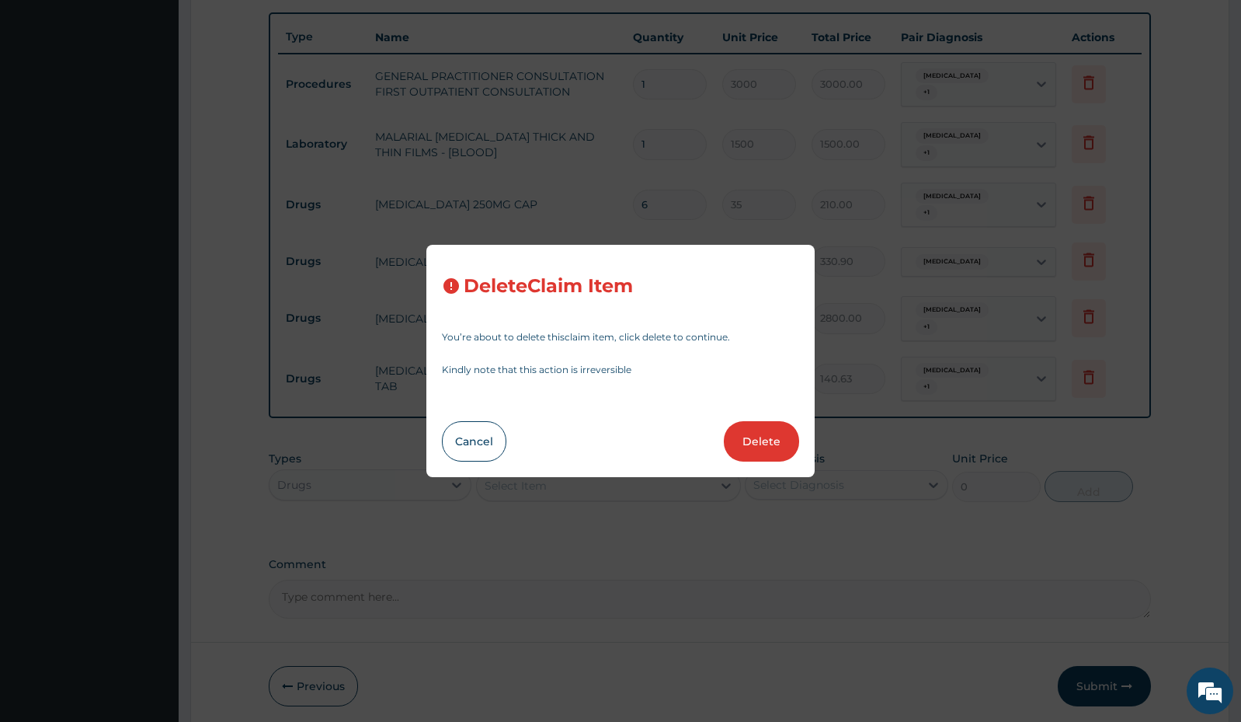
type input "1400"
type input "2800.00"
type input "1"
type input "140.63"
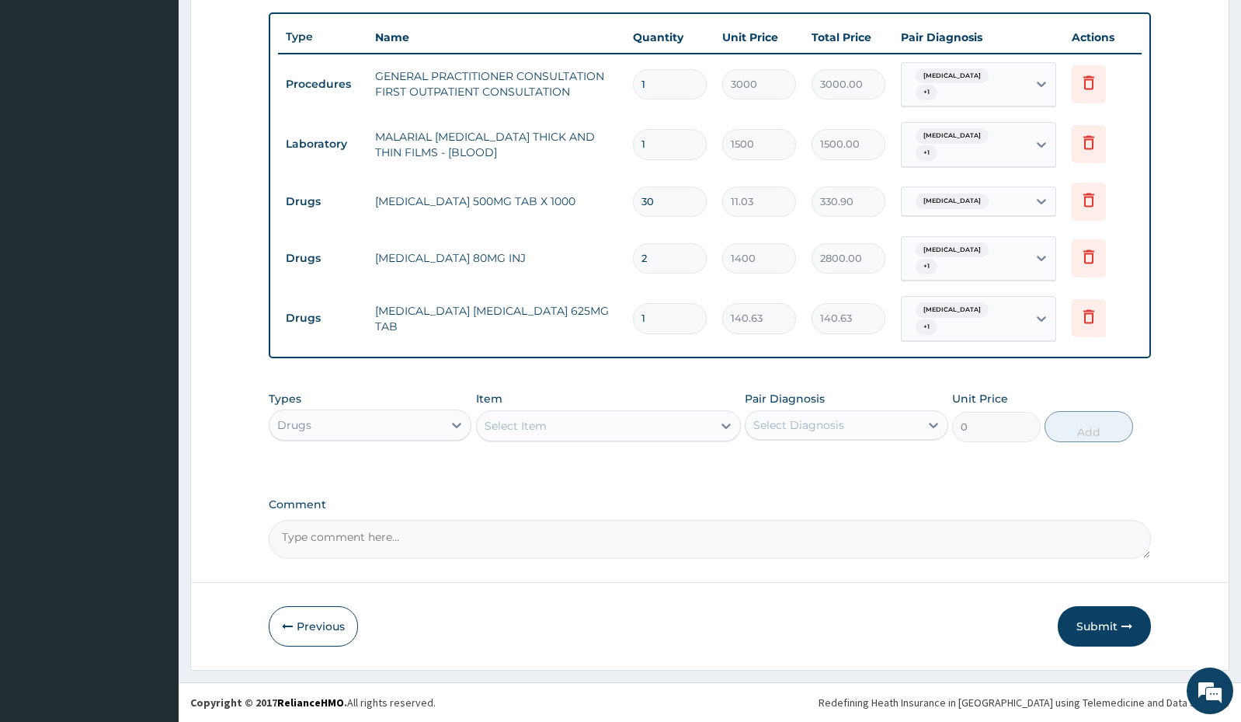
click at [652, 316] on input "1" at bounding box center [670, 318] width 74 height 30
type input "0.00"
type input "5"
type input "703.15"
type input "5"
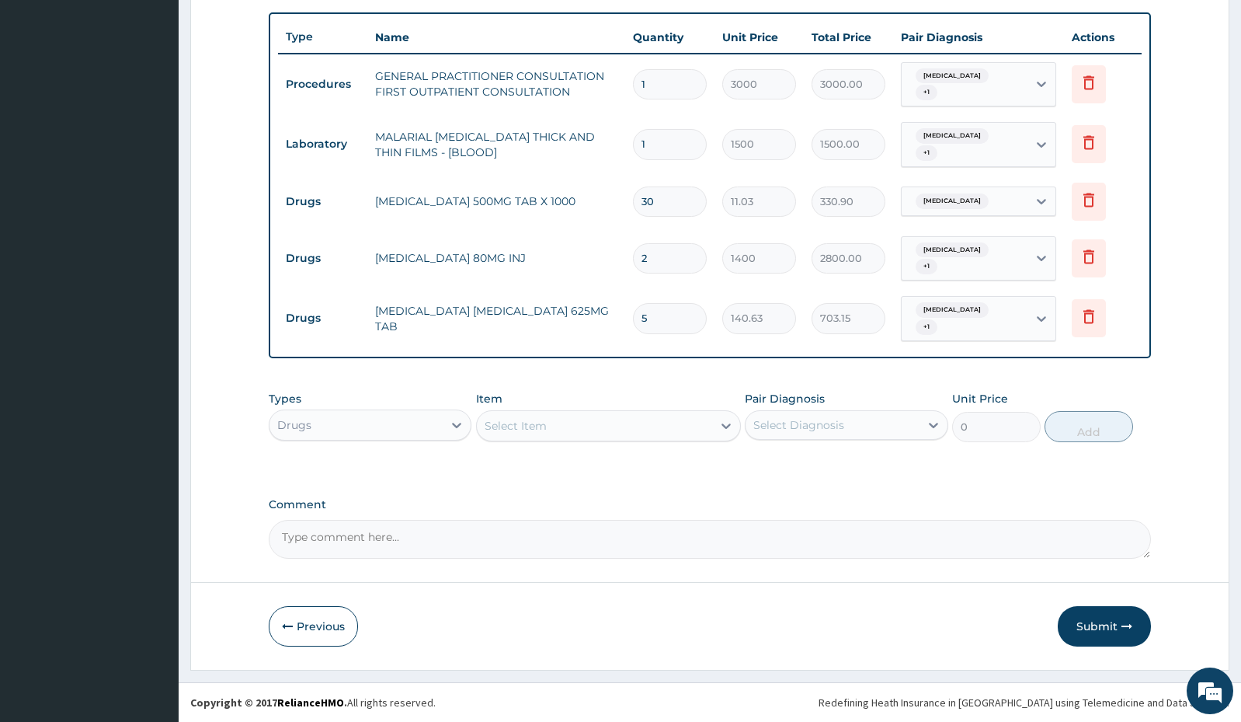
click at [537, 426] on div "Select Item" at bounding box center [516, 426] width 62 height 16
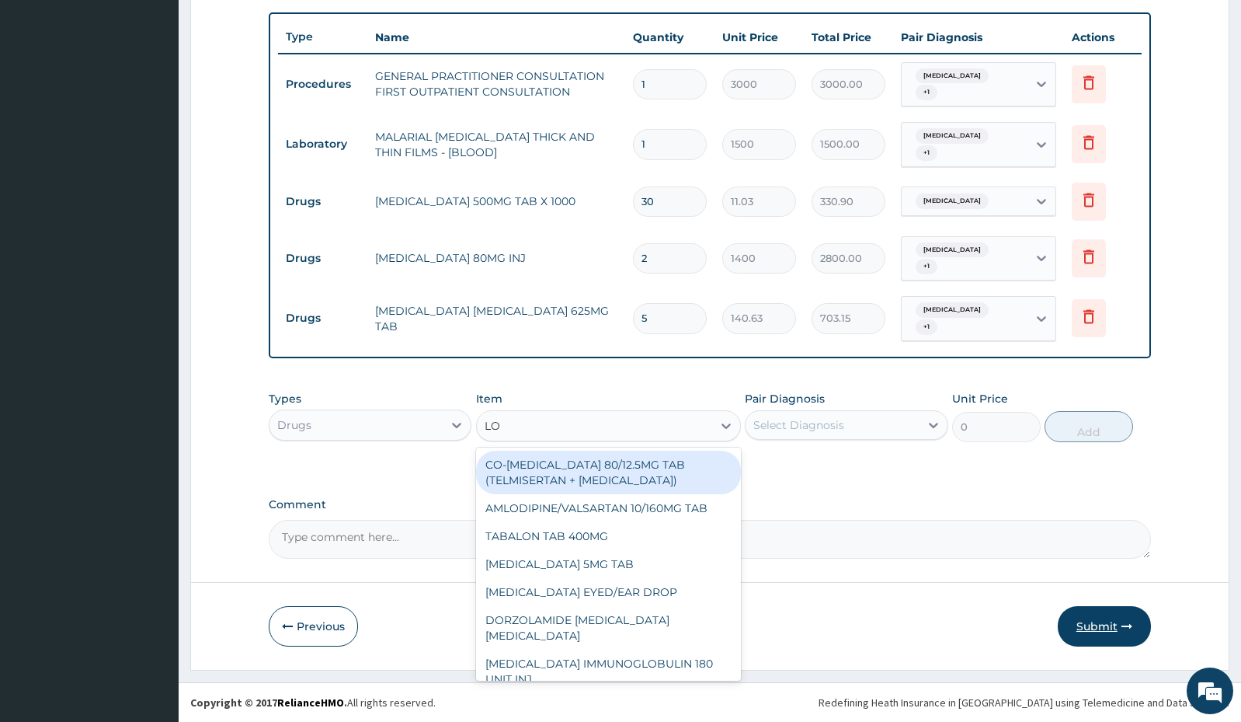
type input "LOR"
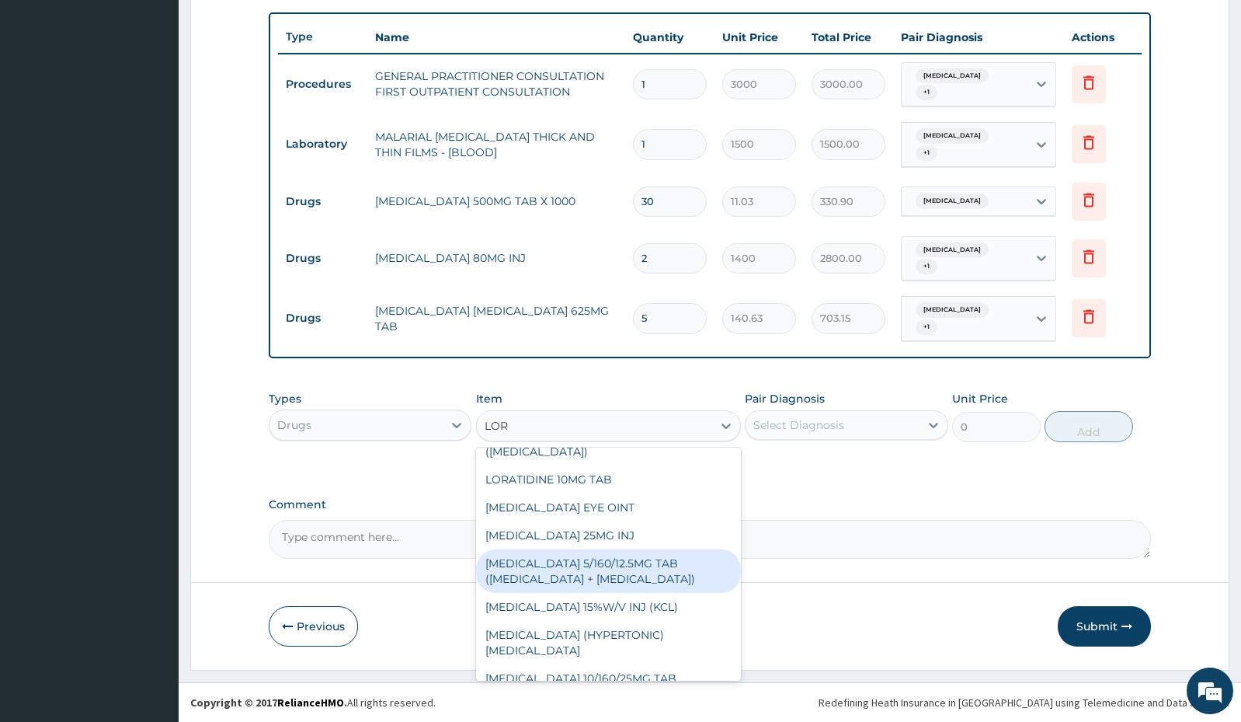
scroll to position [311, 0]
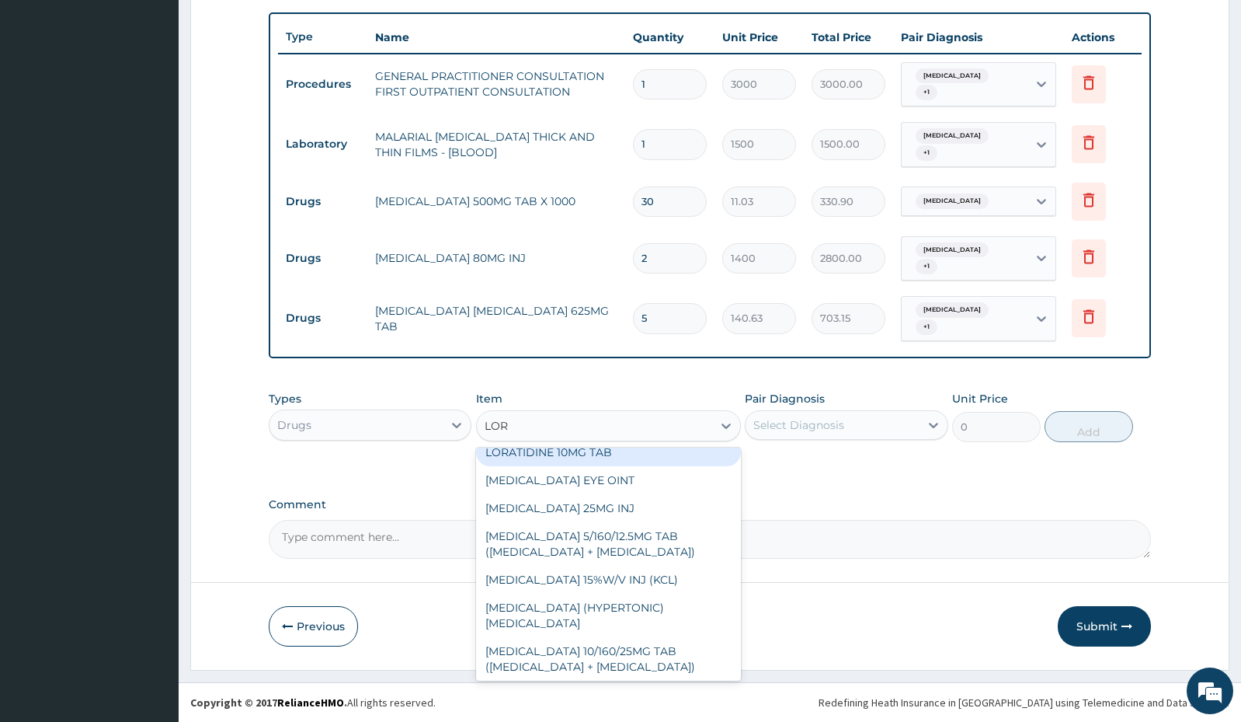
click at [570, 465] on div "LORATIDINE 10MG TAB" at bounding box center [608, 452] width 265 height 28
type input "52.5"
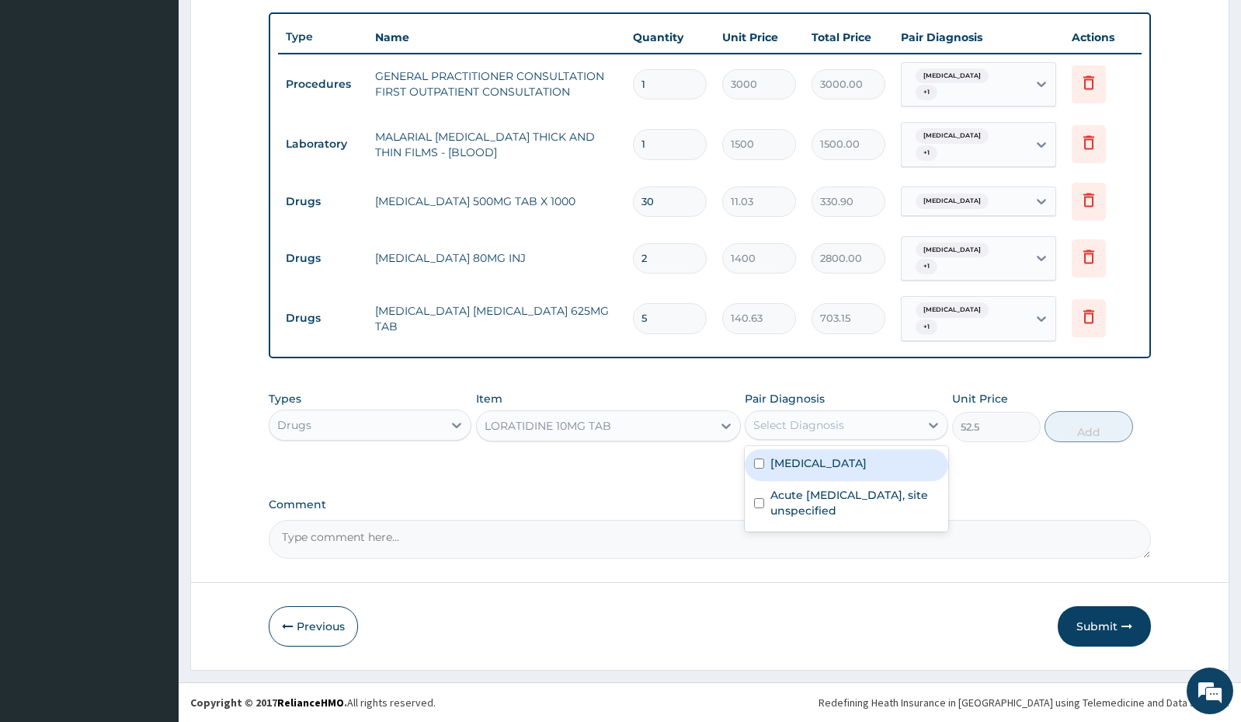
click at [847, 416] on div "Select Diagnosis" at bounding box center [832, 424] width 173 height 25
click at [844, 462] on label "[MEDICAL_DATA]" at bounding box center [819, 463] width 96 height 16
checkbox input "true"
click at [1088, 428] on button "Add" at bounding box center [1089, 426] width 89 height 31
type input "0"
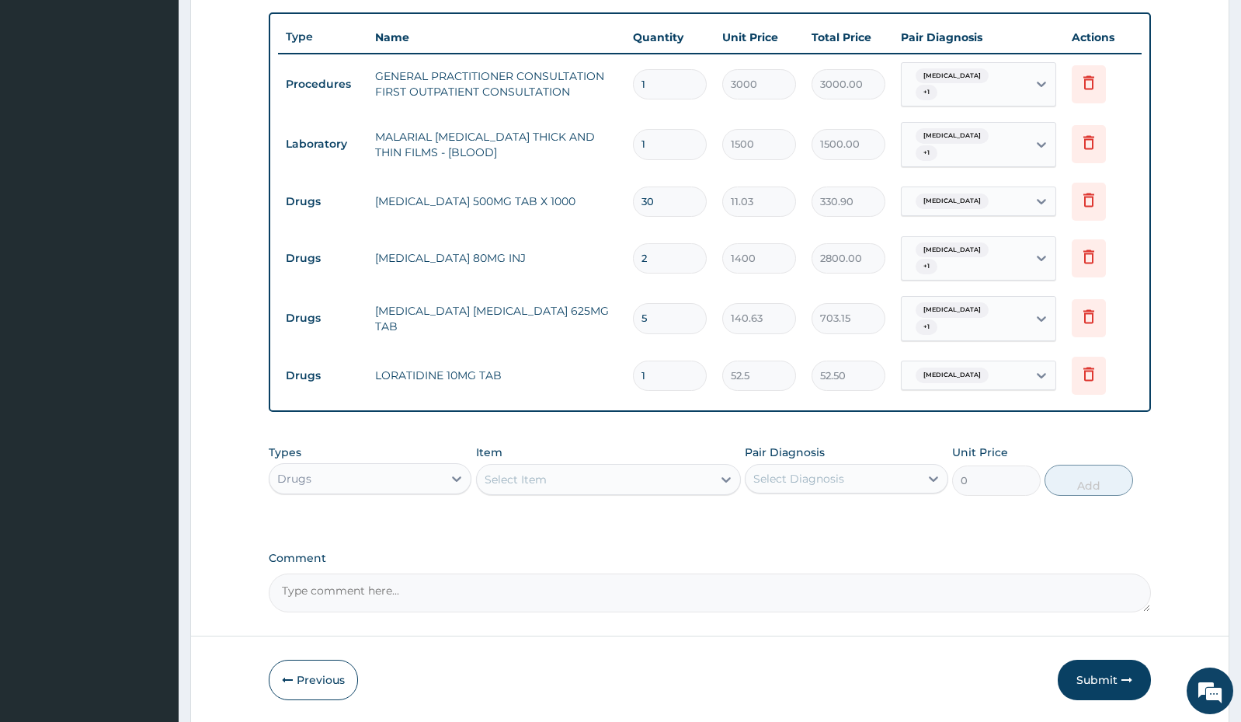
click at [676, 374] on input "1" at bounding box center [670, 375] width 74 height 30
type input "0.00"
type input "9"
type input "472.50"
type input "9"
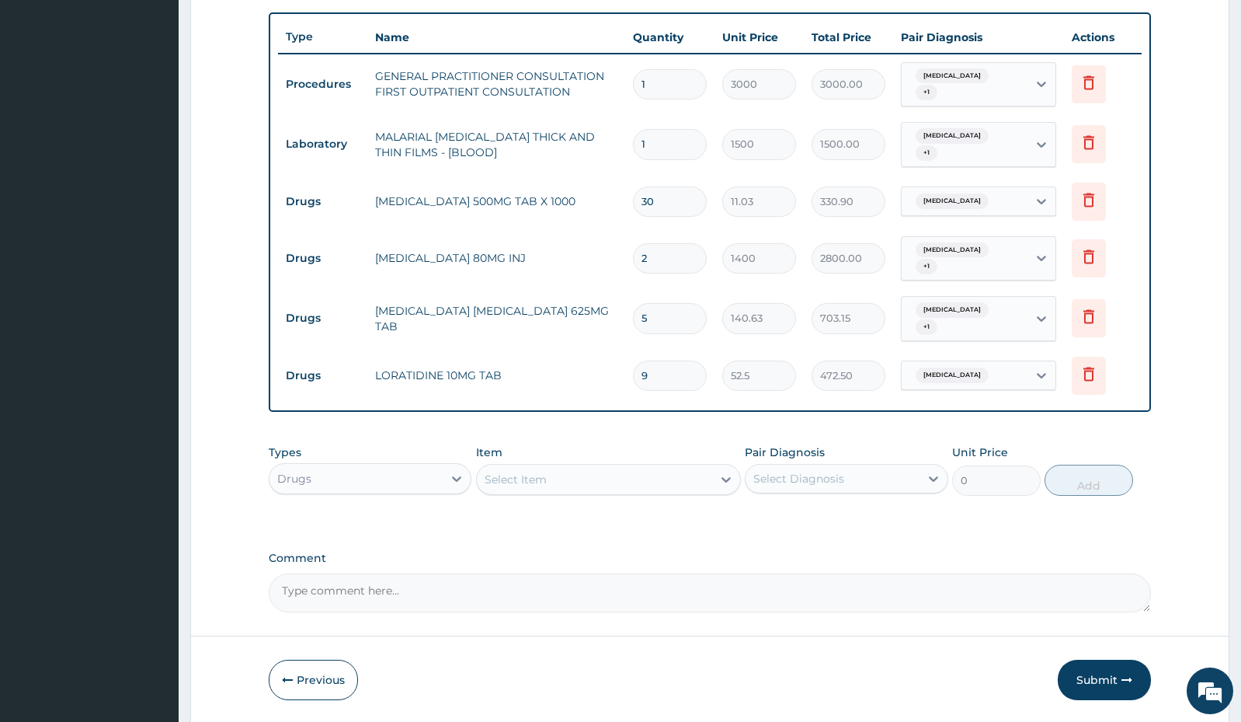
click at [623, 474] on div "Select Item" at bounding box center [594, 479] width 235 height 25
type input "NIFE"
click at [632, 518] on div "[MEDICAL_DATA] 20MG TAB" at bounding box center [608, 518] width 265 height 28
type input "52.5"
click at [915, 483] on div "Select Diagnosis" at bounding box center [832, 478] width 173 height 25
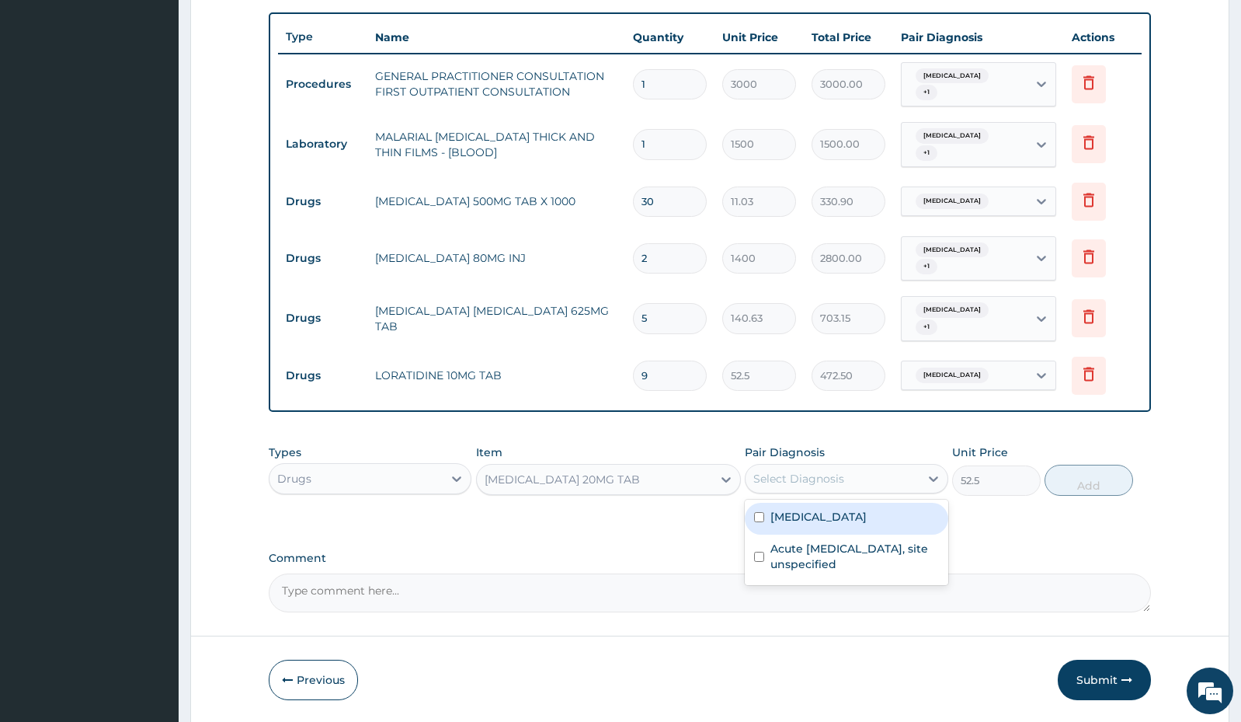
drag, startPoint x: 835, startPoint y: 524, endPoint x: 828, endPoint y: 546, distance: 22.8
click at [833, 528] on div "[MEDICAL_DATA]" at bounding box center [846, 519] width 203 height 32
checkbox input "true"
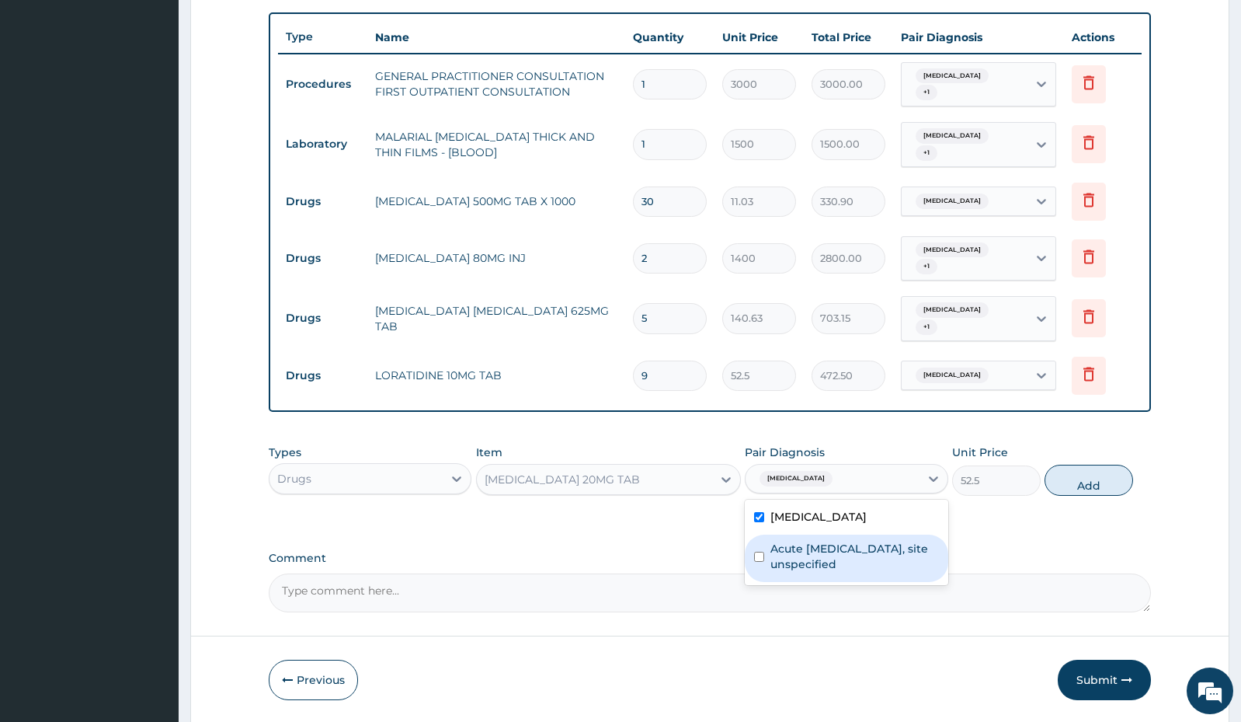
click at [828, 546] on label "Acute [MEDICAL_DATA], site unspecified" at bounding box center [855, 556] width 168 height 31
checkbox input "true"
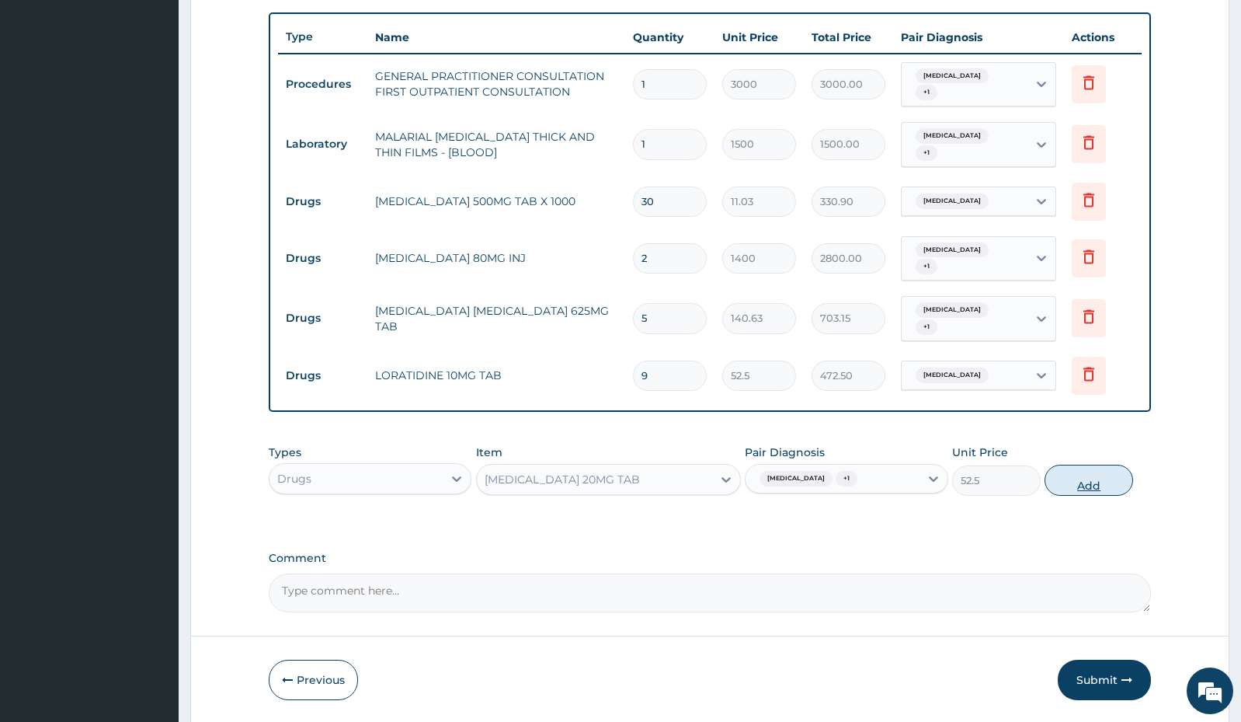
click at [1097, 492] on button "Add" at bounding box center [1089, 480] width 89 height 31
type input "0"
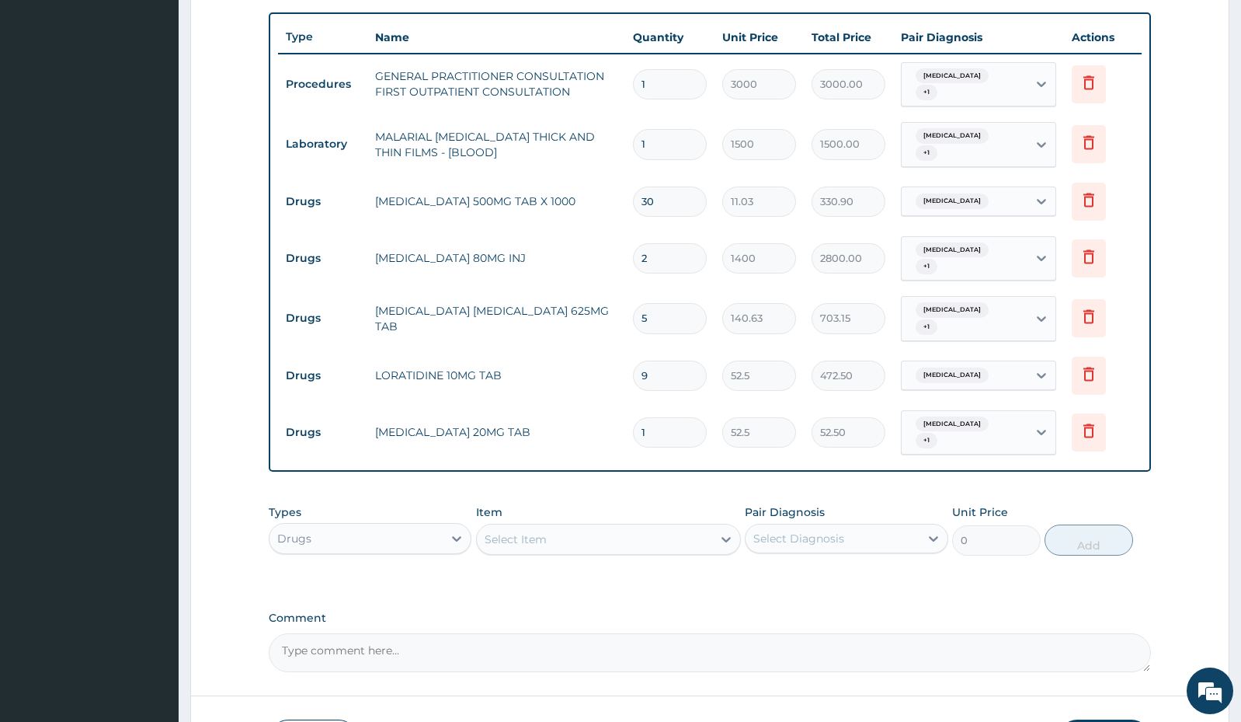
type input "0.00"
type input "6"
type input "315.00"
type input "6"
click at [611, 541] on div "Select Item" at bounding box center [594, 539] width 235 height 25
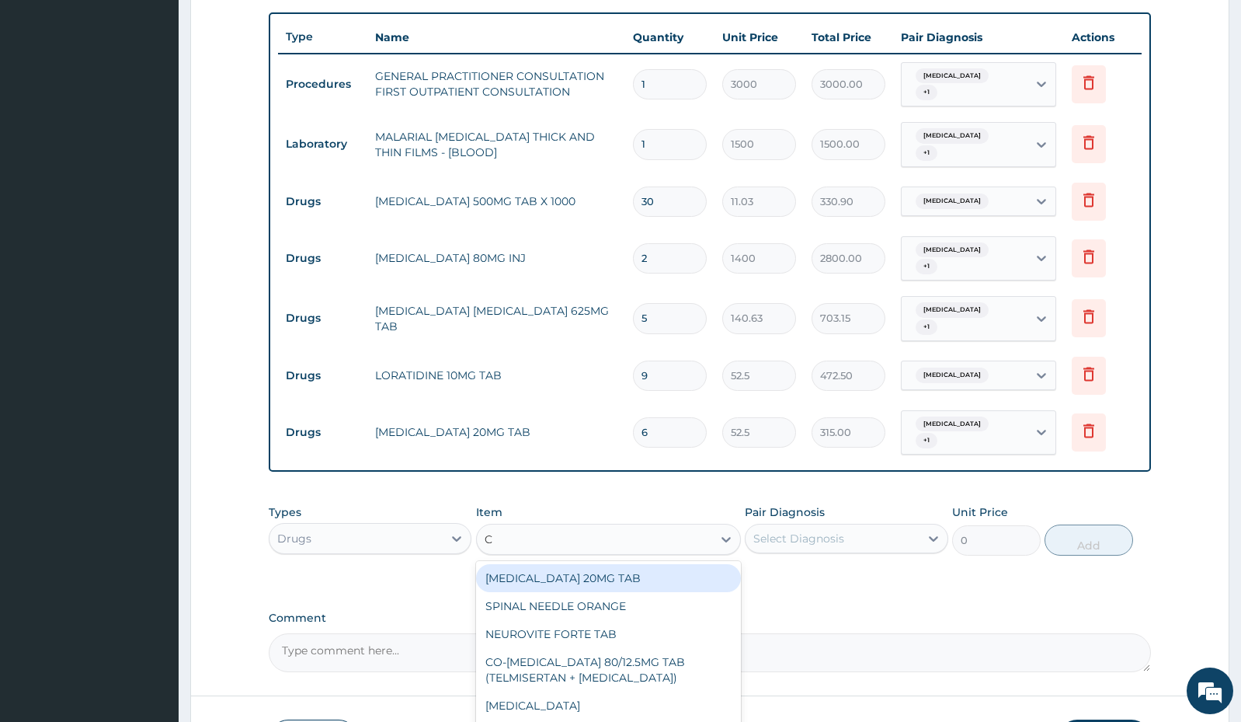
type input "C"
type input "CIPR"
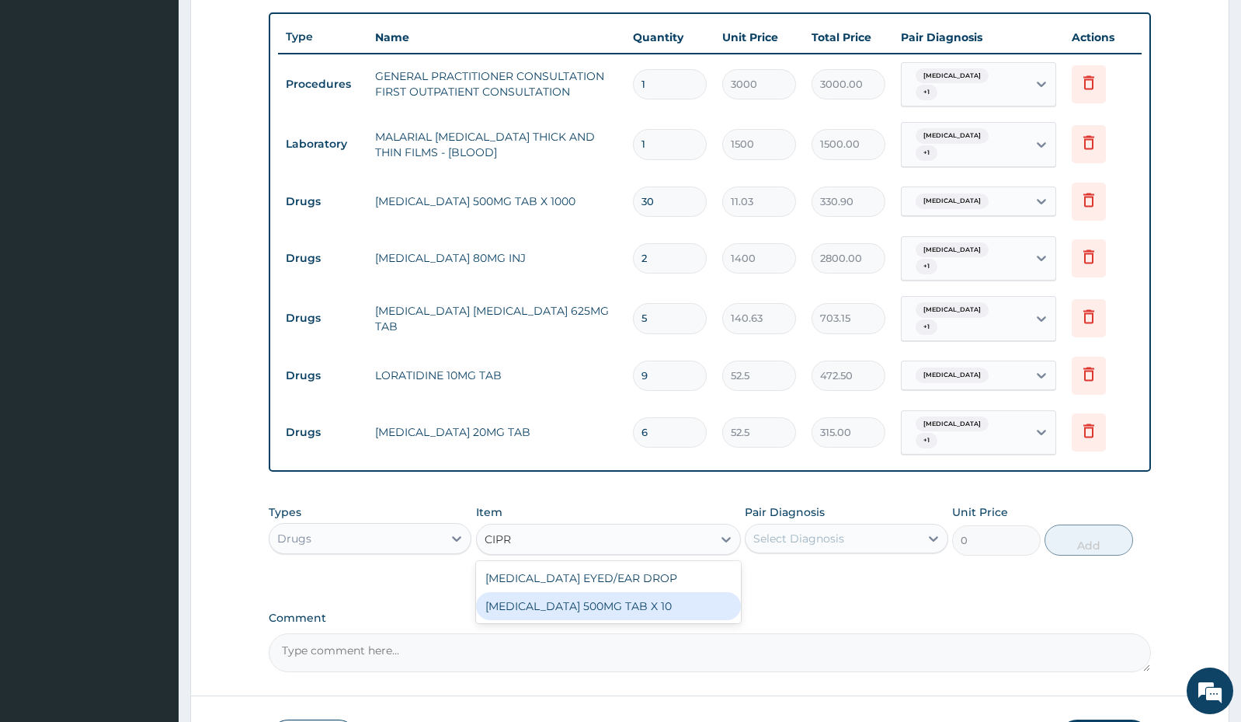
click at [553, 607] on div "[MEDICAL_DATA] 500MG TAB X 10" at bounding box center [608, 606] width 265 height 28
type input "63"
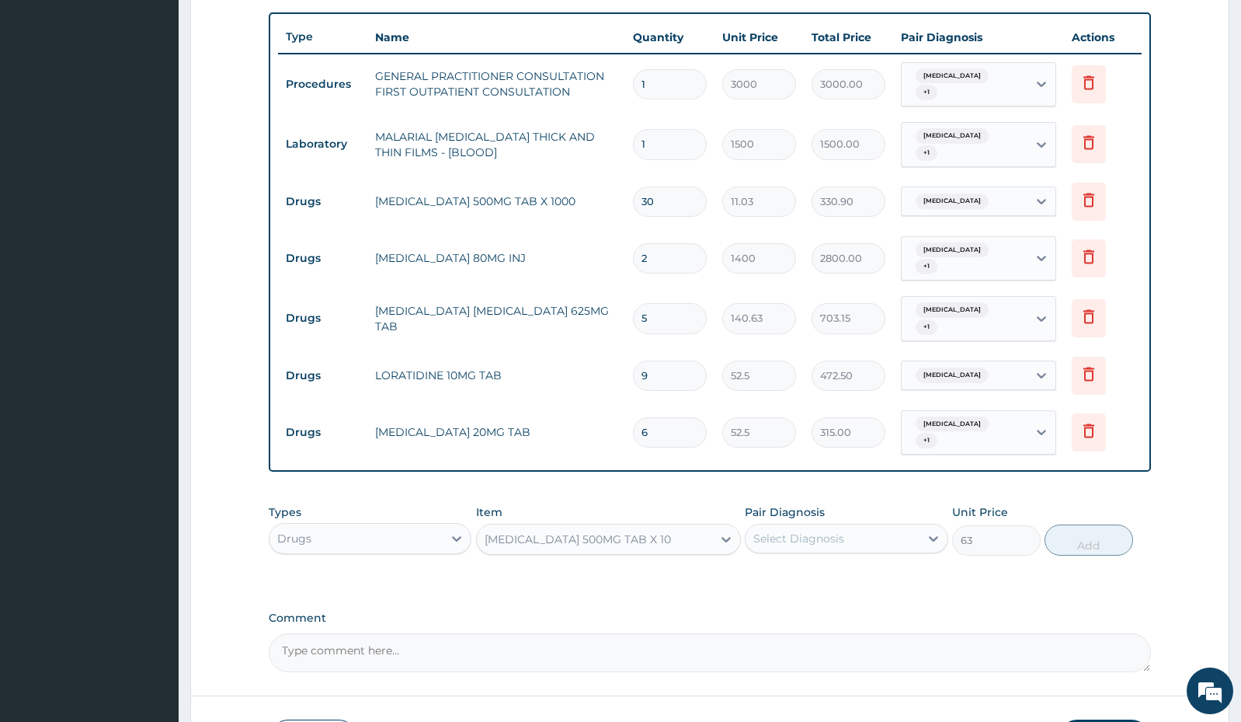
click at [864, 541] on div "Select Diagnosis" at bounding box center [832, 538] width 173 height 25
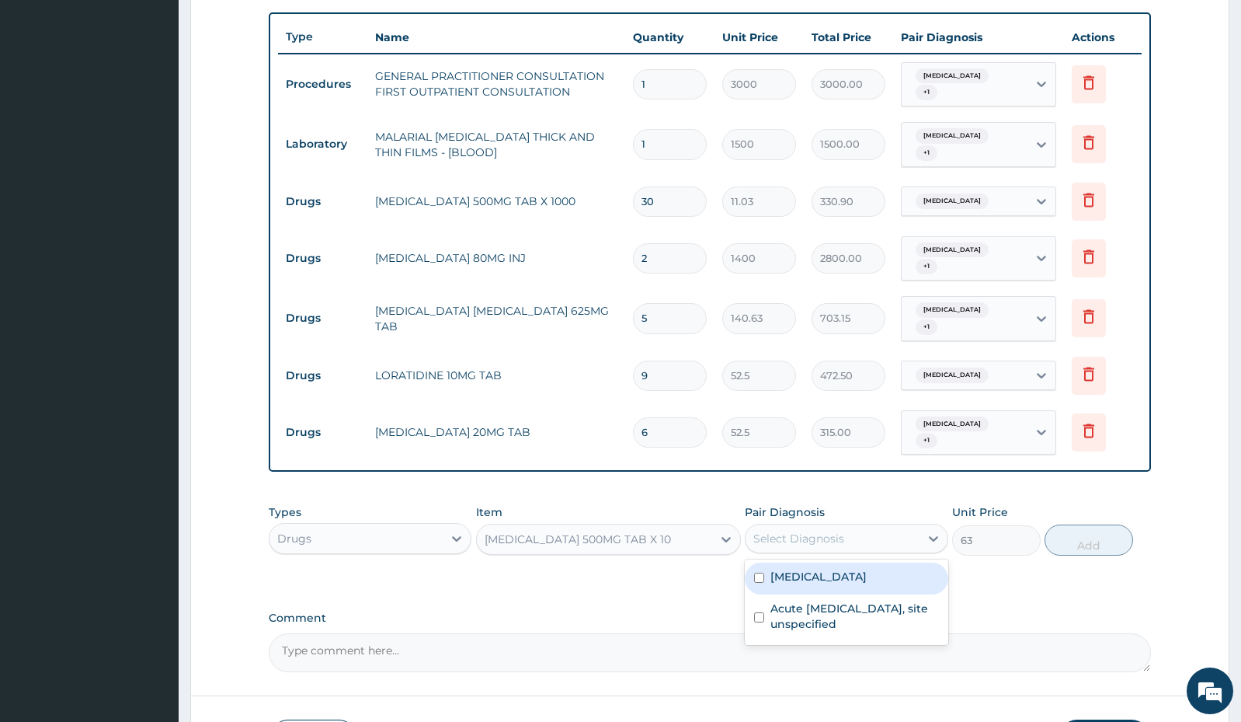
click at [826, 579] on label "[MEDICAL_DATA]" at bounding box center [819, 577] width 96 height 16
checkbox input "true"
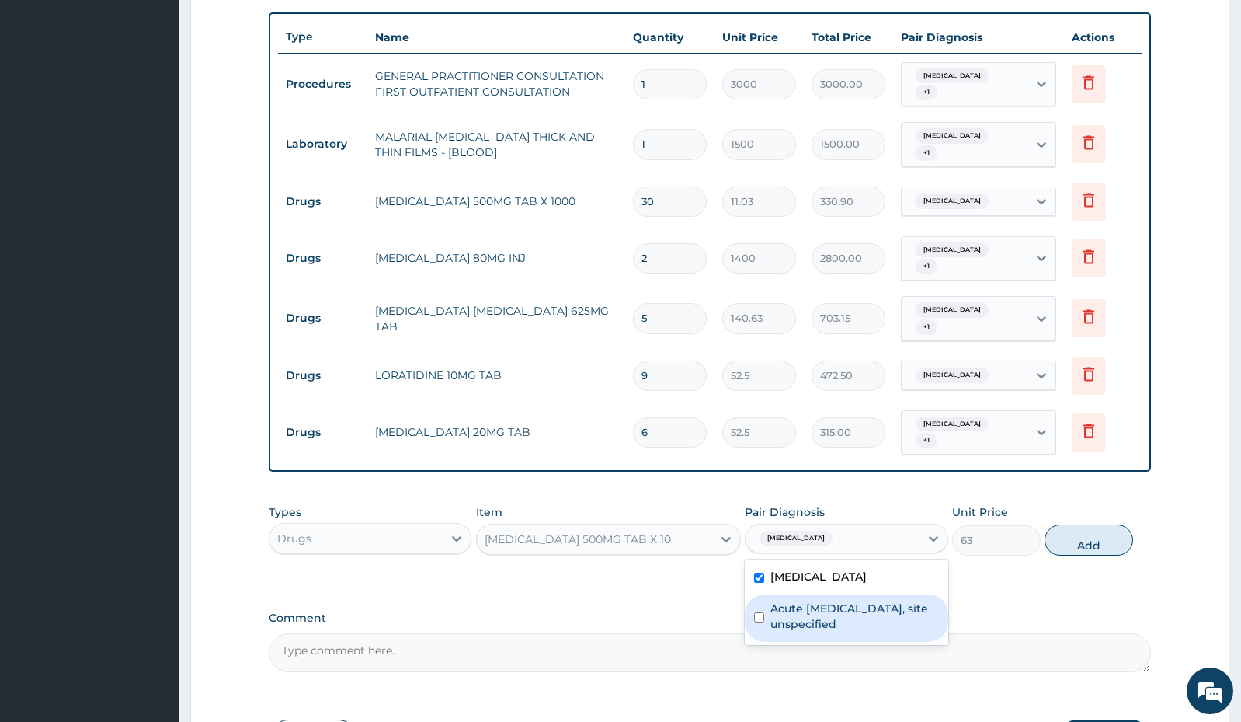
click at [812, 617] on label "Acute [MEDICAL_DATA], site unspecified" at bounding box center [855, 615] width 168 height 31
checkbox input "true"
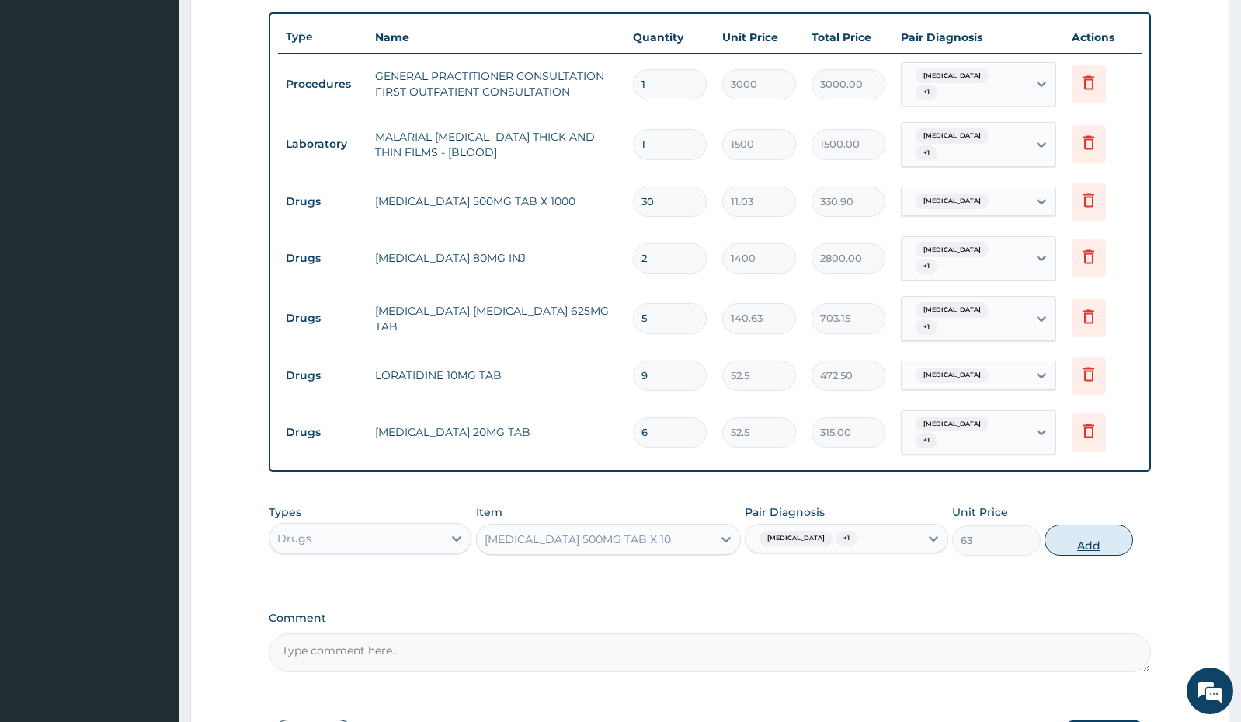
click at [1098, 547] on button "Add" at bounding box center [1089, 539] width 89 height 31
type input "0"
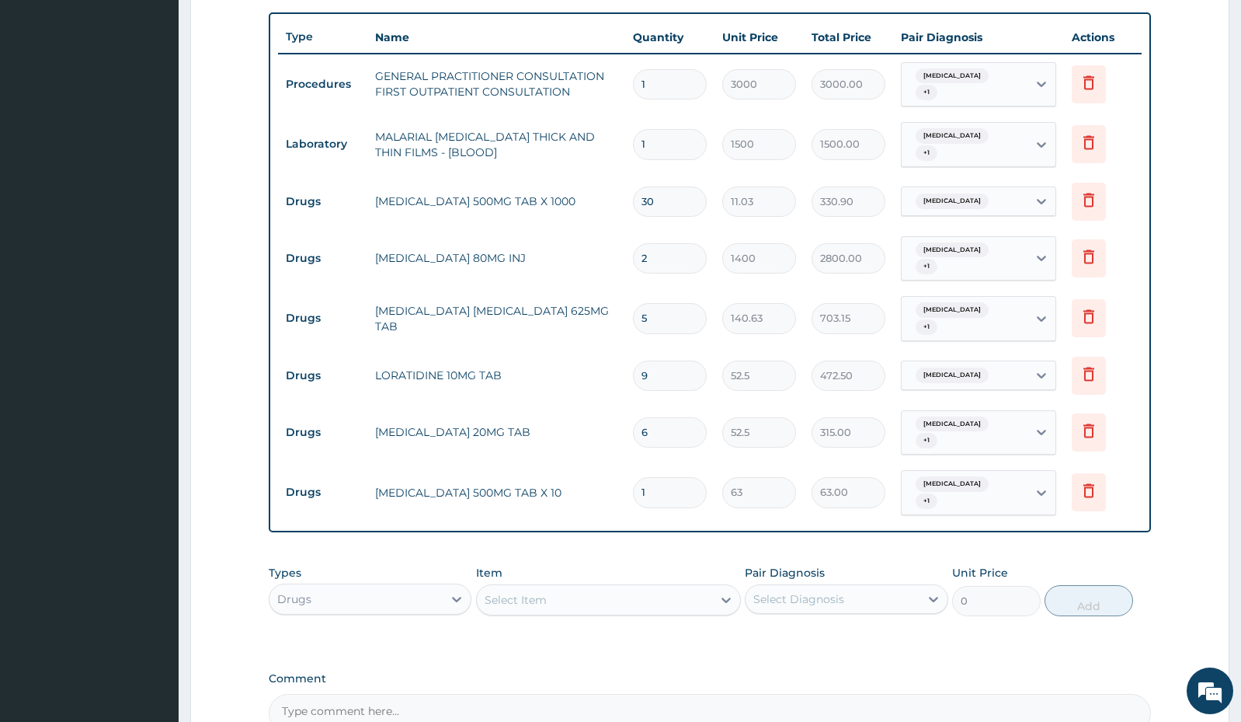
type input "0.00"
type input "6"
type input "378.00"
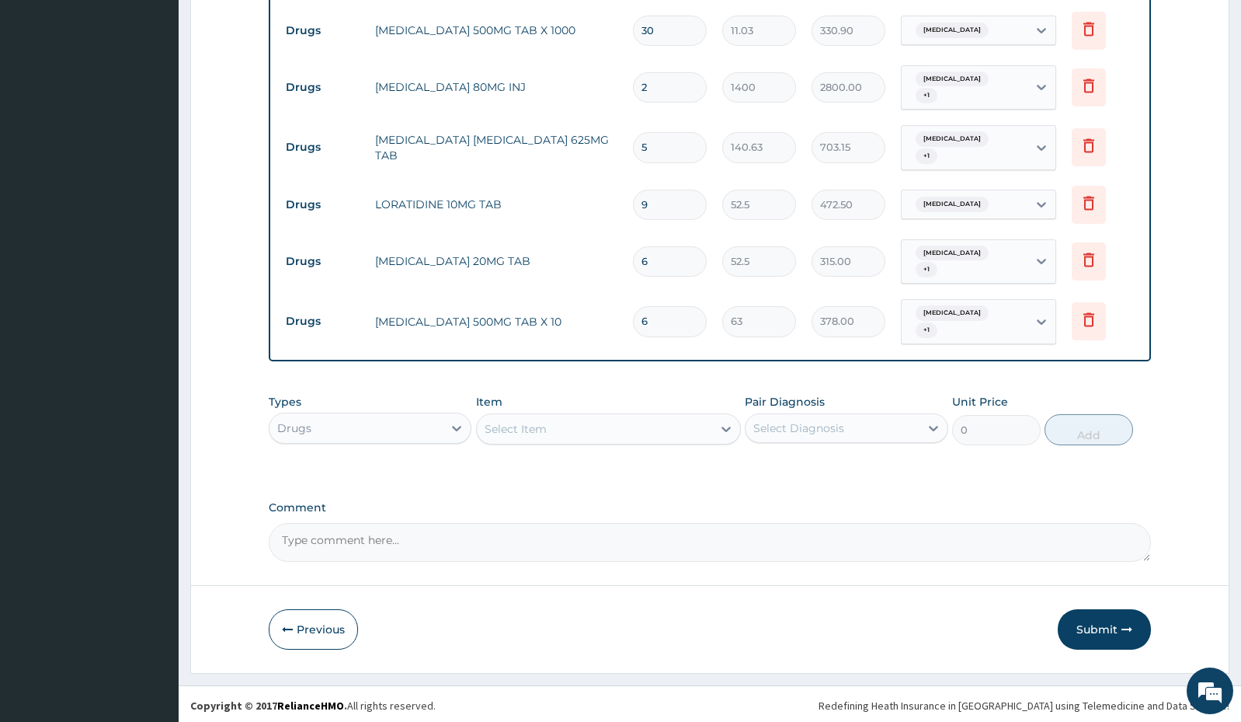
scroll to position [739, 0]
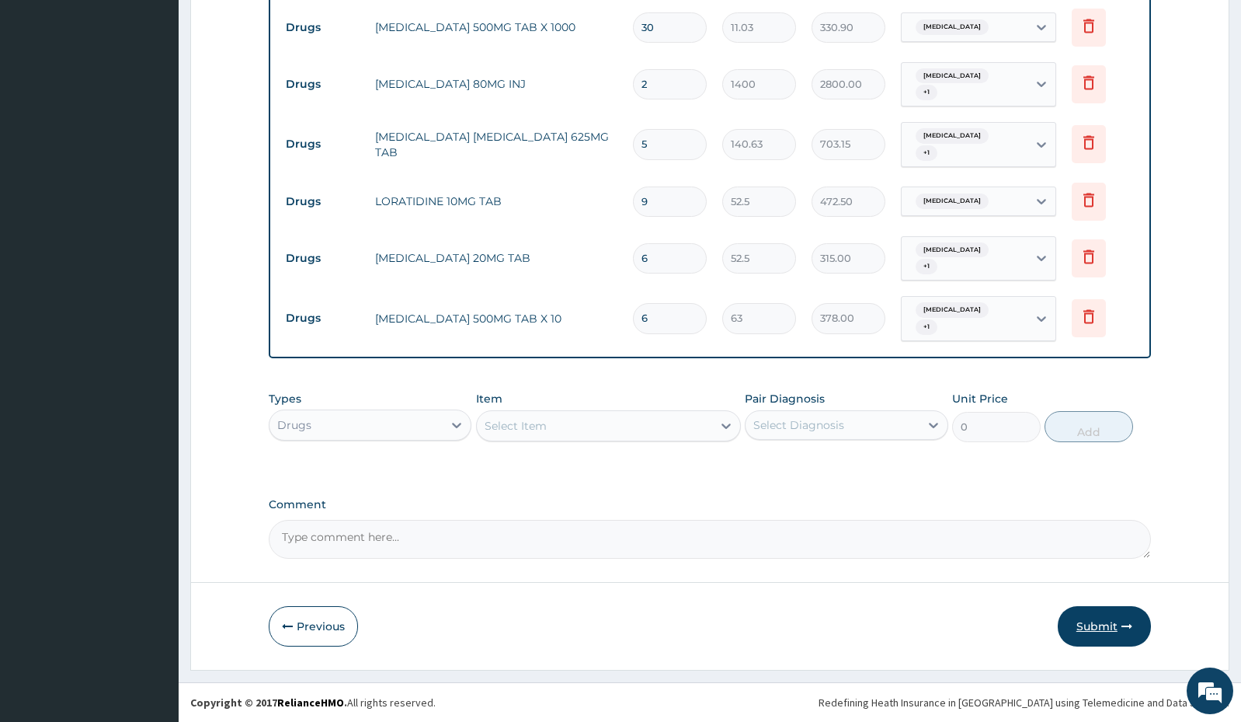
type input "6"
click at [1099, 635] on button "Submit" at bounding box center [1104, 626] width 93 height 40
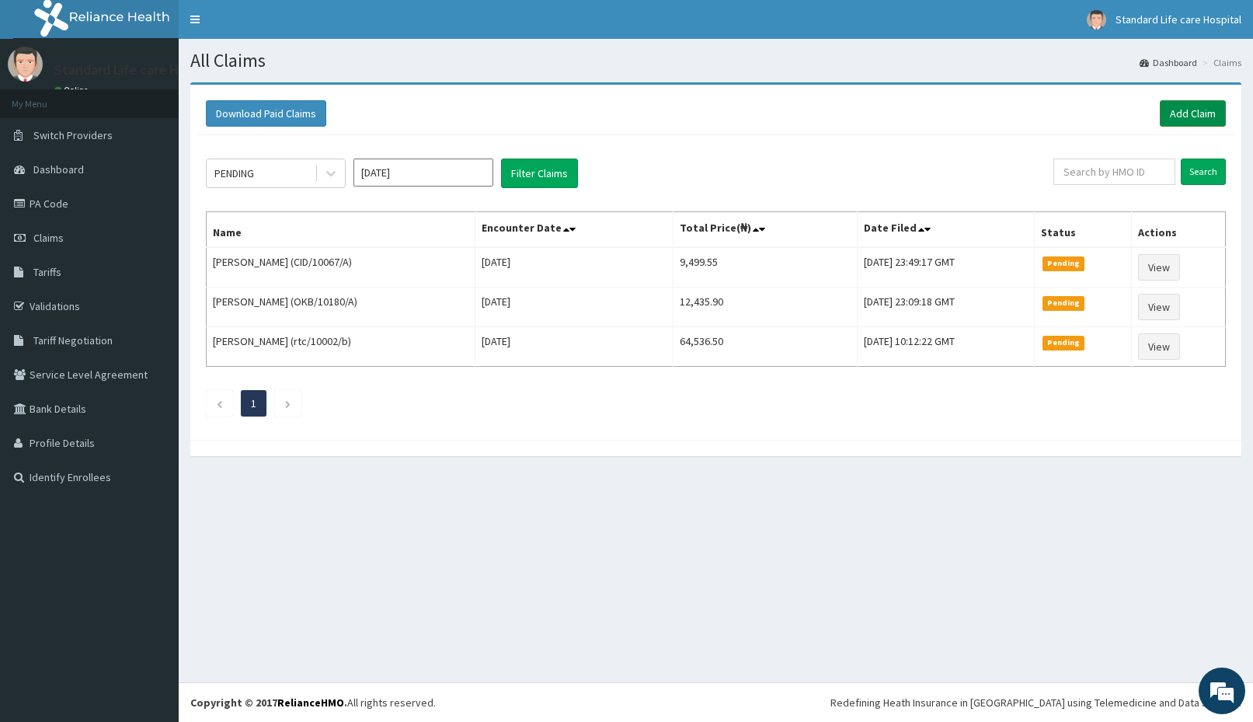
click at [1178, 107] on link "Add Claim" at bounding box center [1193, 113] width 66 height 26
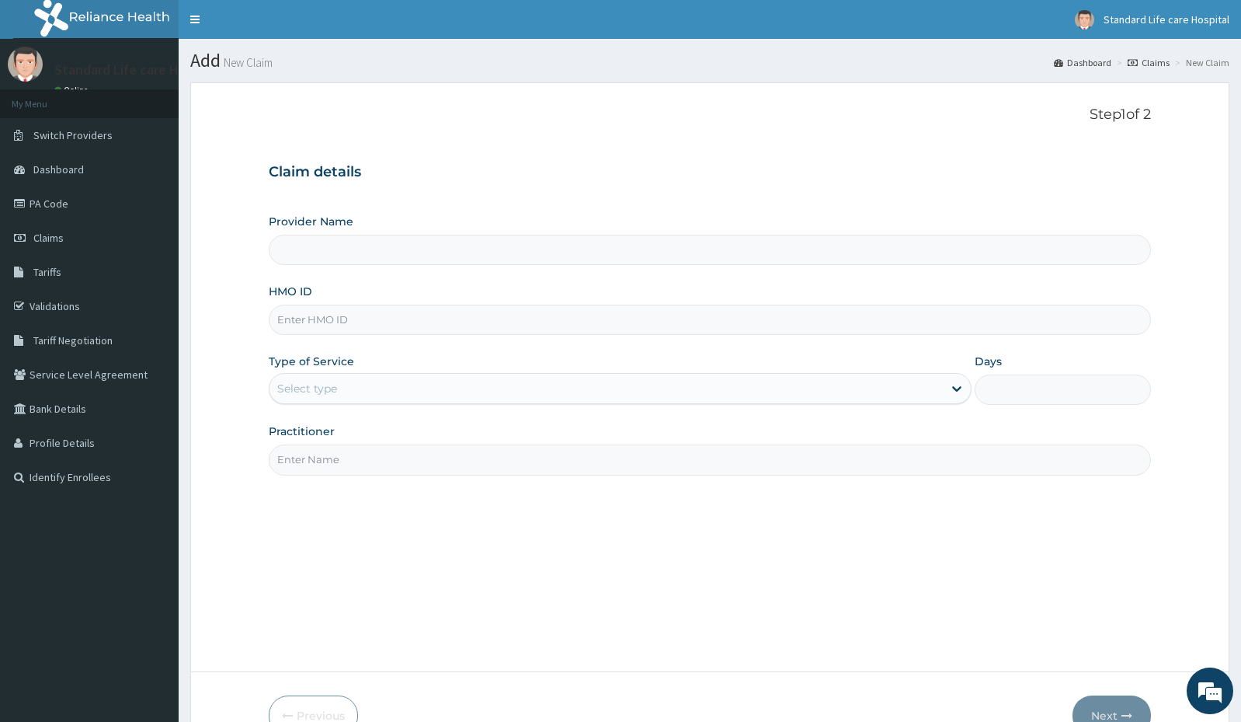
type input "Standard Life Care Hospital"
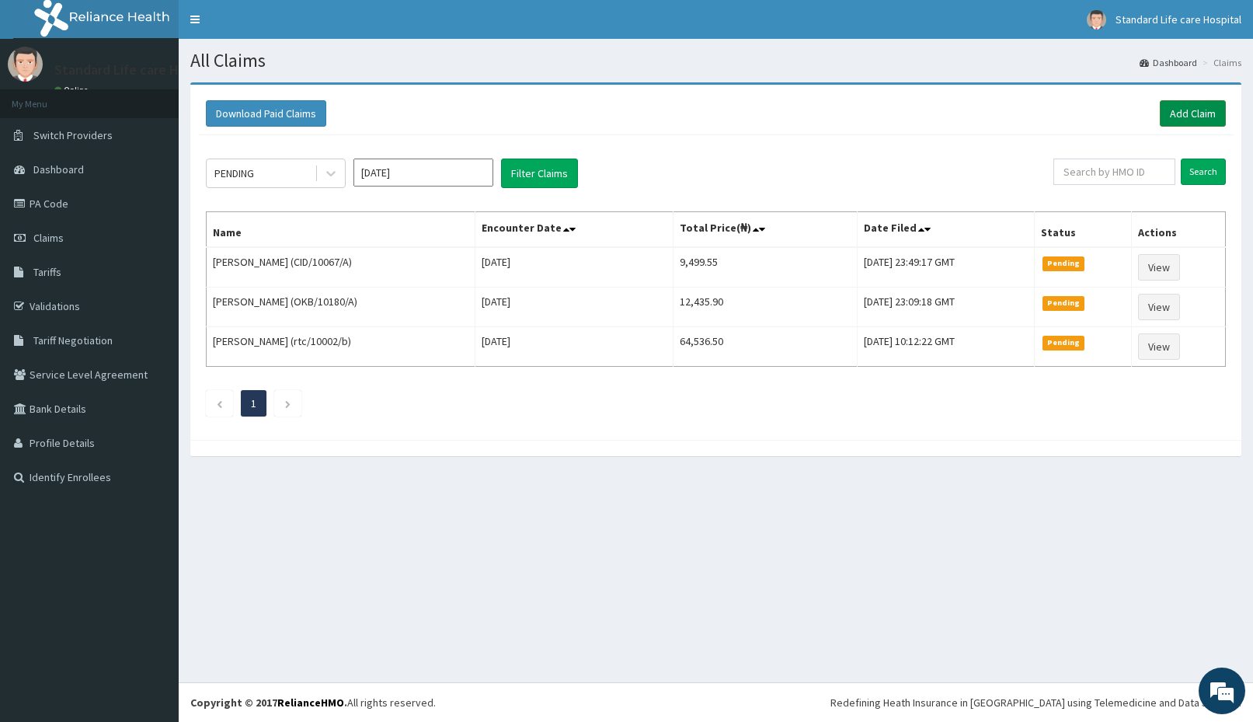
click at [1203, 107] on link "Add Claim" at bounding box center [1193, 113] width 66 height 26
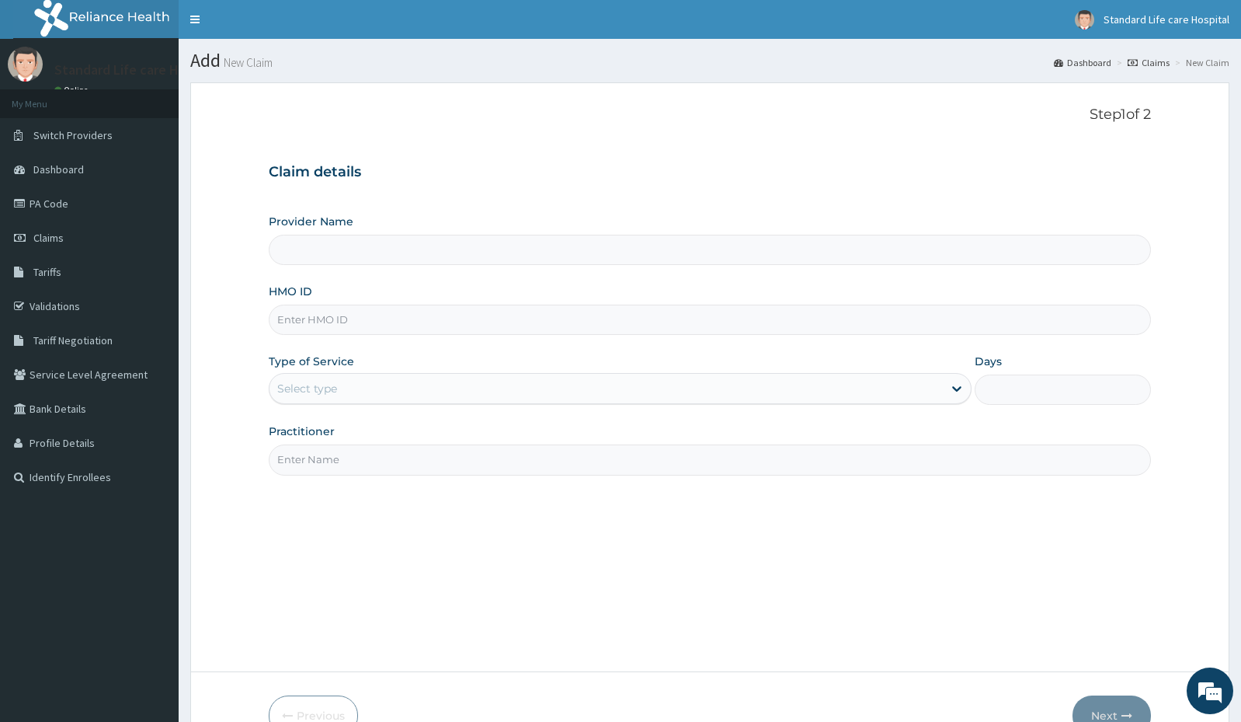
type input "Standard Life Care Hospital"
click at [686, 324] on input "HMO ID" at bounding box center [710, 319] width 882 height 30
type input "WPE/10057/B"
click at [492, 390] on div "Select type" at bounding box center [606, 388] width 673 height 25
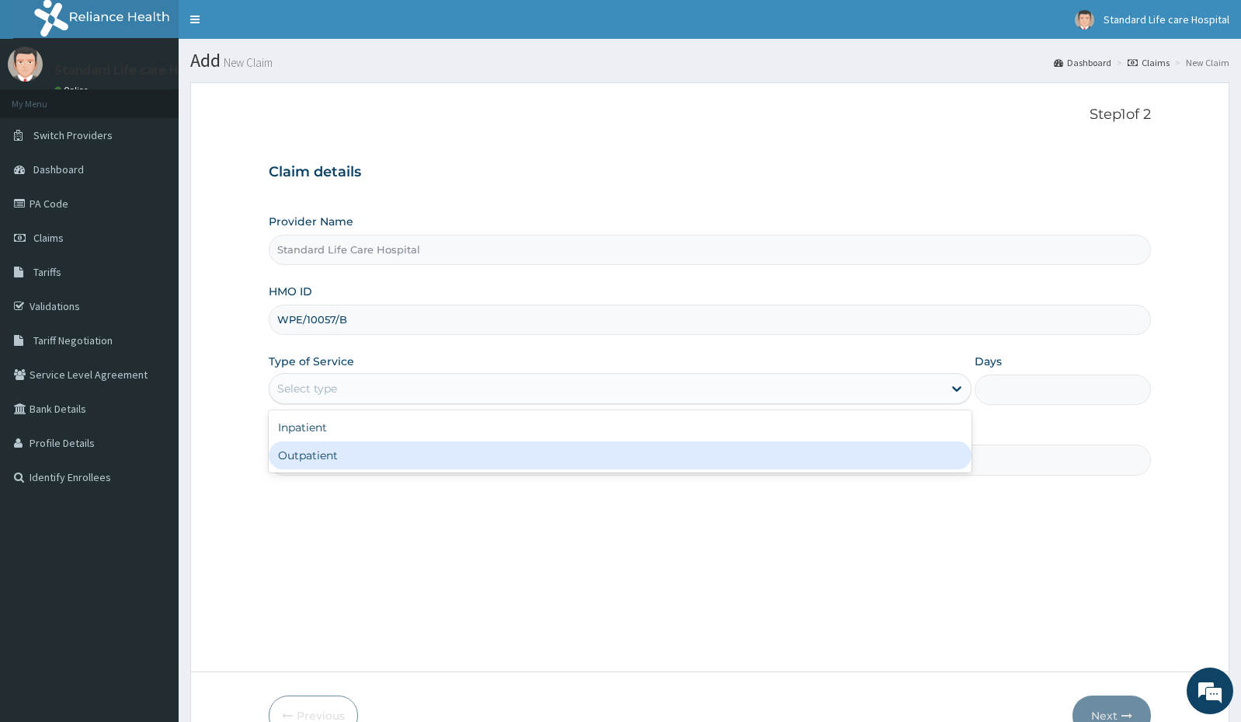
click at [468, 453] on div "Outpatient" at bounding box center [620, 455] width 703 height 28
type input "1"
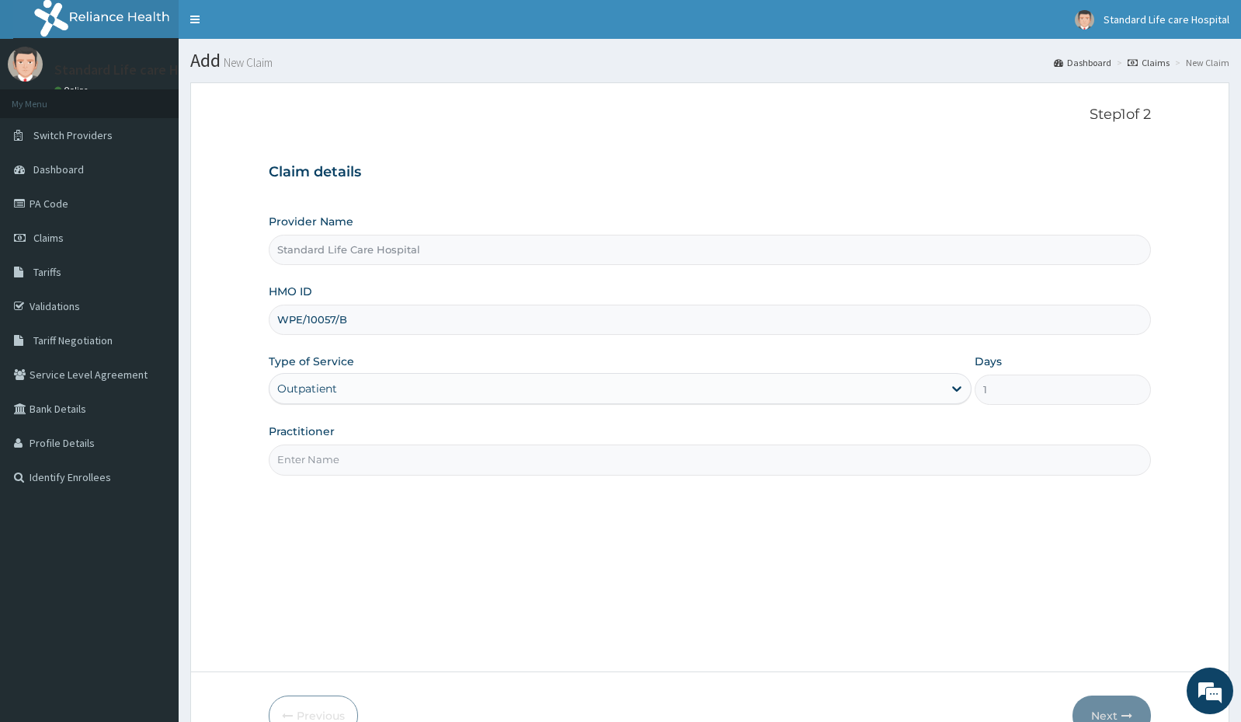
click at [482, 454] on input "Practitioner" at bounding box center [710, 459] width 882 height 30
type input "[PERSON_NAME]"
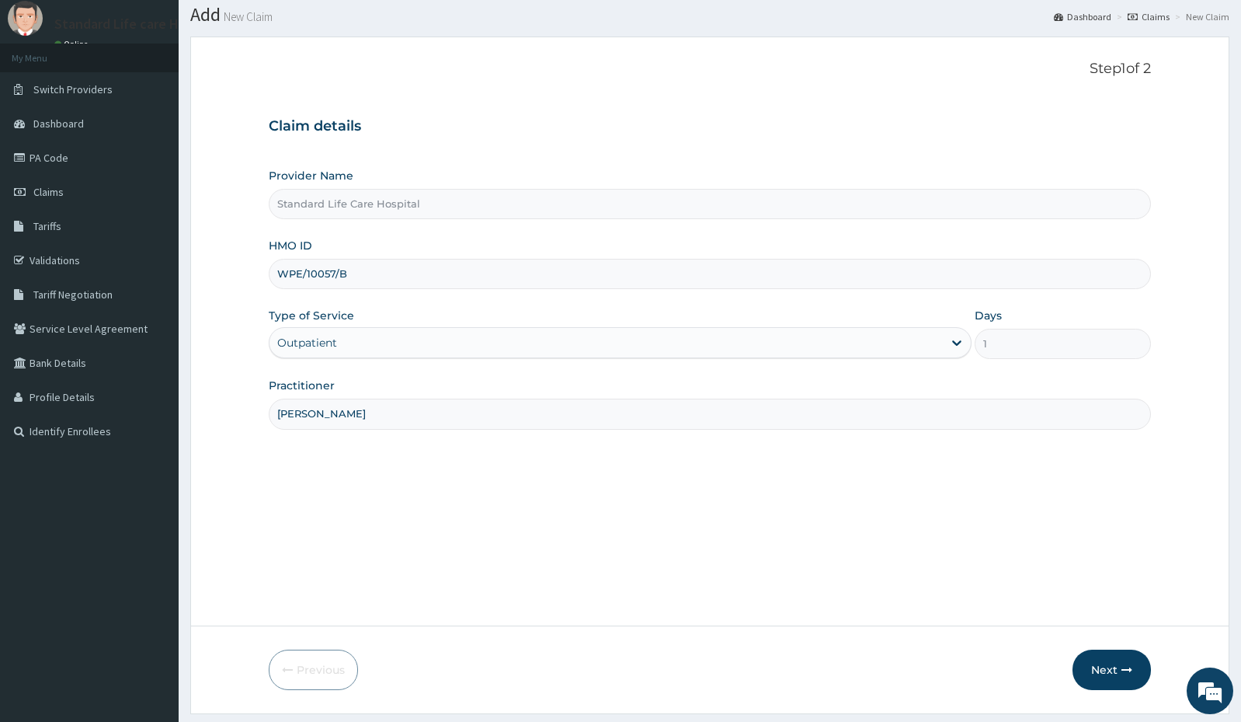
scroll to position [89, 0]
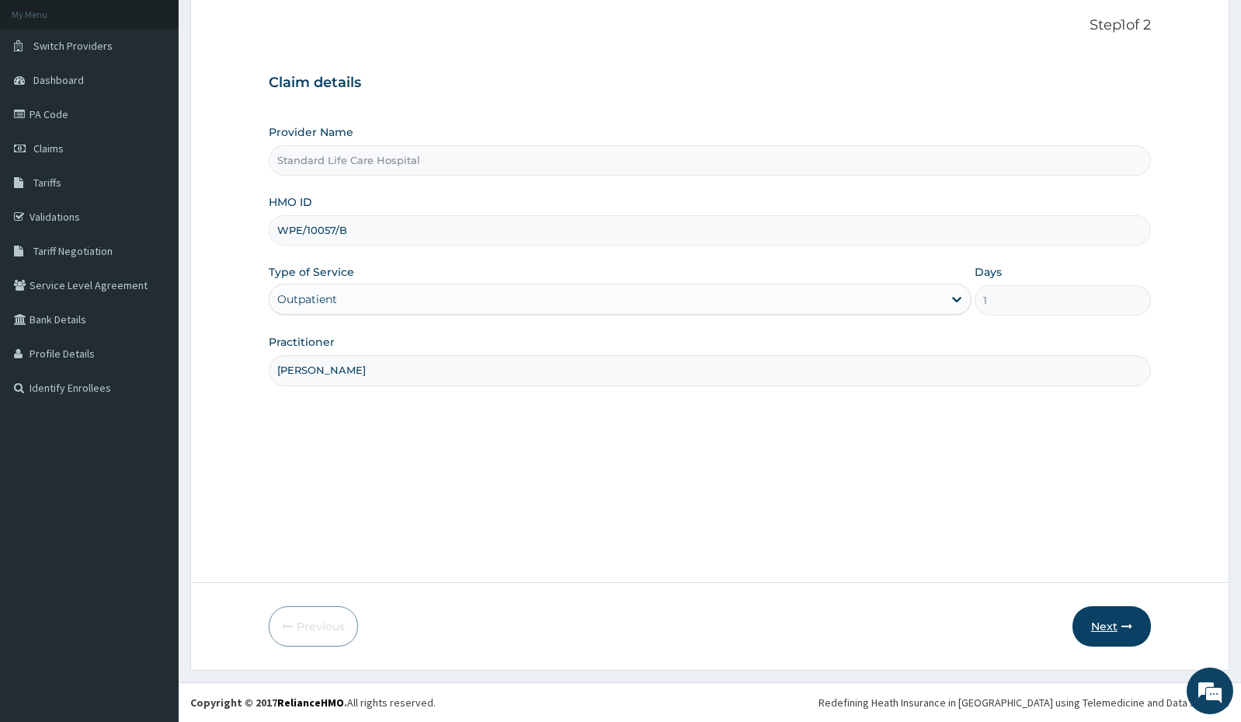
click at [1108, 628] on button "Next" at bounding box center [1112, 626] width 78 height 40
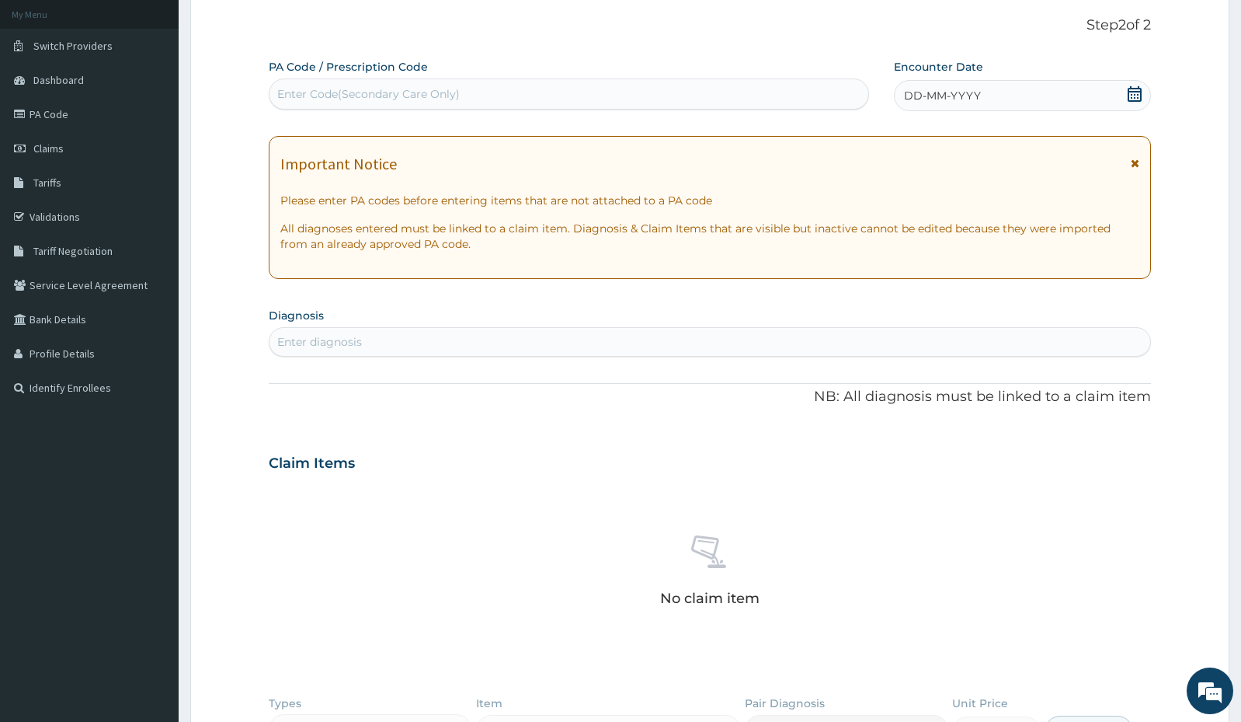
click at [1139, 79] on div "Encounter Date DD-MM-YYYY" at bounding box center [1022, 85] width 257 height 52
click at [1135, 89] on icon at bounding box center [1135, 94] width 14 height 16
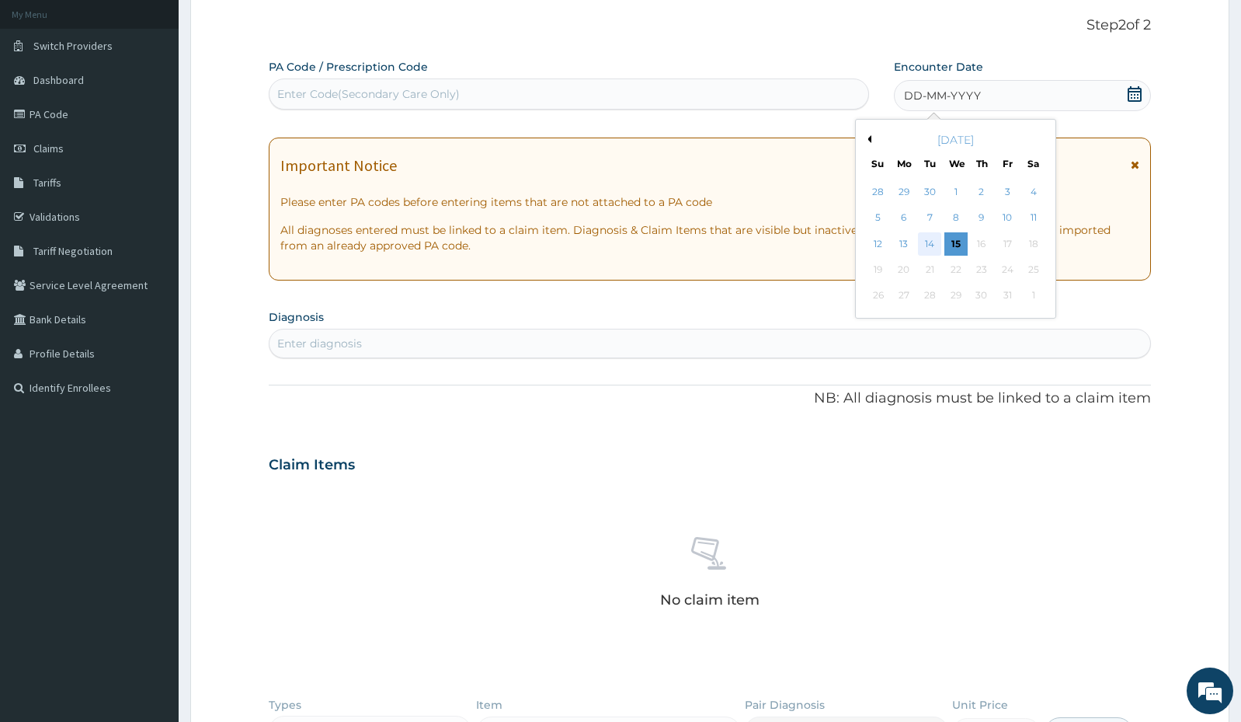
click at [924, 246] on div "14" at bounding box center [929, 243] width 23 height 23
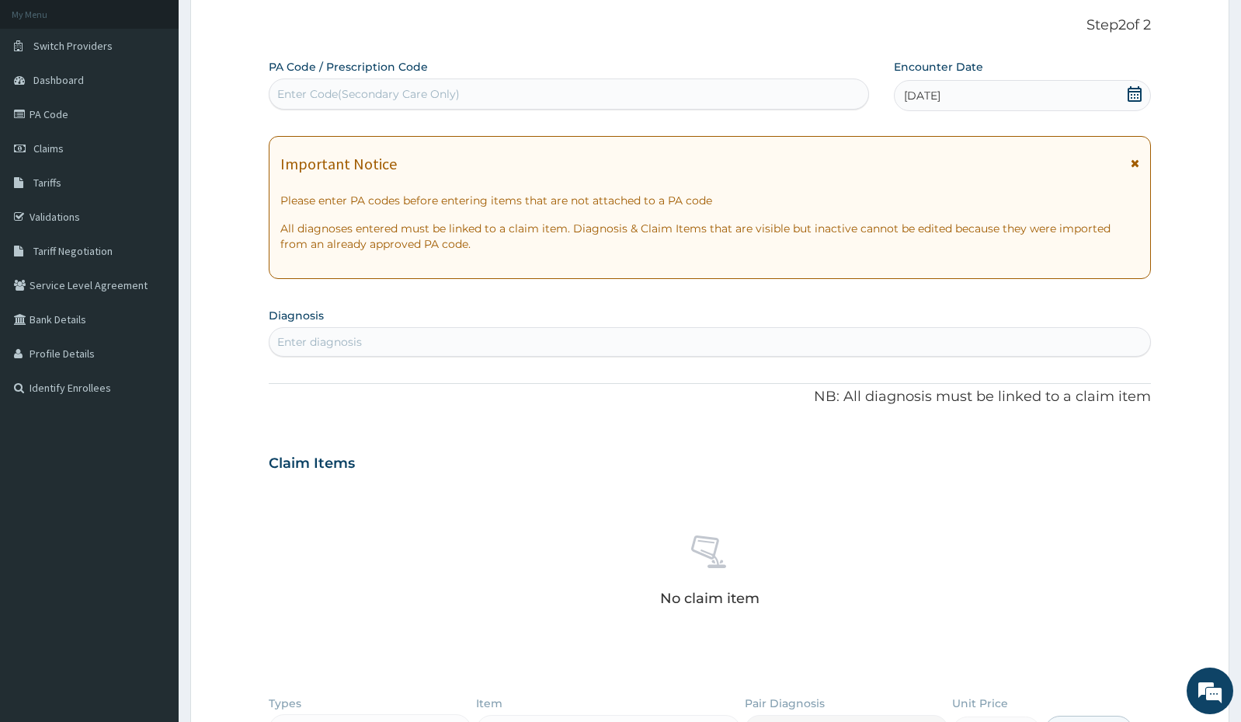
click at [679, 340] on div "Enter diagnosis" at bounding box center [710, 341] width 881 height 25
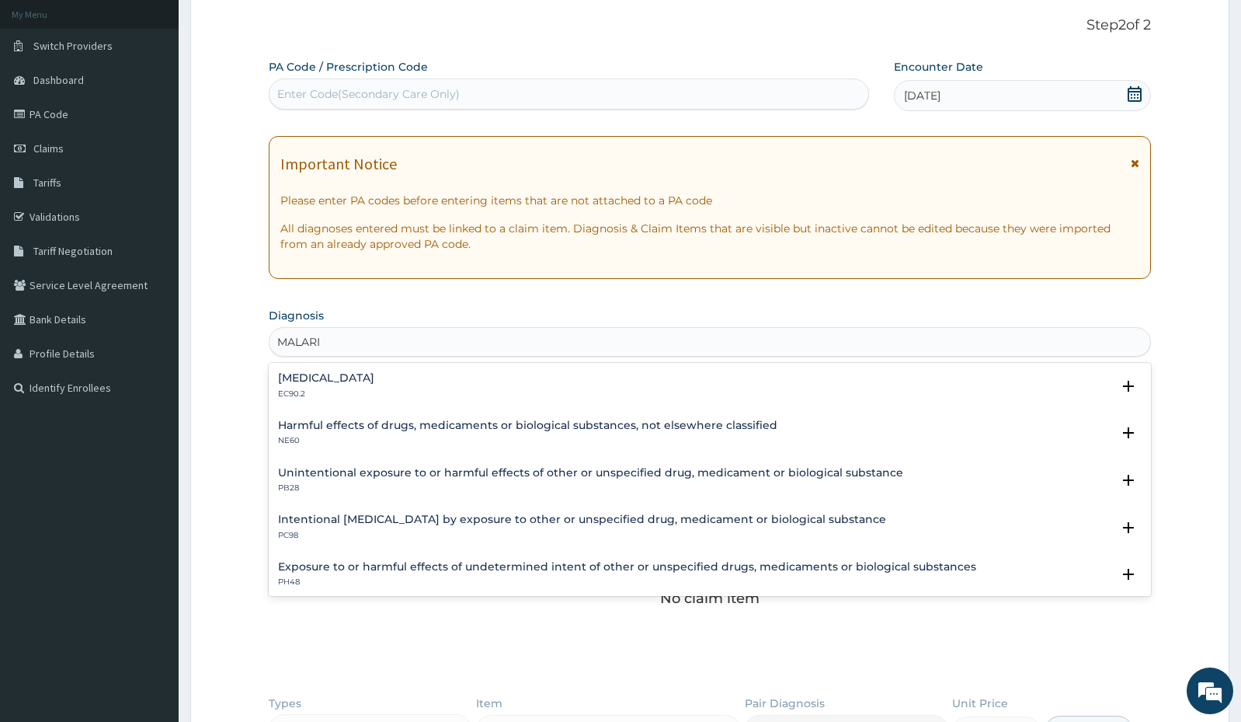
type input "[MEDICAL_DATA]"
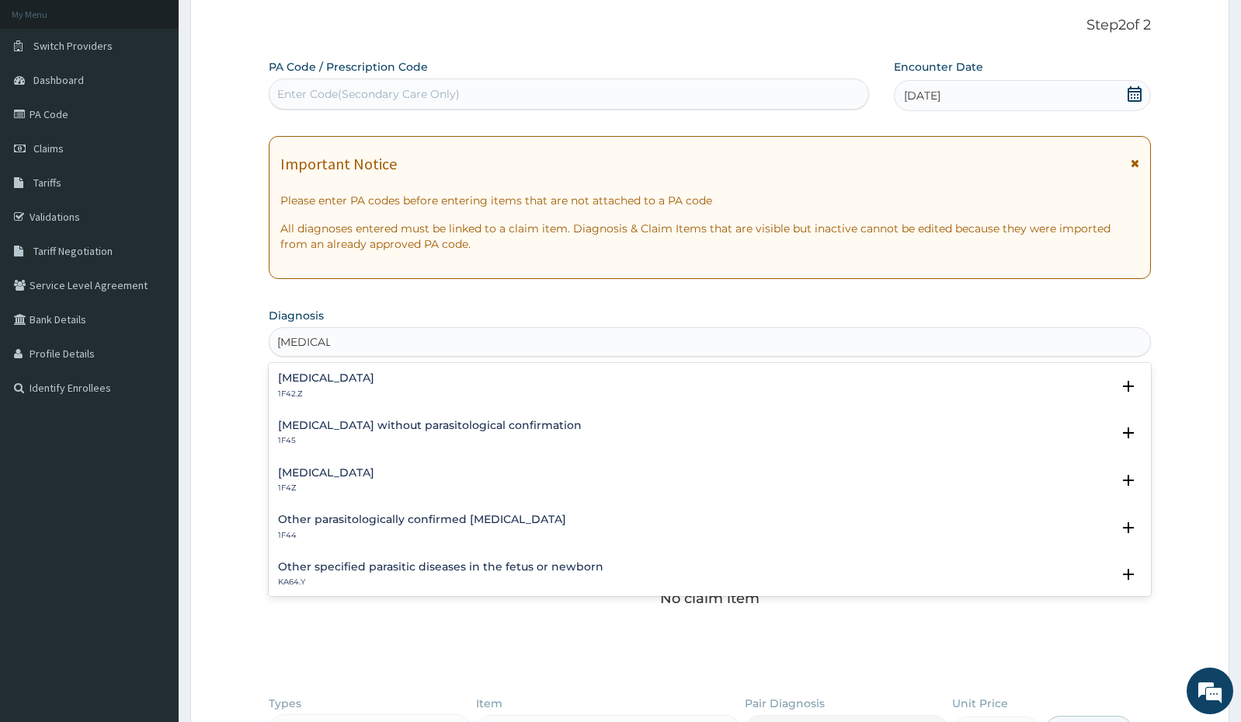
click at [339, 470] on h4 "[MEDICAL_DATA]" at bounding box center [326, 473] width 96 height 12
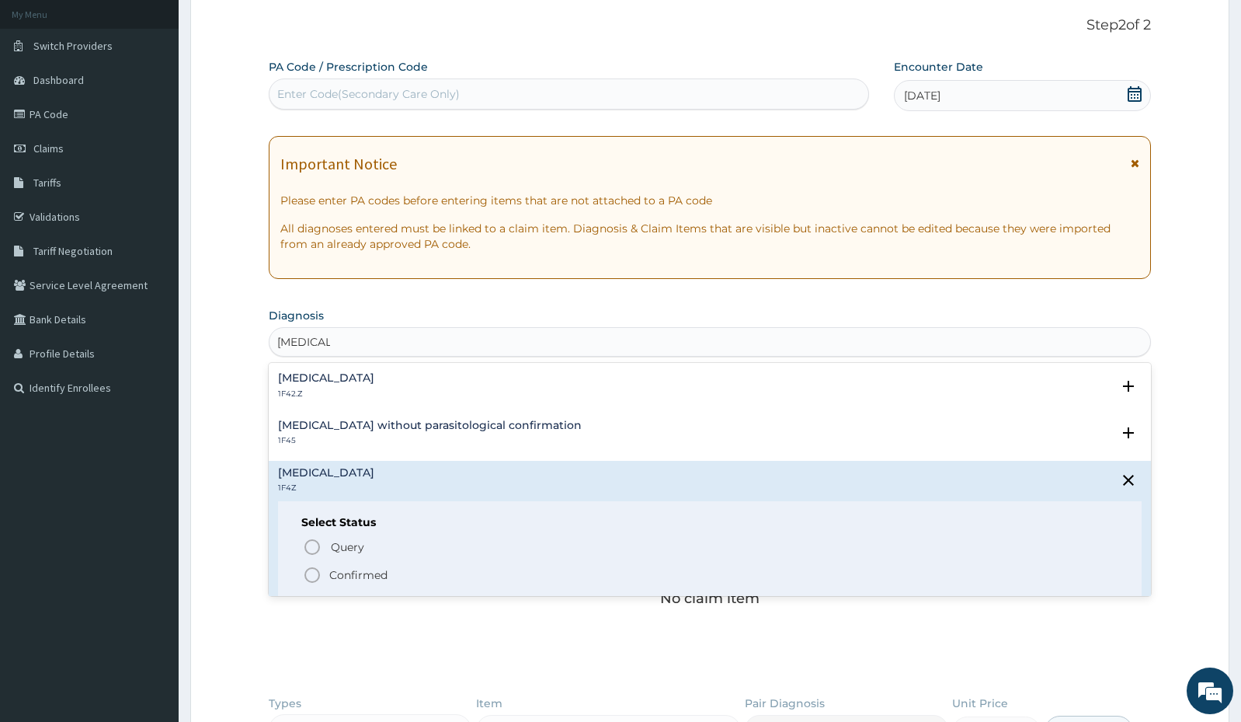
click at [368, 577] on p "Confirmed" at bounding box center [358, 575] width 58 height 16
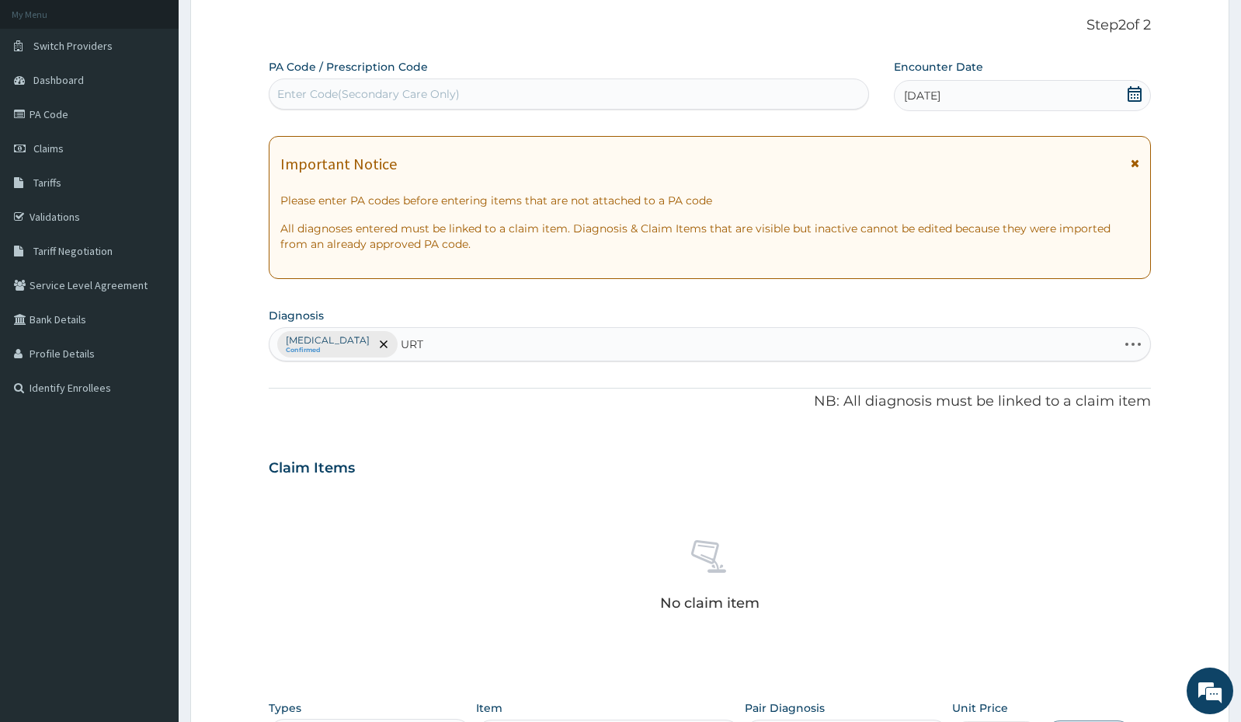
type input "URTI"
click at [452, 392] on p "CA07.0" at bounding box center [391, 397] width 227 height 11
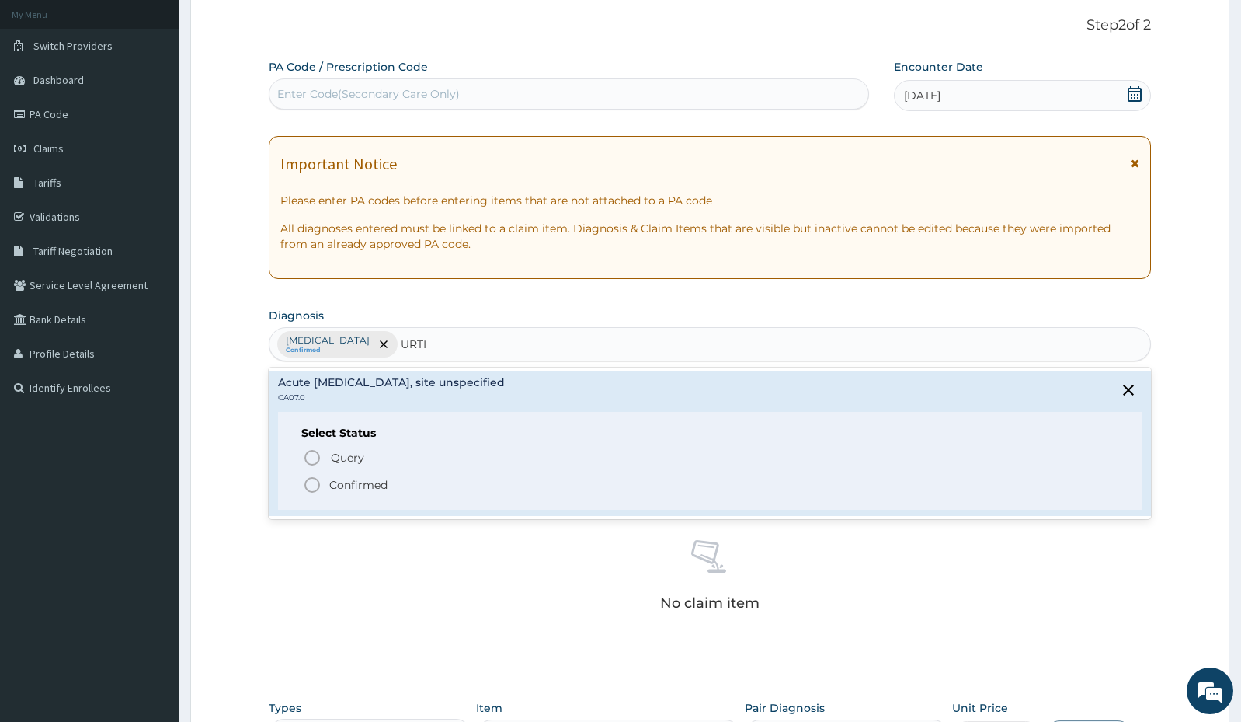
click at [316, 485] on icon "status option filled" at bounding box center [312, 484] width 19 height 19
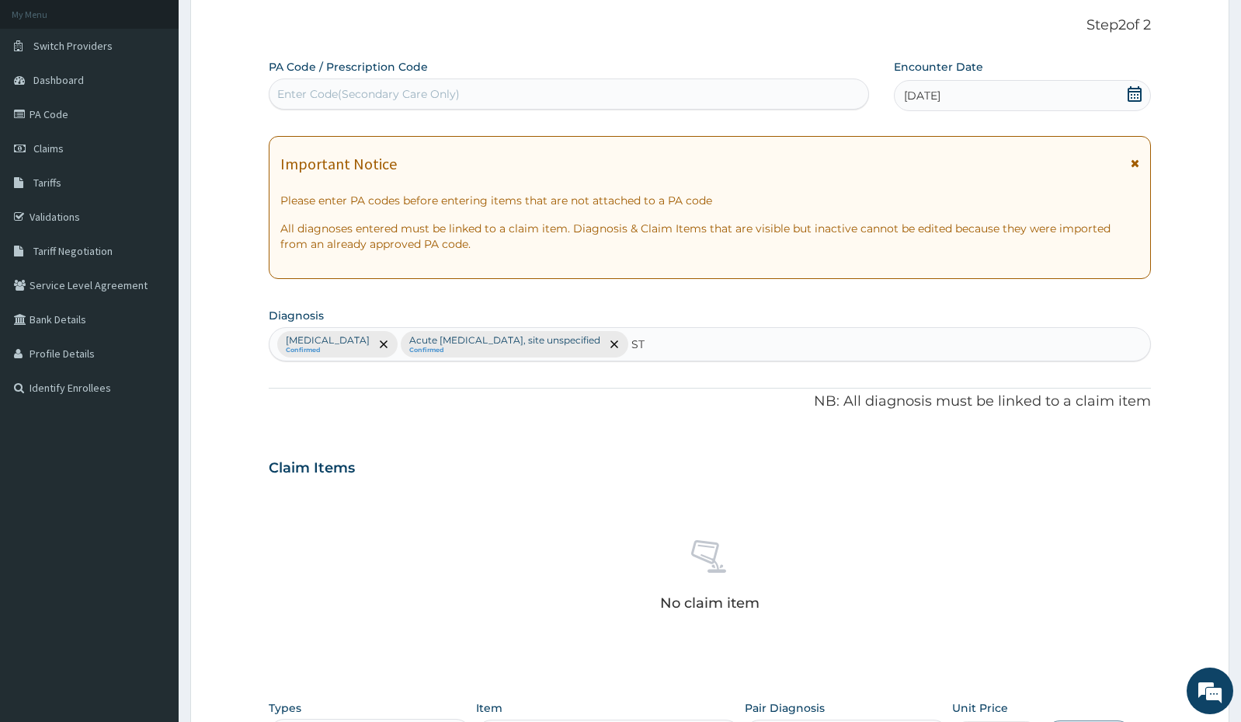
type input "STD"
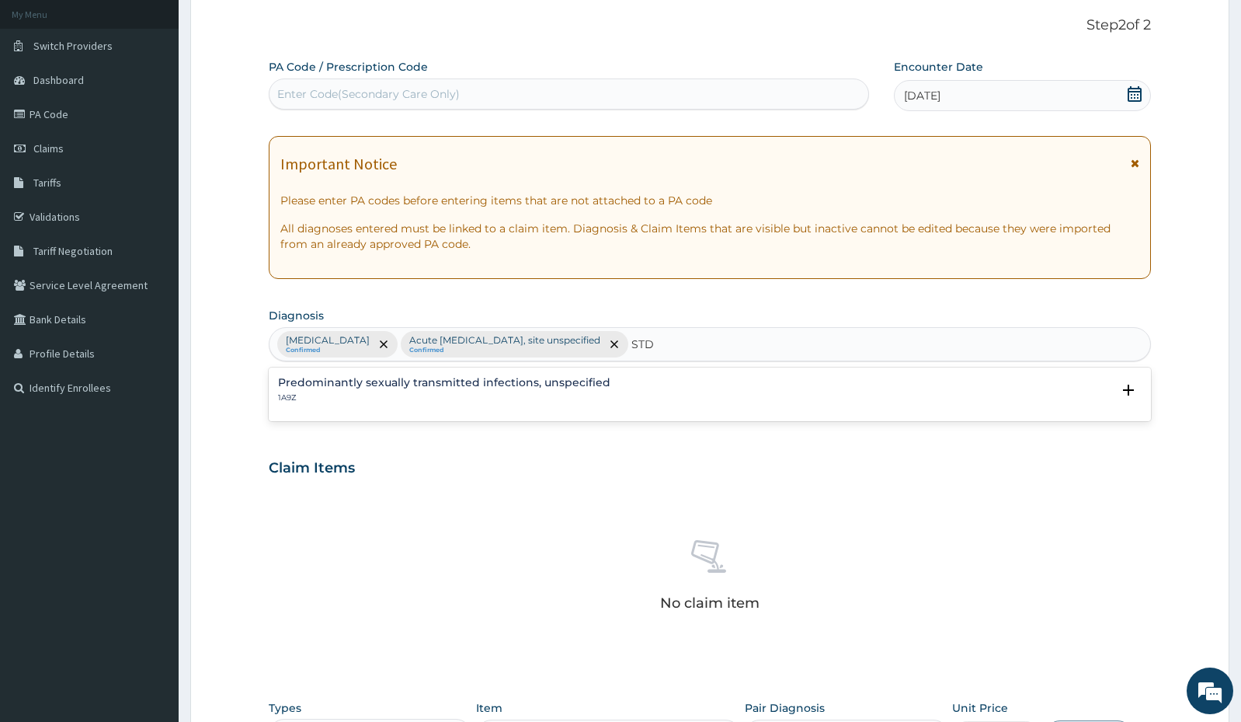
click at [499, 389] on div "Predominantly sexually transmitted infections, unspecified 1A9Z" at bounding box center [444, 390] width 332 height 27
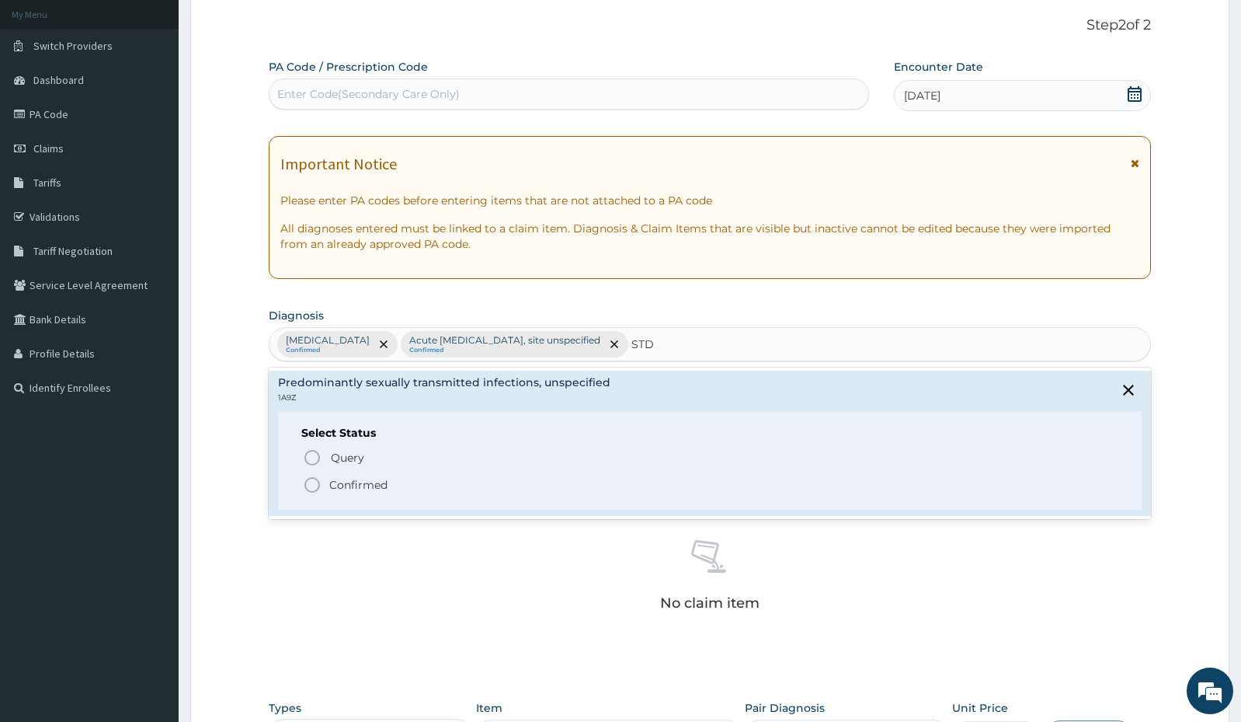
click at [381, 482] on p "Confirmed" at bounding box center [358, 485] width 58 height 16
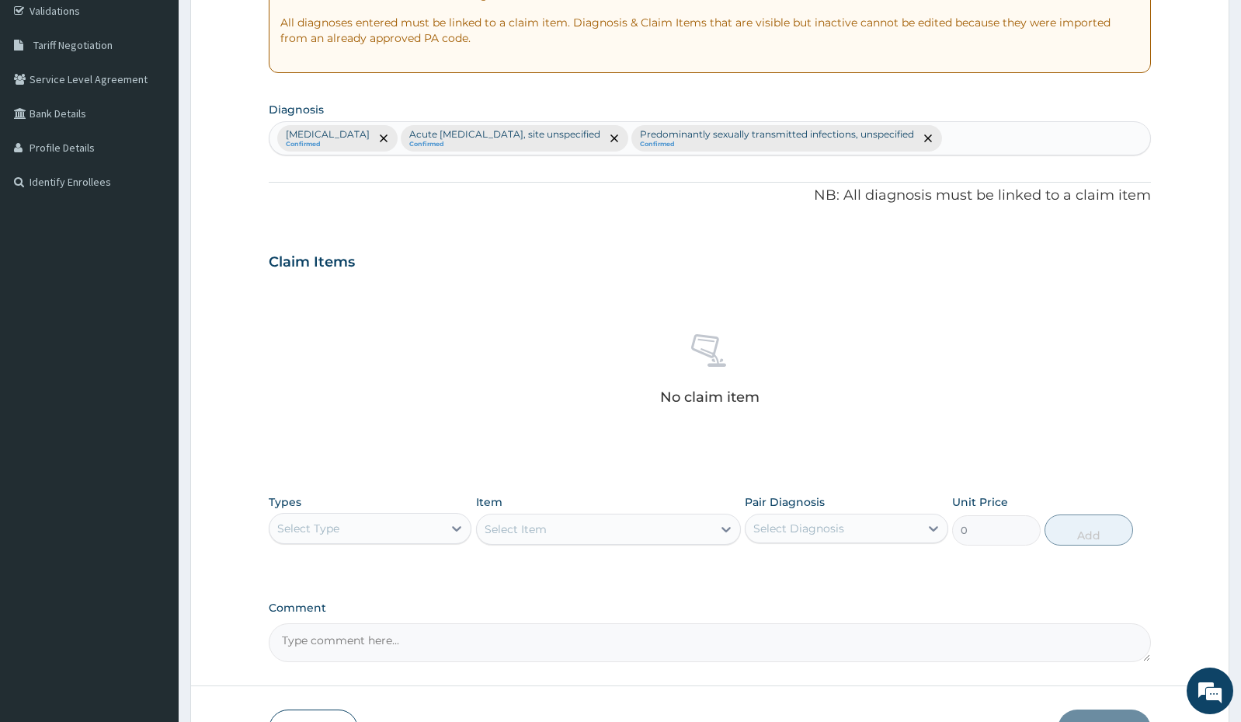
scroll to position [322, 0]
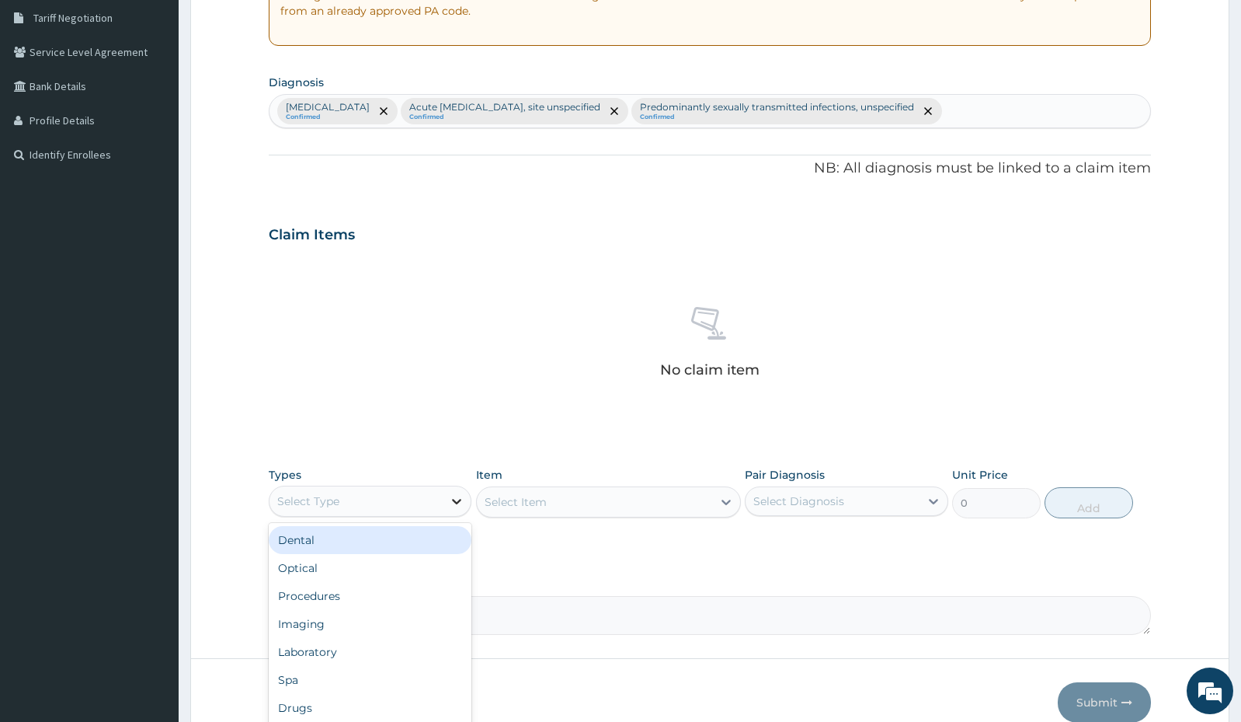
click at [454, 492] on div at bounding box center [457, 501] width 28 height 28
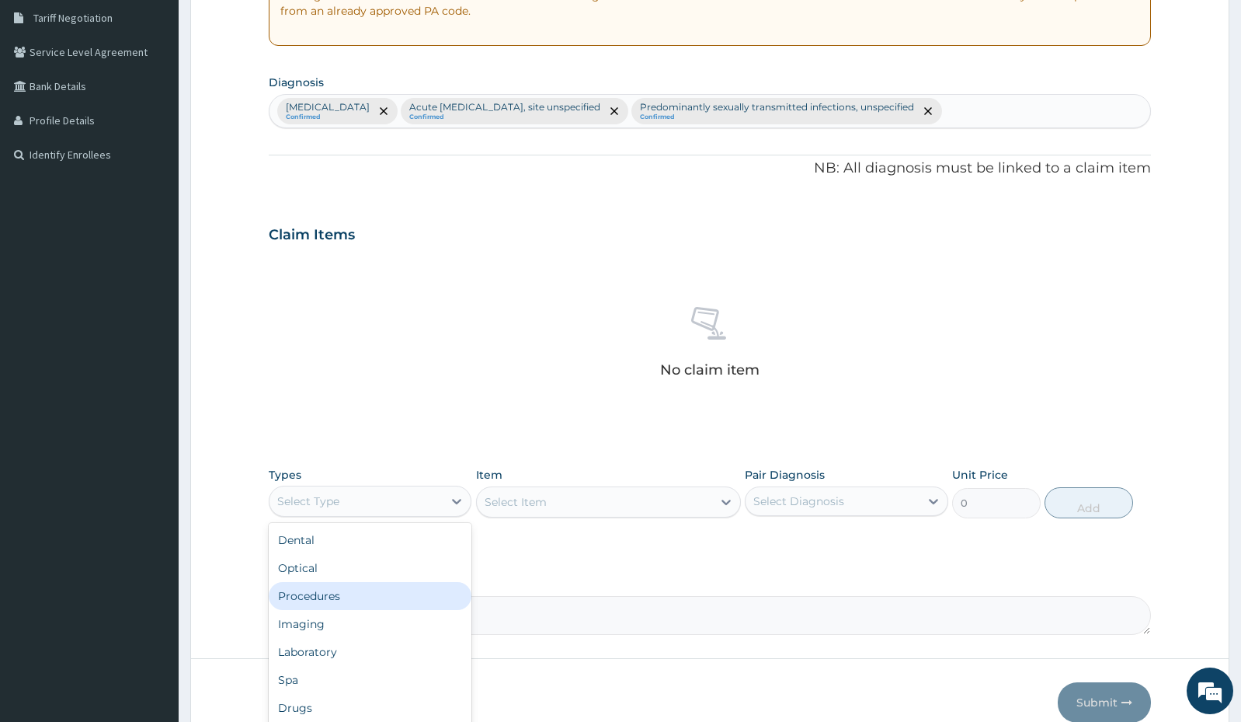
click at [417, 591] on div "Procedures" at bounding box center [370, 596] width 203 height 28
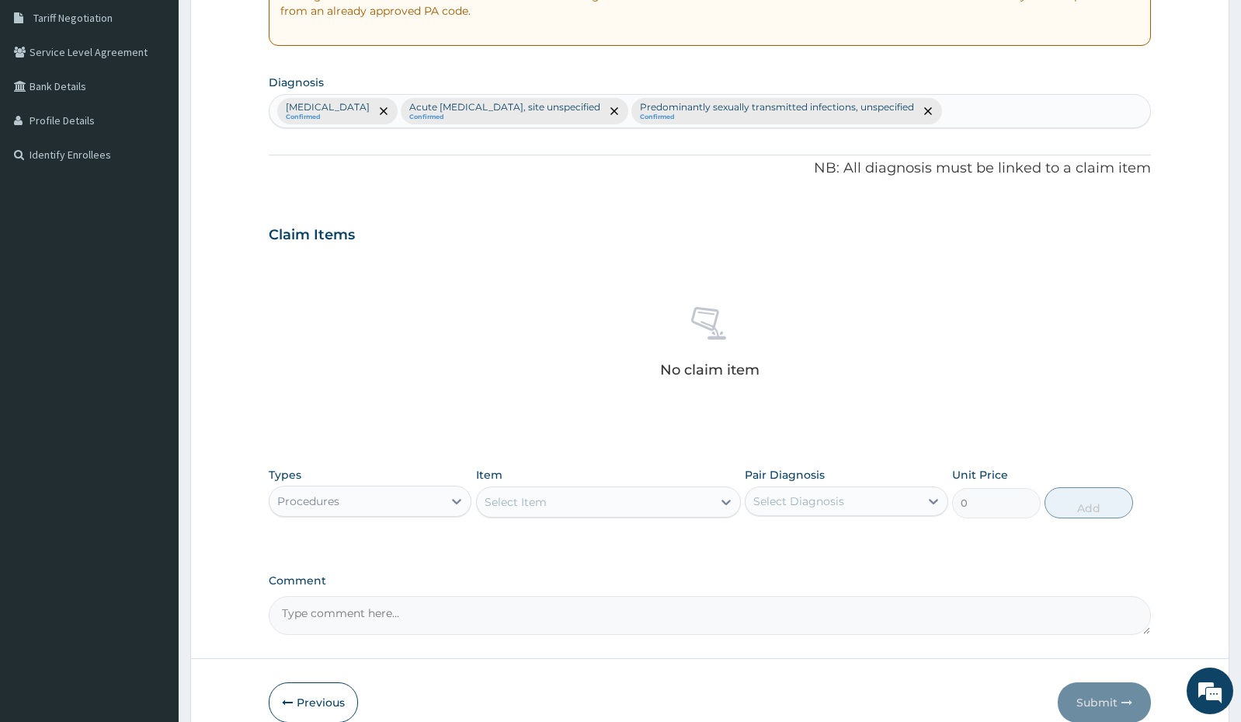
click at [718, 499] on icon at bounding box center [726, 502] width 16 height 16
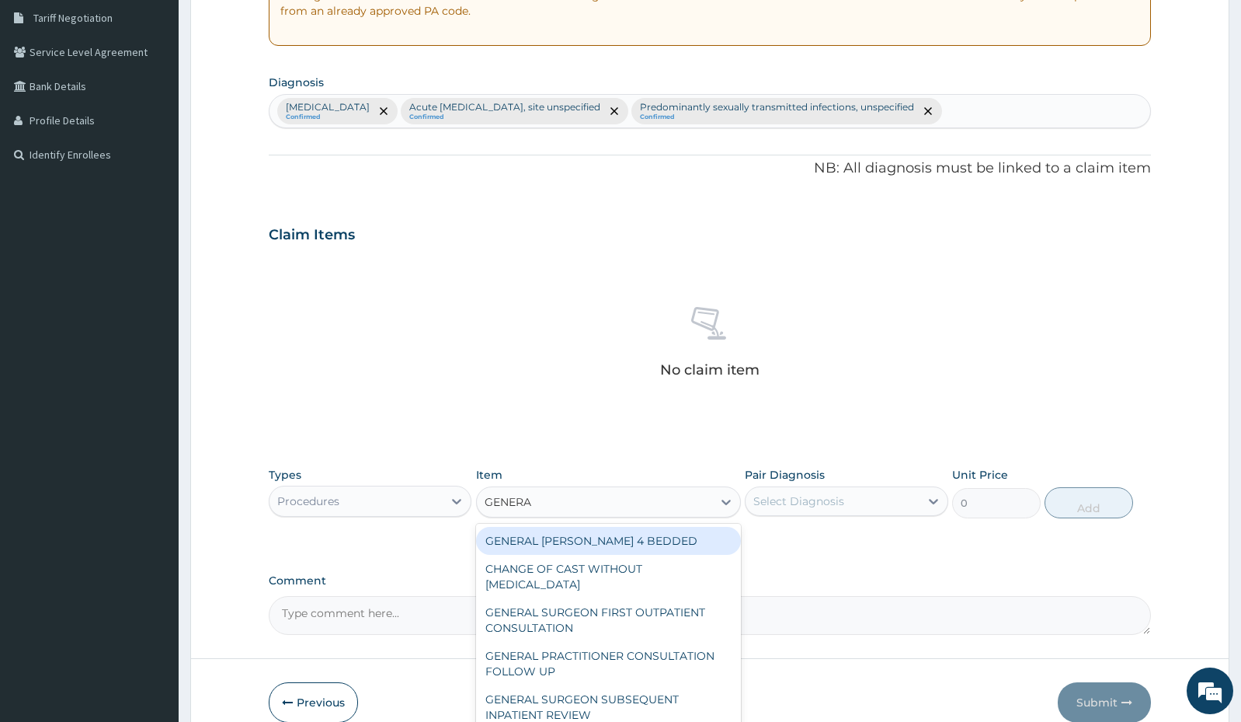
type input "GENERAL"
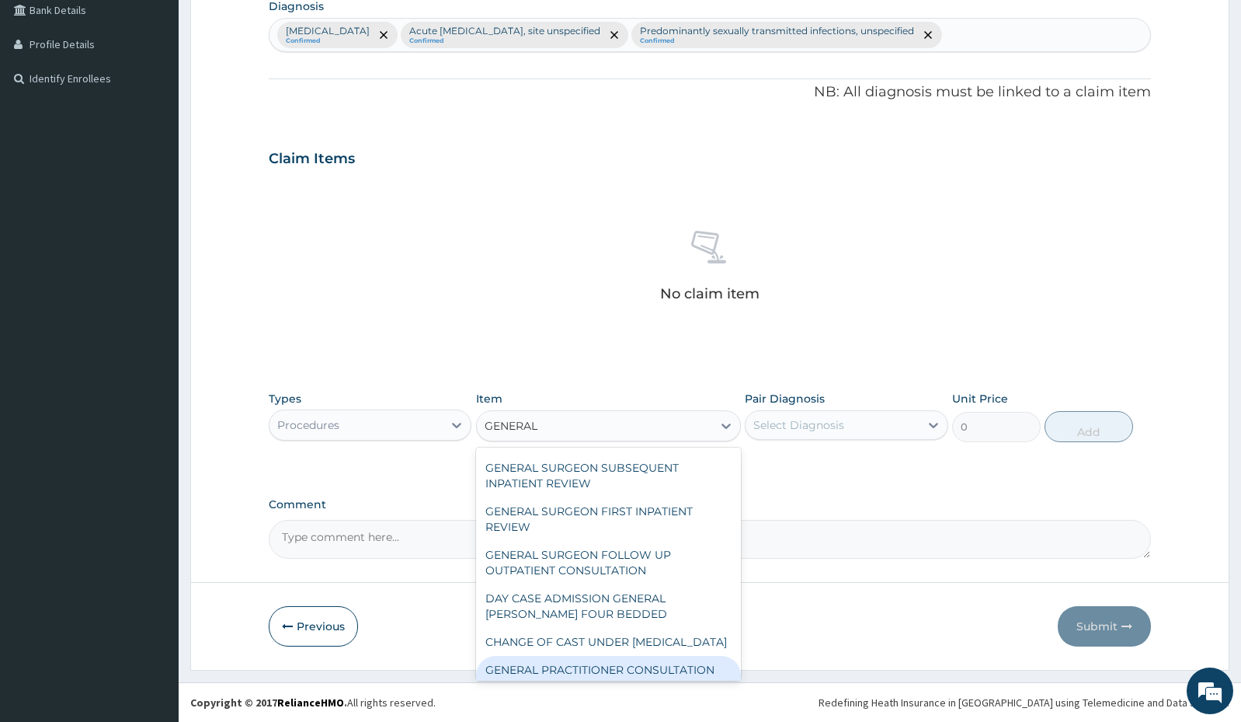
scroll to position [193, 0]
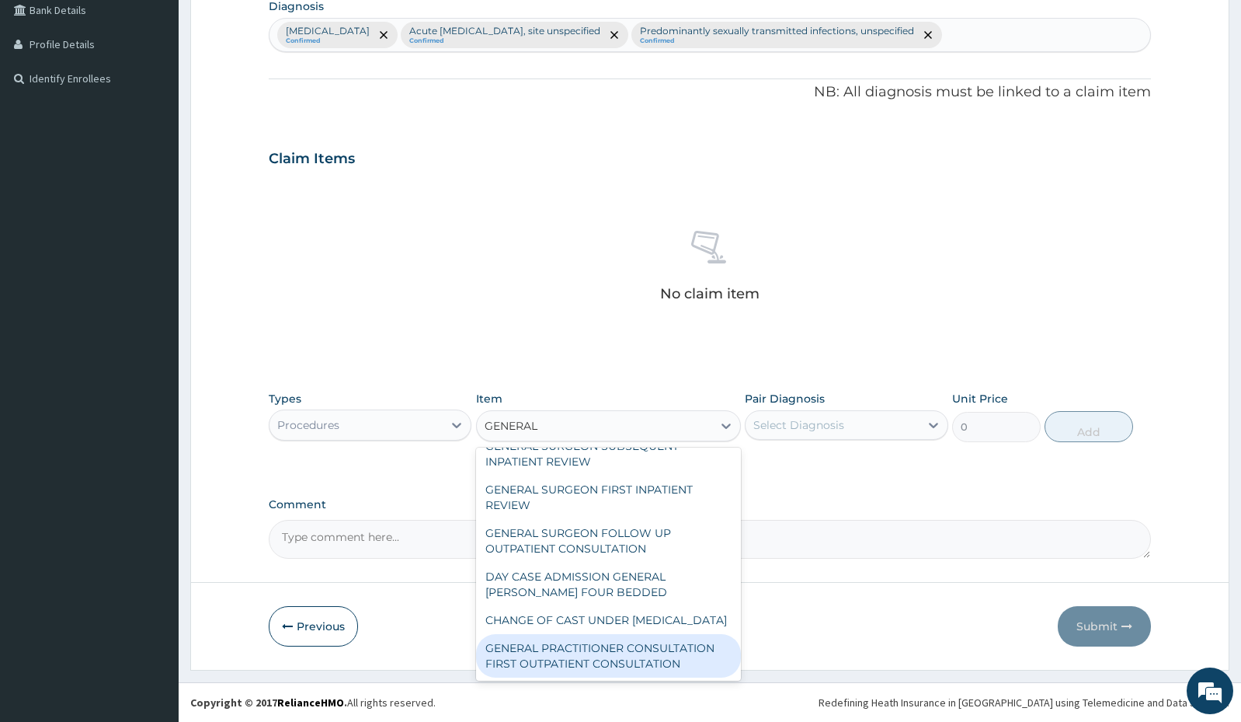
click at [686, 642] on div "GENERAL PRACTITIONER CONSULTATION FIRST OUTPATIENT CONSULTATION" at bounding box center [608, 655] width 265 height 43
type input "3000"
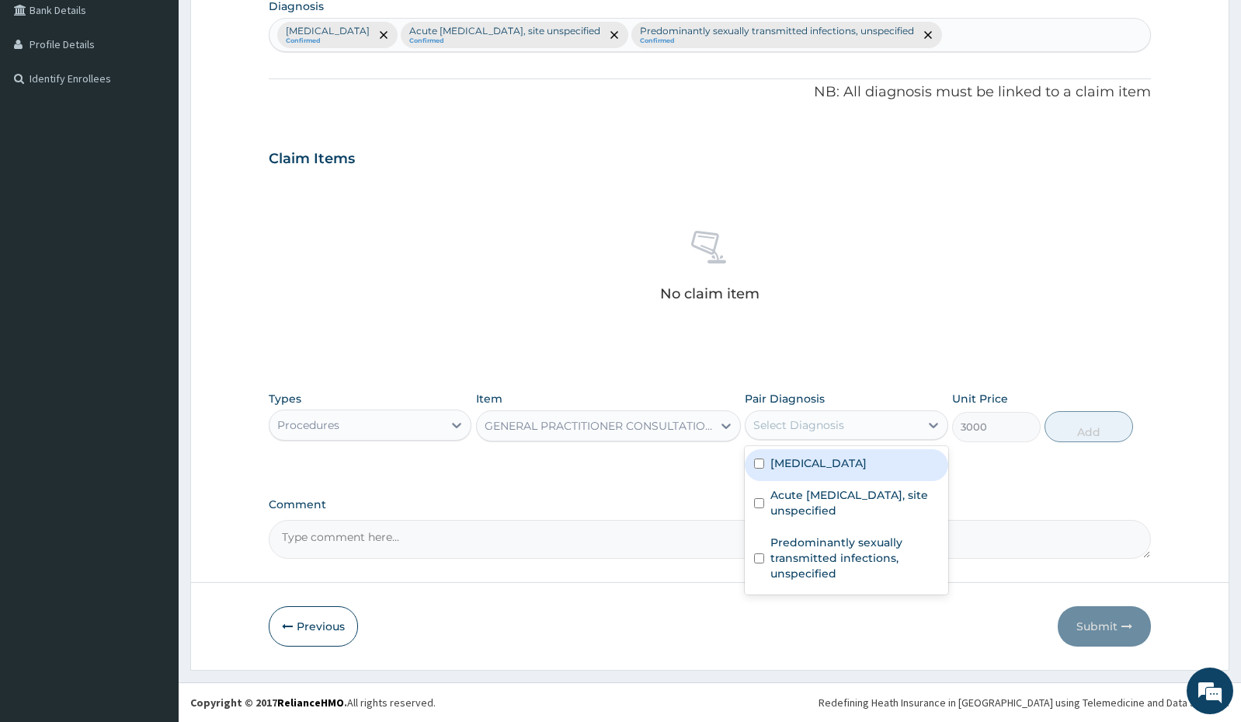
click at [862, 419] on div "Select Diagnosis" at bounding box center [832, 424] width 173 height 25
click at [863, 462] on label "[MEDICAL_DATA]" at bounding box center [819, 463] width 96 height 16
checkbox input "true"
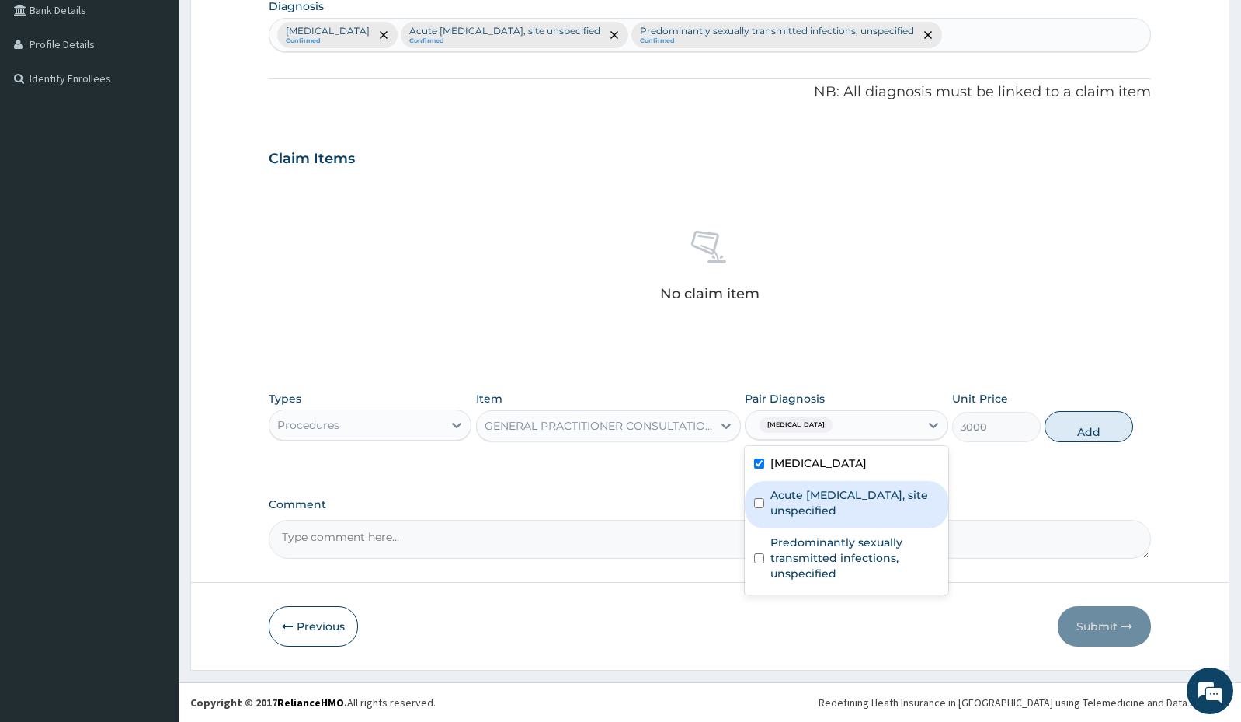
click at [865, 489] on label "Acute [MEDICAL_DATA], site unspecified" at bounding box center [855, 502] width 168 height 31
checkbox input "true"
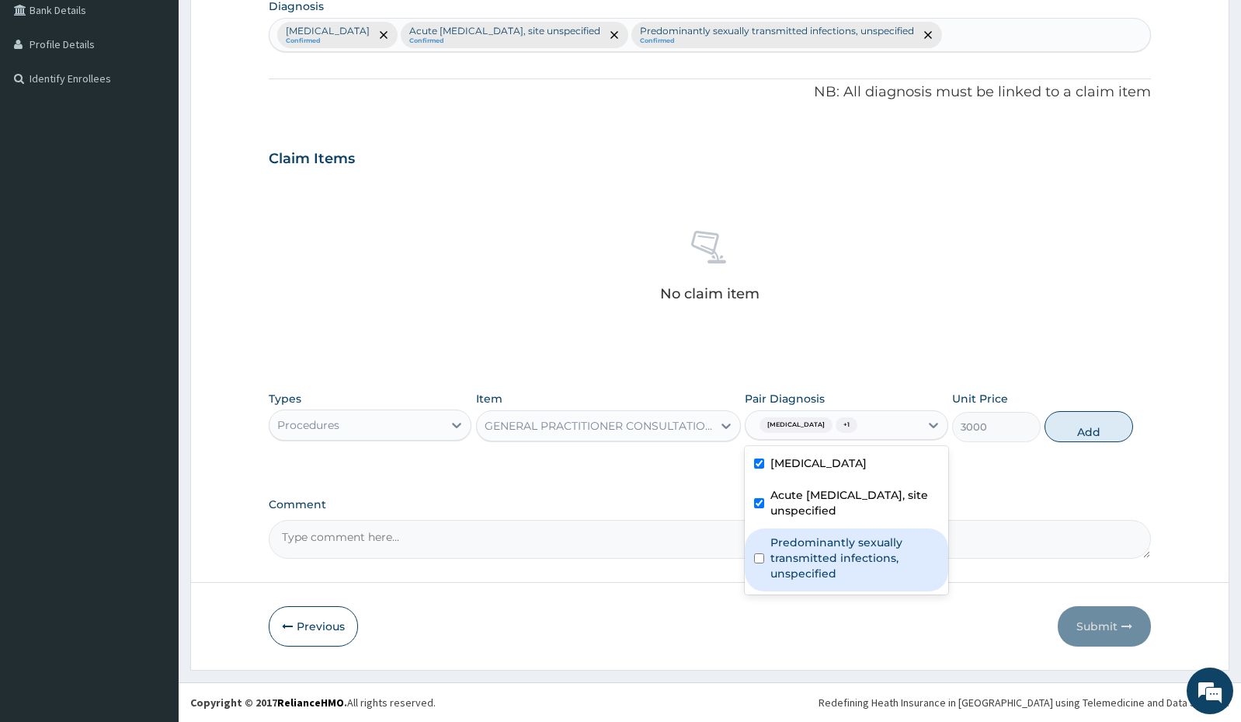
click at [845, 571] on label "Predominantly sexually transmitted infections, unspecified" at bounding box center [855, 557] width 168 height 47
checkbox input "true"
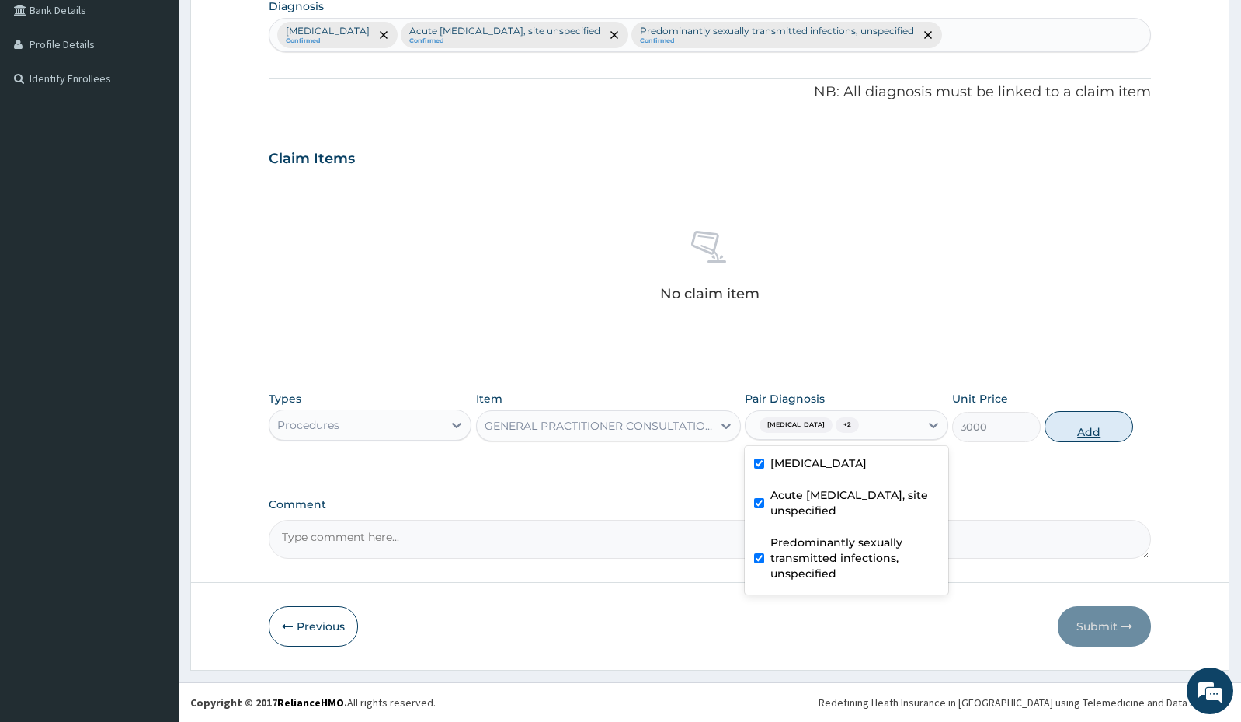
click at [1082, 426] on button "Add" at bounding box center [1089, 426] width 89 height 31
type input "0"
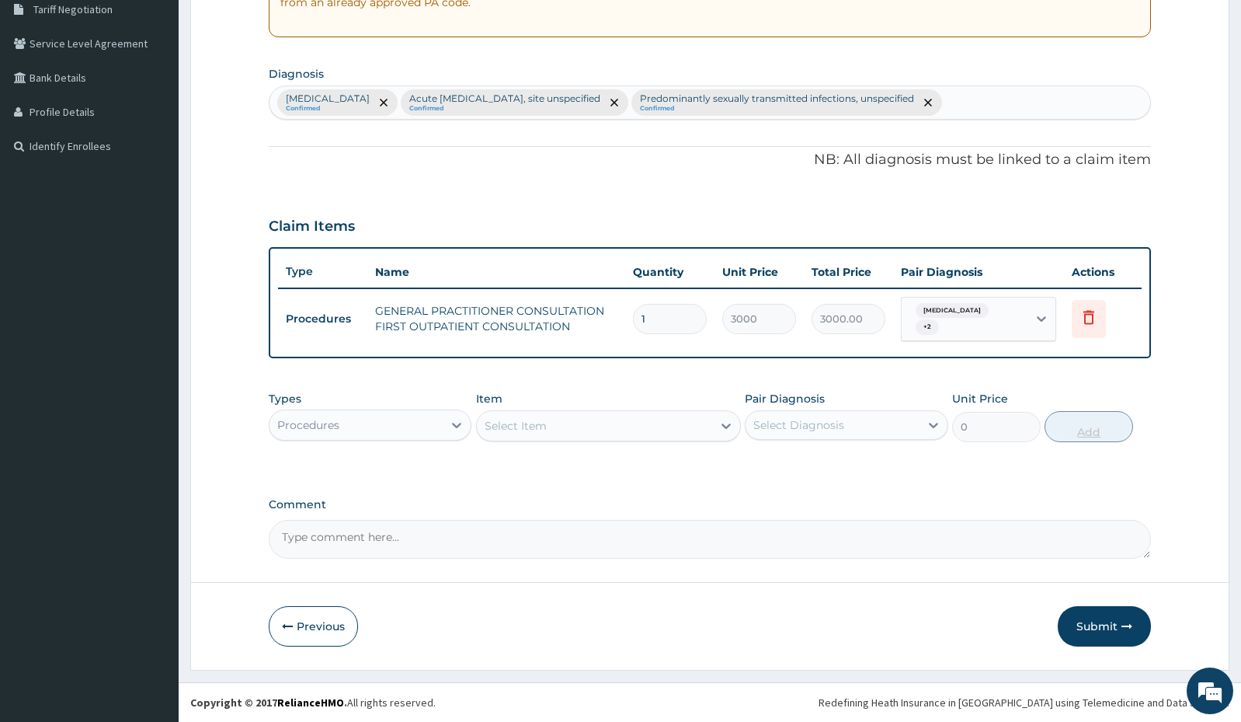
scroll to position [331, 0]
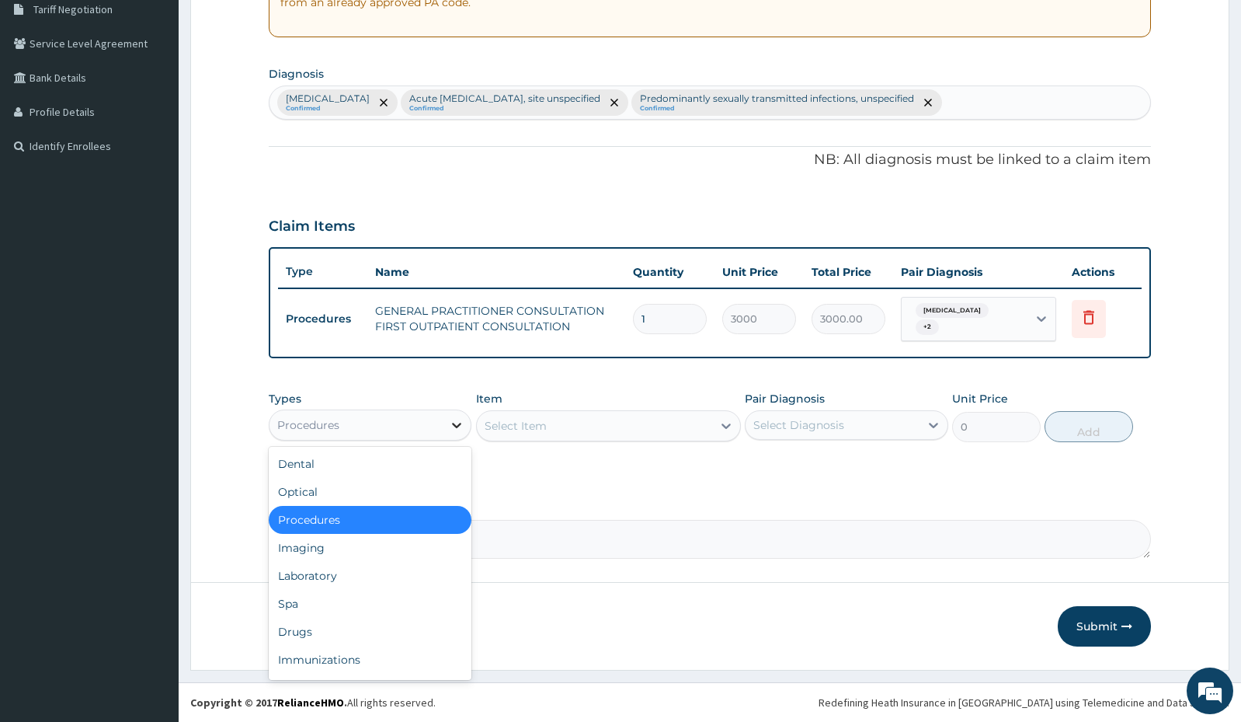
click at [461, 421] on icon at bounding box center [457, 425] width 16 height 16
click at [339, 567] on div "Laboratory" at bounding box center [370, 576] width 203 height 28
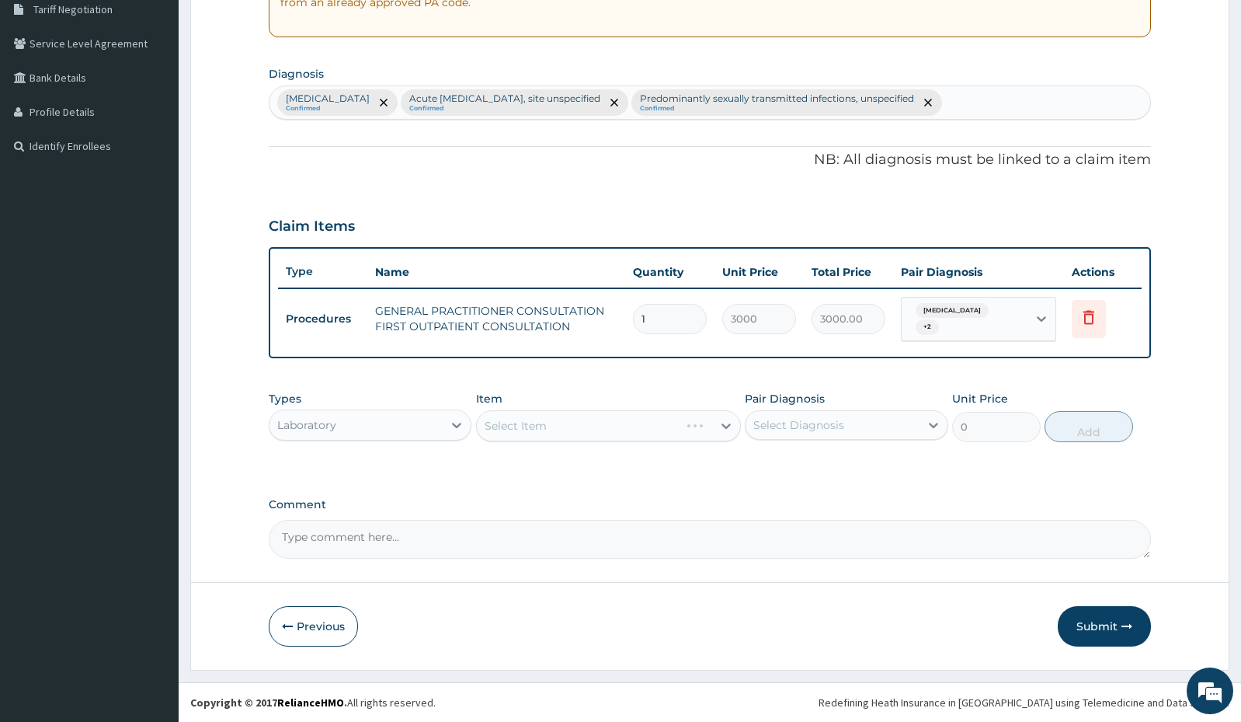
click at [543, 427] on div "Select Item" at bounding box center [608, 425] width 265 height 31
click at [543, 427] on div "Select Item" at bounding box center [516, 426] width 62 height 16
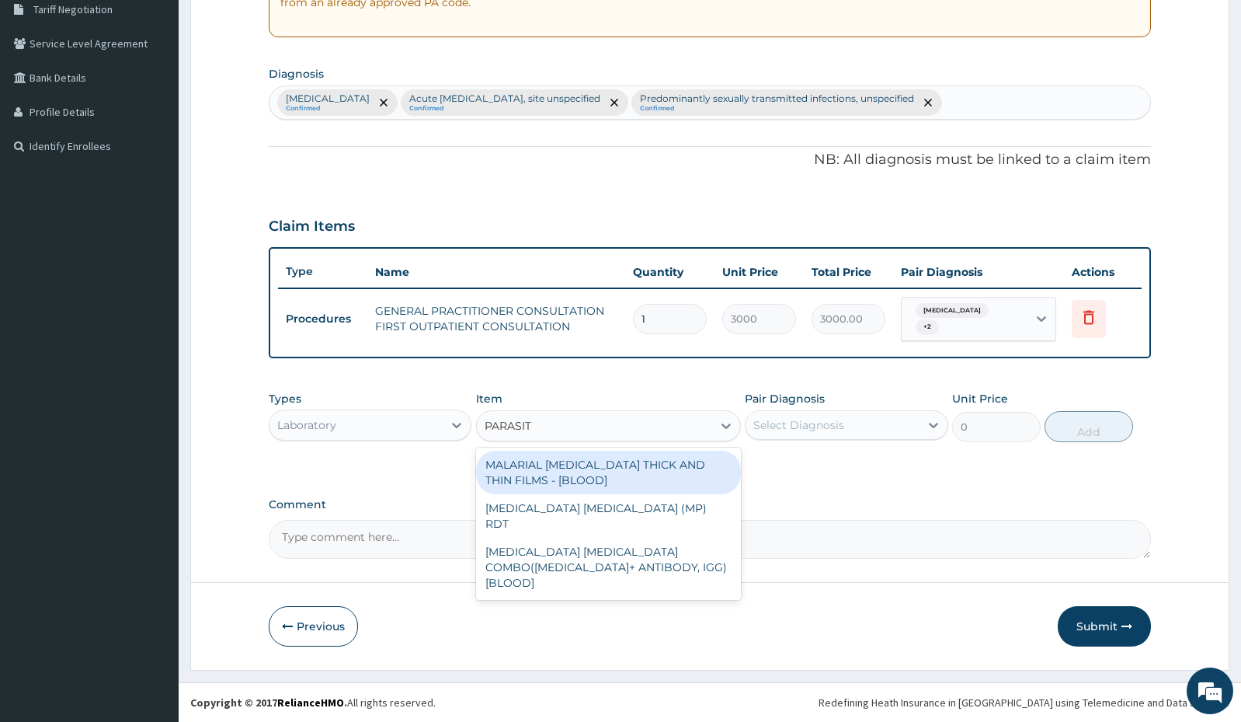
type input "[MEDICAL_DATA]"
click at [565, 483] on div "MALARIAL [MEDICAL_DATA] THICK AND THIN FILMS - [BLOOD]" at bounding box center [608, 472] width 265 height 43
type input "1500"
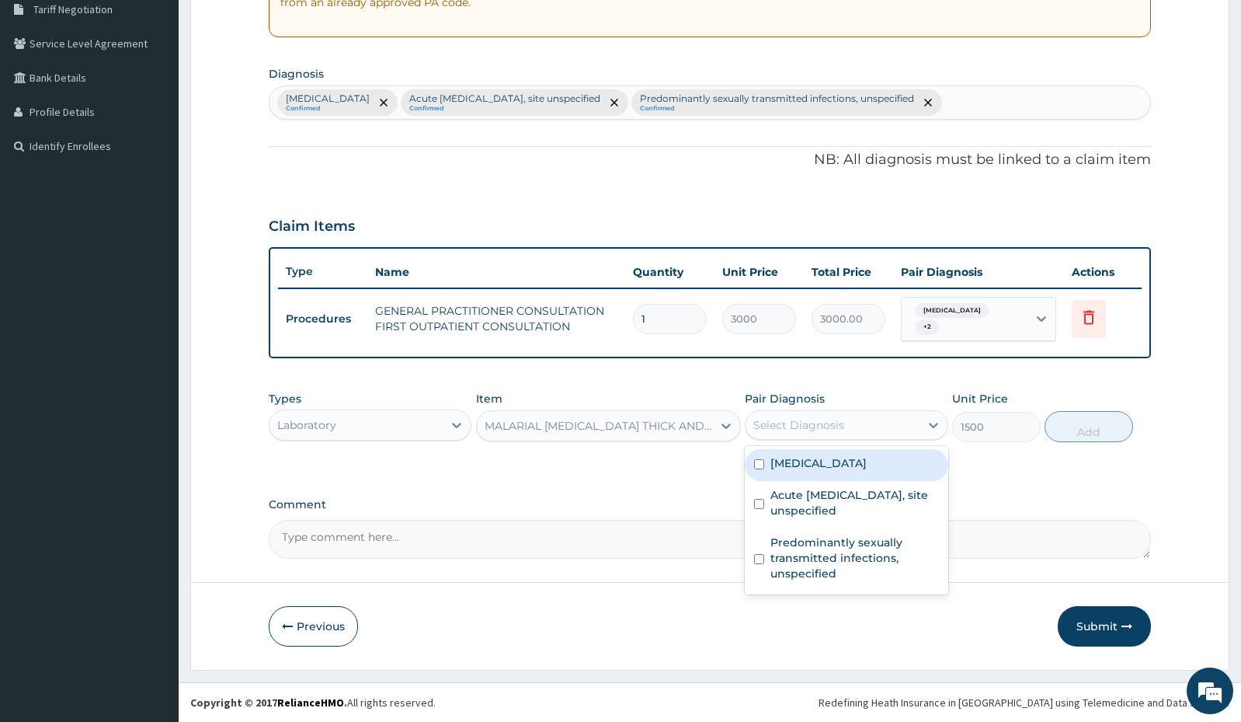
click at [896, 430] on div "Select Diagnosis" at bounding box center [832, 424] width 173 height 25
click at [867, 460] on label "[MEDICAL_DATA]" at bounding box center [819, 463] width 96 height 16
checkbox input "true"
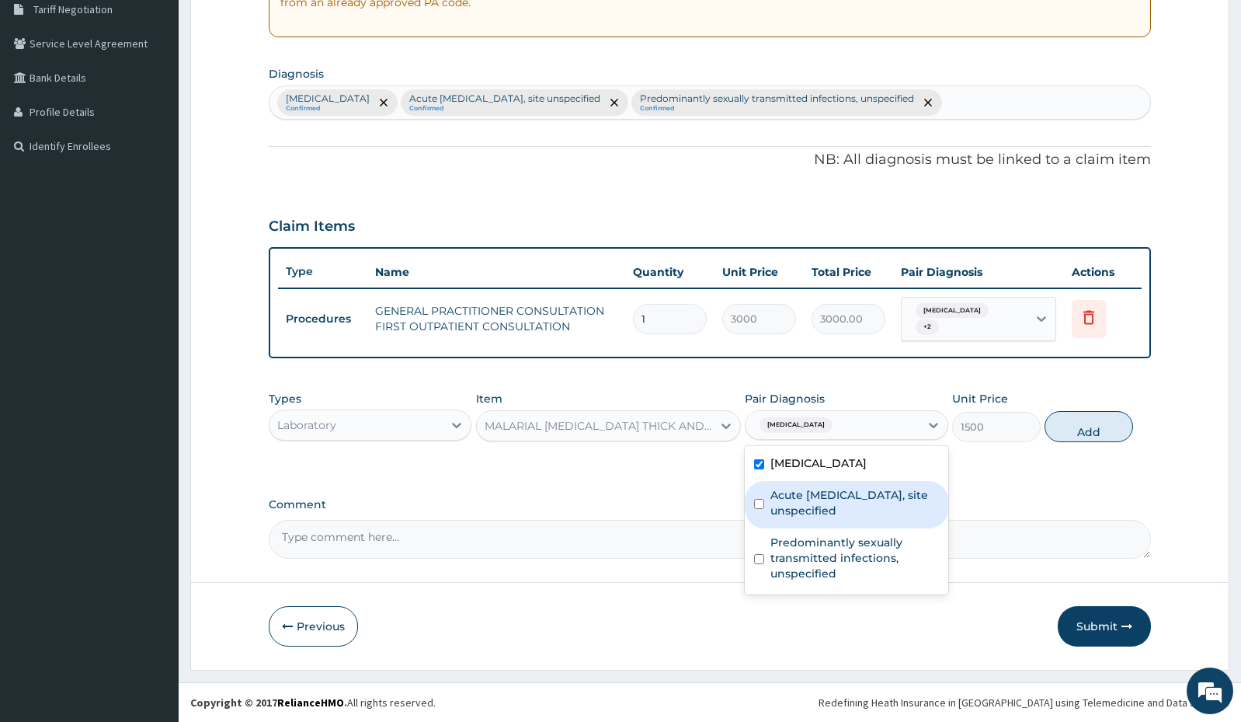
click at [882, 489] on label "Acute [MEDICAL_DATA], site unspecified" at bounding box center [855, 502] width 168 height 31
checkbox input "true"
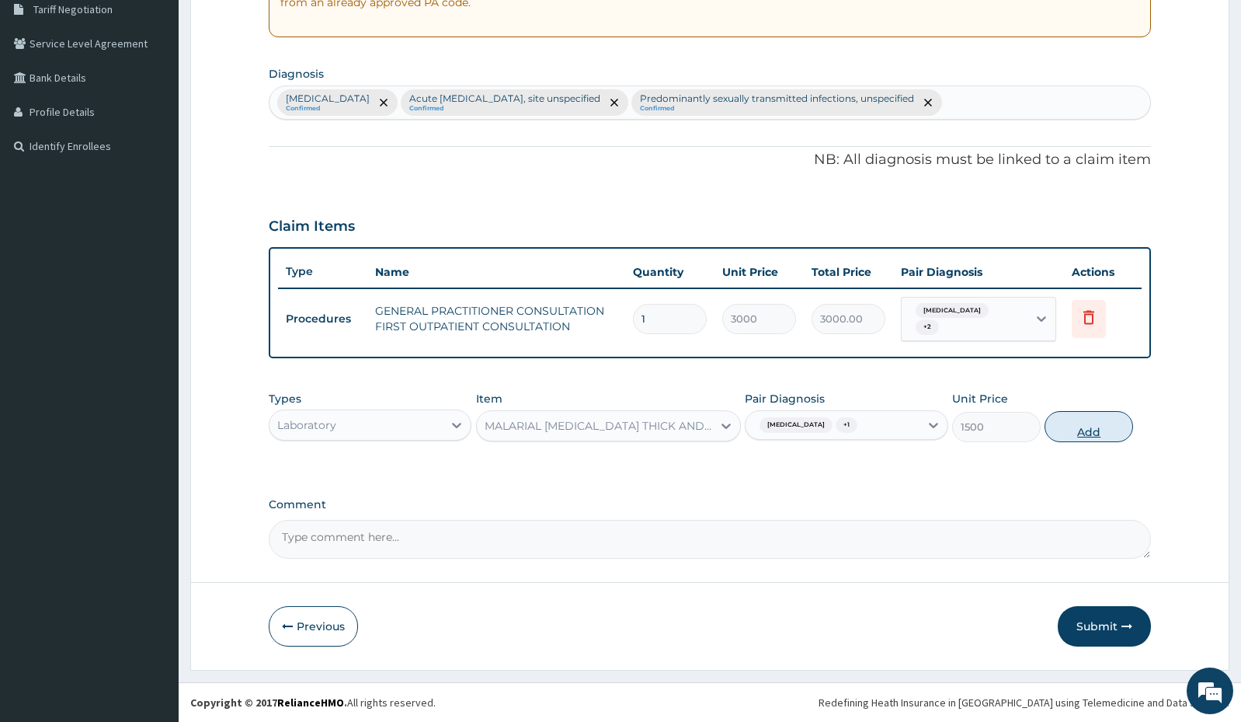
click at [1084, 422] on button "Add" at bounding box center [1089, 426] width 89 height 31
type input "0"
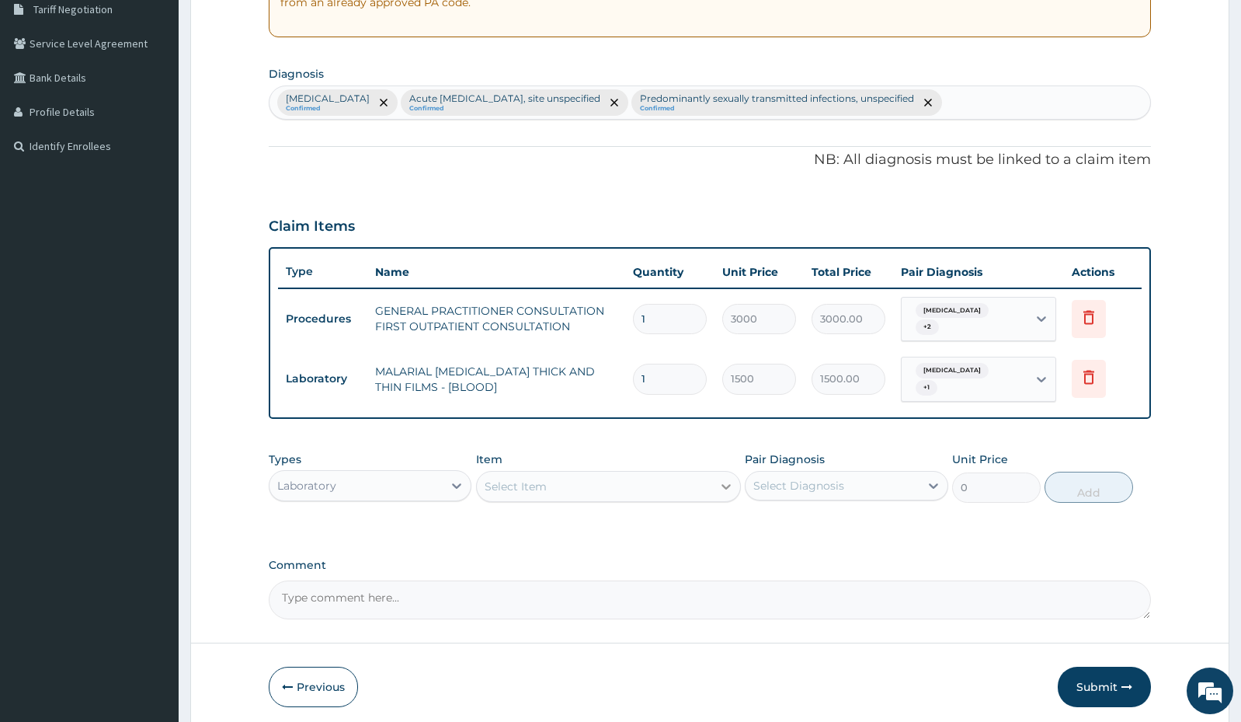
click at [718, 480] on icon at bounding box center [726, 486] width 16 height 16
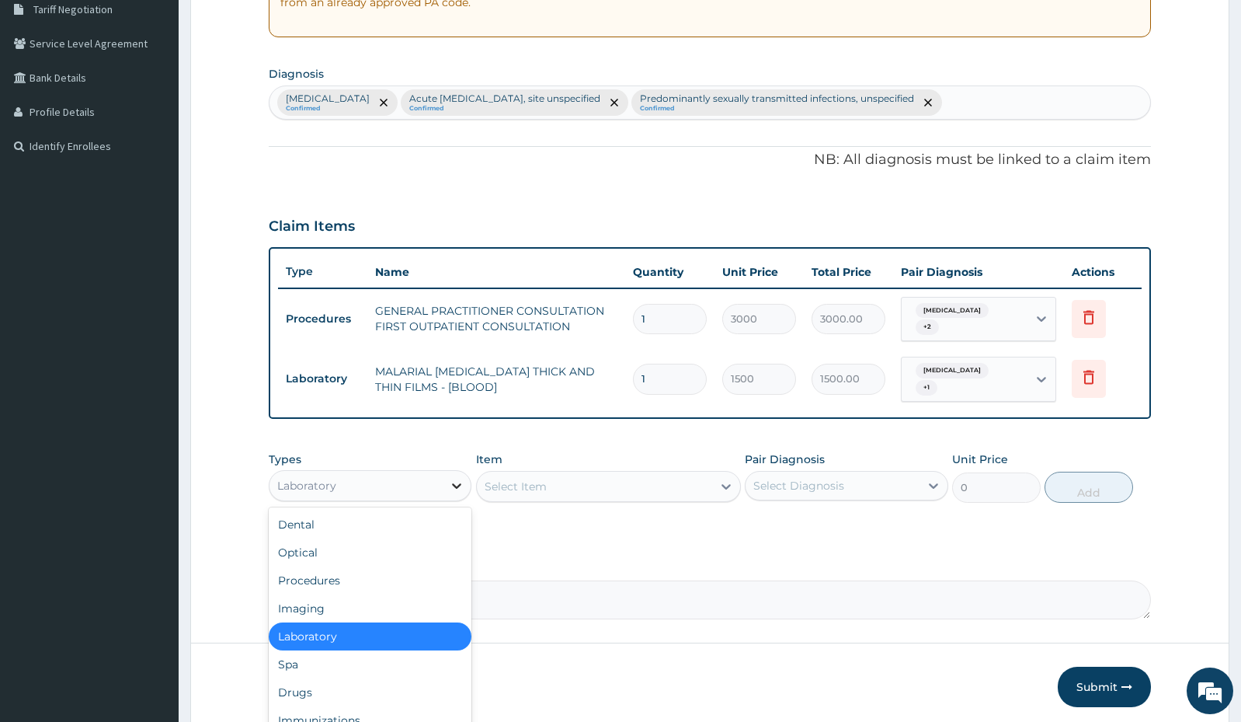
click at [450, 488] on icon at bounding box center [457, 486] width 16 height 16
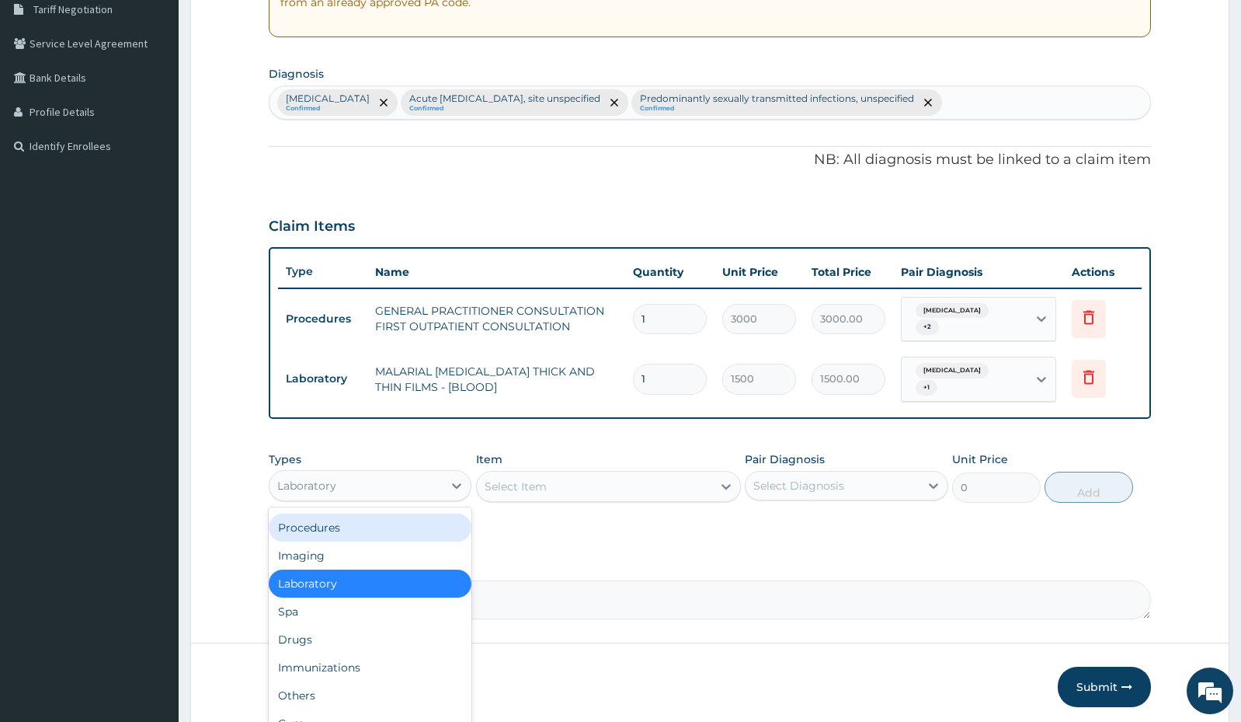
click at [564, 485] on div "Select Item" at bounding box center [594, 486] width 235 height 25
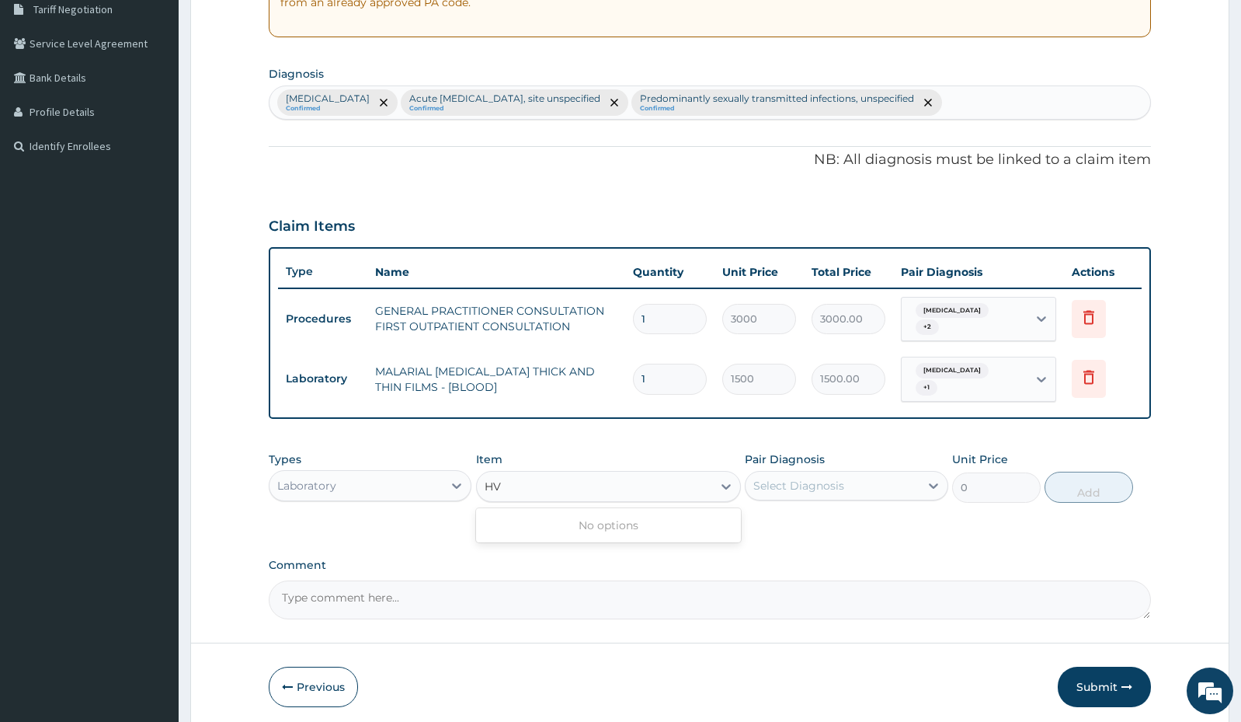
type input "H"
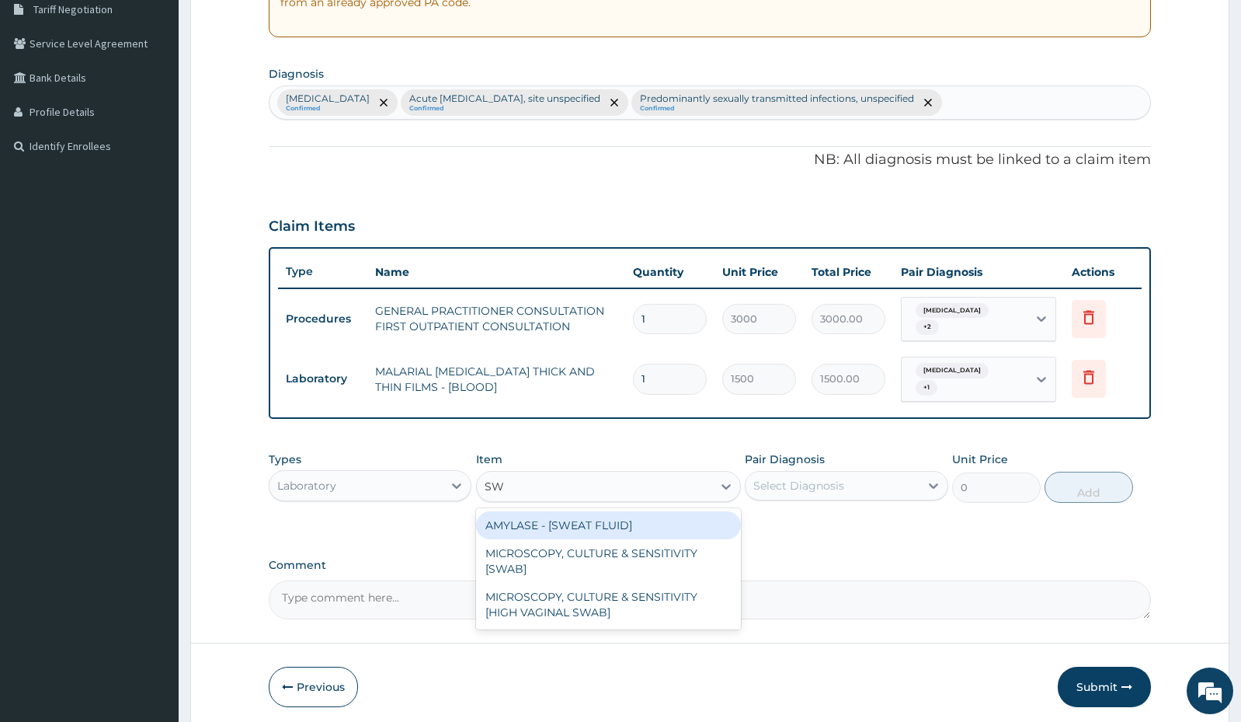
type input "SWA"
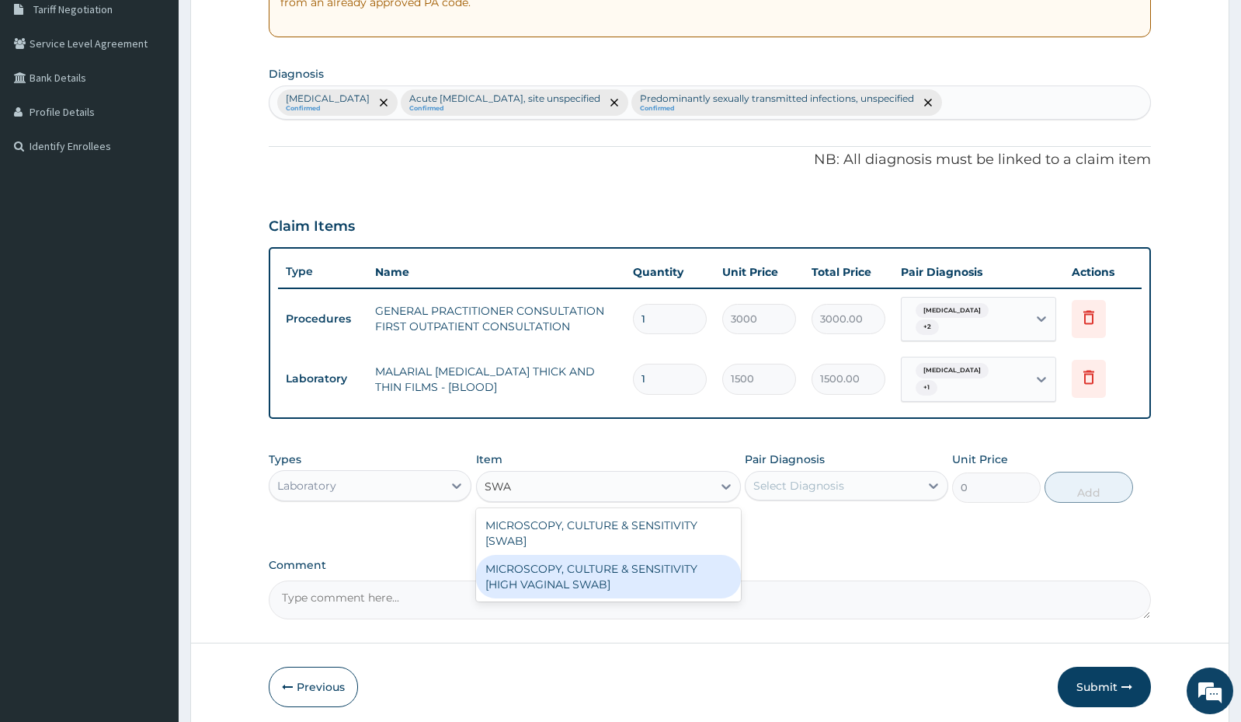
click at [628, 576] on div "MICROSCOPY, CULTURE & SENSITIVITY [HIGH VAGINAL SWAB]" at bounding box center [608, 576] width 265 height 43
type input "3500"
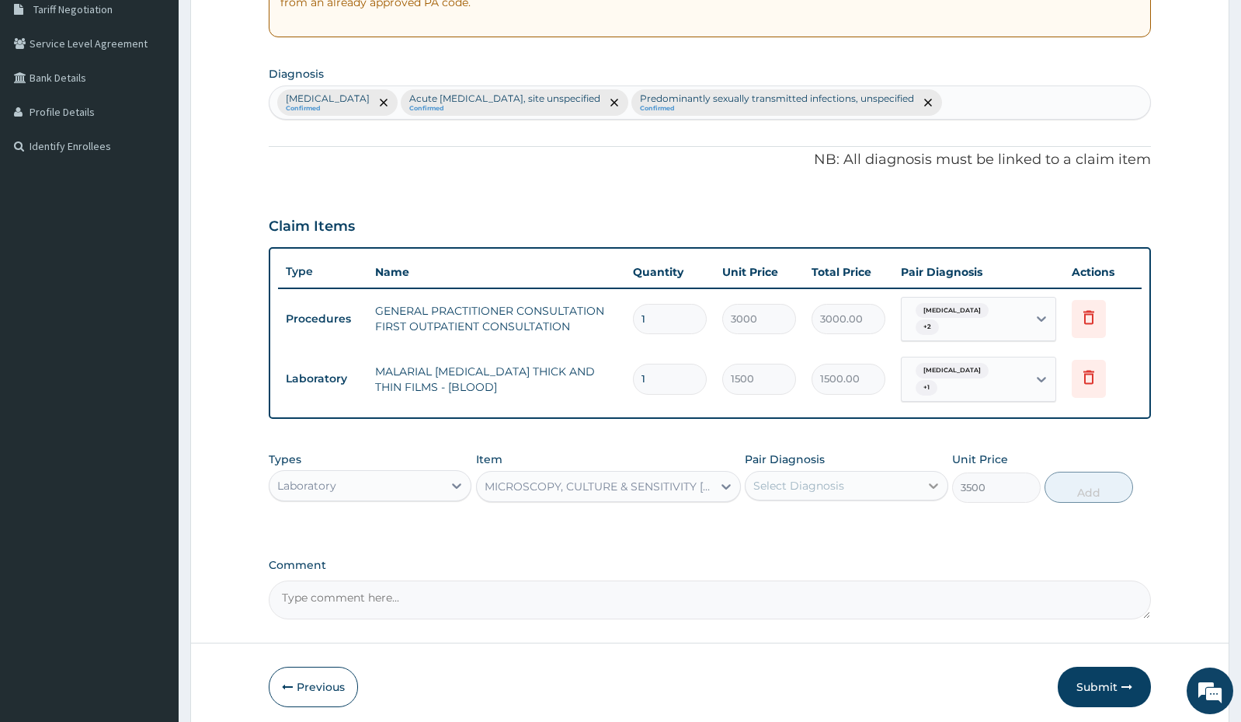
click at [924, 496] on div at bounding box center [934, 485] width 28 height 28
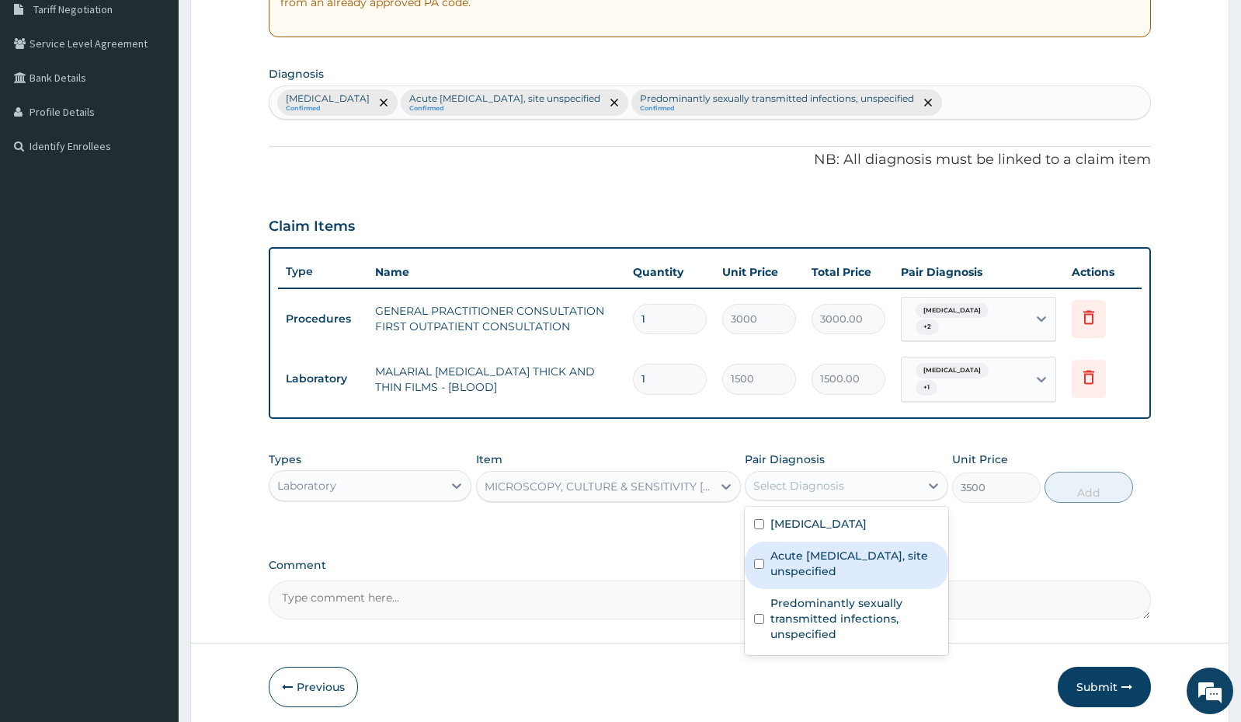
drag, startPoint x: 863, startPoint y: 548, endPoint x: 857, endPoint y: 580, distance: 33.2
click at [858, 556] on label "Acute [MEDICAL_DATA], site unspecified" at bounding box center [855, 563] width 168 height 31
checkbox input "true"
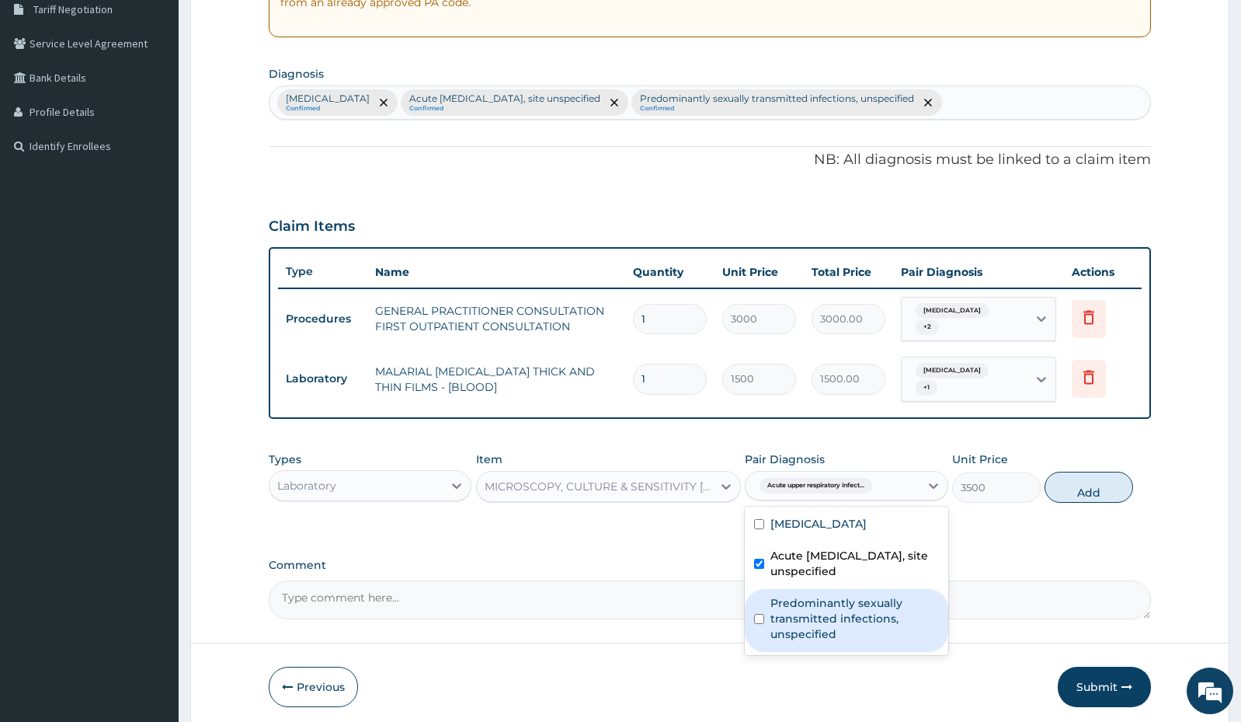
click at [847, 618] on label "Predominantly sexually transmitted infections, unspecified" at bounding box center [855, 618] width 168 height 47
checkbox input "true"
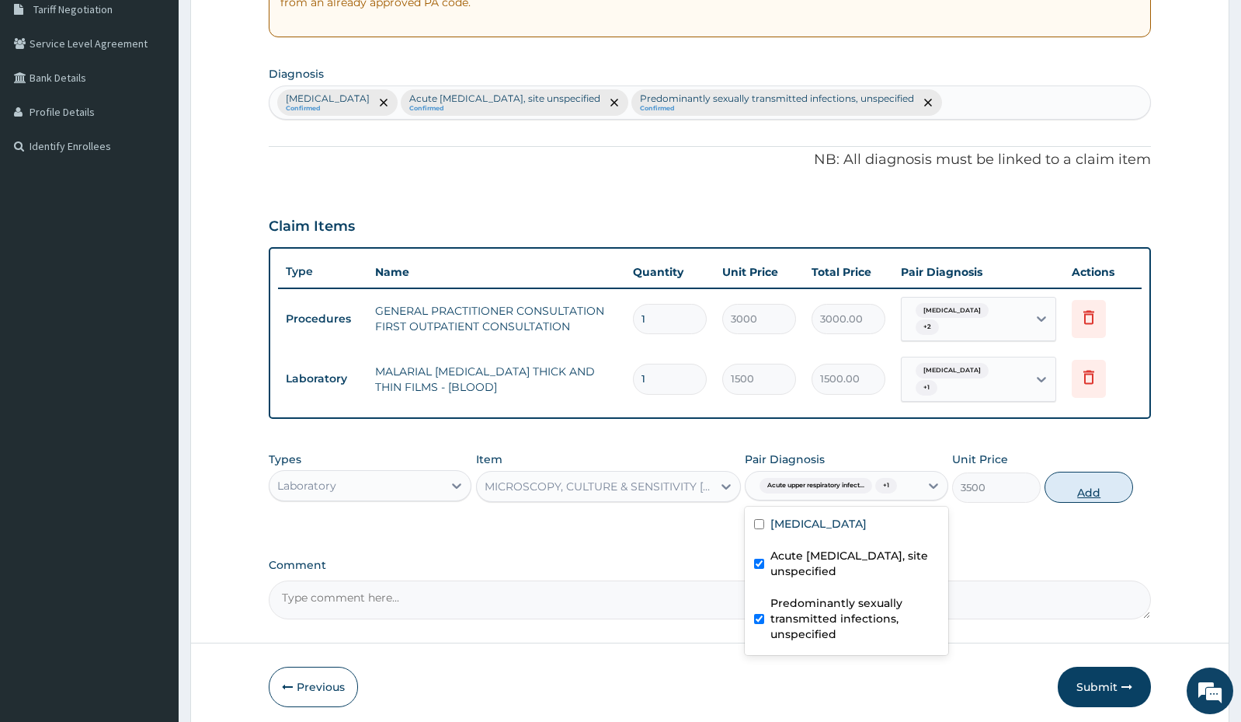
click at [1063, 484] on button "Add" at bounding box center [1089, 486] width 89 height 31
type input "0"
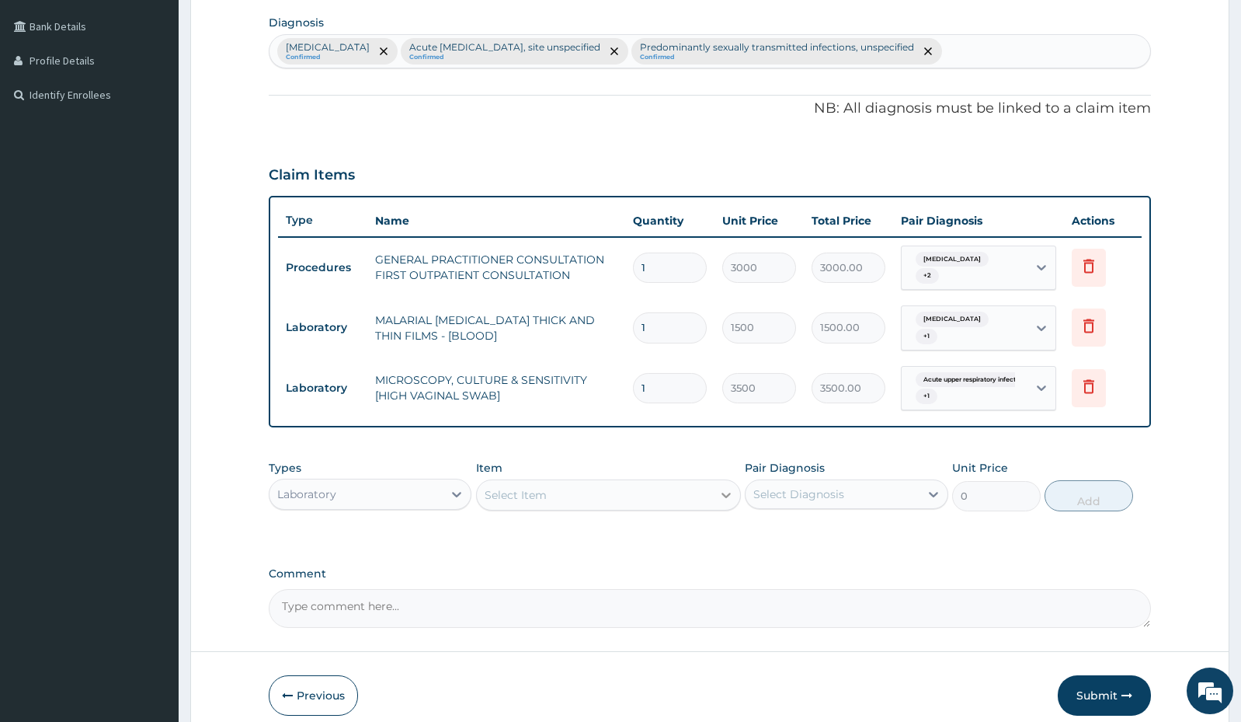
scroll to position [409, 0]
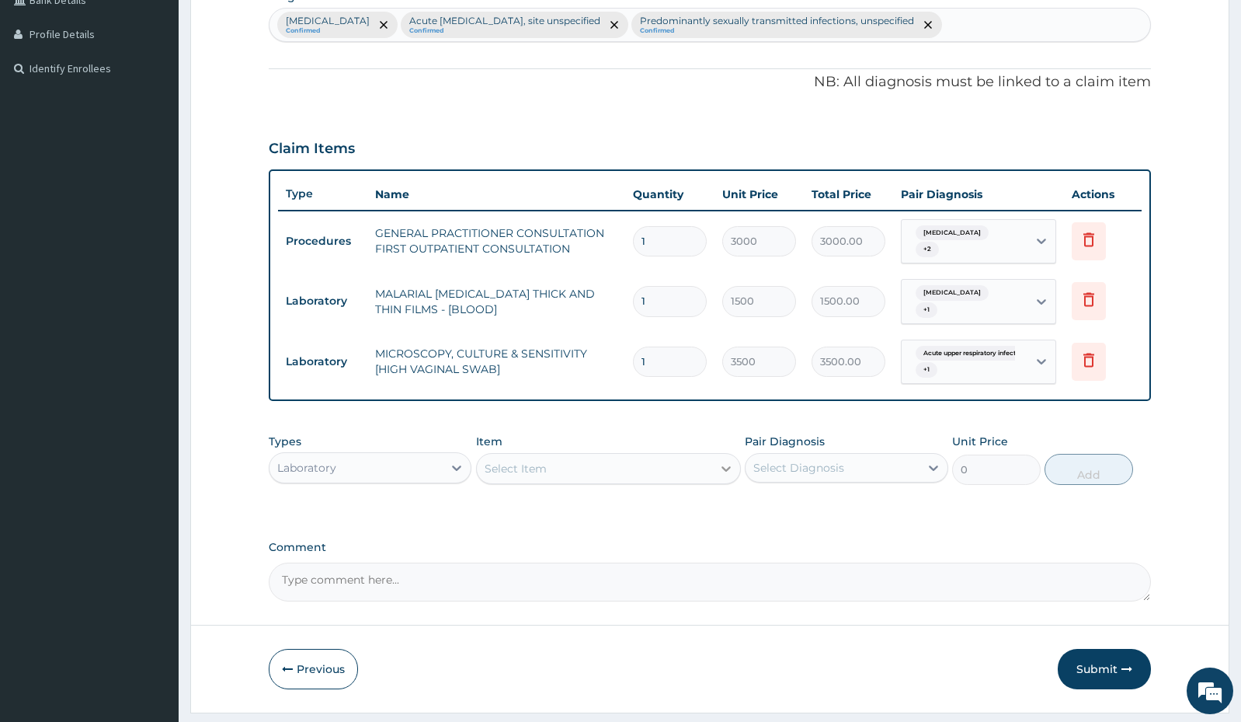
click at [713, 480] on div at bounding box center [726, 468] width 28 height 28
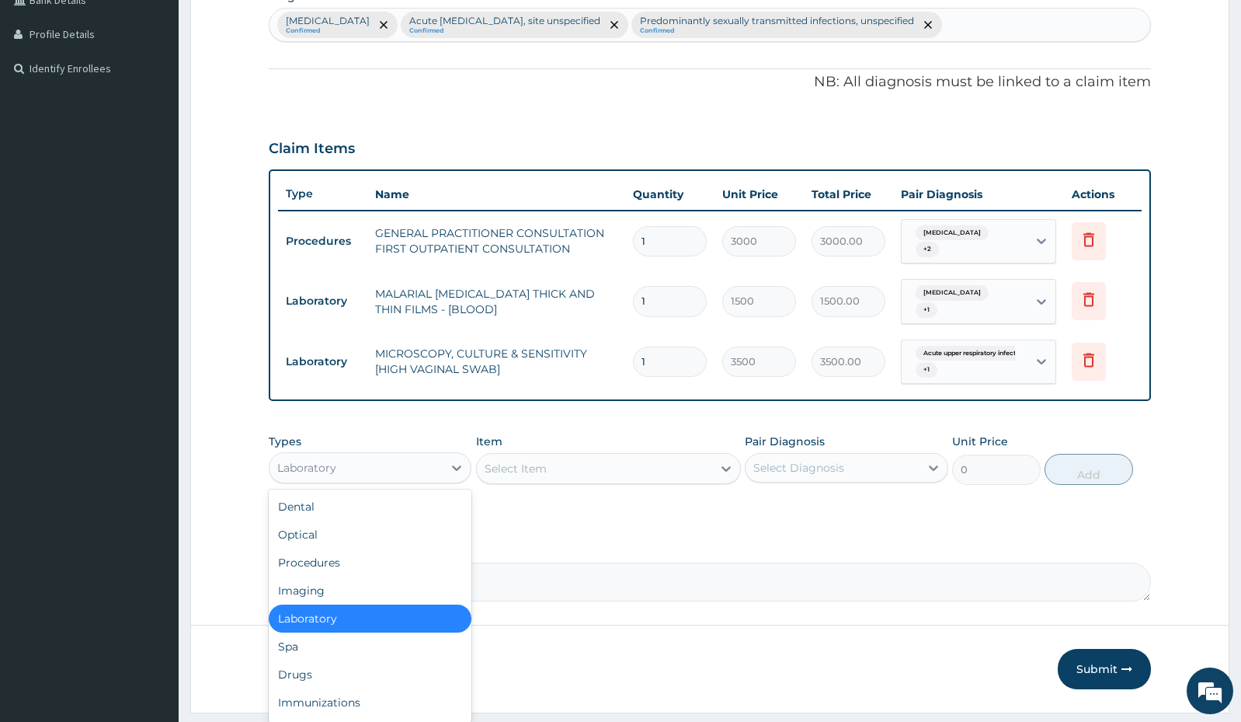
drag, startPoint x: 445, startPoint y: 456, endPoint x: 442, endPoint y: 470, distance: 14.3
click at [443, 467] on div "Laboratory" at bounding box center [370, 467] width 203 height 31
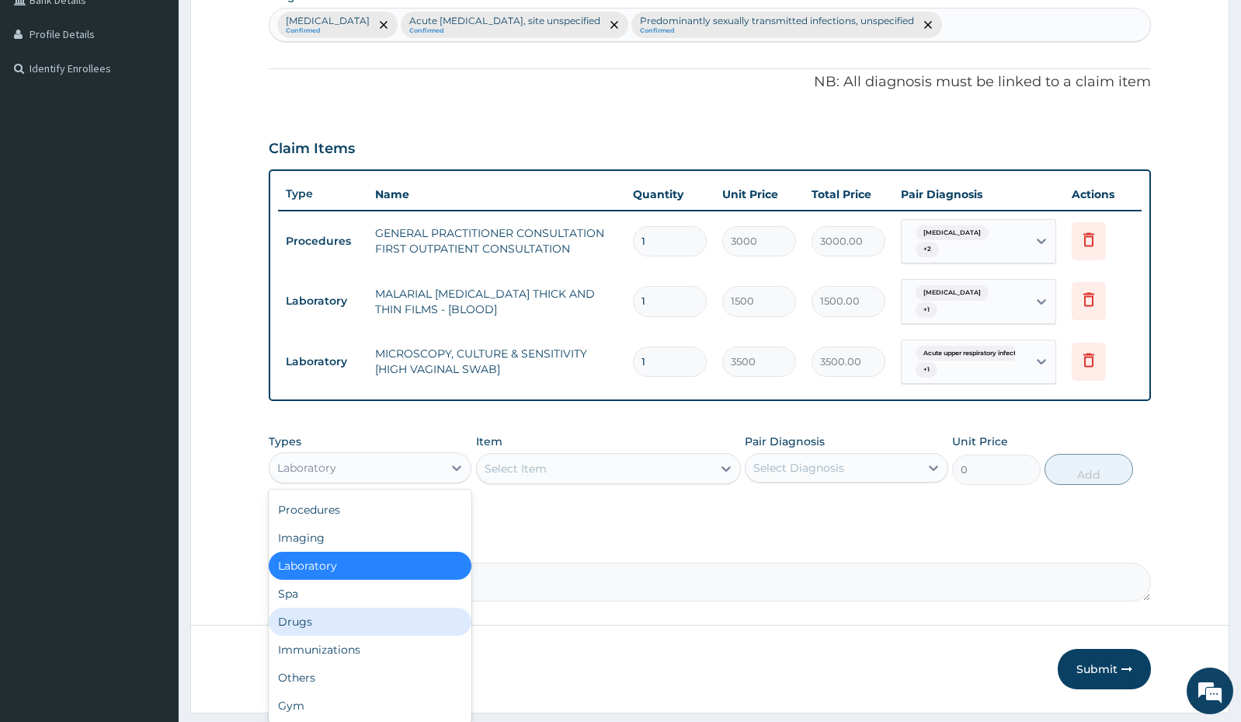
click at [336, 621] on div "Drugs" at bounding box center [370, 621] width 203 height 28
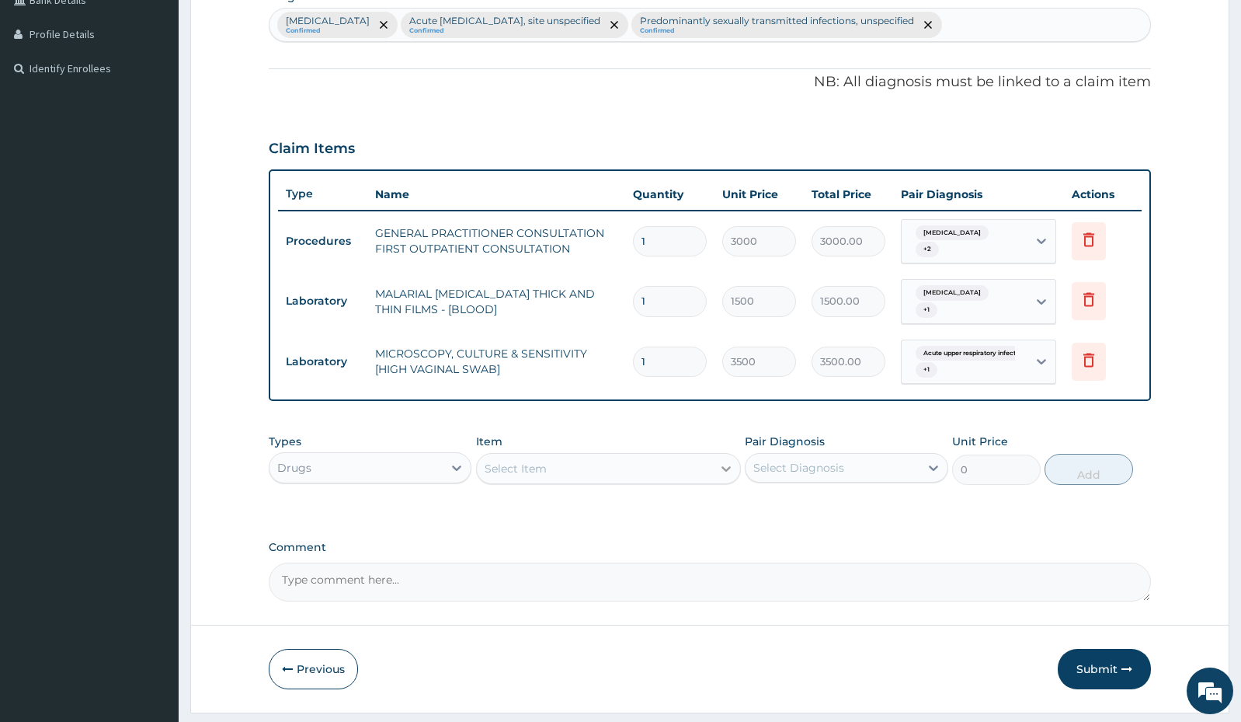
click at [722, 469] on icon at bounding box center [726, 469] width 16 height 16
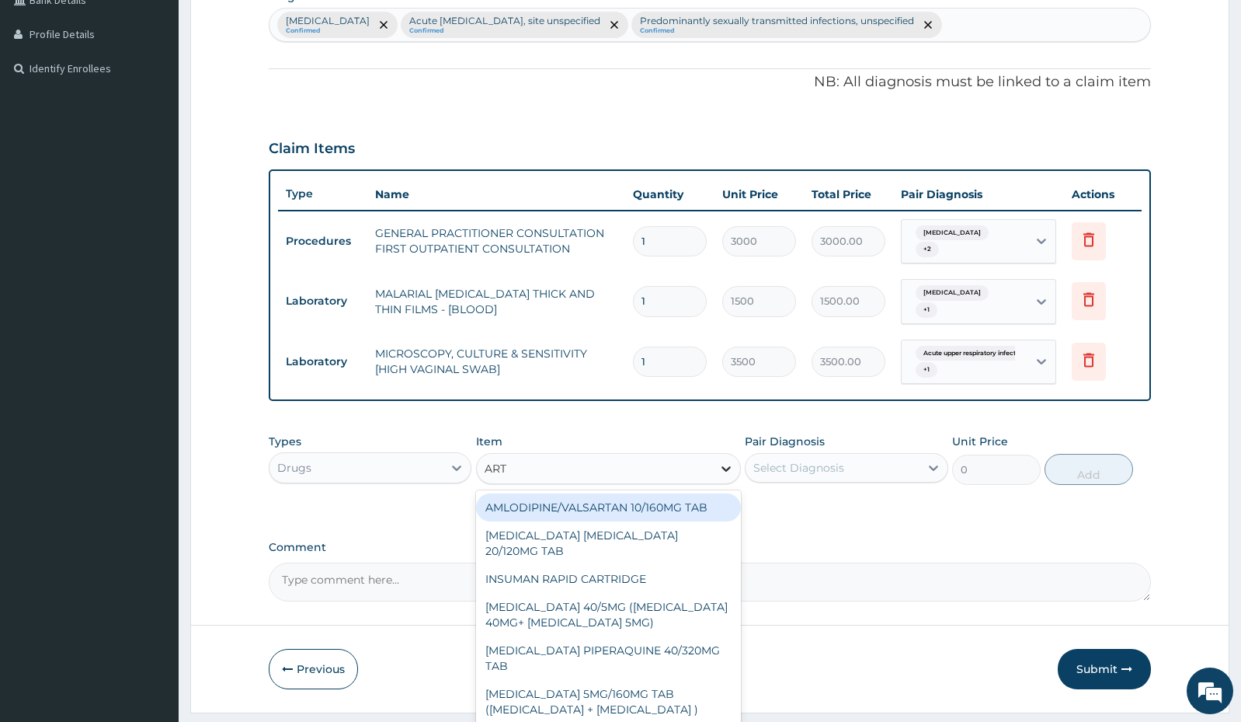
type input "ARTE"
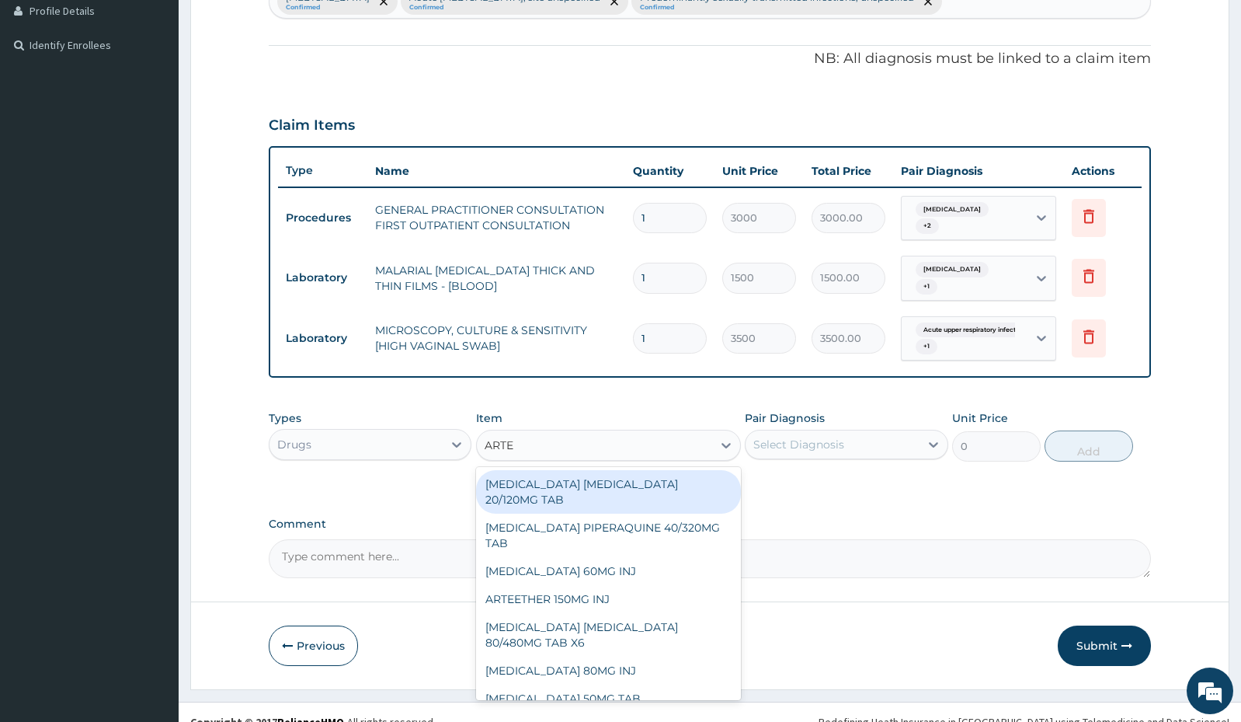
scroll to position [451, 0]
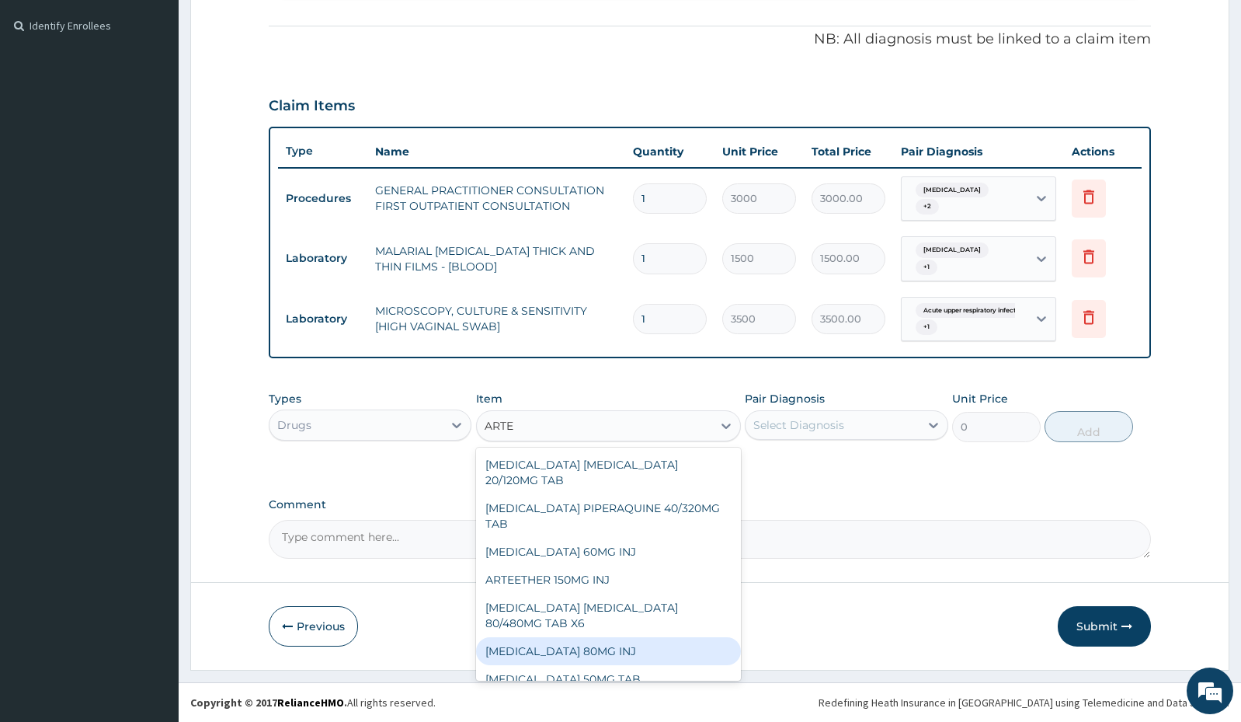
click at [579, 647] on div "[MEDICAL_DATA] 80MG INJ" at bounding box center [608, 651] width 265 height 28
type input "1400"
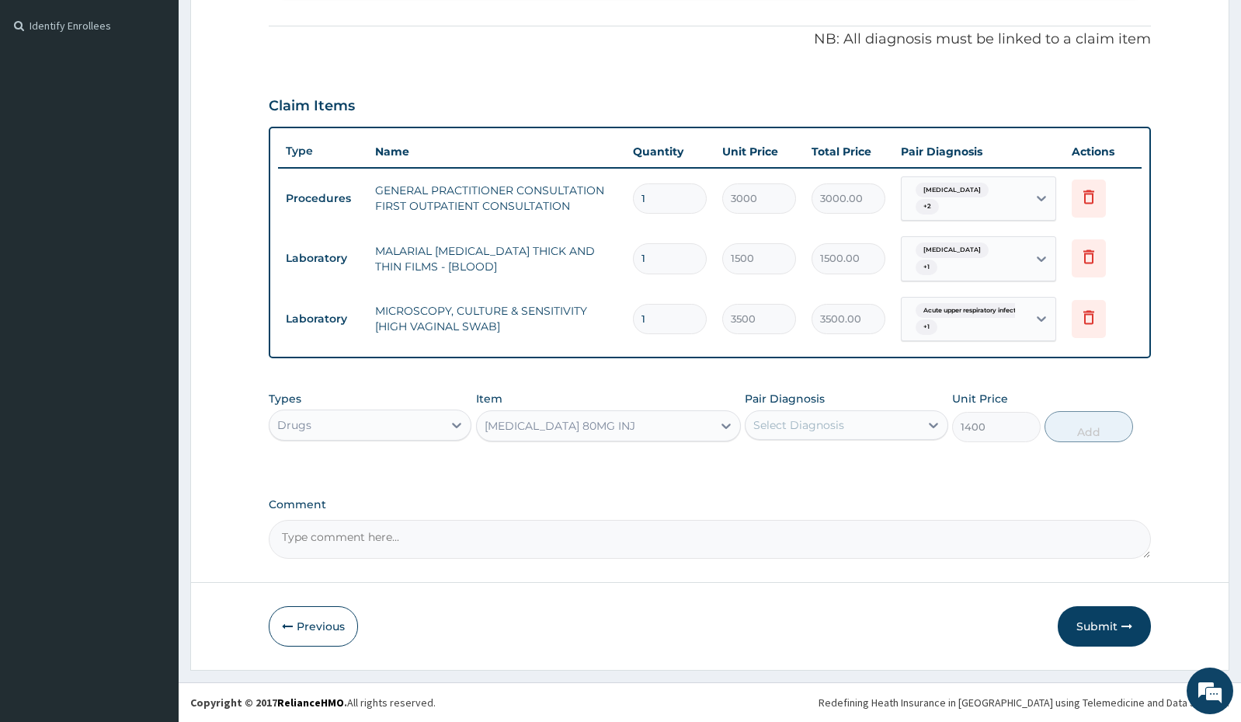
click at [909, 421] on div "Select Diagnosis" at bounding box center [832, 424] width 173 height 25
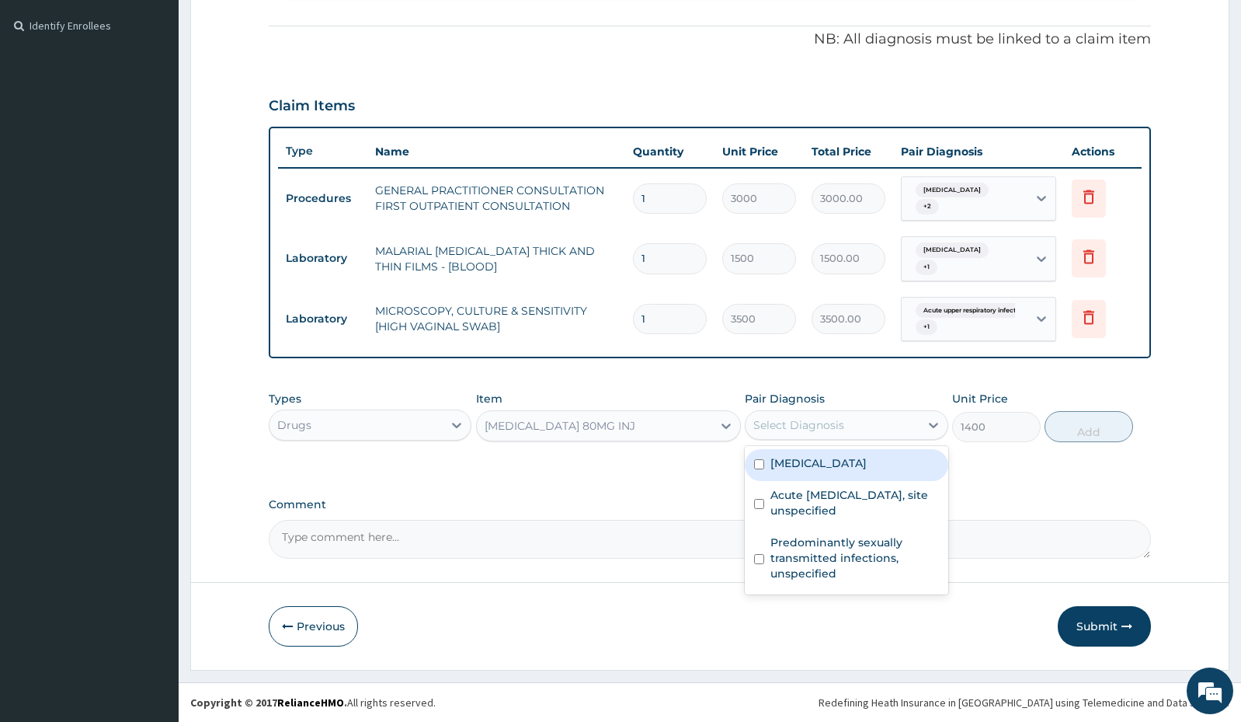
click at [857, 468] on label "[MEDICAL_DATA]" at bounding box center [819, 463] width 96 height 16
checkbox input "true"
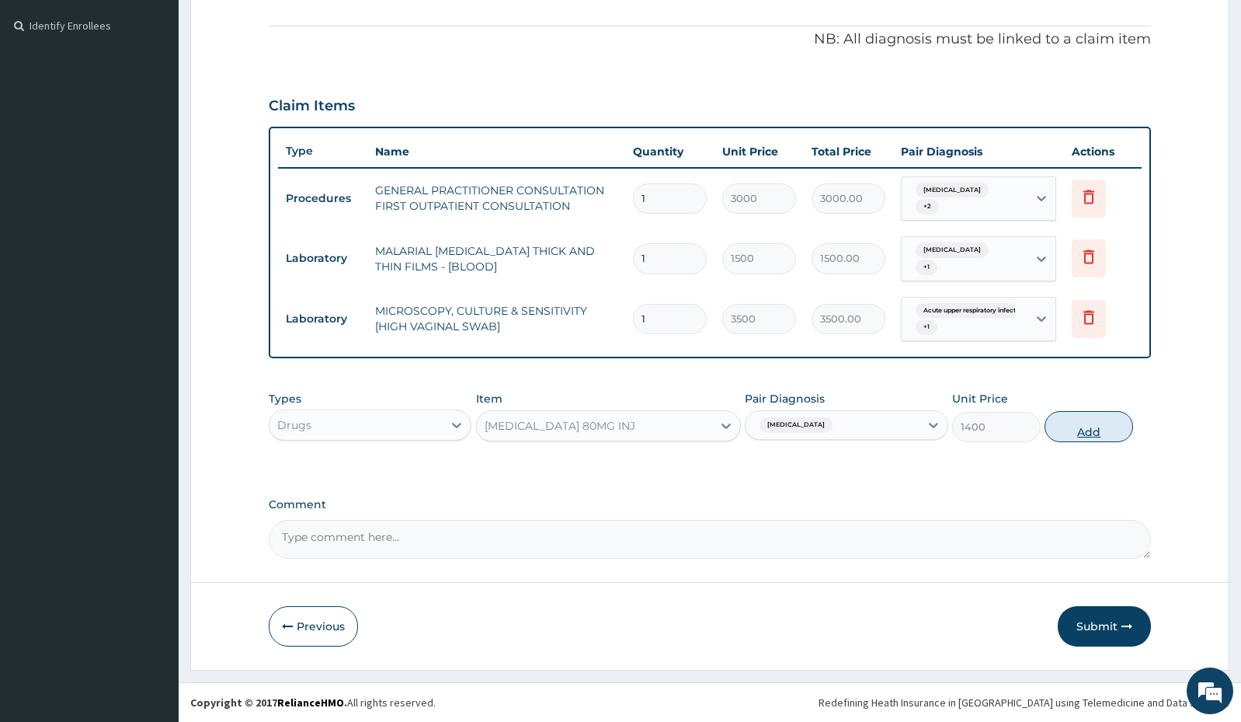
click at [1087, 424] on button "Add" at bounding box center [1089, 426] width 89 height 31
type input "0"
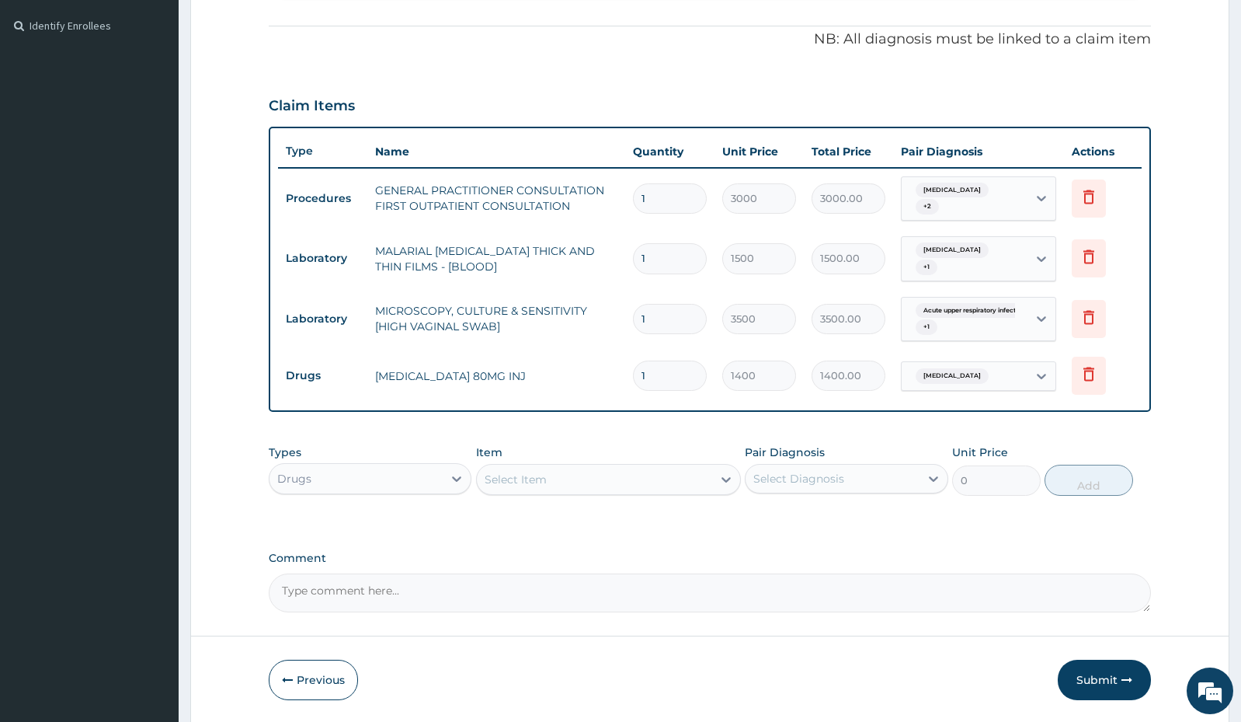
click at [678, 374] on input "1" at bounding box center [670, 375] width 74 height 30
type input "0.00"
type input "2"
type input "2800.00"
type input "2"
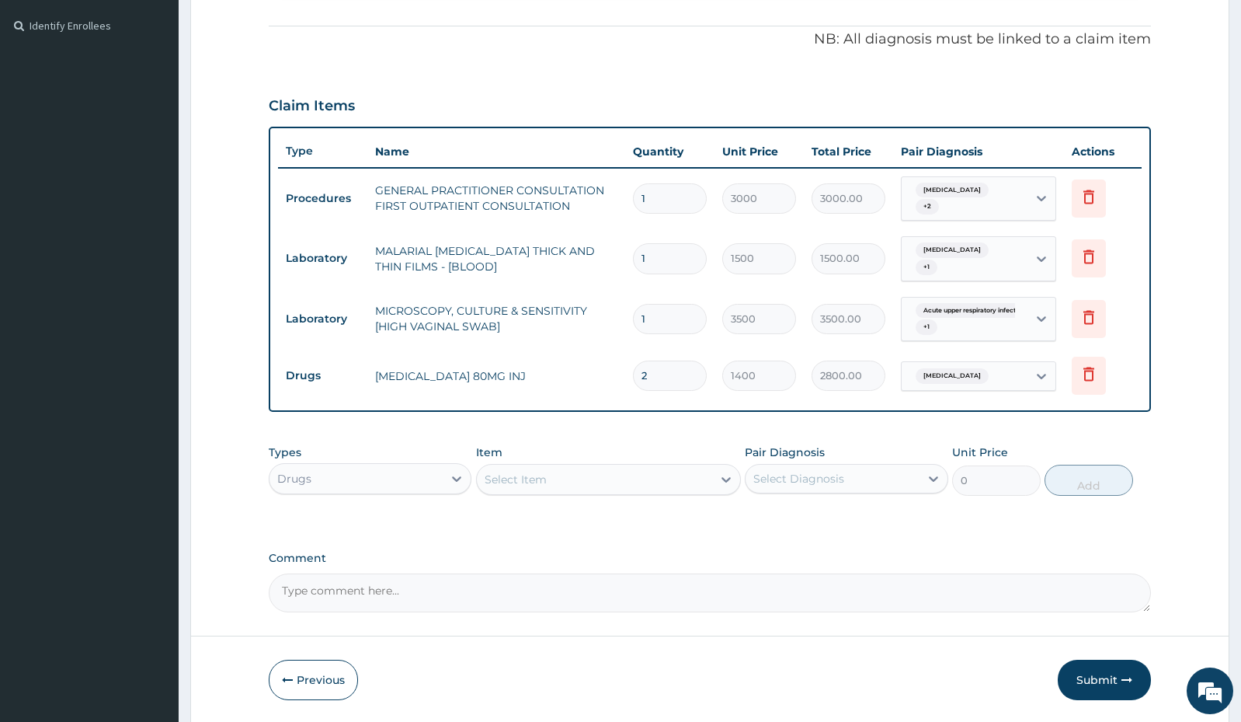
click at [667, 482] on div "Select Item" at bounding box center [594, 479] width 235 height 25
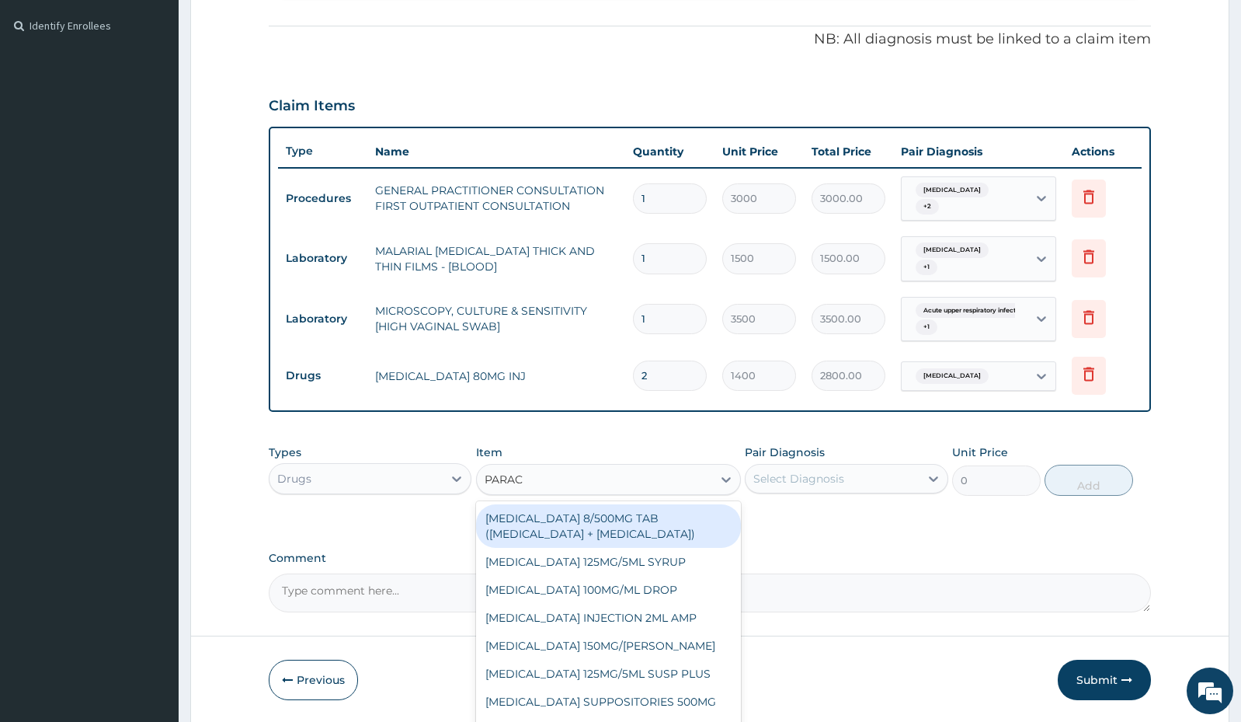
type input "PARACE"
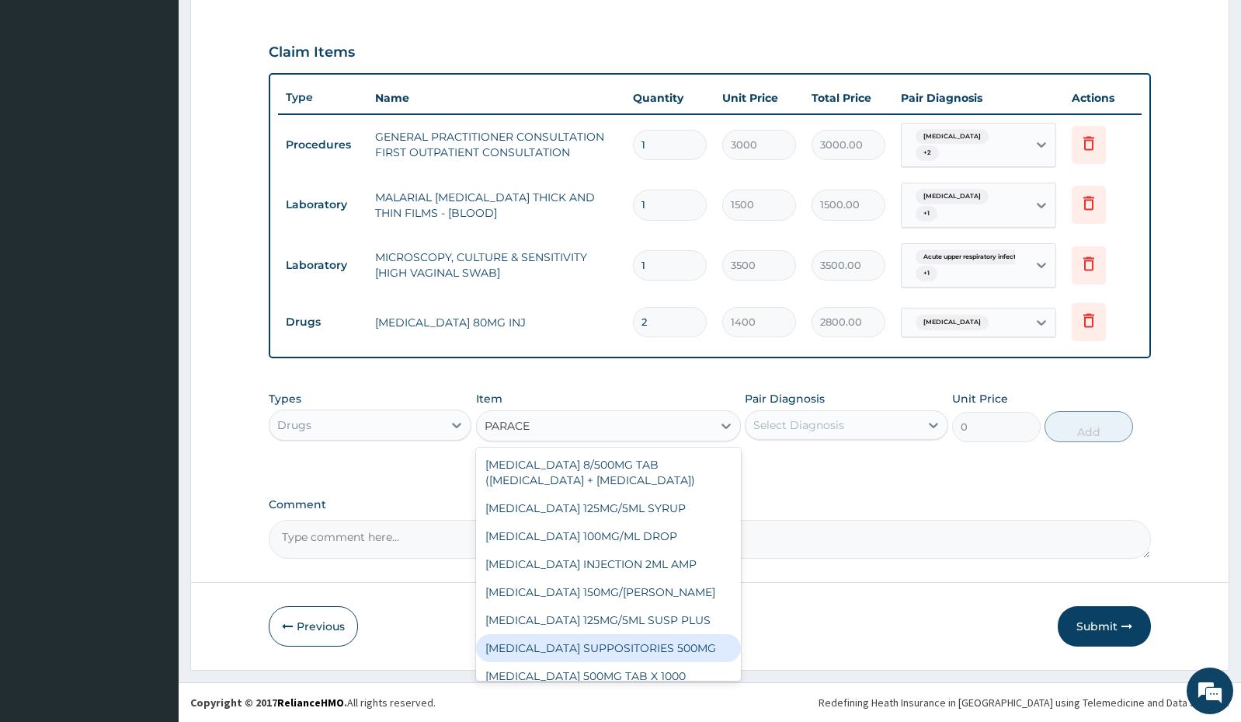
scroll to position [12, 0]
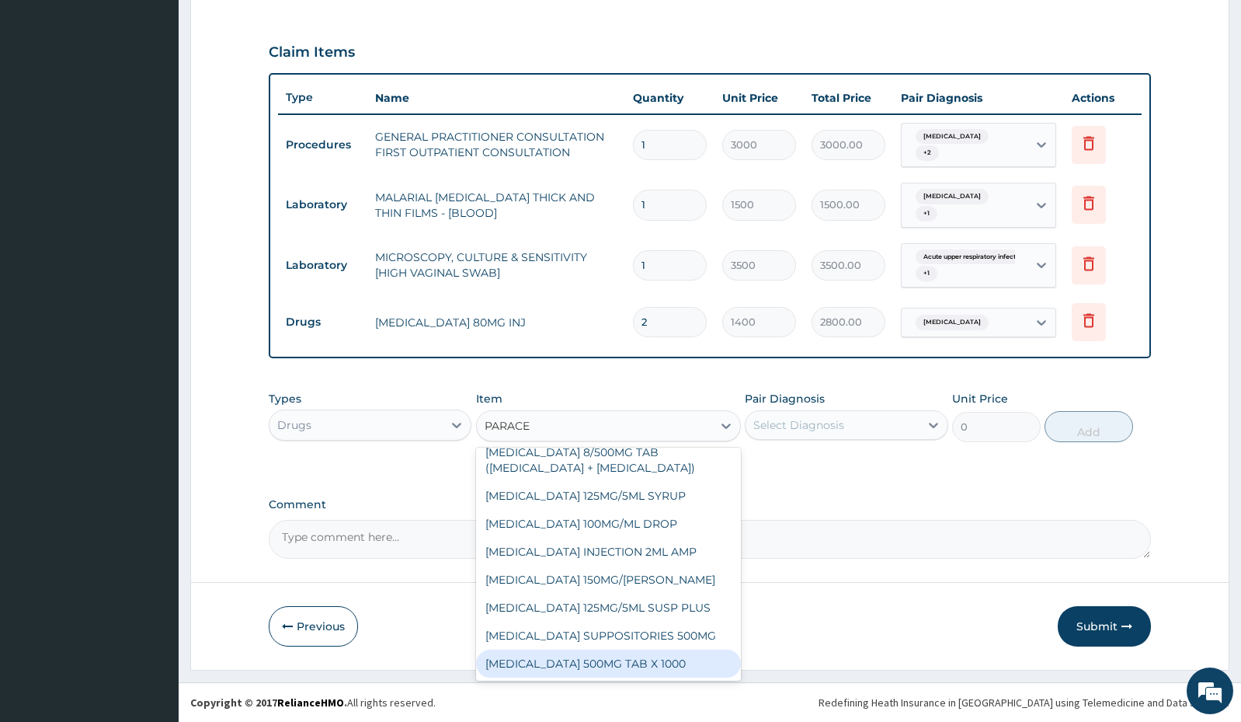
click at [624, 663] on div "[MEDICAL_DATA] 500MG TAB X 1000" at bounding box center [608, 663] width 265 height 28
type input "11.03"
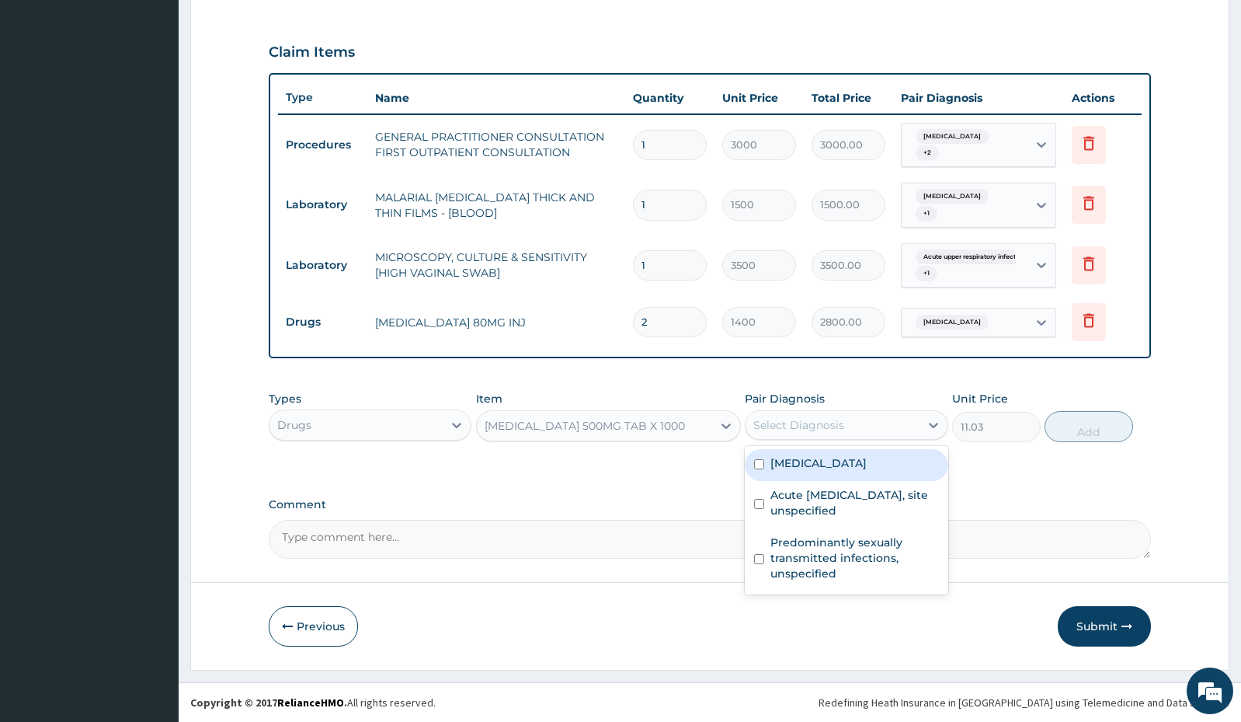
click at [901, 417] on div "Select Diagnosis" at bounding box center [832, 424] width 173 height 25
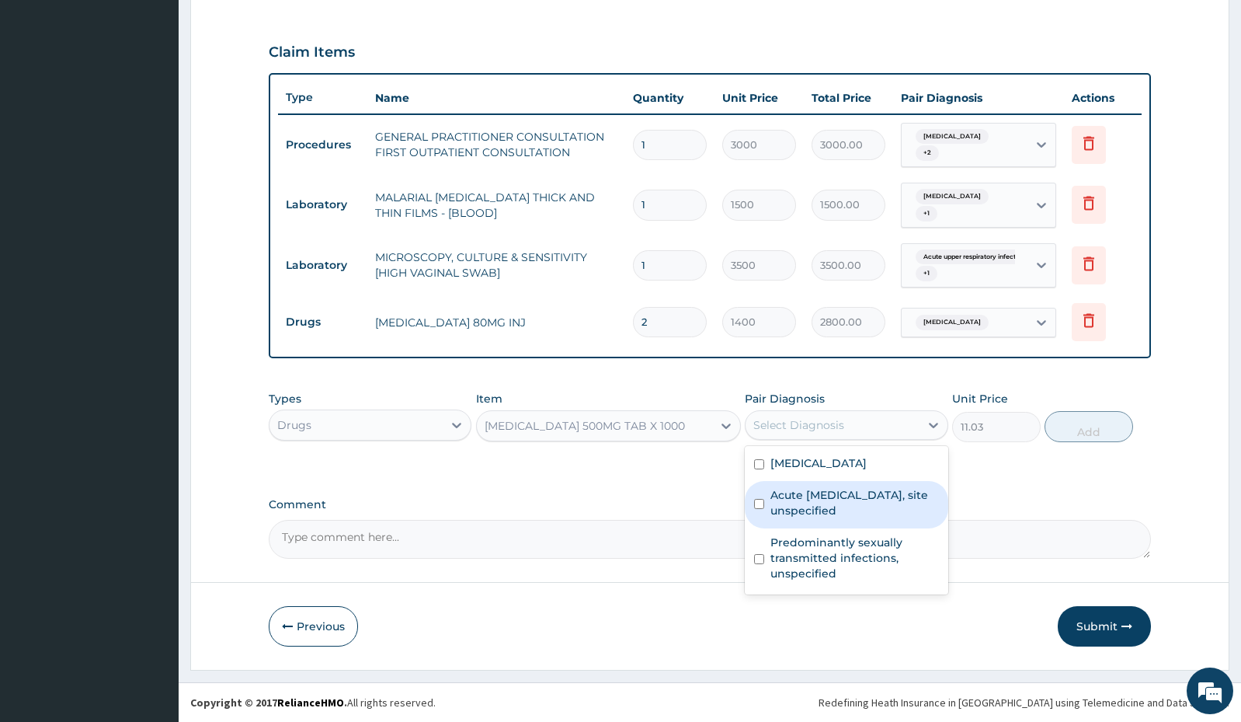
click at [866, 492] on label "Acute [MEDICAL_DATA], site unspecified" at bounding box center [855, 502] width 168 height 31
checkbox input "true"
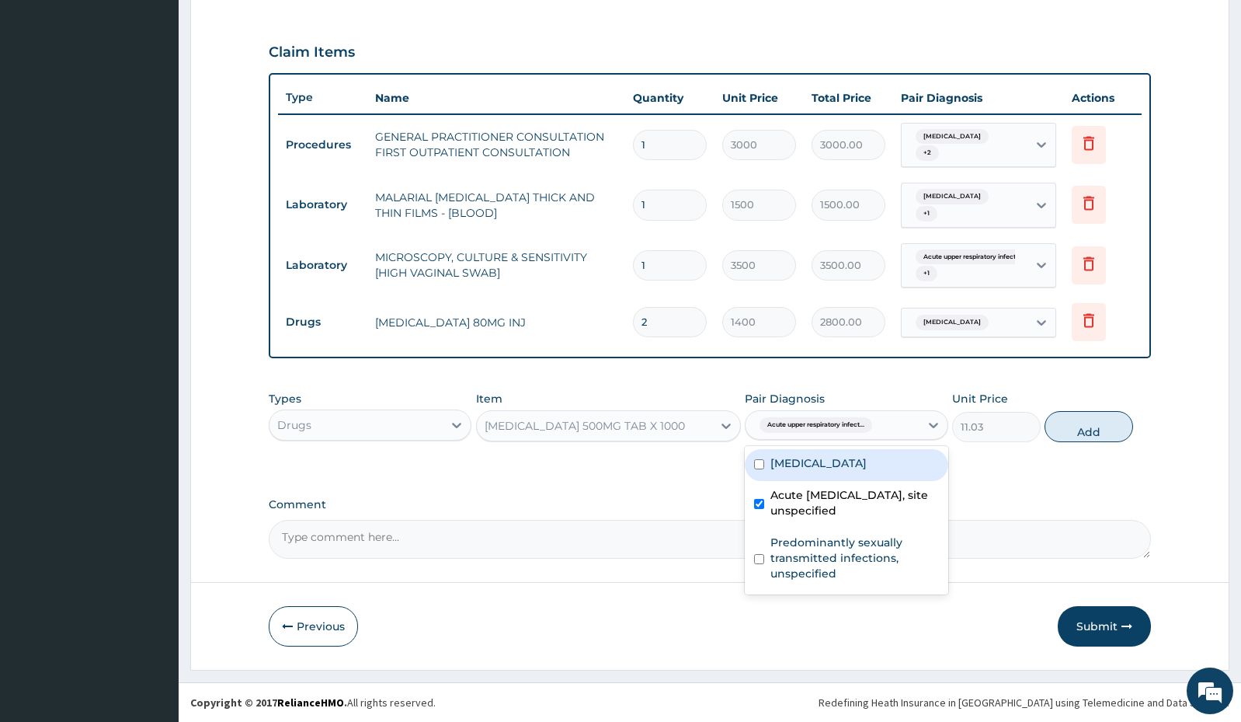
click at [868, 451] on div "[MEDICAL_DATA]" at bounding box center [846, 465] width 203 height 32
checkbox input "true"
click at [1098, 421] on button "Add" at bounding box center [1089, 426] width 89 height 31
type input "0"
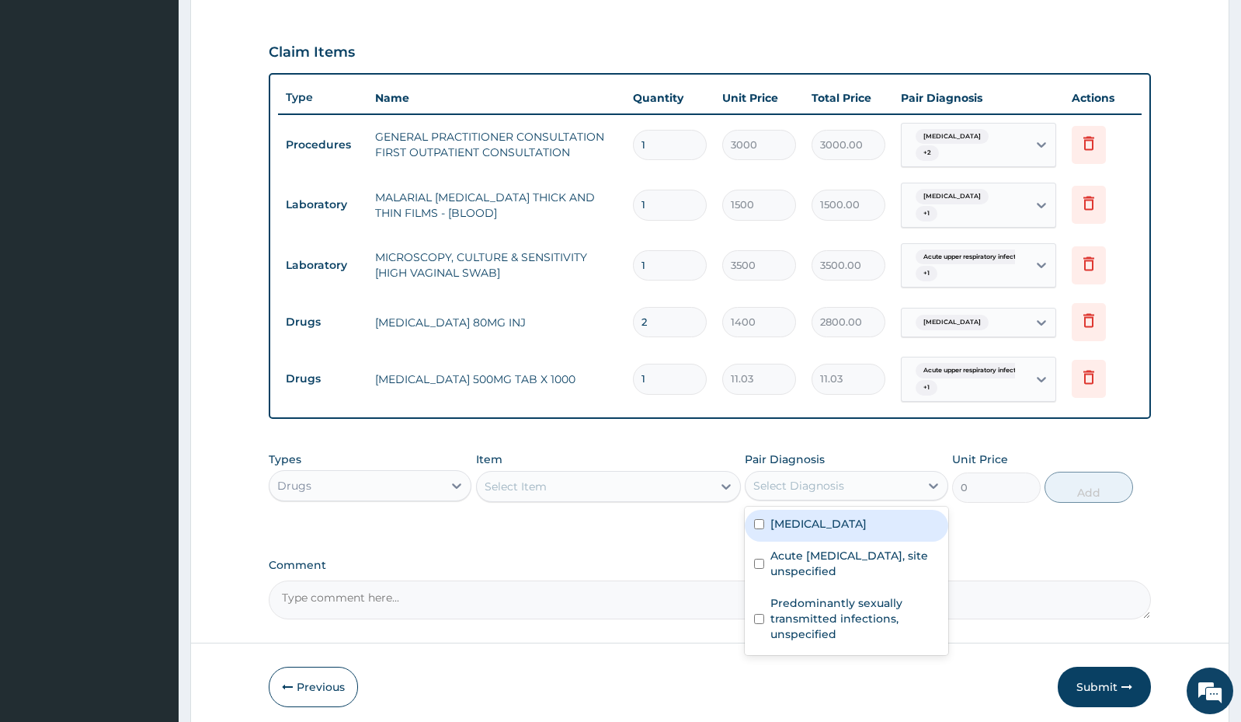
click at [879, 487] on div "Select Diagnosis" at bounding box center [832, 485] width 173 height 25
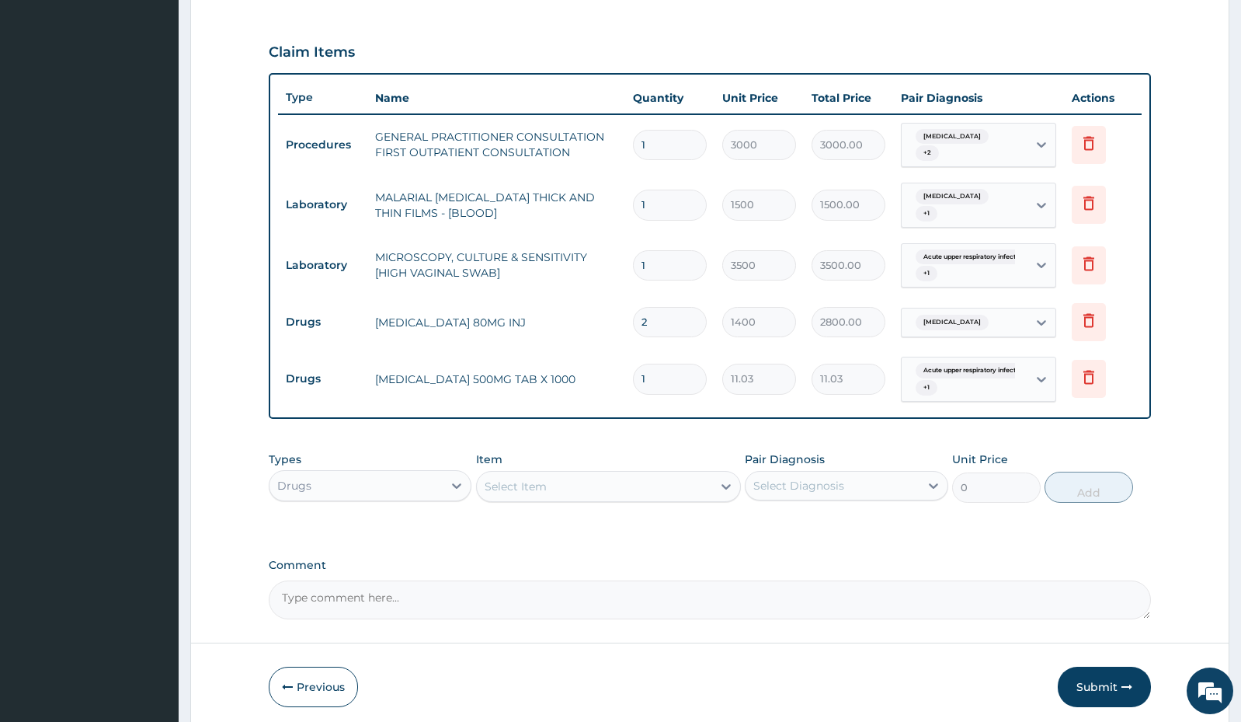
click at [698, 386] on input "1" at bounding box center [670, 379] width 74 height 30
type input "18"
type input "198.54"
type input "18"
click at [657, 481] on div "Select Item" at bounding box center [594, 486] width 235 height 25
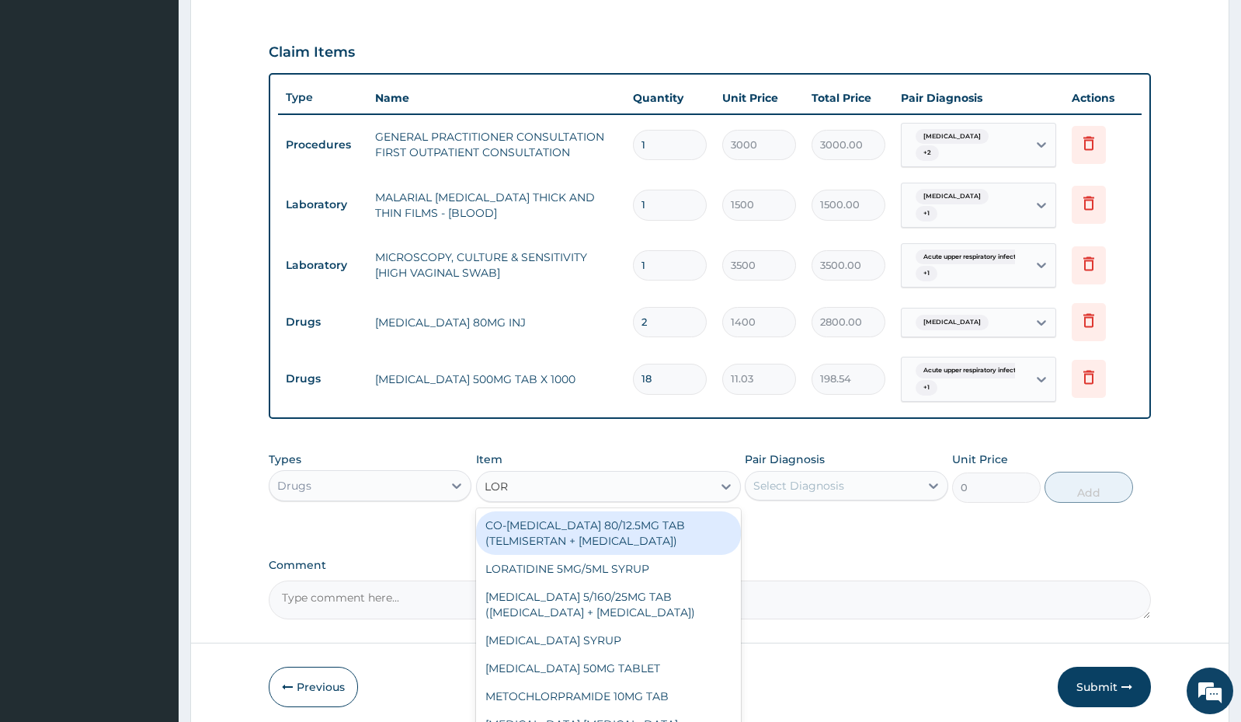
type input "[PERSON_NAME]"
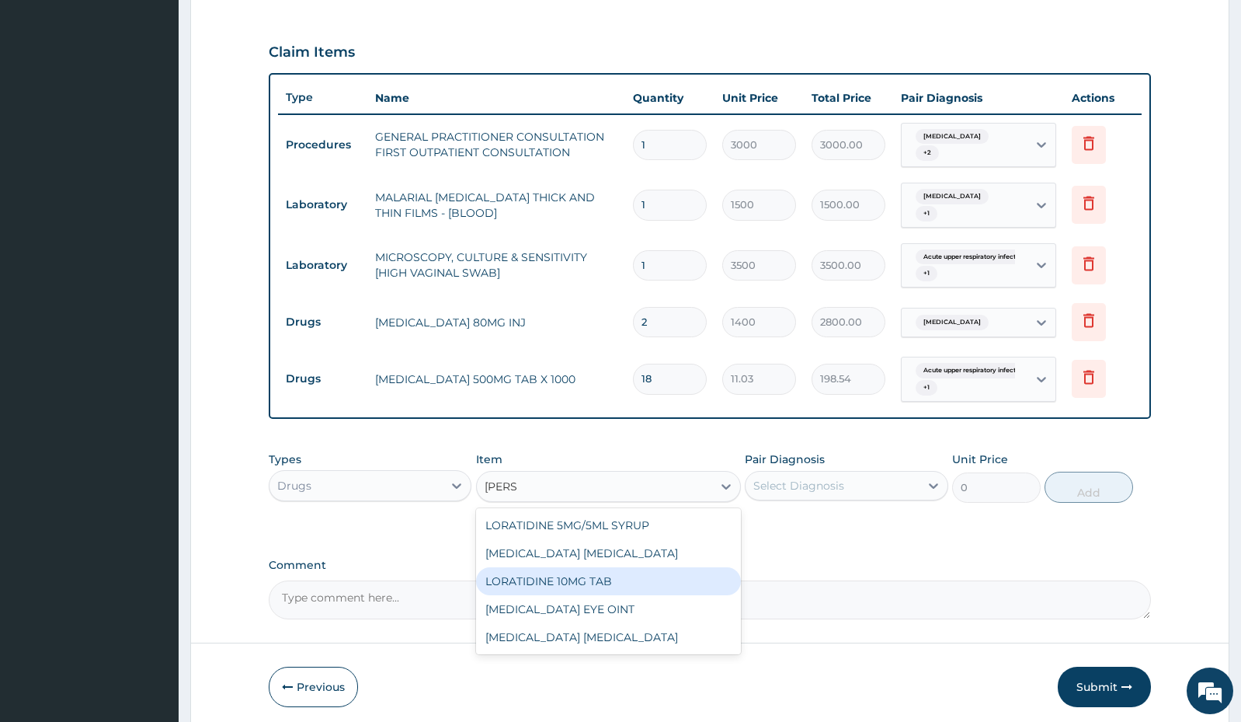
click at [590, 572] on div "LORATIDINE 10MG TAB" at bounding box center [608, 581] width 265 height 28
type input "52.5"
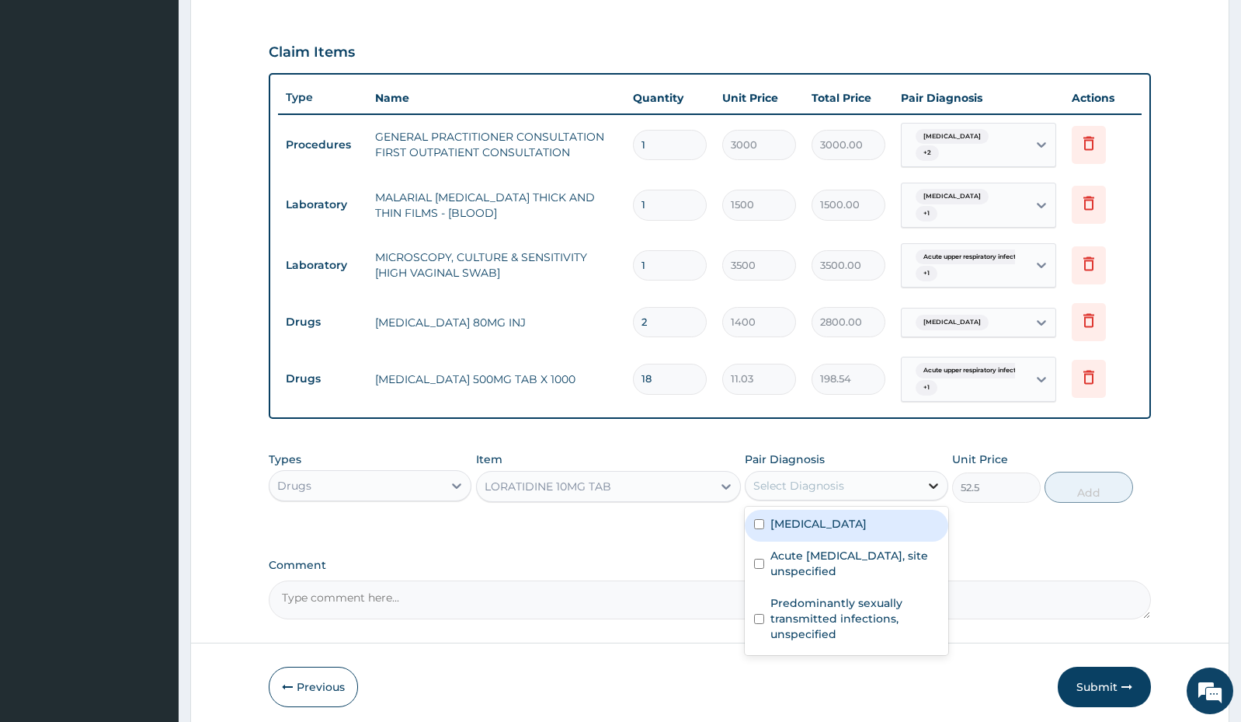
click at [934, 489] on icon at bounding box center [934, 486] width 16 height 16
click at [830, 529] on label "[MEDICAL_DATA]" at bounding box center [819, 524] width 96 height 16
checkbox input "true"
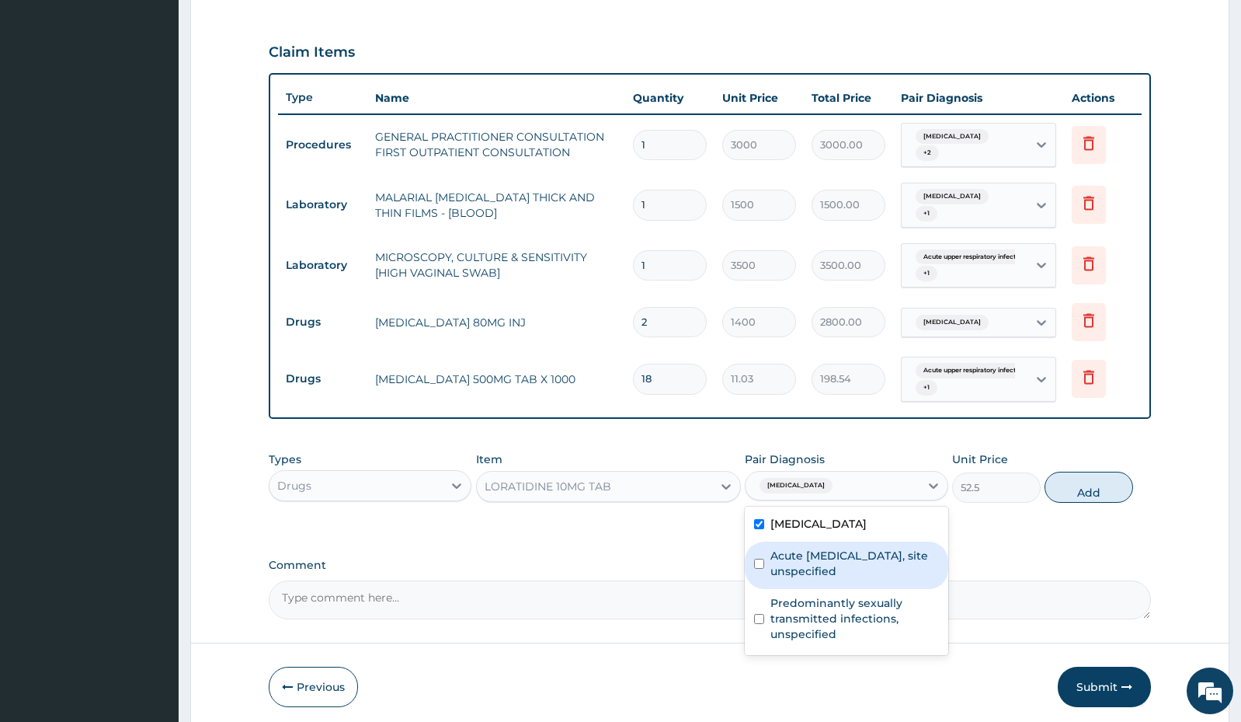
click at [826, 563] on label "Acute [MEDICAL_DATA], site unspecified" at bounding box center [855, 563] width 168 height 31
checkbox input "true"
click at [1089, 492] on button "Add" at bounding box center [1089, 486] width 89 height 31
type input "0"
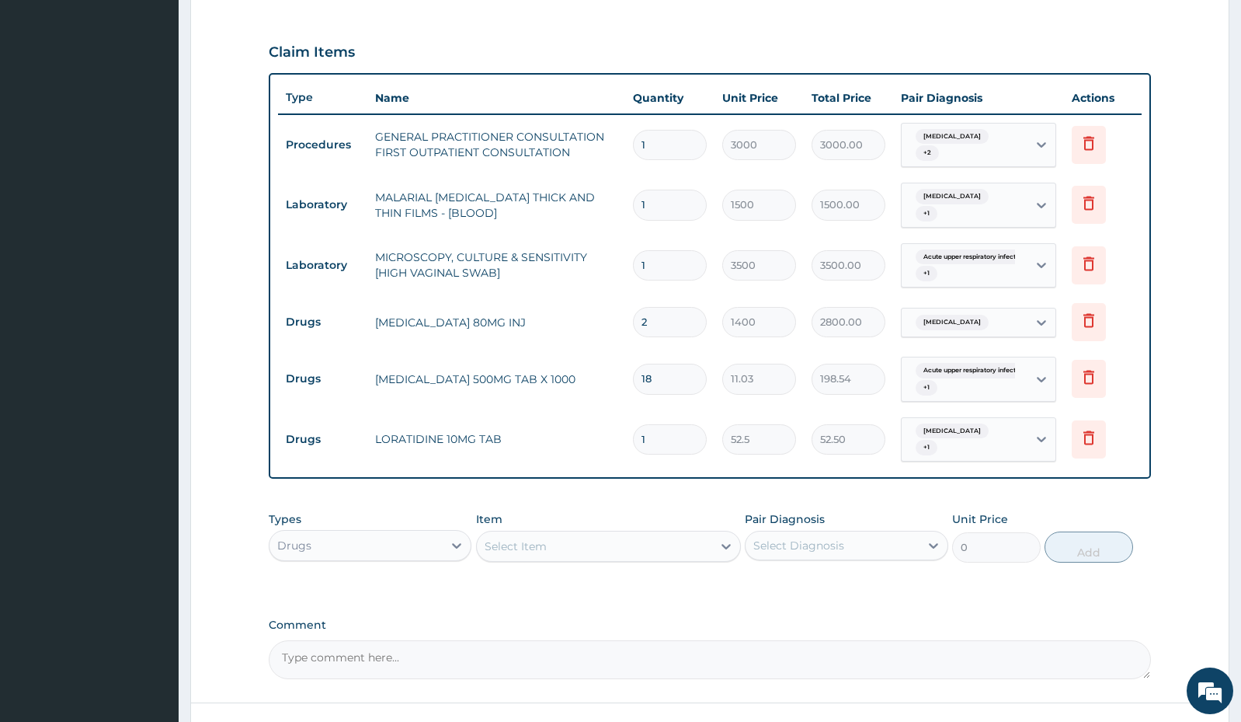
type input "0.00"
type input "6"
type input "315.00"
type input "6"
click at [642, 543] on div "Select Item" at bounding box center [594, 546] width 235 height 25
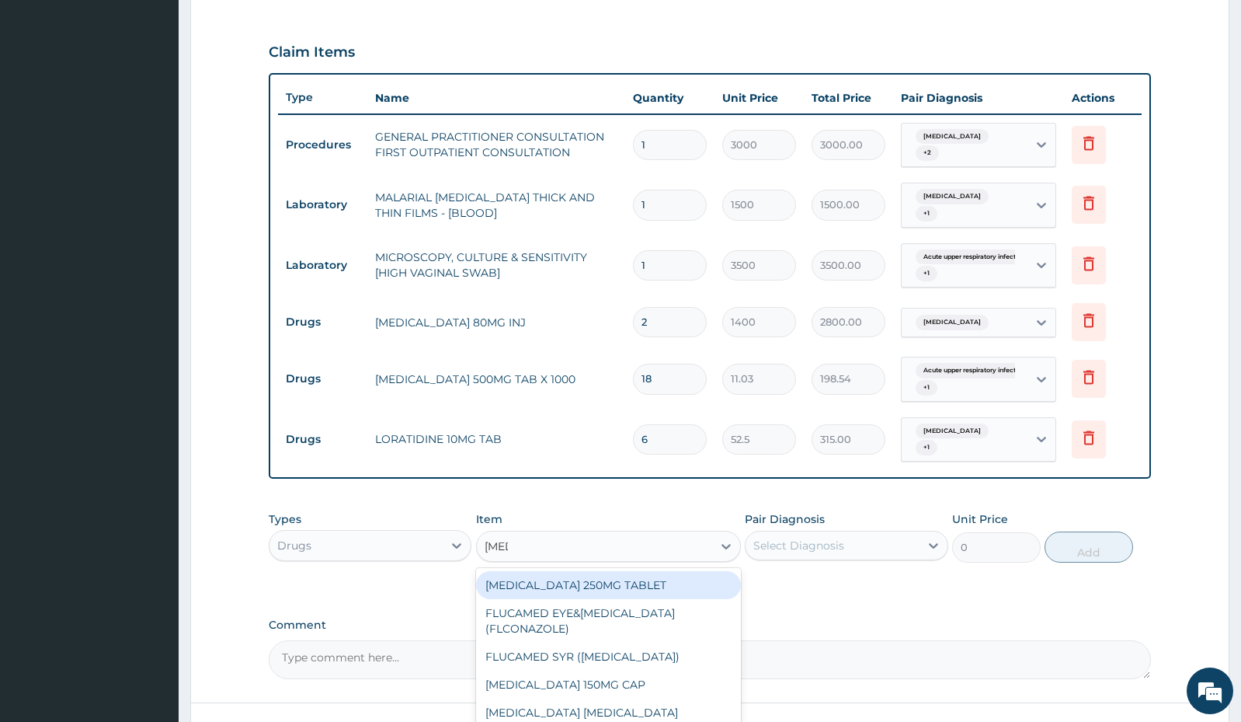
type input "FLUC"
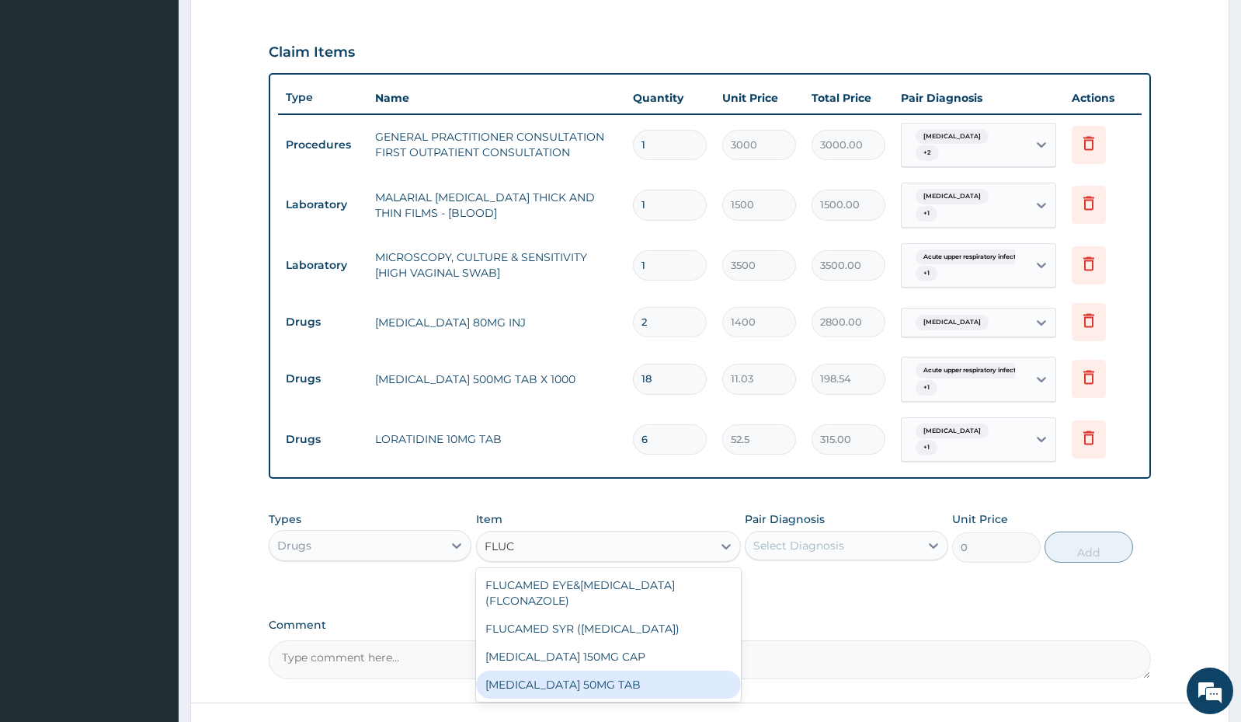
click at [586, 670] on div "[MEDICAL_DATA] 50MG TAB" at bounding box center [608, 684] width 265 height 28
type input "78.75"
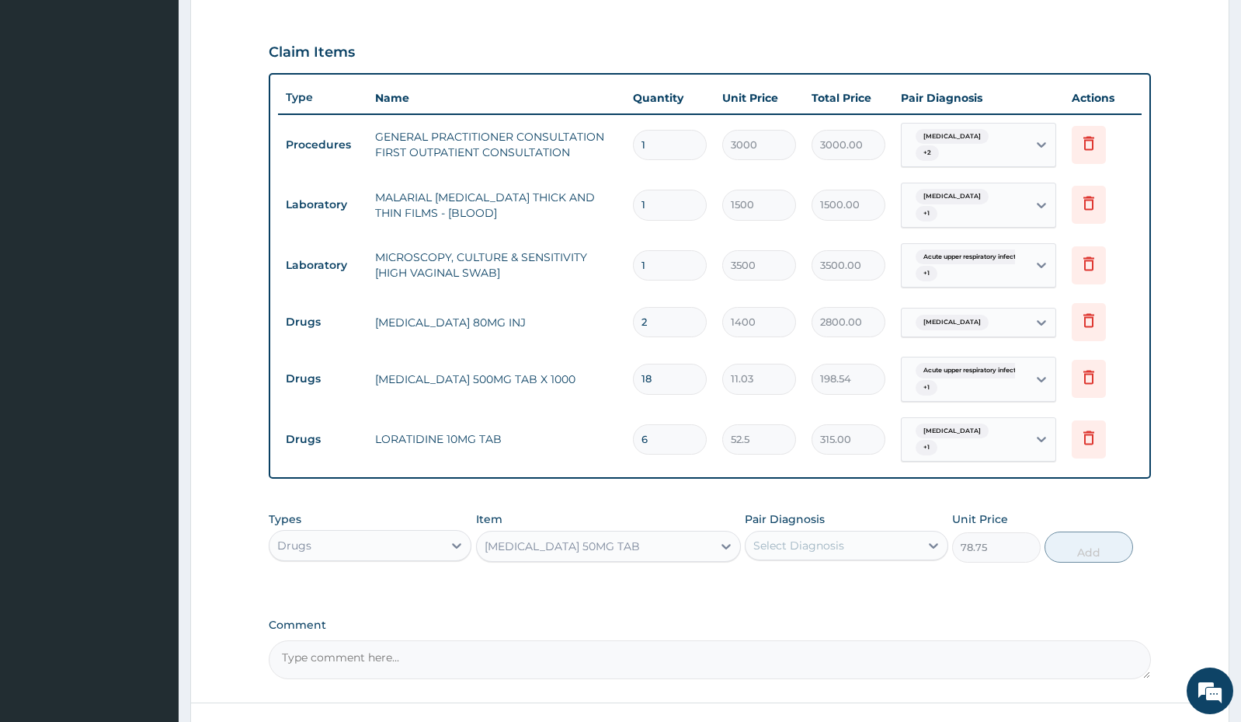
click at [672, 537] on div "[MEDICAL_DATA] 50MG TAB" at bounding box center [594, 546] width 235 height 25
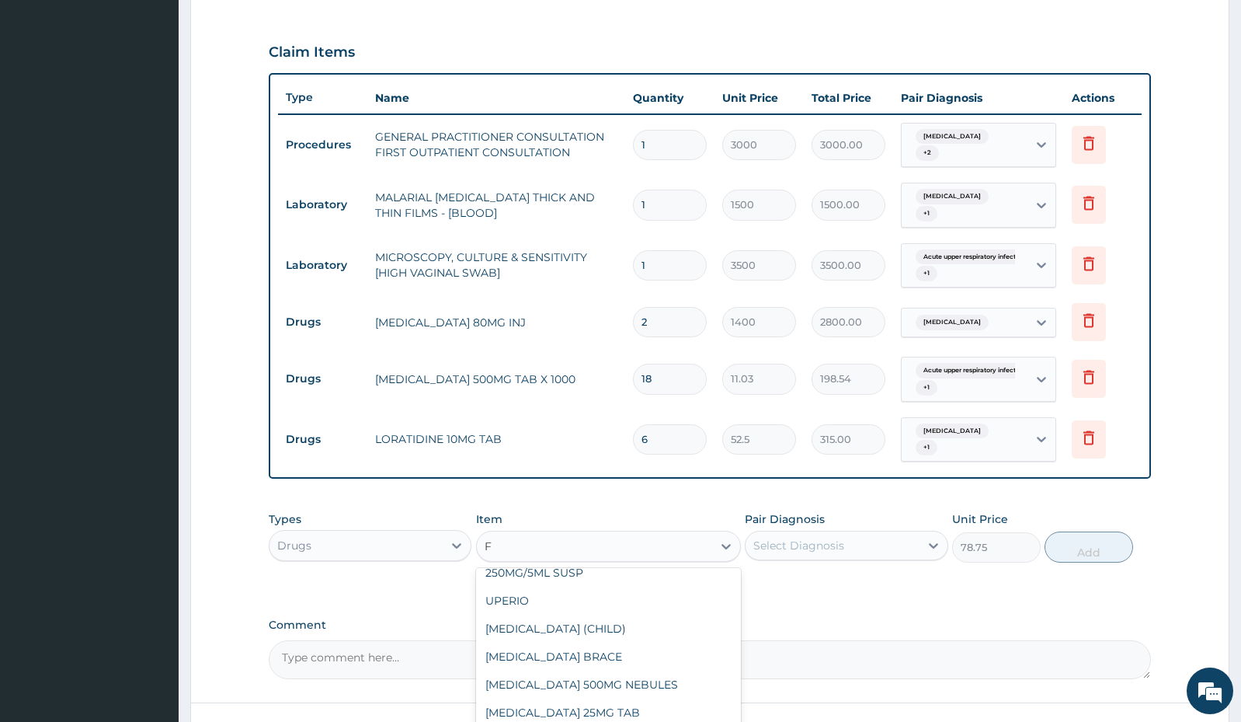
scroll to position [19615, 0]
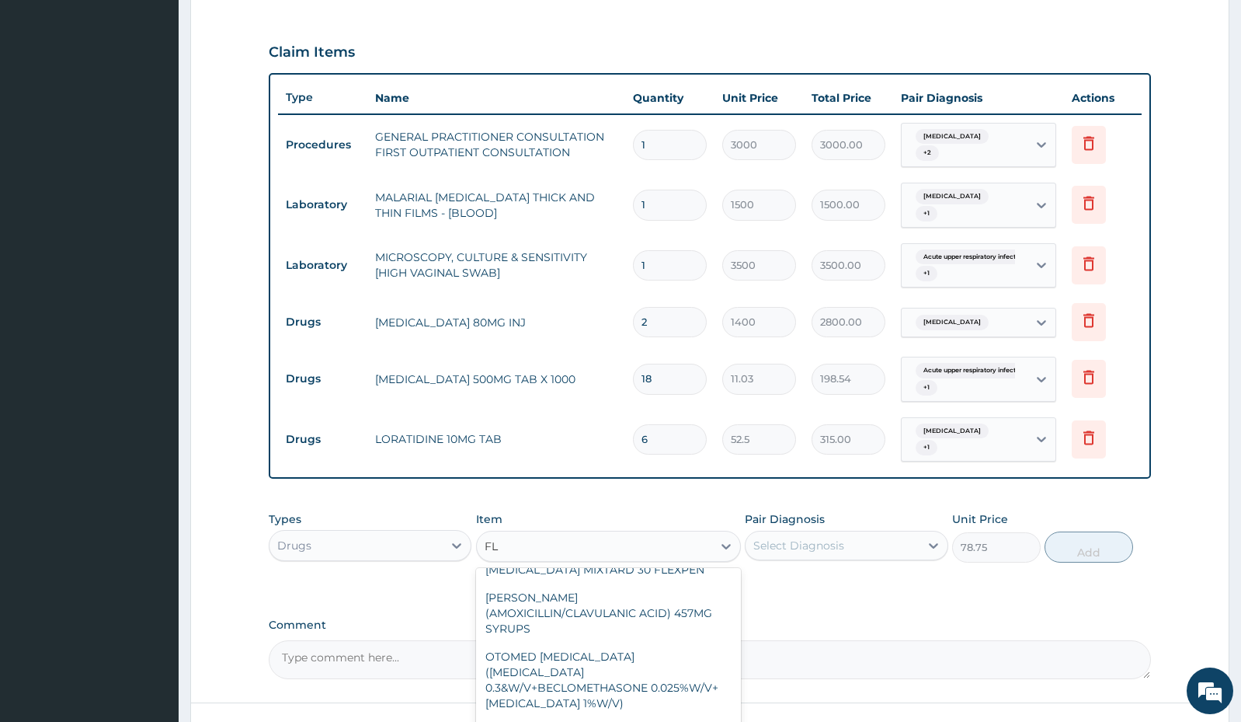
type input "[MEDICAL_DATA]"
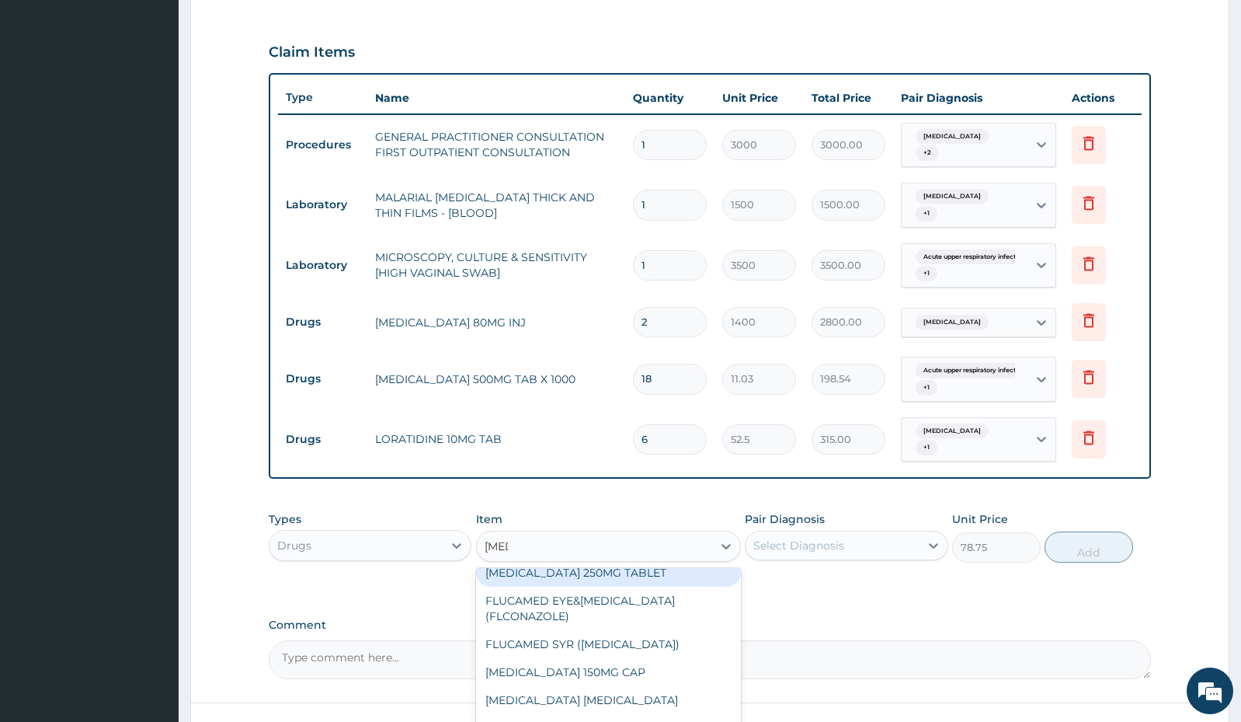
scroll to position [12, 0]
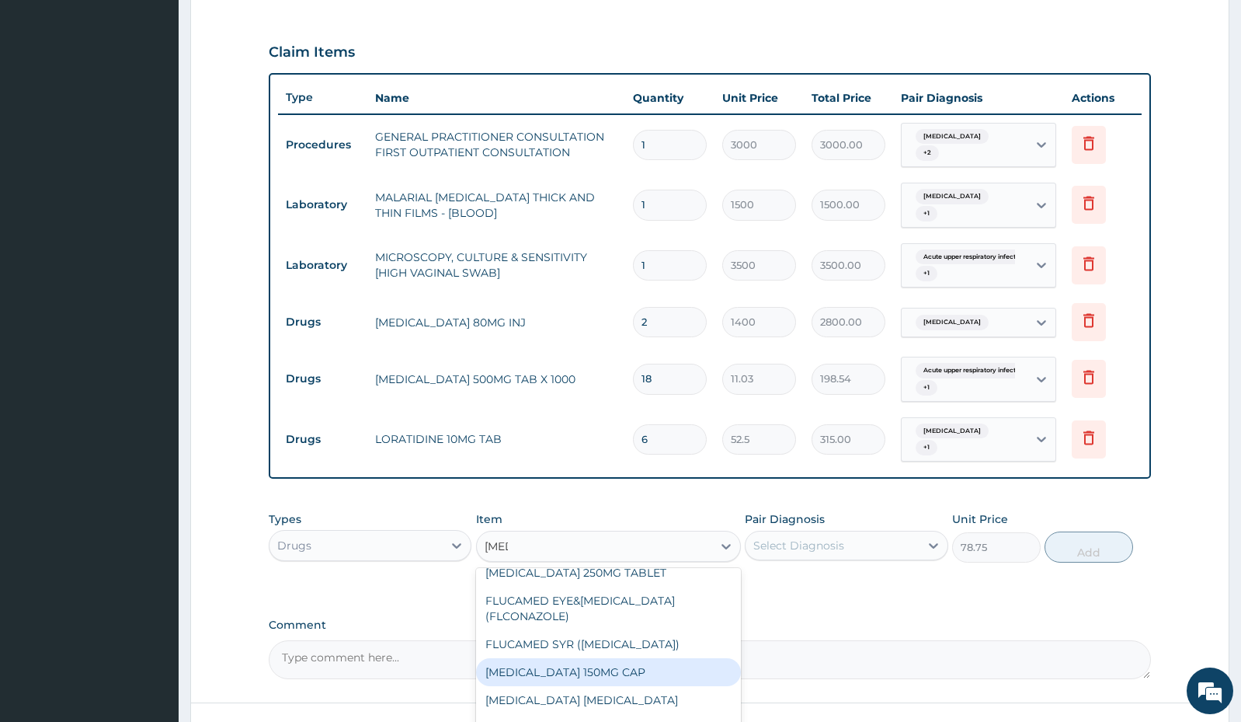
click at [648, 678] on div "[MEDICAL_DATA] 150MG CAP" at bounding box center [608, 672] width 265 height 28
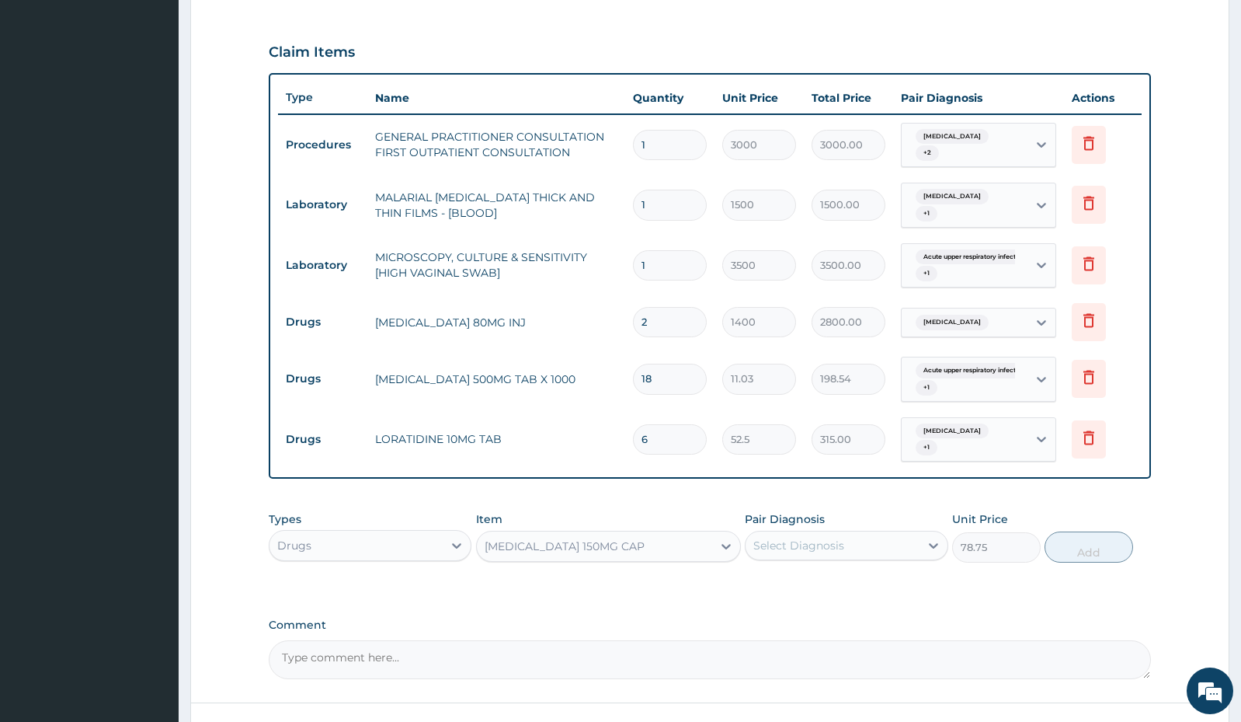
click at [866, 544] on div "Select Diagnosis" at bounding box center [832, 545] width 173 height 25
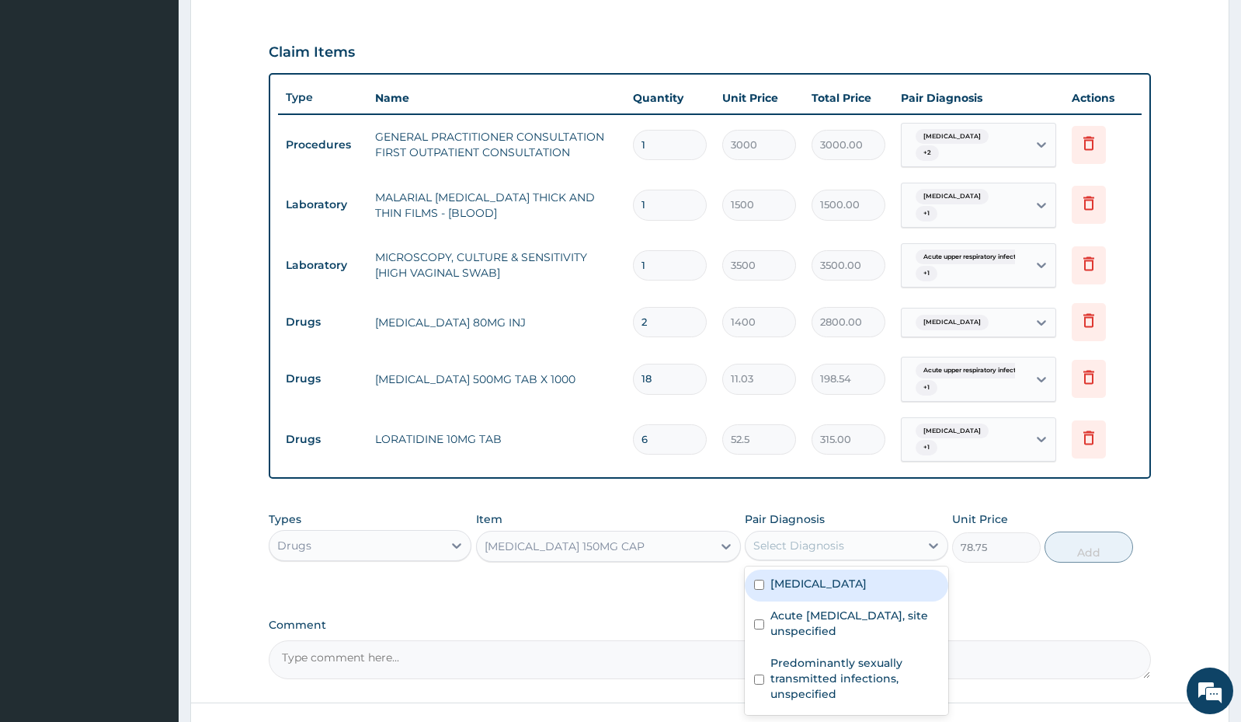
drag, startPoint x: 845, startPoint y: 582, endPoint x: 826, endPoint y: 625, distance: 47.6
click at [841, 592] on div "[MEDICAL_DATA]" at bounding box center [846, 585] width 203 height 32
checkbox input "true"
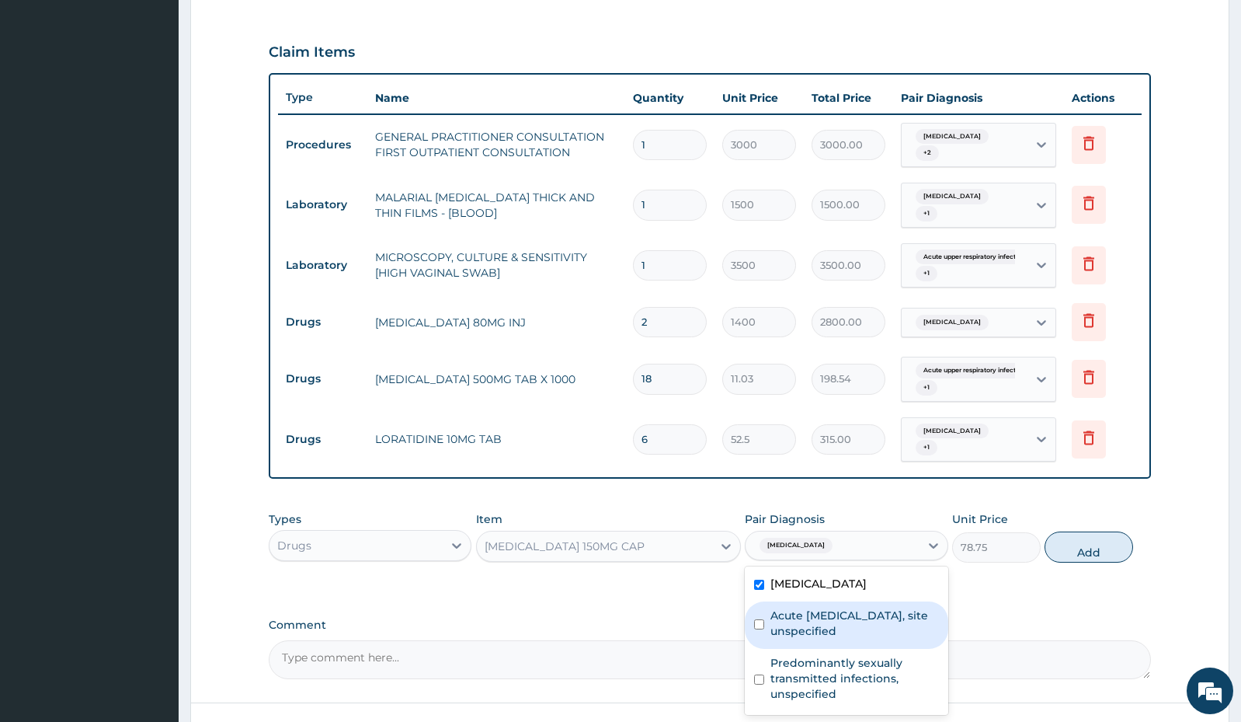
drag, startPoint x: 826, startPoint y: 625, endPoint x: 792, endPoint y: 690, distance: 72.6
click at [825, 626] on label "Acute [MEDICAL_DATA], site unspecified" at bounding box center [855, 622] width 168 height 31
checkbox input "true"
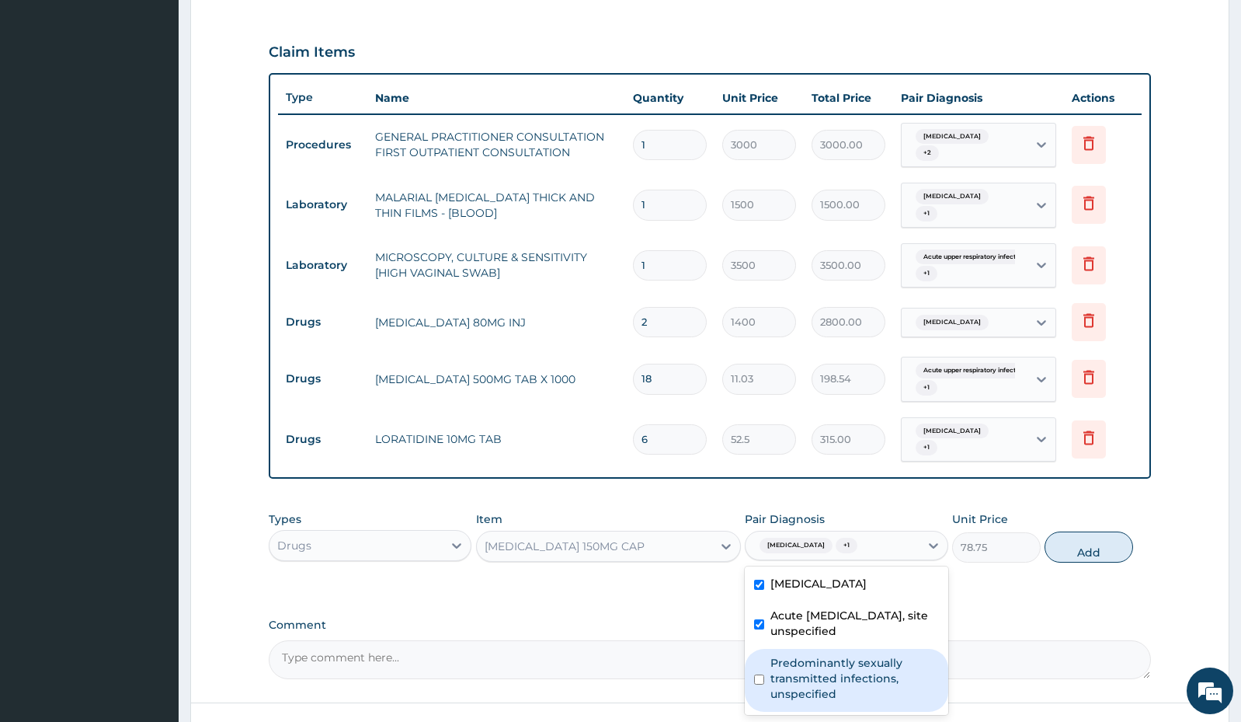
drag, startPoint x: 792, startPoint y: 690, endPoint x: 929, endPoint y: 647, distance: 143.2
click at [799, 691] on label "Predominantly sexually transmitted infections, unspecified" at bounding box center [855, 678] width 168 height 47
checkbox input "true"
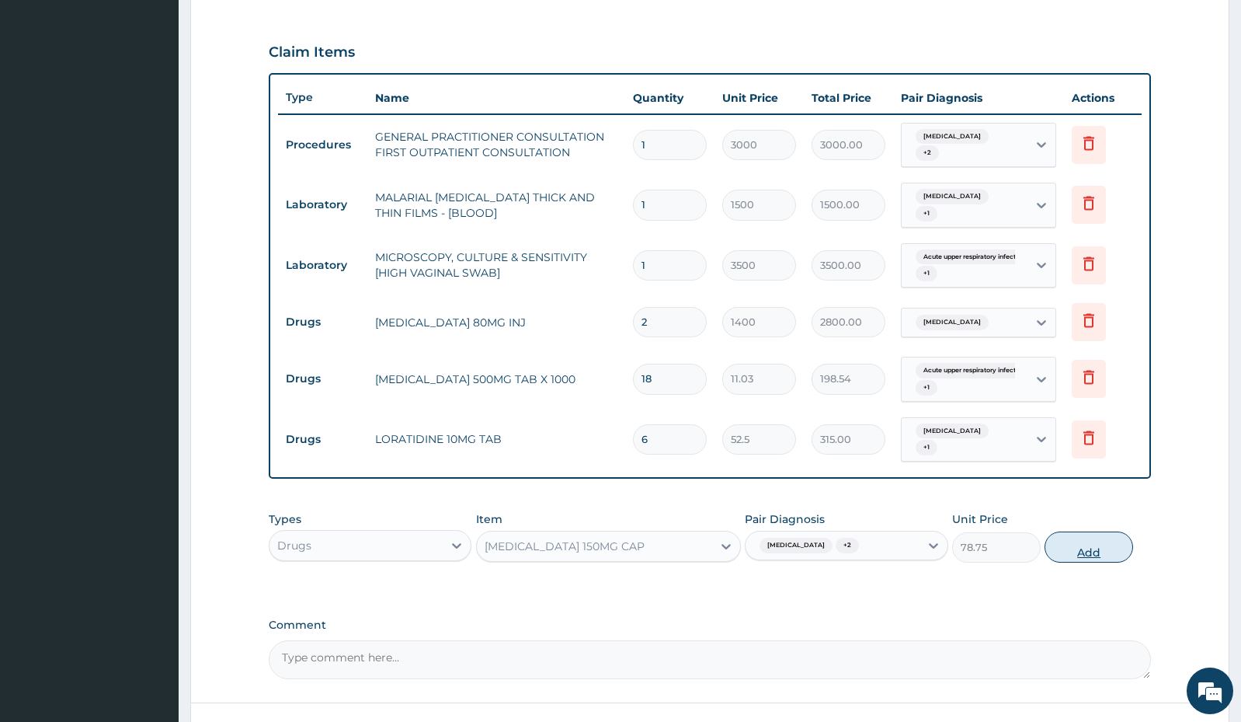
click at [1089, 551] on button "Add" at bounding box center [1089, 546] width 89 height 31
type input "0"
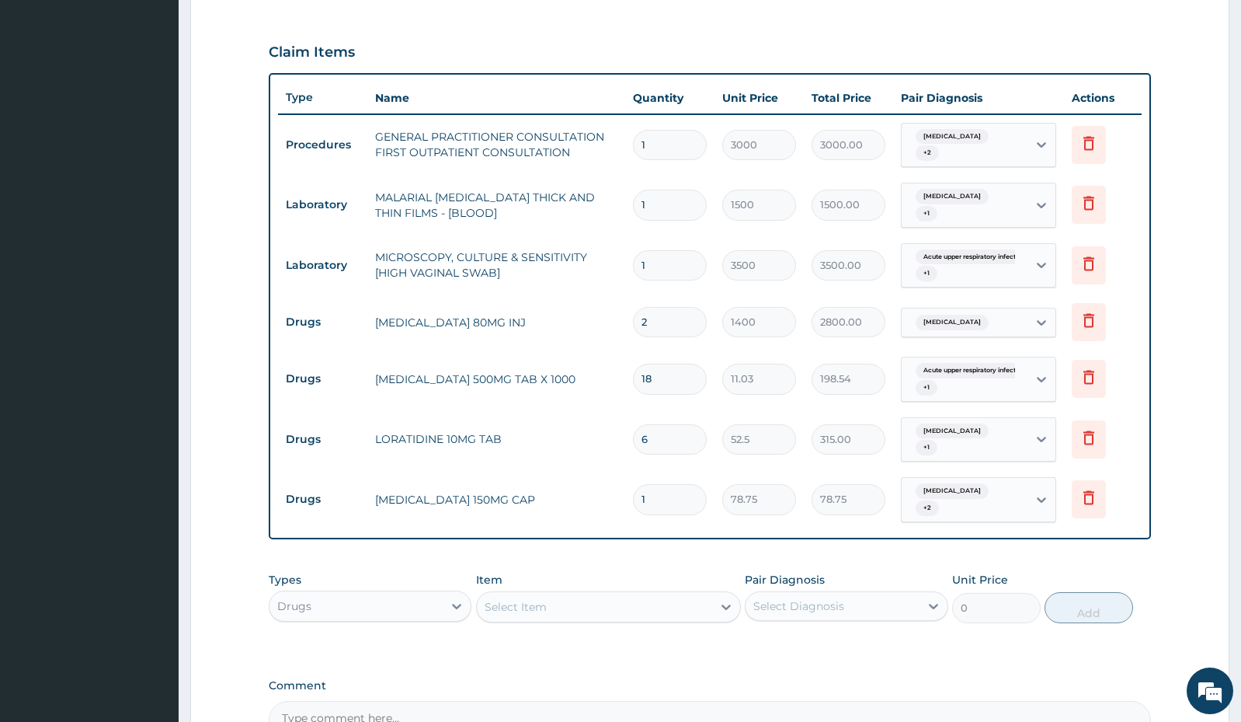
click at [660, 499] on input "1" at bounding box center [670, 499] width 74 height 30
type input "0.00"
type input "9"
type input "708.75"
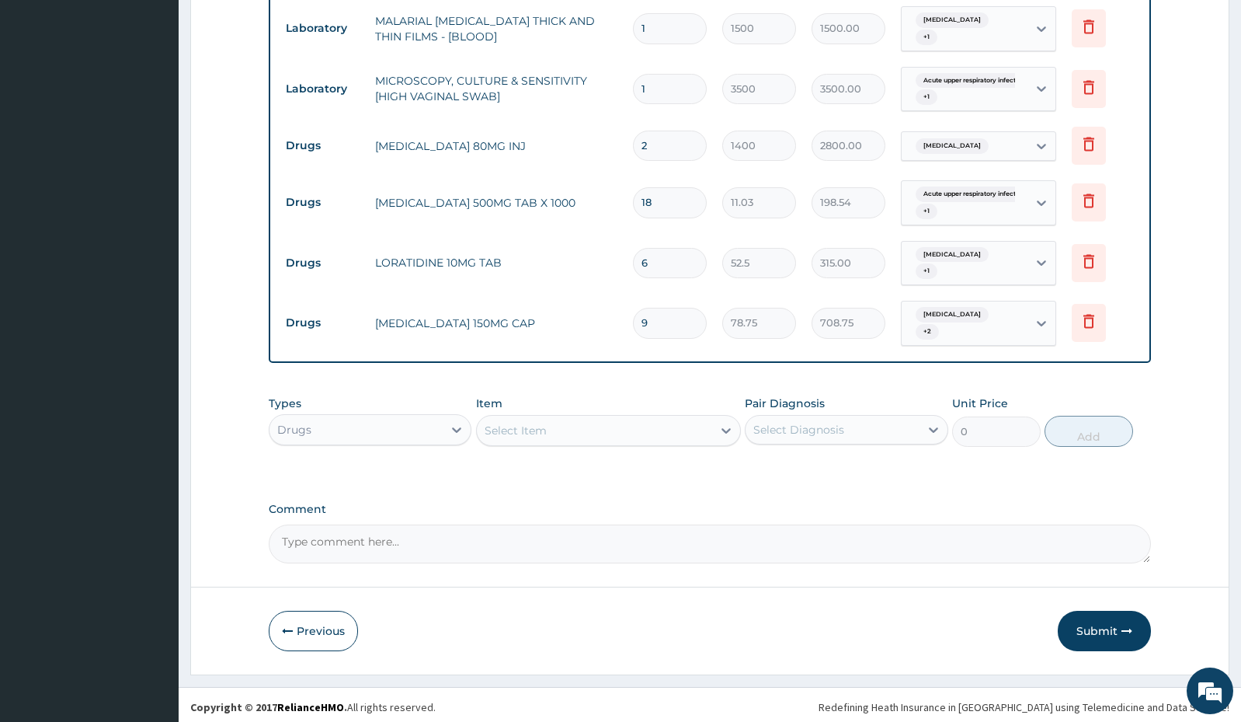
scroll to position [686, 0]
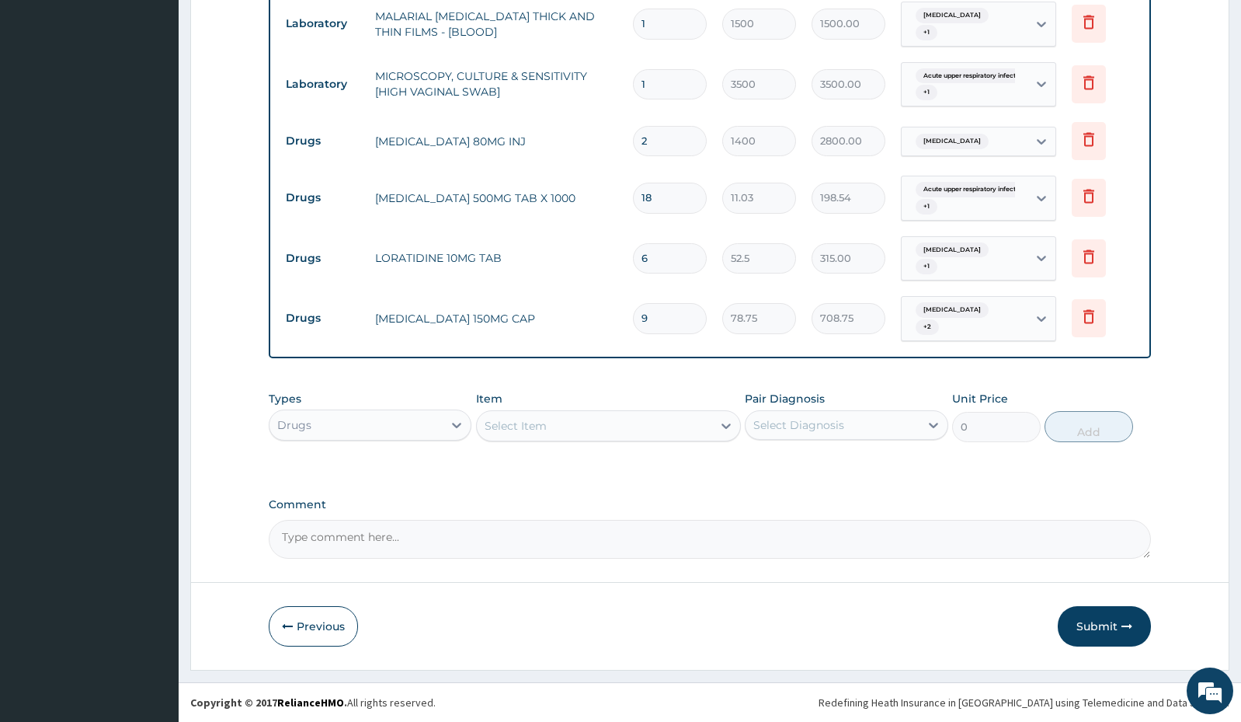
type input "0.00"
type input "6"
type input "472.50"
type input "6"
drag, startPoint x: 1107, startPoint y: 617, endPoint x: 1106, endPoint y: 603, distance: 14.0
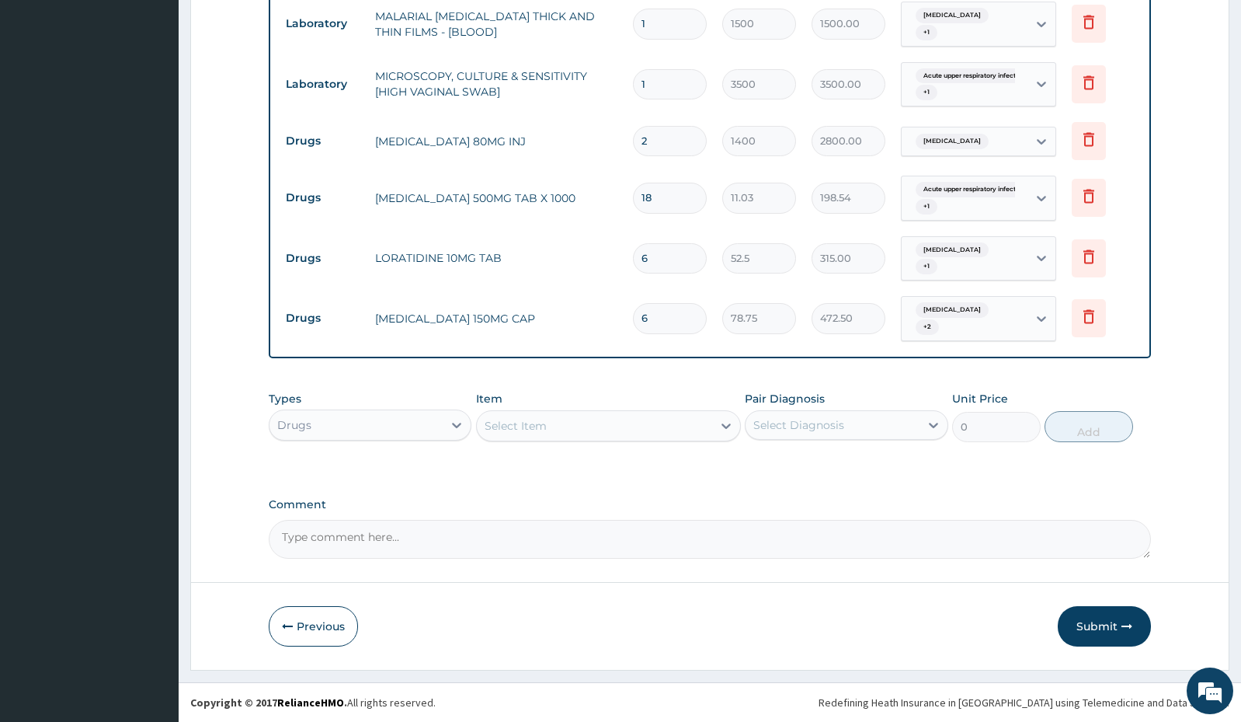
click at [1105, 611] on button "Submit" at bounding box center [1104, 626] width 93 height 40
